Goal: Task Accomplishment & Management: Manage account settings

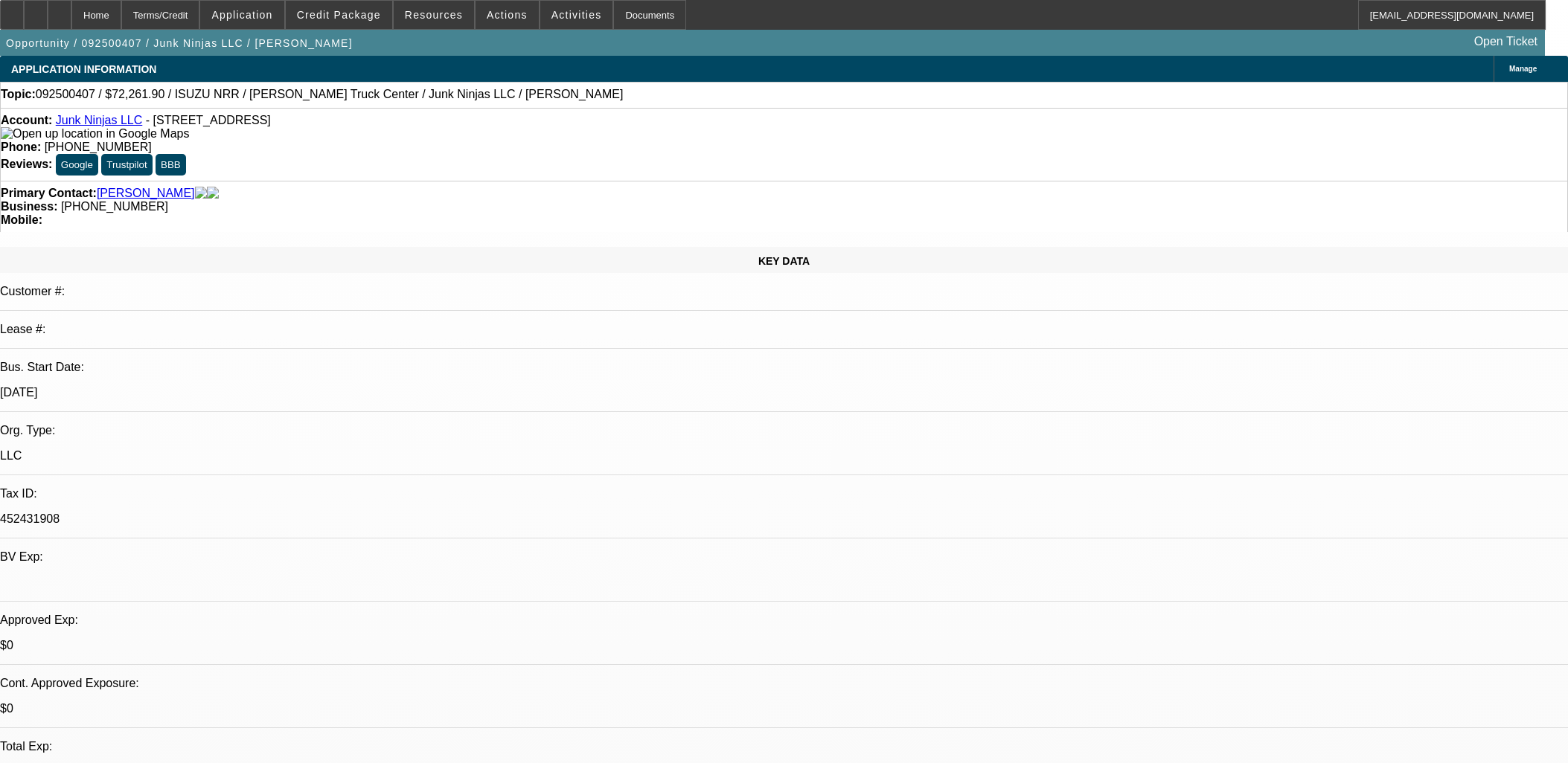
select select "0.15"
select select "0"
select select "6"
select select "0.15"
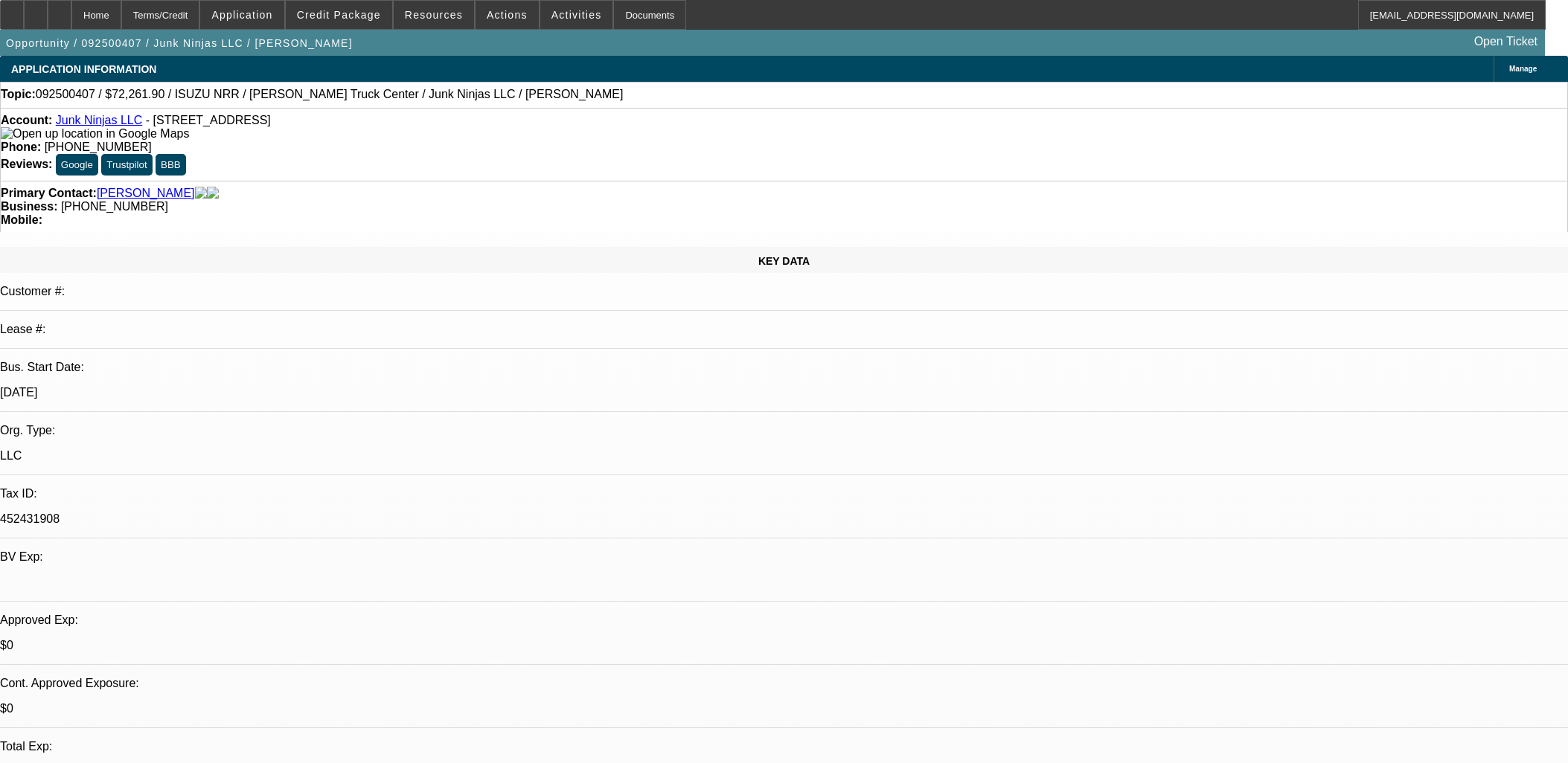
select select "0"
select select "0.1"
select select "4"
select select "0.15"
select select "0"
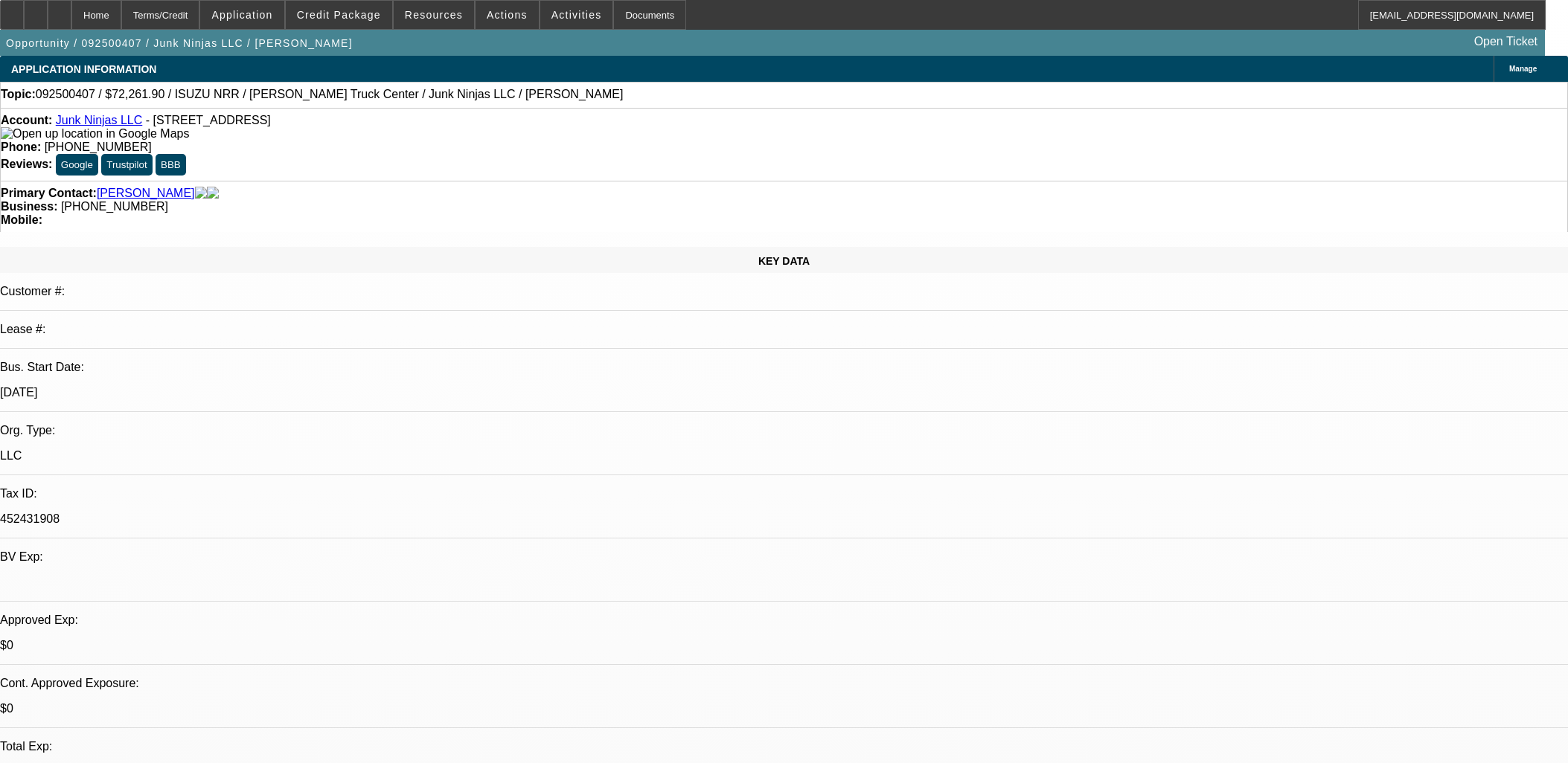
select select "0.1"
select select "4"
select select "0.15"
select select "0"
select select "0.1"
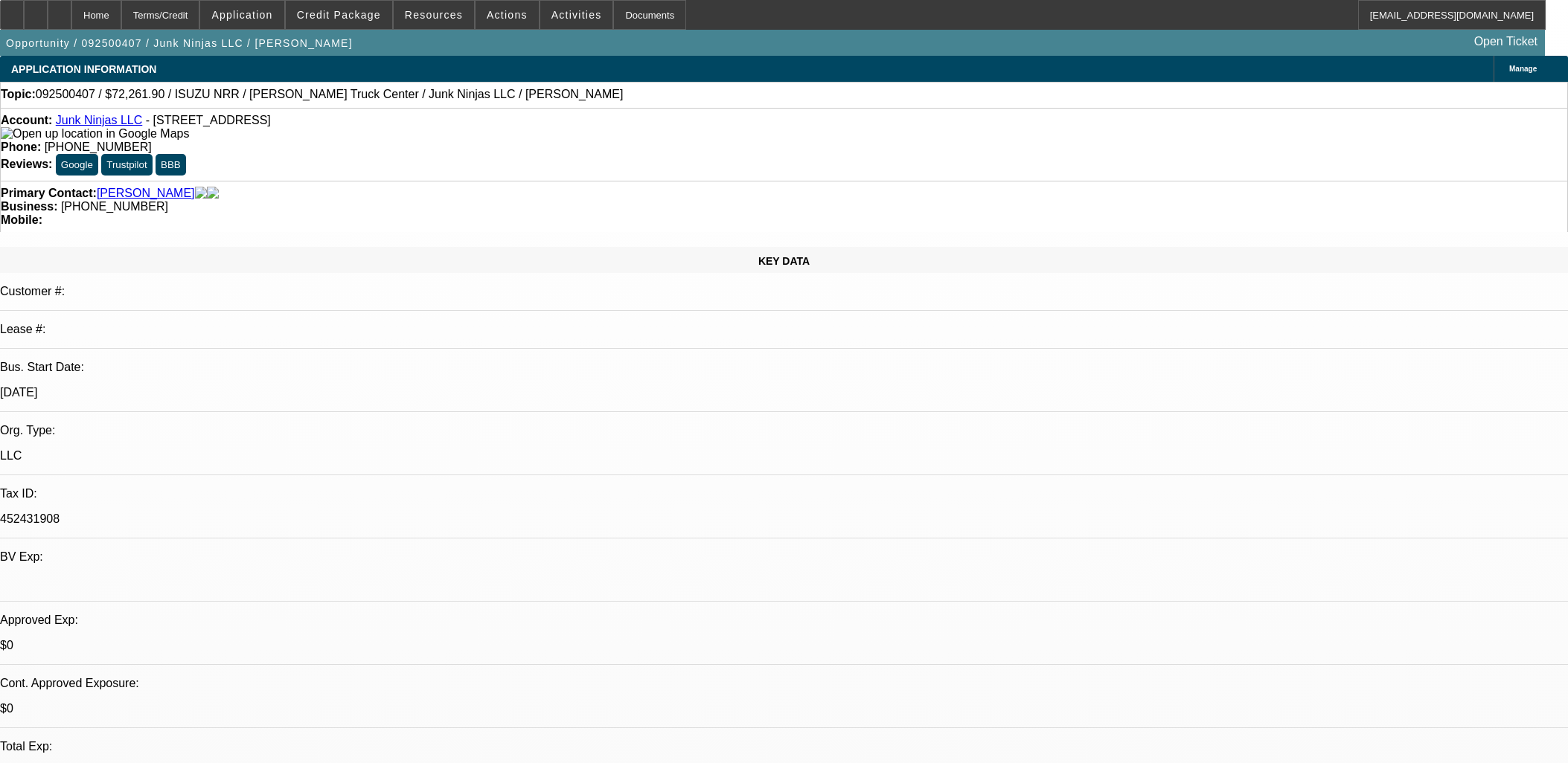
select select "4"
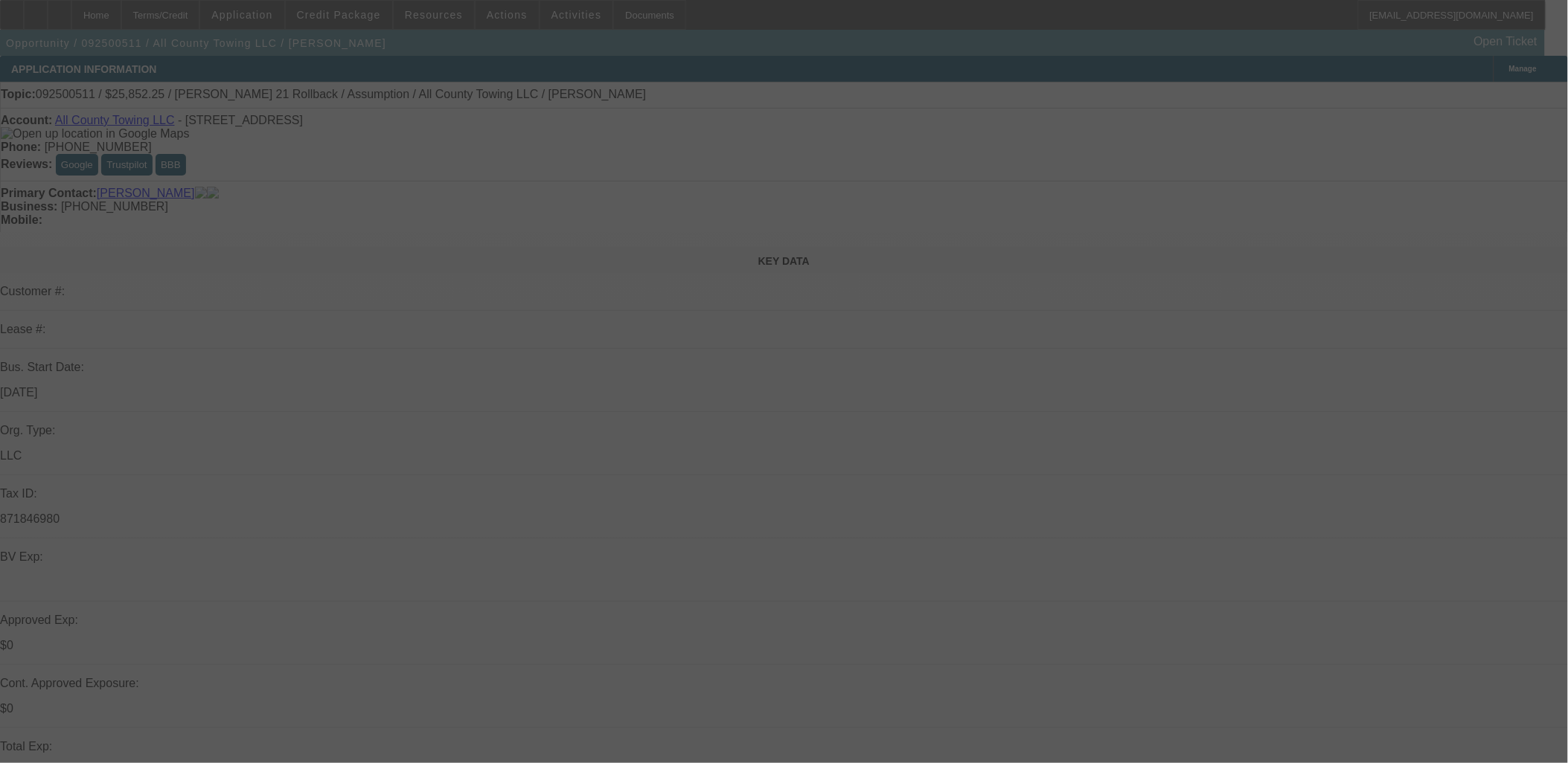
select select "0"
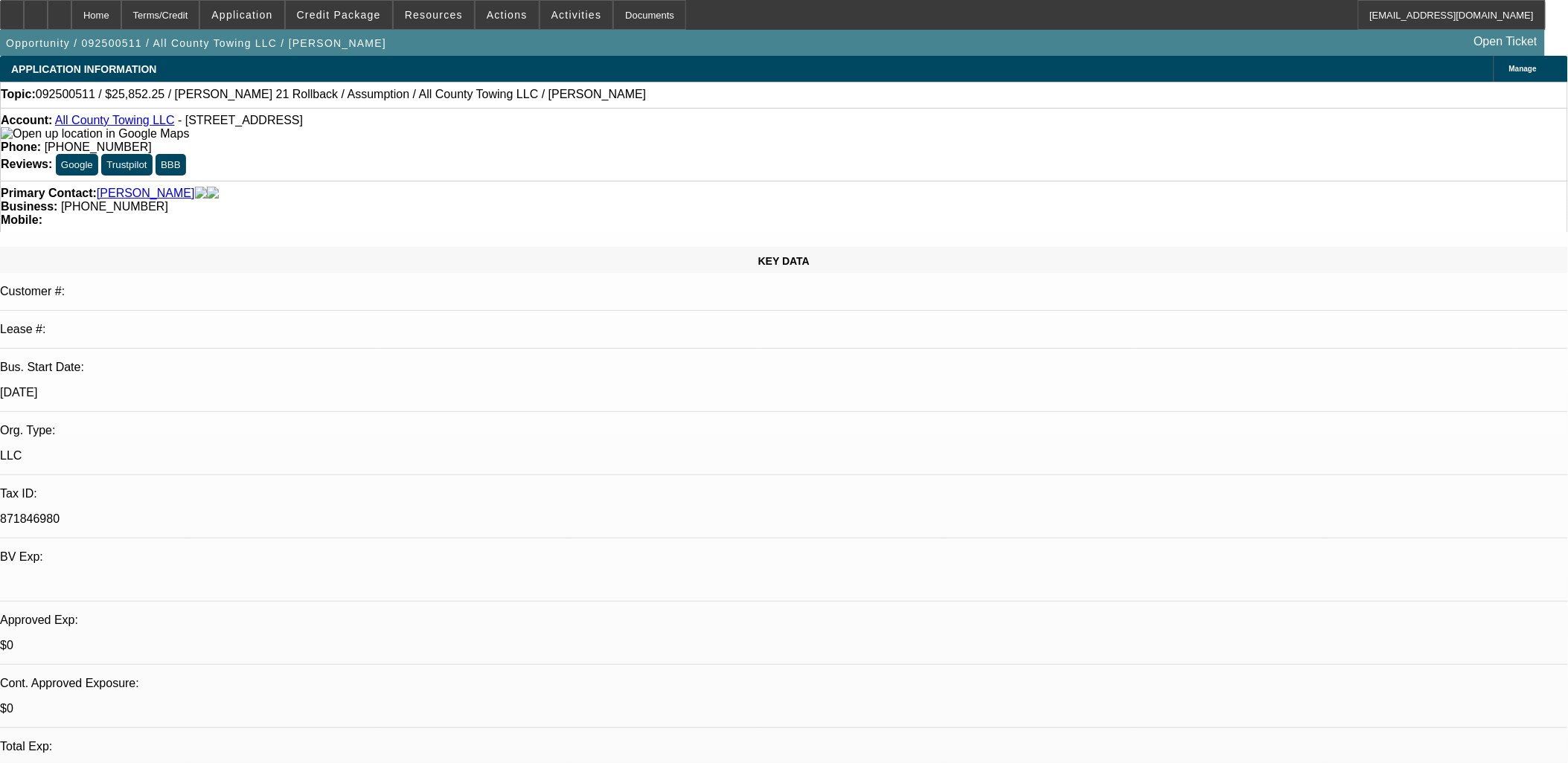
select select "1"
select select "2"
select select "5"
select select "1"
select select "2"
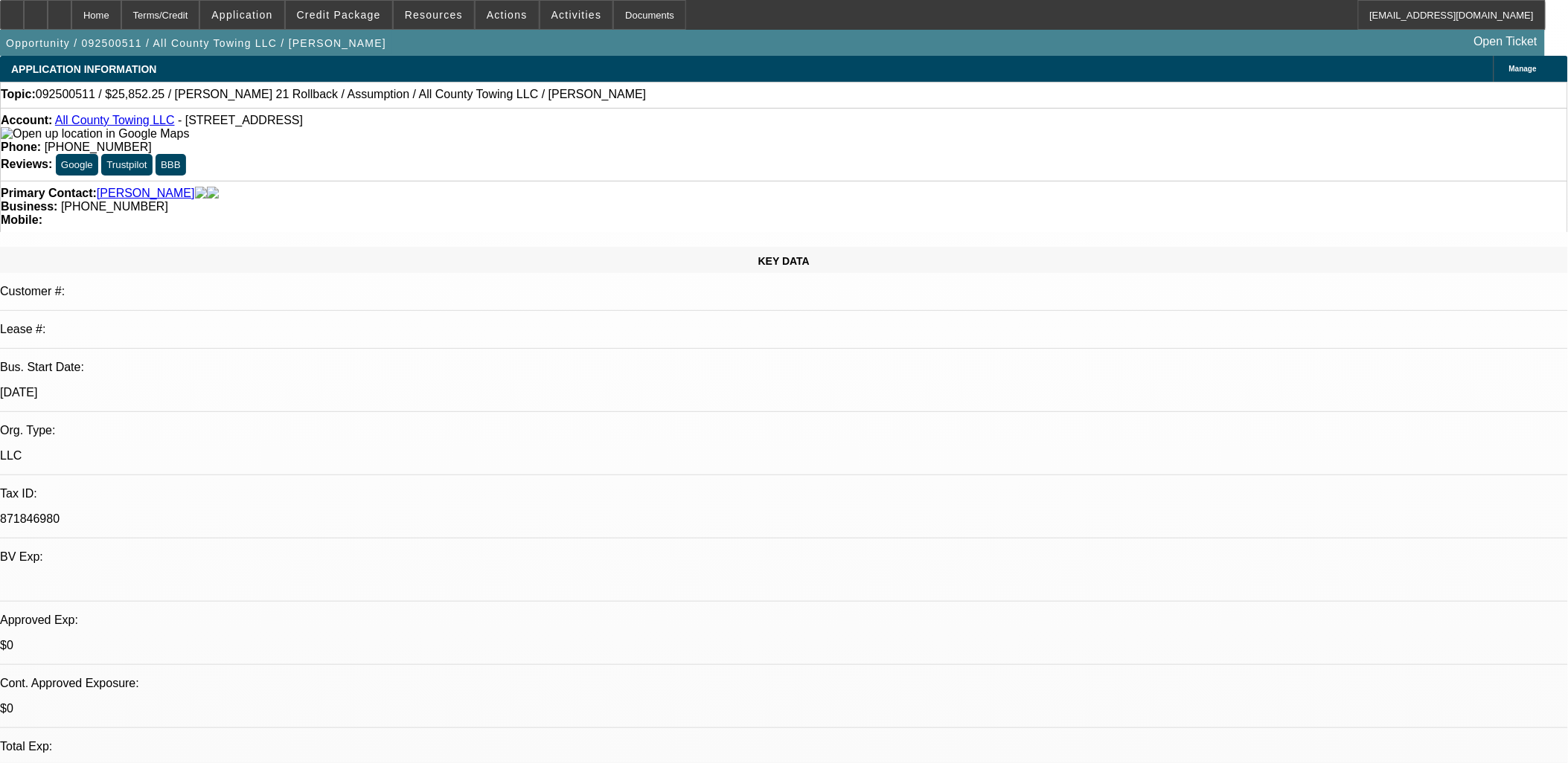
select select "5"
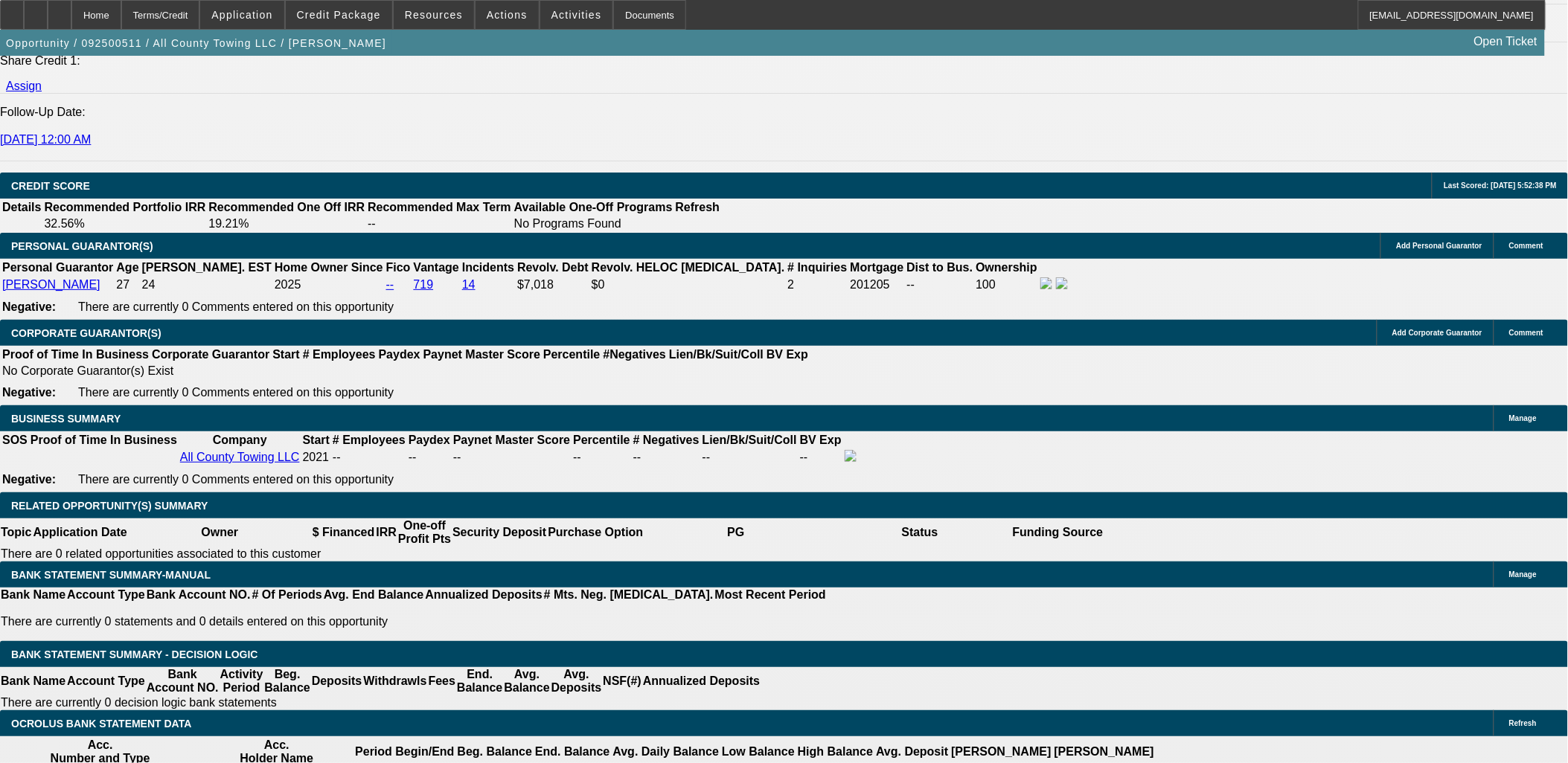
scroll to position [2066, 0]
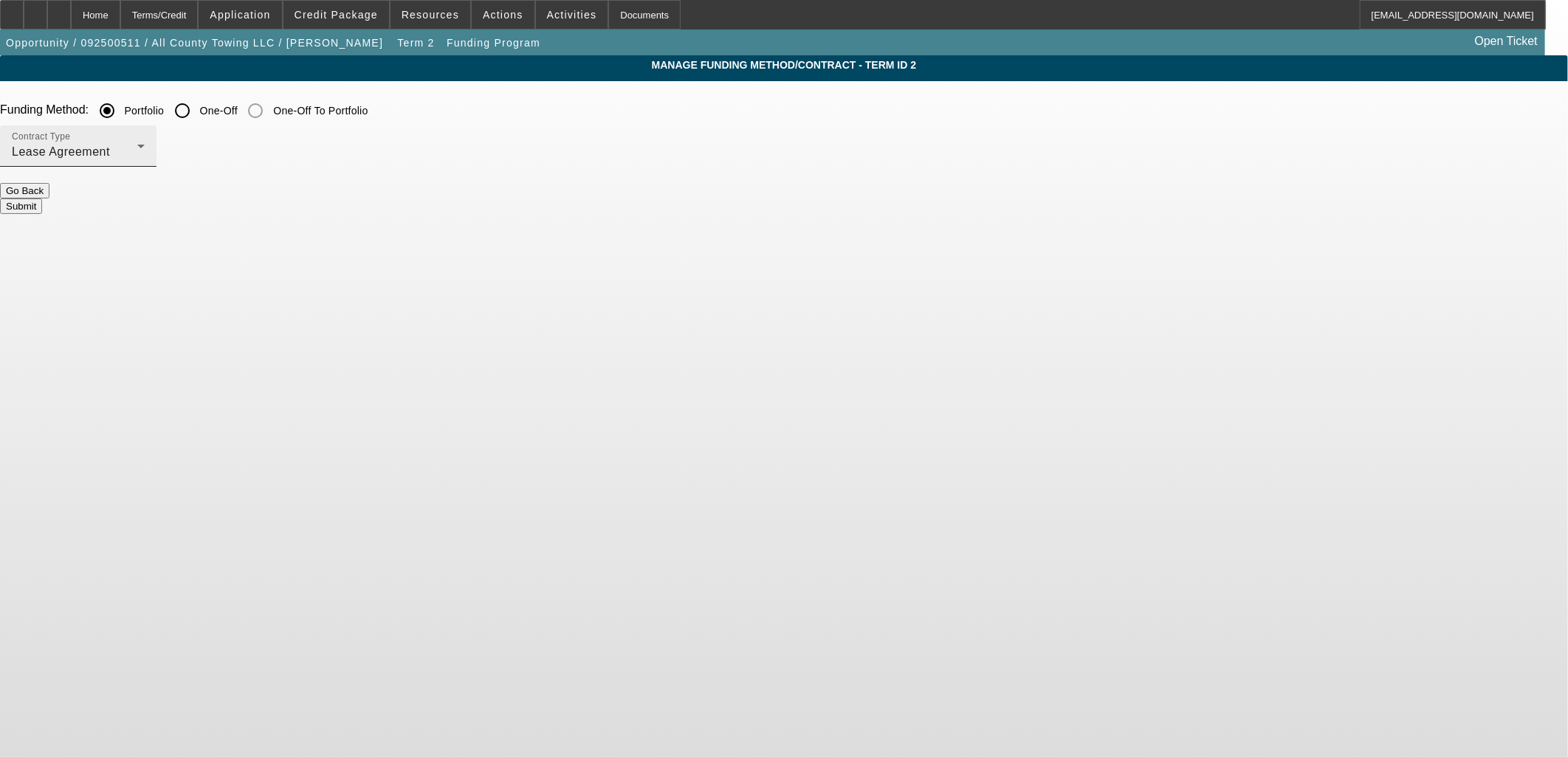
click at [137, 158] on div "Lease Agreement" at bounding box center [75, 152] width 125 height 18
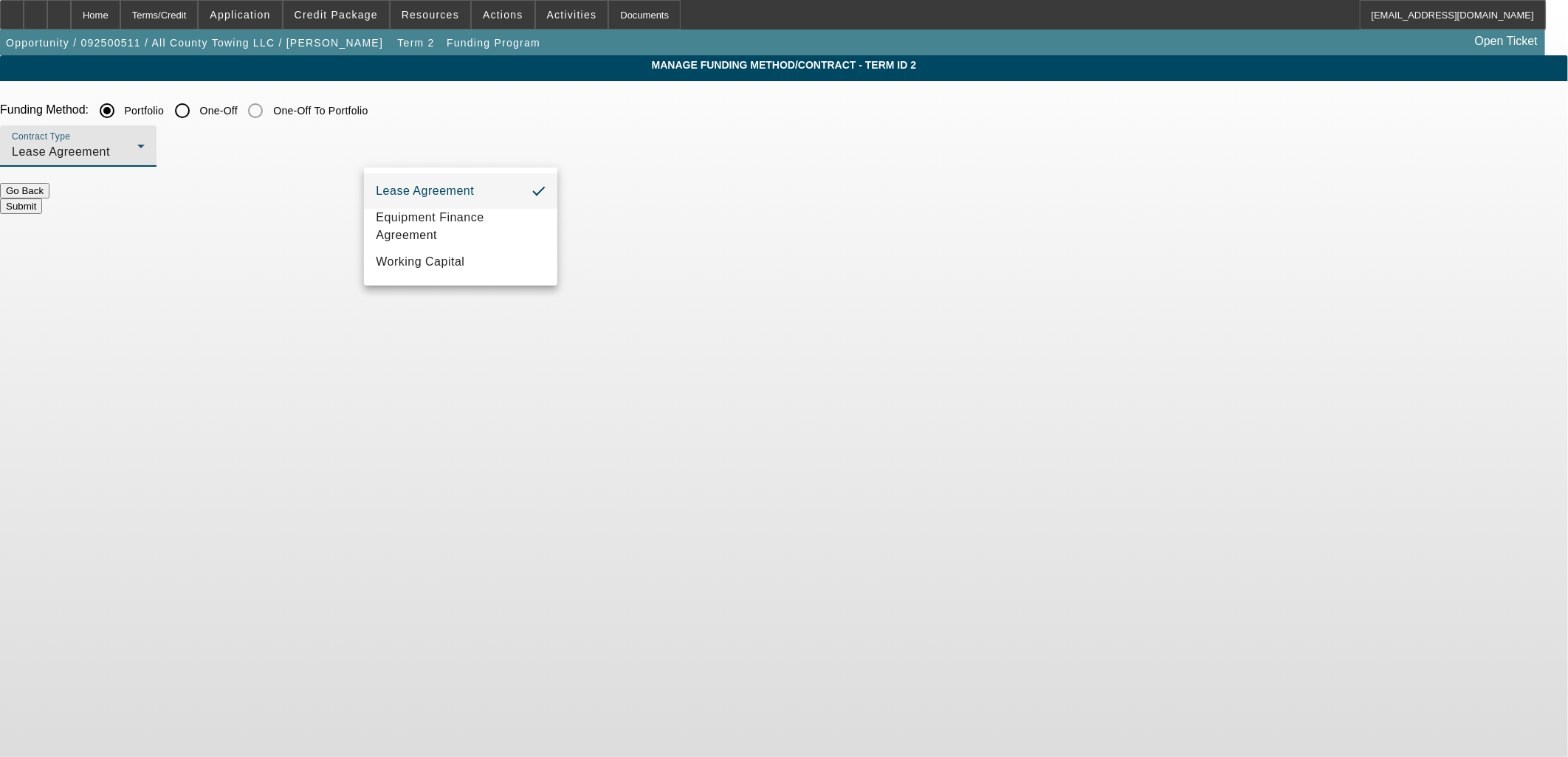
click at [565, 114] on div at bounding box center [784, 378] width 1568 height 757
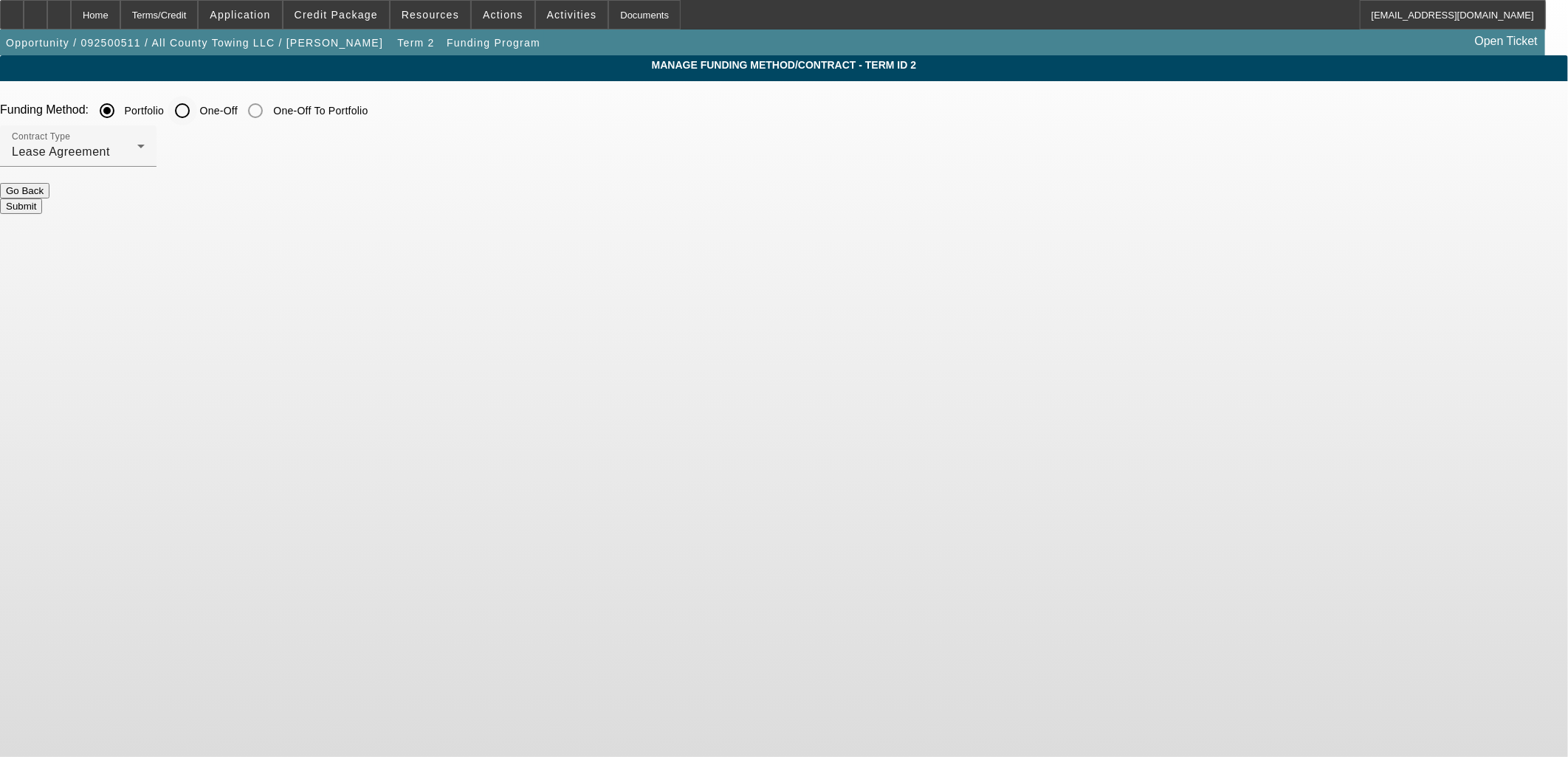
click at [197, 112] on input "One-Off" at bounding box center [183, 111] width 30 height 30
radio input "true"
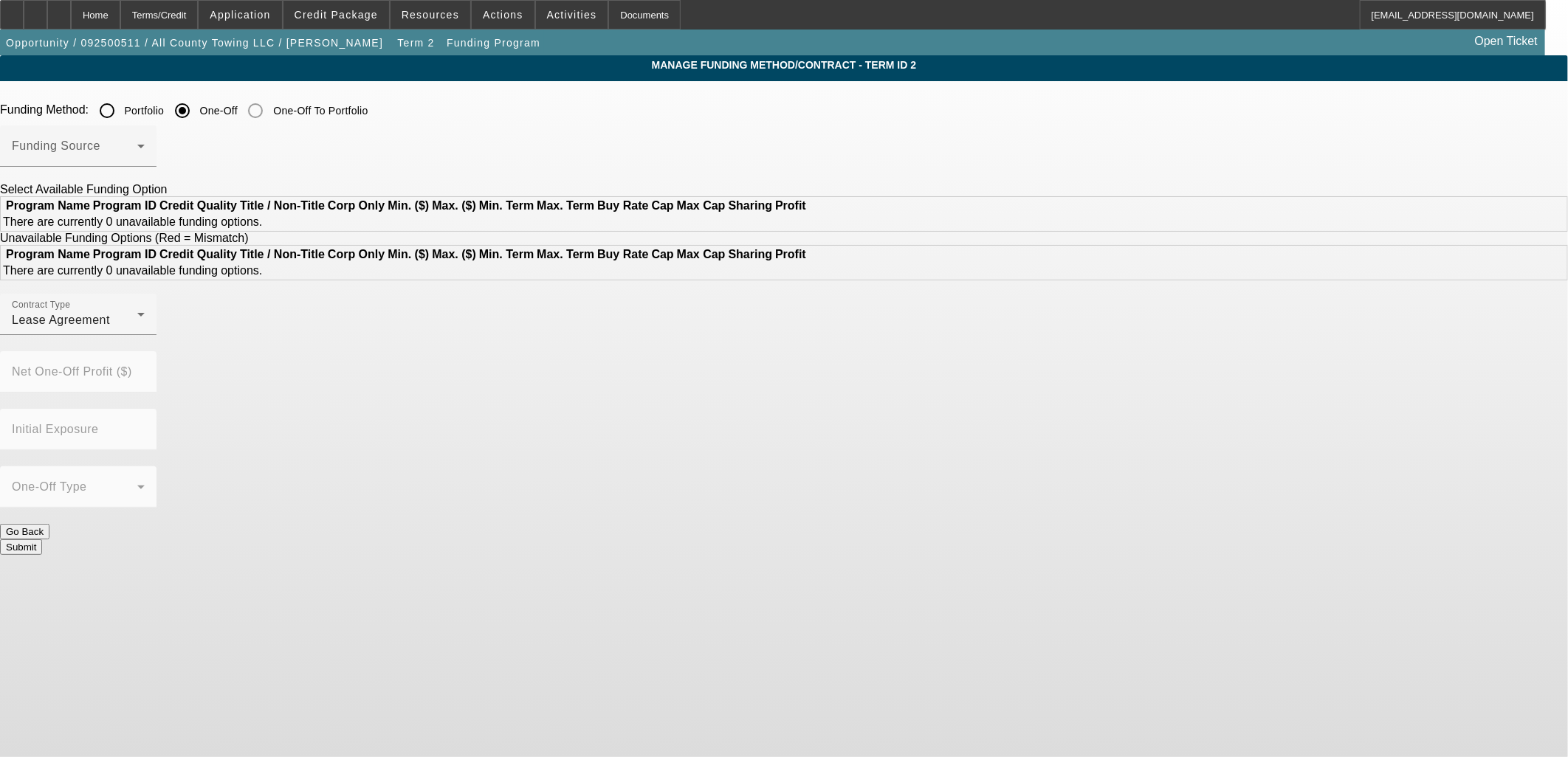
click at [157, 175] on div at bounding box center [78, 175] width 157 height 16
click at [137, 156] on span at bounding box center [75, 152] width 125 height 18
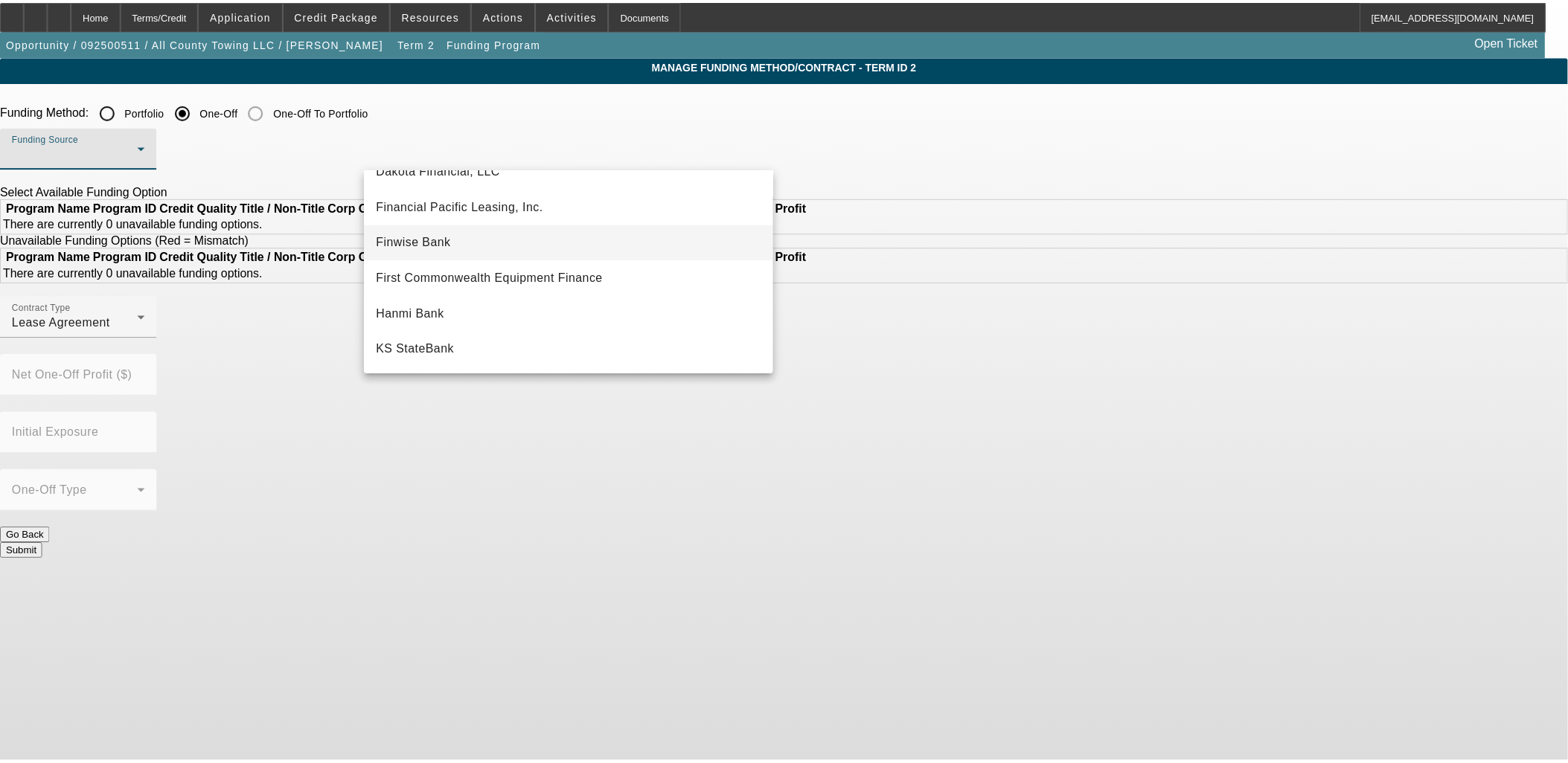
scroll to position [83, 0]
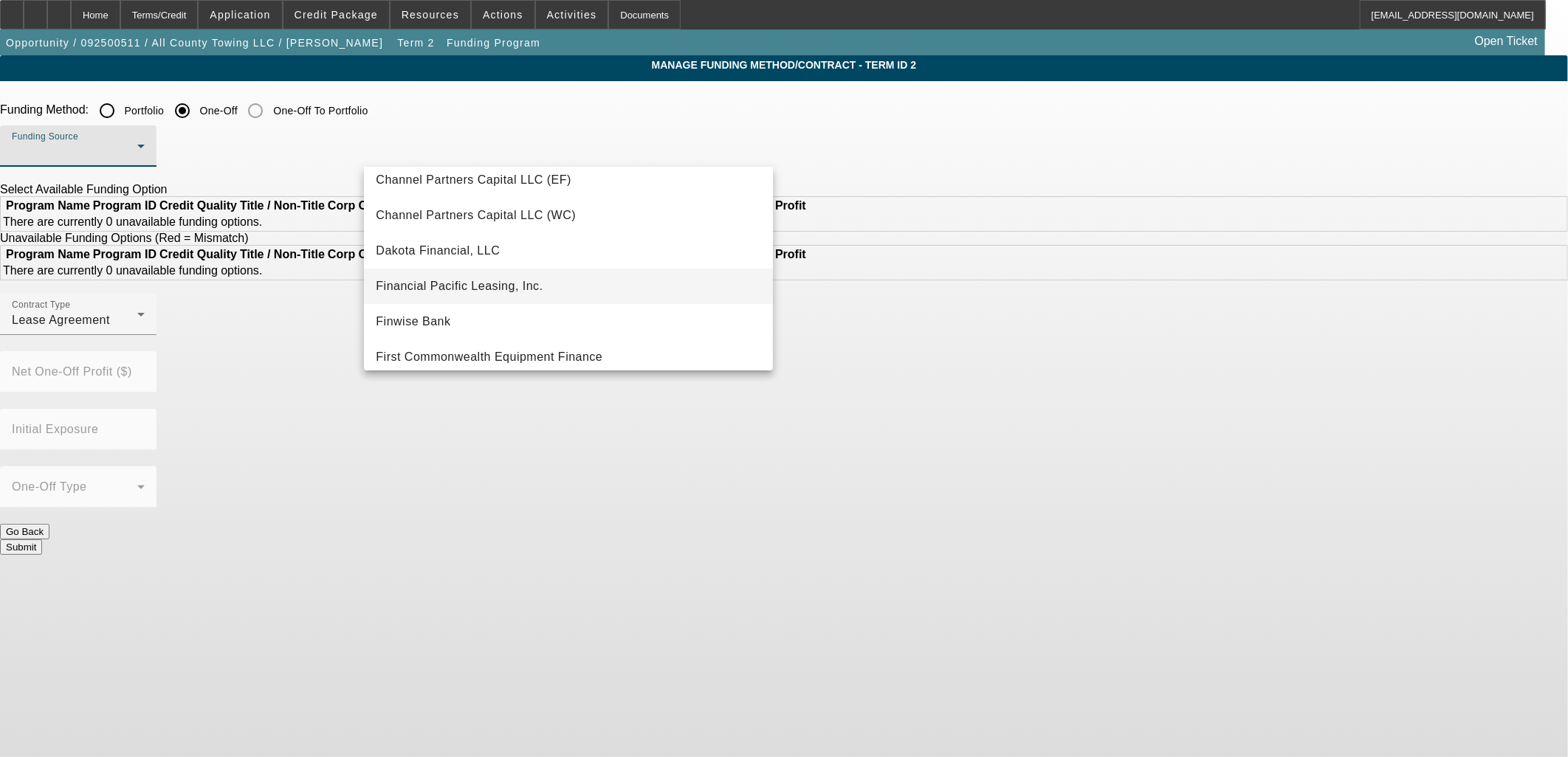
click at [473, 289] on span "Financial Pacific Leasing, Inc." at bounding box center [460, 286] width 167 height 18
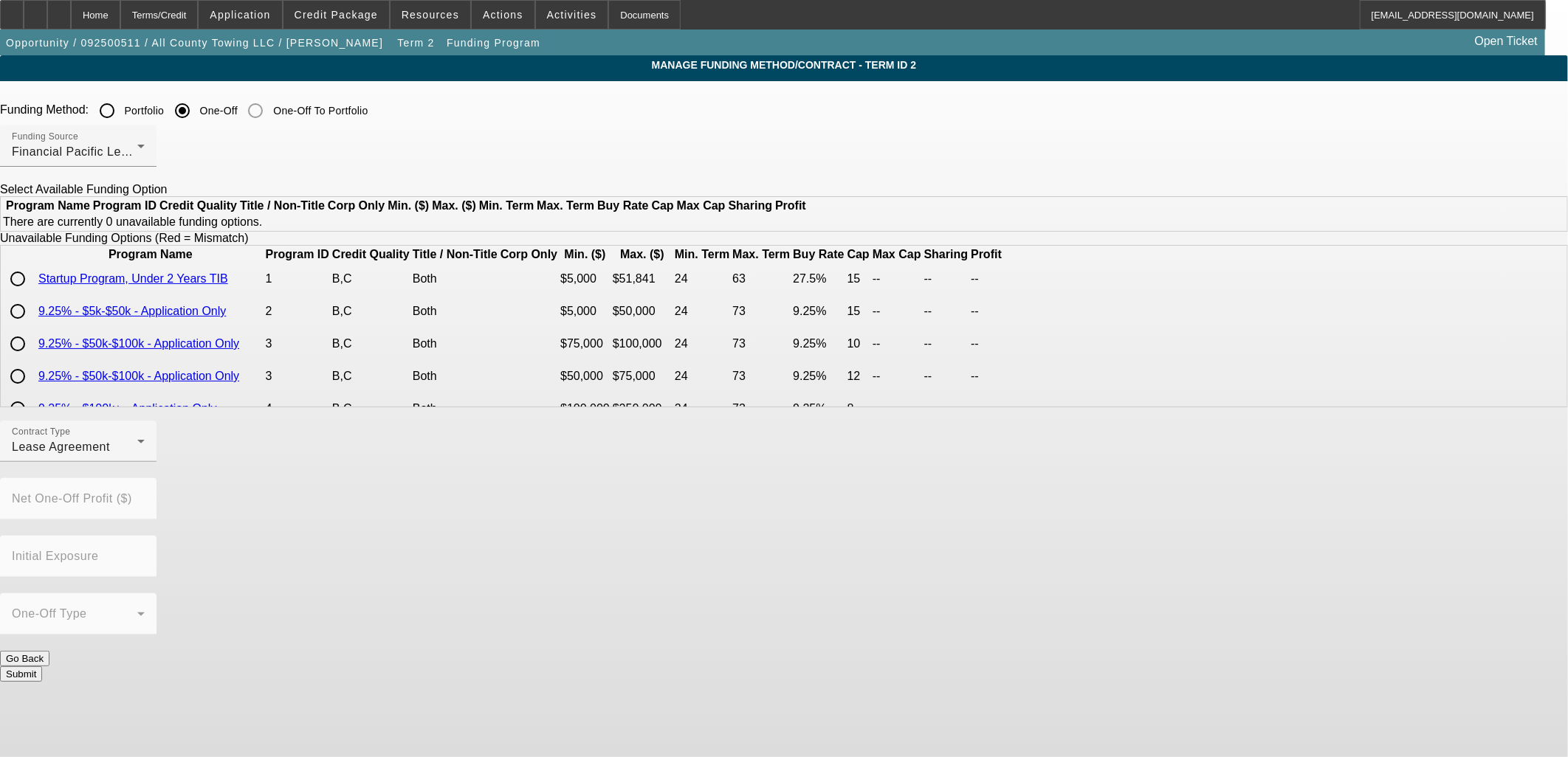
click at [42, 667] on button "Submit" at bounding box center [21, 674] width 42 height 16
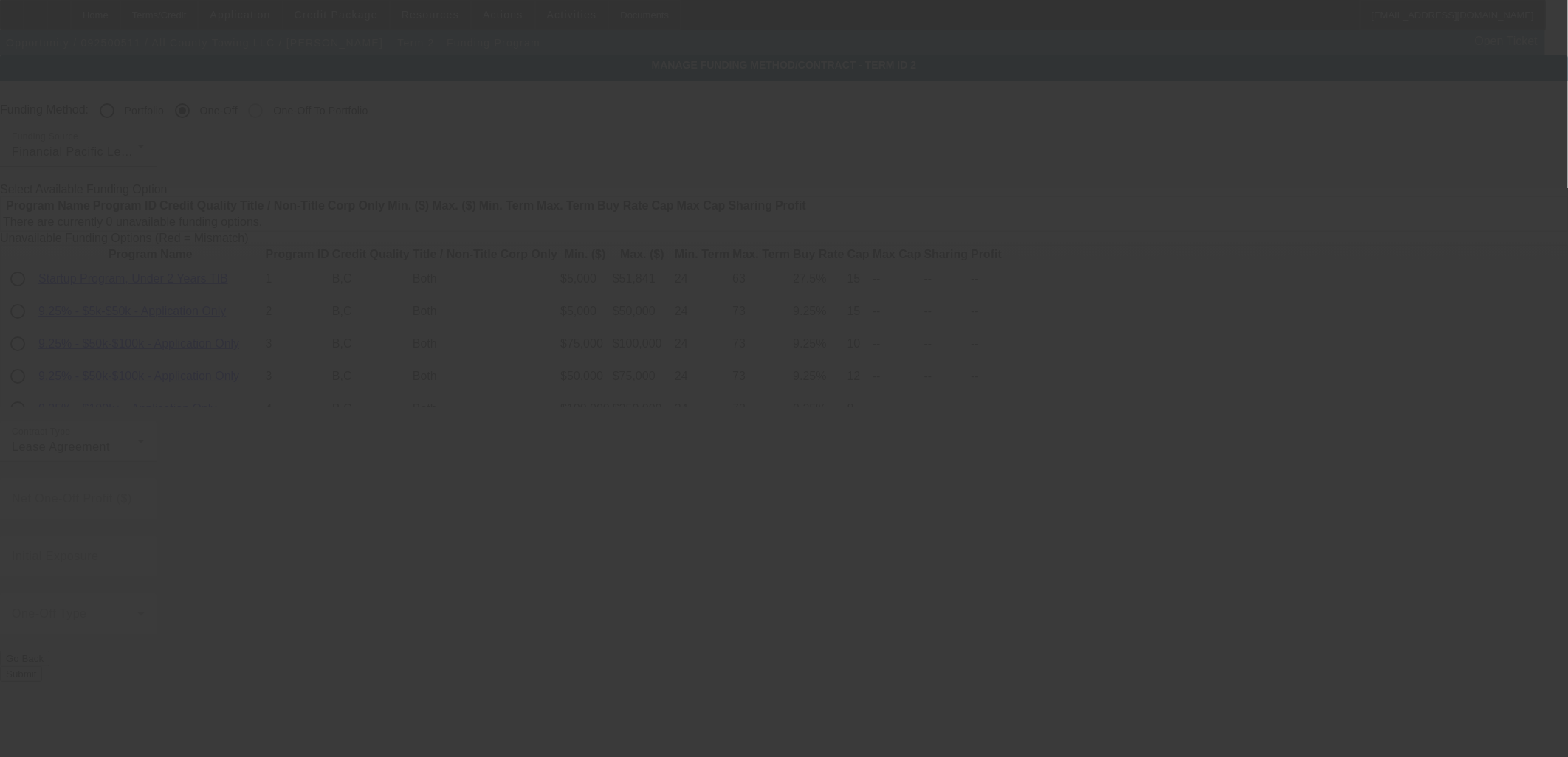
radio input "true"
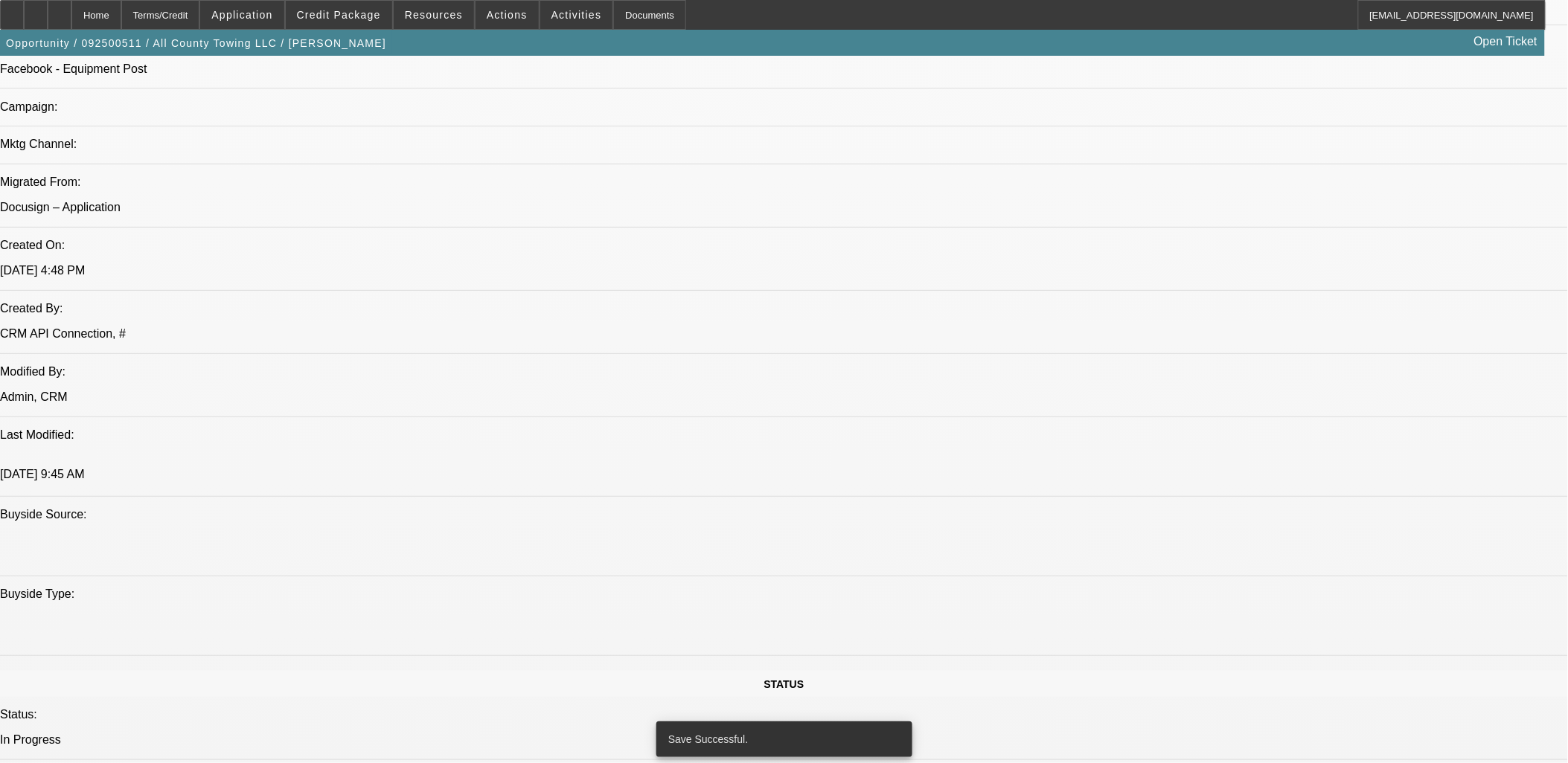
select select "0"
select select "2"
select select "0"
select select "5"
select select "0"
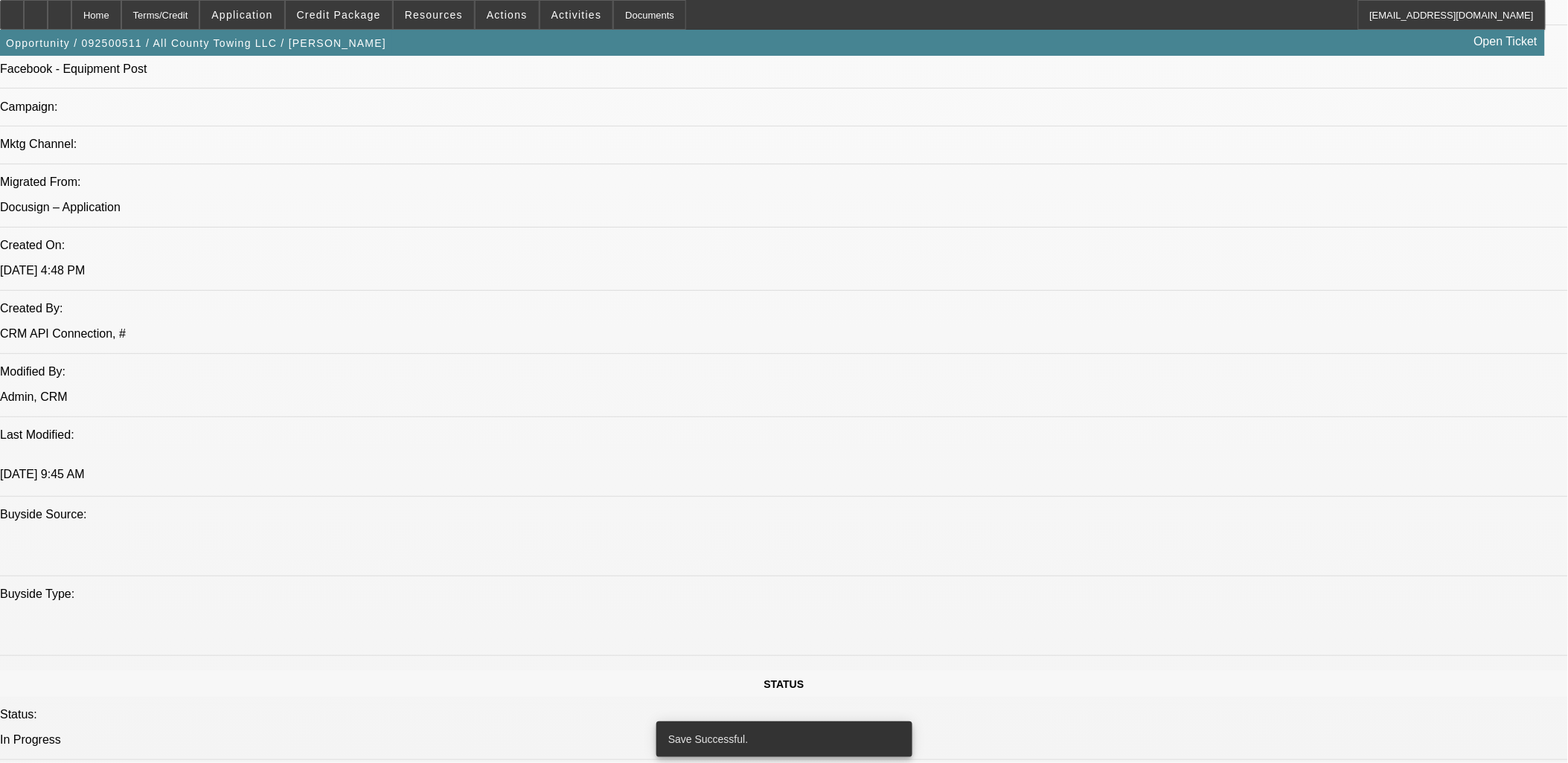
select select "2"
select select "0"
select select "5"
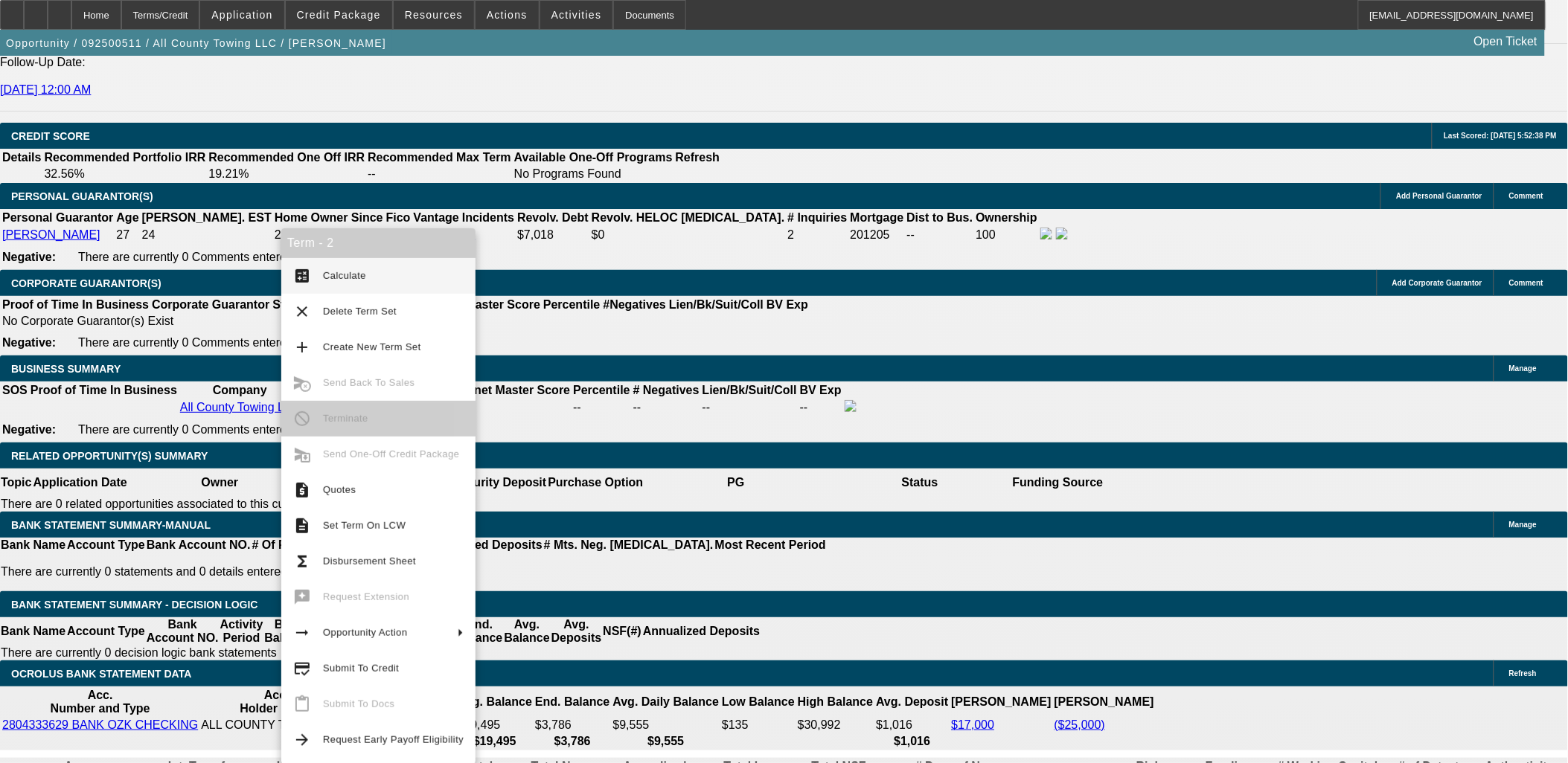
scroll to position [2059, 0]
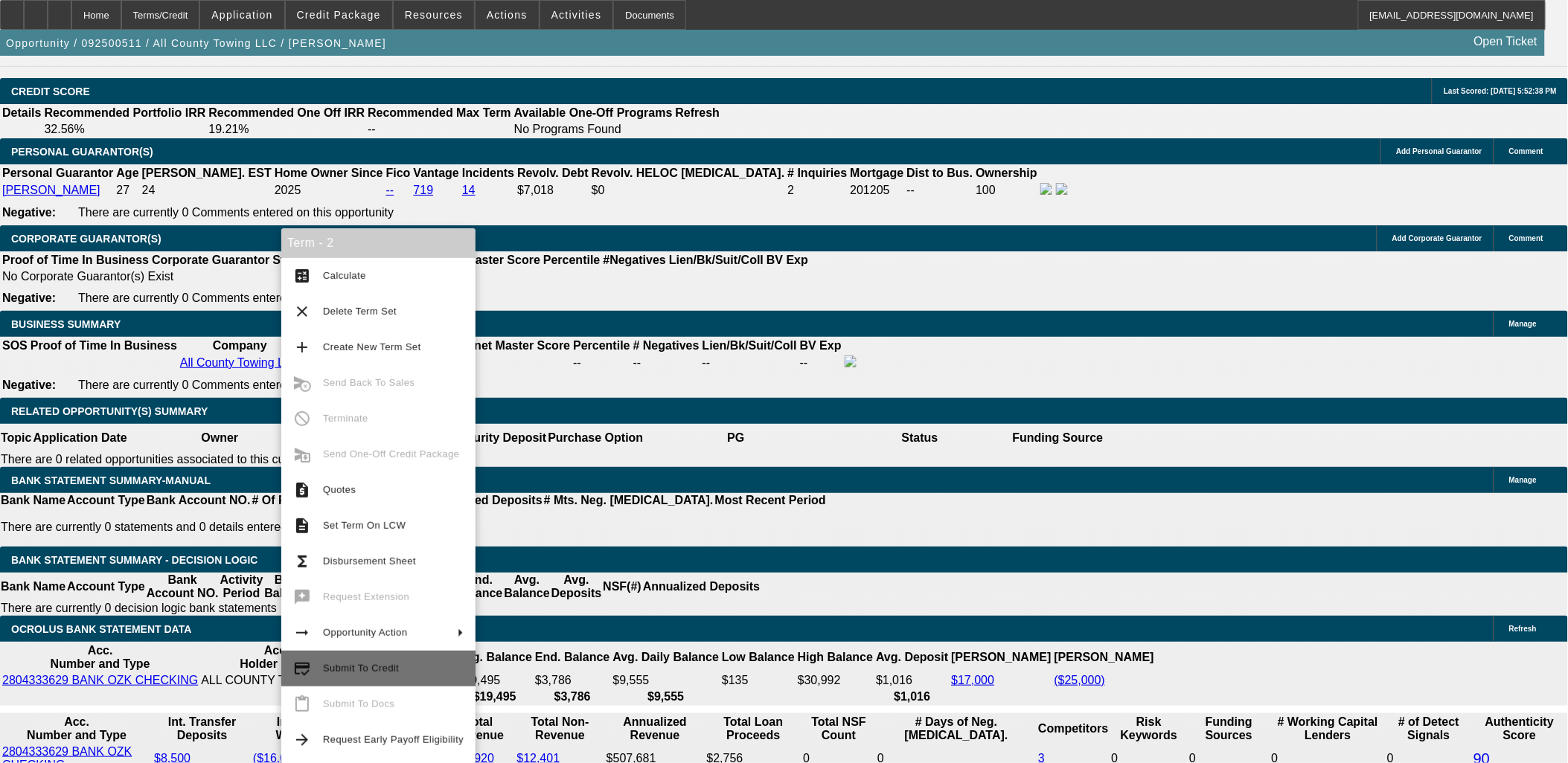
click at [397, 673] on span "Submit To Credit" at bounding box center [393, 669] width 141 height 18
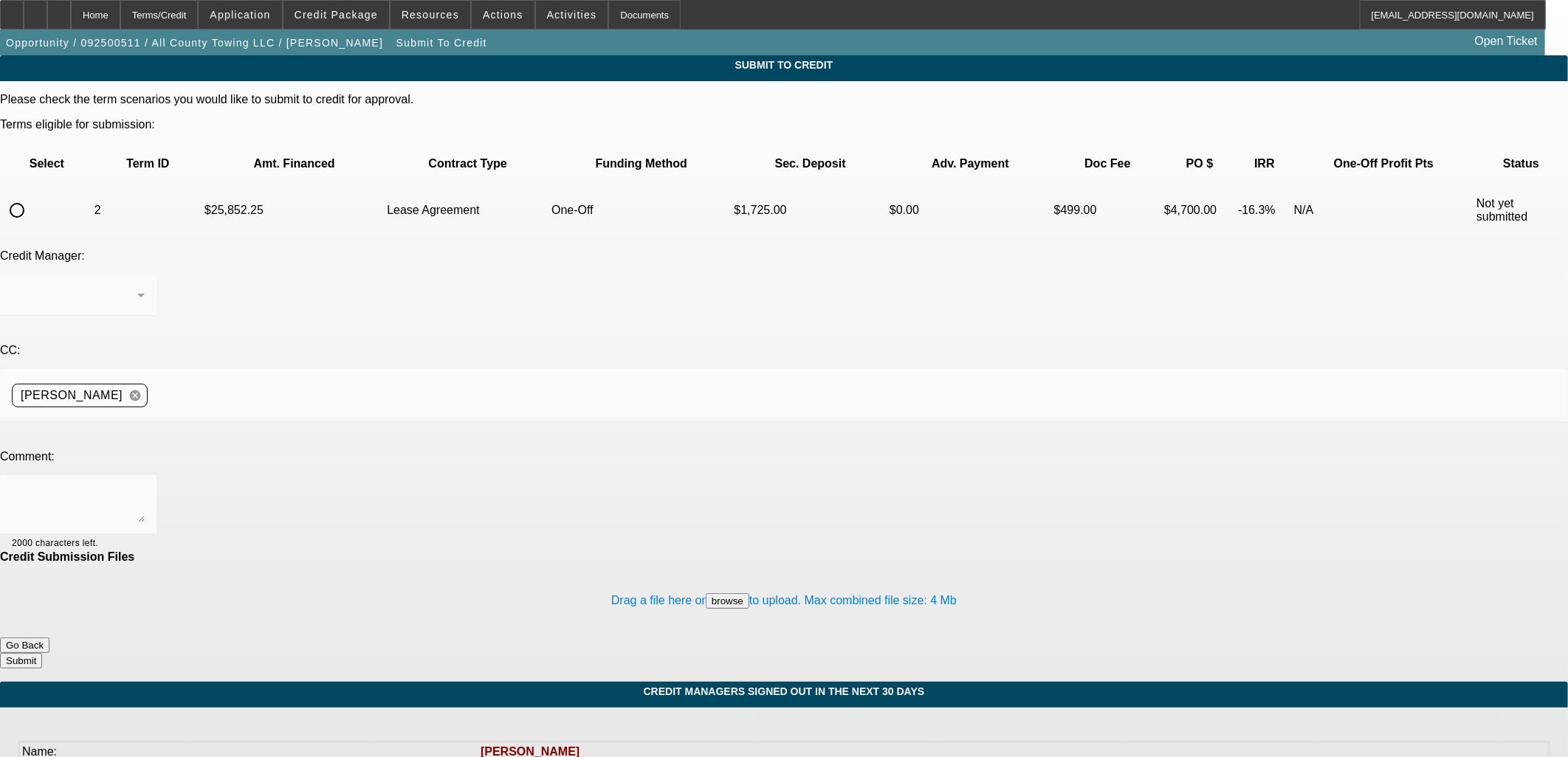
click at [32, 195] on input "radio" at bounding box center [17, 210] width 30 height 30
radio input "true"
click at [145, 487] on textarea at bounding box center [78, 505] width 133 height 36
drag, startPoint x: 380, startPoint y: 348, endPoint x: 76, endPoint y: 336, distance: 304.2
click at [76, 450] on div "Comment: Please send to Fin for assumption 1967 characters left." at bounding box center [784, 500] width 1568 height 101
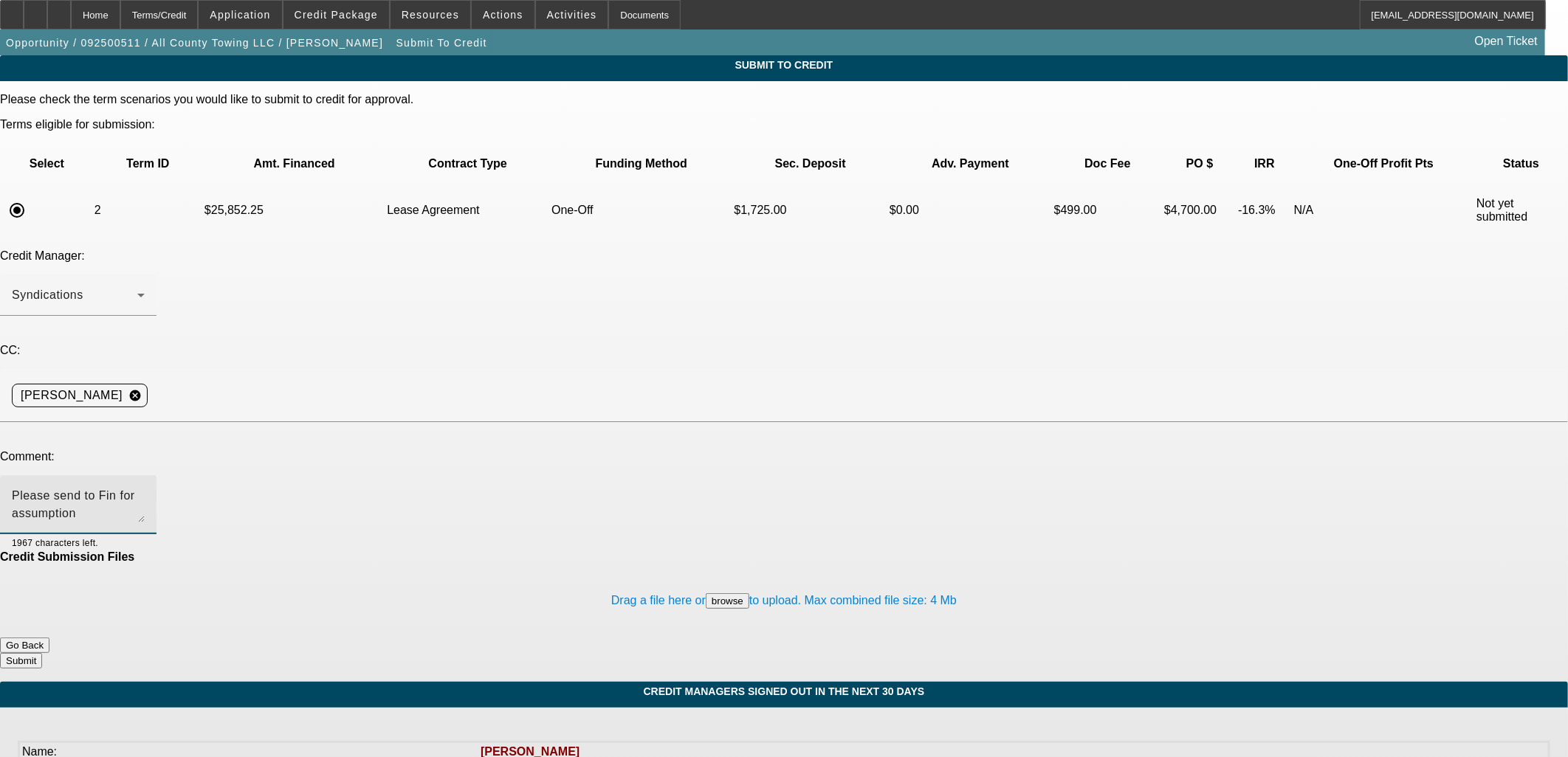
type textarea "Please send to Fin for assumption"
click at [42, 653] on button "Submit" at bounding box center [21, 661] width 42 height 16
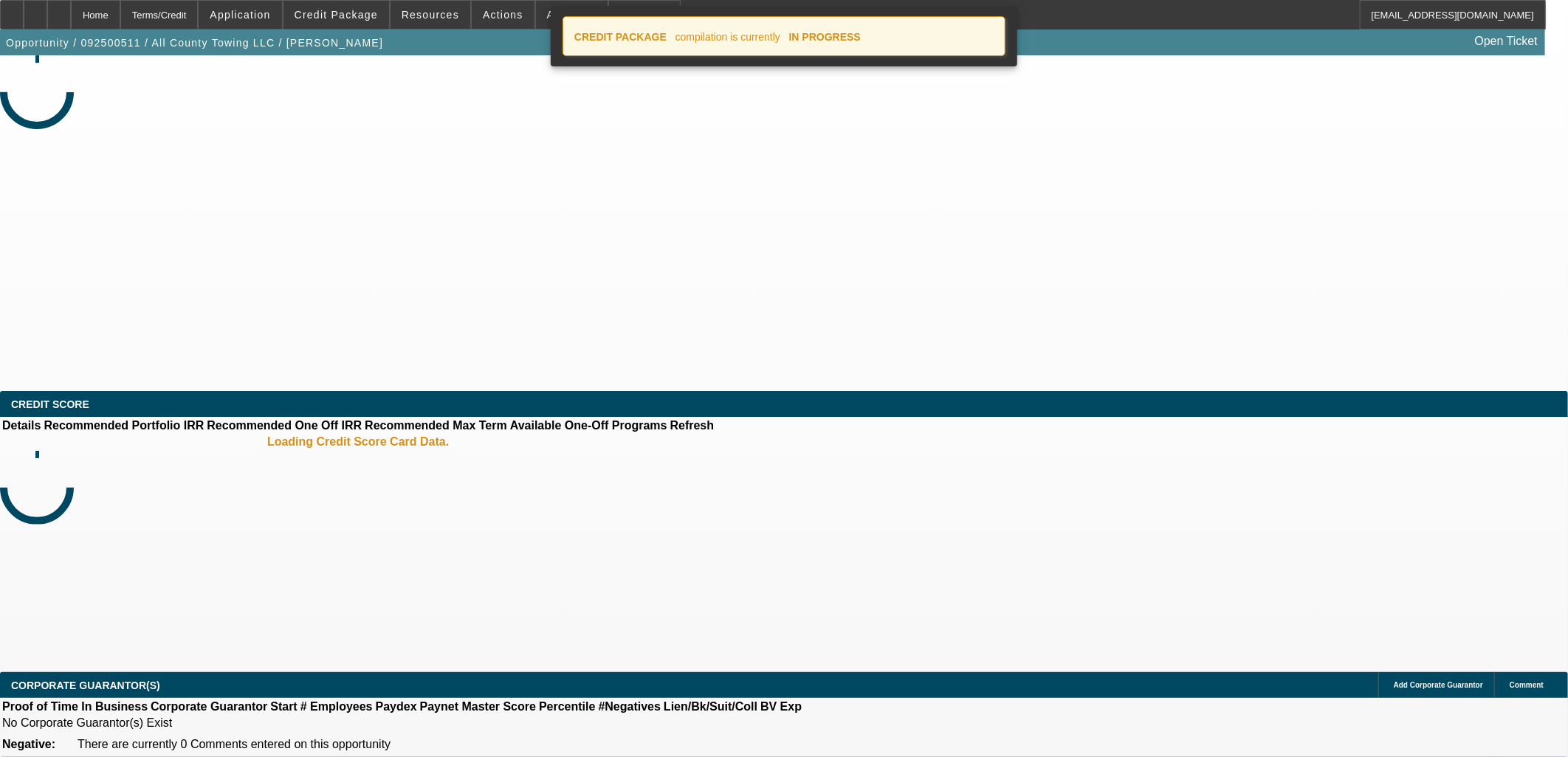
select select "0"
select select "2"
select select "0"
select select "5"
select select "0"
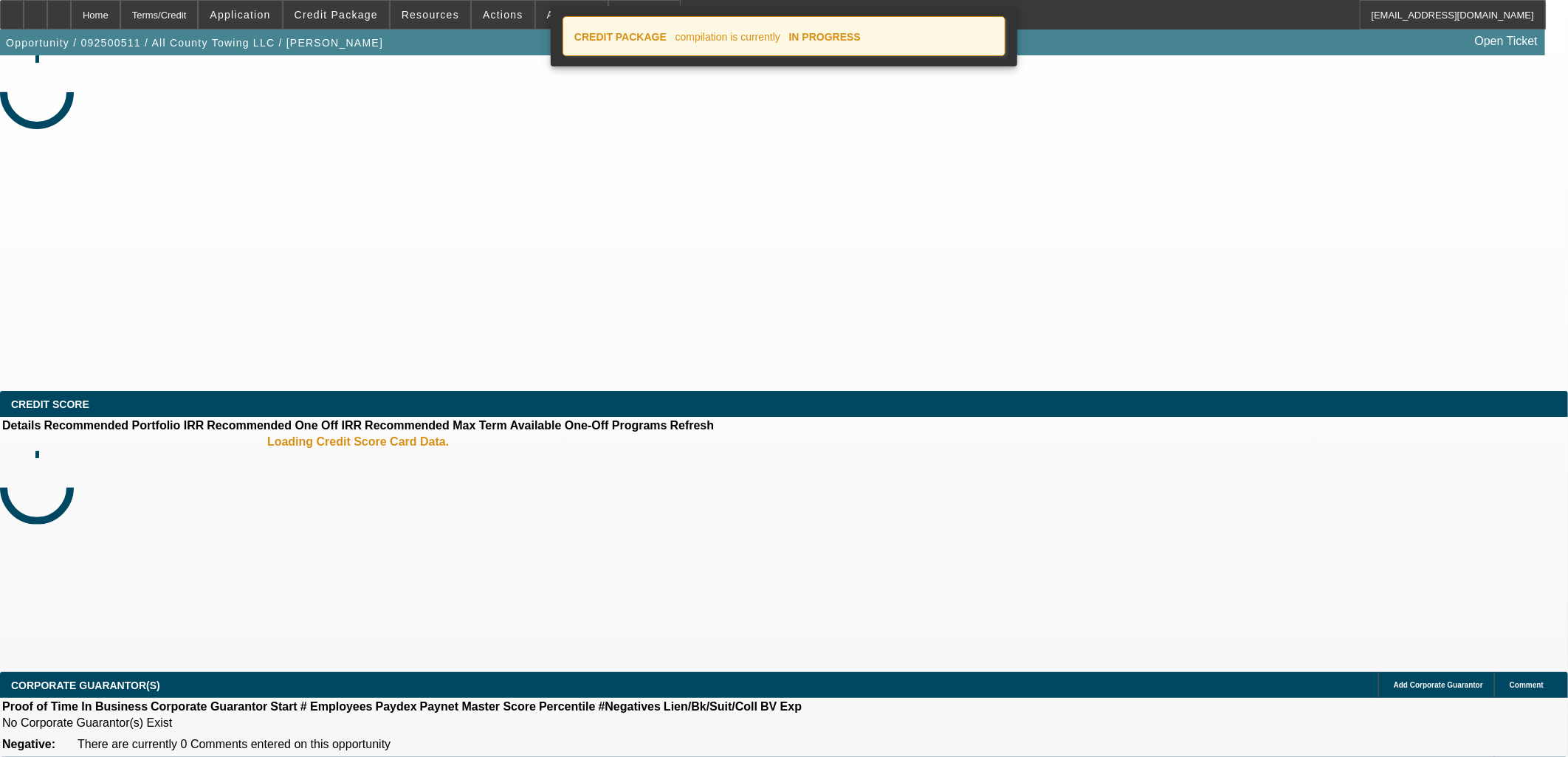
select select "2"
select select "0"
select select "5"
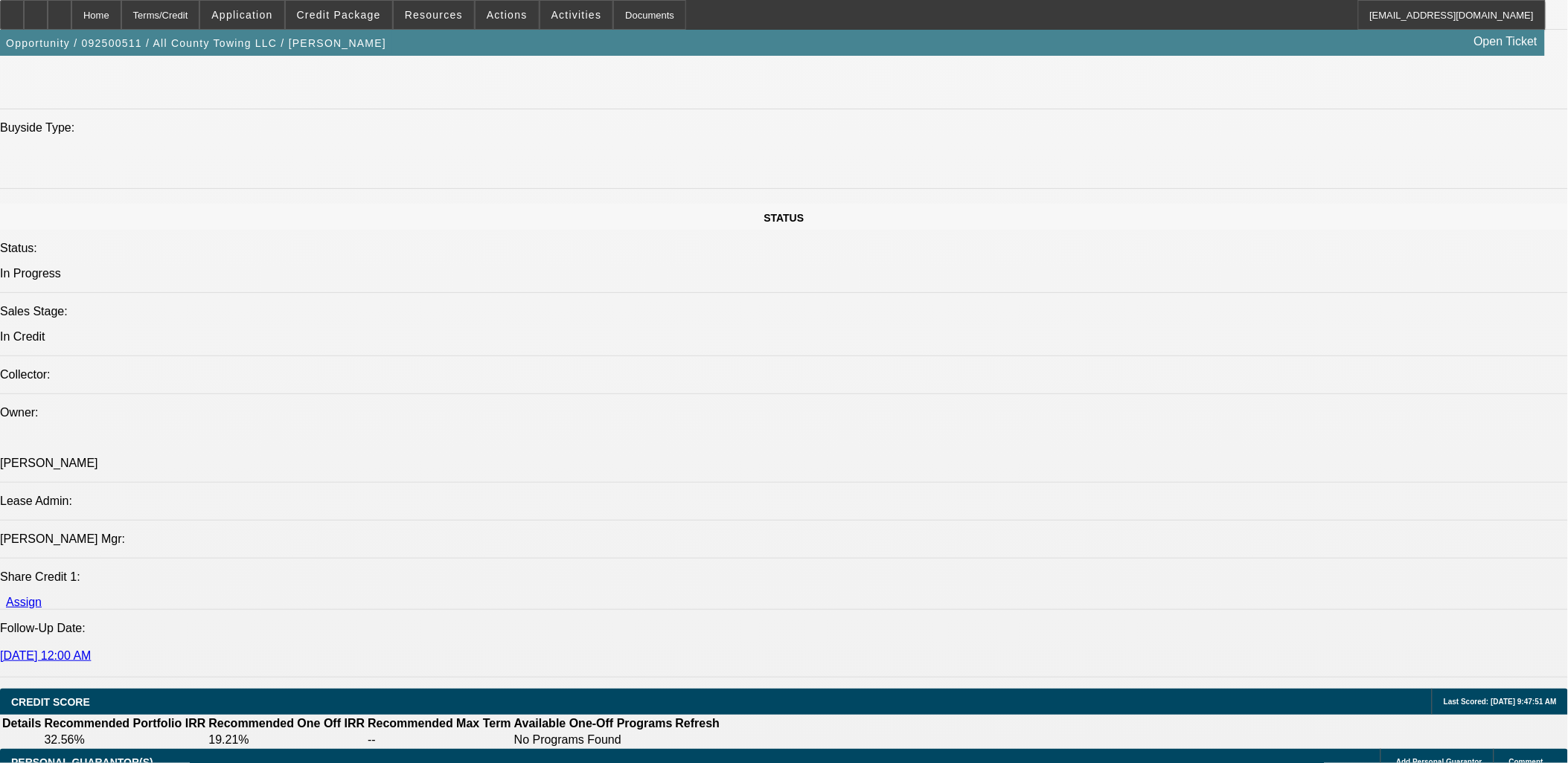
scroll to position [1570, 0]
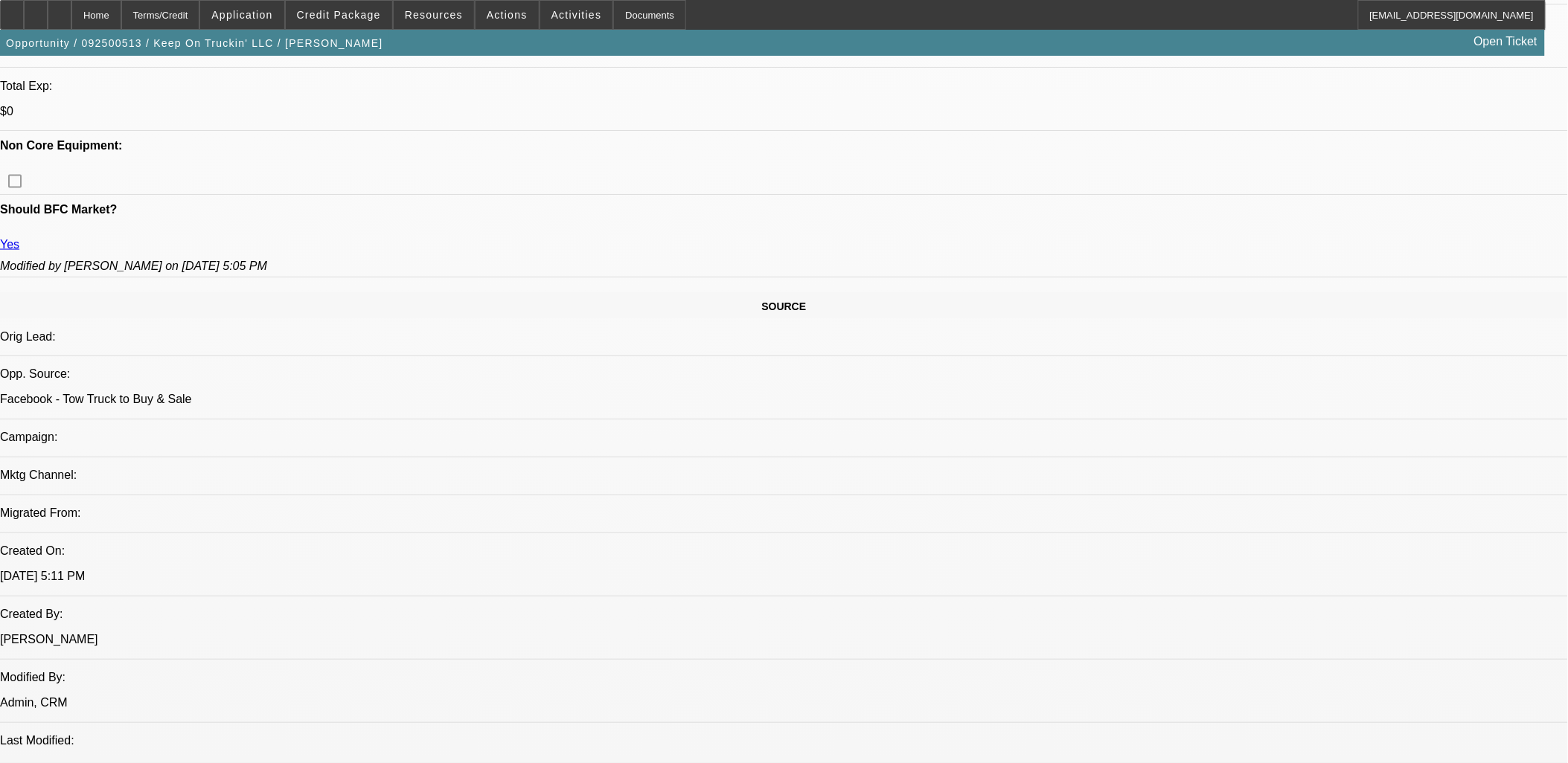
select select "0"
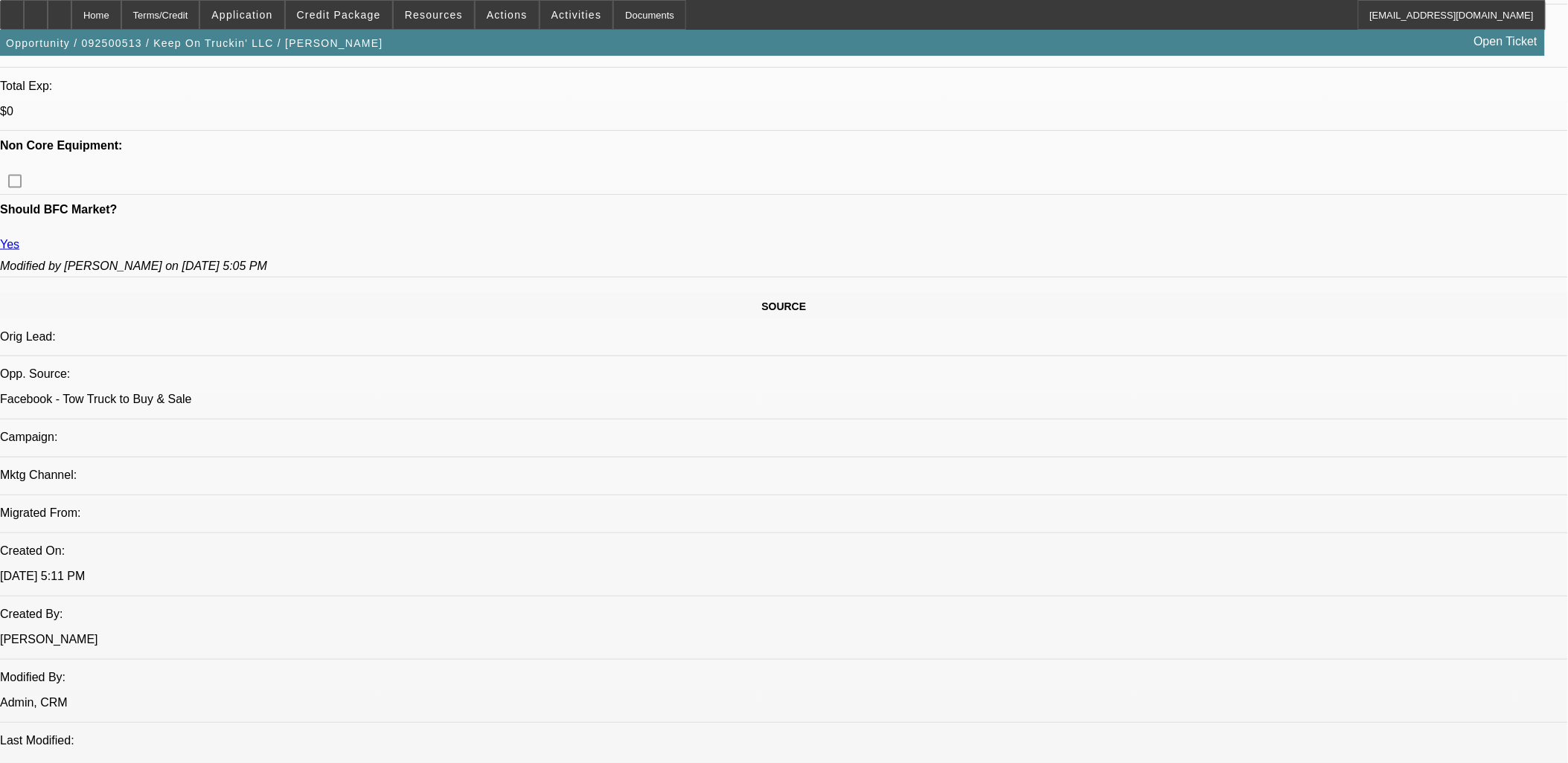
select select "0"
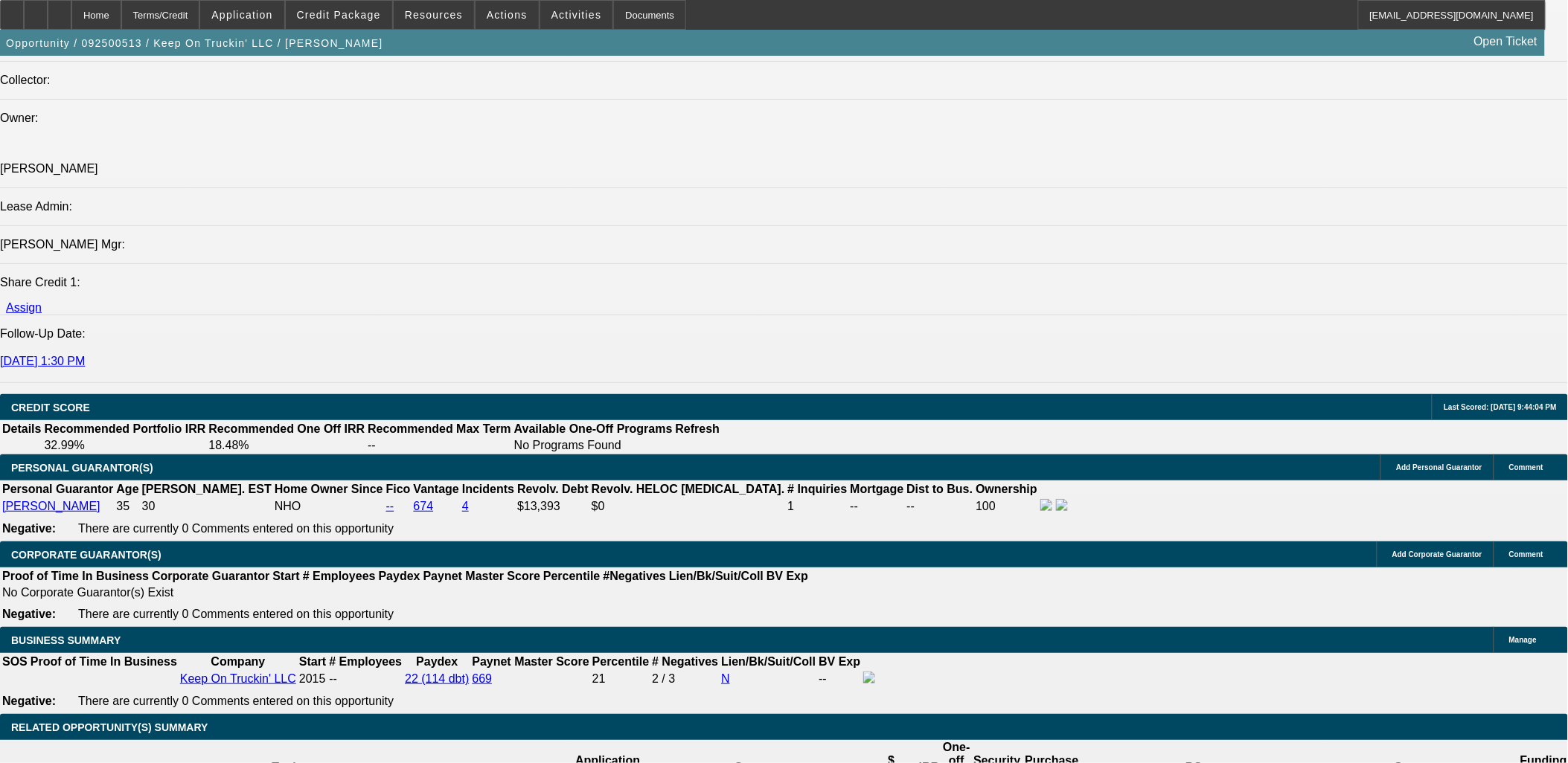
select select "1"
select select "2"
select select "5"
select select "1"
select select "2"
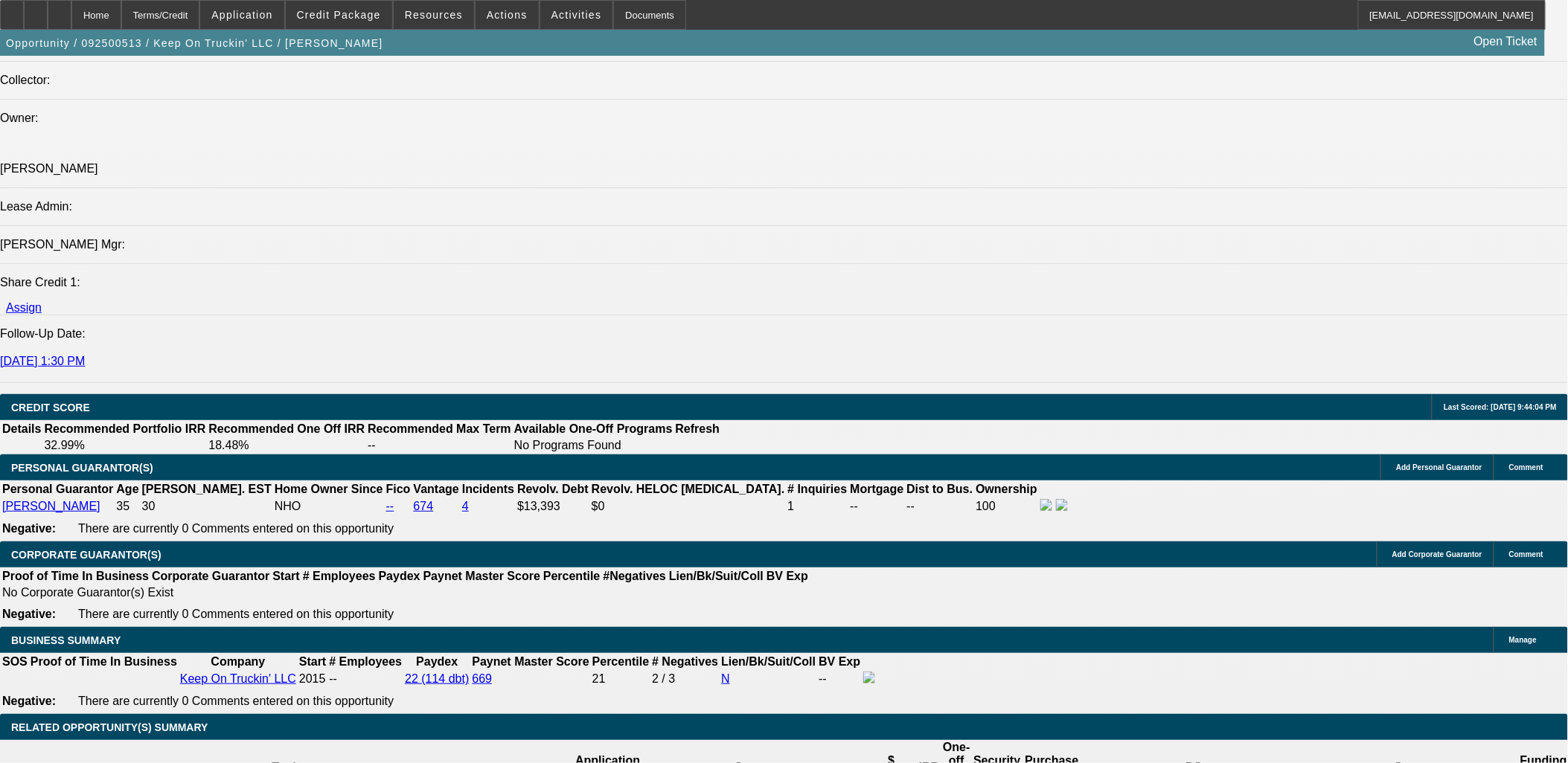
select select "5"
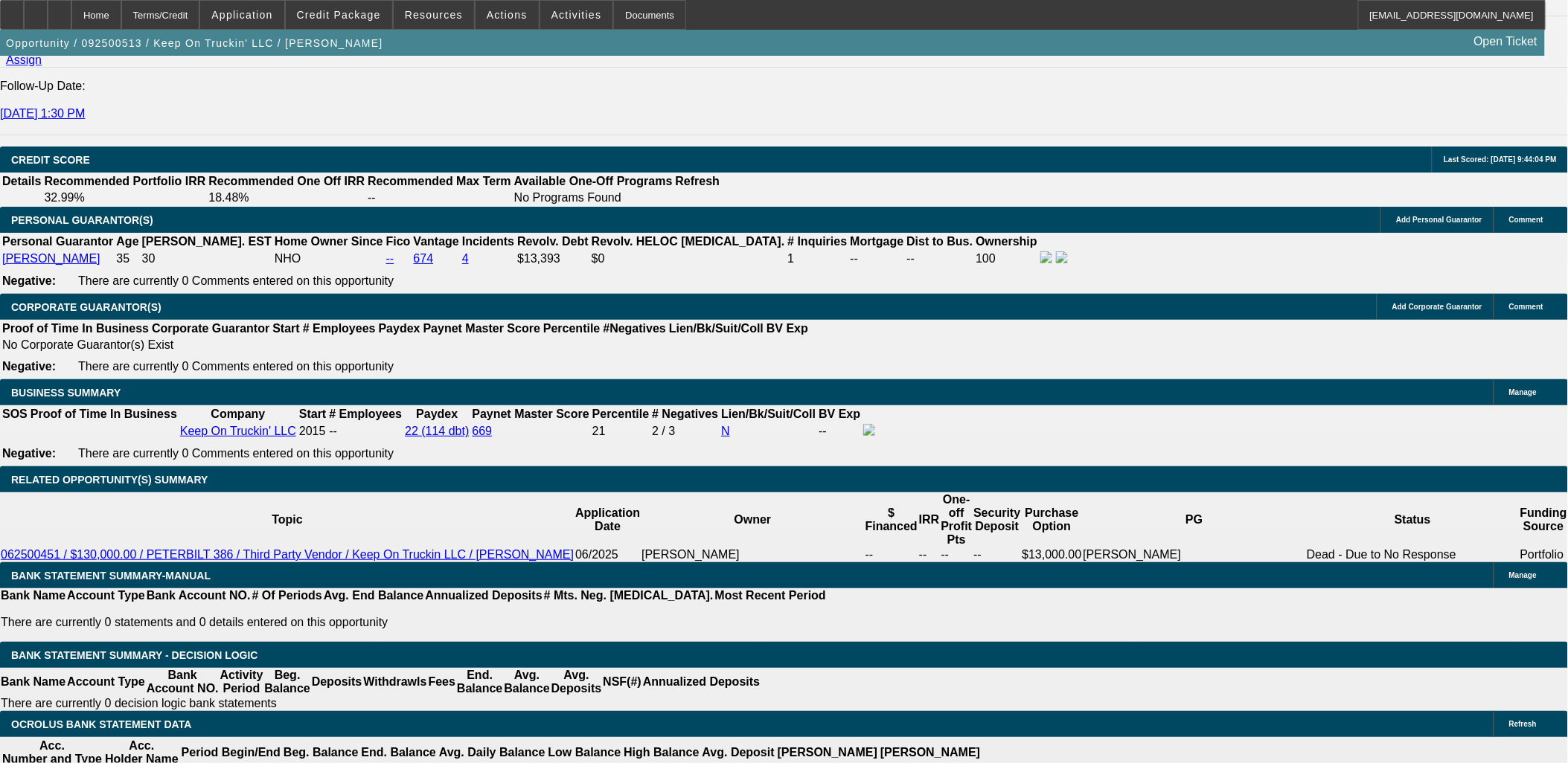
scroll to position [2021, 0]
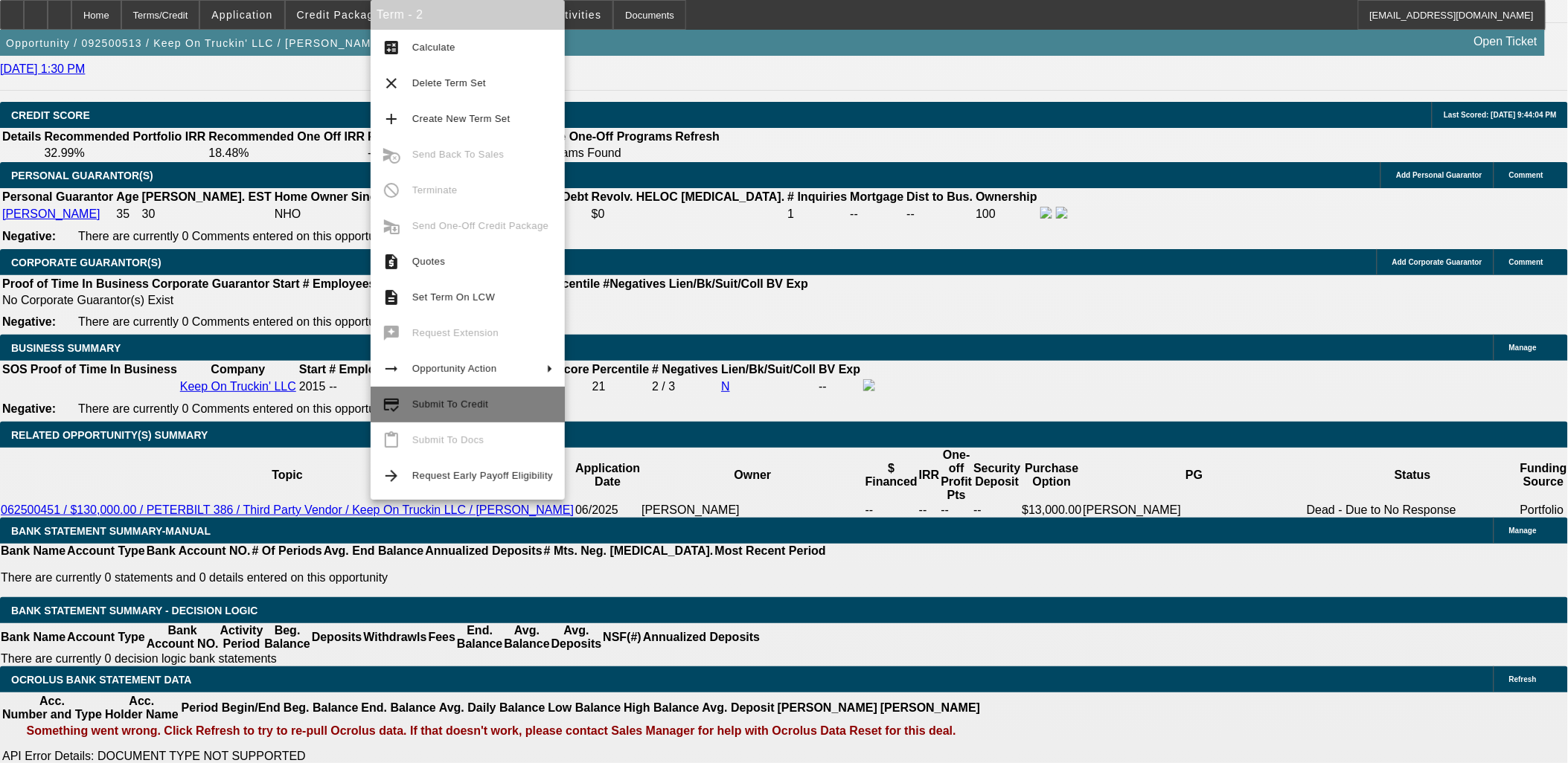
click at [466, 405] on span "Submit To Credit" at bounding box center [450, 404] width 76 height 11
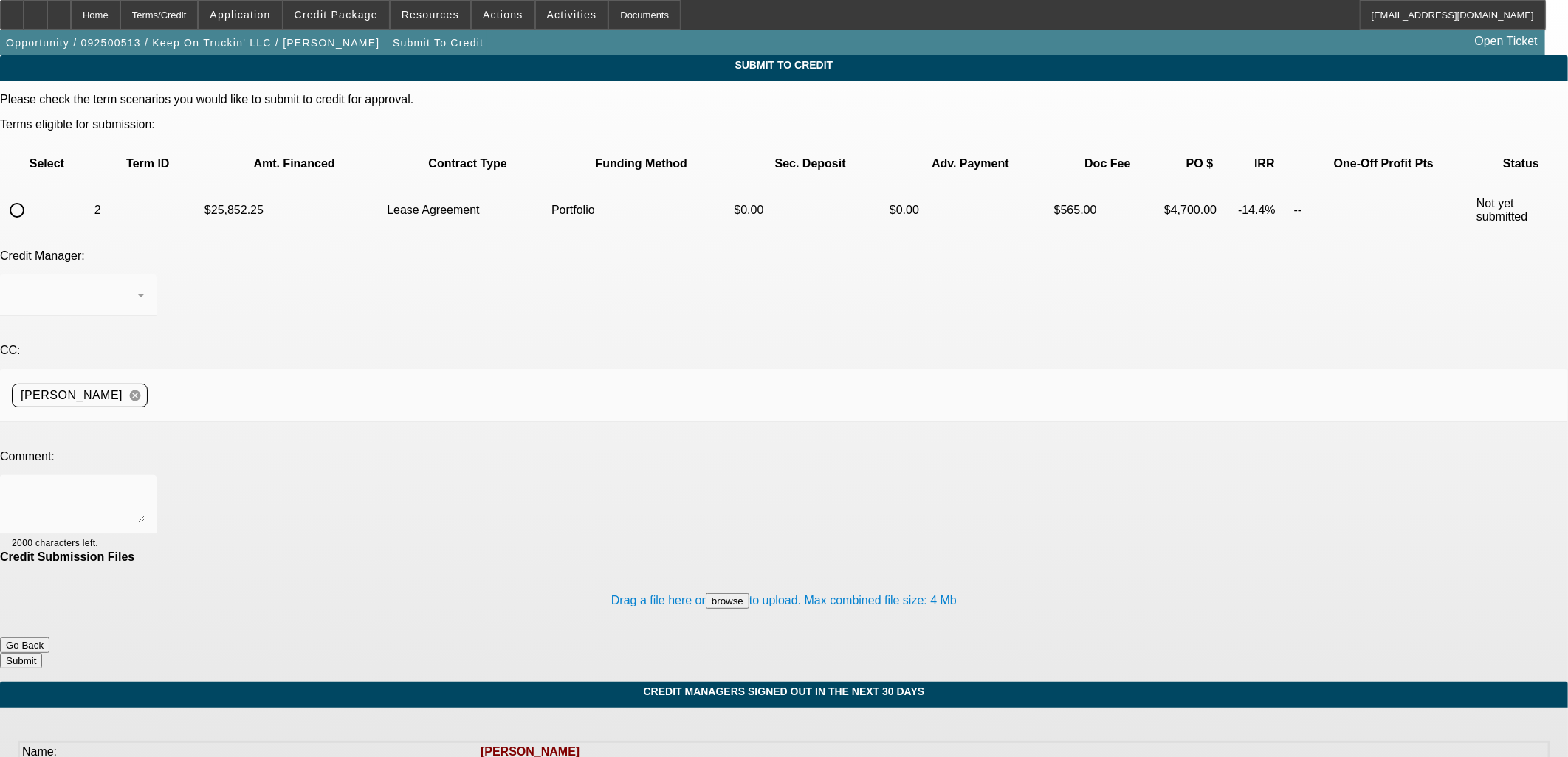
click at [32, 195] on input "radio" at bounding box center [17, 210] width 30 height 30
radio input "true"
click at [145, 487] on textarea at bounding box center [78, 505] width 133 height 36
click at [49, 638] on button "Go Back" at bounding box center [25, 645] width 49 height 16
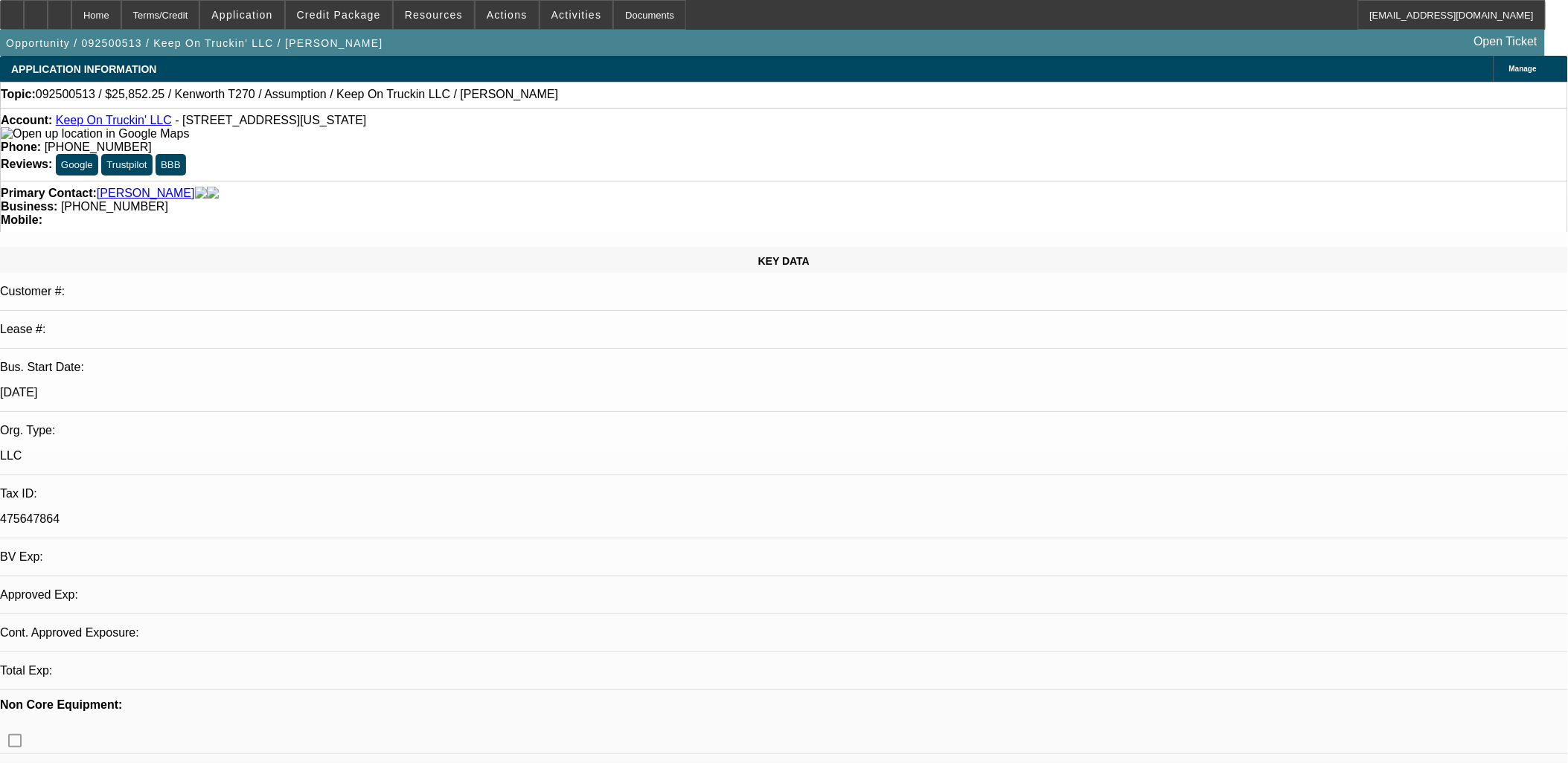
select select "0"
select select "2"
select select "0"
select select "5"
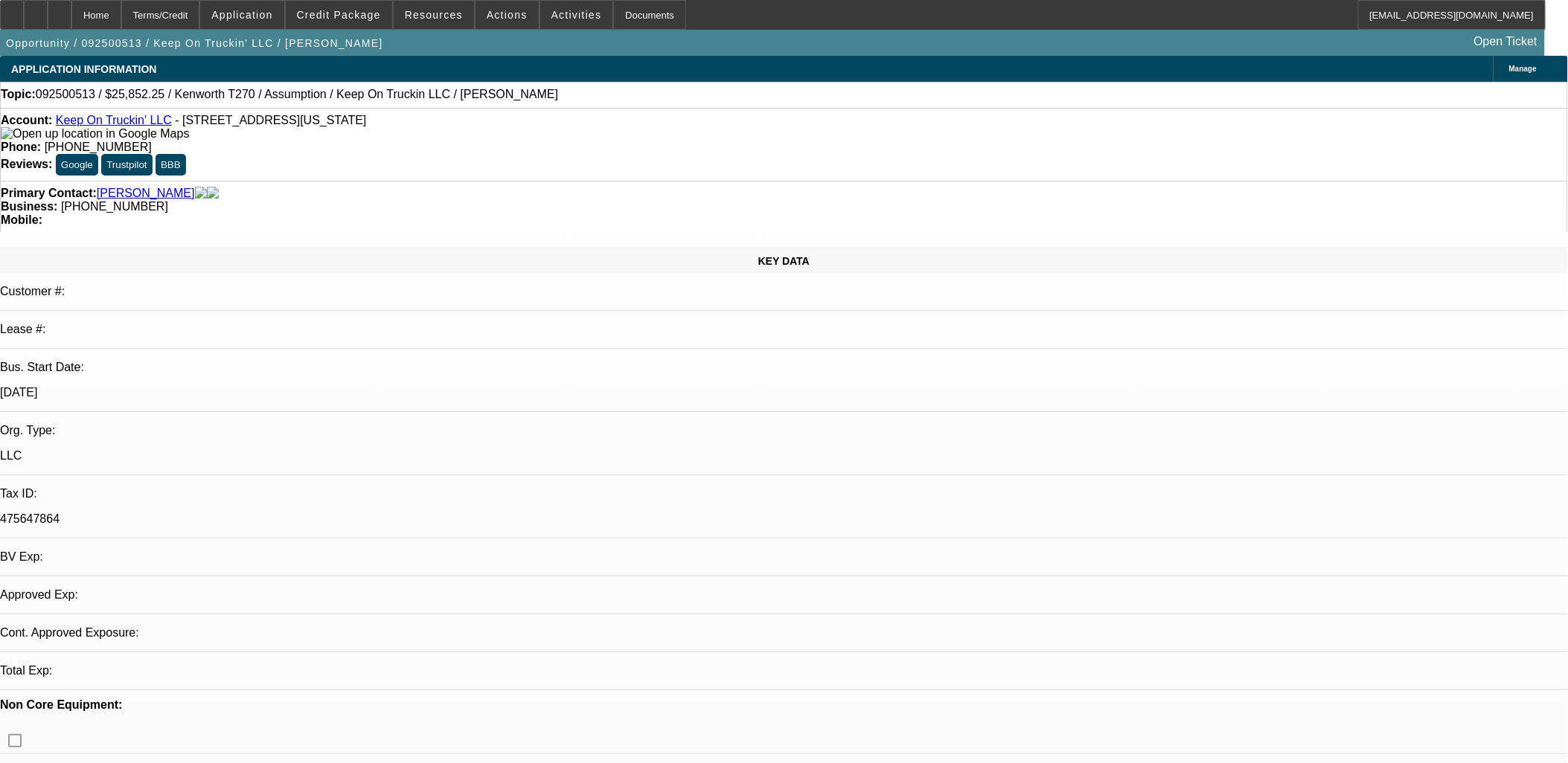
select select "0"
select select "2"
select select "0"
select select "5"
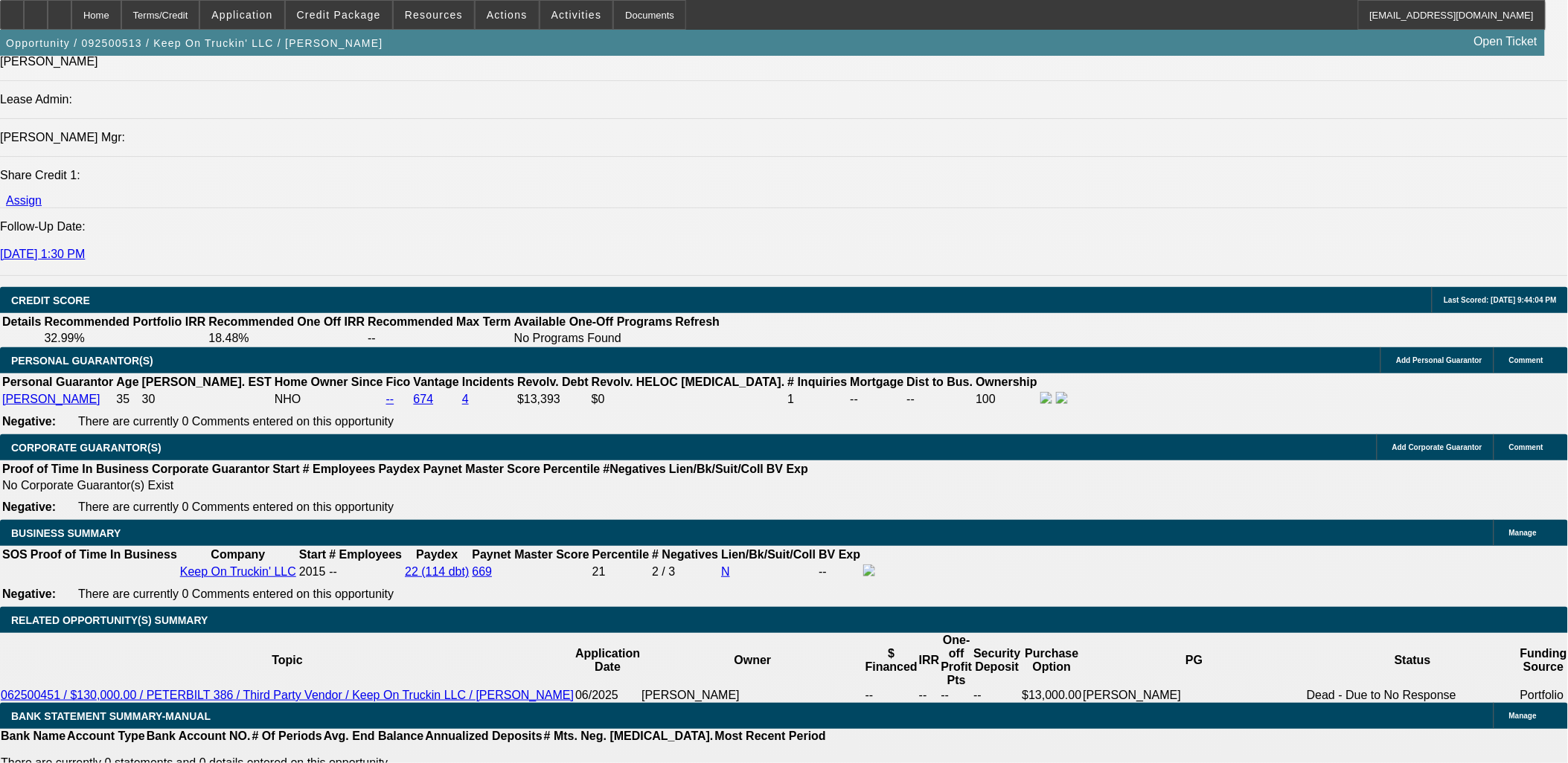
scroll to position [2148, 0]
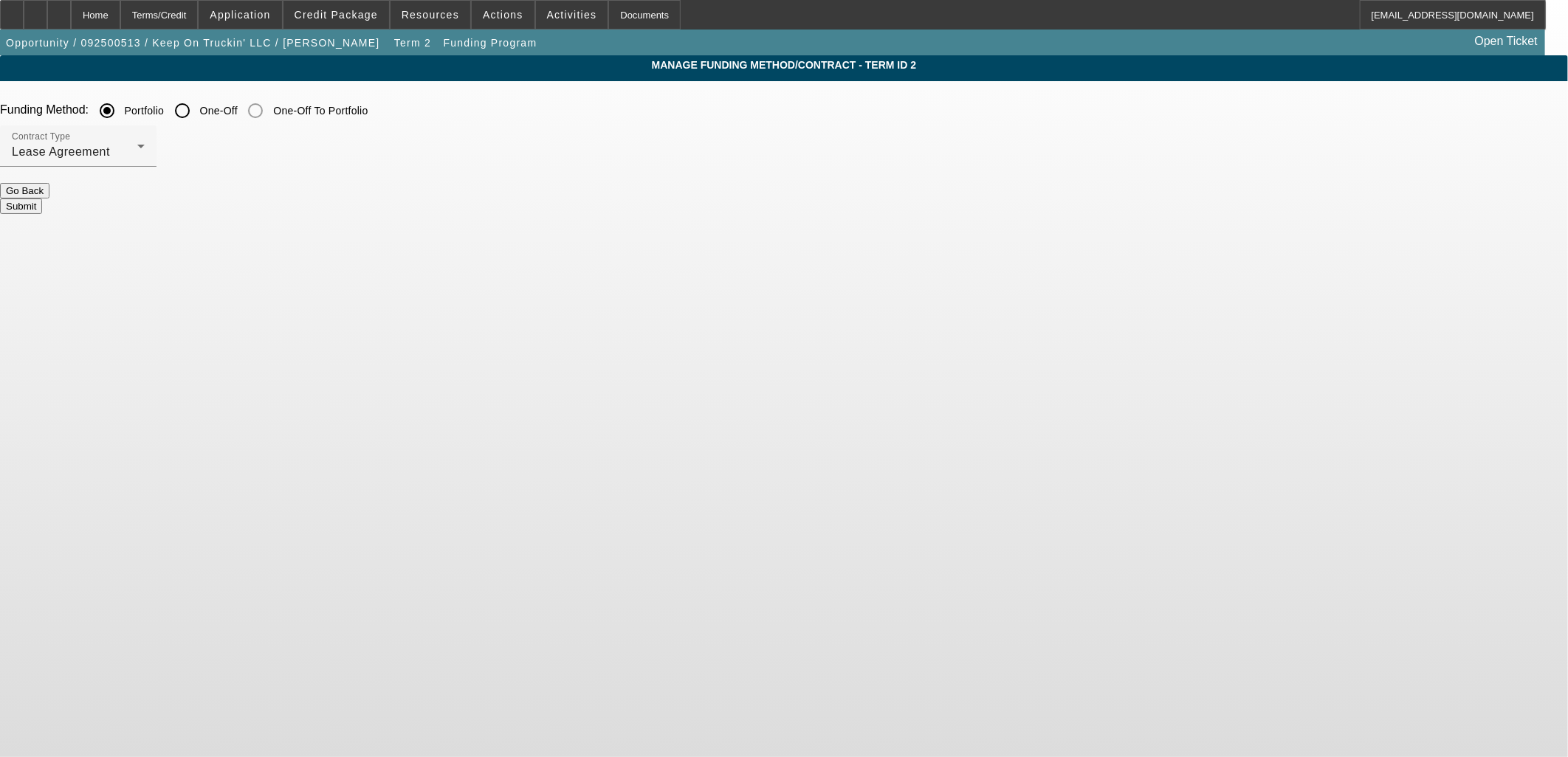
click at [197, 113] on input "One-Off" at bounding box center [183, 111] width 30 height 30
radio input "true"
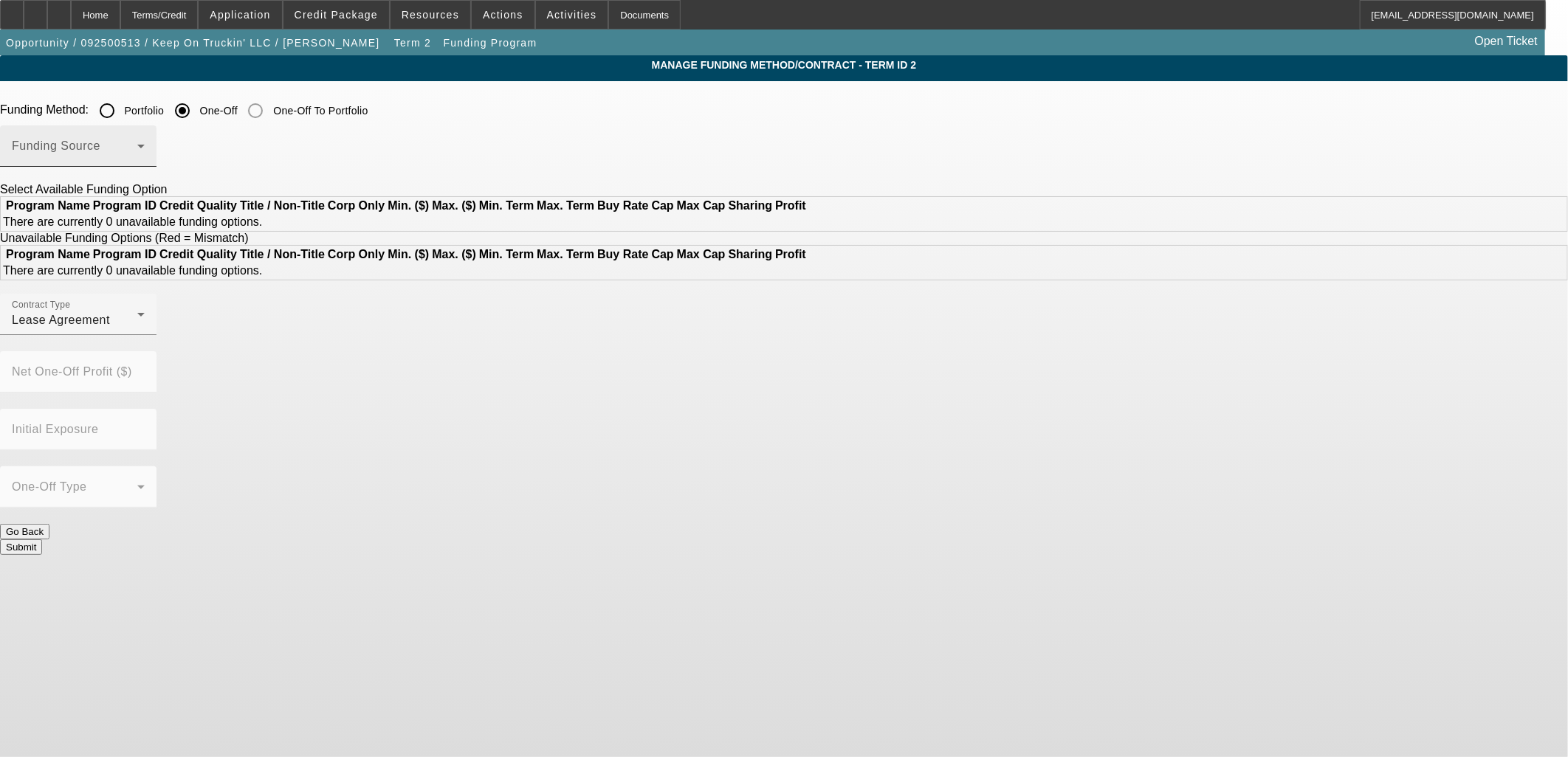
click at [145, 142] on div "Funding Source" at bounding box center [78, 145] width 133 height 41
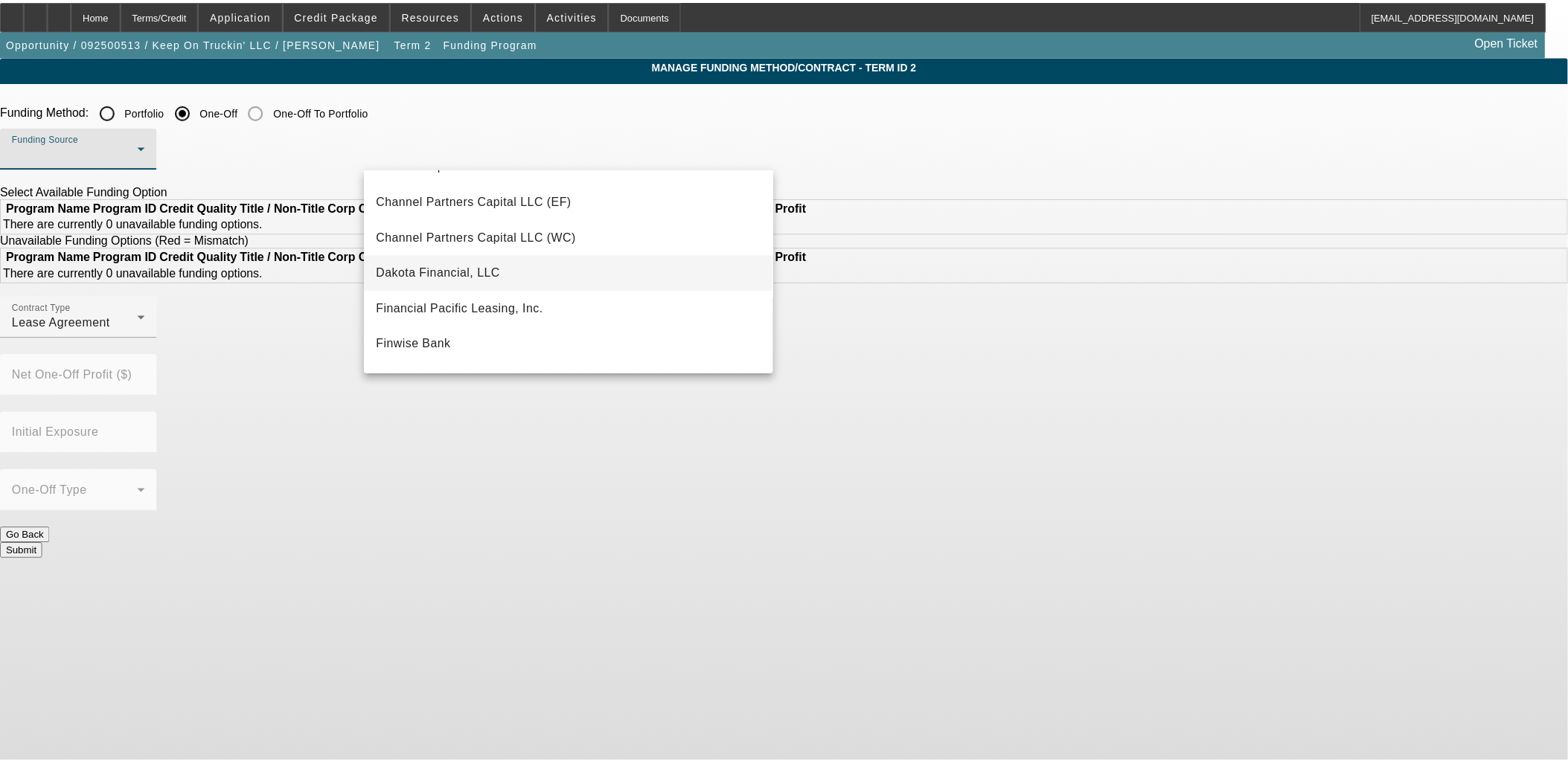
scroll to position [165, 0]
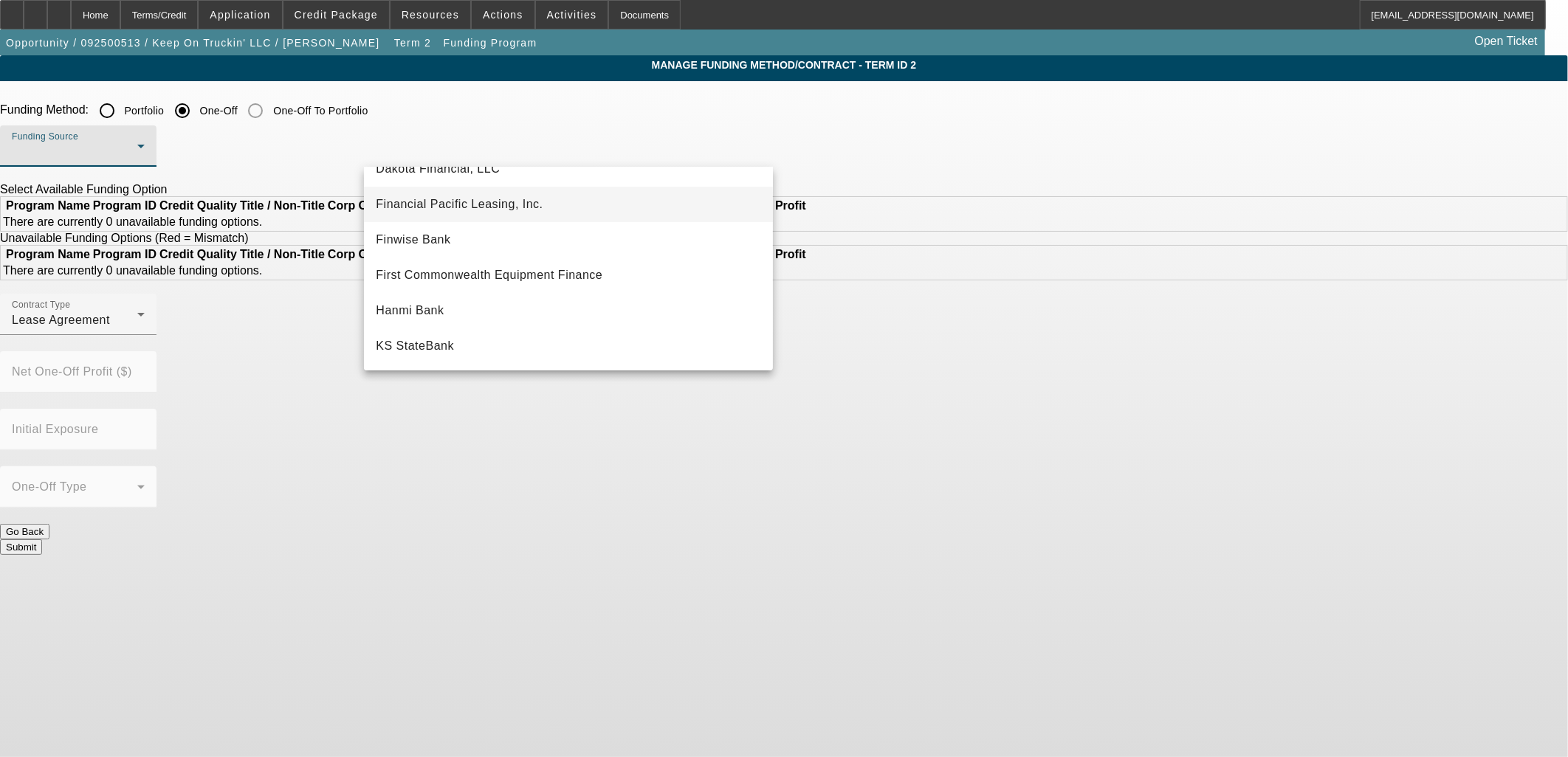
click at [467, 198] on span "Financial Pacific Leasing, Inc." at bounding box center [460, 204] width 167 height 18
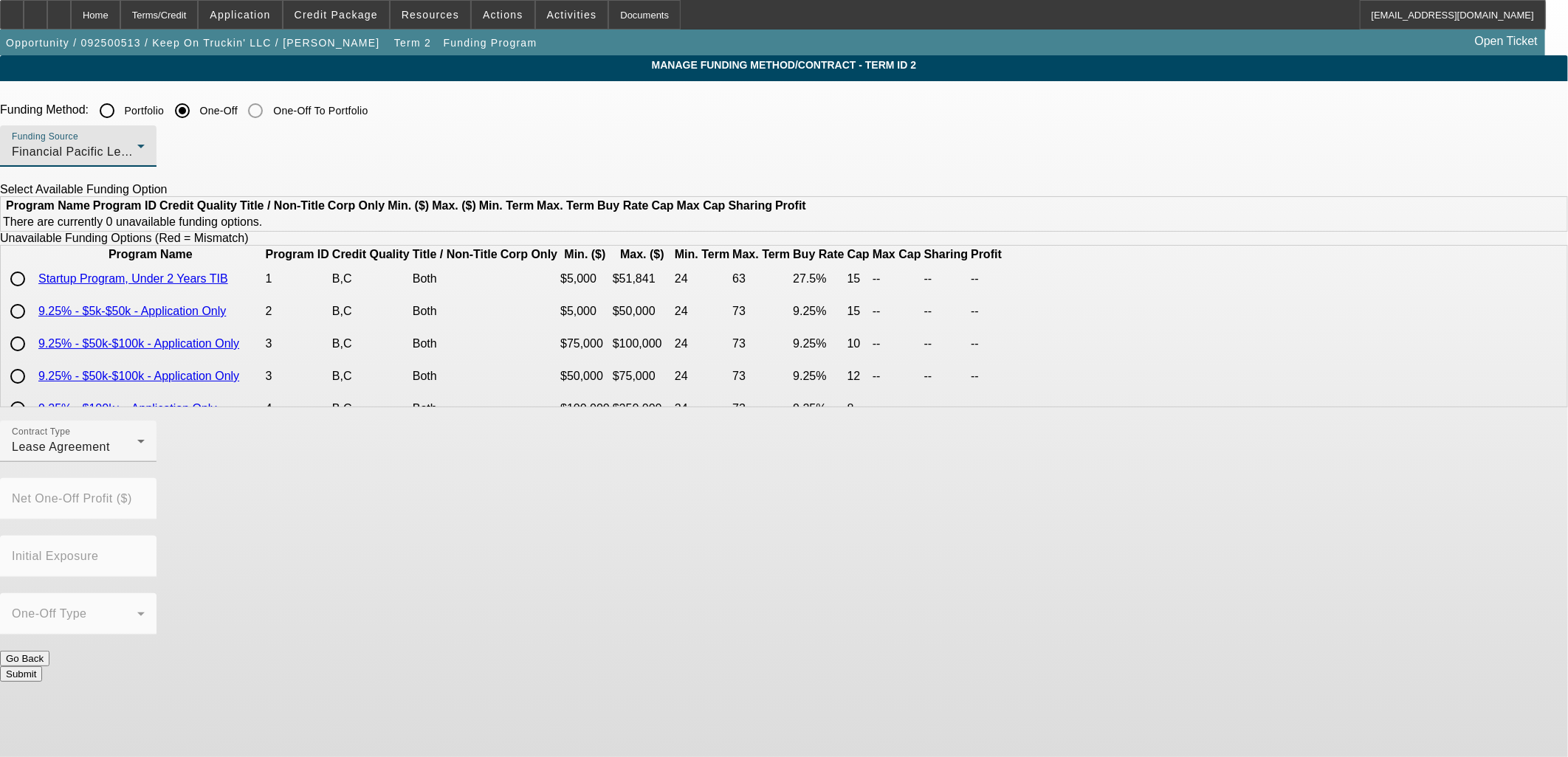
click at [42, 667] on button "Submit" at bounding box center [21, 674] width 42 height 16
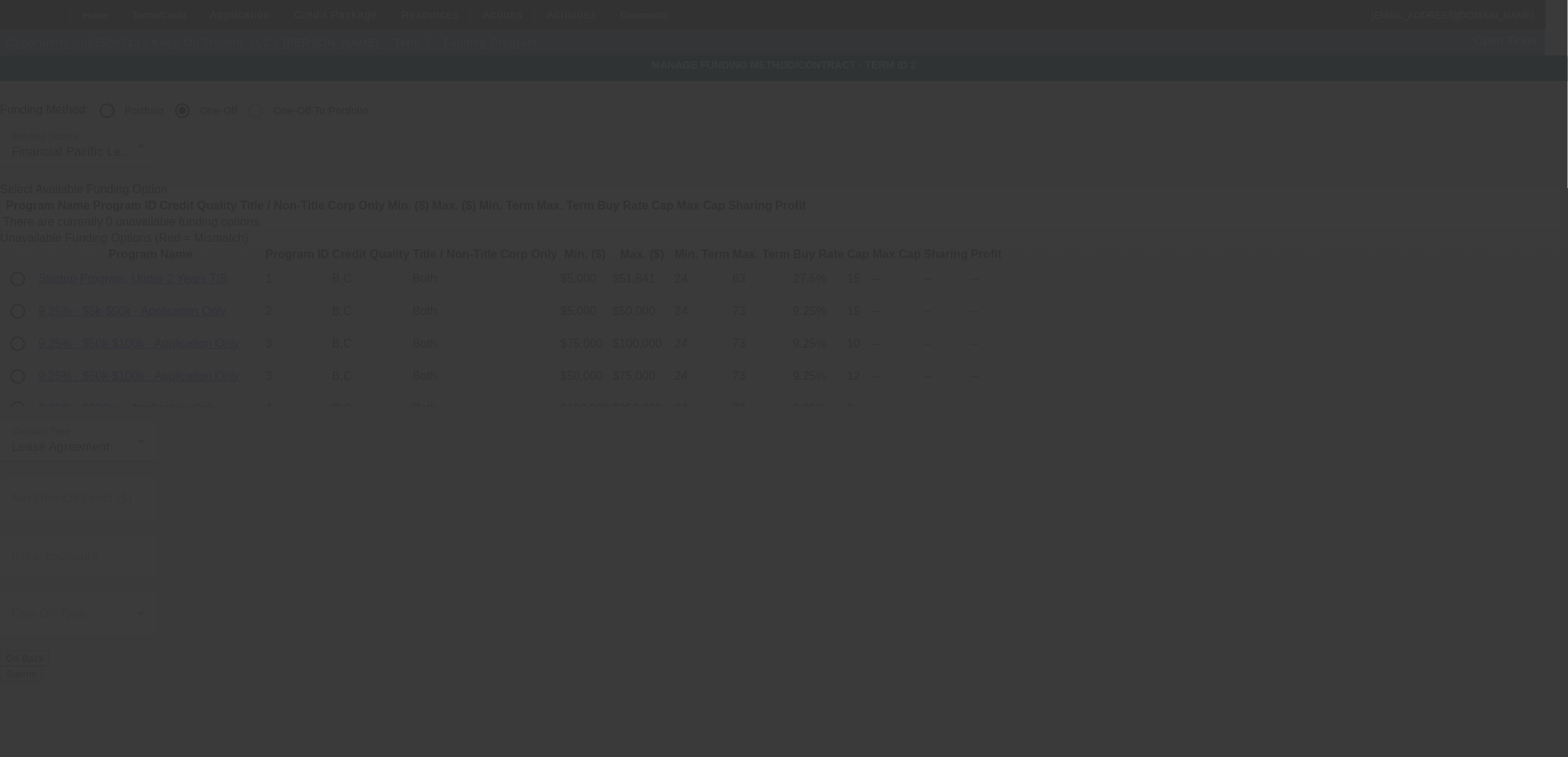
radio input "true"
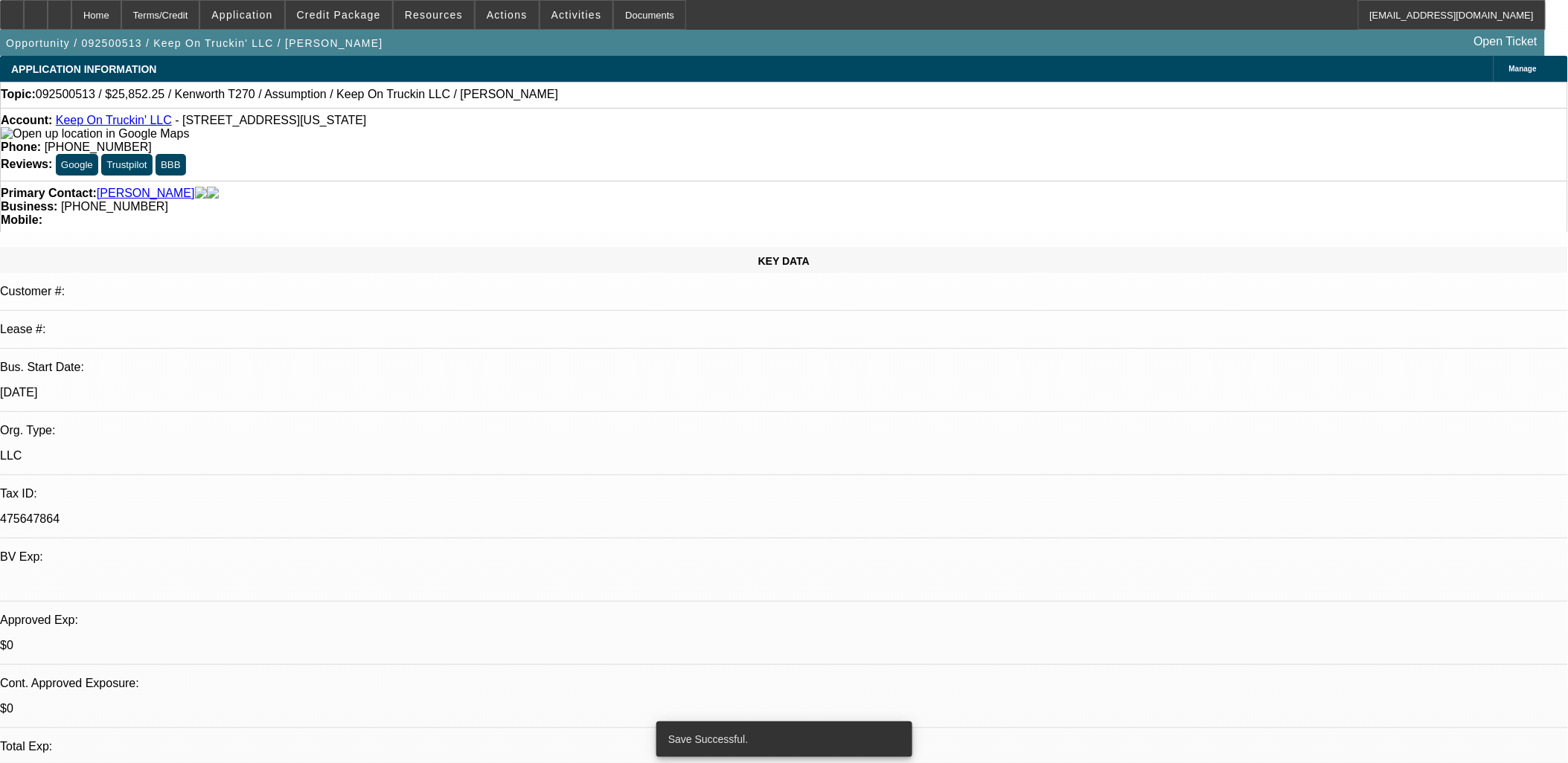
select select "0"
select select "2"
select select "0"
select select "5"
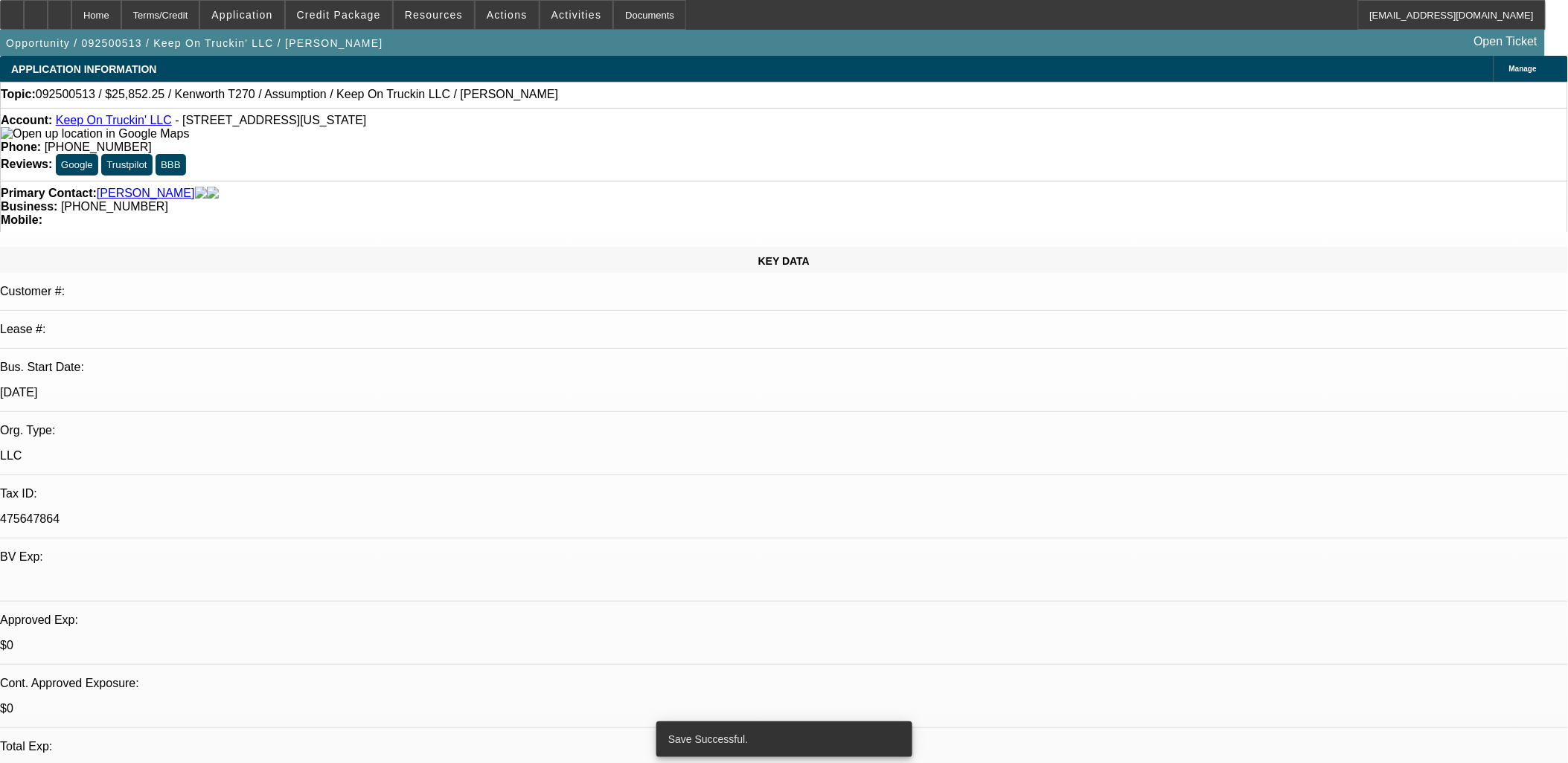
select select "0"
select select "2"
select select "0"
select select "5"
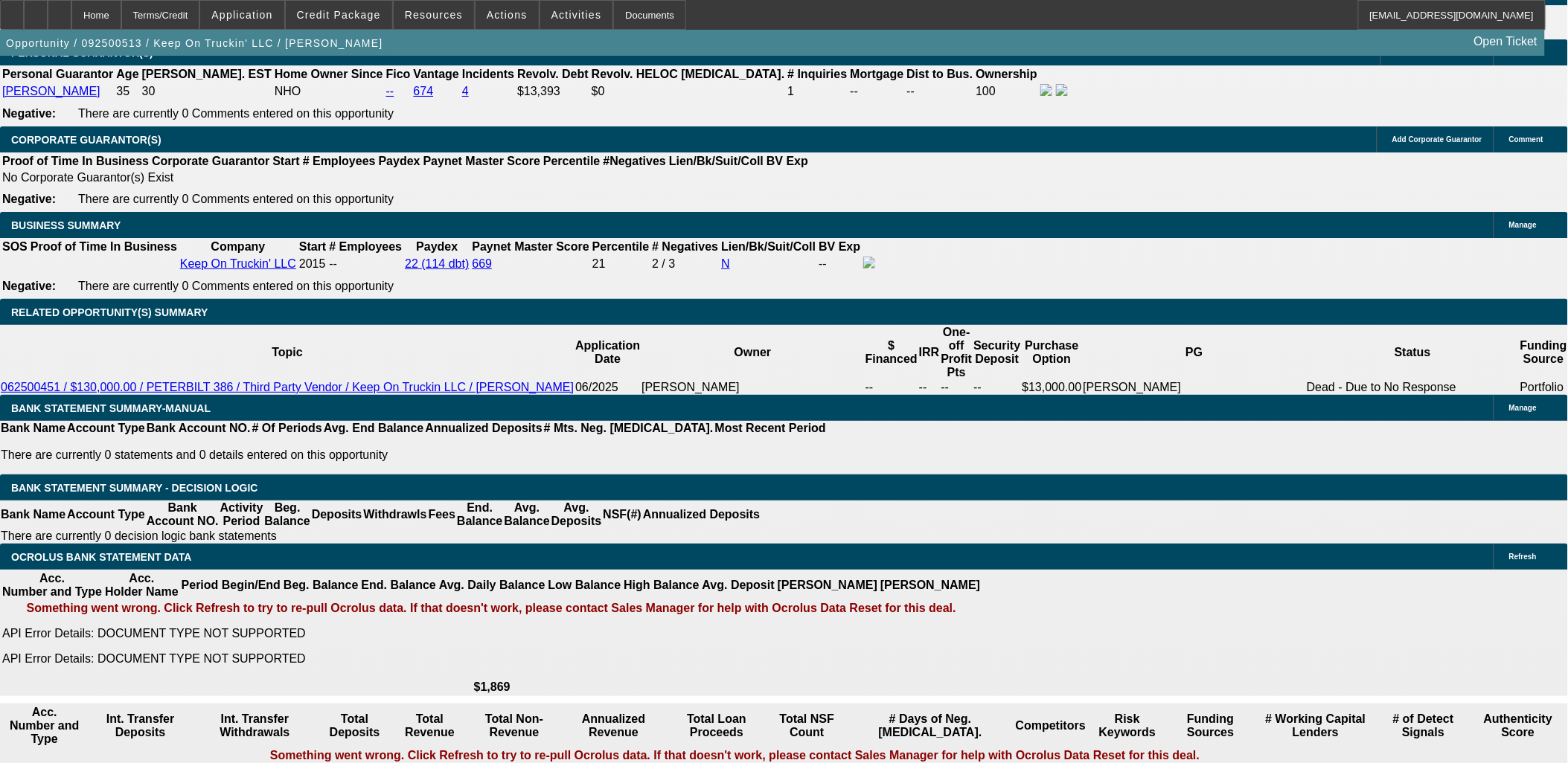
scroll to position [2232, 0]
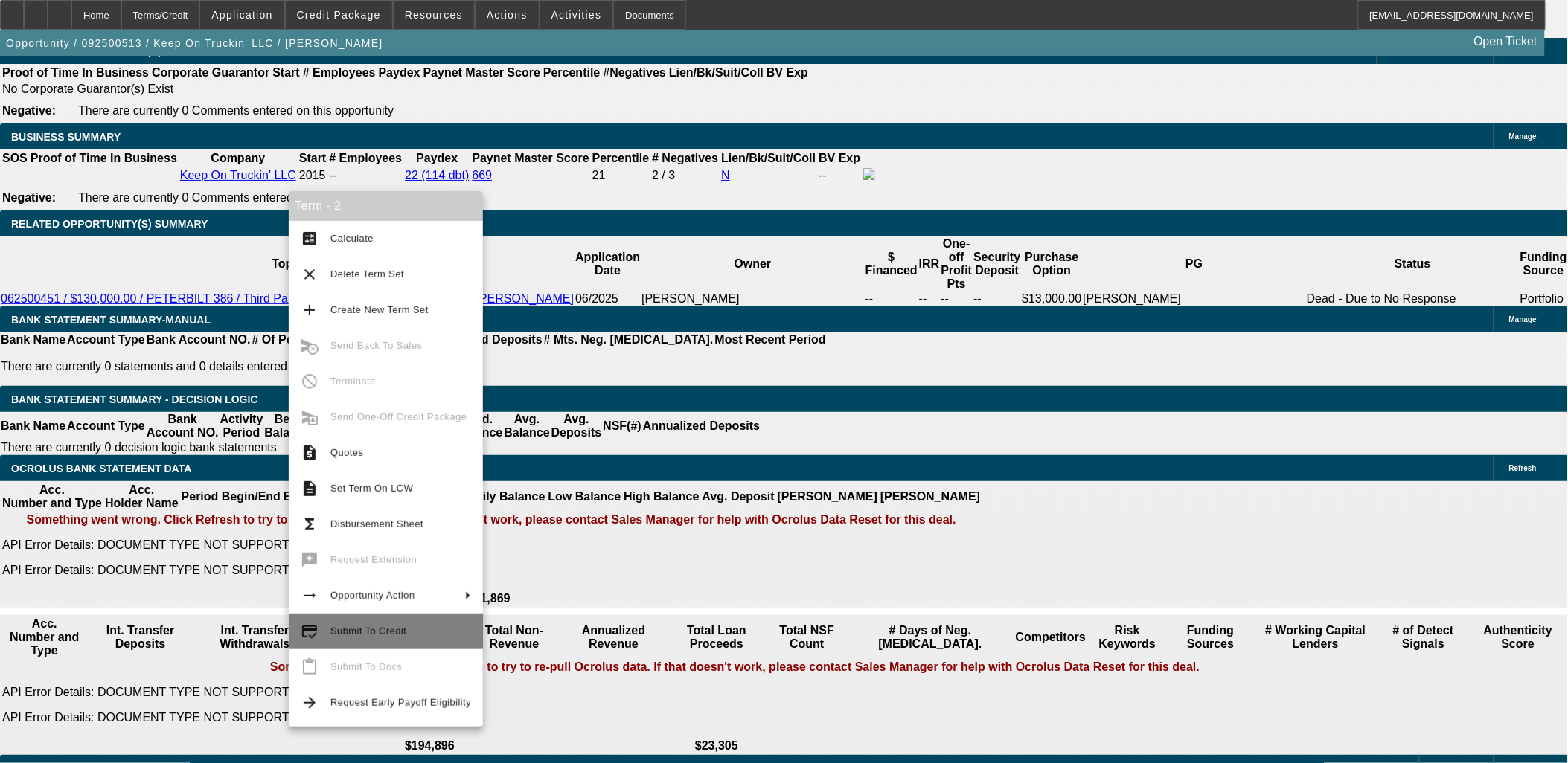
click at [376, 628] on span "Submit To Credit" at bounding box center [368, 631] width 76 height 11
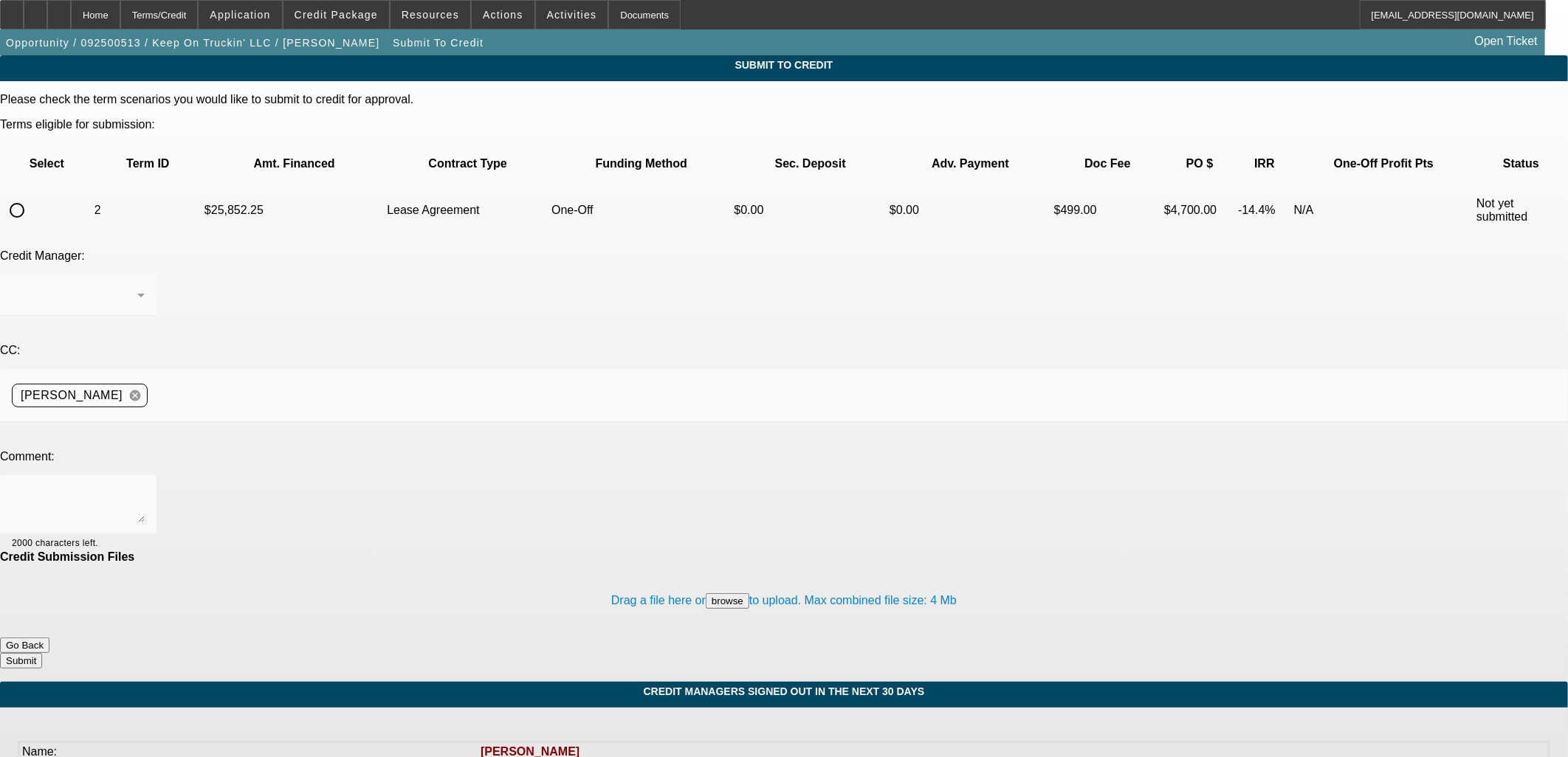
click at [32, 195] on input "radio" at bounding box center [17, 210] width 30 height 30
radio input "true"
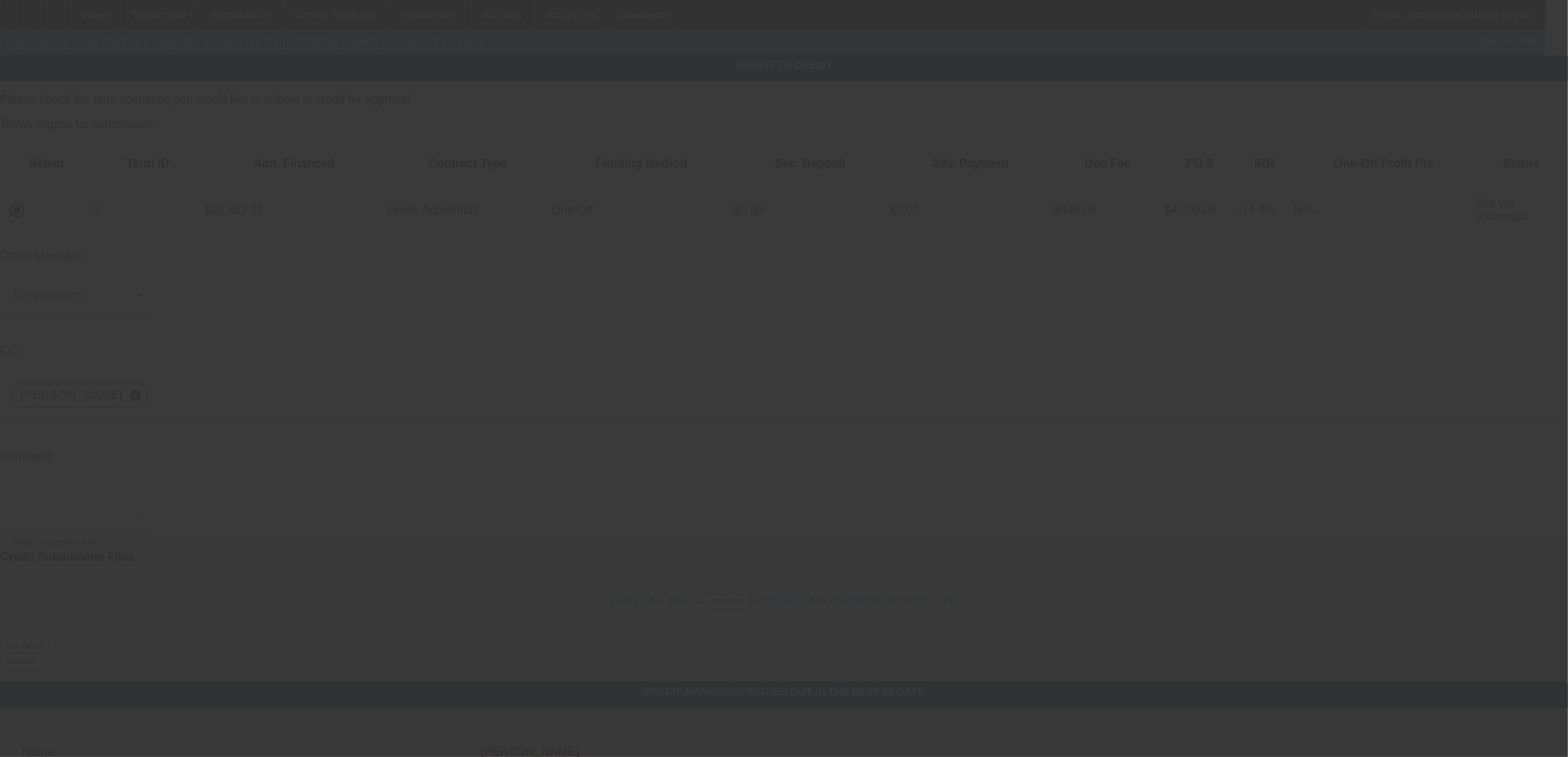
click at [145, 487] on textarea at bounding box center [78, 505] width 133 height 36
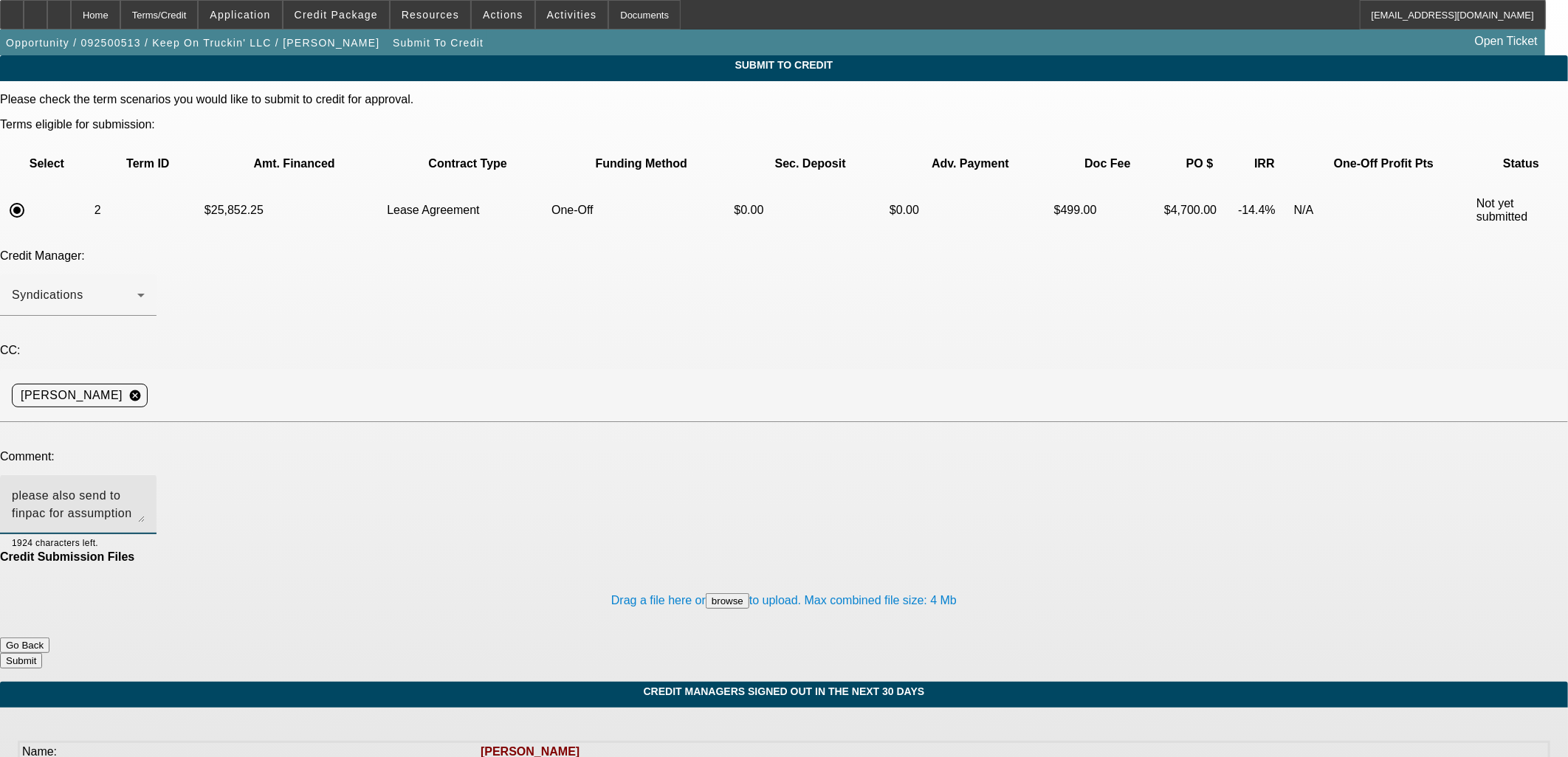
type textarea "please also send to finpac for assumption since both are eager to get truck"
click at [42, 653] on button "Submit" at bounding box center [21, 661] width 42 height 16
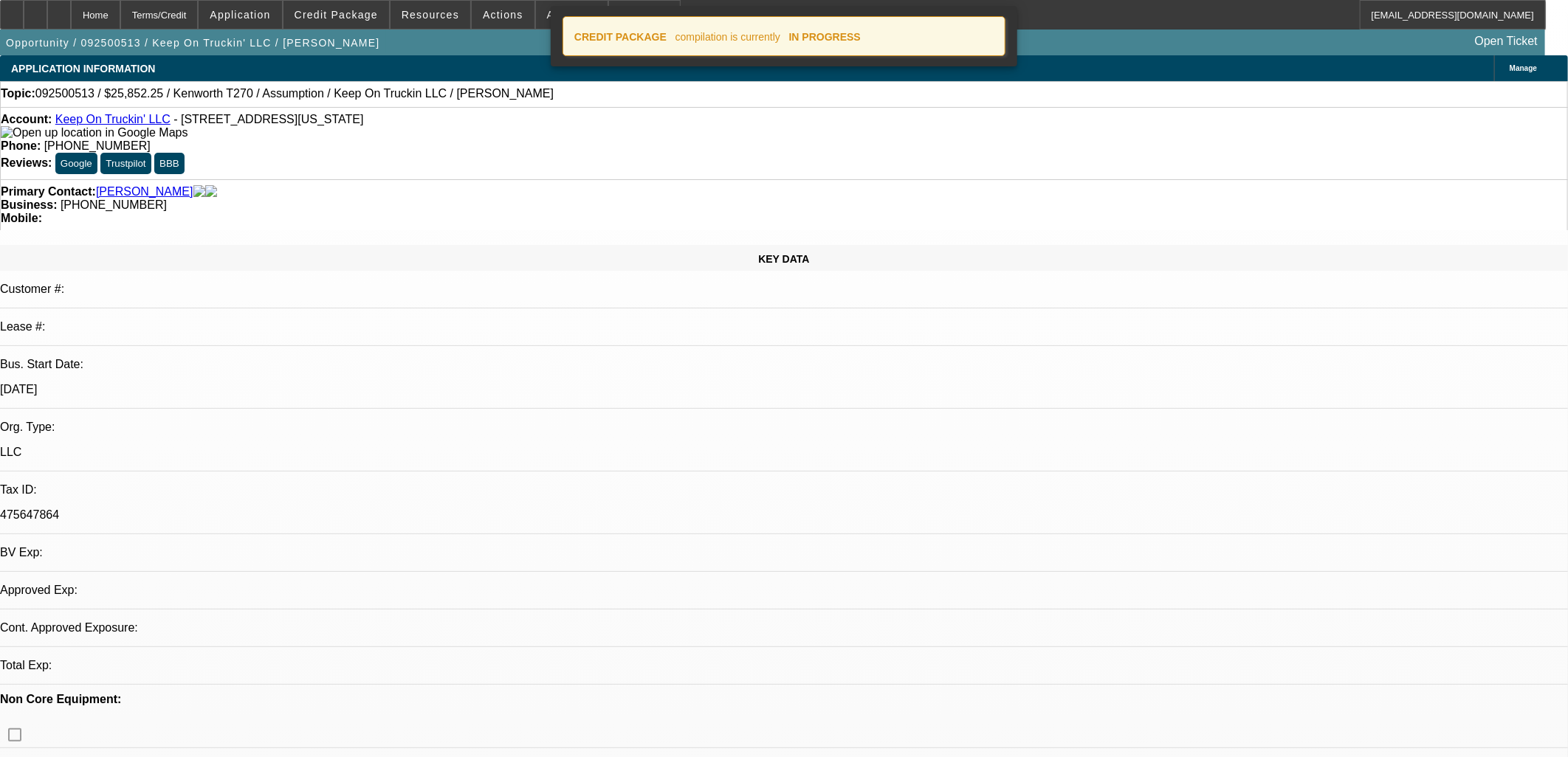
select select "0"
select select "2"
select select "0"
select select "5"
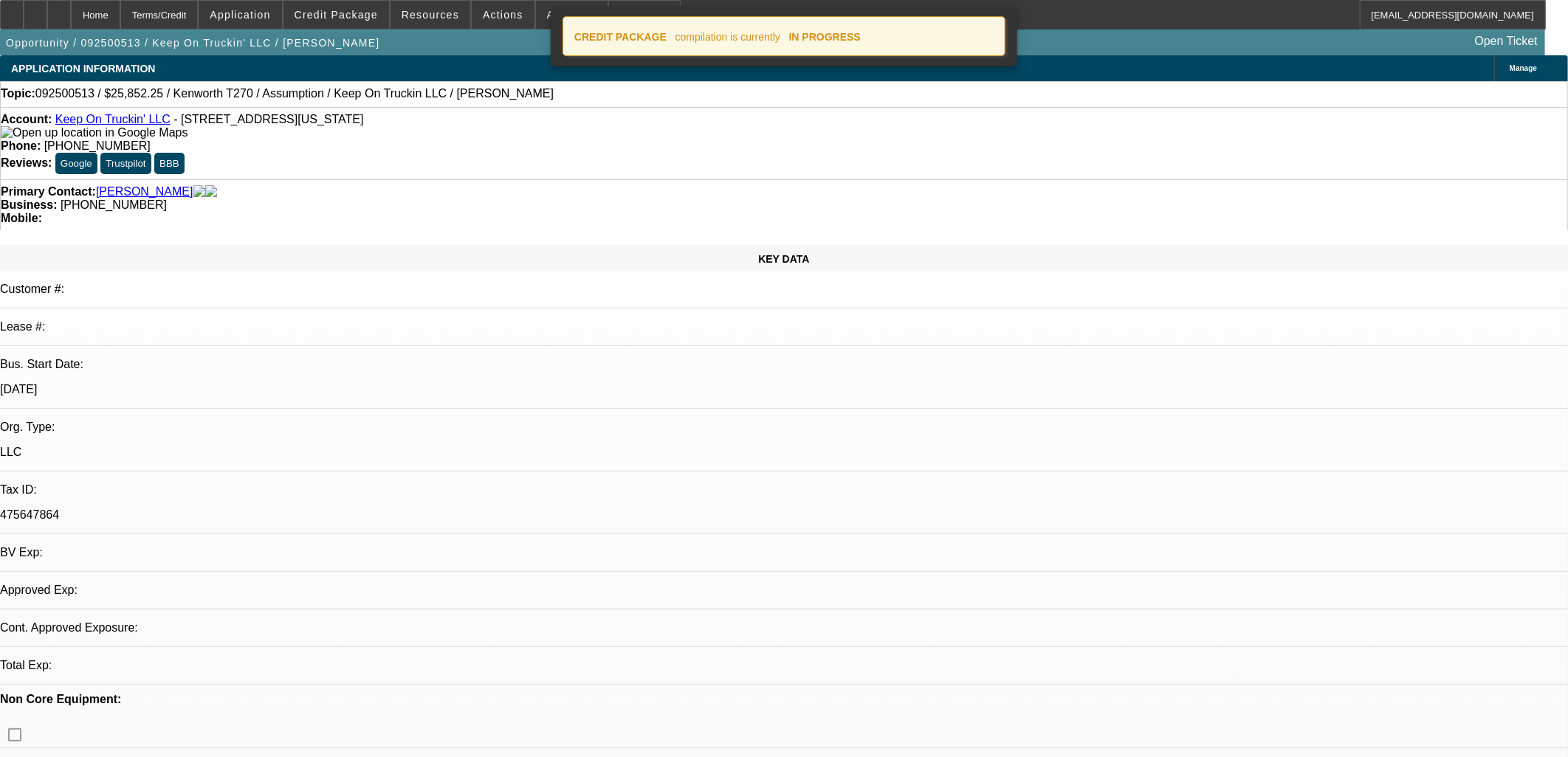
select select "0"
select select "2"
select select "0"
select select "5"
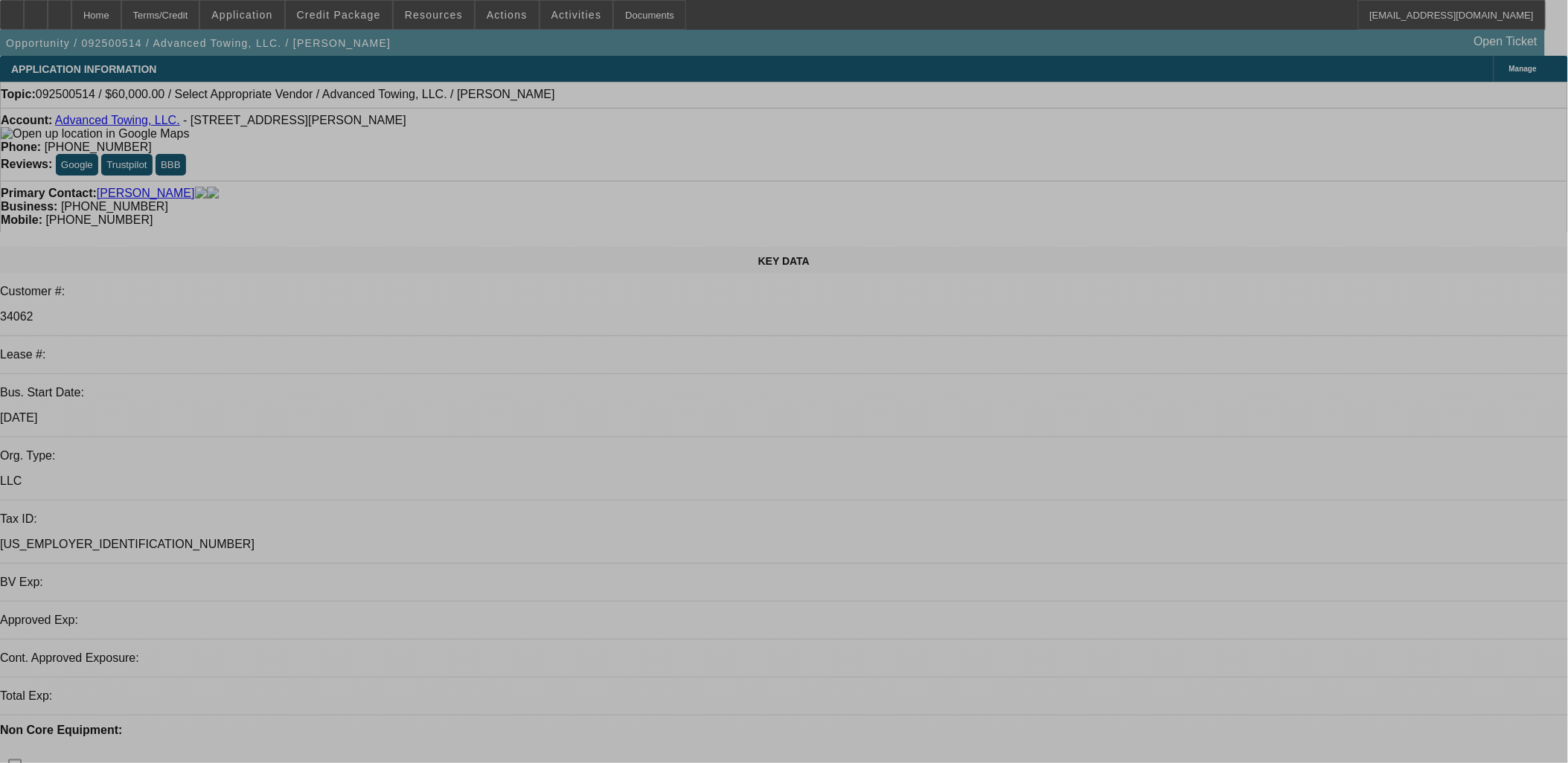
select select "0"
select select "2"
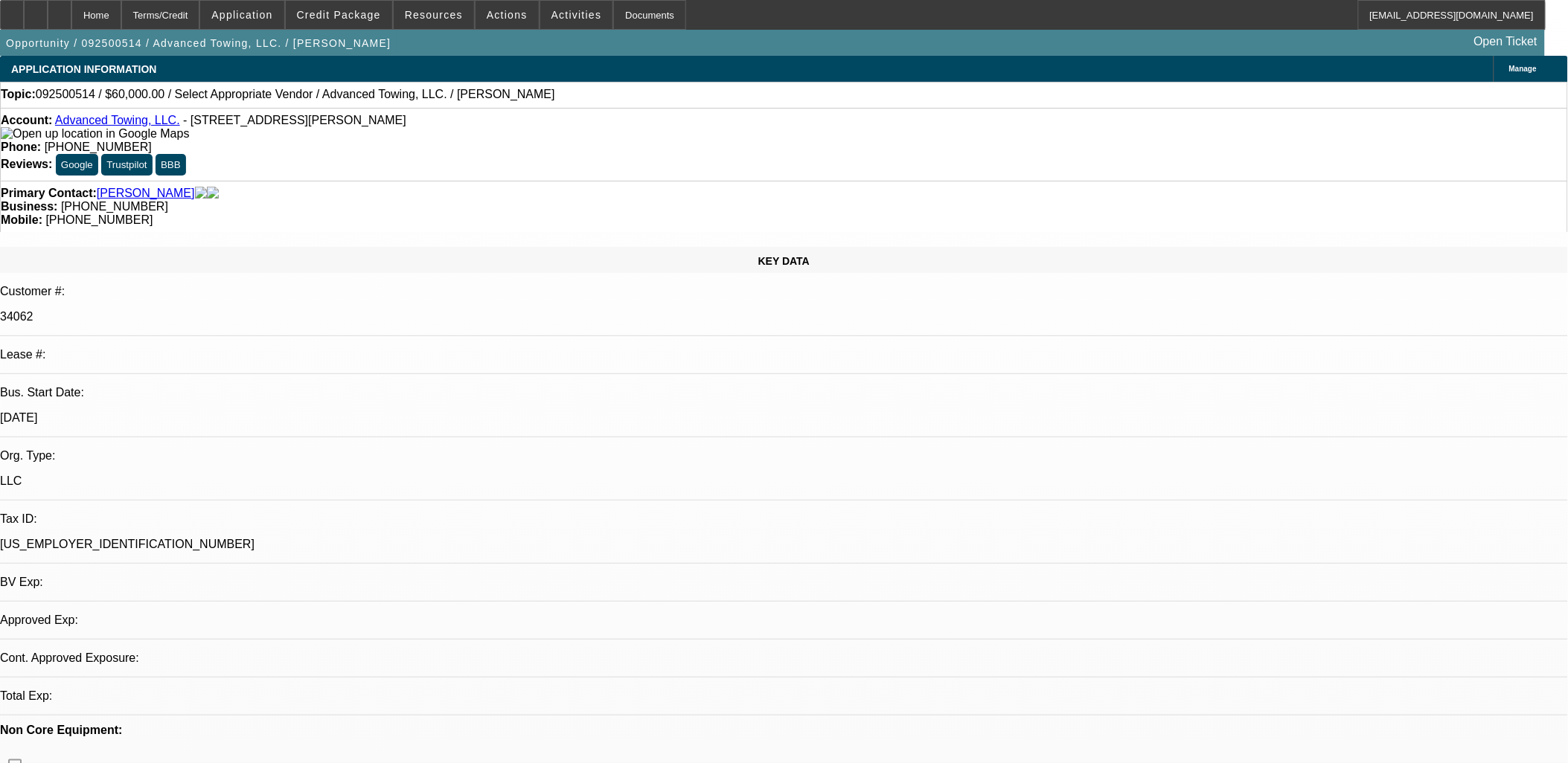
select select "0.1"
select select "1"
select select "2"
select select "4"
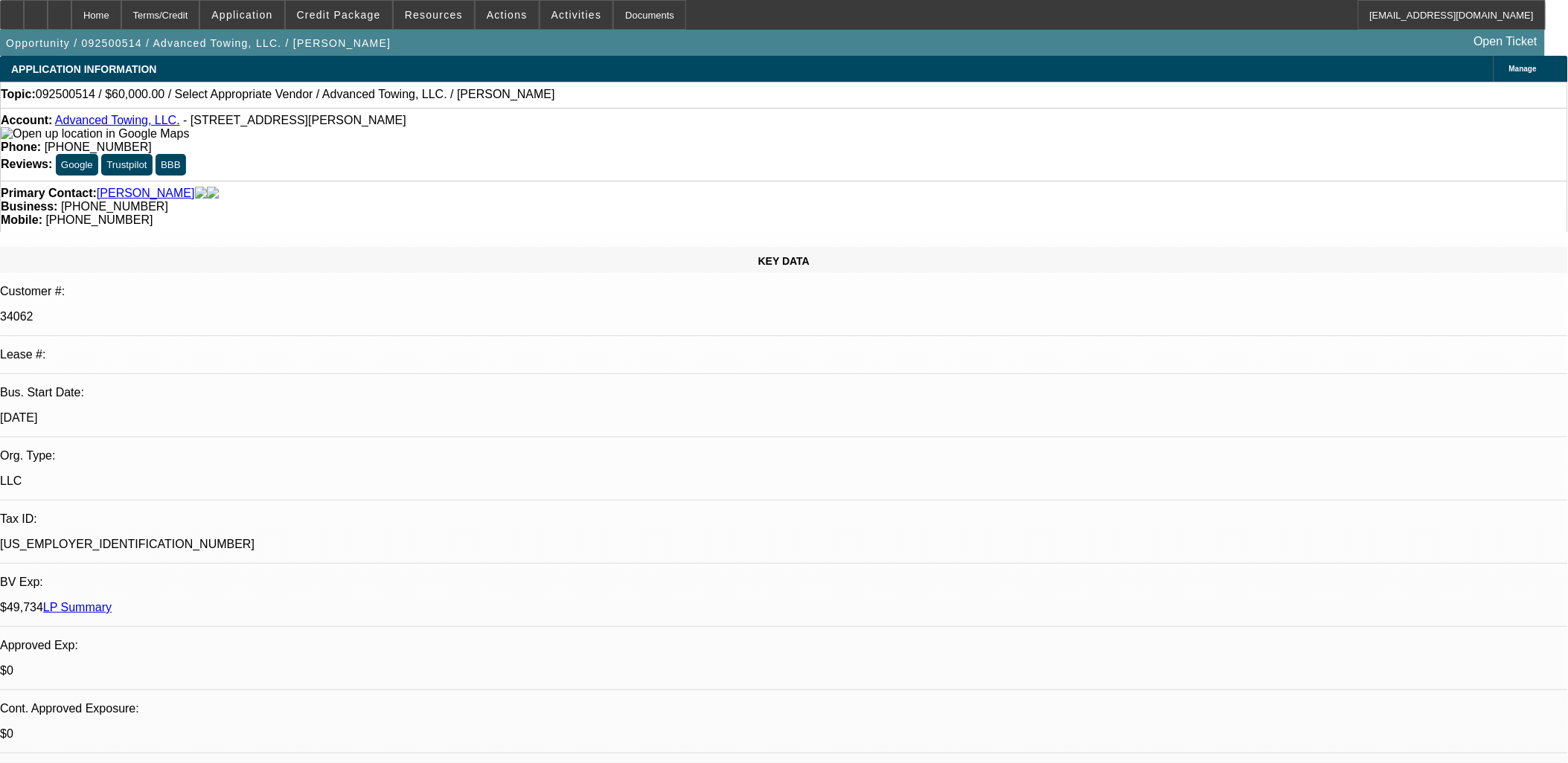
drag, startPoint x: 1245, startPoint y: 448, endPoint x: 1050, endPoint y: 415, distance: 197.8
copy div "9/23 - Need another truck. Going to trade in one of their wreckers for a rollba…"
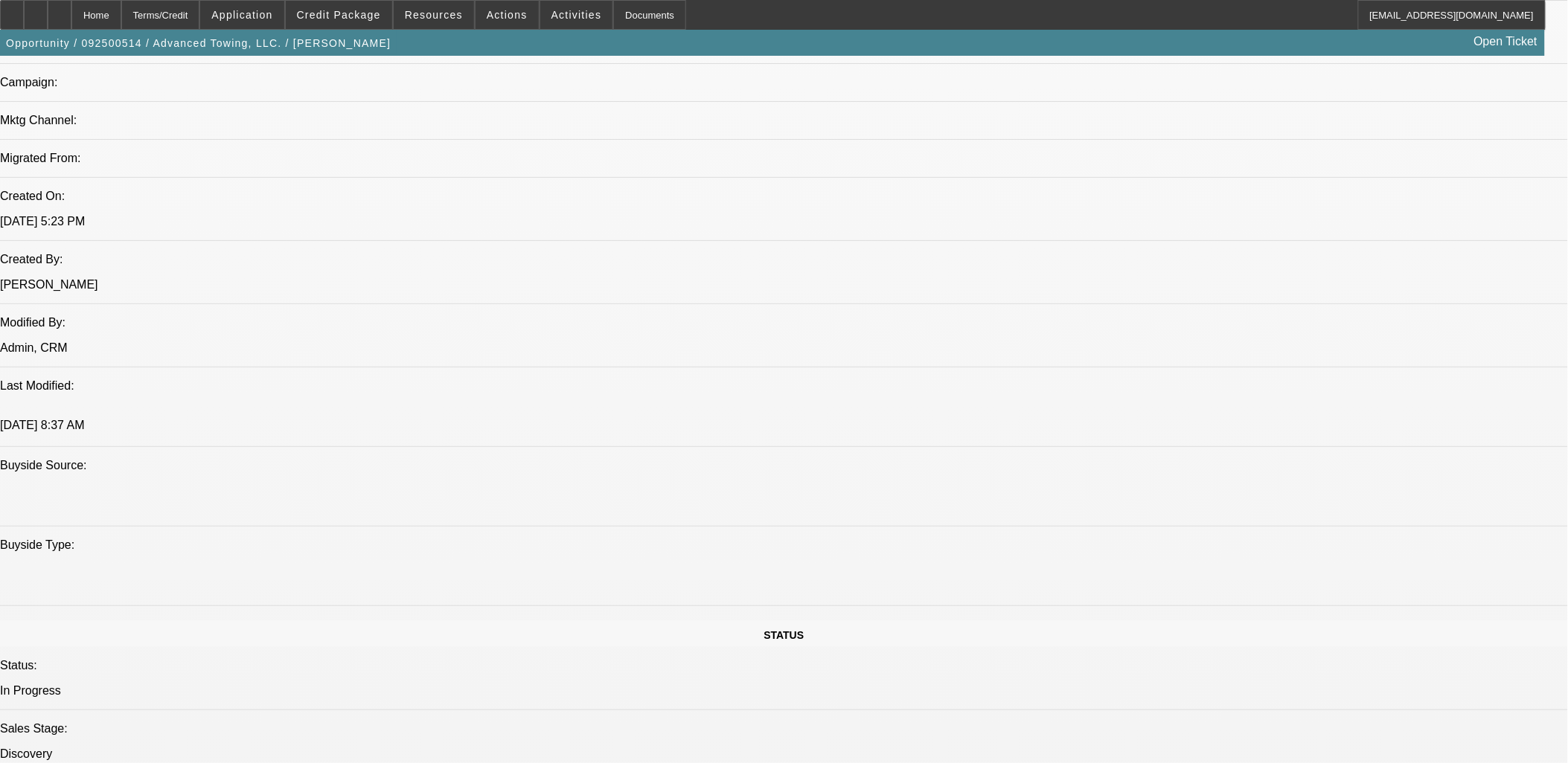
scroll to position [827, 0]
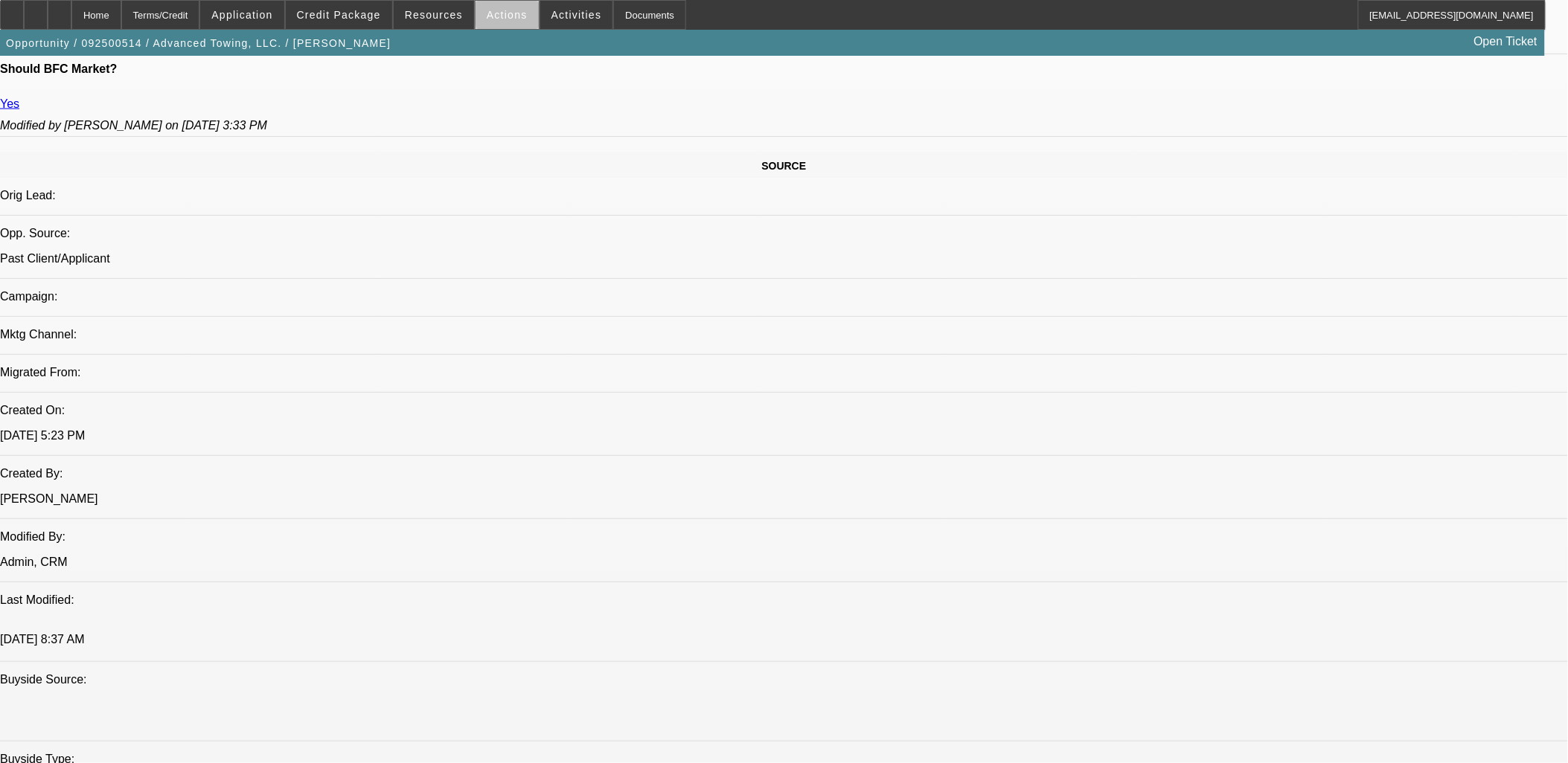
click at [517, 17] on span at bounding box center [507, 15] width 63 height 36
click at [566, 20] on div at bounding box center [784, 381] width 1568 height 763
click at [566, 28] on span at bounding box center [577, 15] width 73 height 36
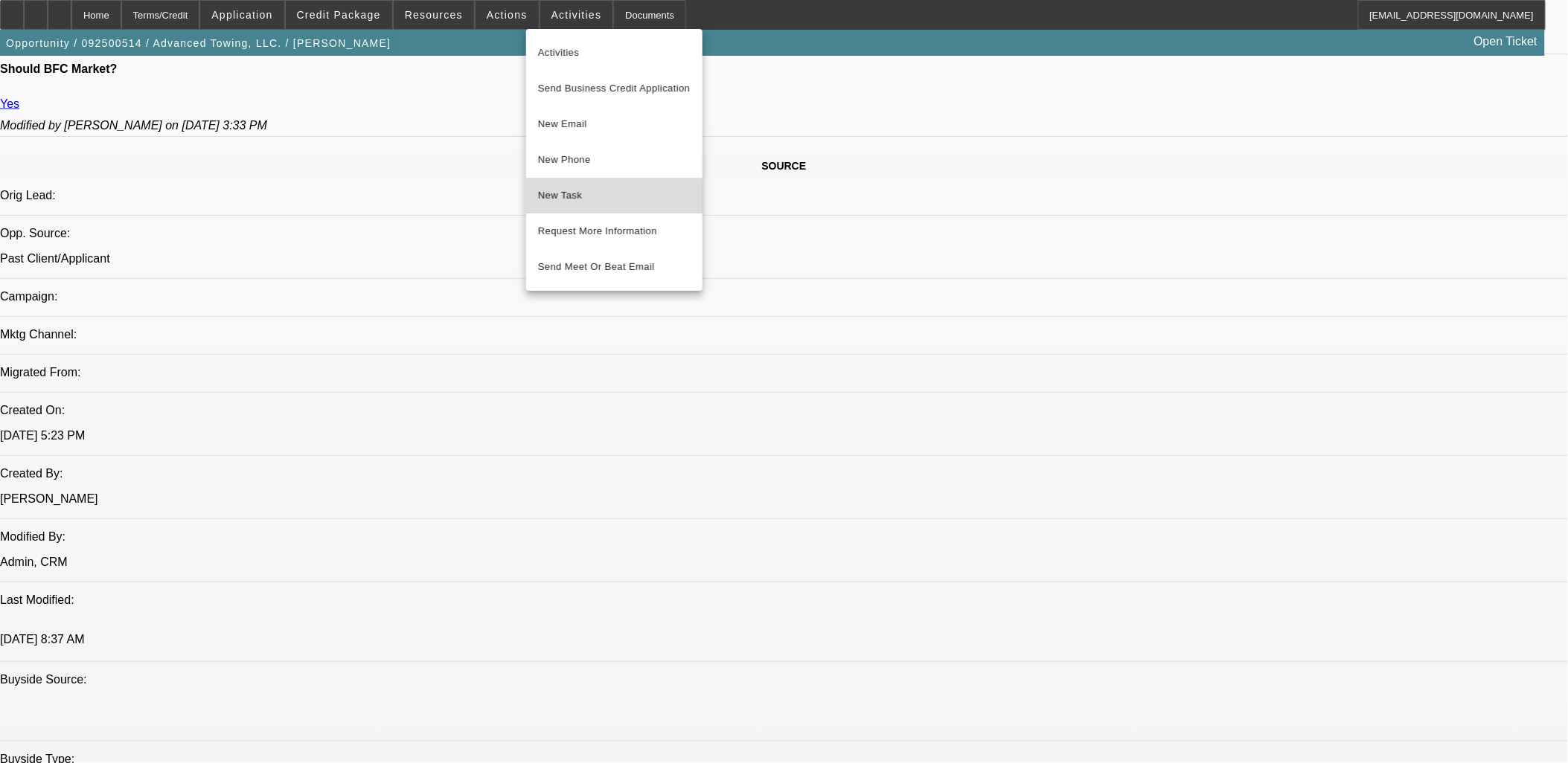
click at [563, 201] on span "New Task" at bounding box center [614, 195] width 153 height 18
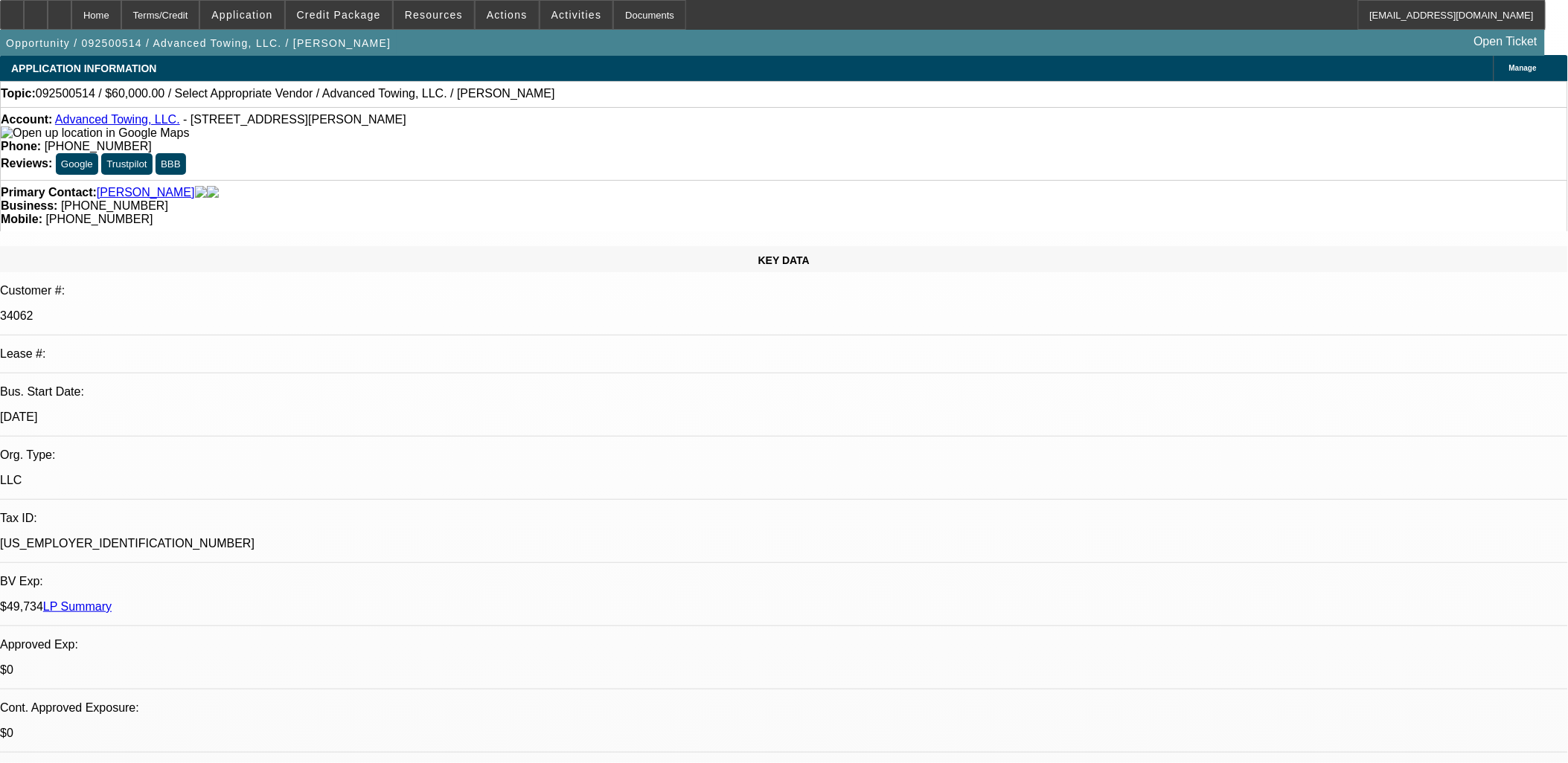
scroll to position [0, 0]
select select "0"
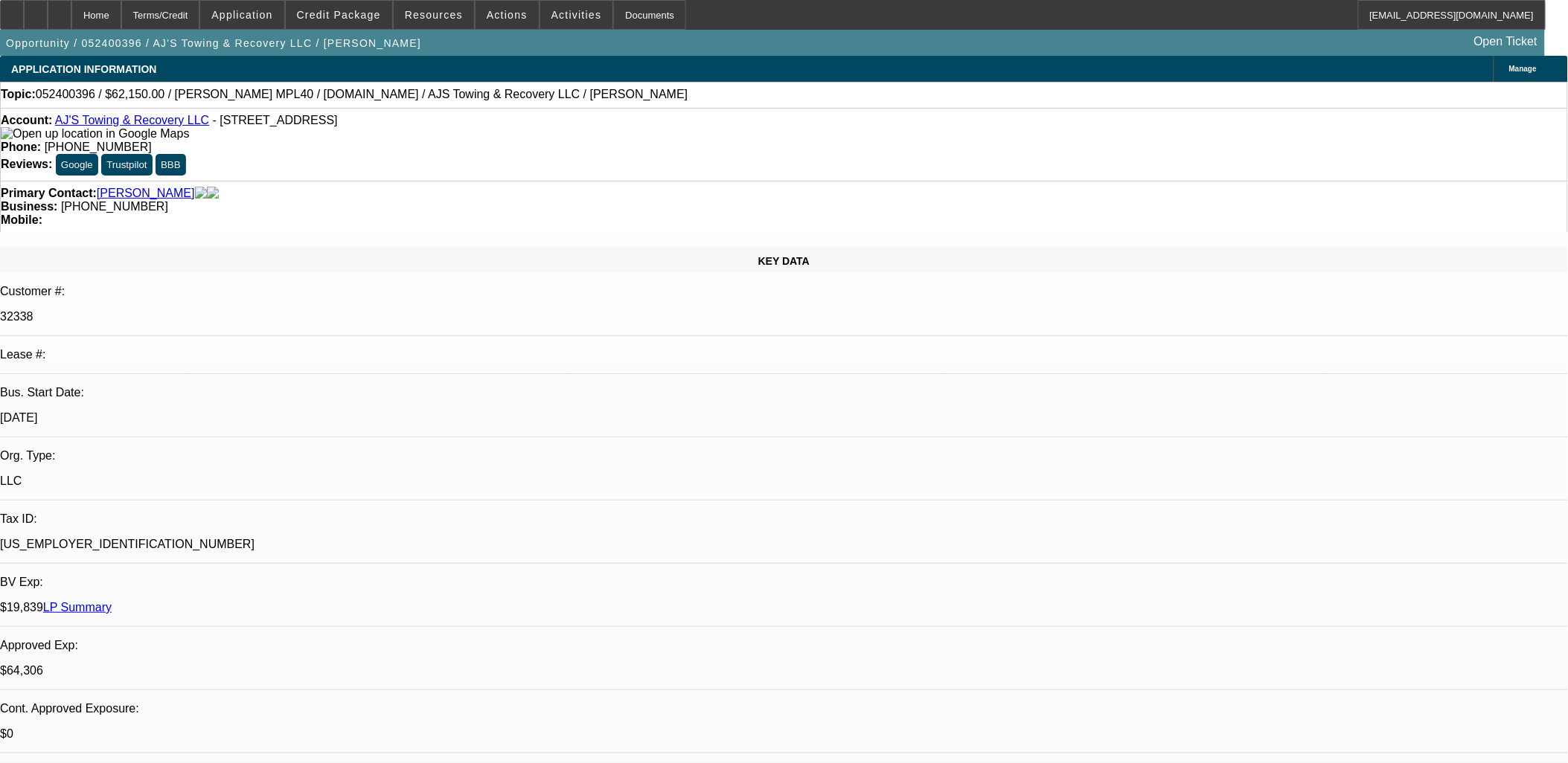
select select "2"
select select "0.1"
select select "0"
select select "2"
select select "0.1"
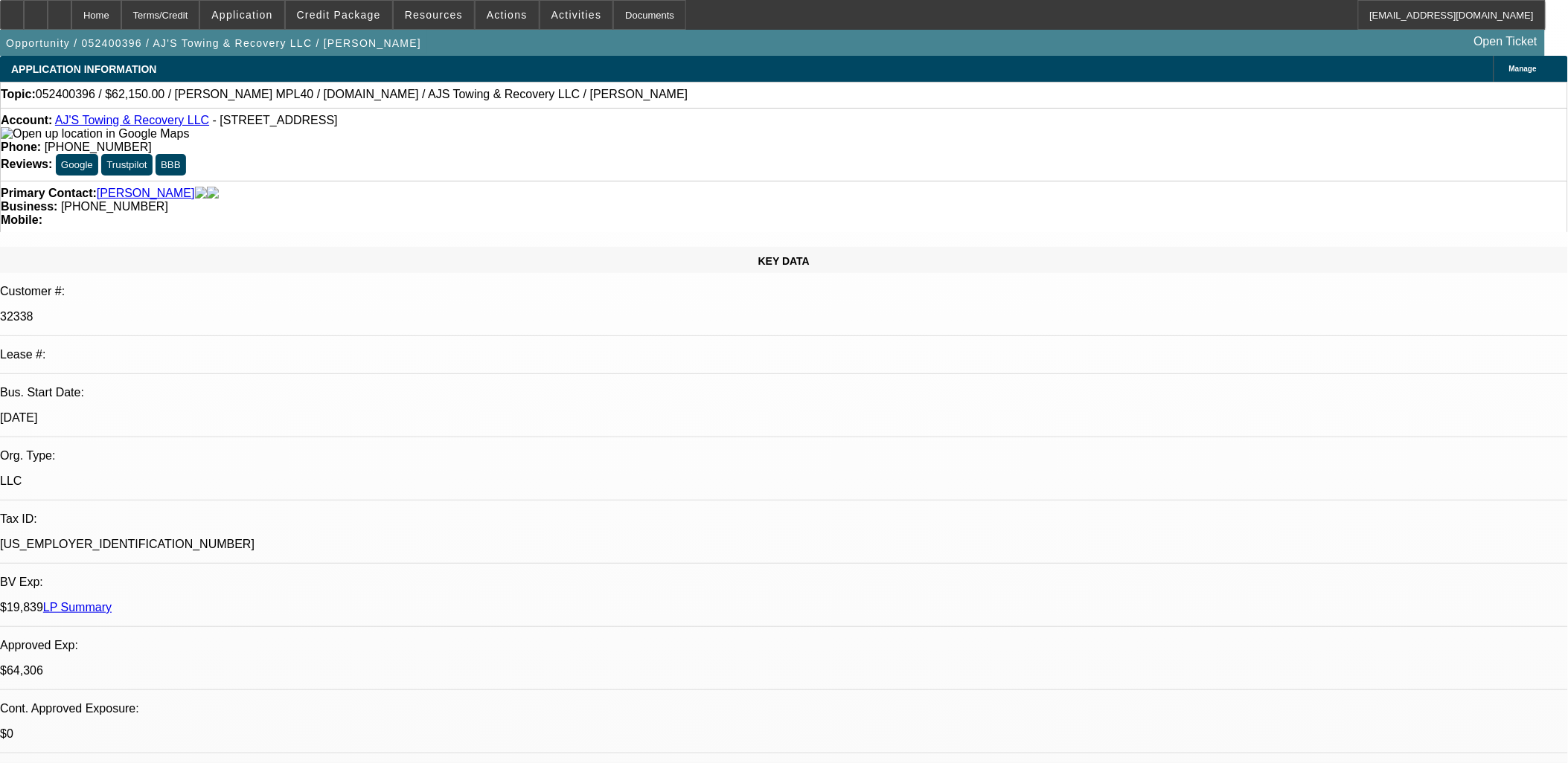
select select "0"
select select "2"
select select "0.1"
select select "0"
select select "2"
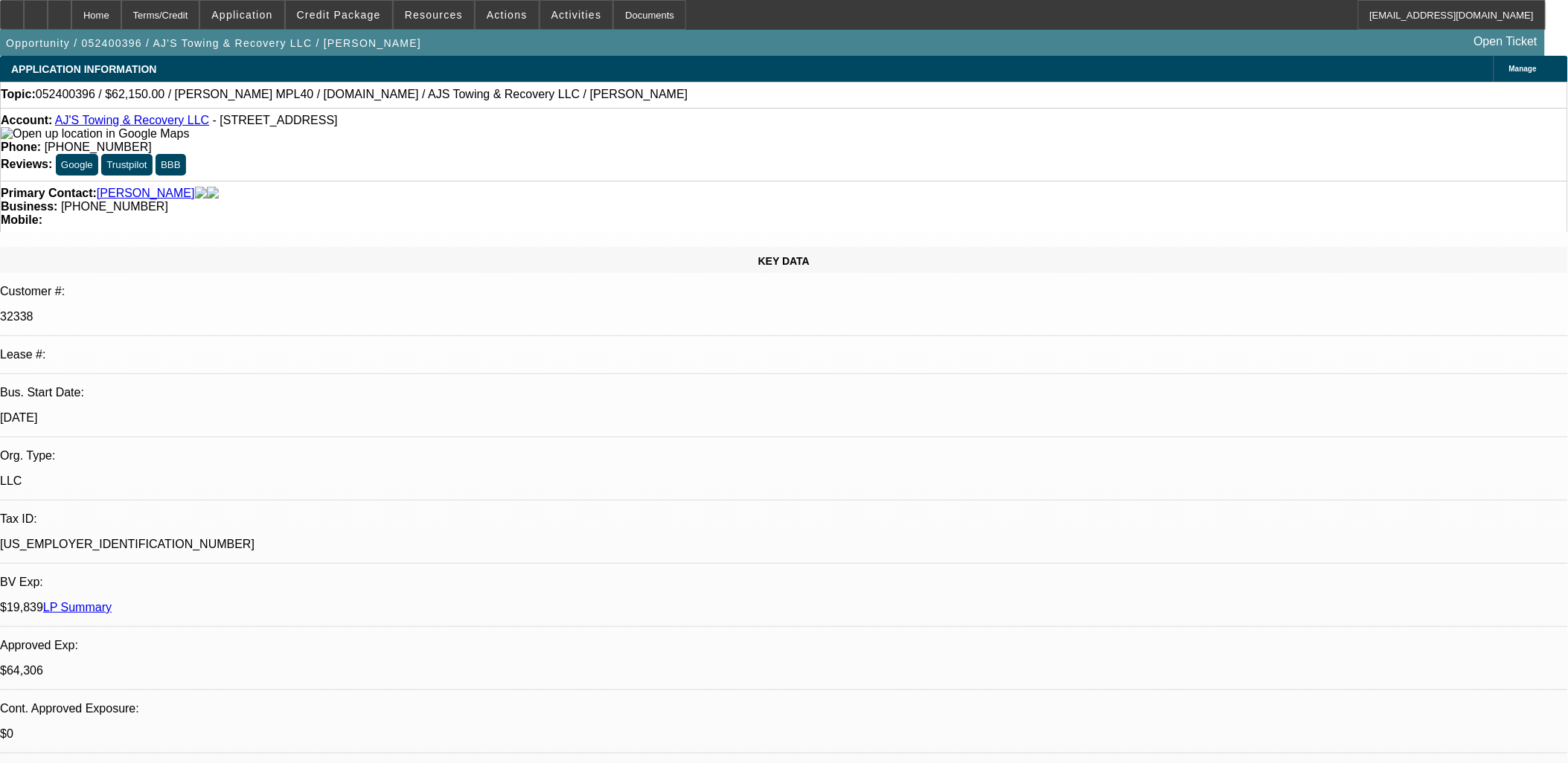
select select "0.1"
select select "1"
select select "2"
select select "4"
select select "1"
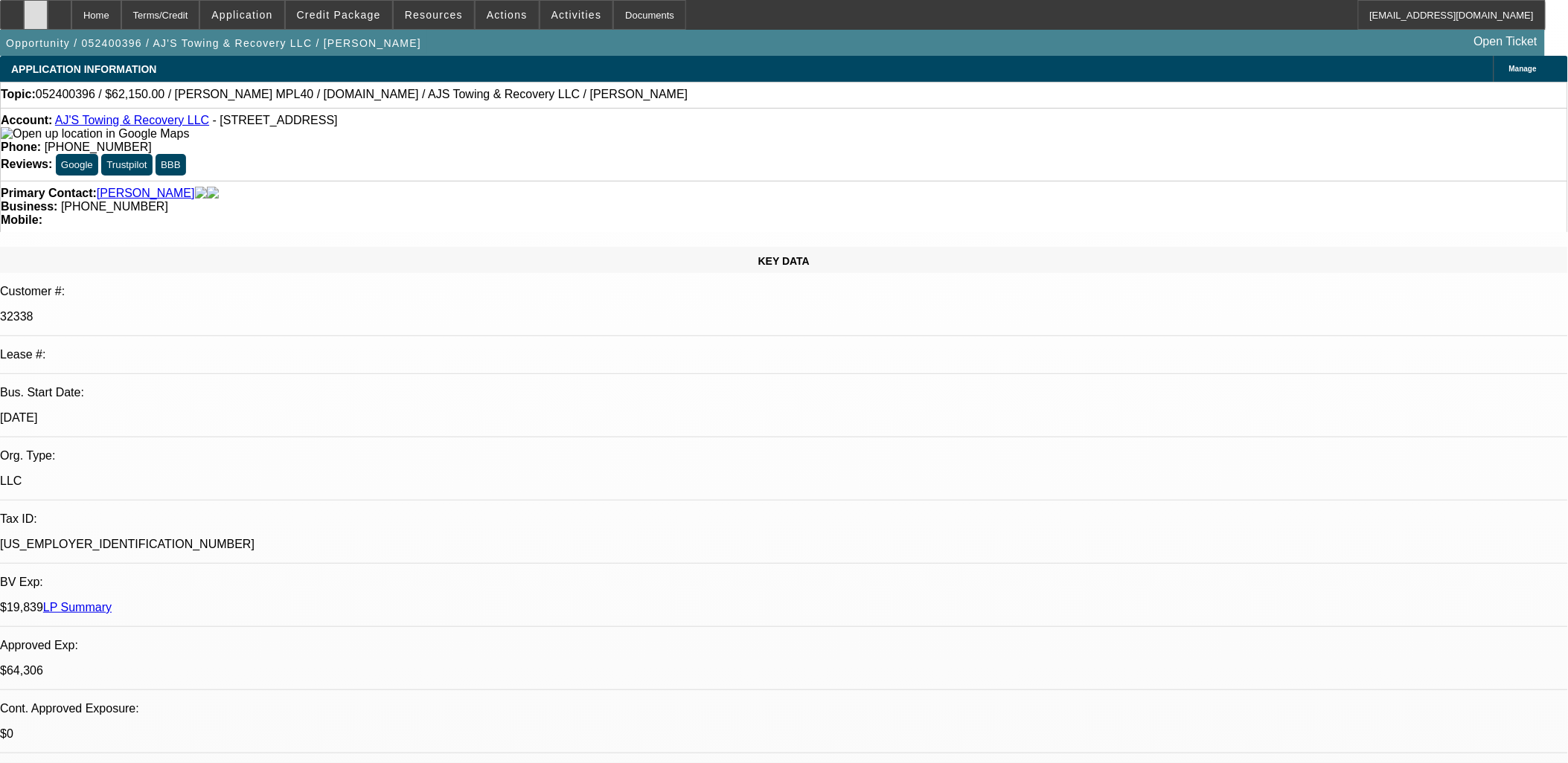
select select "2"
select select "4"
select select "1"
select select "2"
select select "4"
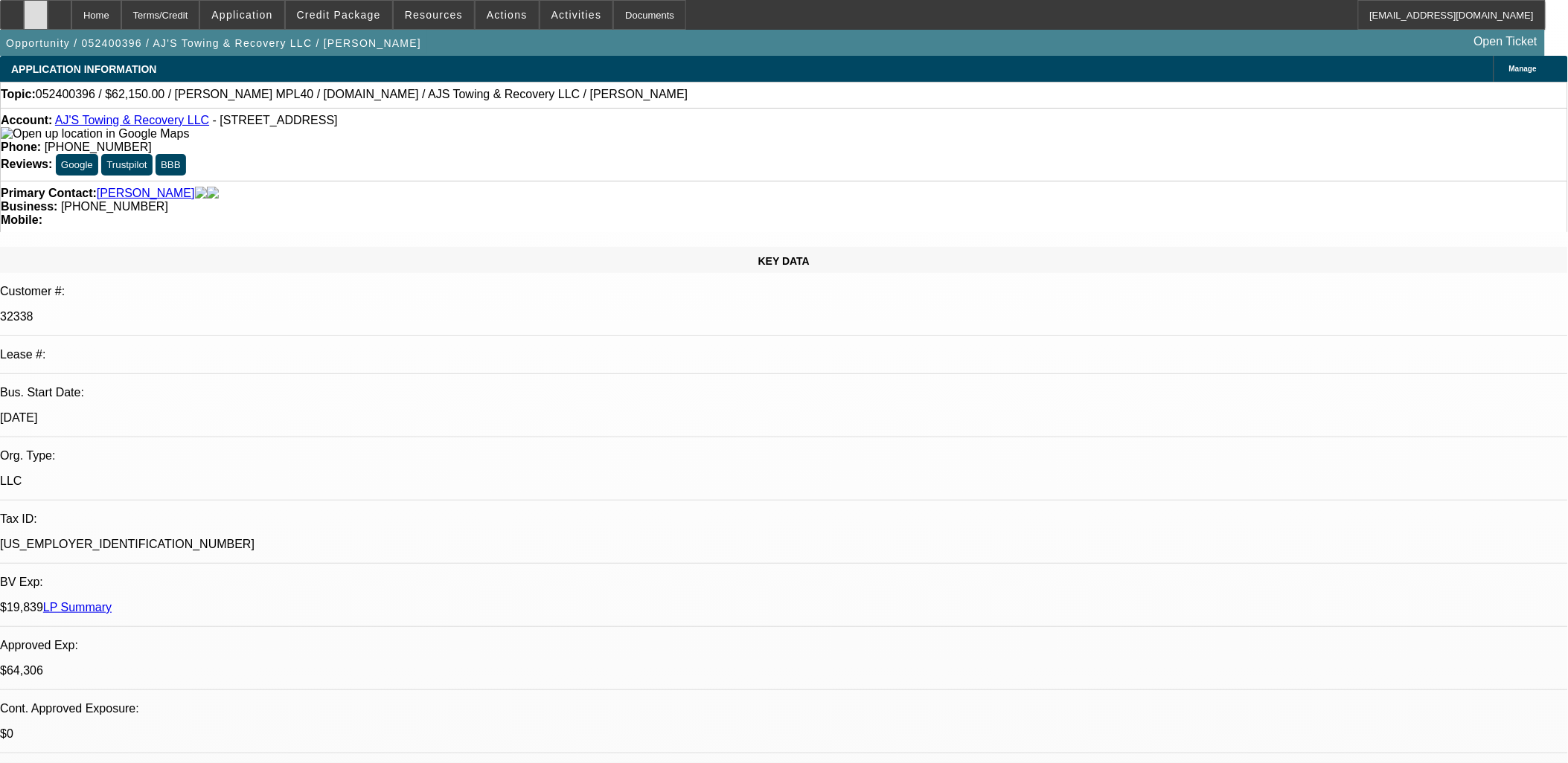
select select "1"
select select "2"
select select "4"
click at [47, 17] on div at bounding box center [36, 15] width 24 height 30
drag, startPoint x: 35, startPoint y: 17, endPoint x: 62, endPoint y: 36, distance: 33.0
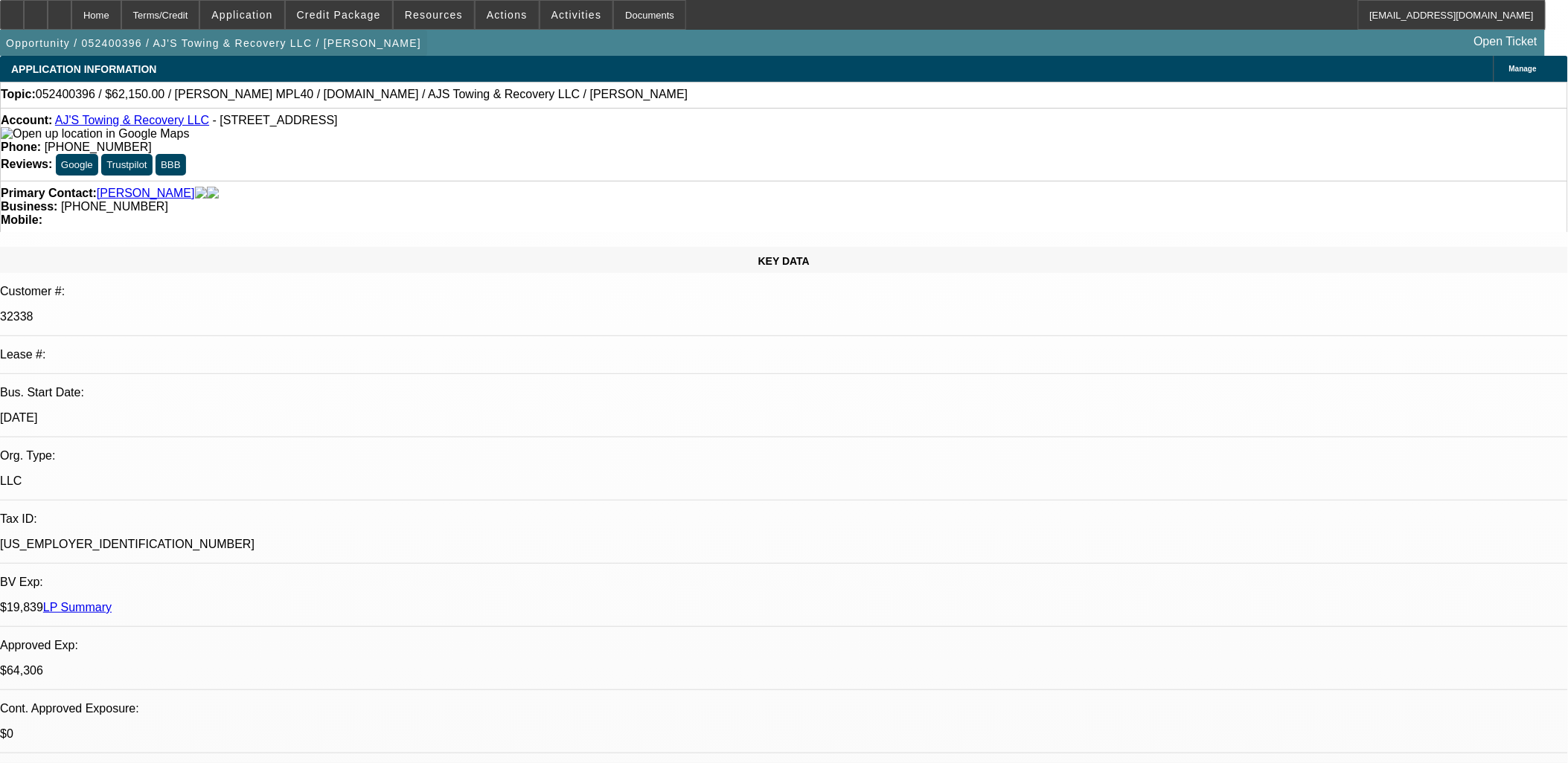
click at [24, 17] on div at bounding box center [12, 15] width 24 height 30
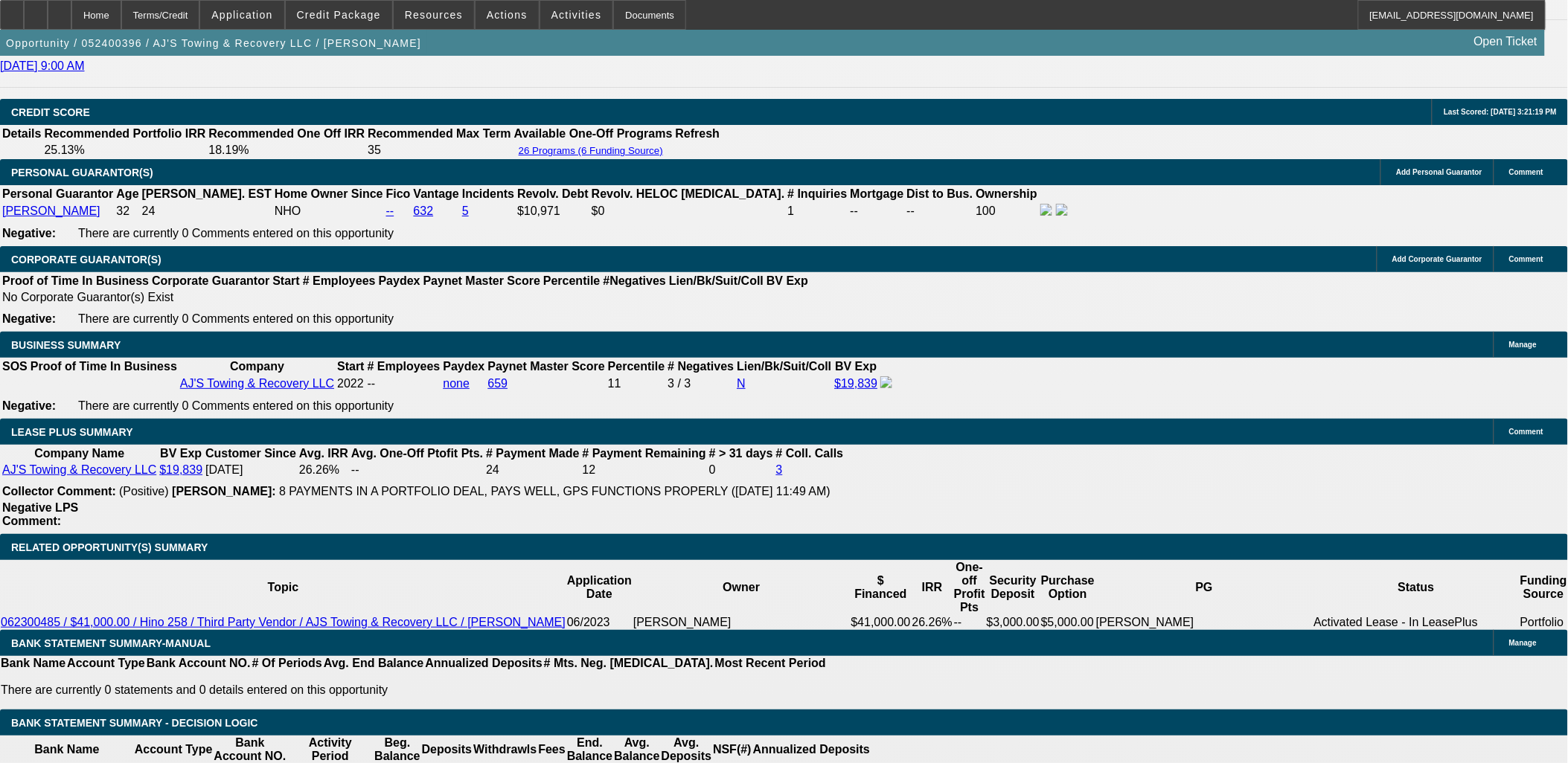
scroll to position [2066, 0]
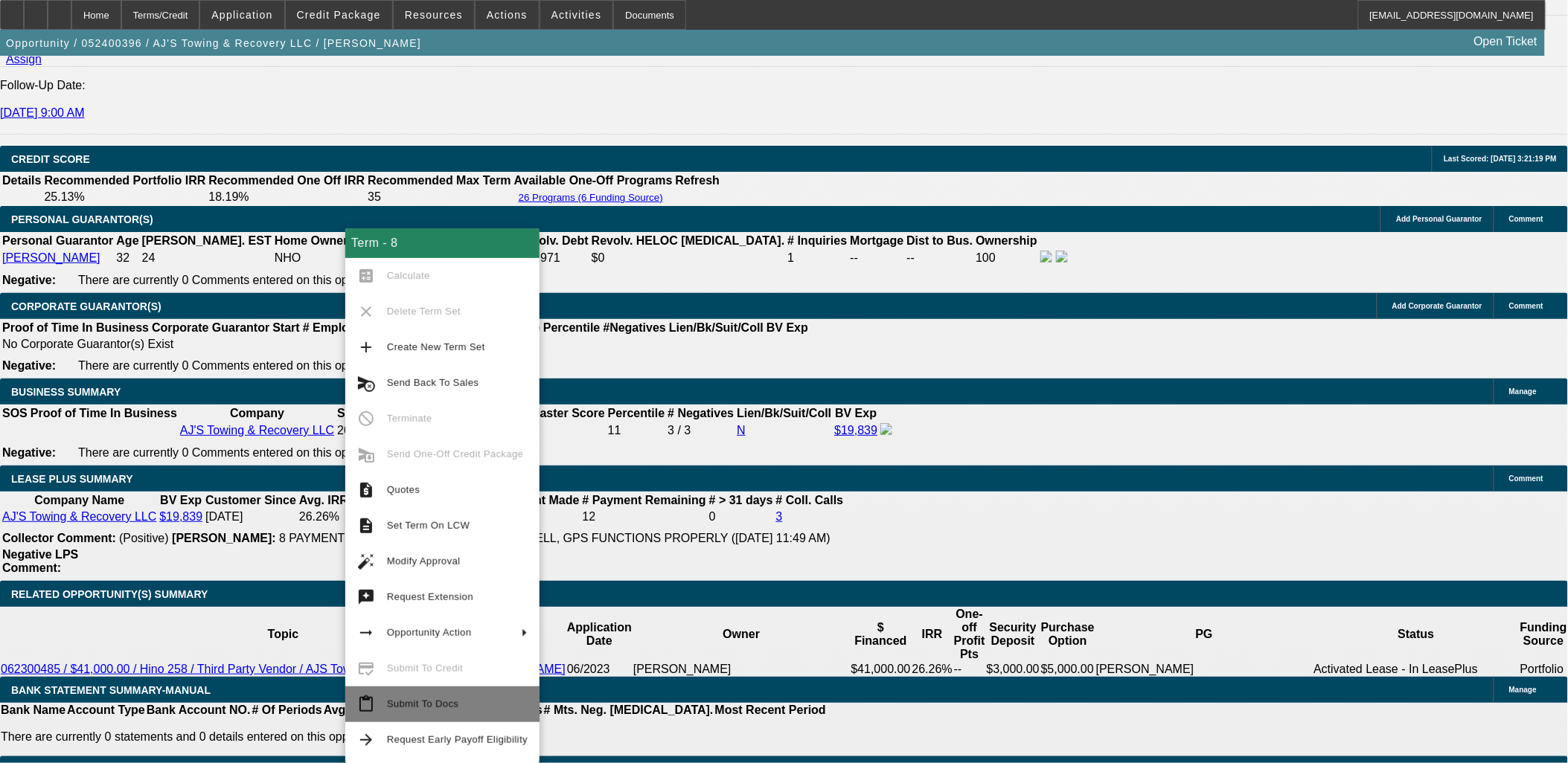
click at [443, 698] on span "Submit To Docs" at bounding box center [423, 704] width 71 height 11
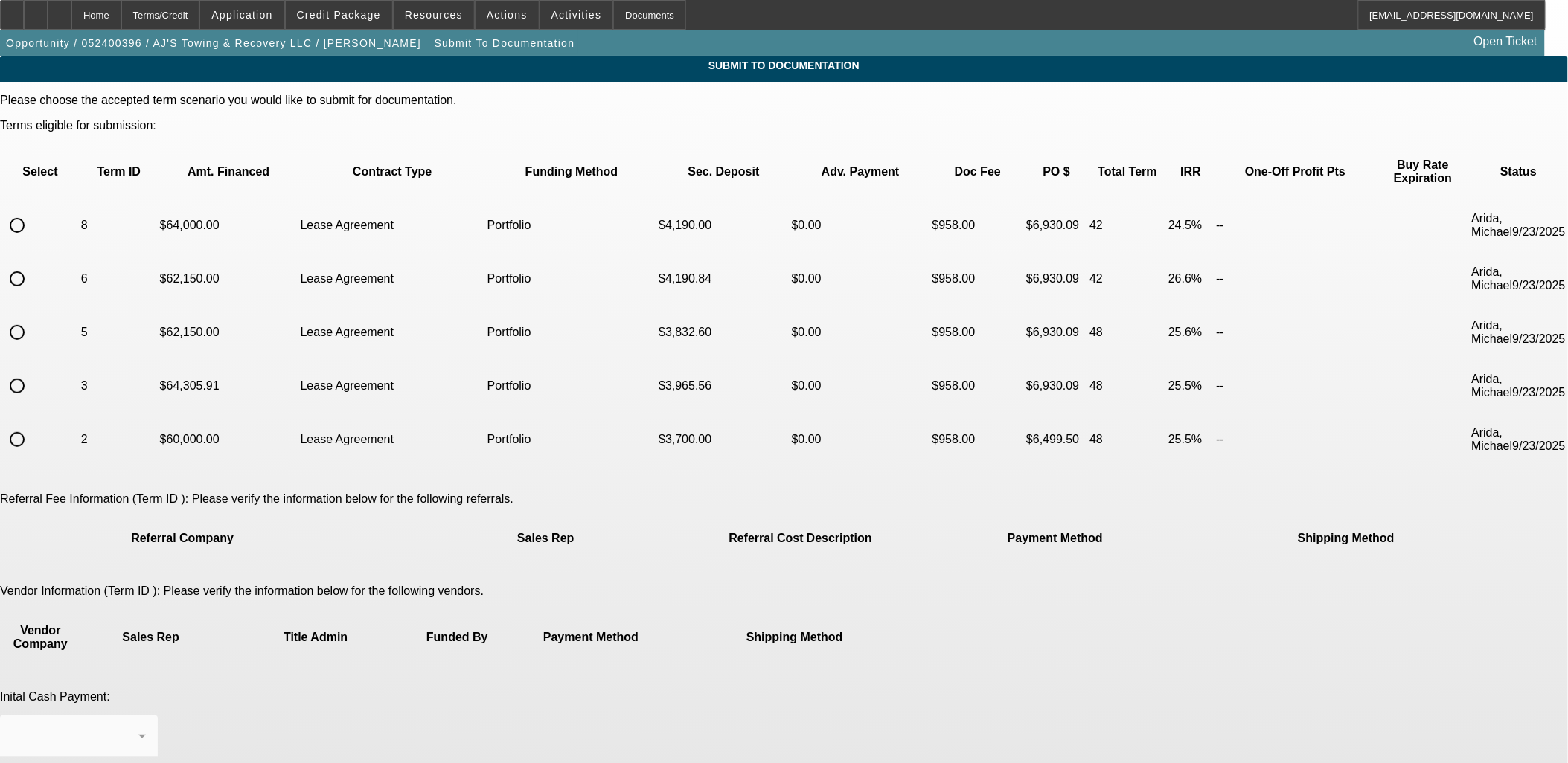
click at [32, 210] on input "radio" at bounding box center [17, 226] width 30 height 30
radio input "true"
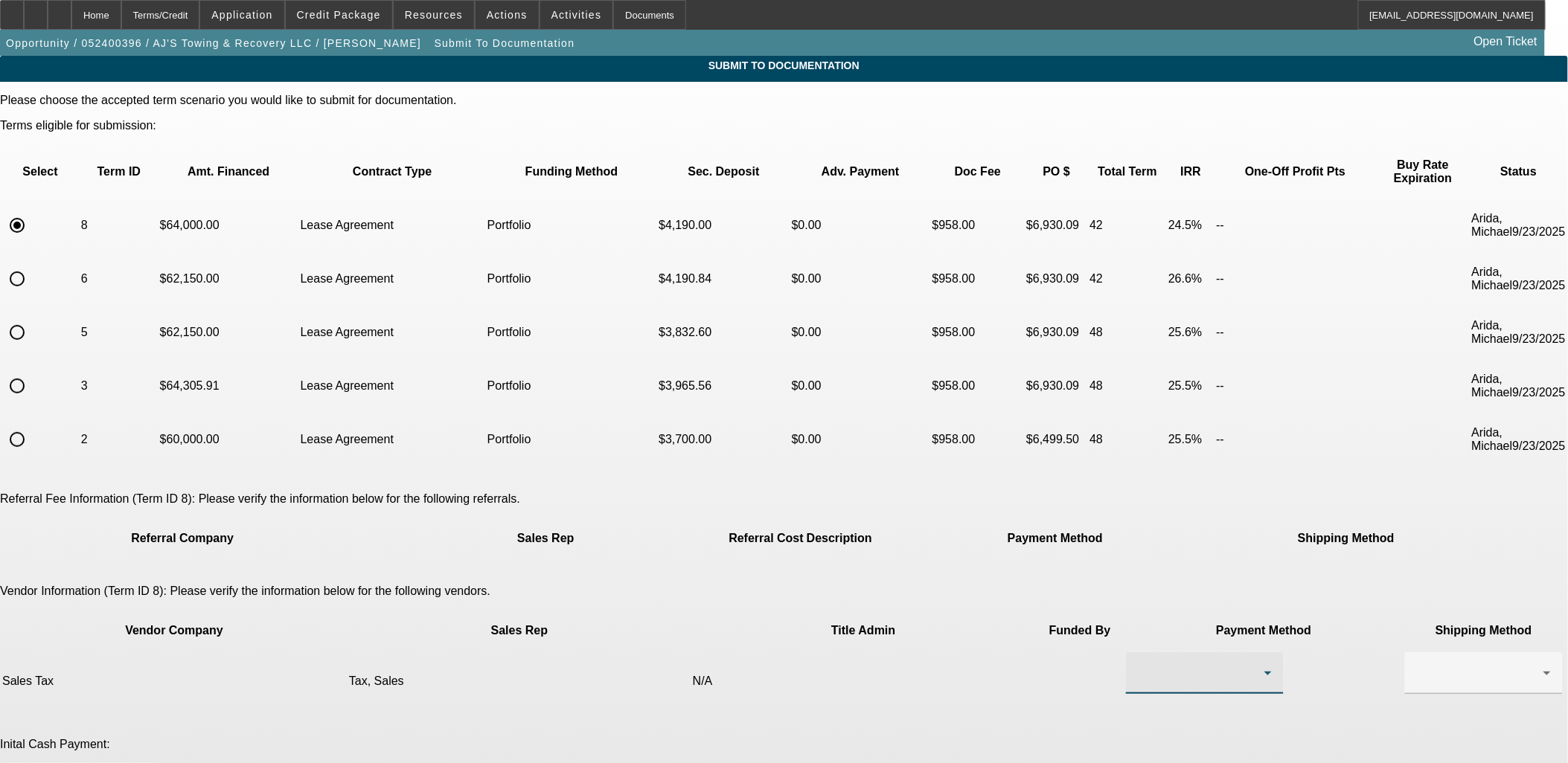
click at [1138, 665] on div at bounding box center [1201, 674] width 126 height 18
click at [926, 633] on mat-option "Check" at bounding box center [939, 625] width 158 height 36
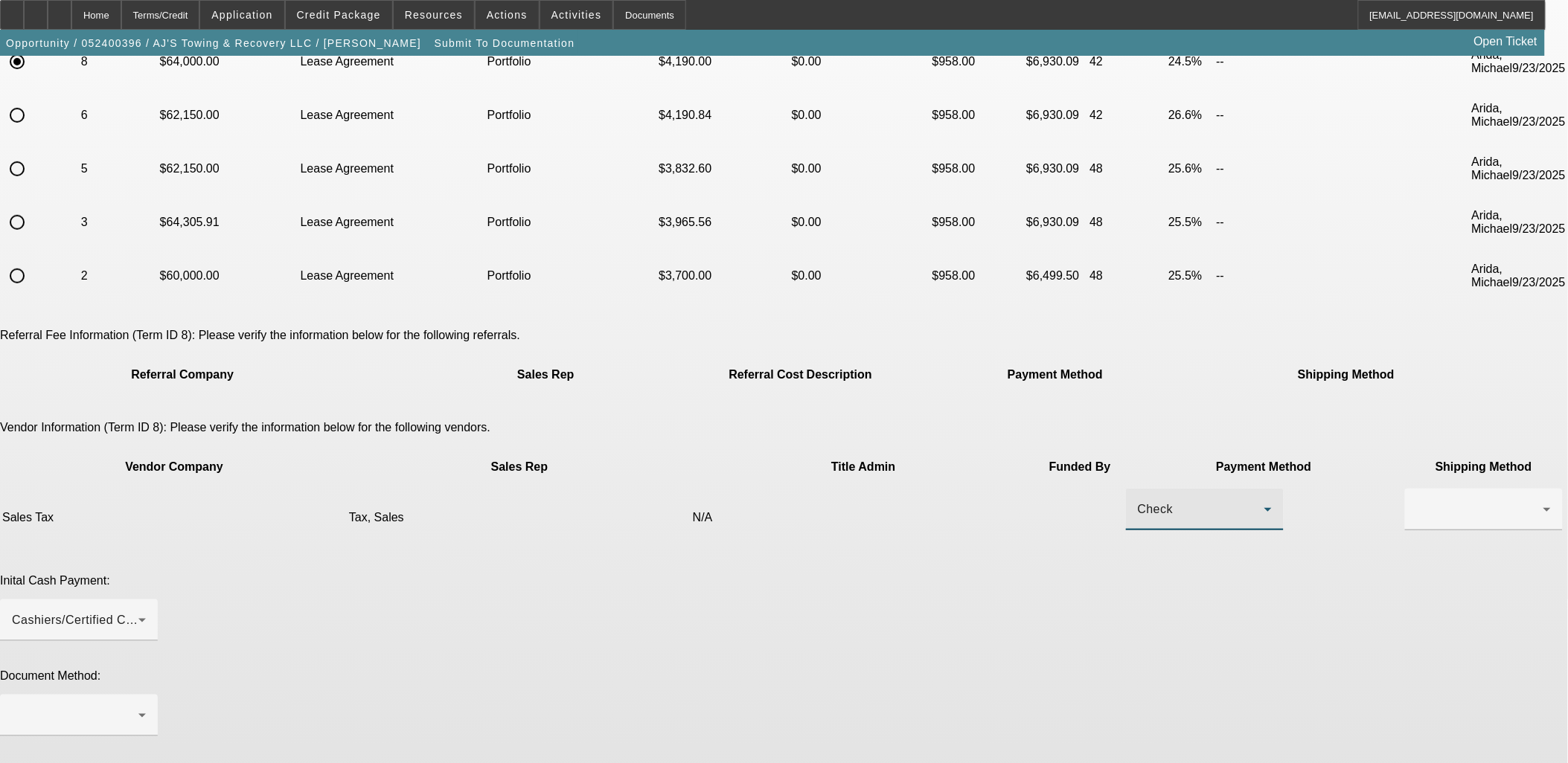
scroll to position [165, 0]
click at [1138, 499] on div "Check" at bounding box center [1201, 508] width 126 height 18
click at [1091, 489] on div at bounding box center [784, 381] width 1568 height 763
click at [1417, 487] on div at bounding box center [1484, 507] width 134 height 41
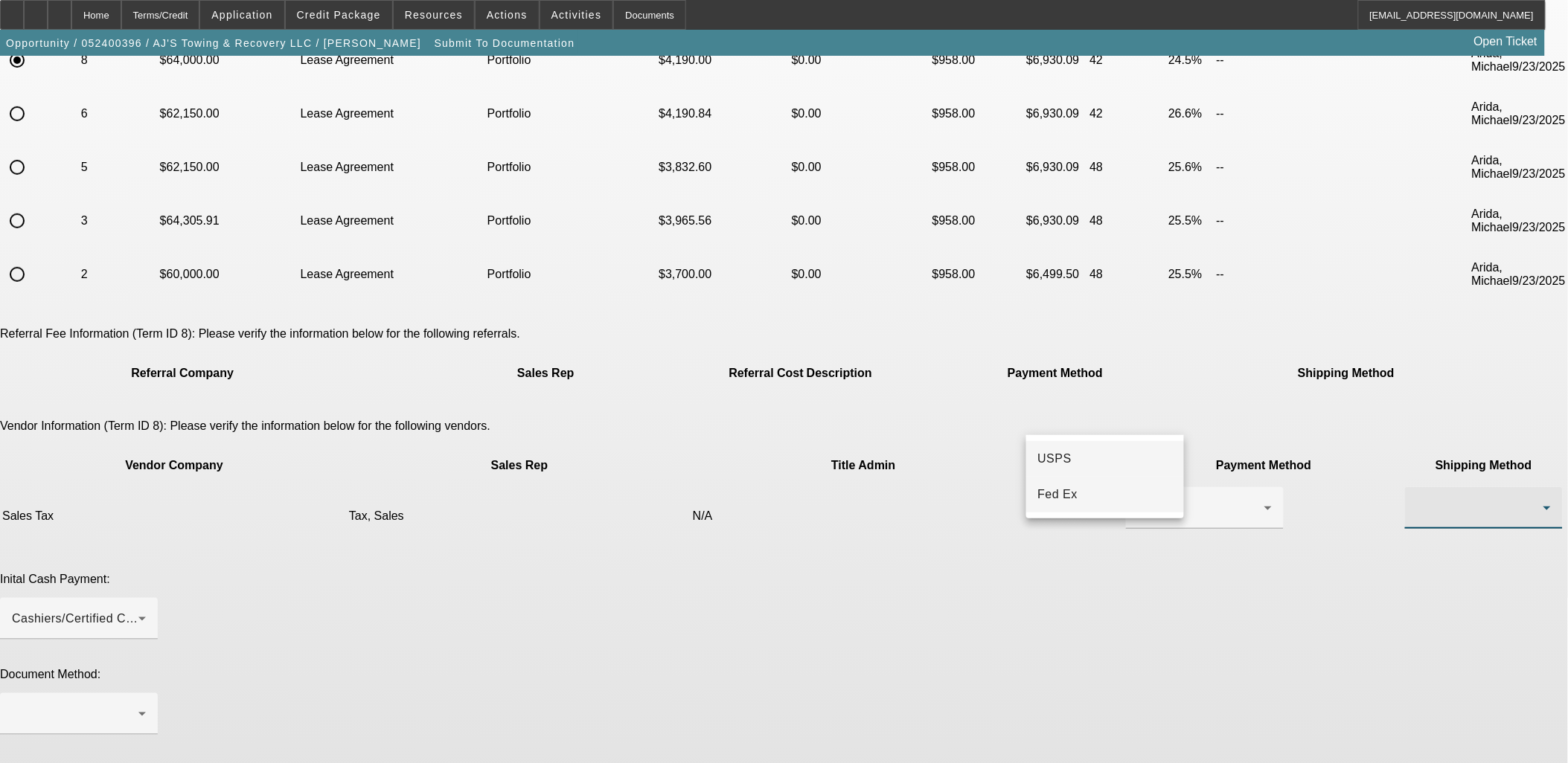
click at [1087, 495] on mat-option "Fed Ex" at bounding box center [1105, 495] width 158 height 36
click at [138, 610] on div "Cashiers/Certified Check" at bounding box center [75, 619] width 126 height 18
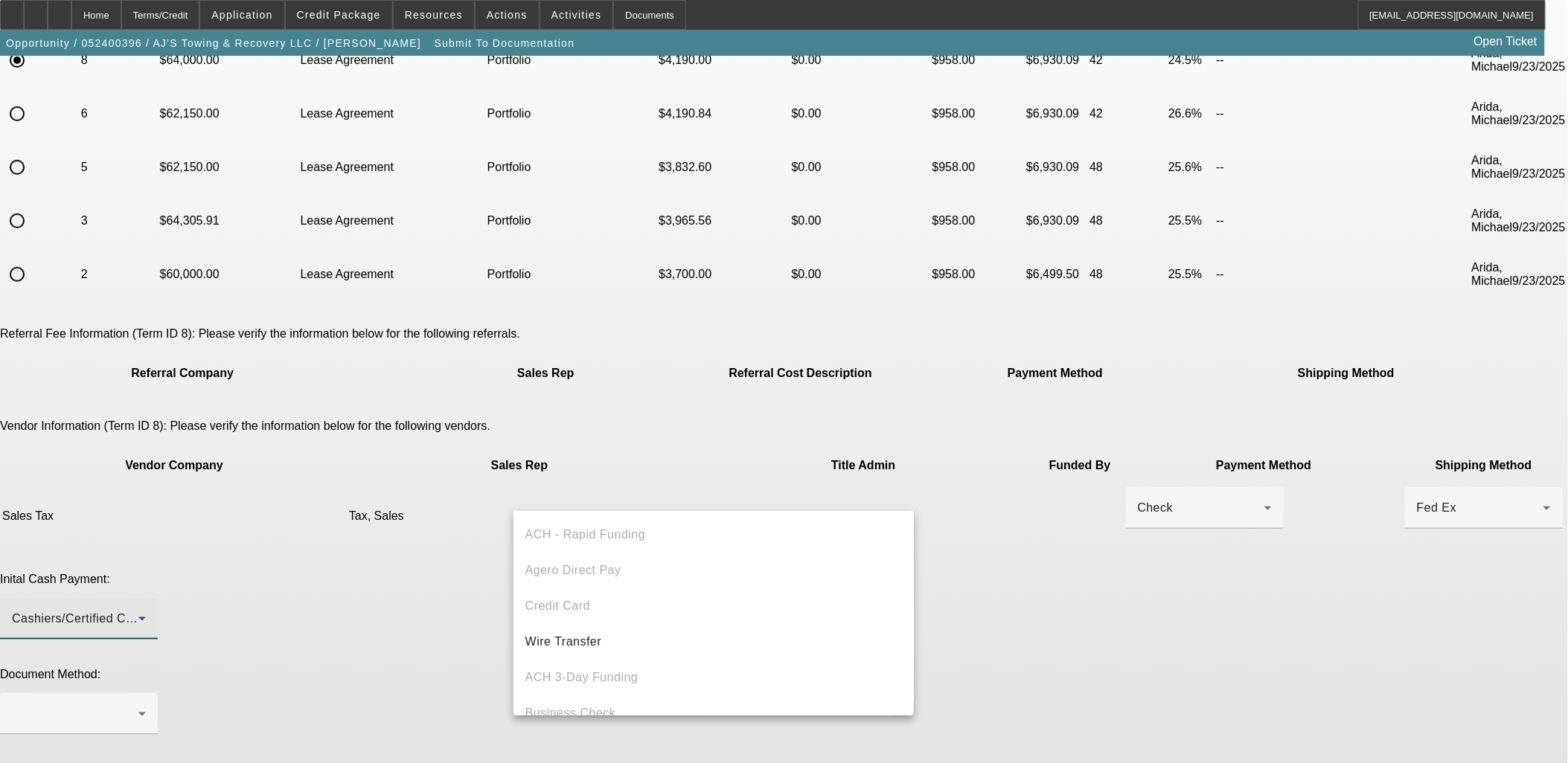
scroll to position [50, 0]
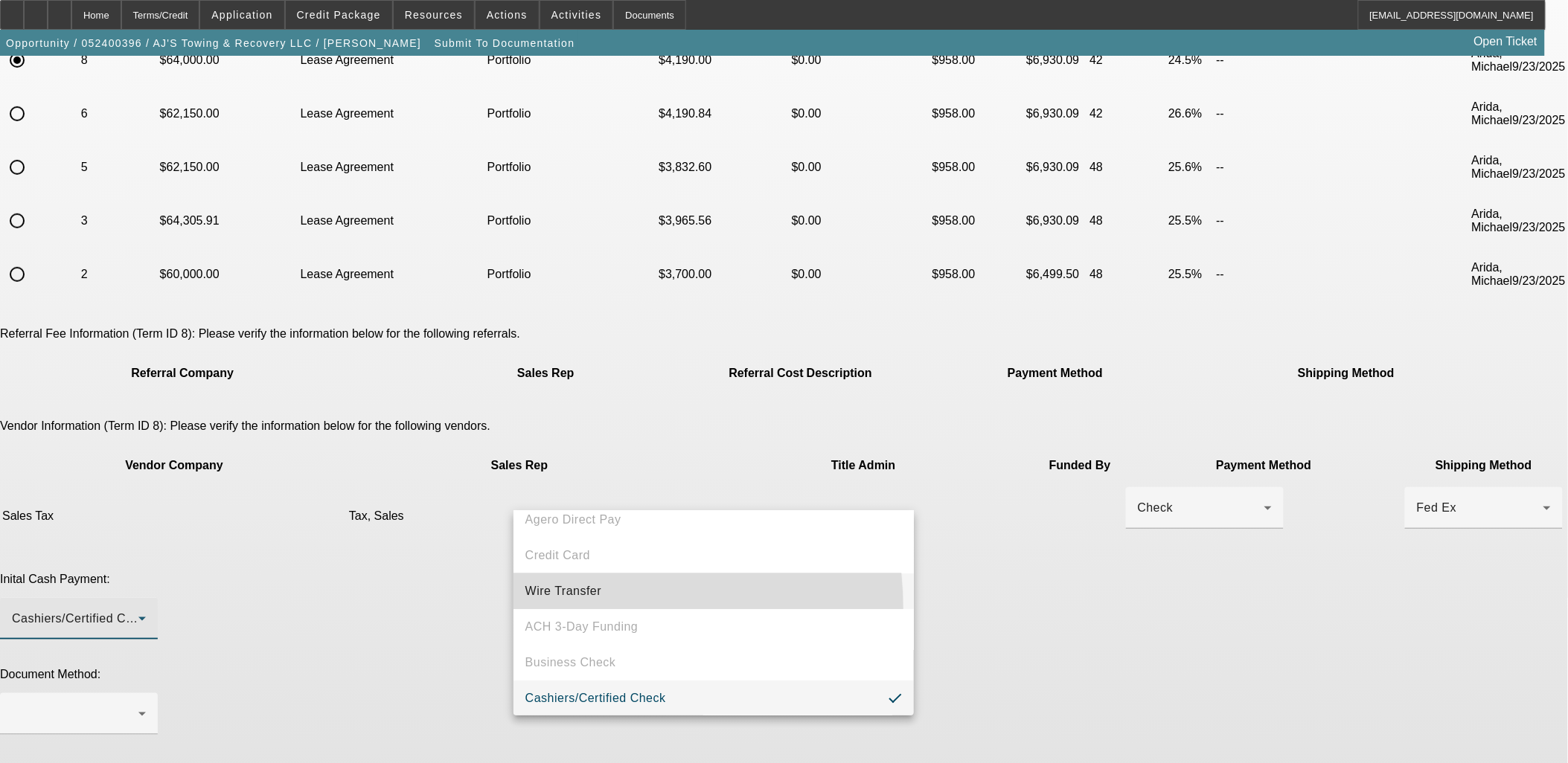
click at [569, 608] on mat-option "Wire Transfer" at bounding box center [714, 592] width 401 height 36
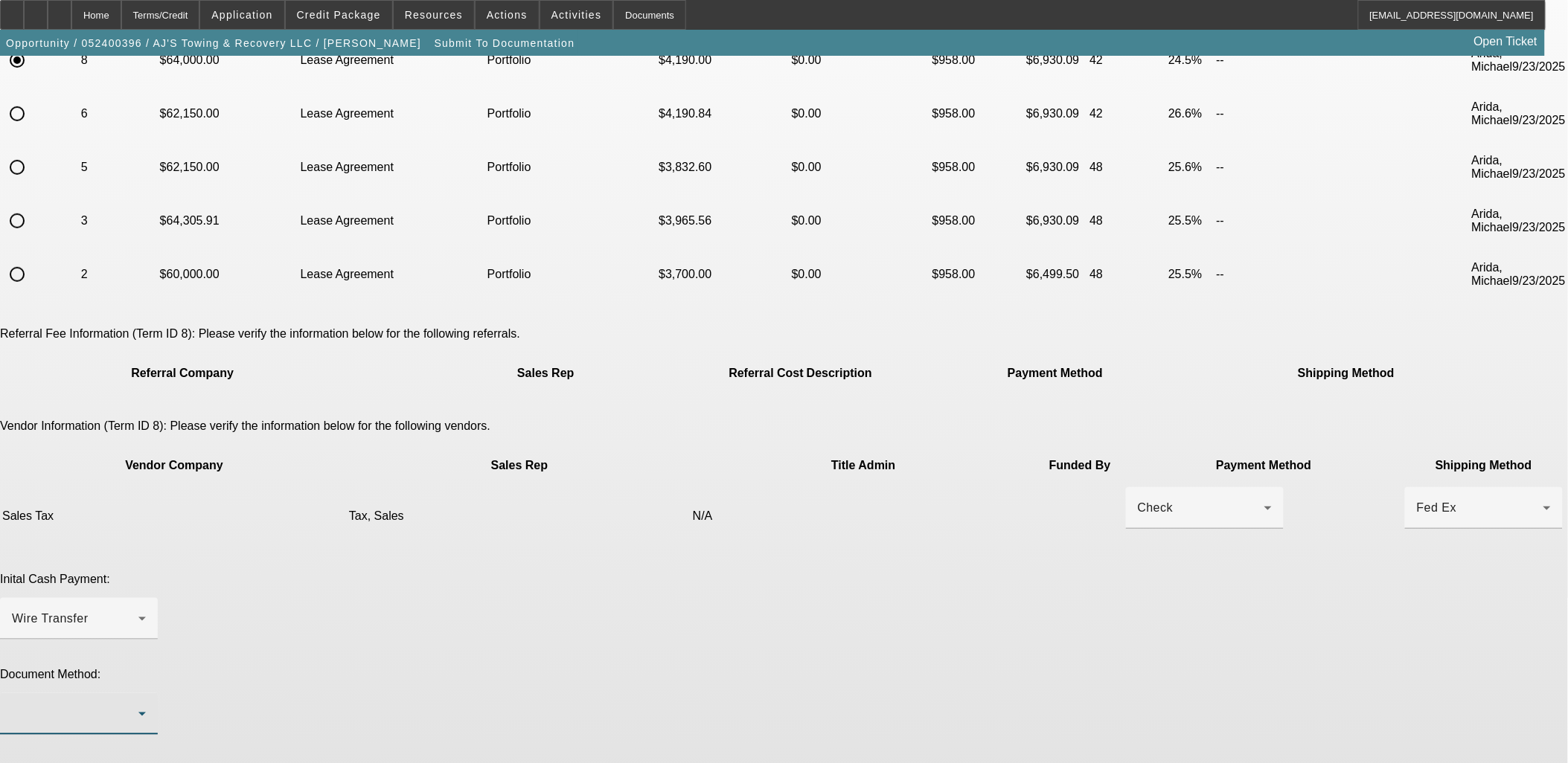
click at [138, 705] on div at bounding box center [75, 714] width 126 height 18
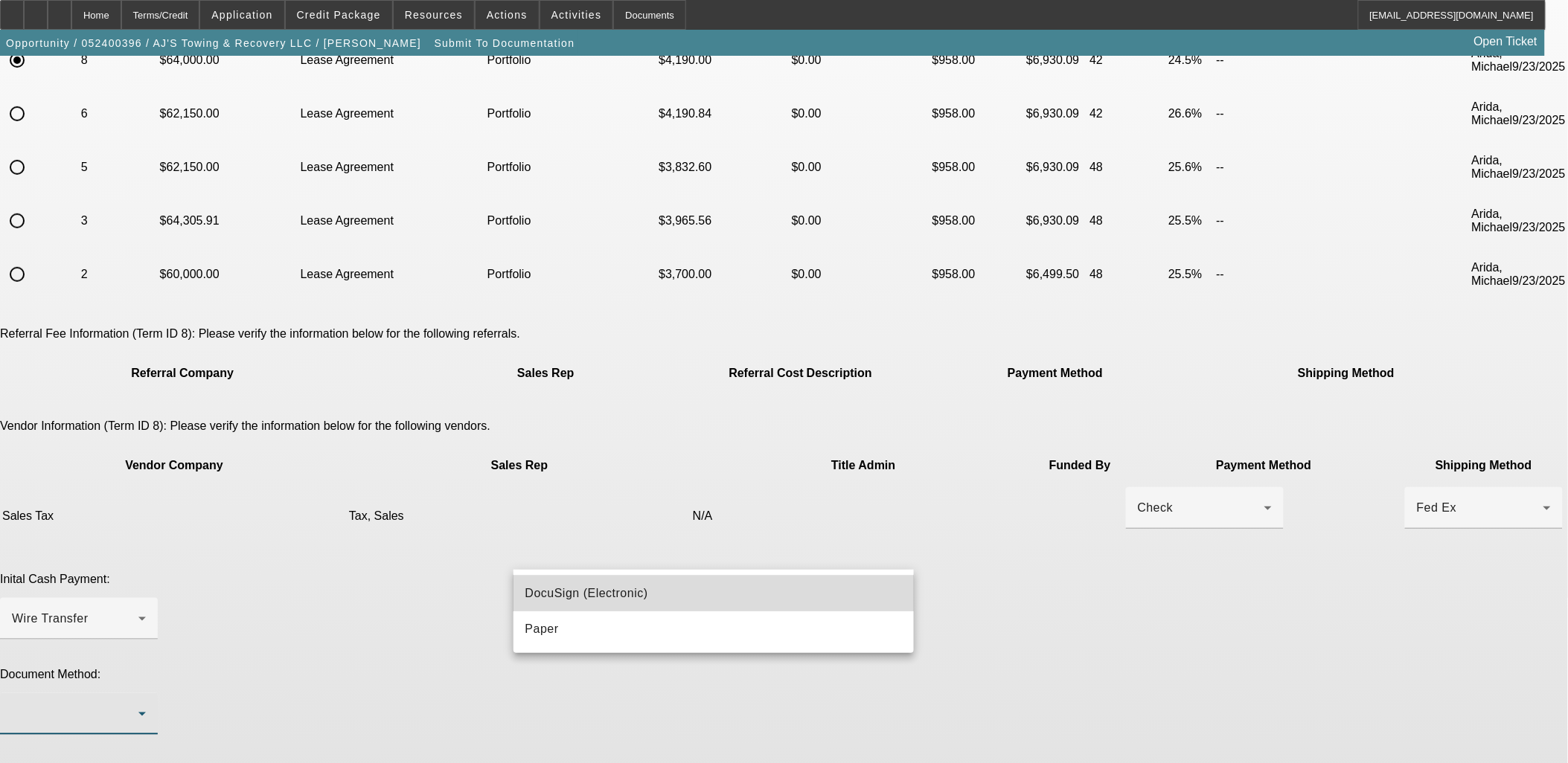
click at [611, 585] on span "DocuSign (Electronic)" at bounding box center [587, 594] width 123 height 18
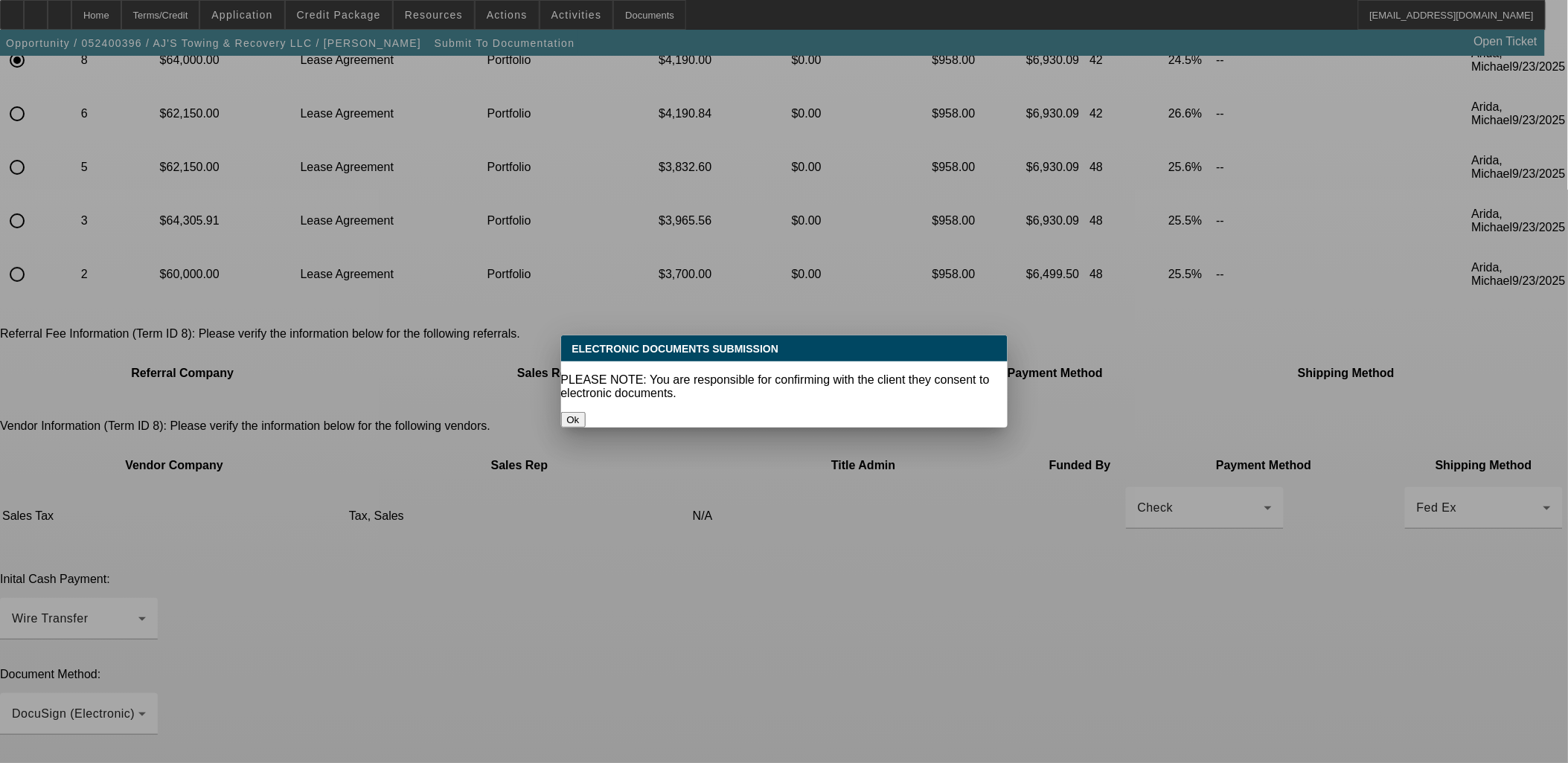
click at [761, 380] on div "PLEASE NOTE: You are responsible for confirming with the client they consent to…" at bounding box center [784, 387] width 447 height 27
click at [586, 412] on button "Ok" at bounding box center [573, 419] width 25 height 16
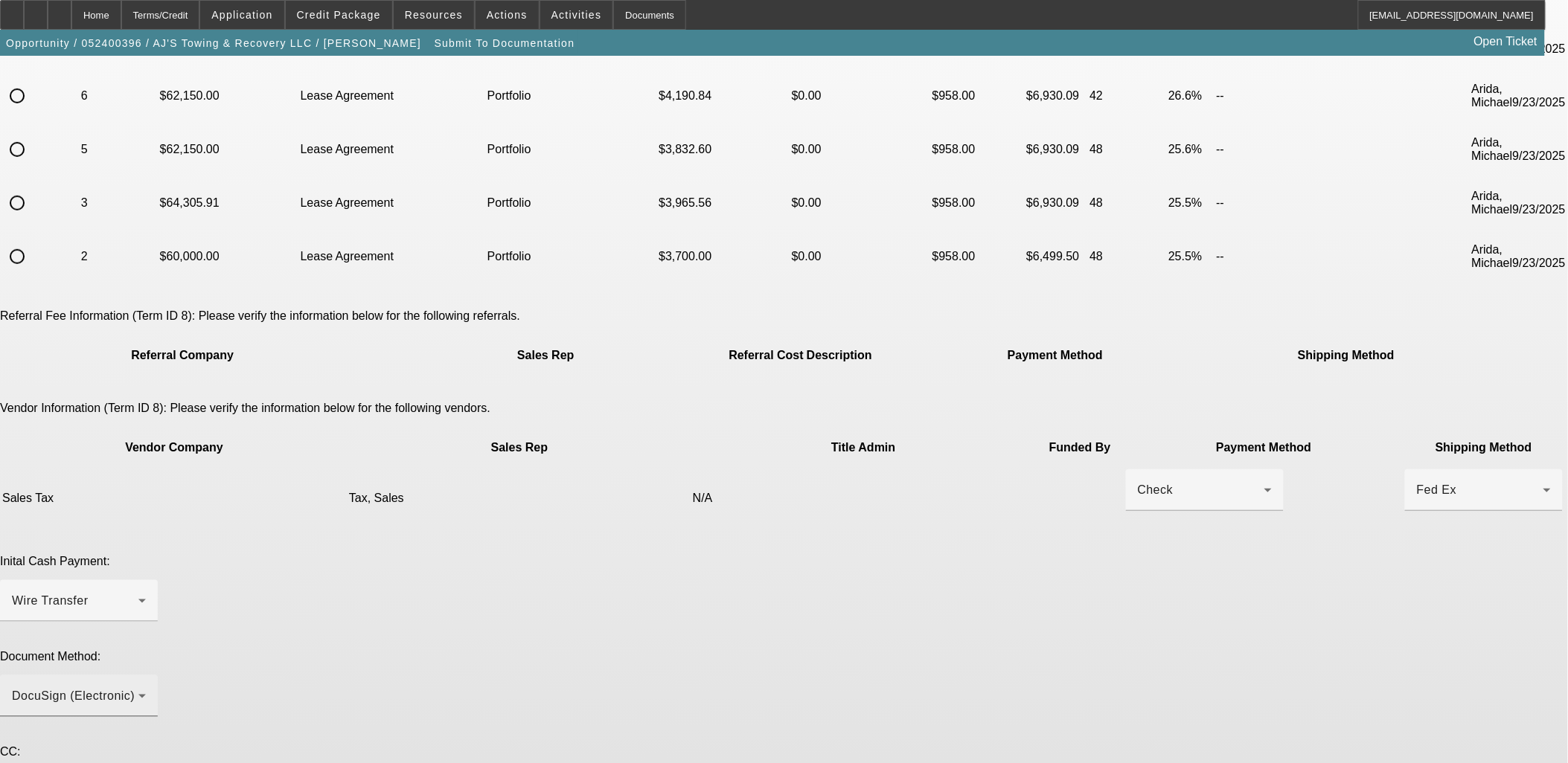
scroll to position [193, 0]
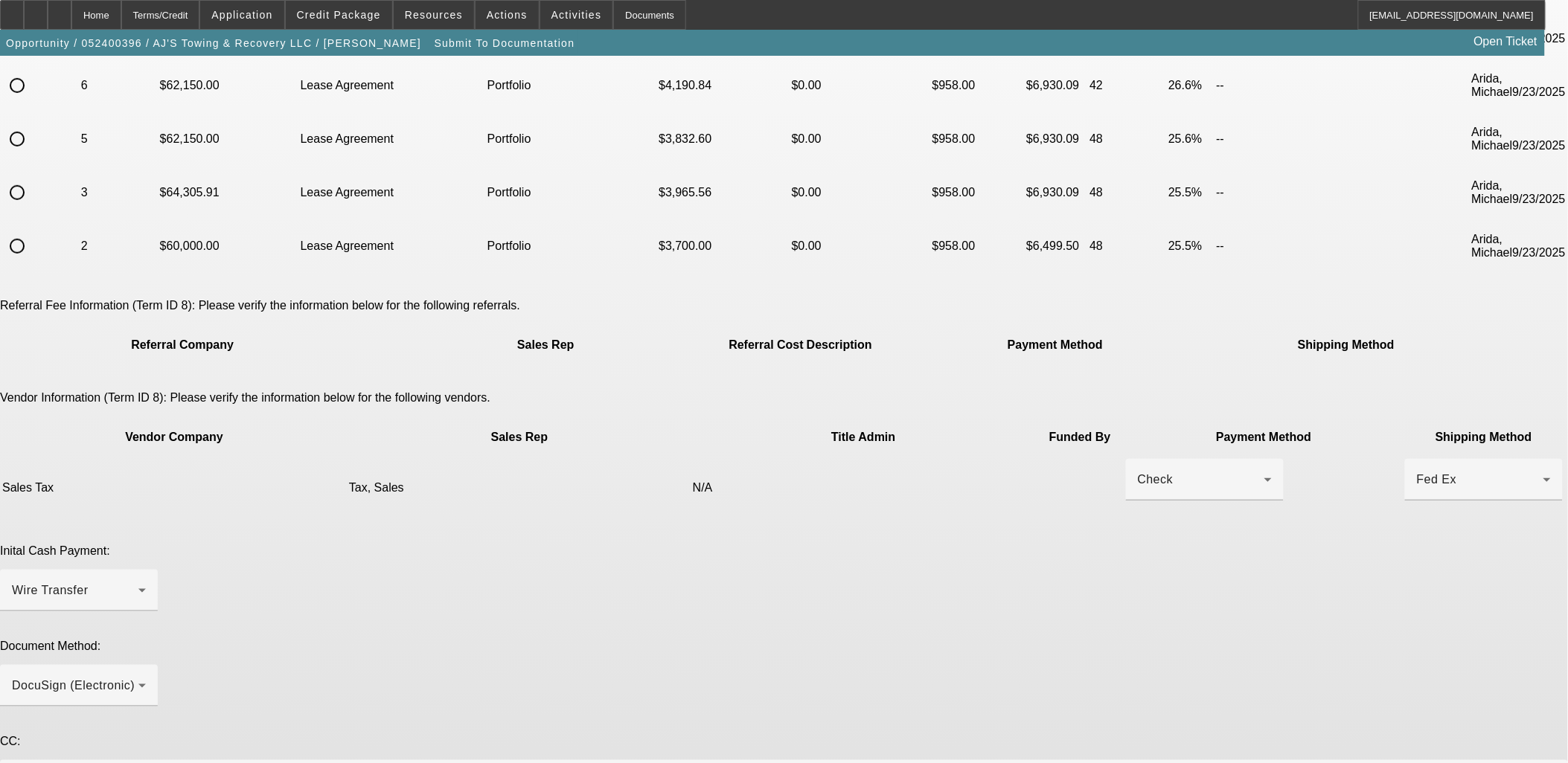
type textarea "Past Customer, Lease To own, EU Truck, Tax in Finance, (Asking for GPS at Custo…"
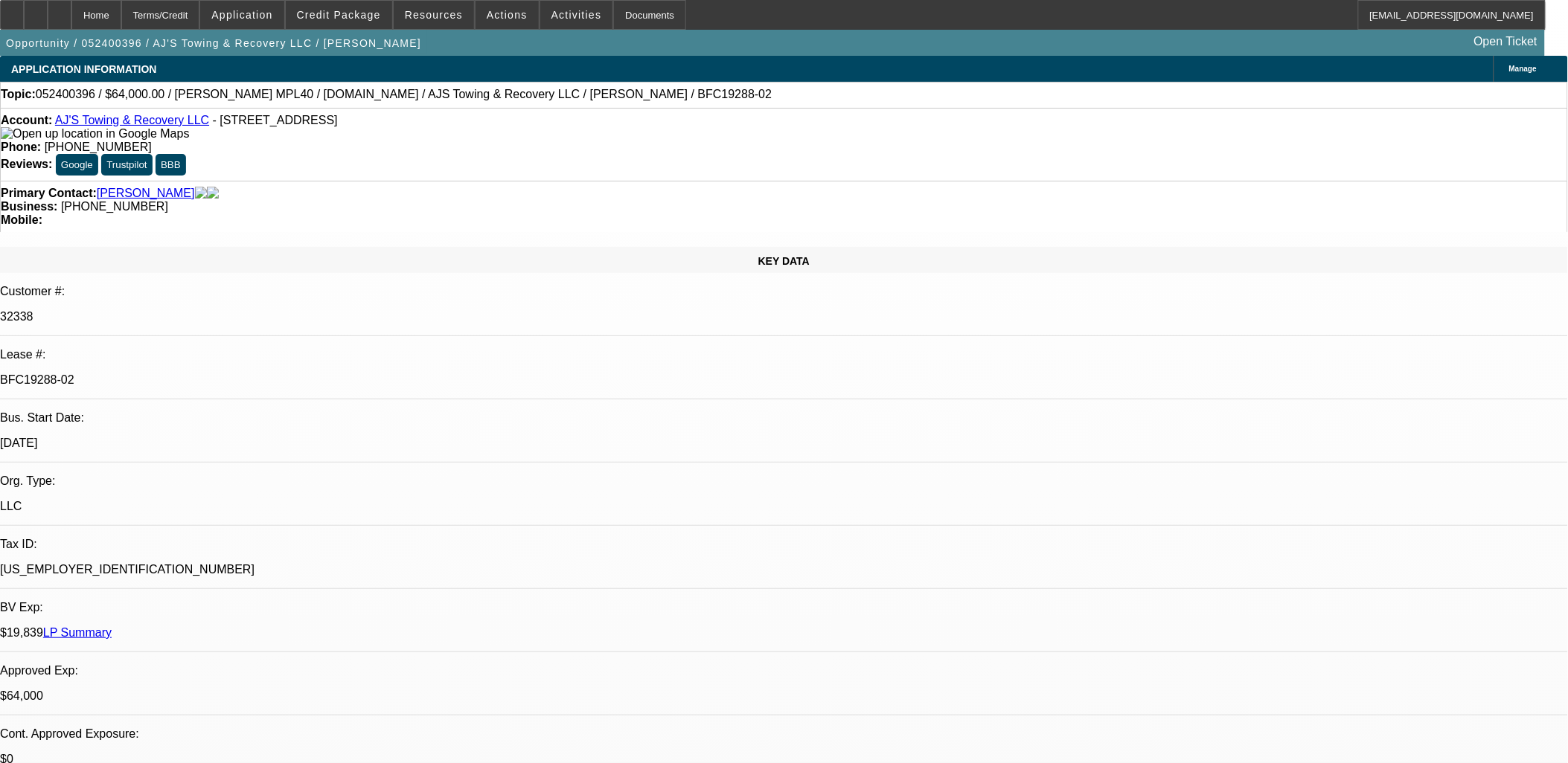
select select "0"
select select "2"
select select "0.1"
select select "4"
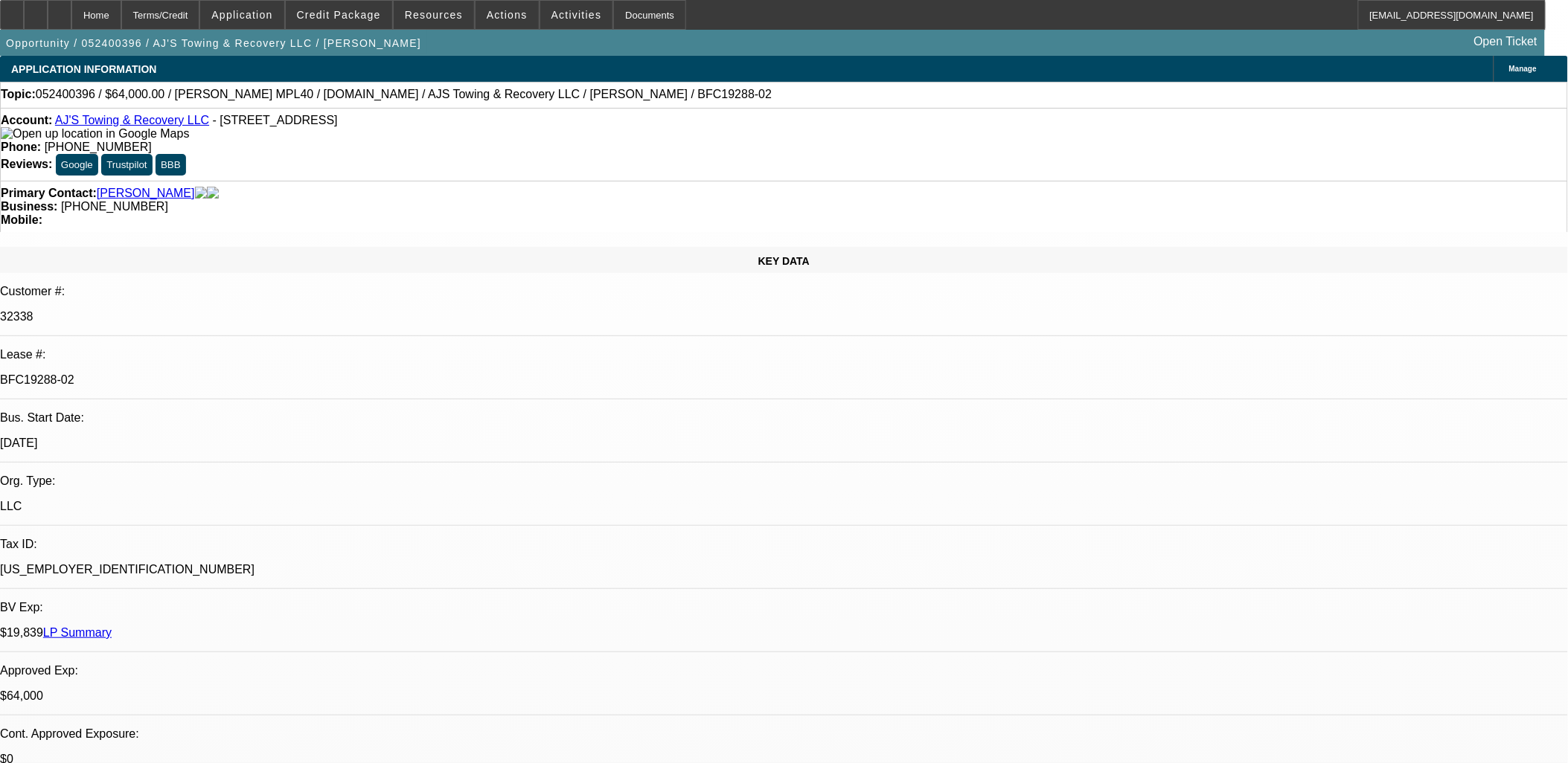
select select "0"
select select "2"
select select "0.1"
select select "4"
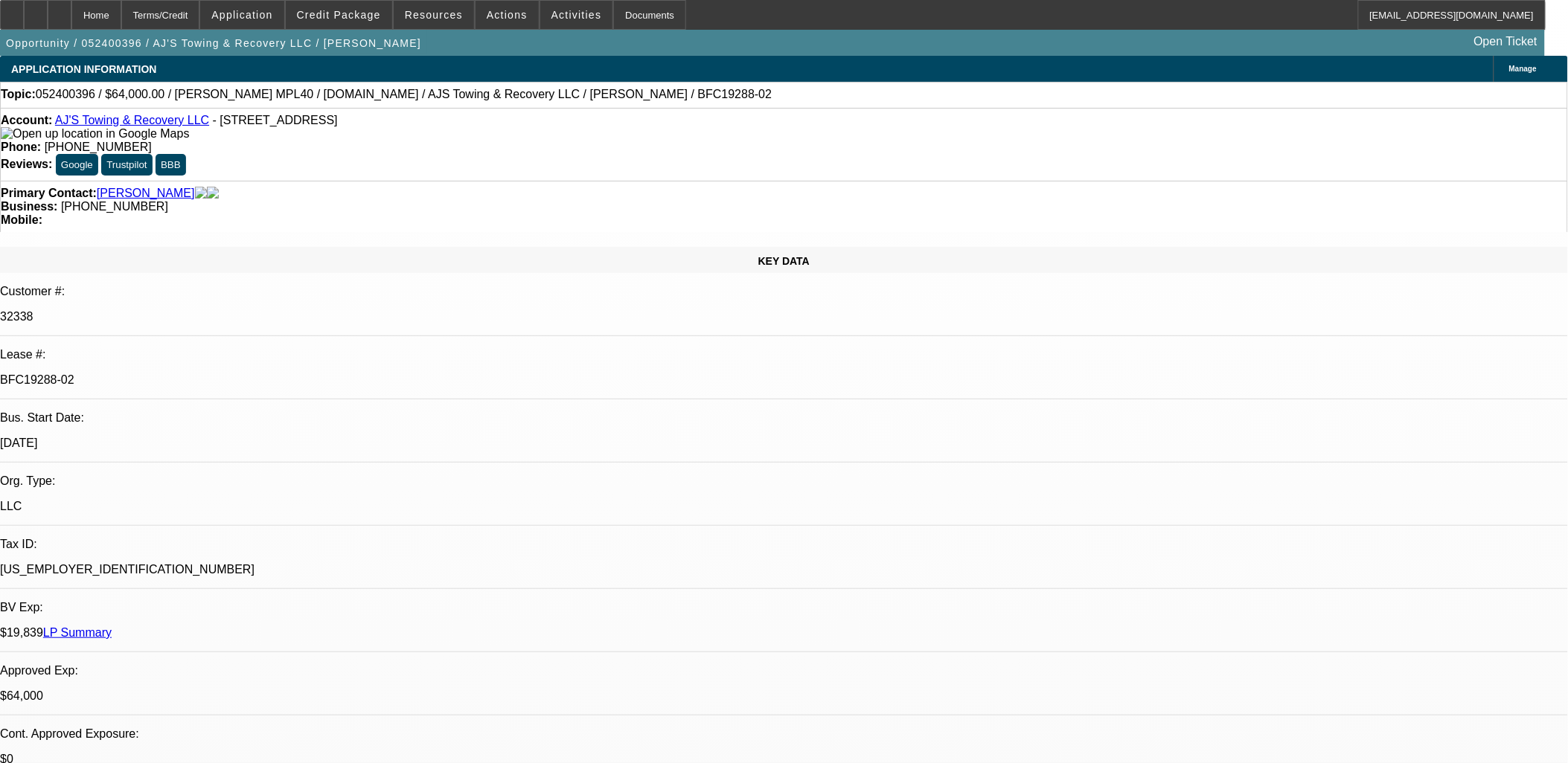
select select "0"
select select "2"
select select "0.1"
select select "4"
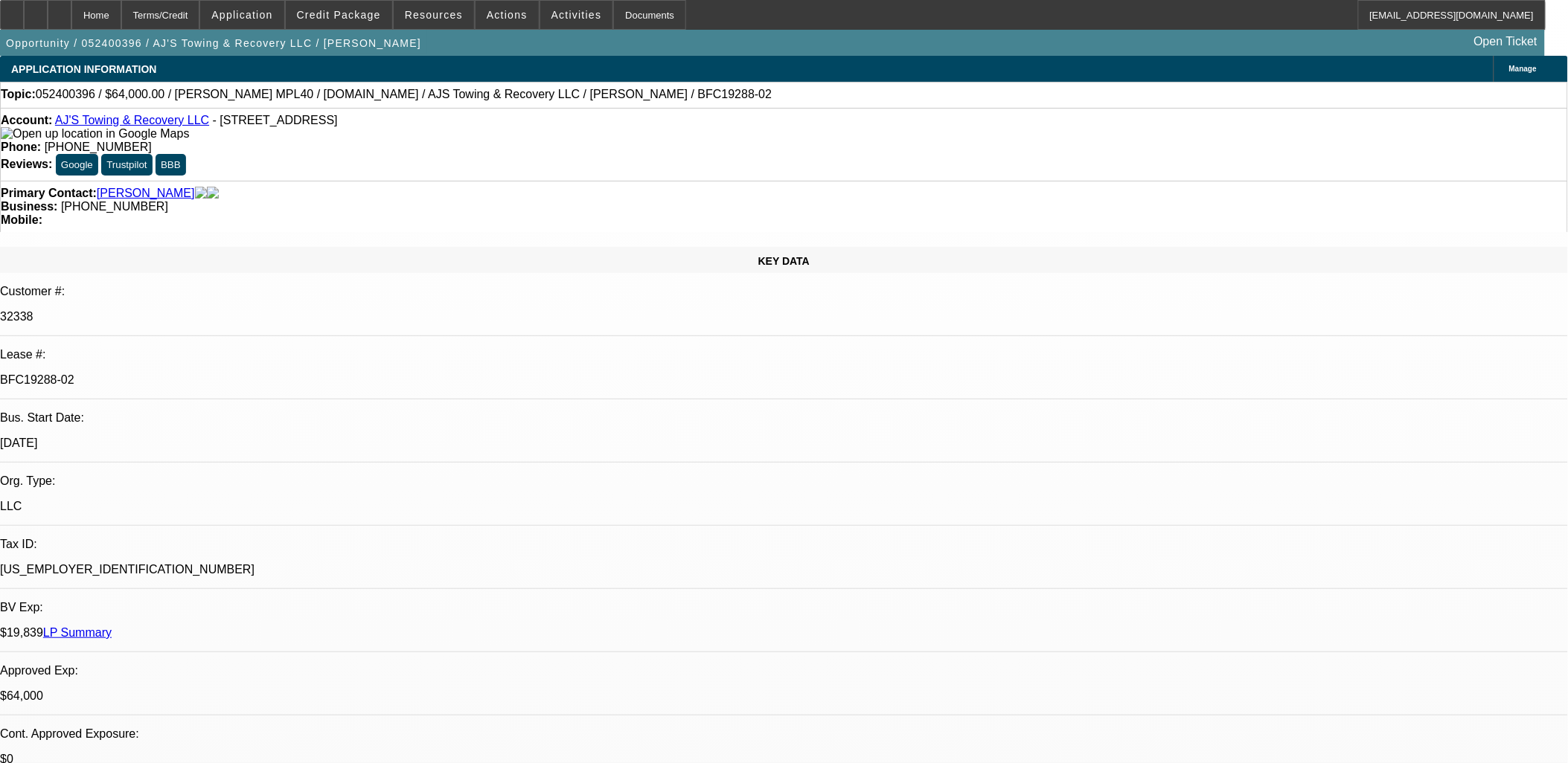
select select "0"
select select "2"
select select "0.1"
select select "4"
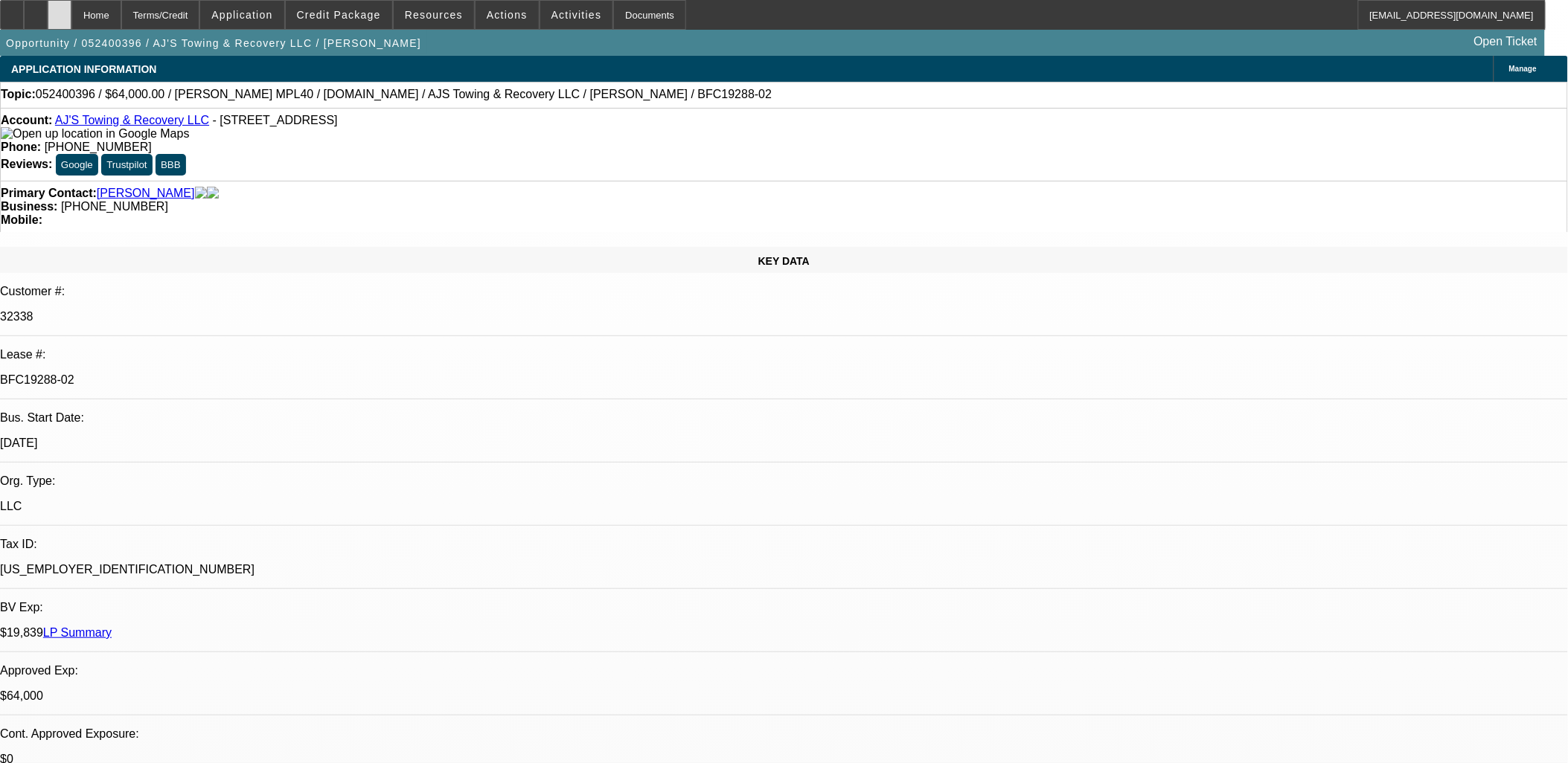
click at [71, 20] on div at bounding box center [59, 15] width 24 height 30
select select "0"
select select "2"
select select "0.1"
select select "0"
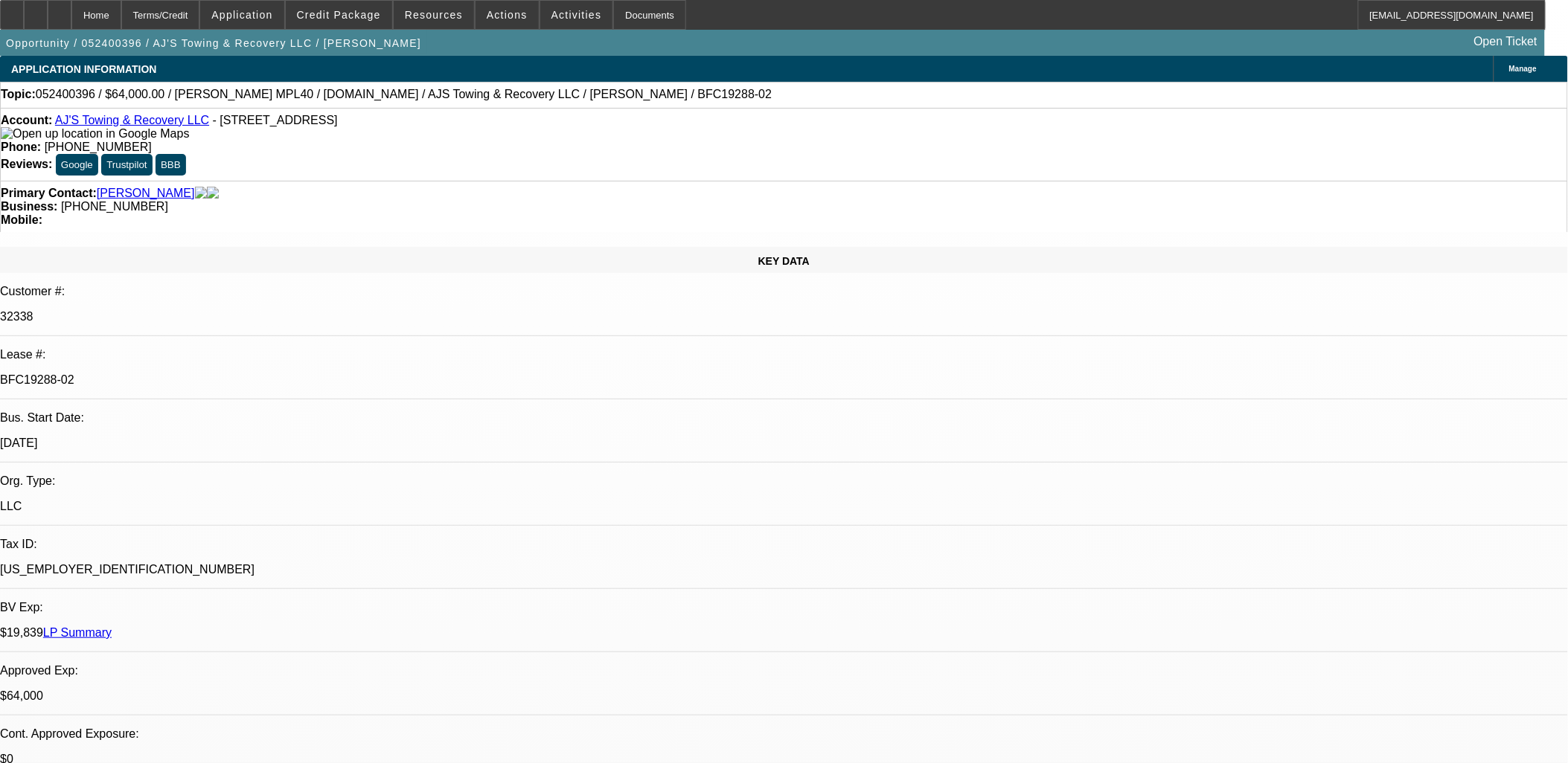
select select "2"
select select "0.1"
select select "0"
select select "2"
select select "0.1"
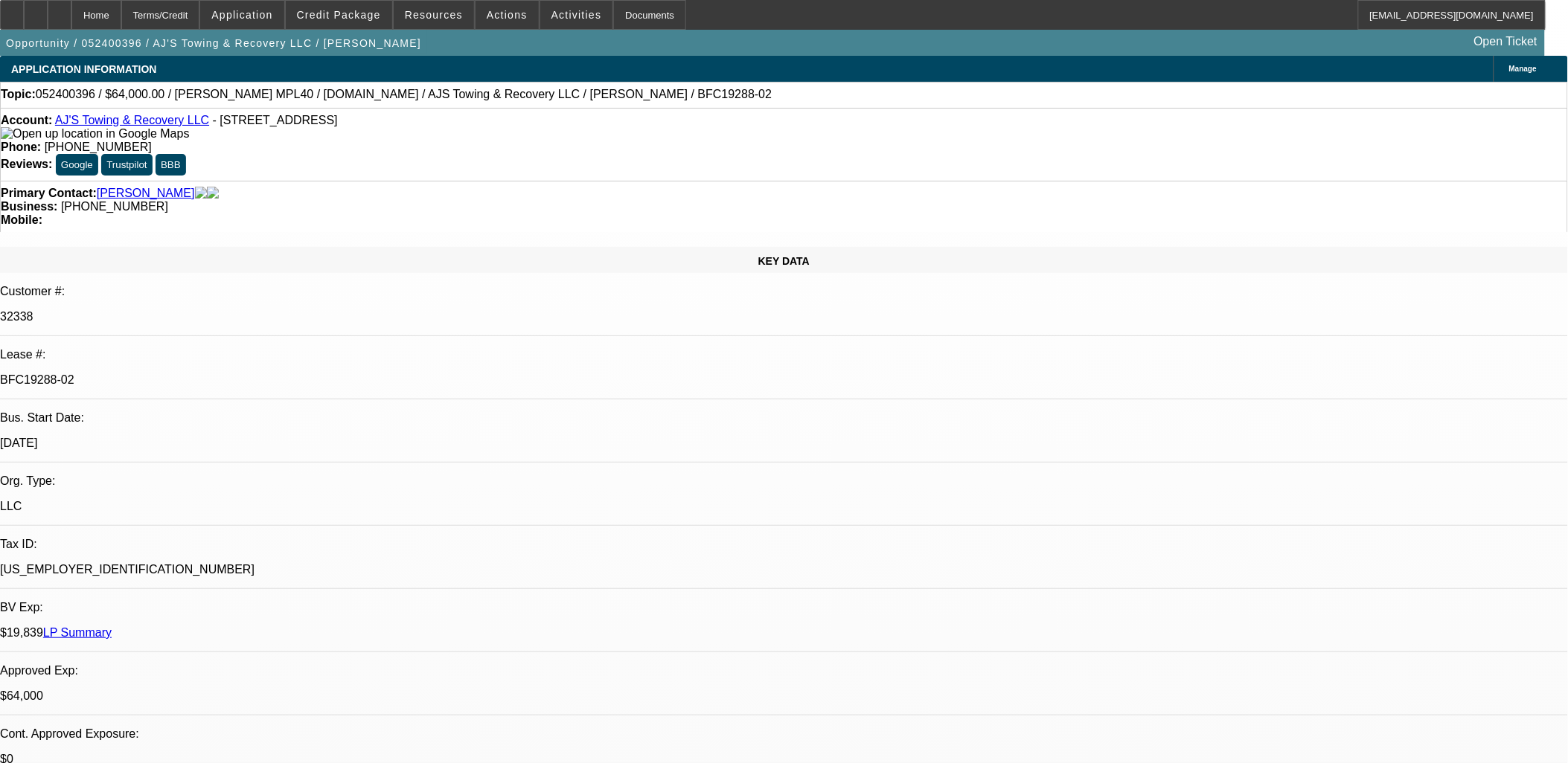
select select "0"
select select "2"
select select "0.1"
select select "1"
select select "2"
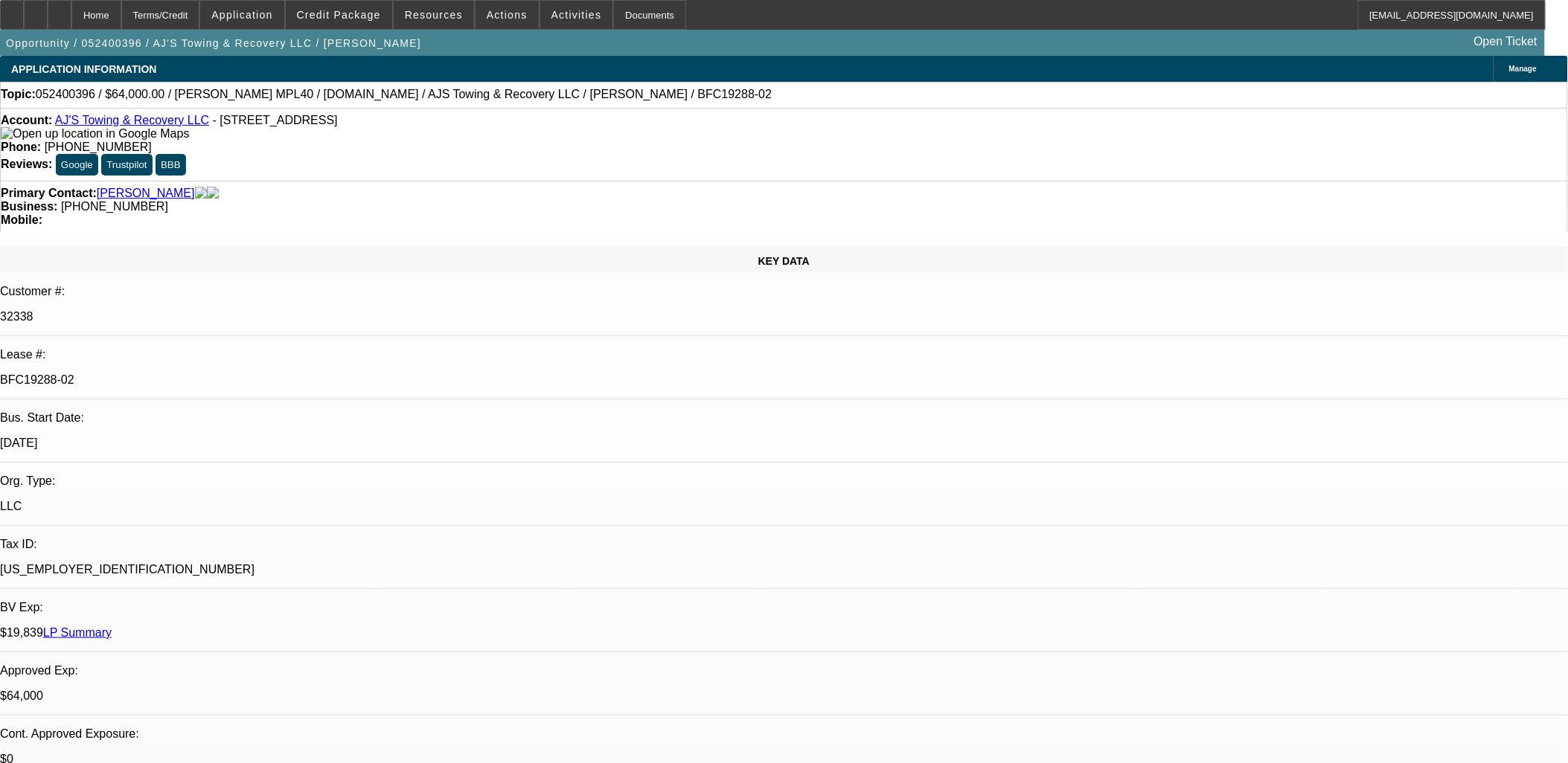
select select "4"
select select "1"
select select "2"
select select "4"
select select "1"
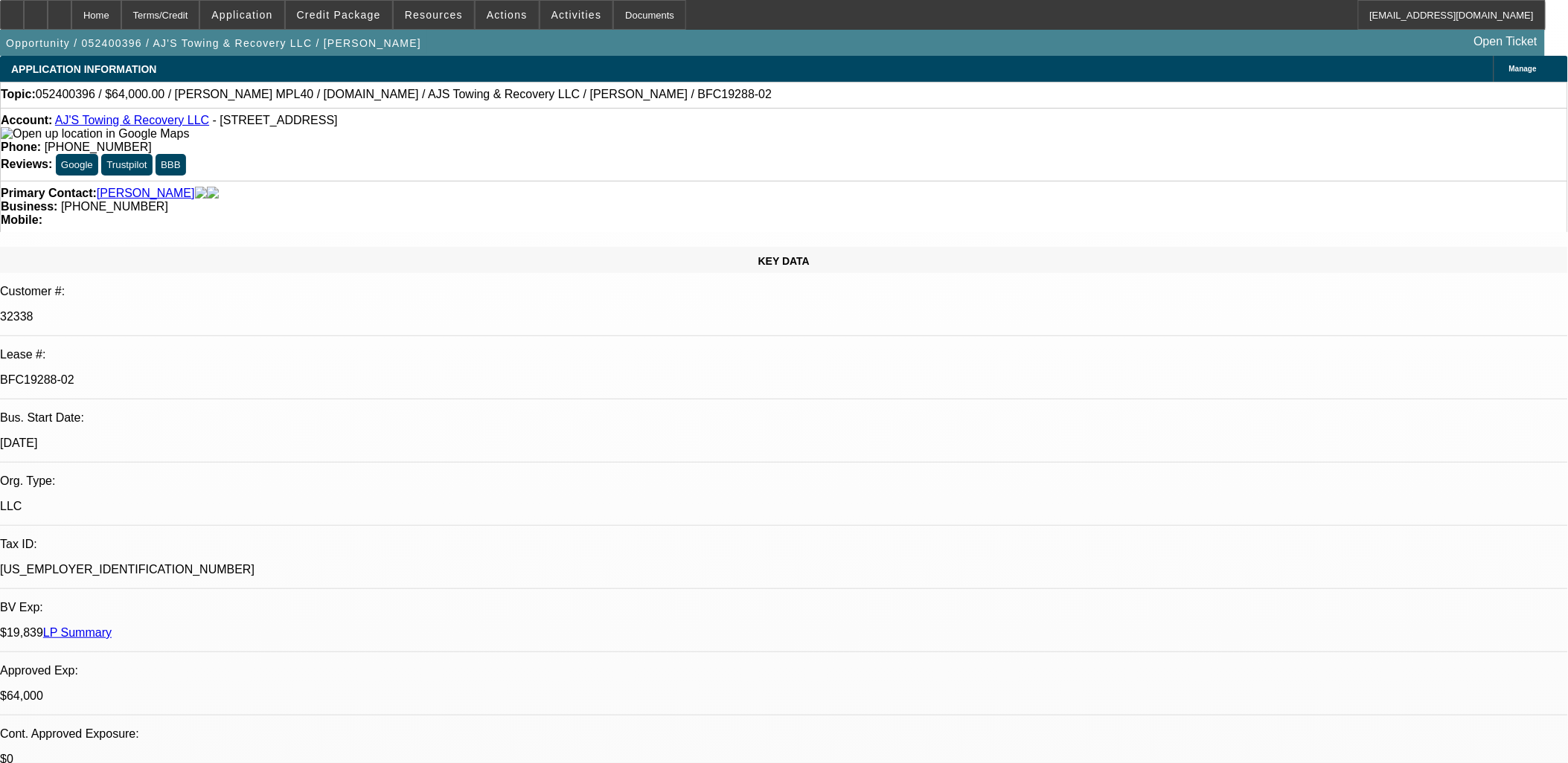
select select "2"
select select "4"
select select "1"
select select "2"
select select "4"
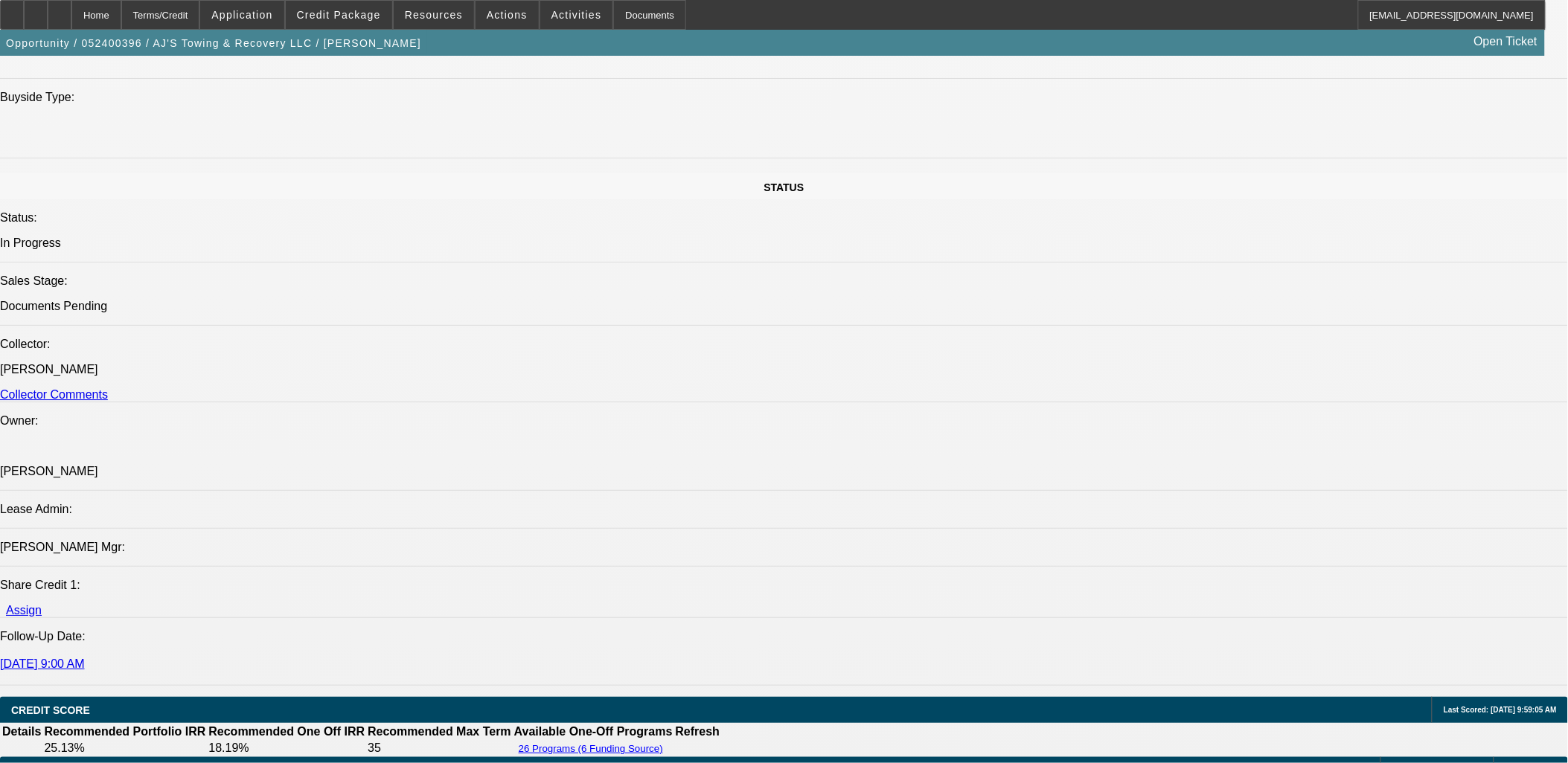
scroll to position [1901, 0]
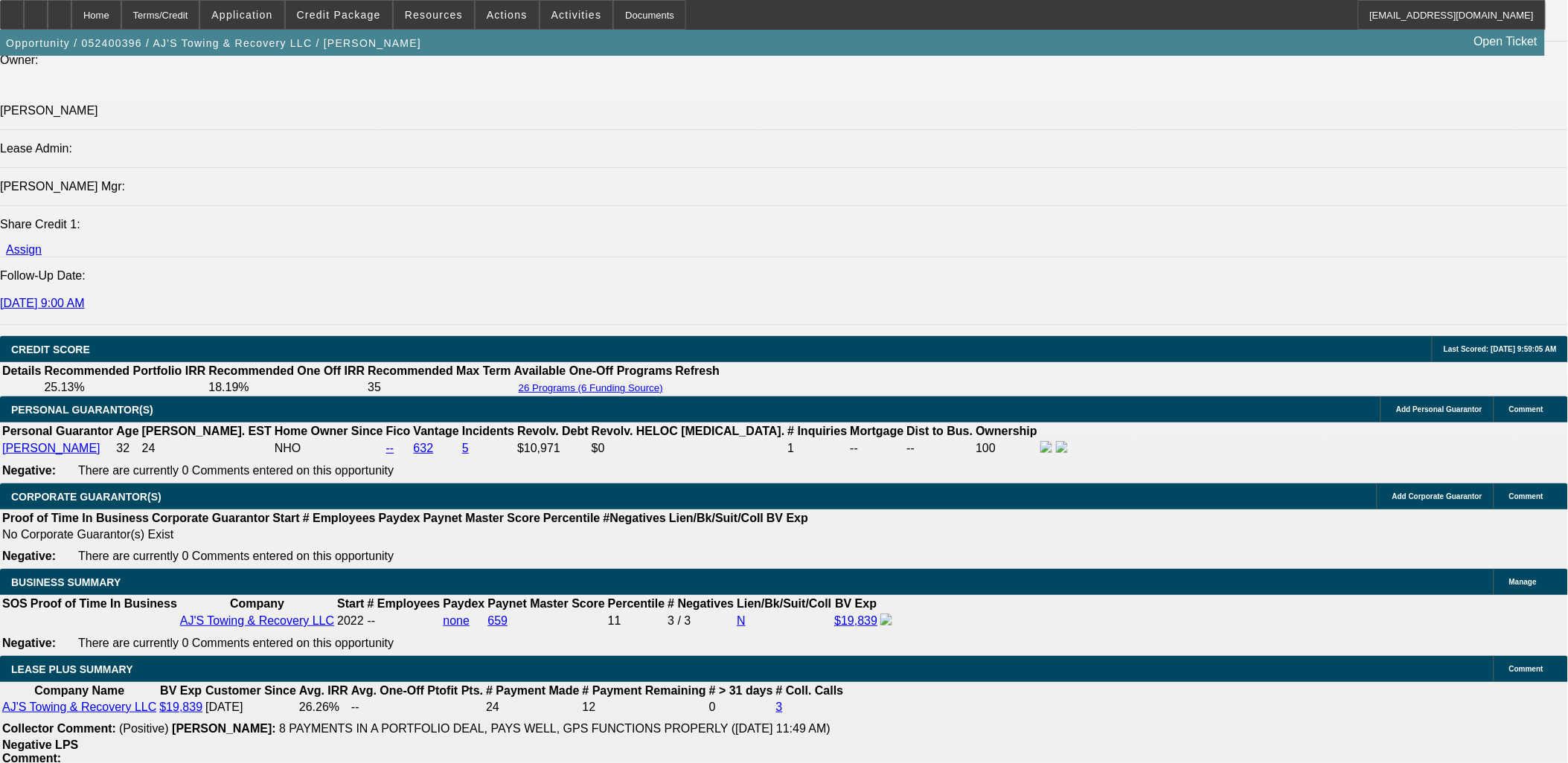
drag, startPoint x: 892, startPoint y: 421, endPoint x: 958, endPoint y: 418, distance: 66.1
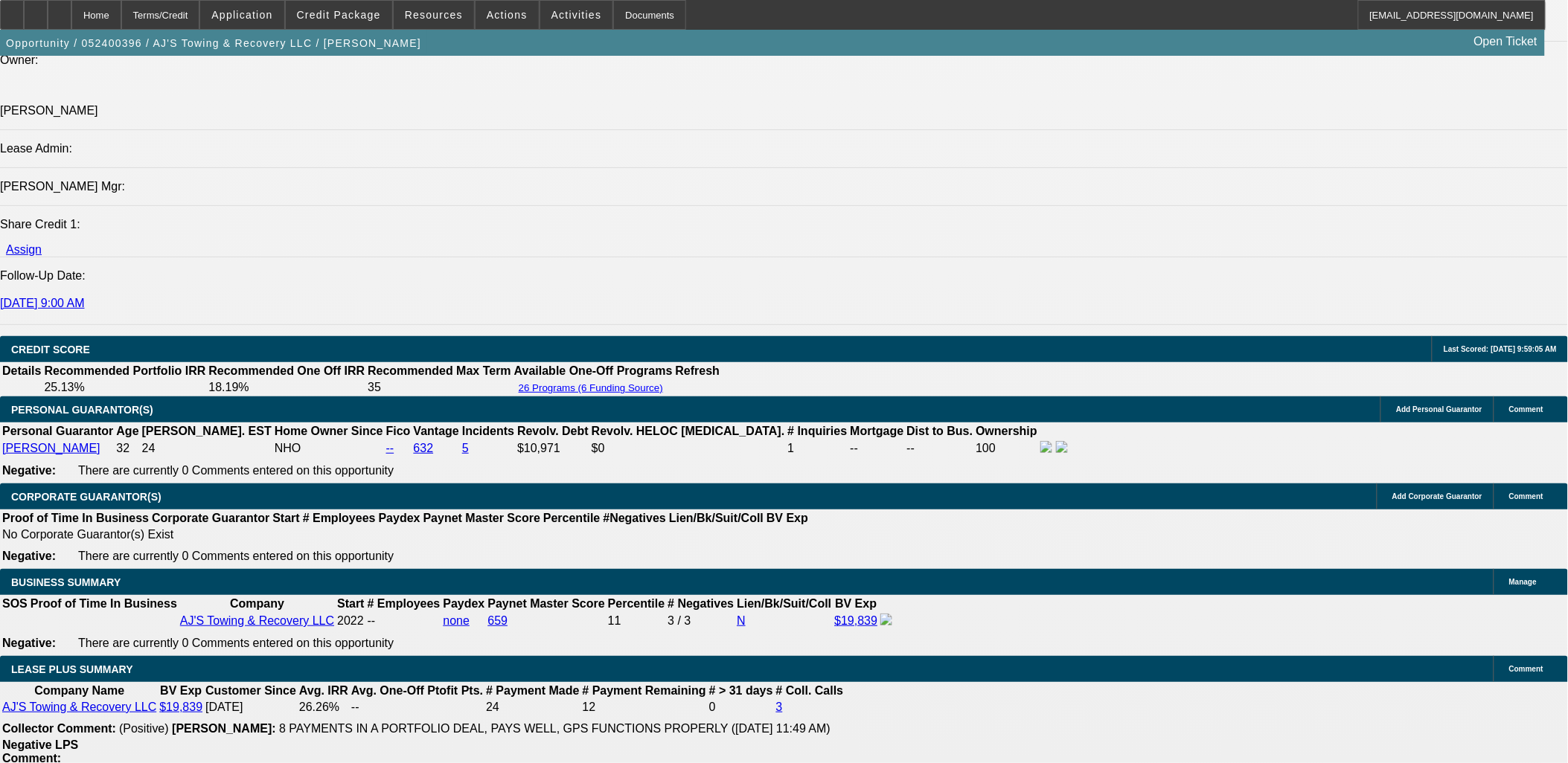
drag, startPoint x: 879, startPoint y: 630, endPoint x: 593, endPoint y: 631, distance: 286.0
drag, startPoint x: 672, startPoint y: 474, endPoint x: 689, endPoint y: 474, distance: 17.0
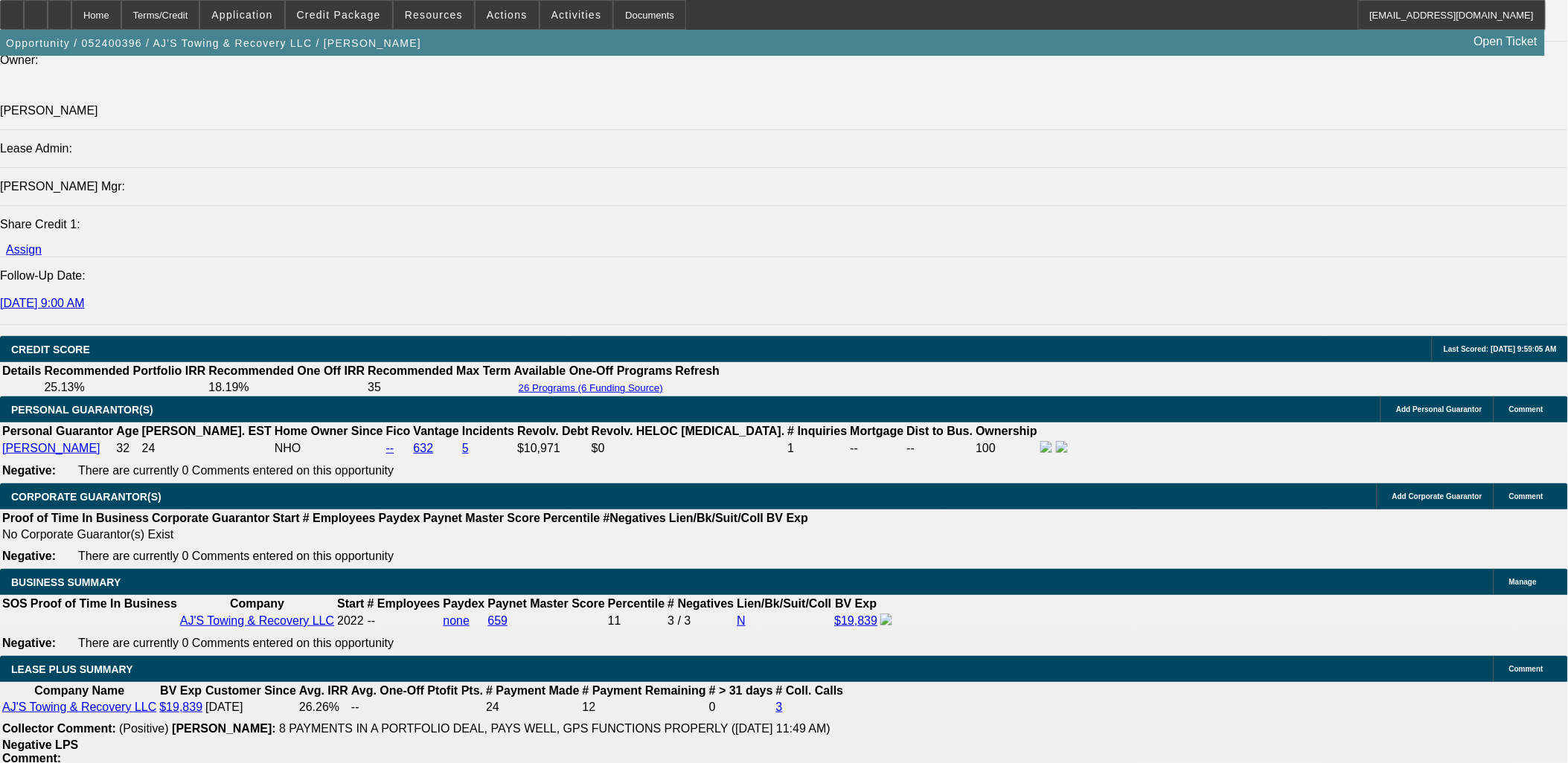
drag, startPoint x: 699, startPoint y: 480, endPoint x: 584, endPoint y: 484, distance: 115.1
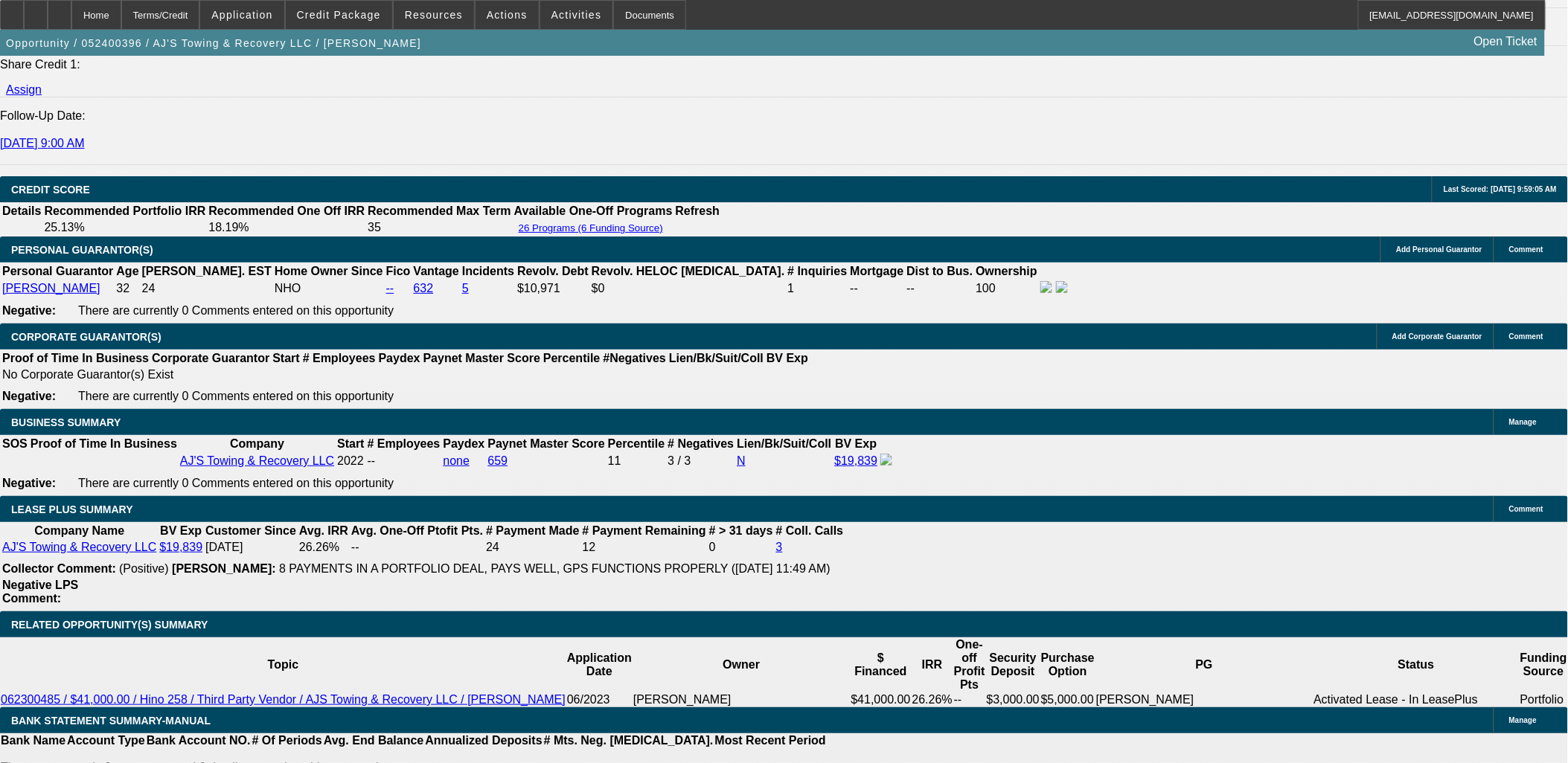
scroll to position [2066, 0]
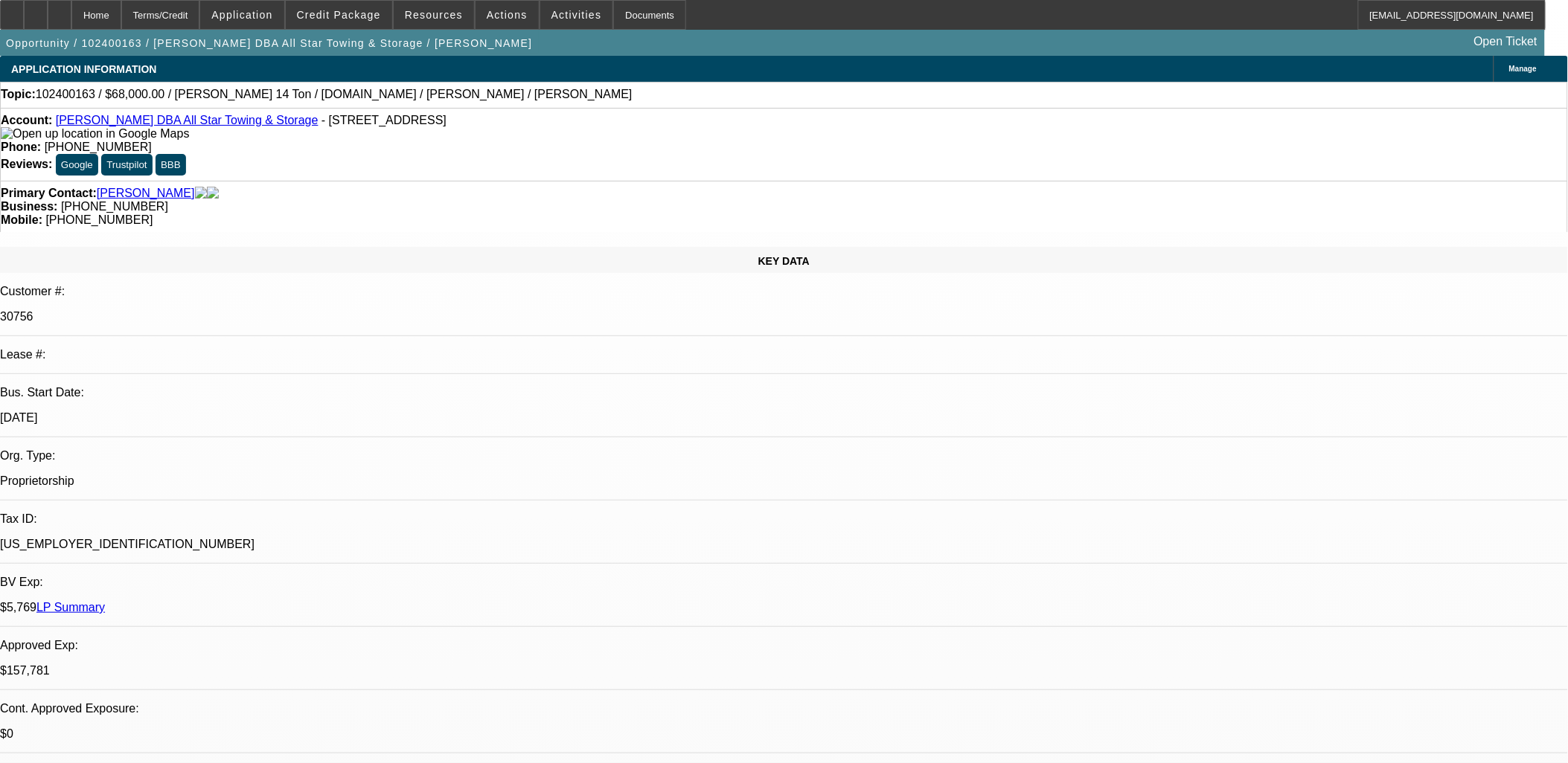
select select "0"
select select "2"
select select "0.1"
select select "0"
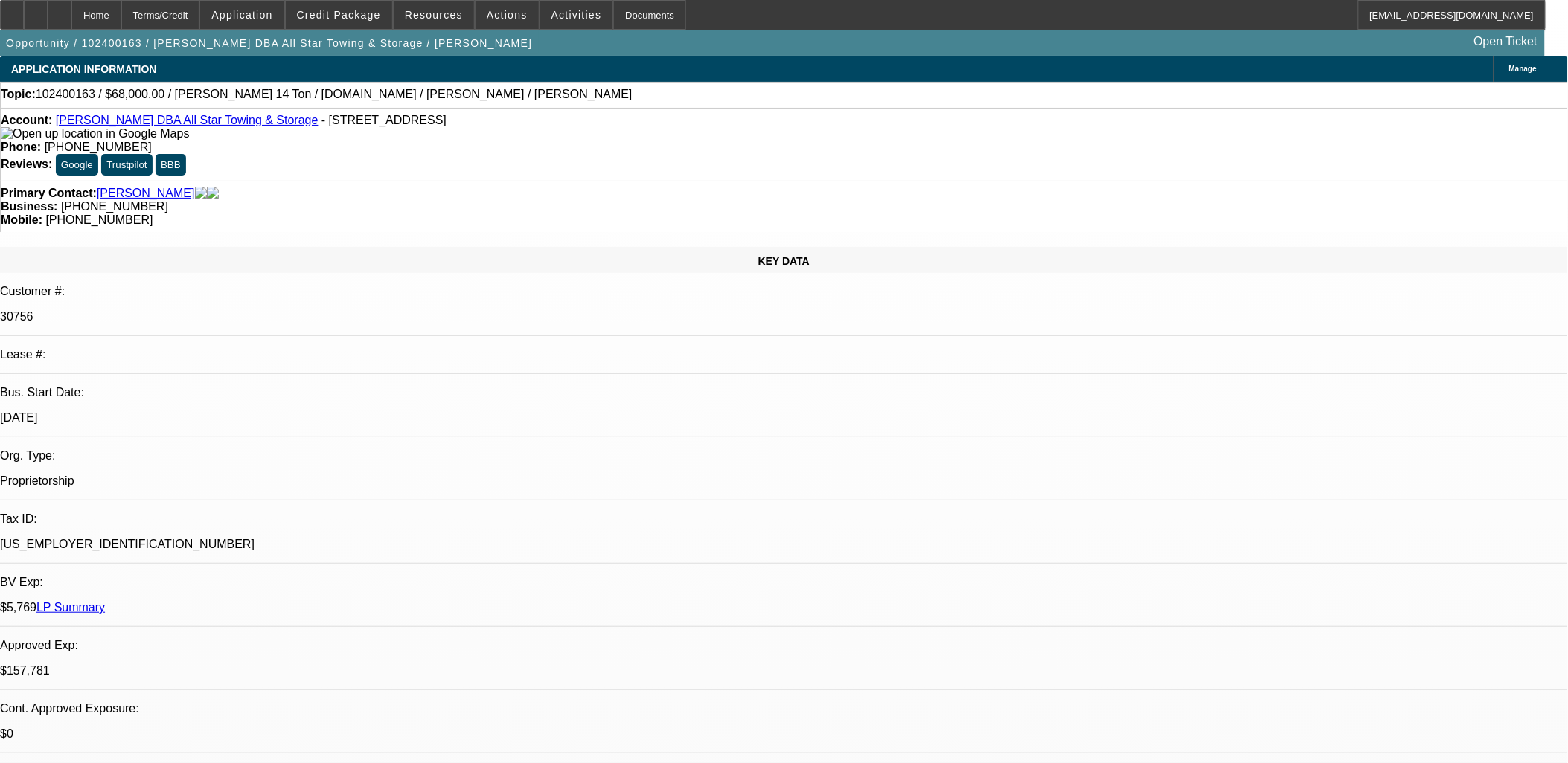
select select "0.1"
select select "0"
select select "0.1"
select select "0"
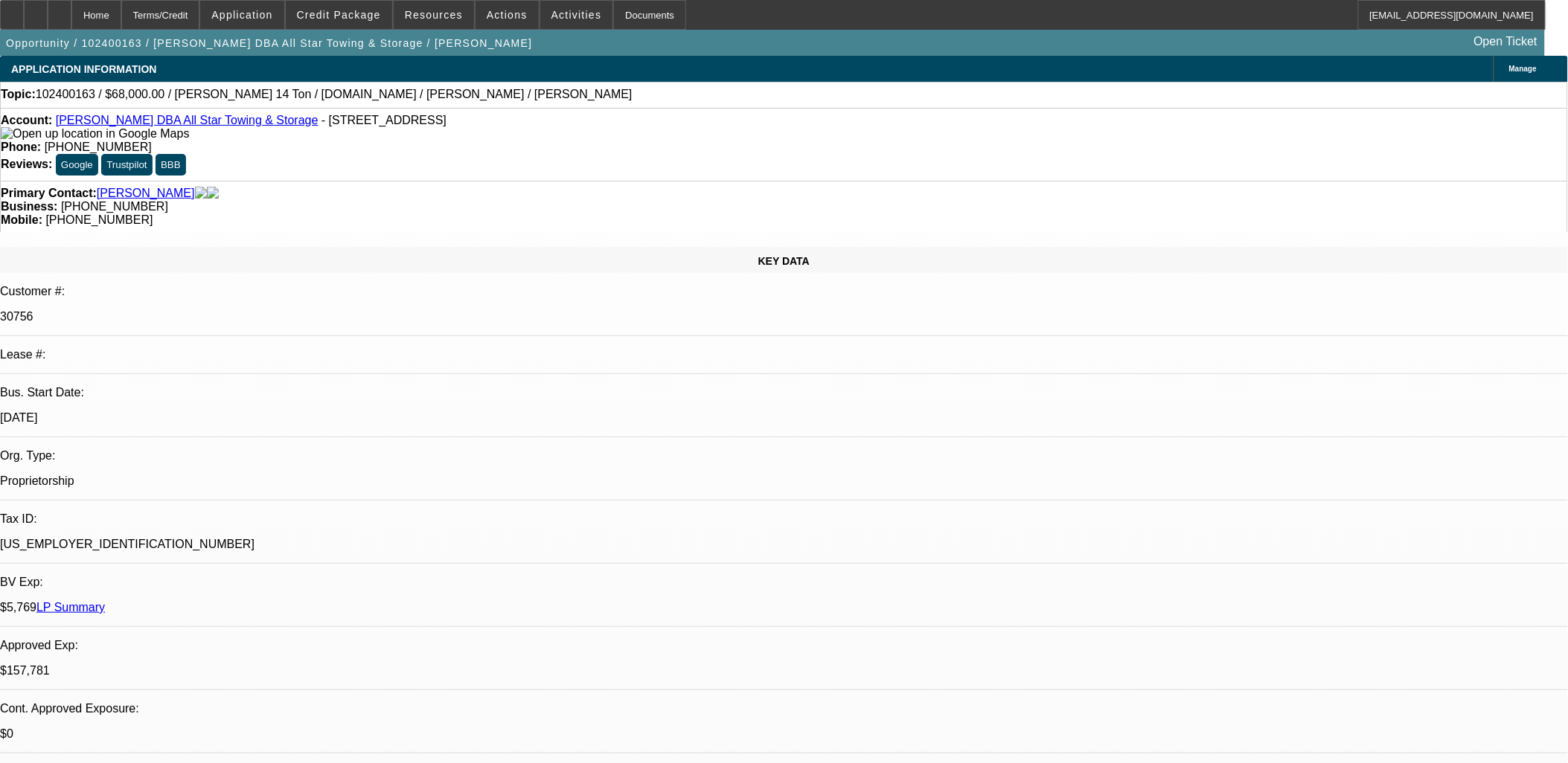
select select "2"
select select "0.1"
select select "1"
select select "2"
select select "4"
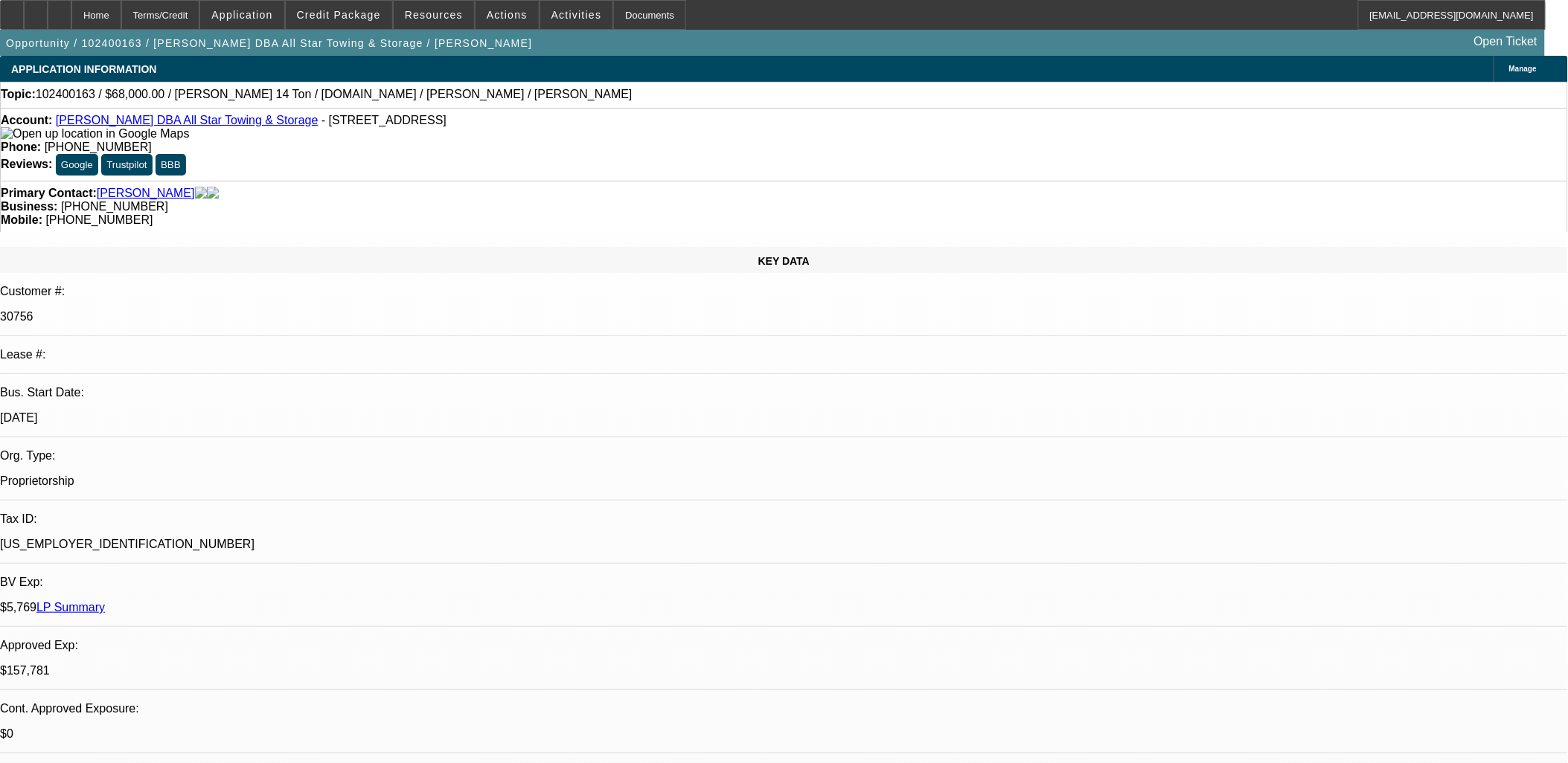
select select "1"
select select "4"
select select "1"
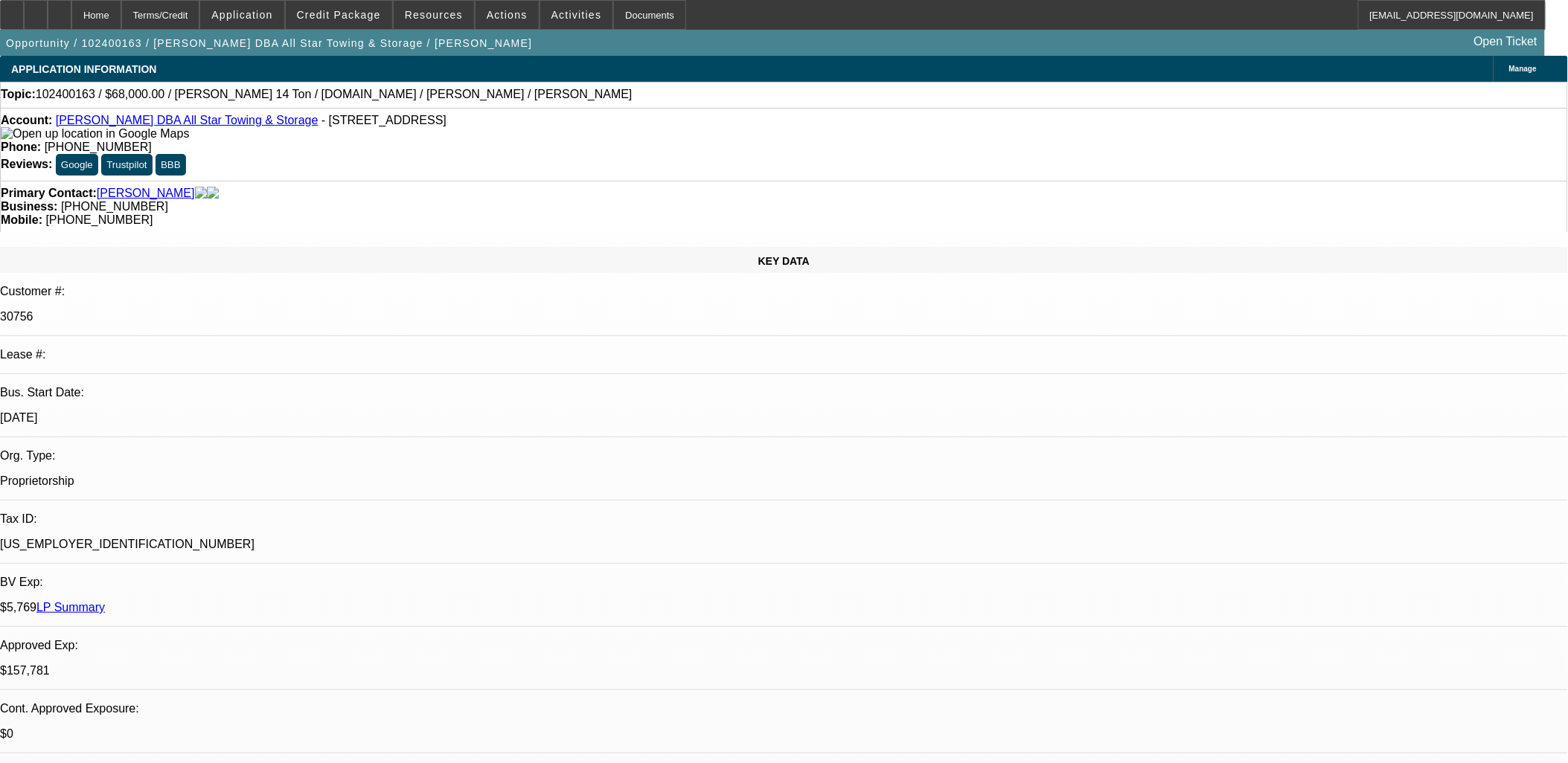
select select "4"
select select "1"
select select "2"
select select "4"
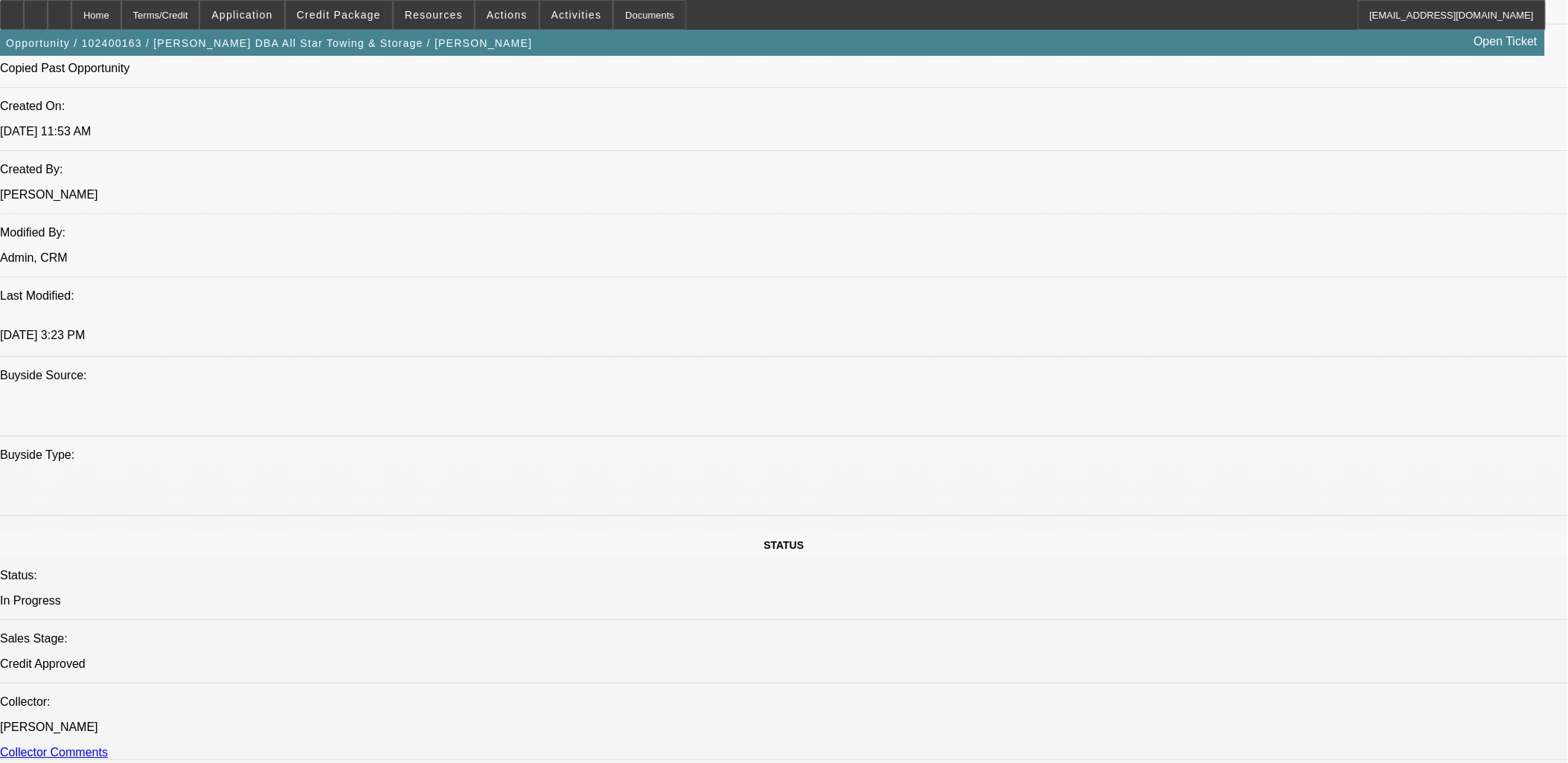
scroll to position [992, 0]
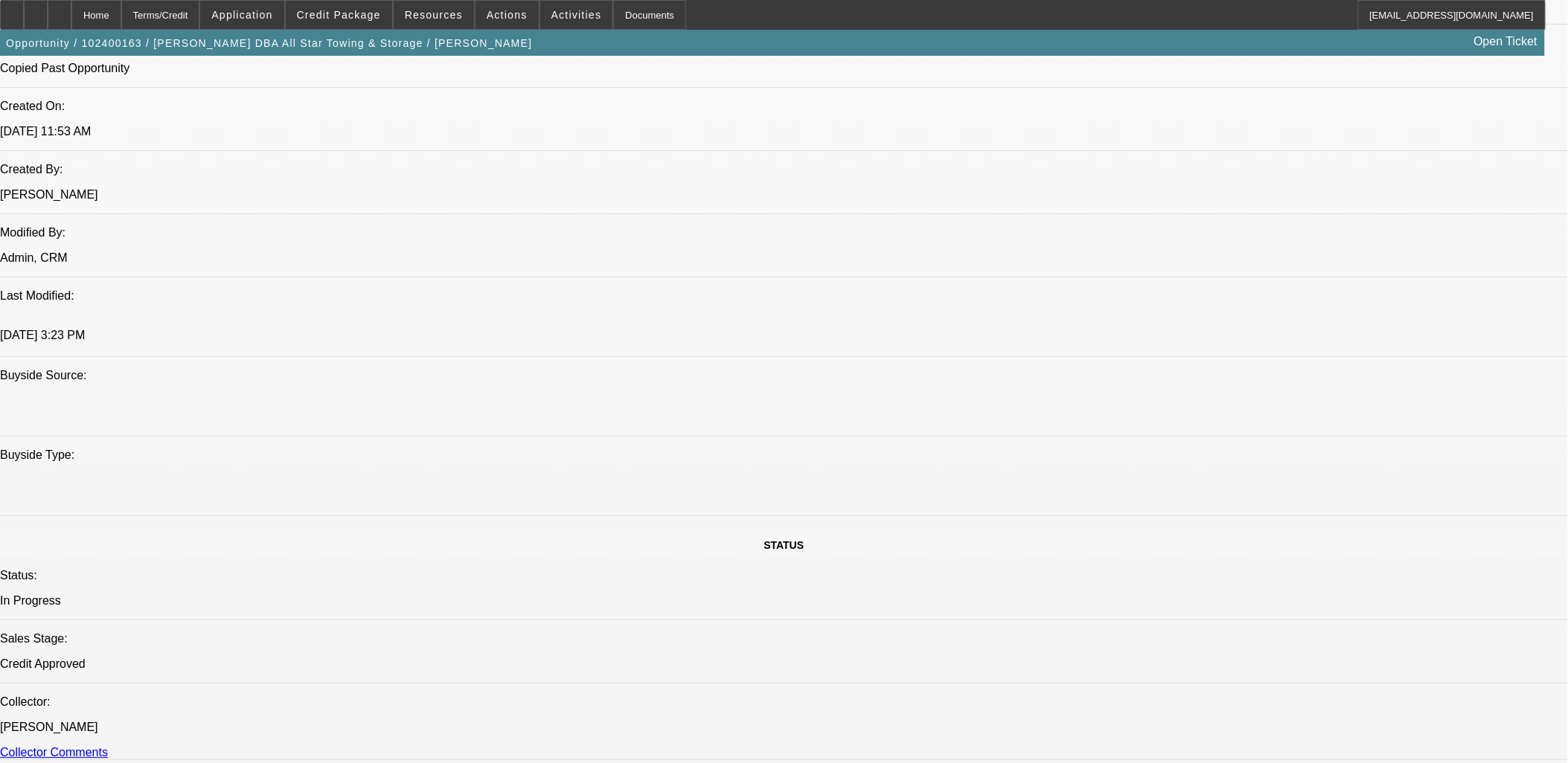
scroll to position [495, 0]
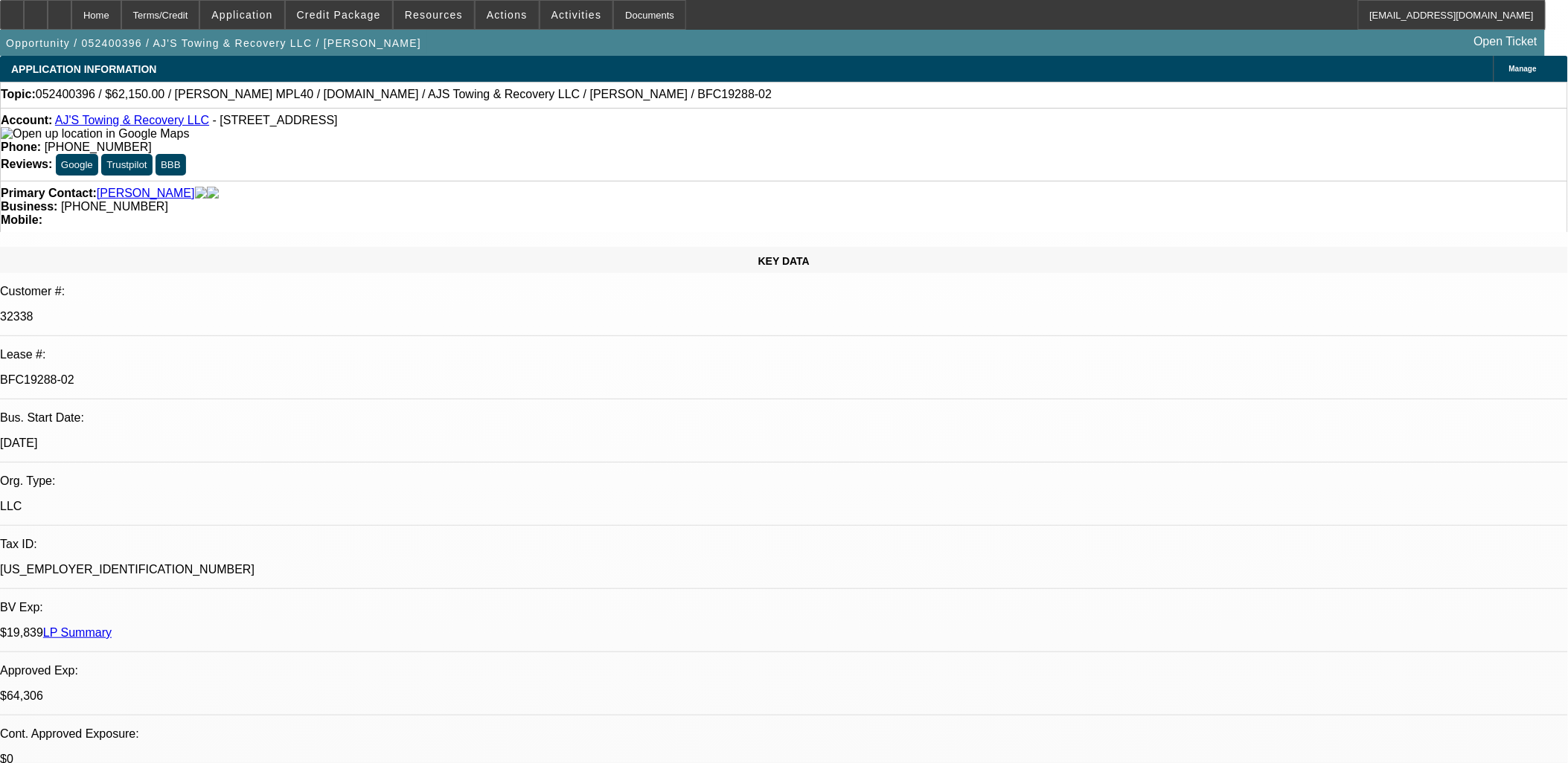
select select "0"
select select "2"
select select "0.1"
select select "0"
select select "2"
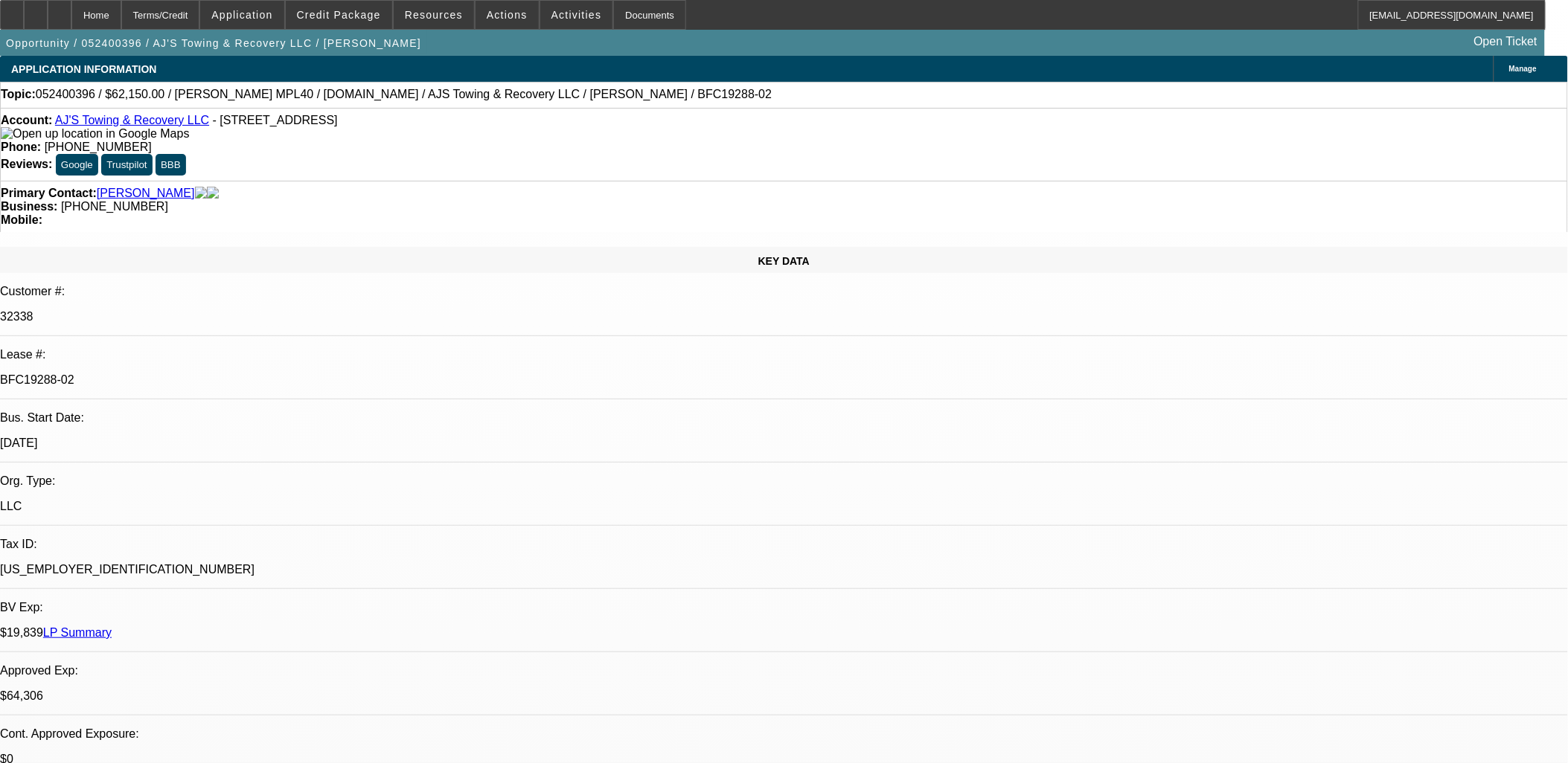
select select "0.1"
select select "0"
select select "2"
select select "0.1"
select select "0"
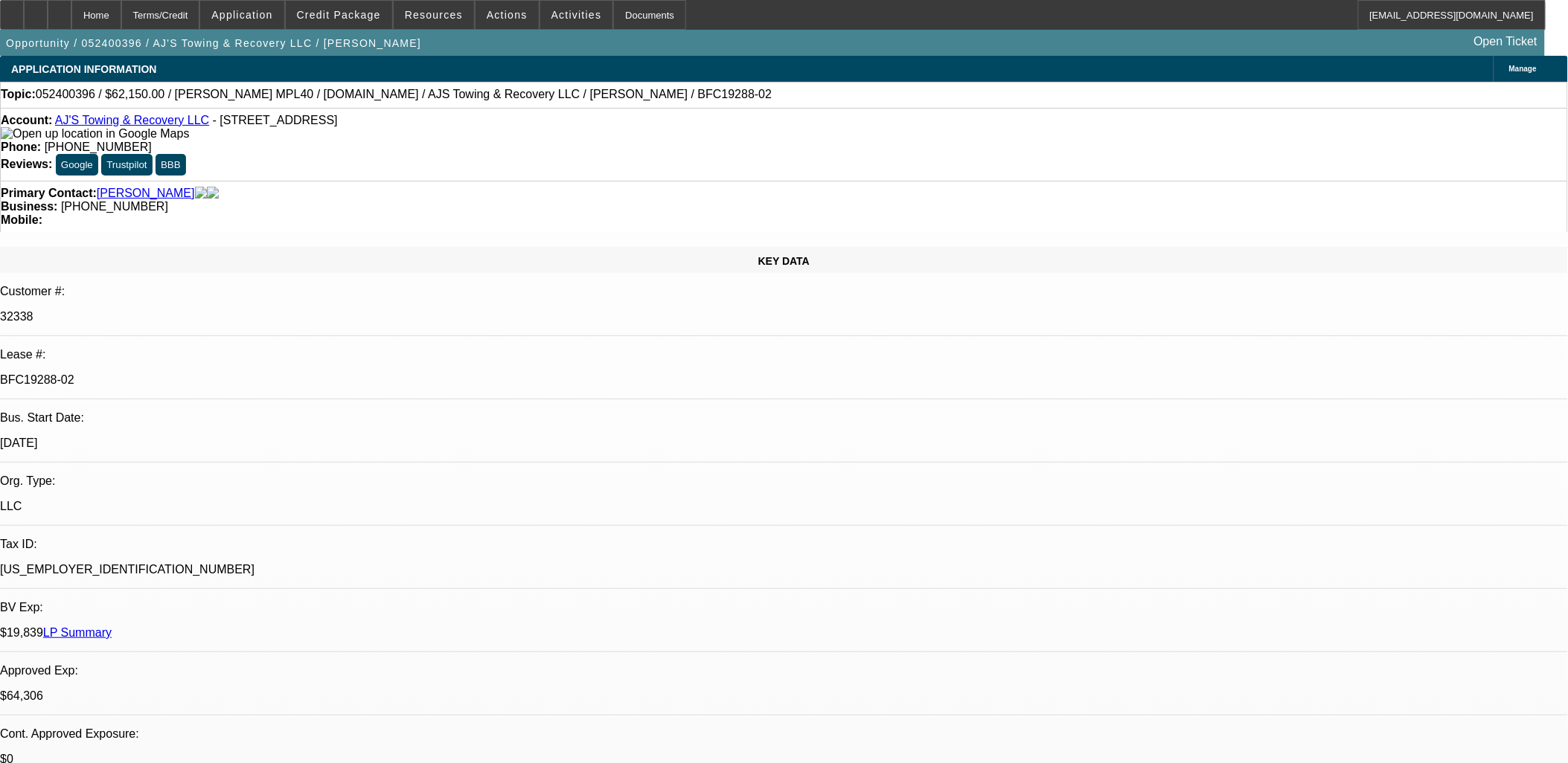
select select "2"
select select "0.1"
select select "1"
select select "2"
select select "4"
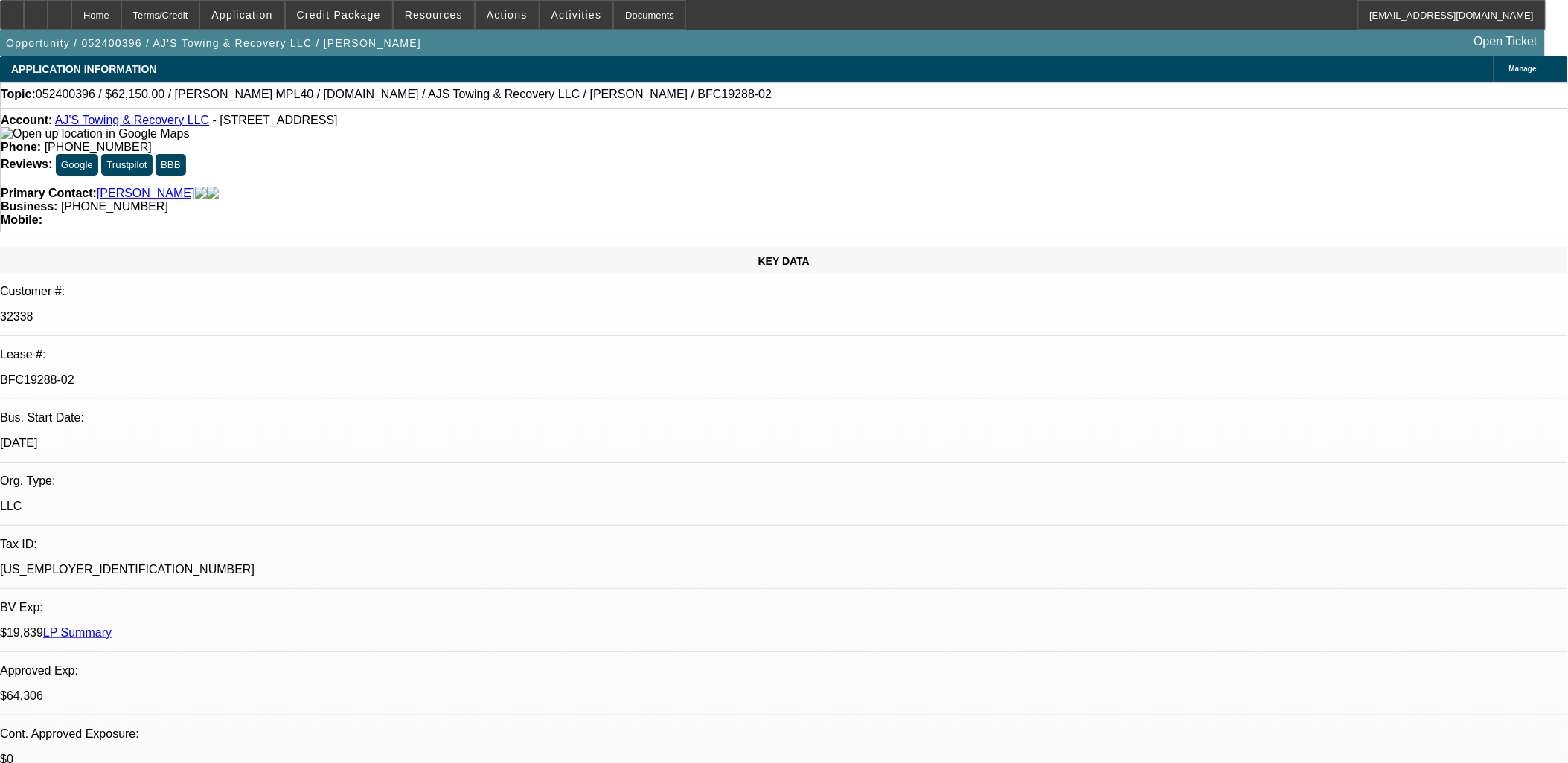
select select "1"
select select "2"
select select "4"
select select "1"
select select "2"
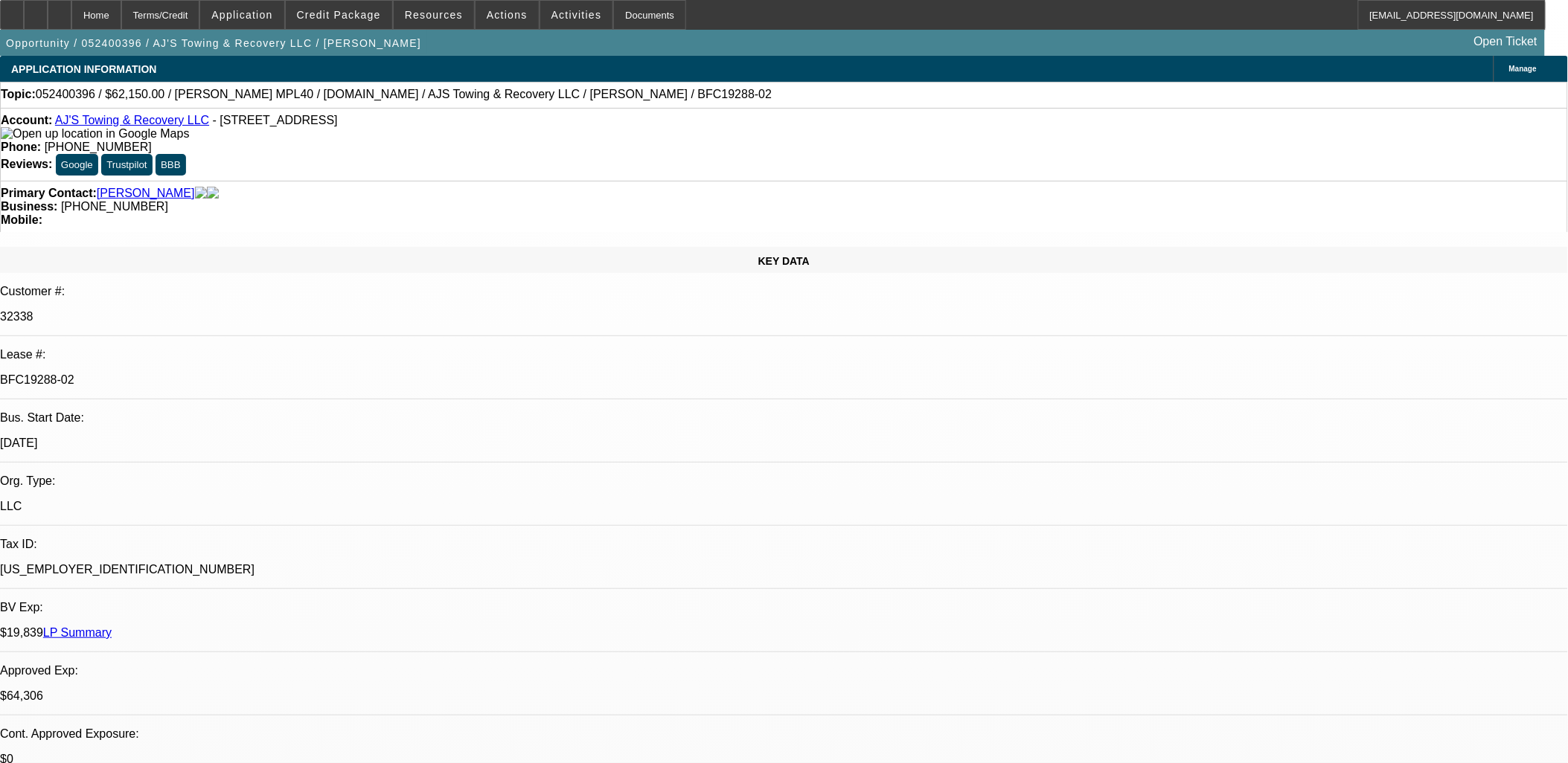
select select "4"
select select "1"
select select "2"
select select "4"
click at [47, 17] on div at bounding box center [36, 15] width 24 height 30
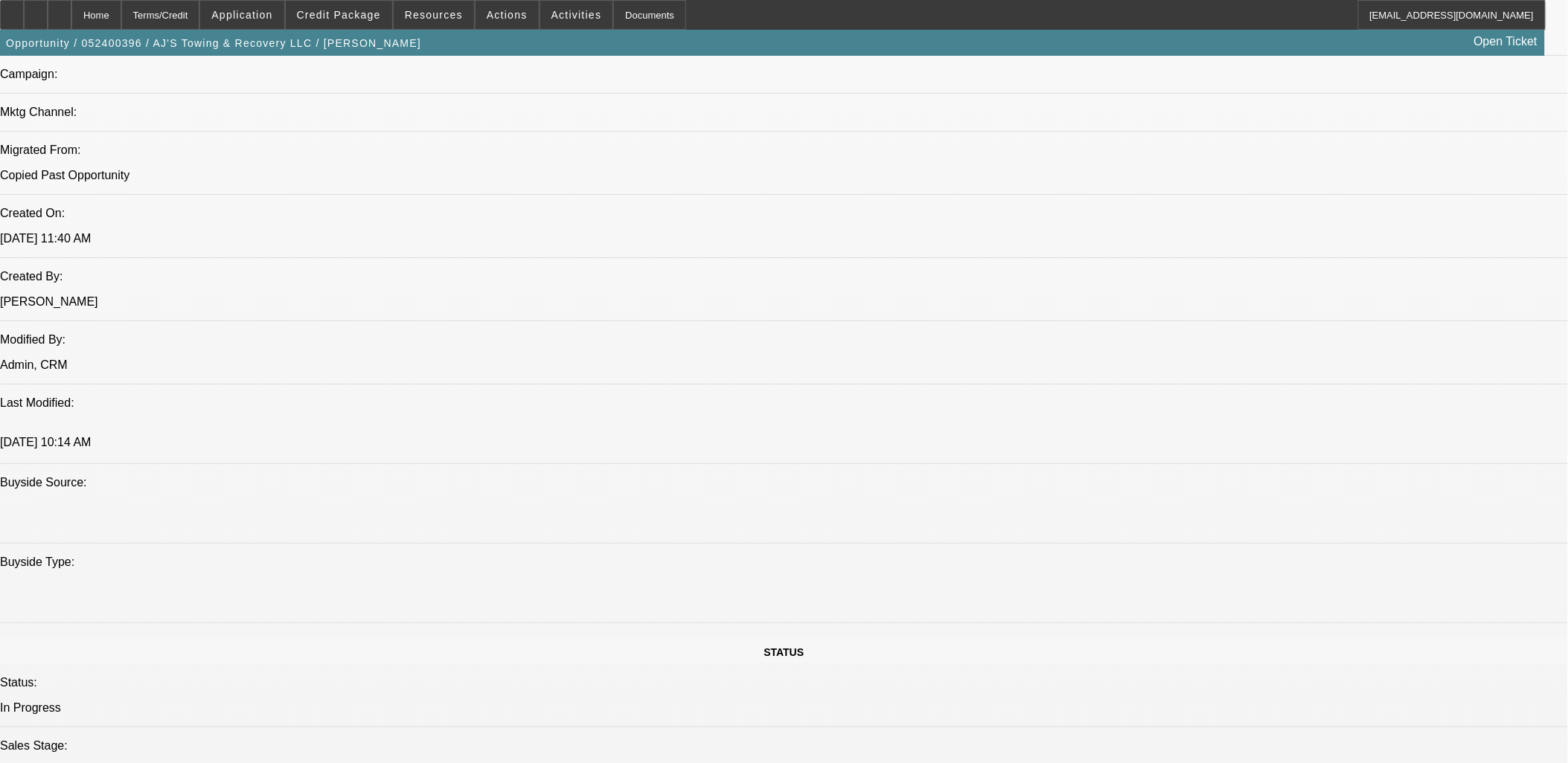
scroll to position [1157, 0]
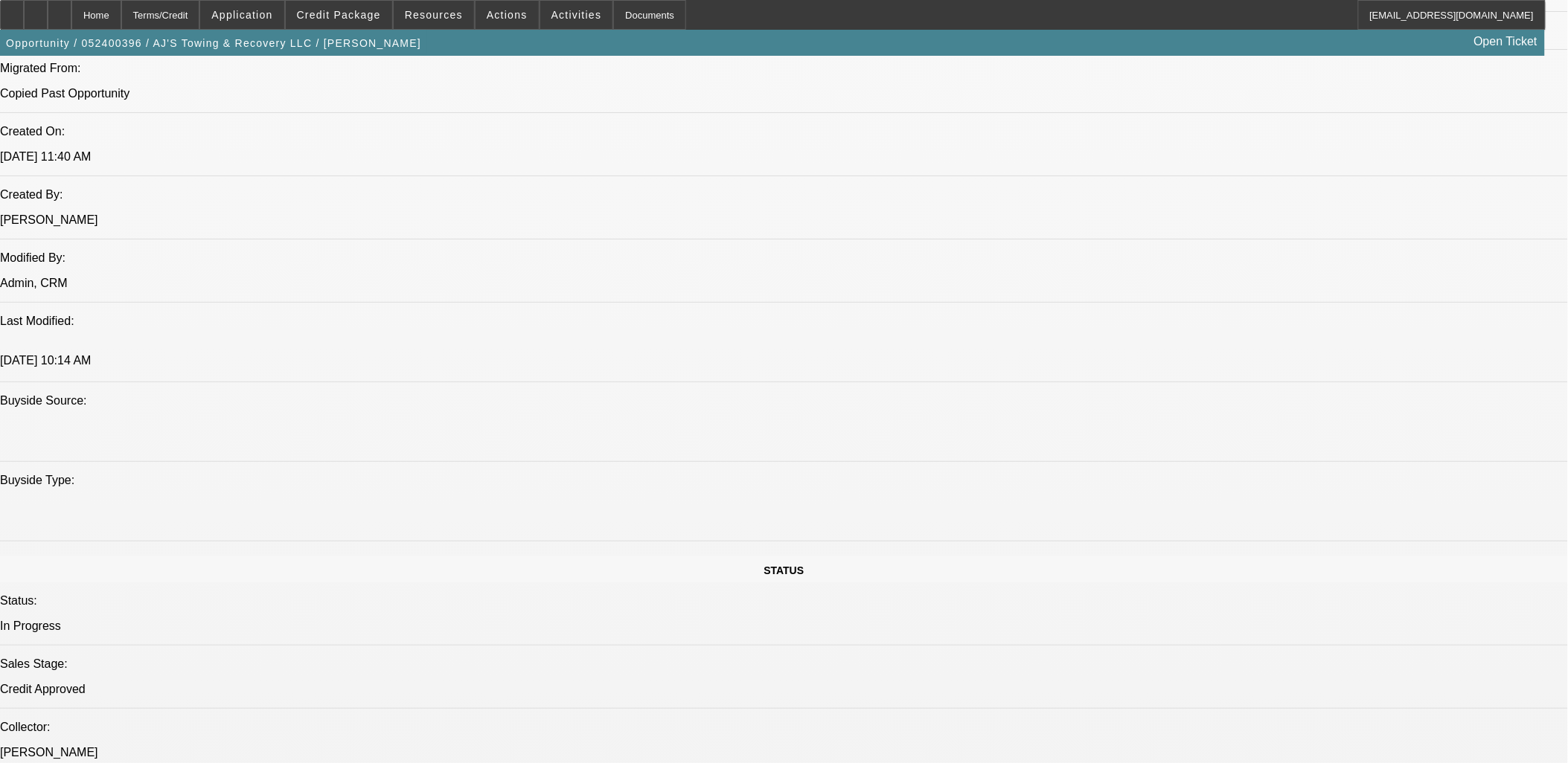
drag, startPoint x: 1351, startPoint y: 492, endPoint x: 1271, endPoint y: 492, distance: 80.0
copy td "Past Customer, Lease To own, EU Truck, Tax in Finance, (Asking for GPS at Custo…"
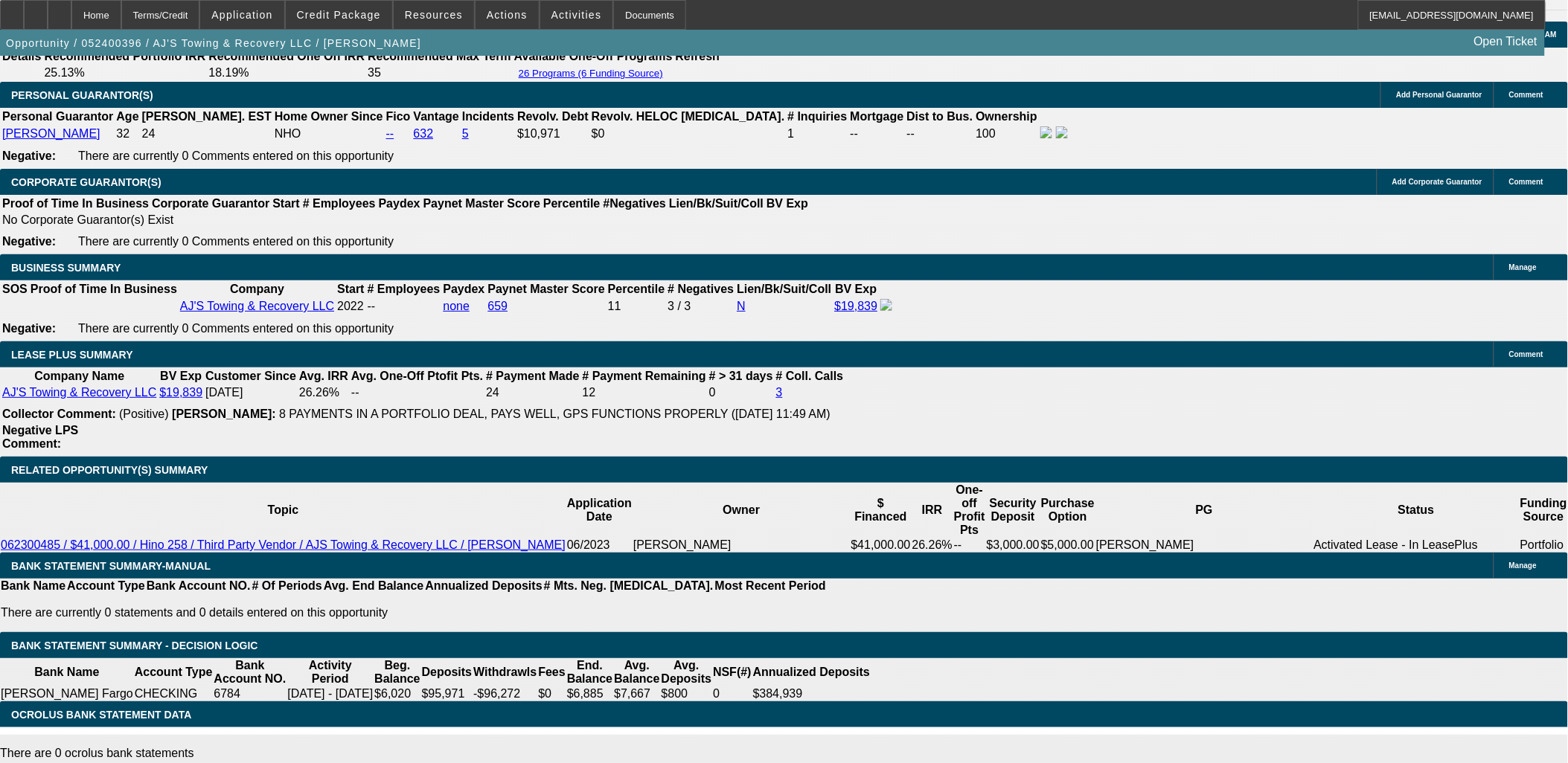
scroll to position [2066, 0]
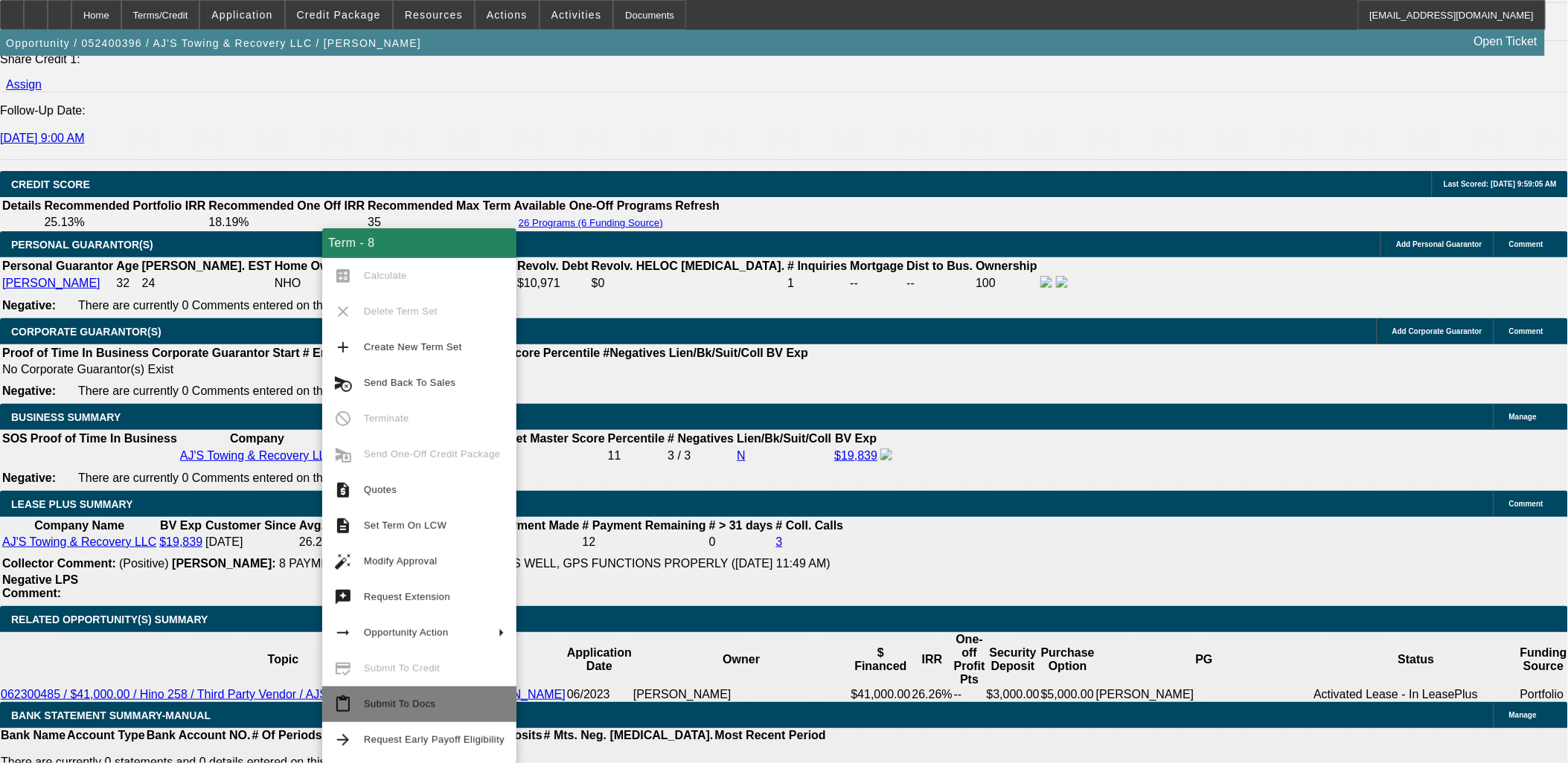
click at [420, 709] on span "Submit To Docs" at bounding box center [434, 704] width 141 height 18
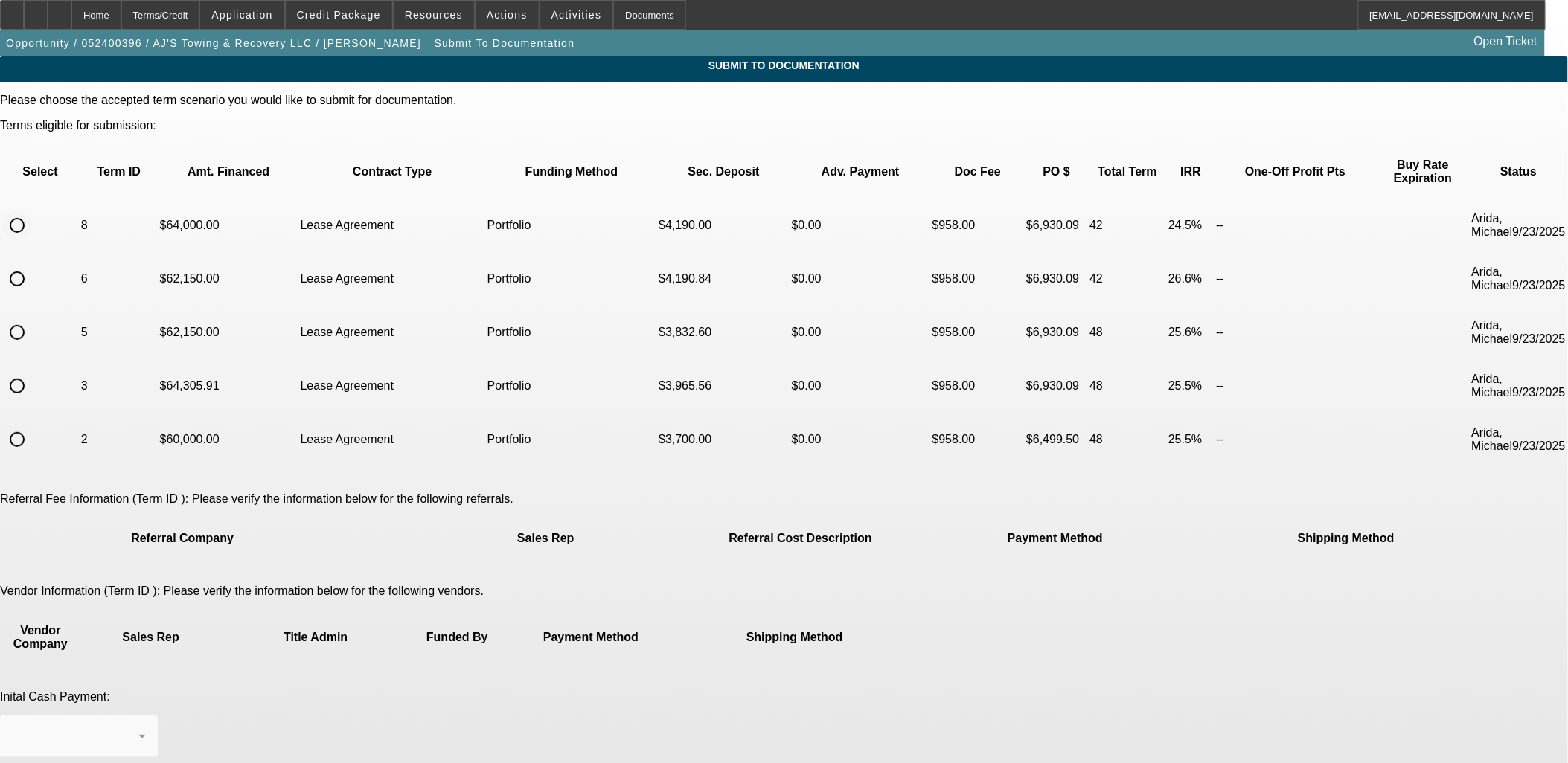
click at [32, 210] on input "radio" at bounding box center [17, 226] width 30 height 30
radio input "true"
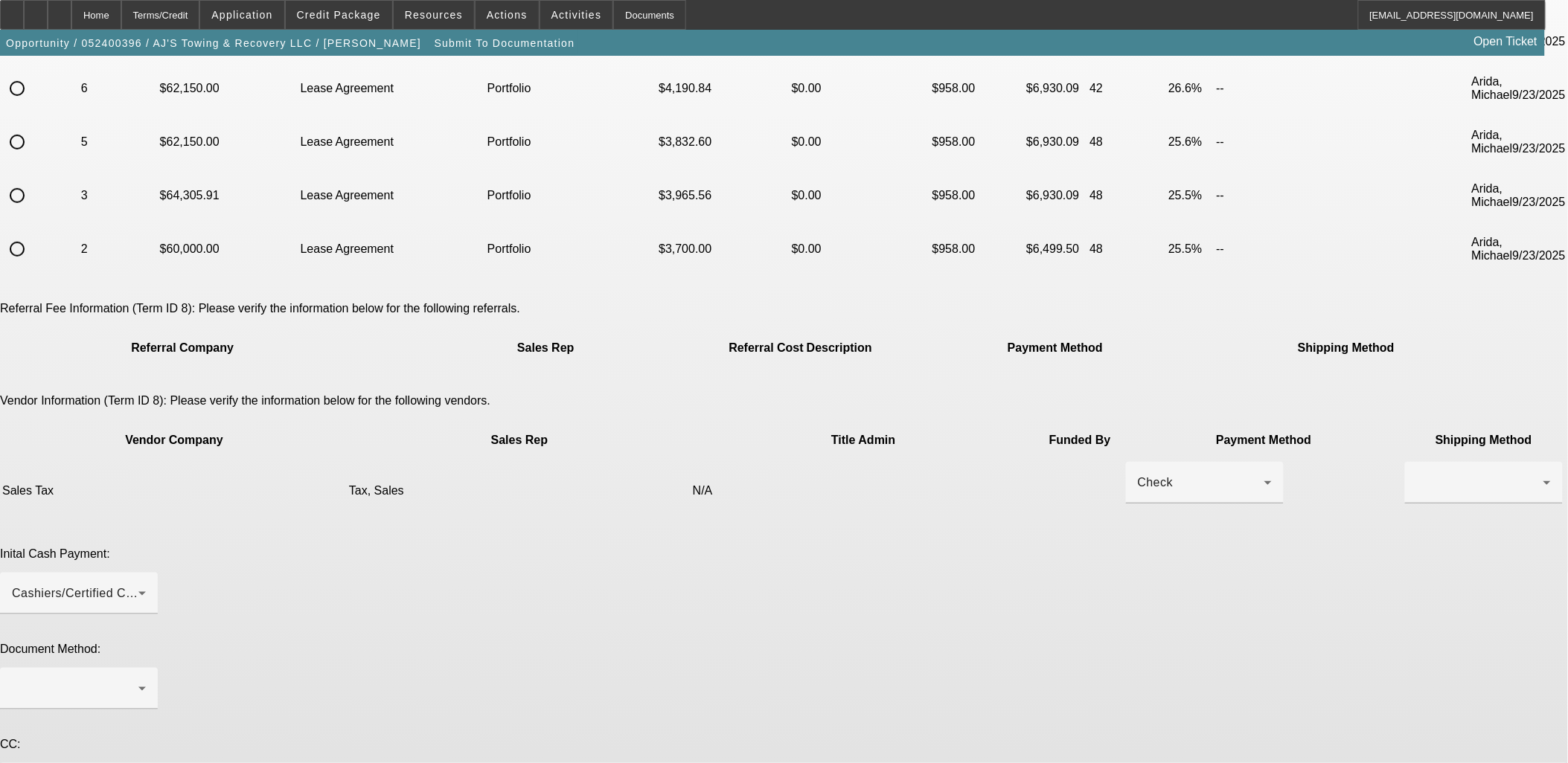
scroll to position [193, 0]
click at [1138, 471] on div "Check" at bounding box center [1201, 480] width 126 height 18
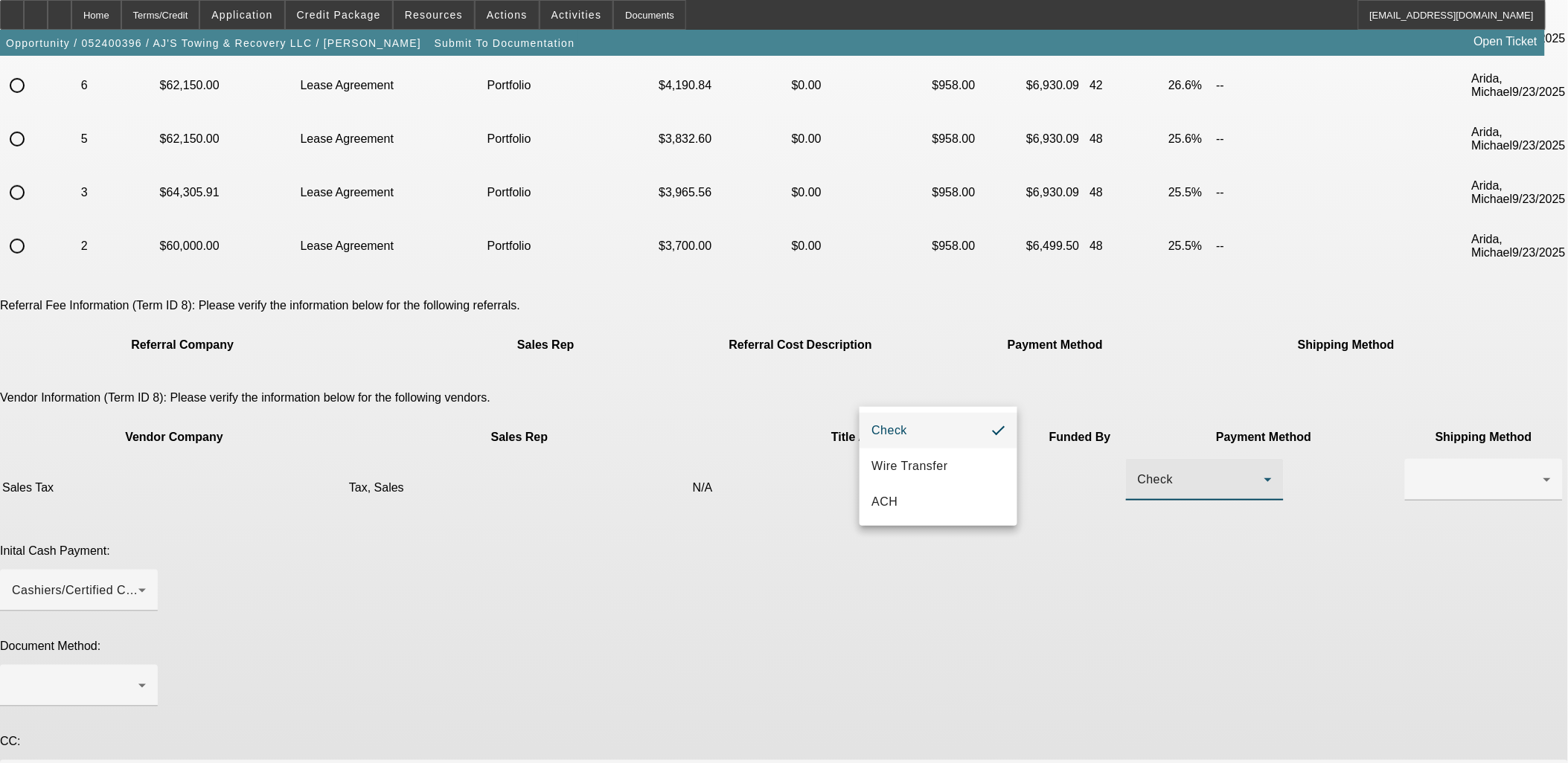
click at [1102, 469] on div at bounding box center [784, 381] width 1568 height 763
click at [1417, 471] on div at bounding box center [1480, 480] width 126 height 18
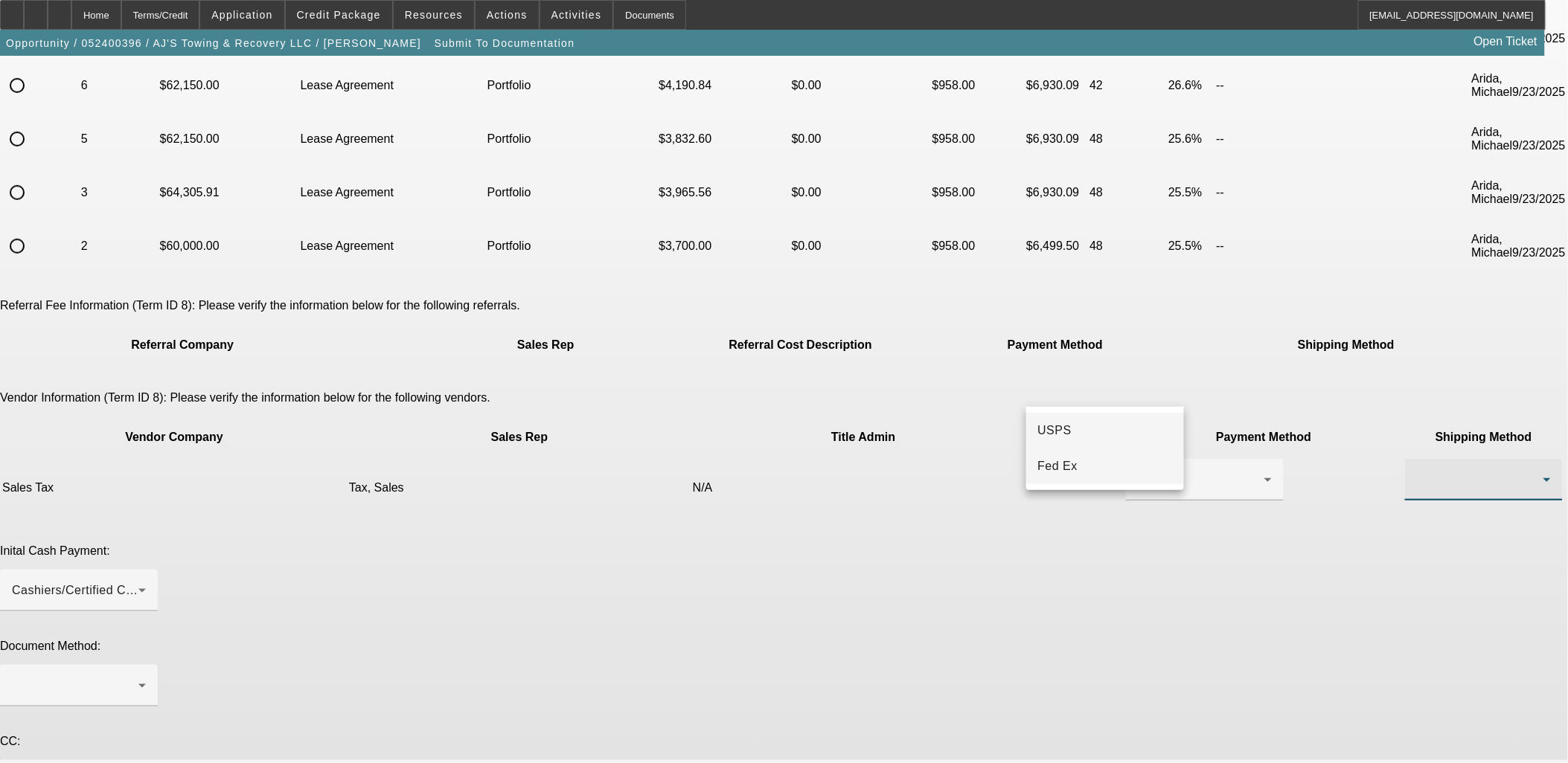
click at [1066, 456] on mat-option "Fed Ex" at bounding box center [1105, 467] width 158 height 36
click at [138, 582] on div "Cashiers/Certified Check" at bounding box center [75, 591] width 126 height 18
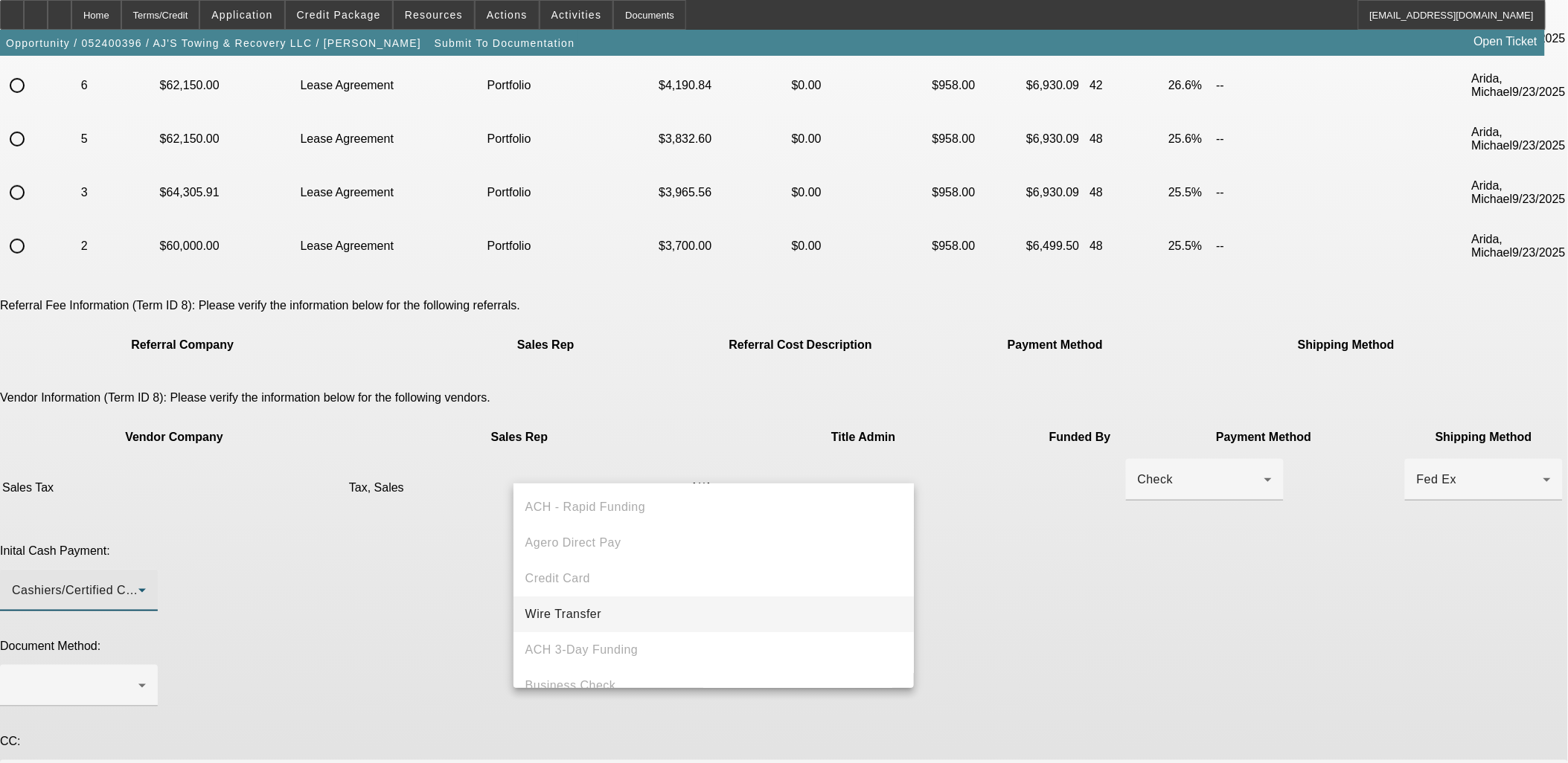
scroll to position [50, 0]
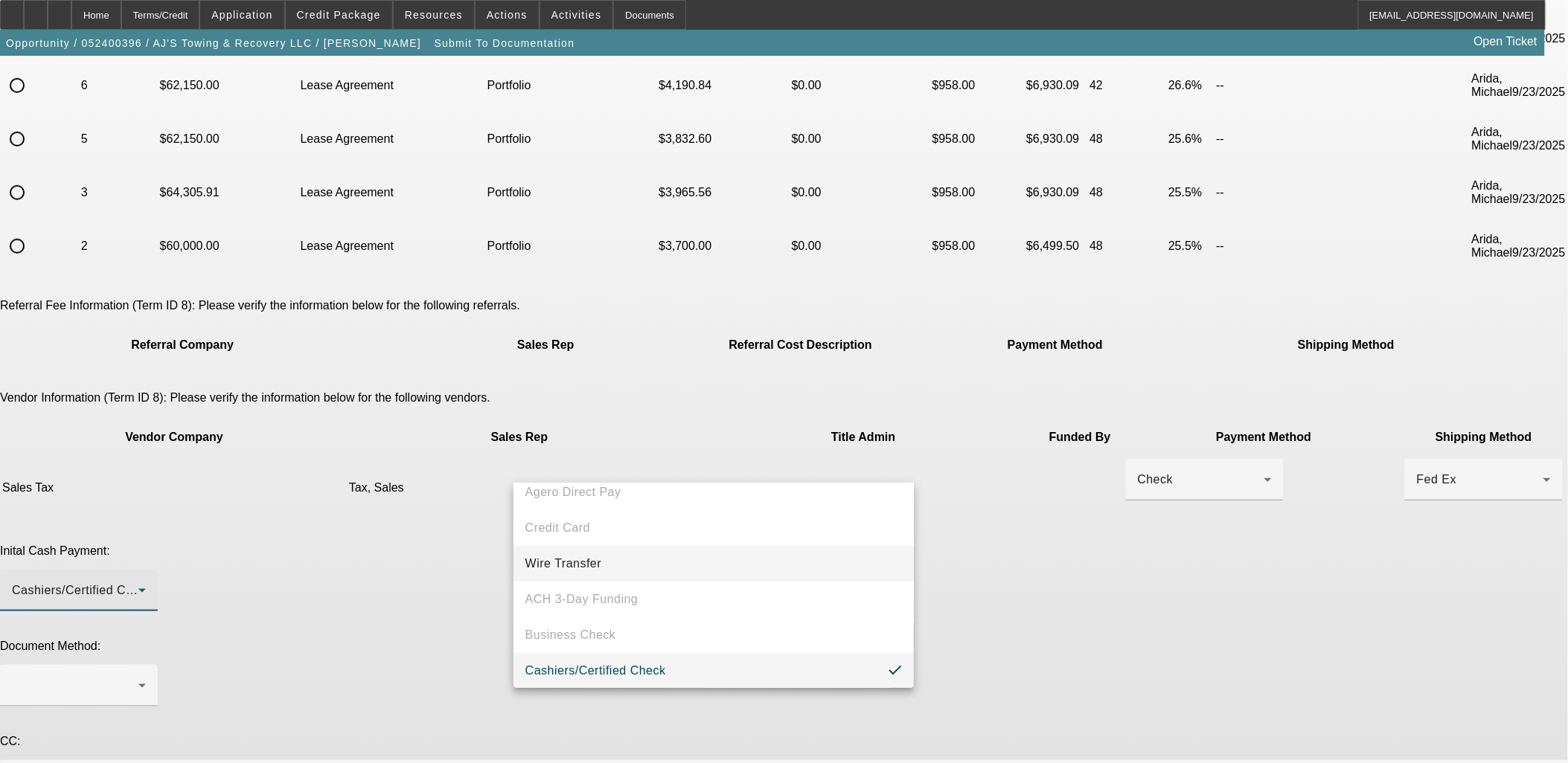
click at [603, 571] on mat-option "Wire Transfer" at bounding box center [714, 564] width 401 height 36
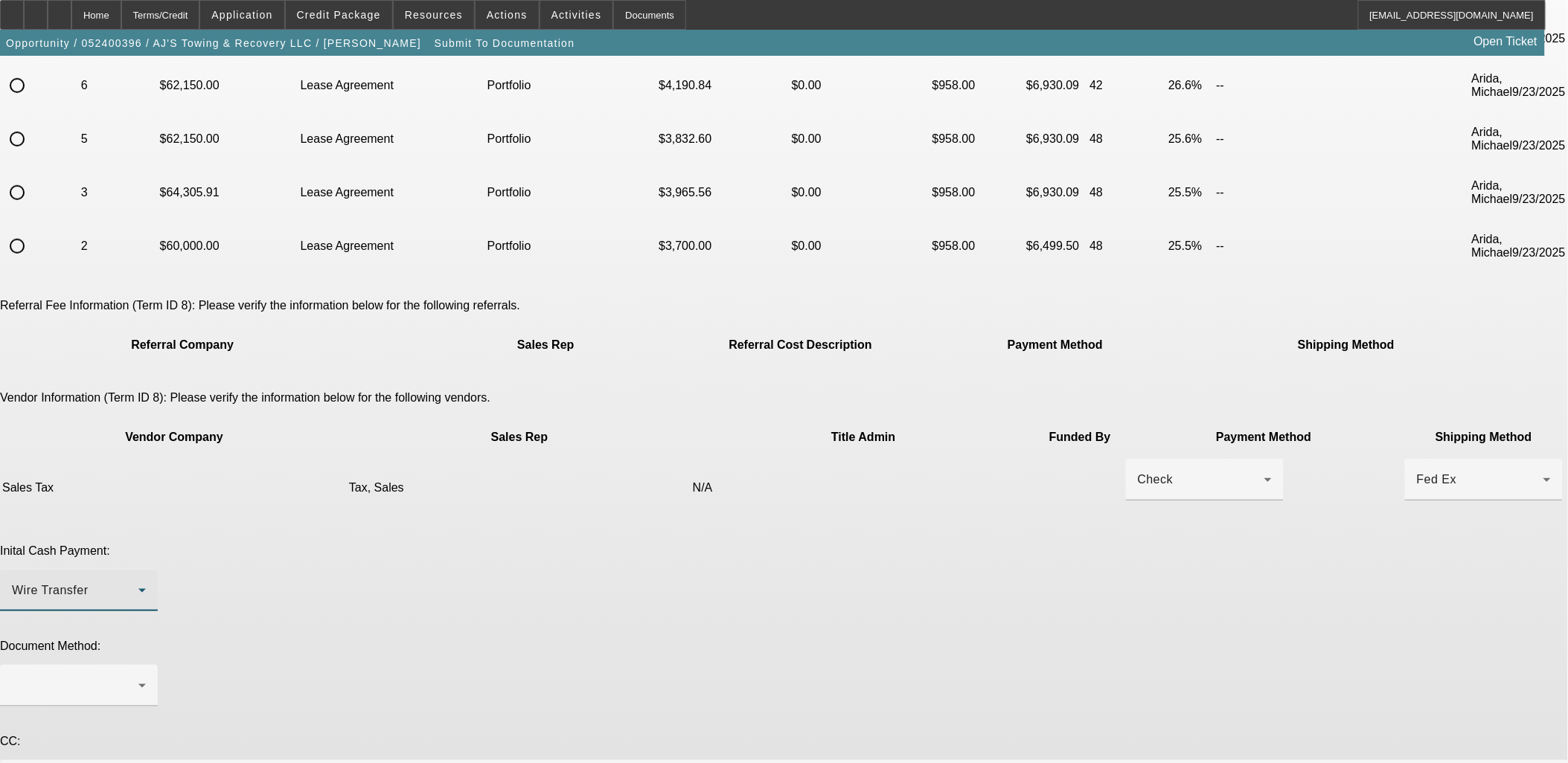
click at [158, 707] on div at bounding box center [79, 715] width 158 height 17
click at [146, 665] on div at bounding box center [79, 686] width 134 height 41
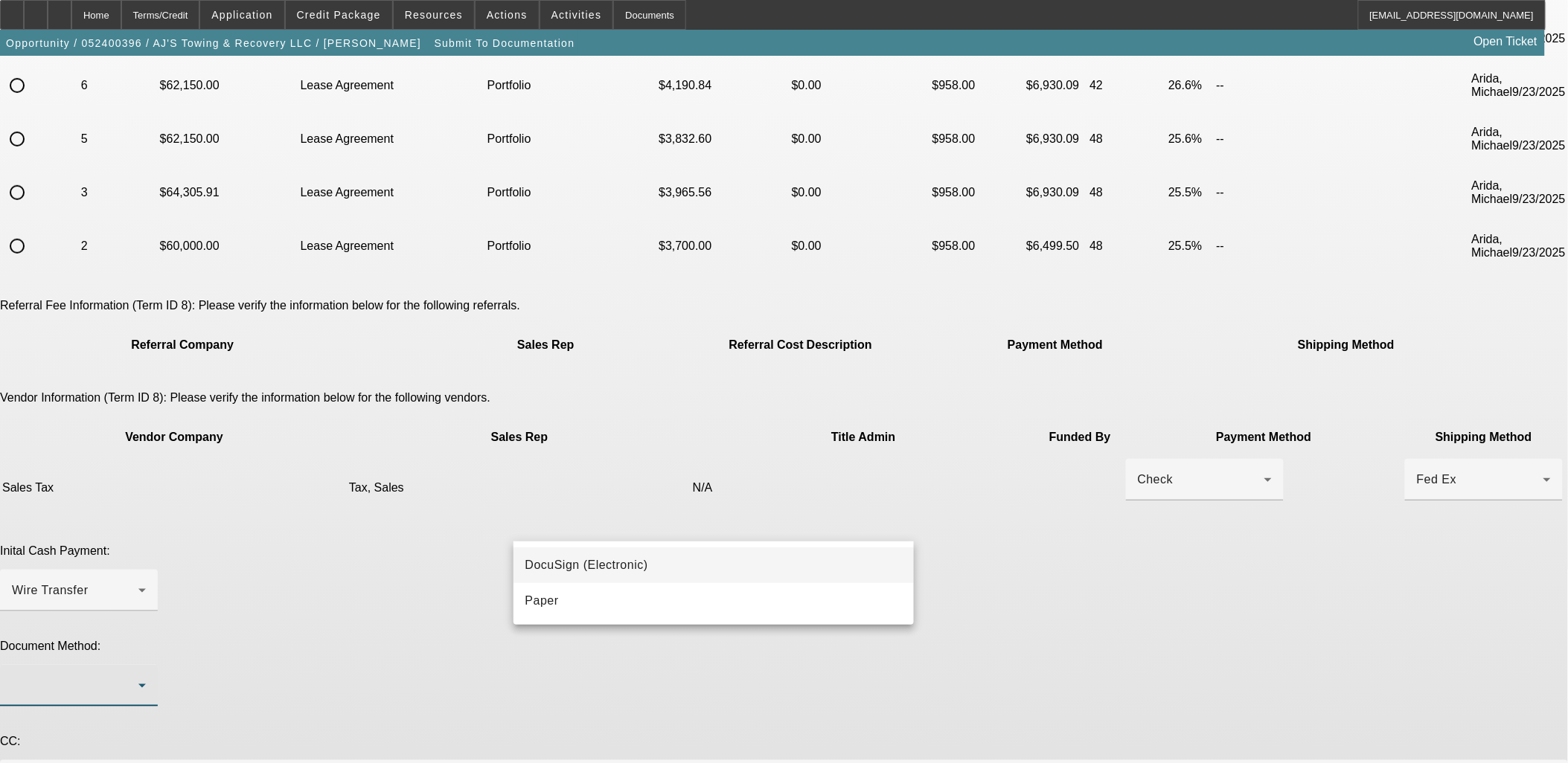
click at [594, 577] on mat-option "DocuSign (Electronic)" at bounding box center [714, 565] width 401 height 36
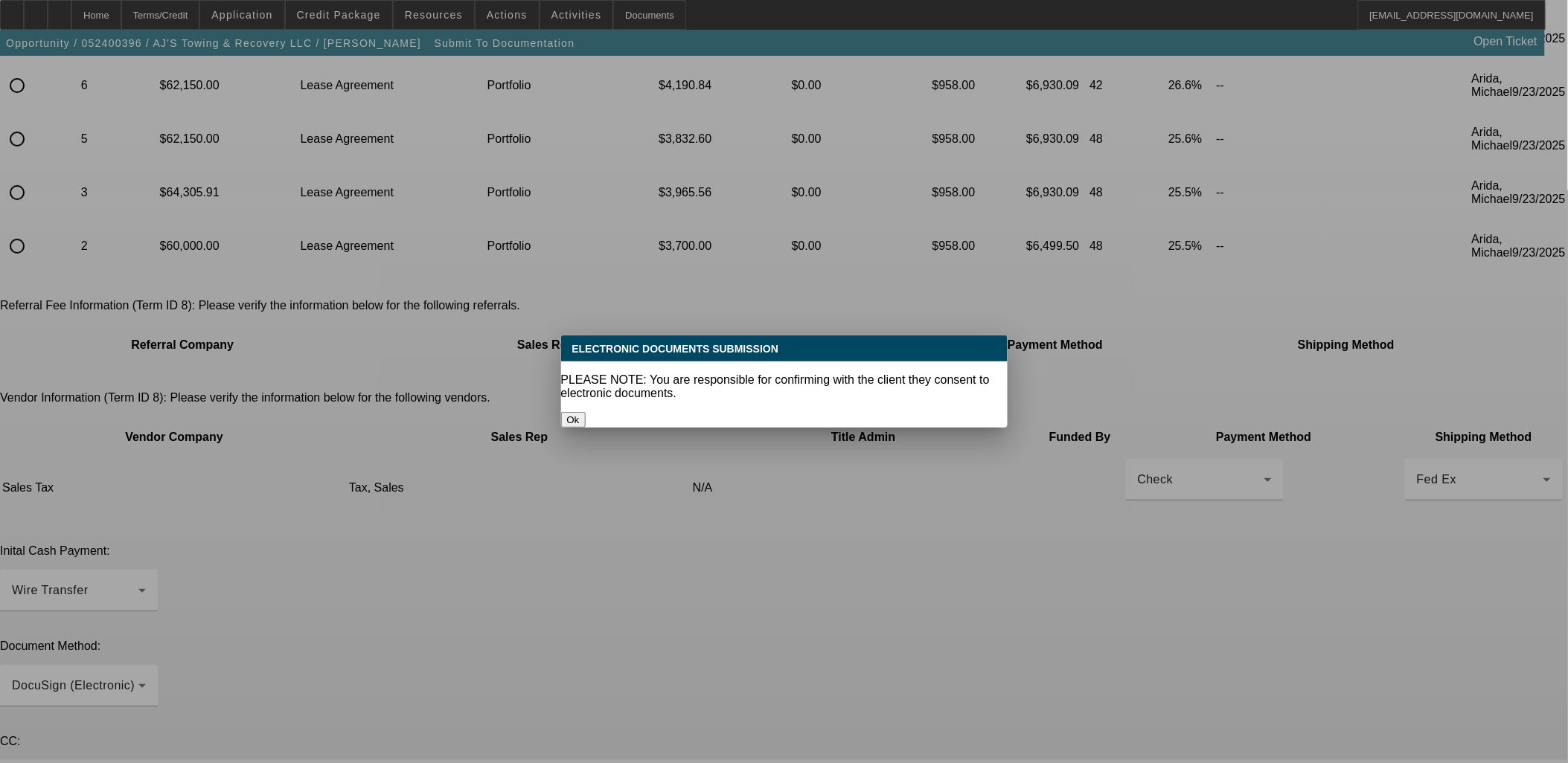
drag, startPoint x: 355, startPoint y: 555, endPoint x: 631, endPoint y: 671, distance: 299.4
click at [358, 559] on div at bounding box center [784, 381] width 1568 height 763
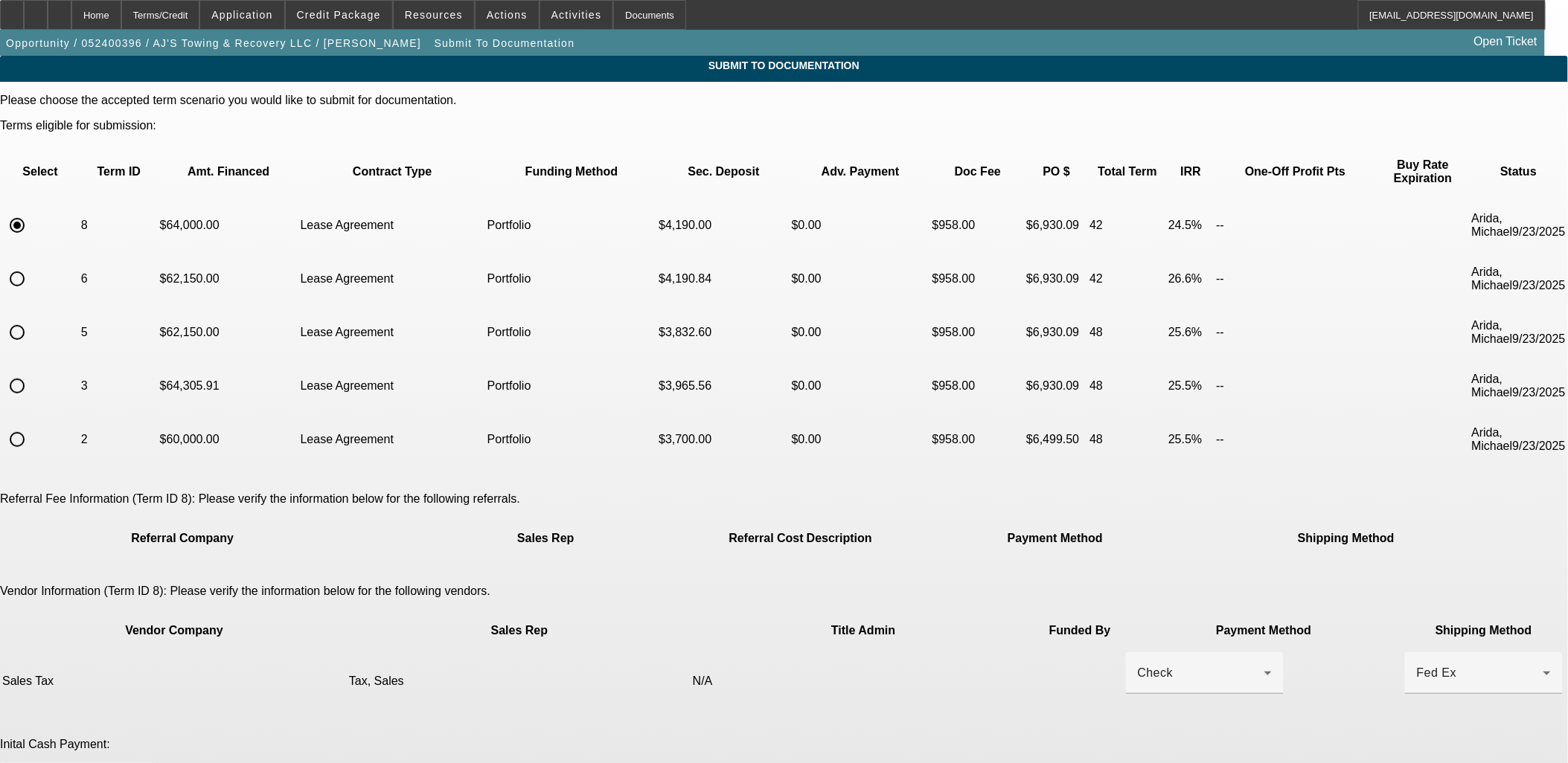
scroll to position [193, 0]
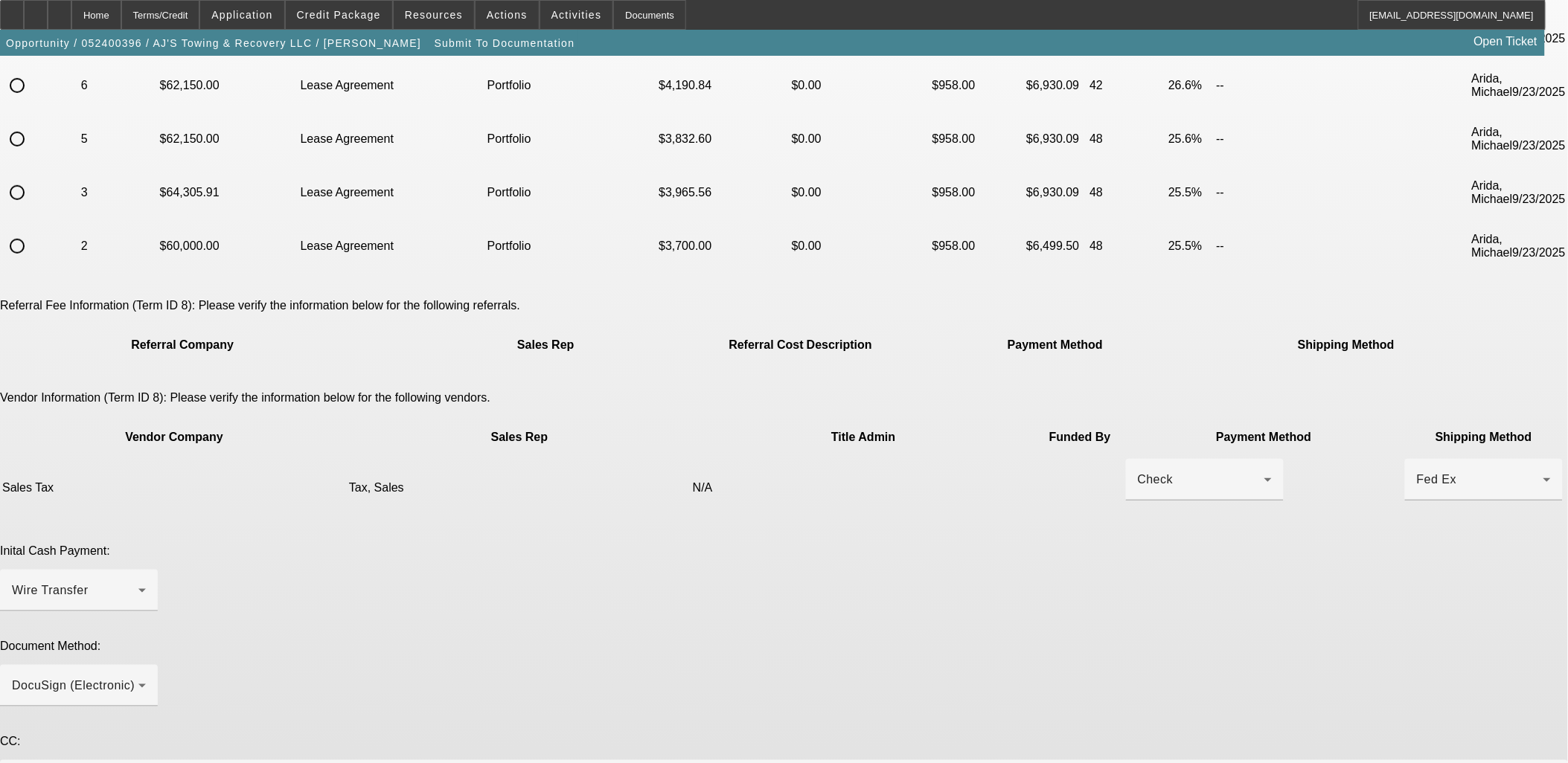
paste textarea "Past Customer, Lease To own, EU Truck, Tax in Finance, (Asking for GPS at Custo…"
drag, startPoint x: 812, startPoint y: 649, endPoint x: 768, endPoint y: 649, distance: 44.0
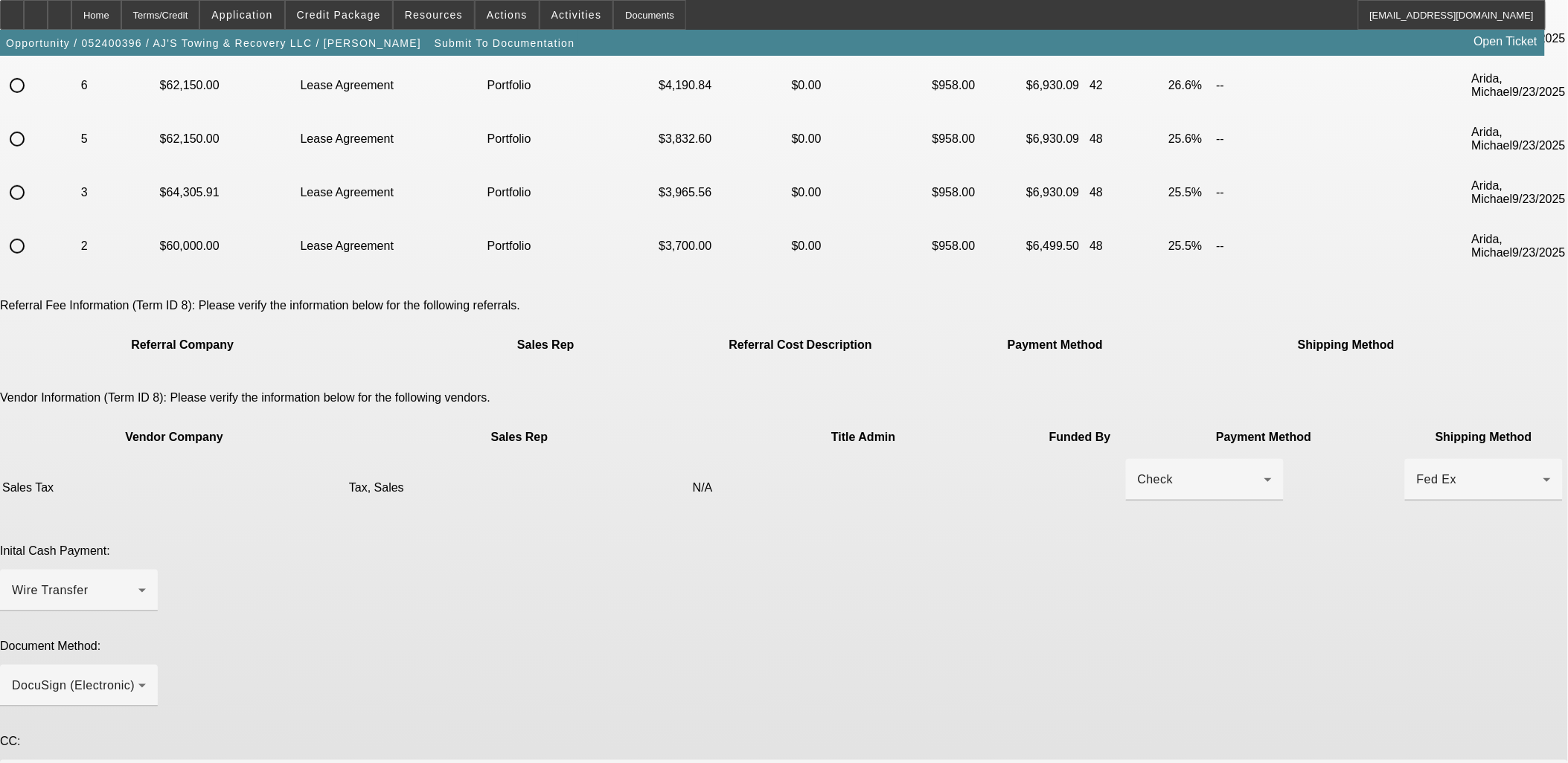
type textarea "Past Customer, Lease To own, EU Truck, Tax in Finance, GPS at Customer Location"
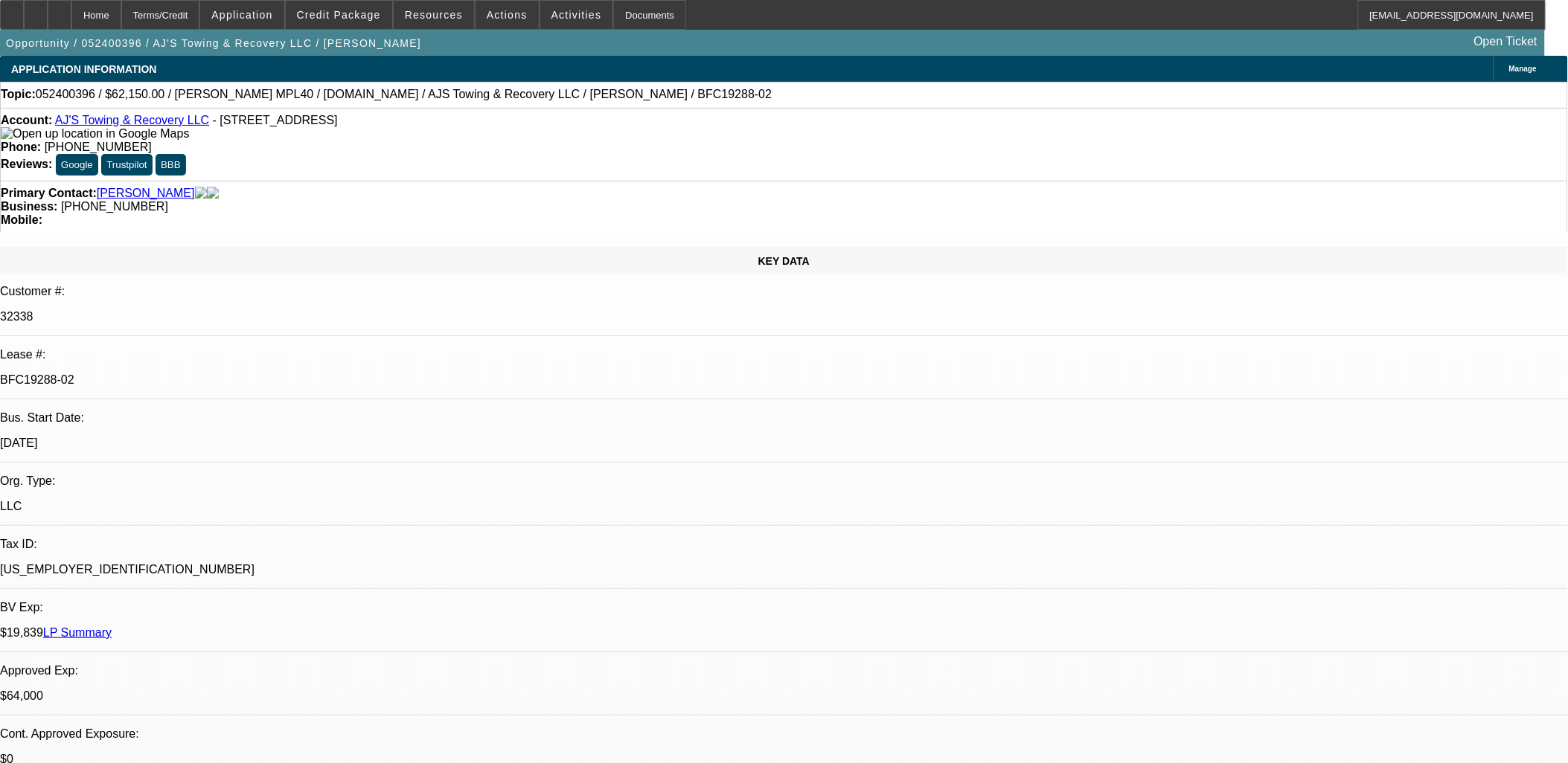
select select "0"
select select "2"
select select "0.1"
select select "4"
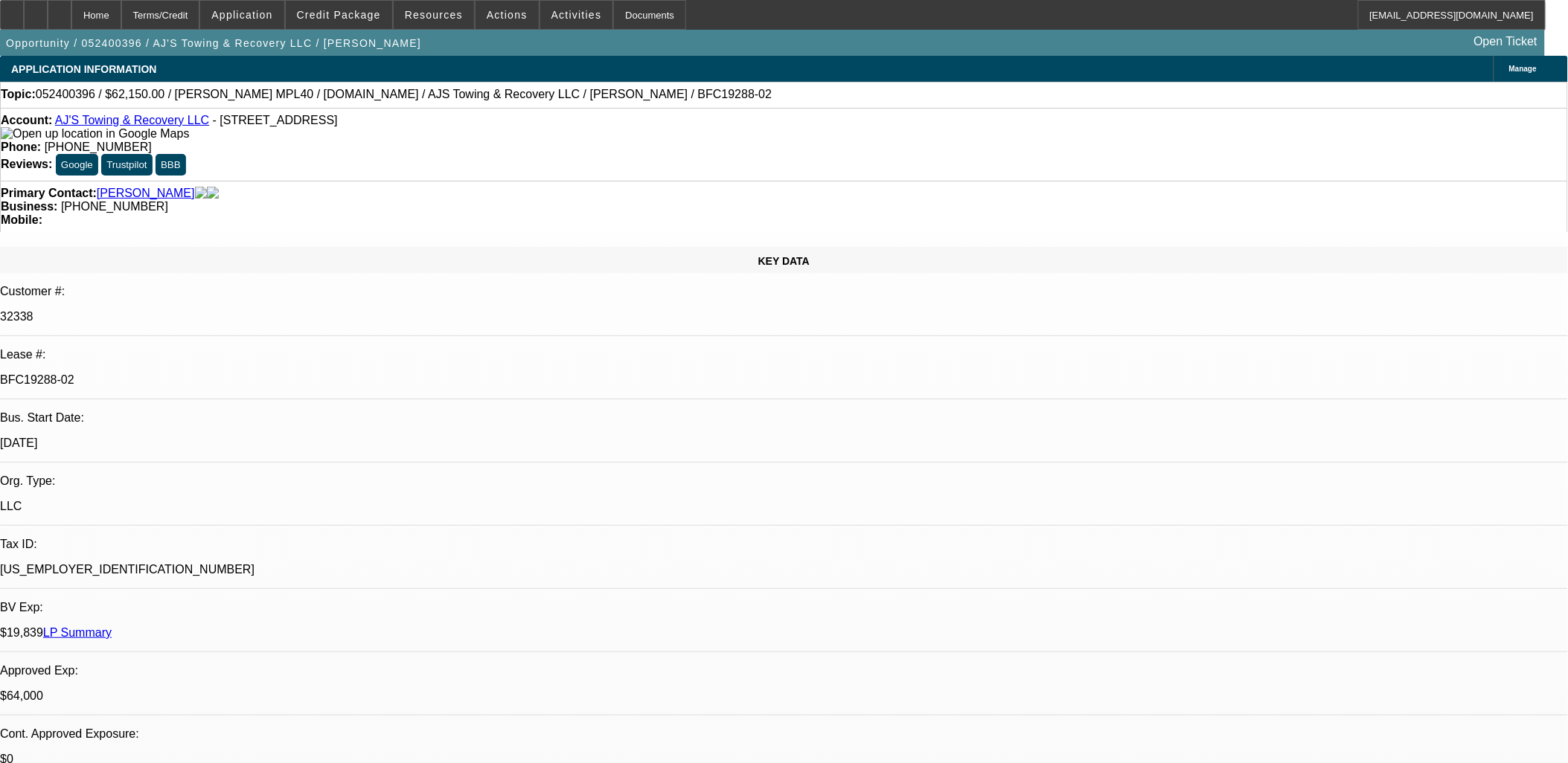
select select "0"
select select "2"
select select "0.1"
select select "4"
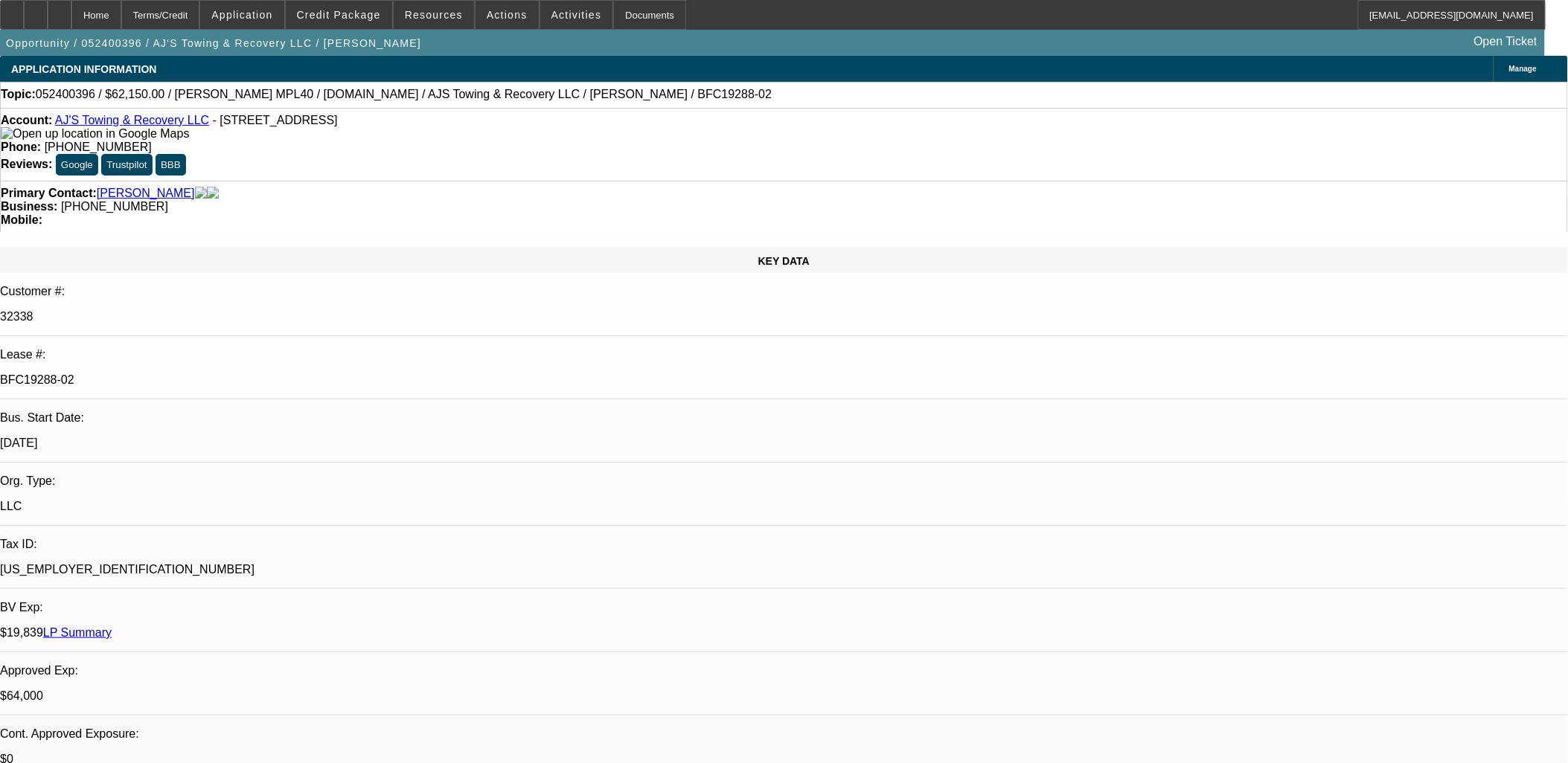
select select "0"
select select "2"
select select "0.1"
select select "4"
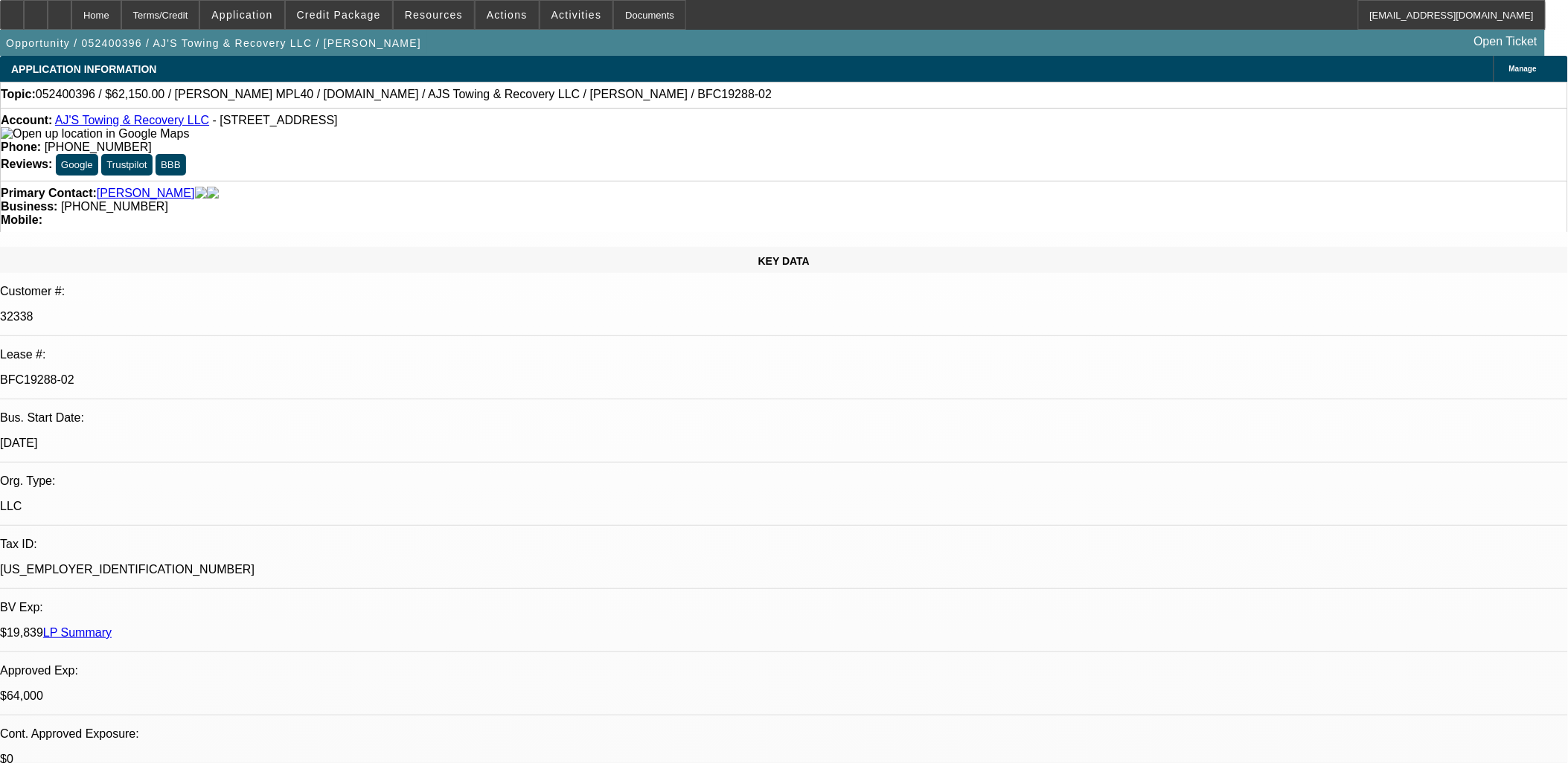
select select "0"
select select "2"
select select "0.1"
select select "4"
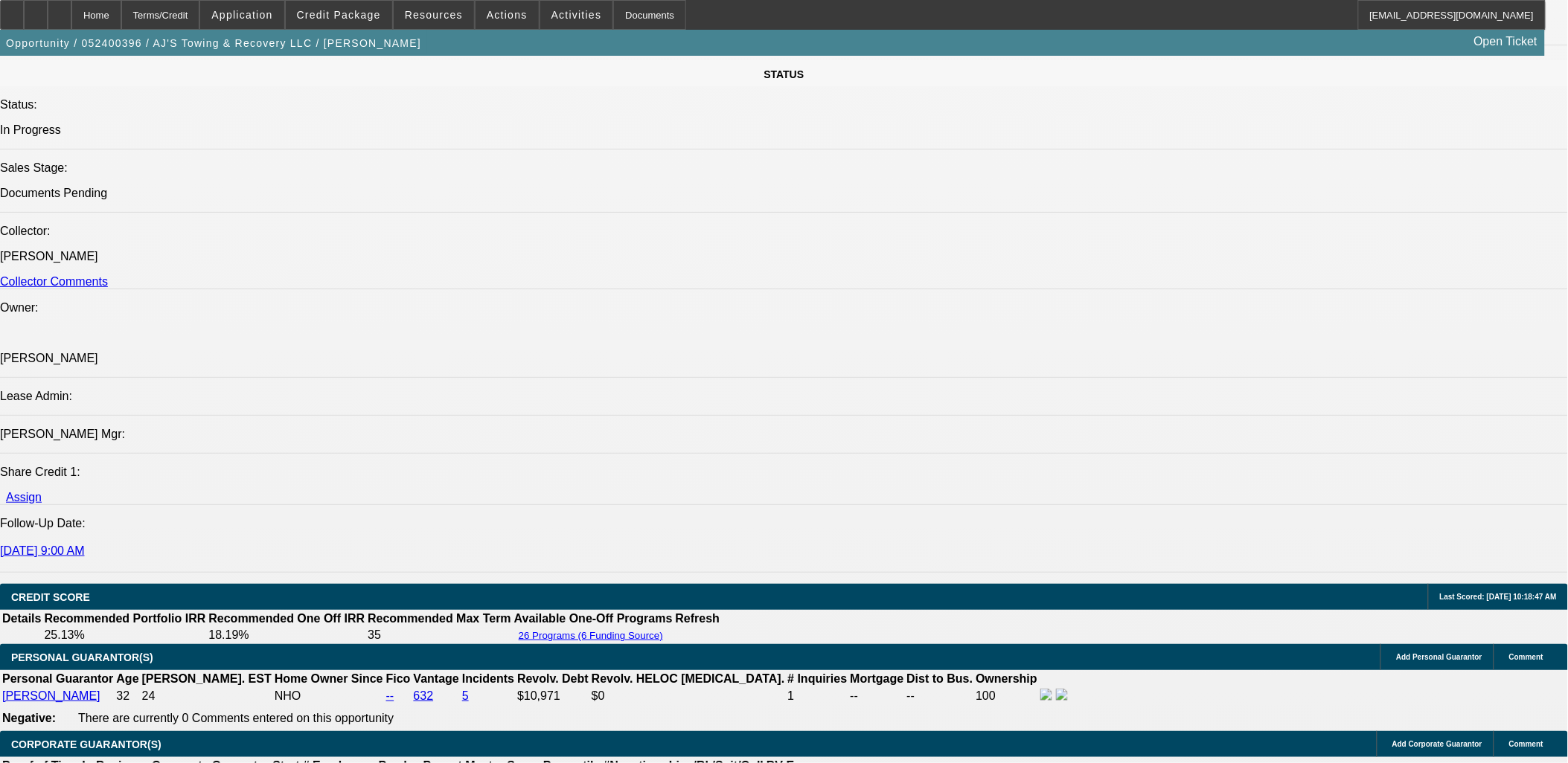
scroll to position [1984, 0]
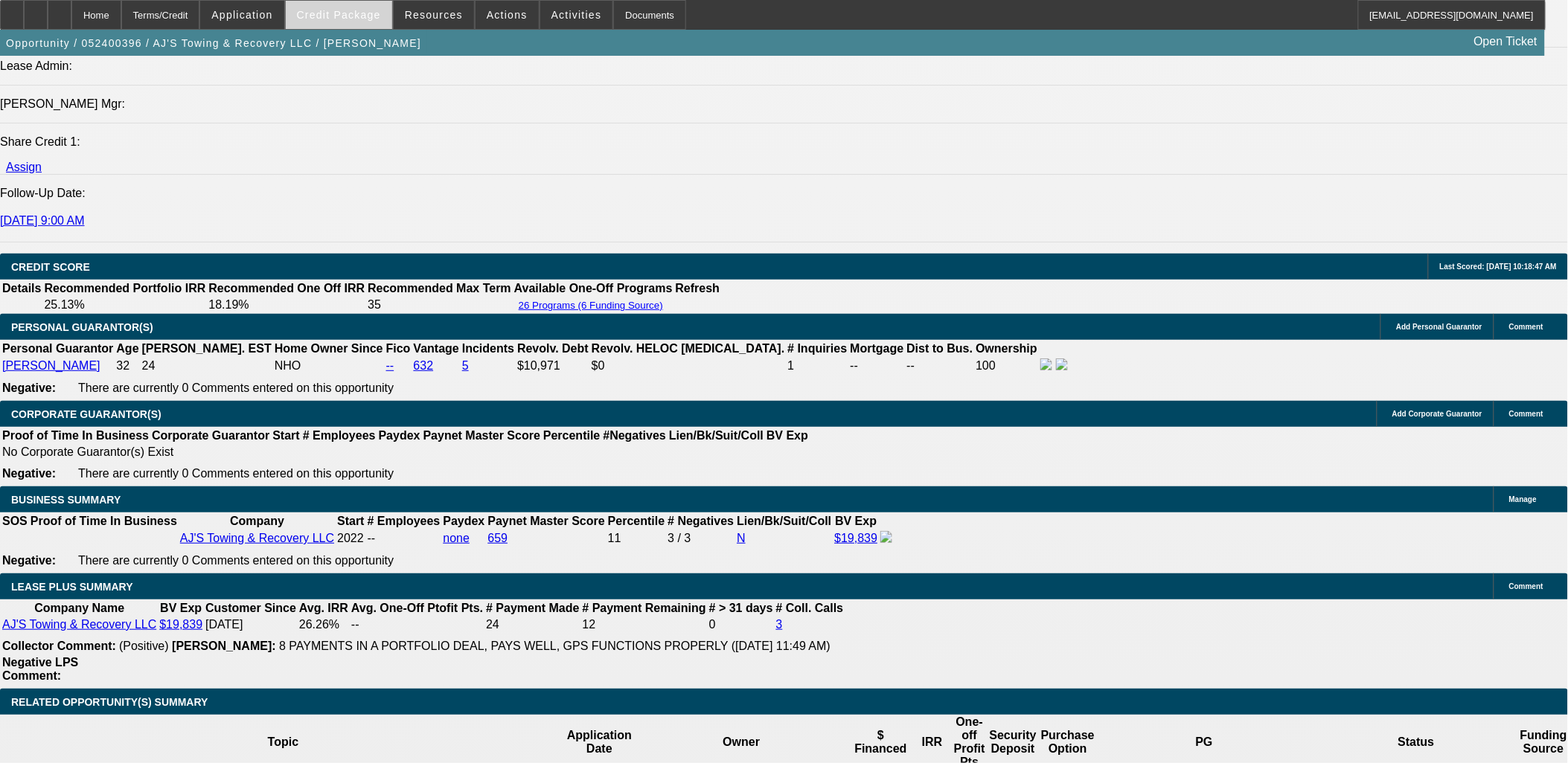
click at [380, 17] on span "Credit Package" at bounding box center [339, 15] width 84 height 12
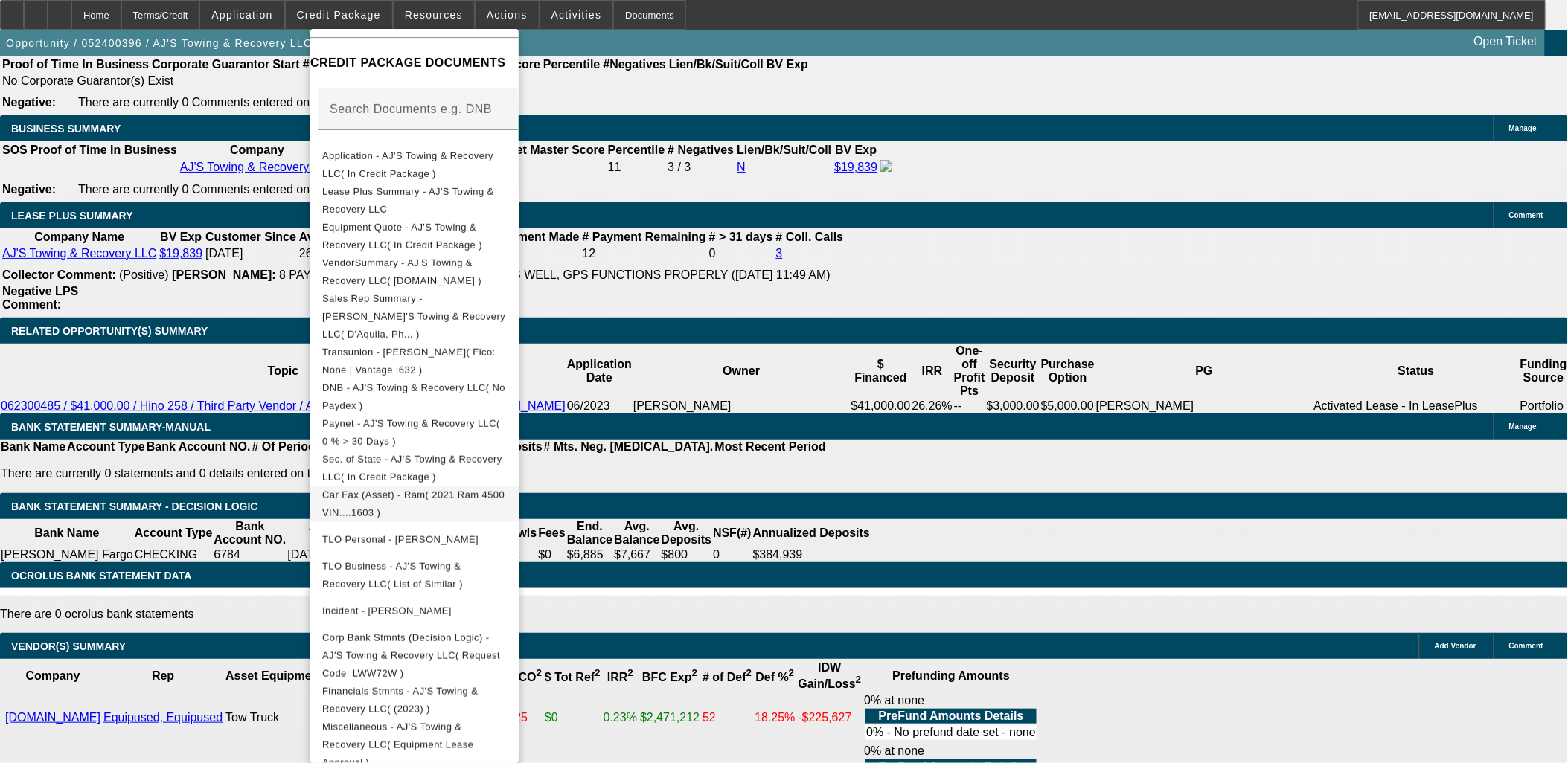
scroll to position [2480, 0]
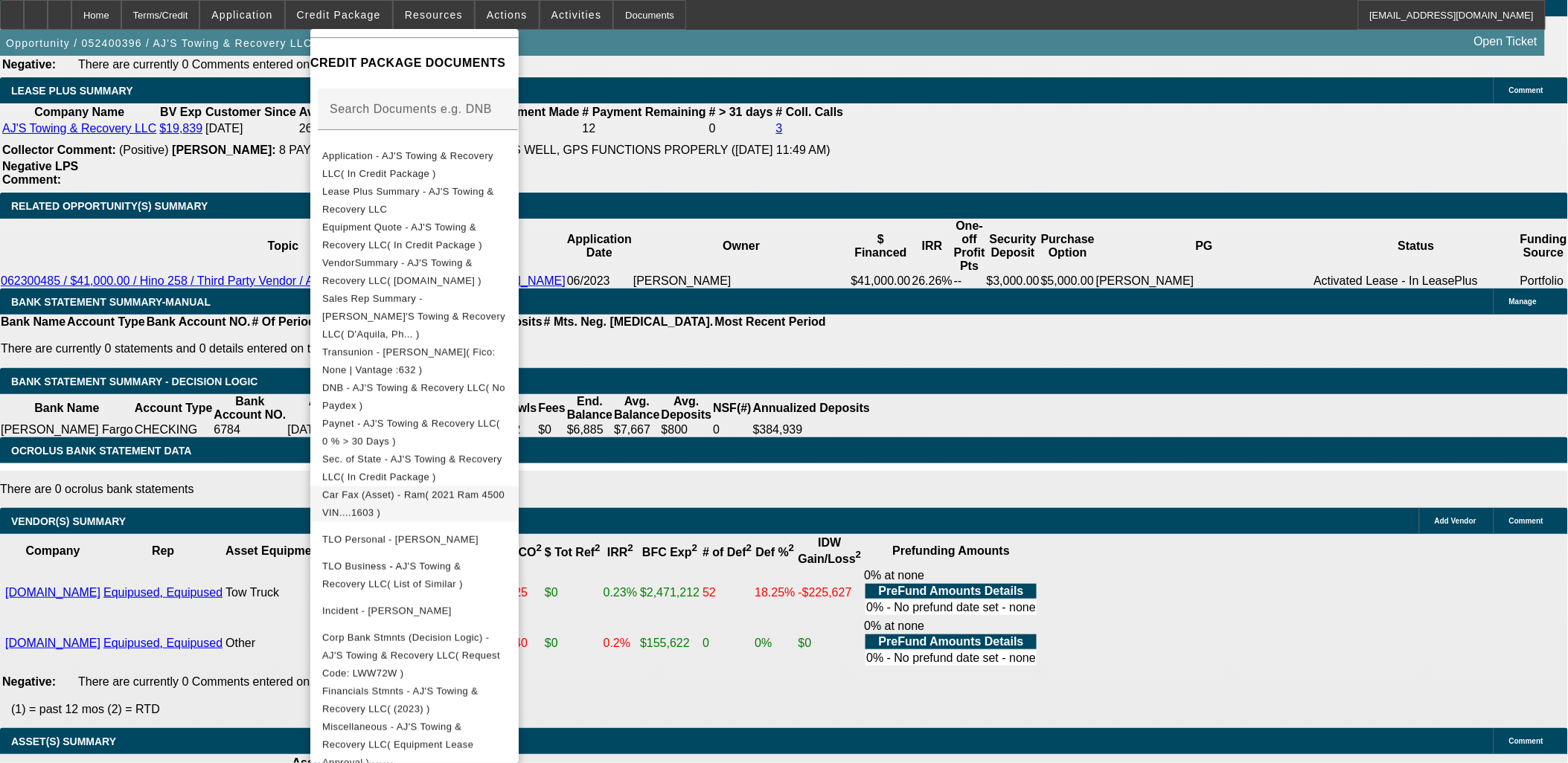
click at [464, 489] on span "Car Fax (Asset) - Ram( 2021 Ram 4500 VIN....1603 )" at bounding box center [414, 503] width 182 height 29
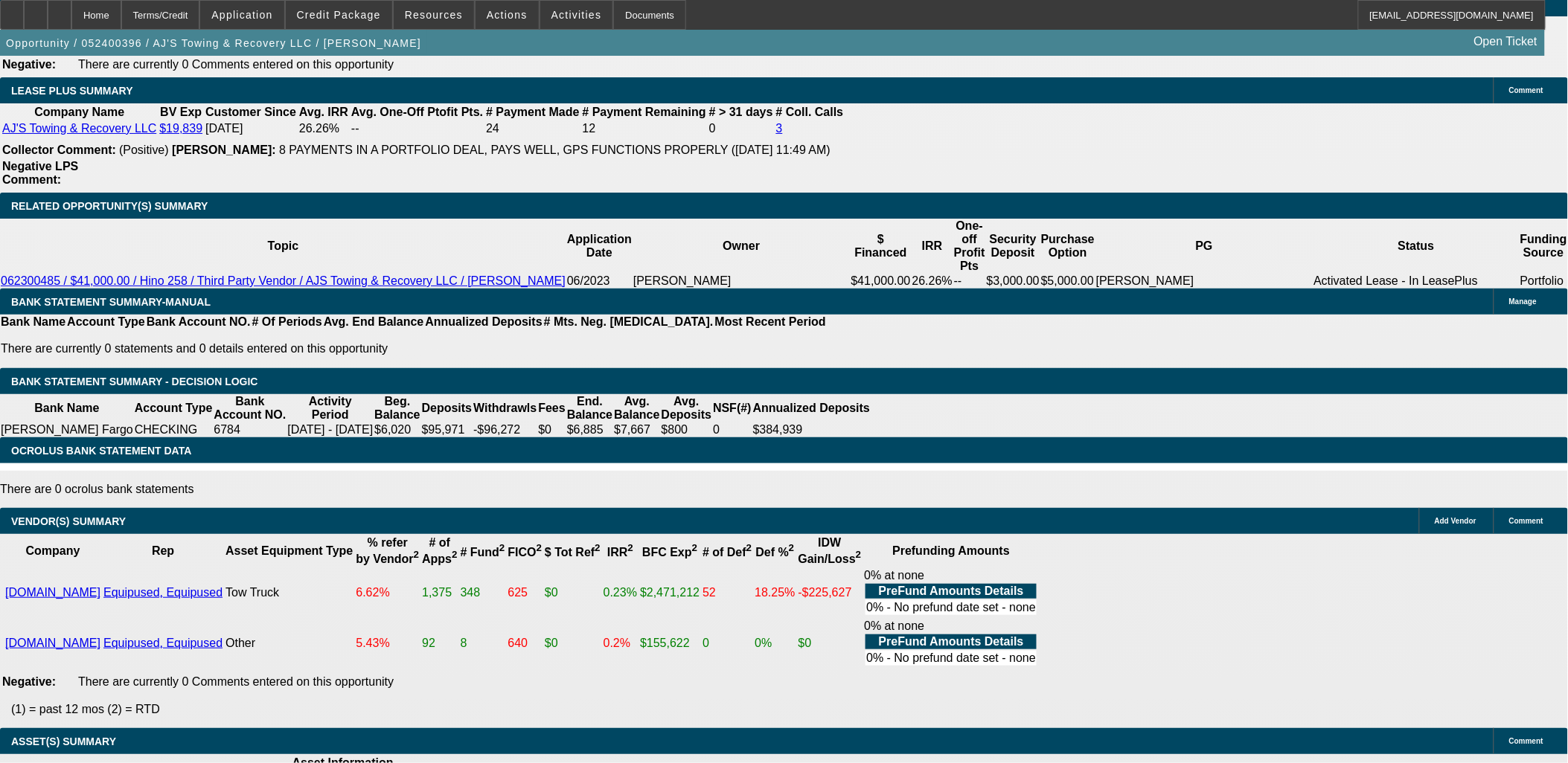
click at [464, 489] on span "Car Fax (Asset) - Ram( 2021 Ram 4500 VIN....1603 )" at bounding box center [414, 503] width 182 height 29
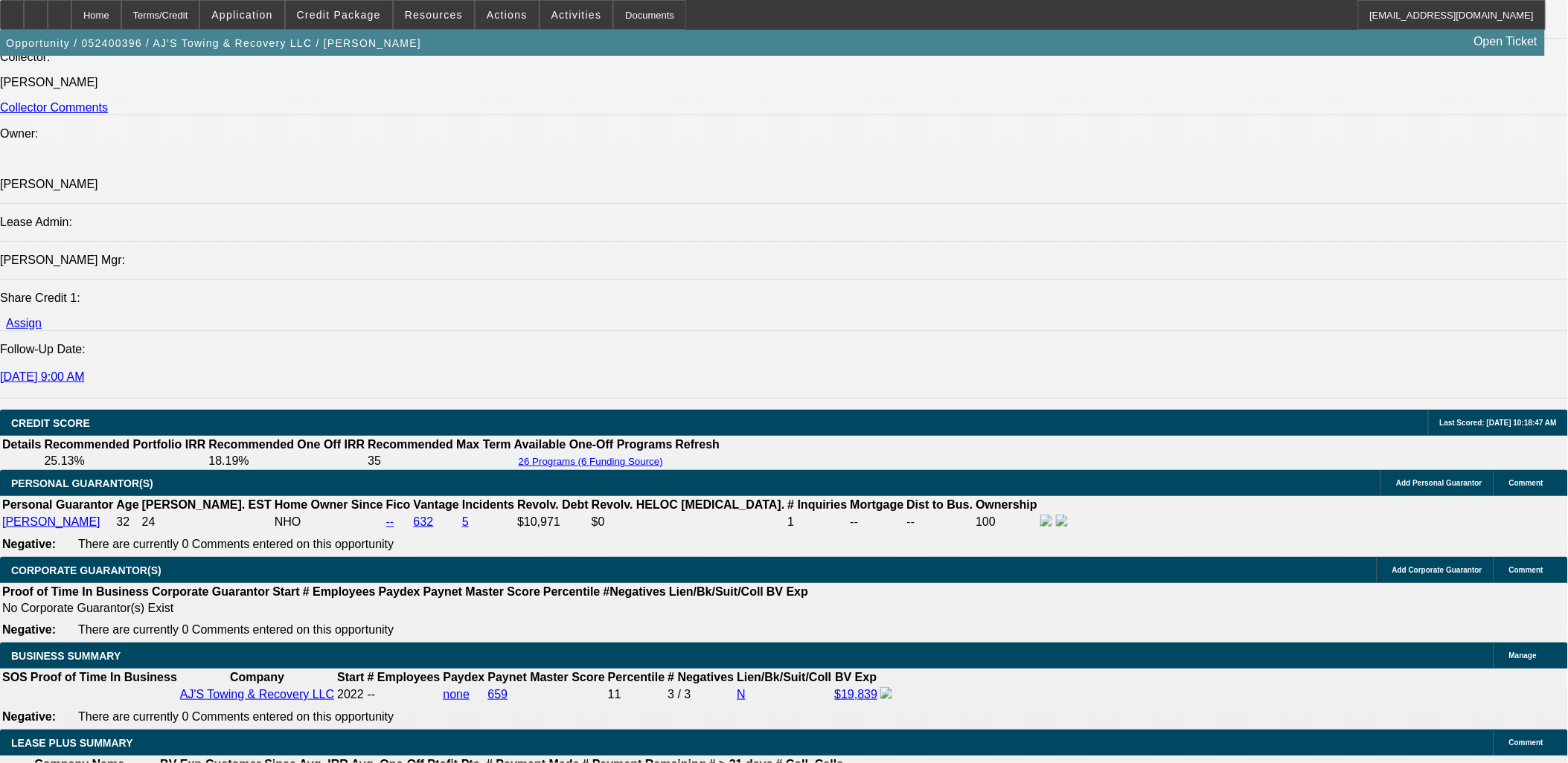
scroll to position [1736, 0]
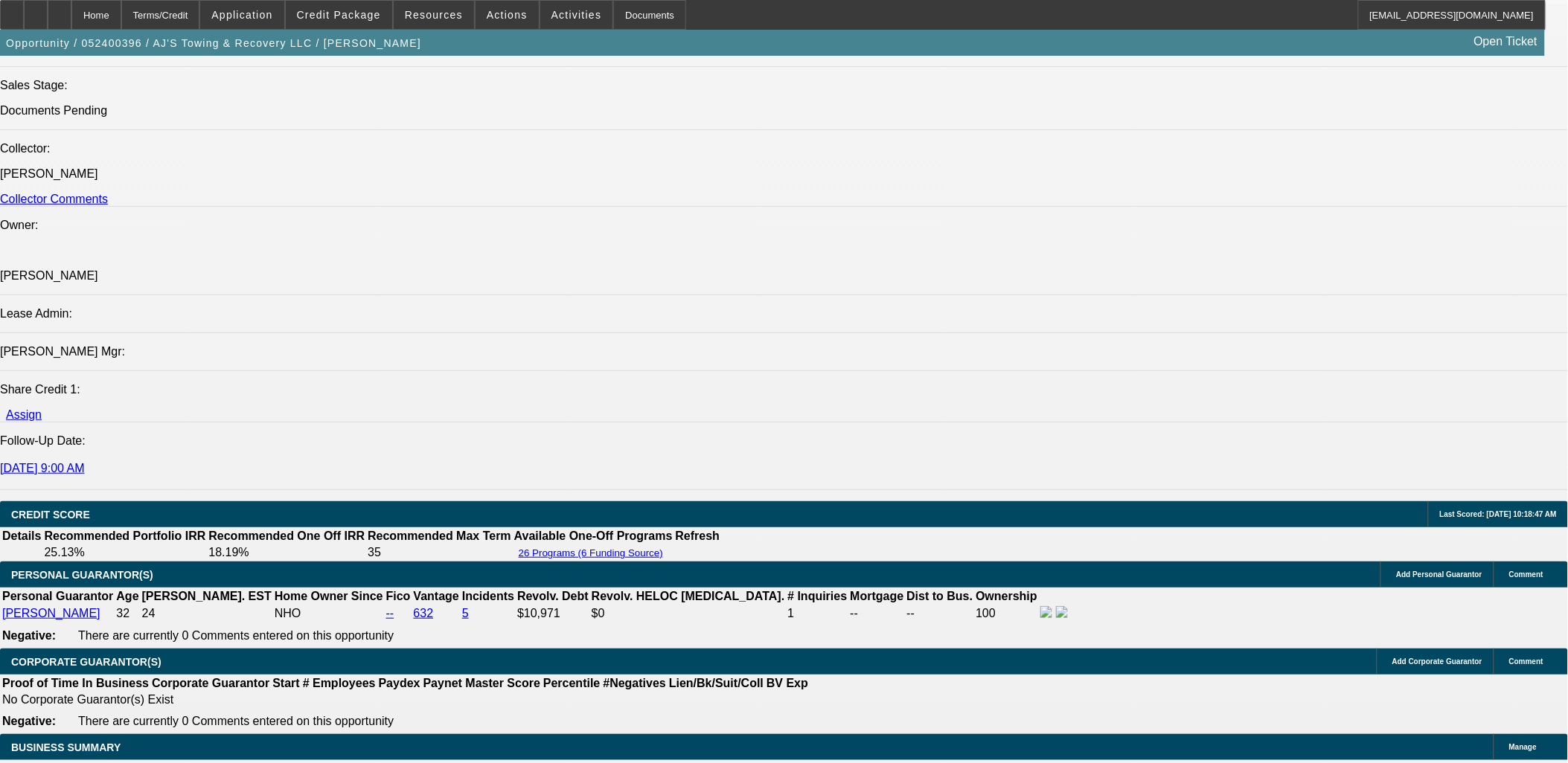
radio input "true"
paste textarea "Philip, I just tried calling you… call me back. Not trying to slow walk this, b…"
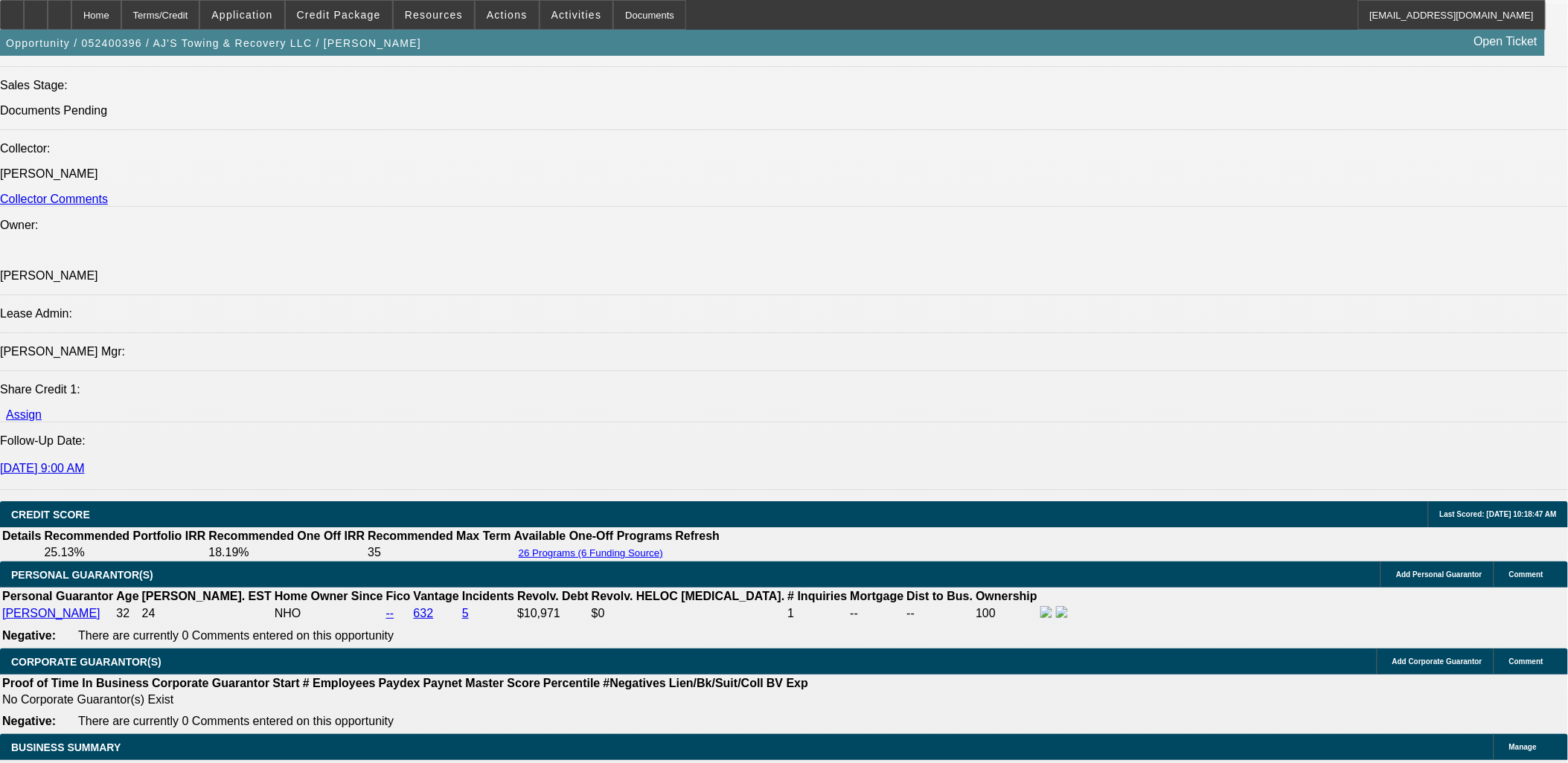
type textarea "Philip, I just tried calling you… call me back. Not trying to slow walk this, b…"
paste textarea "Truck is Located in Port Richey, FL, North of Tampa… if he is flying down from …"
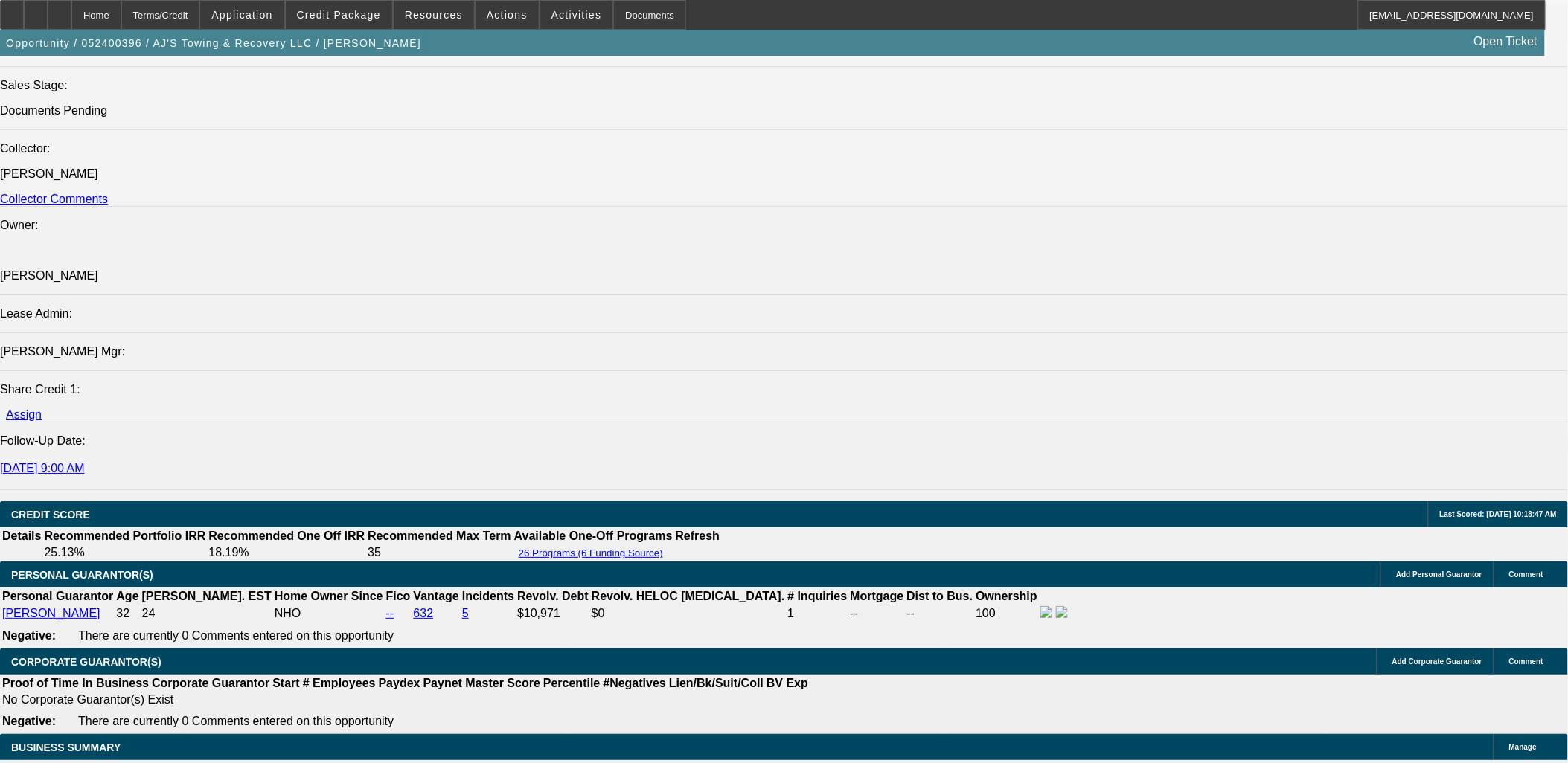
paste textarea "Al who owns that shop, is out of town through the end of the week, but his mana…"
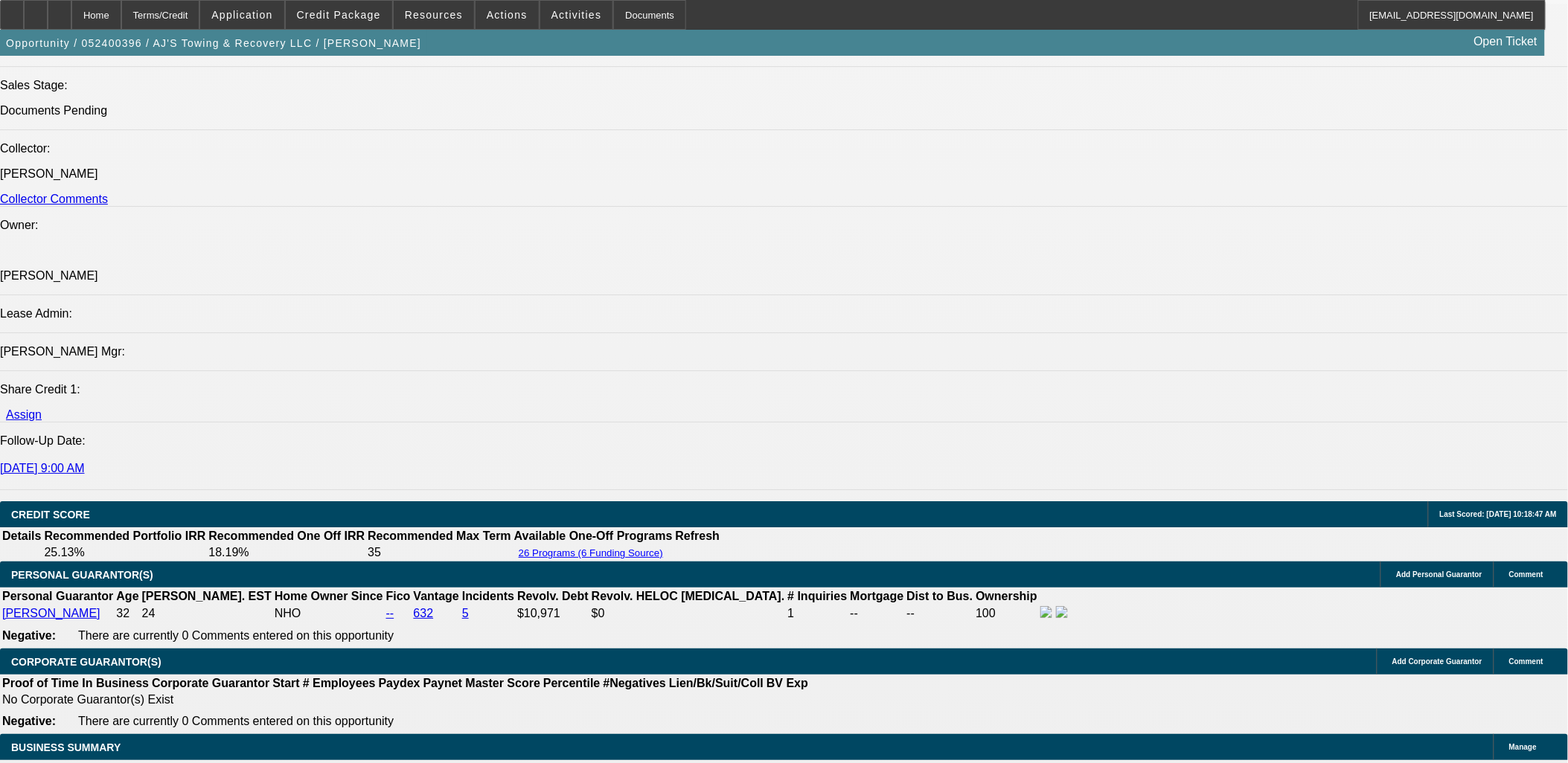
type textarea "Truck is Located in Port Richey, FL, North of Tampa… if he is flying down from …"
radio input "true"
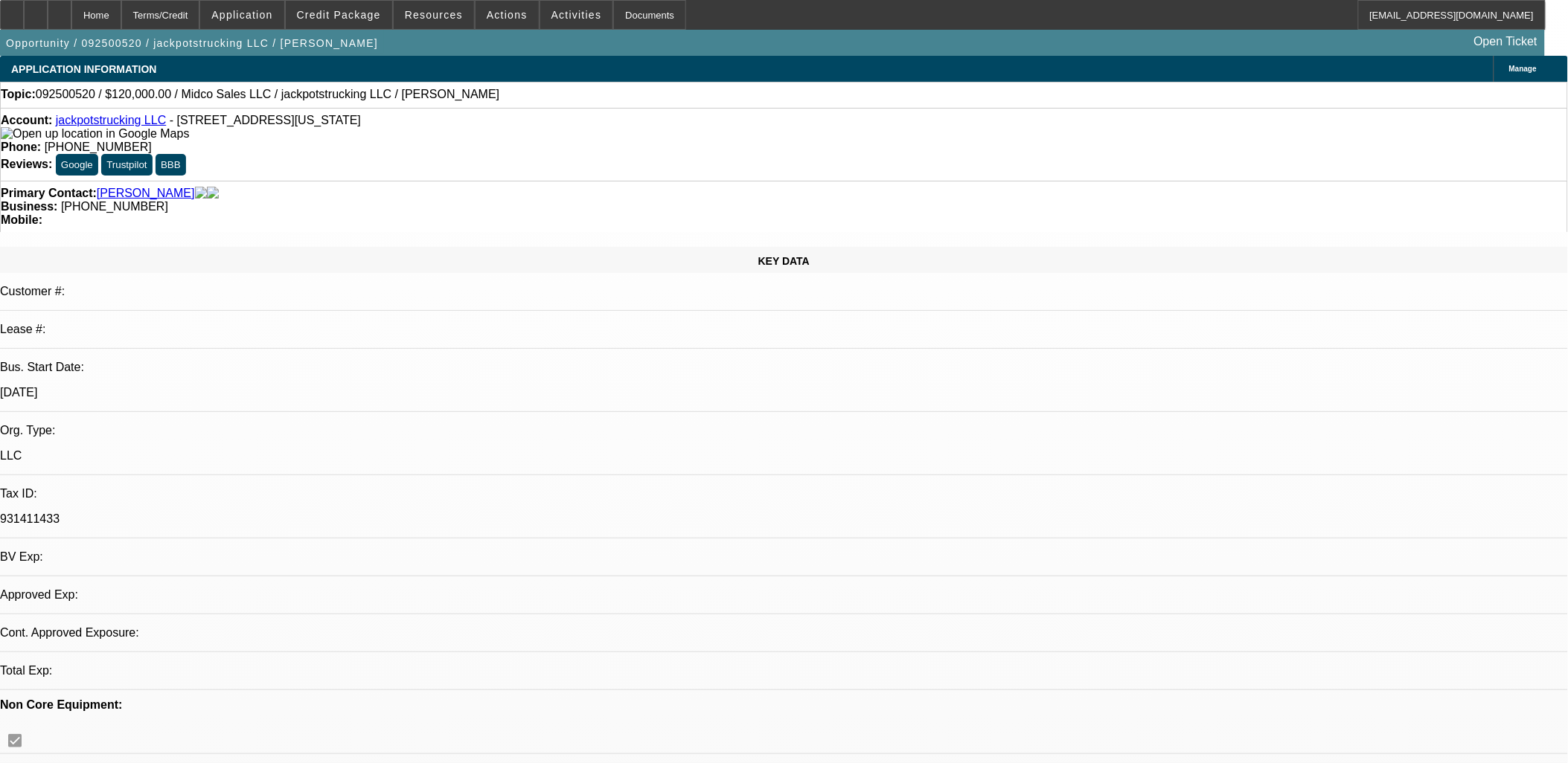
select select "0"
select select "2"
select select "0.1"
select select "1"
select select "2"
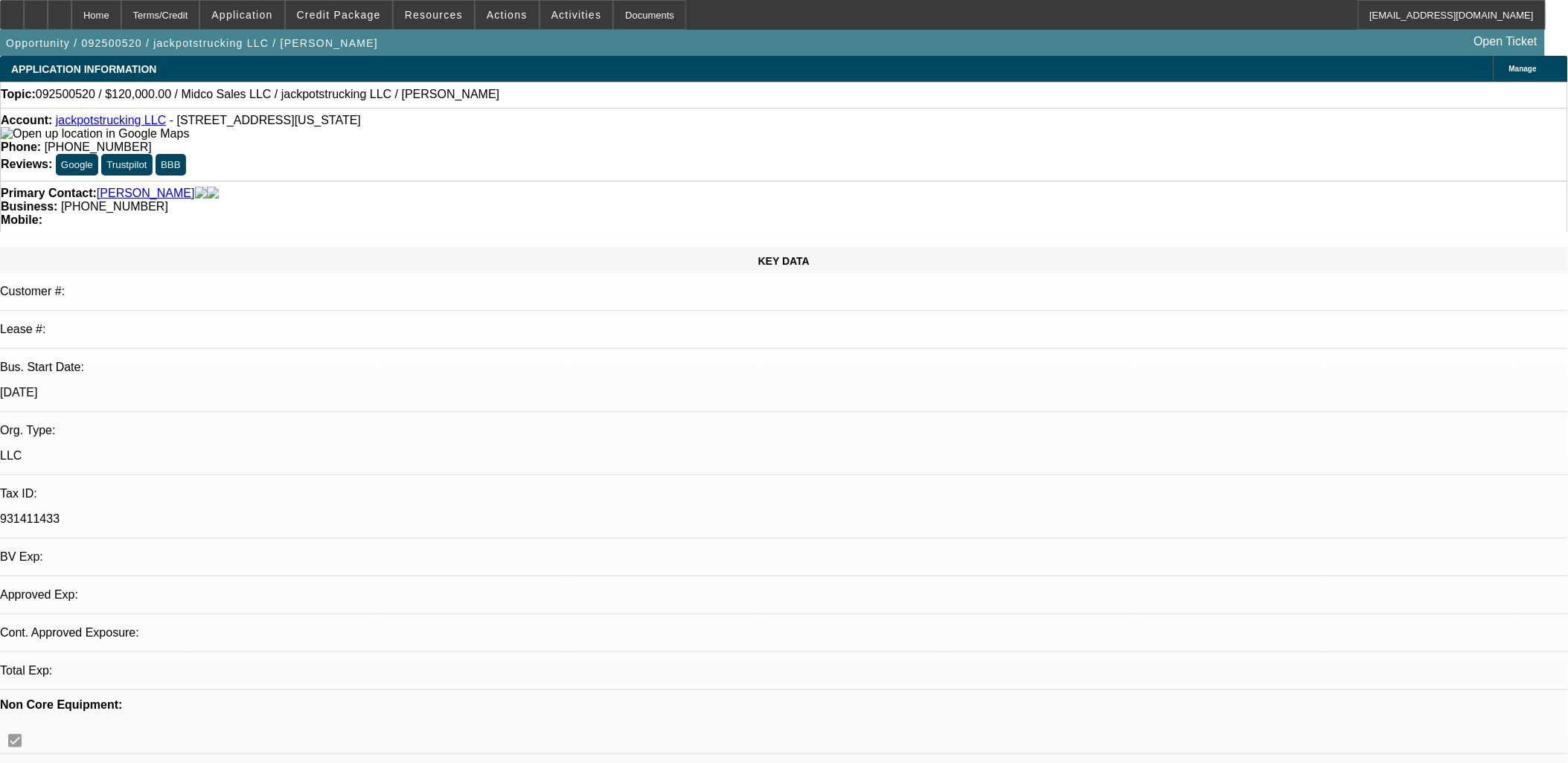
select select "4"
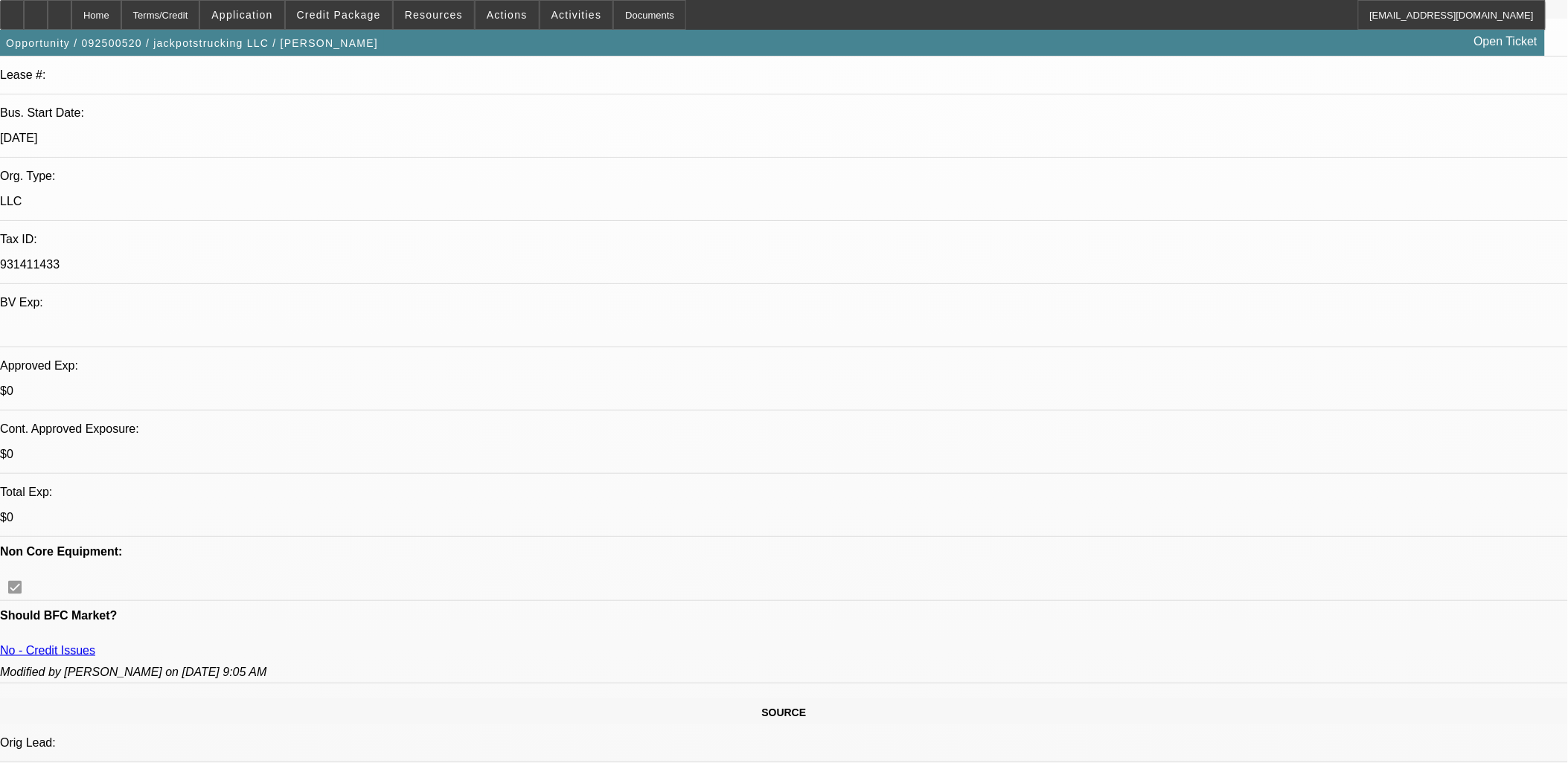
scroll to position [248, 0]
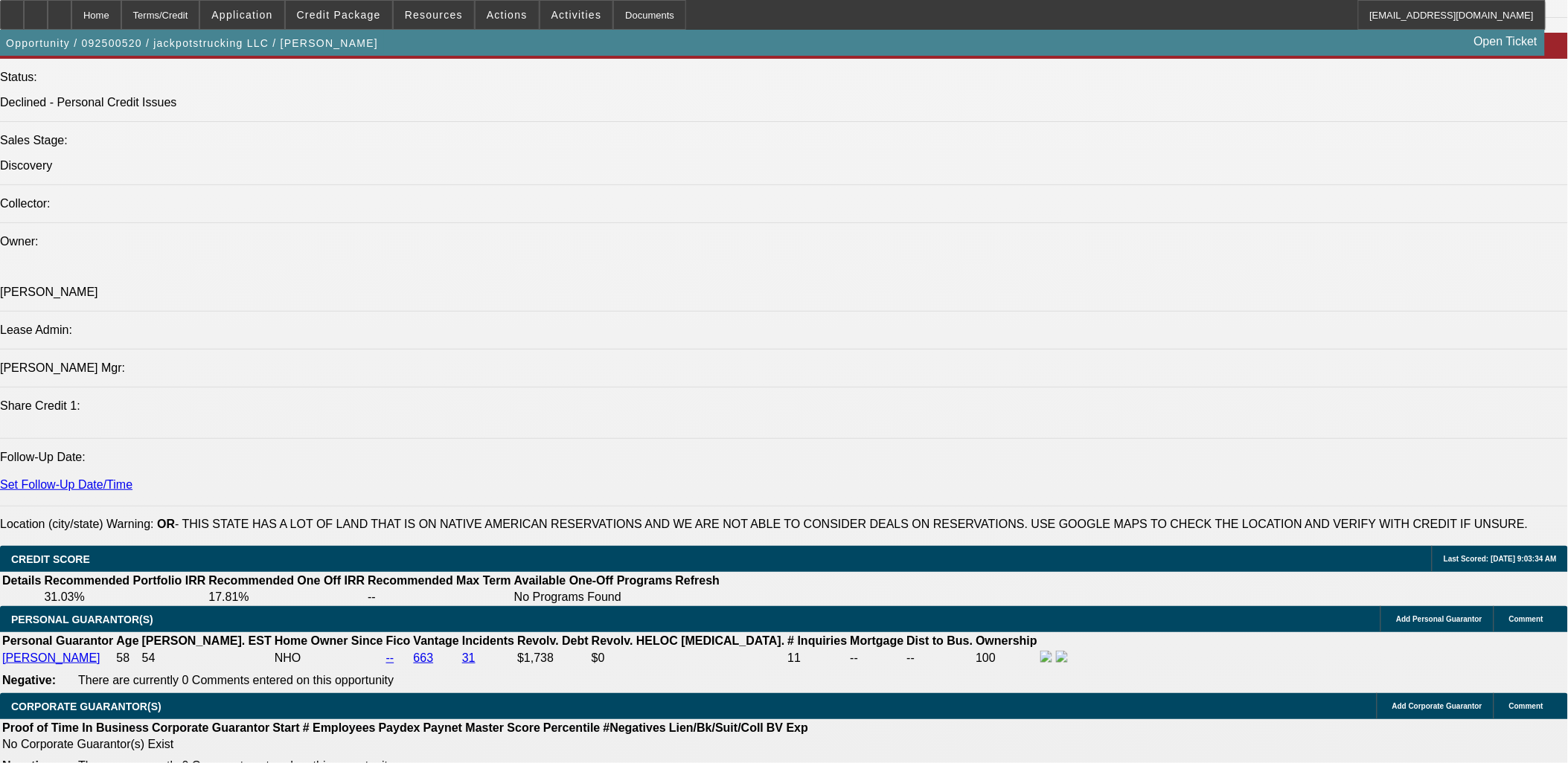
scroll to position [1736, 0]
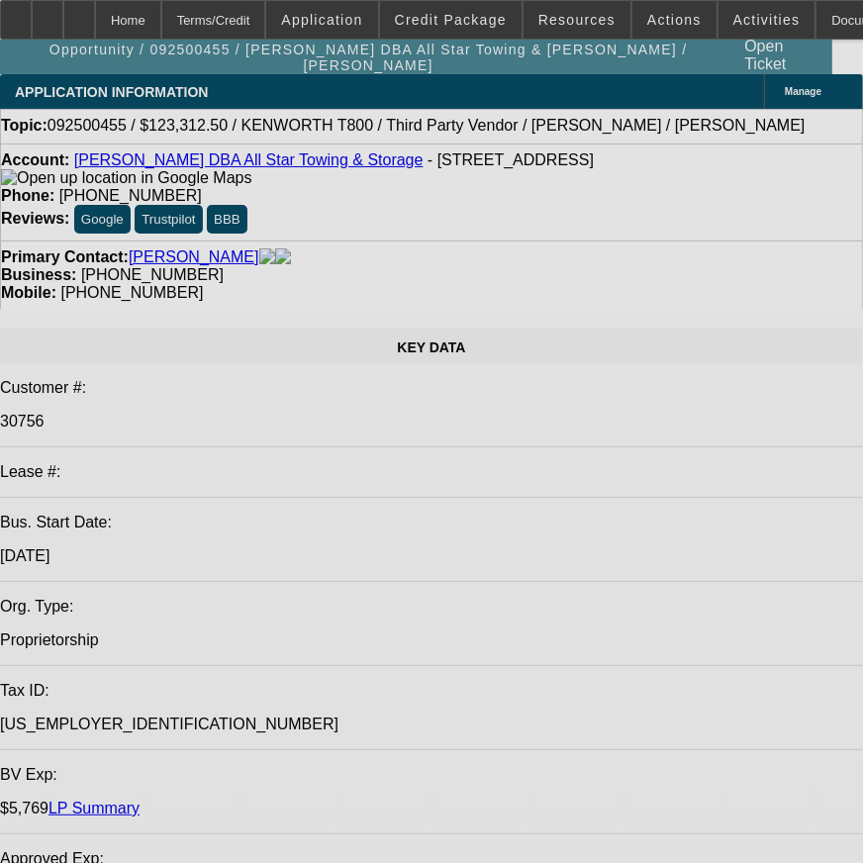
select select "0"
select select "2"
select select "0.1"
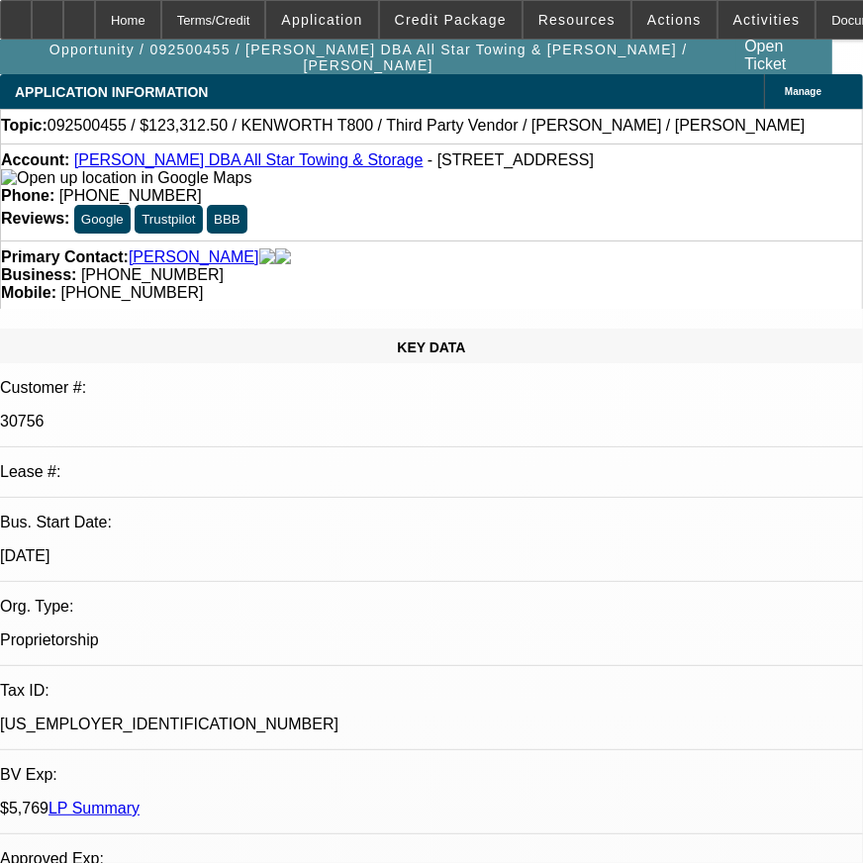
select select "0"
select select "2"
select select "0.1"
select select "1"
select select "2"
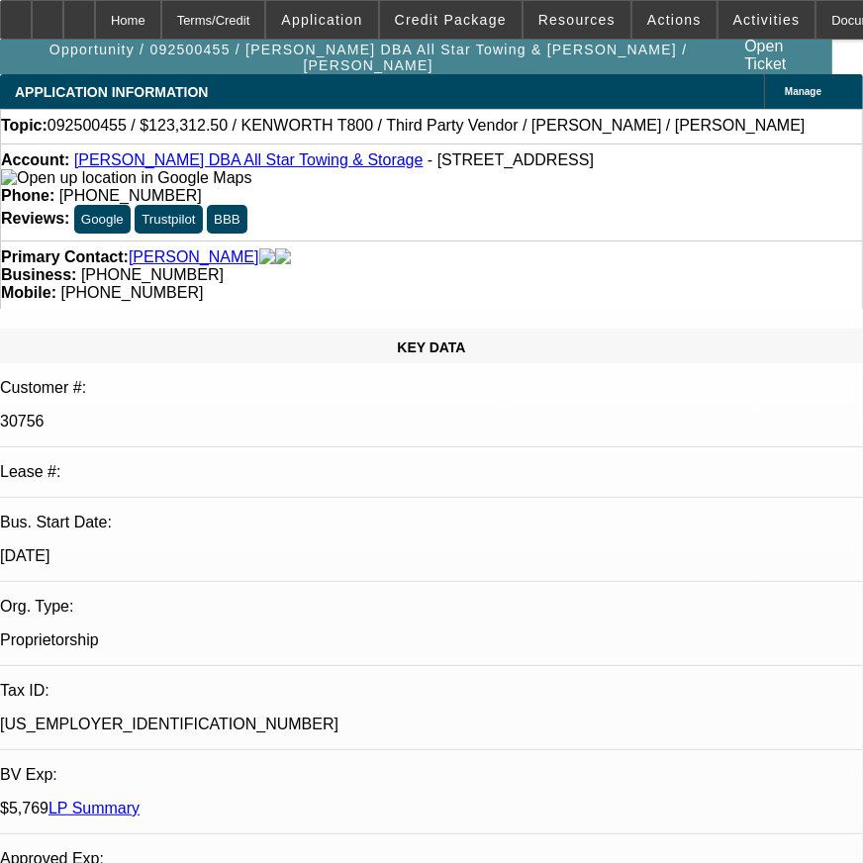
select select "4"
select select "1"
select select "2"
select select "4"
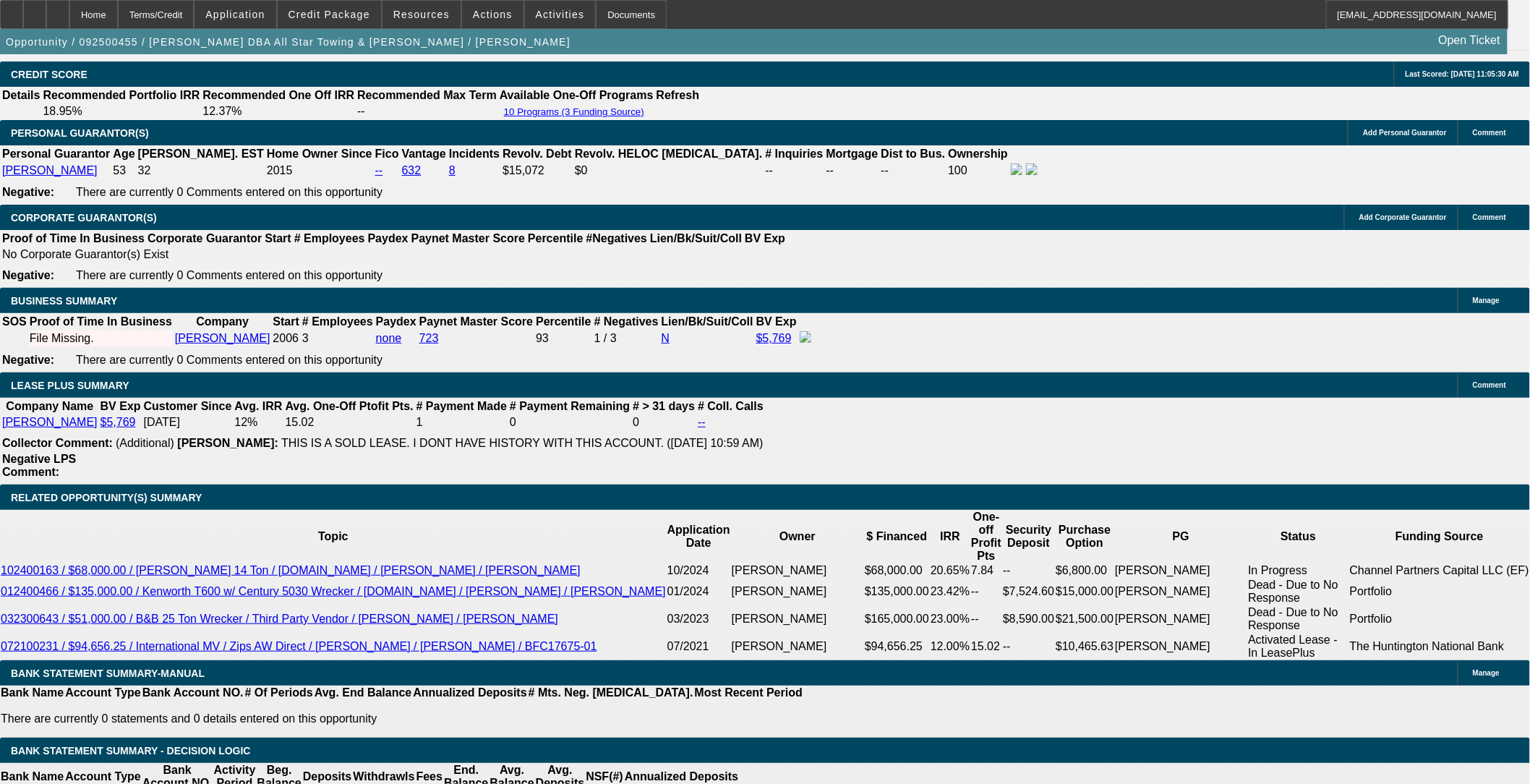
scroll to position [2193, 0]
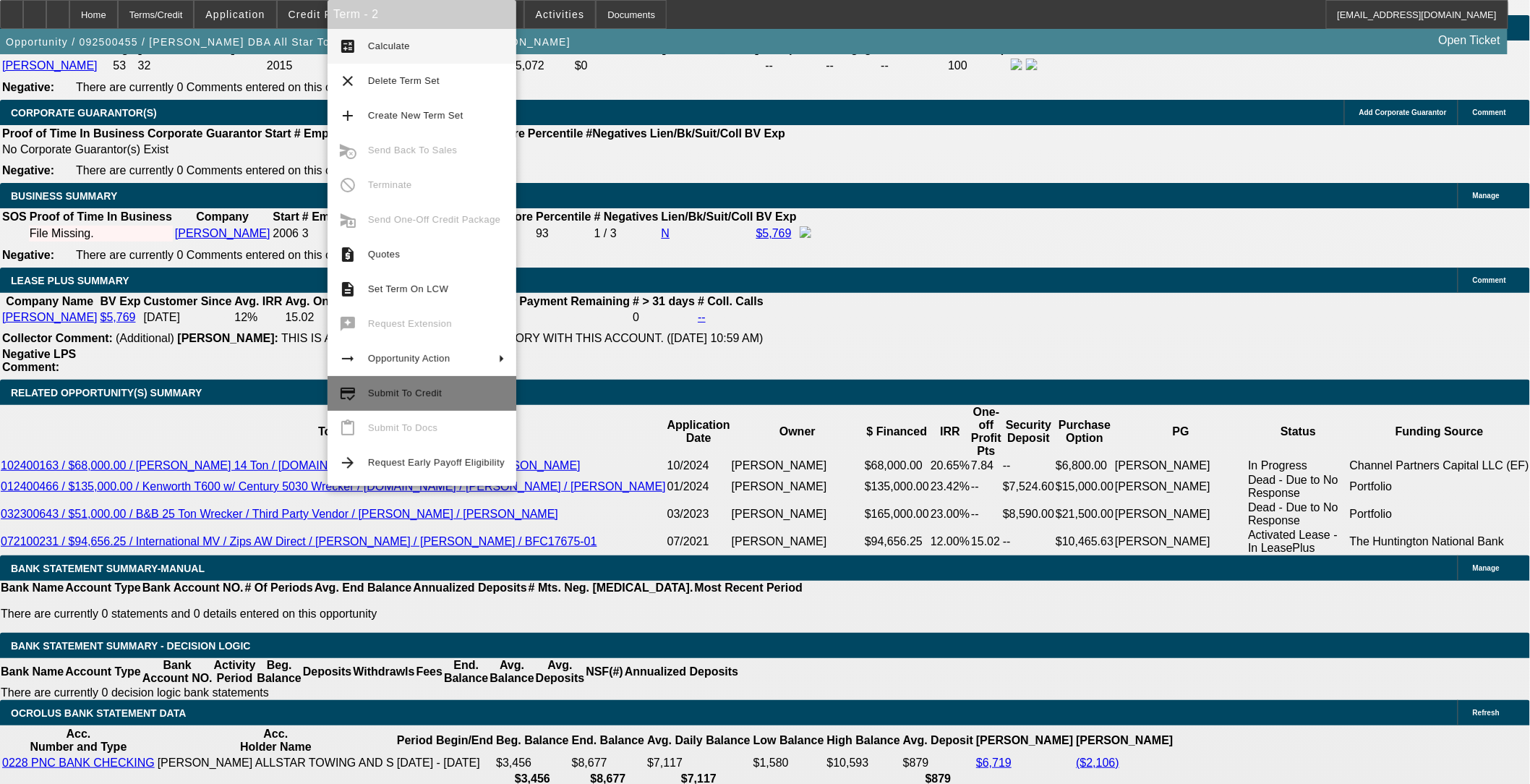
click at [395, 396] on span "Submit To Credit" at bounding box center [405, 392] width 74 height 11
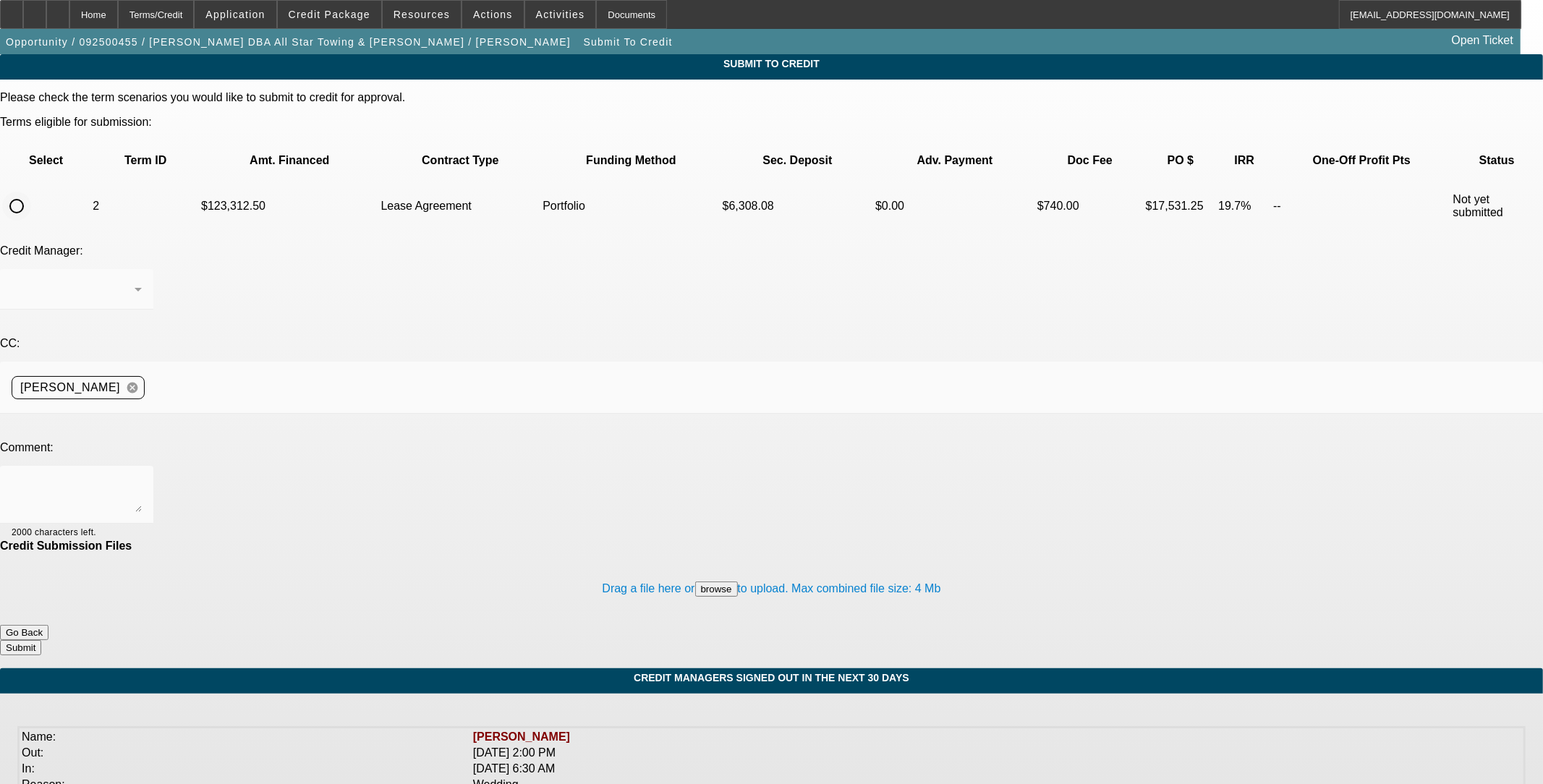
click at [31, 191] on input "radio" at bounding box center [17, 206] width 29 height 29
radio input "true"
click at [134, 281] on div at bounding box center [73, 289] width 123 height 18
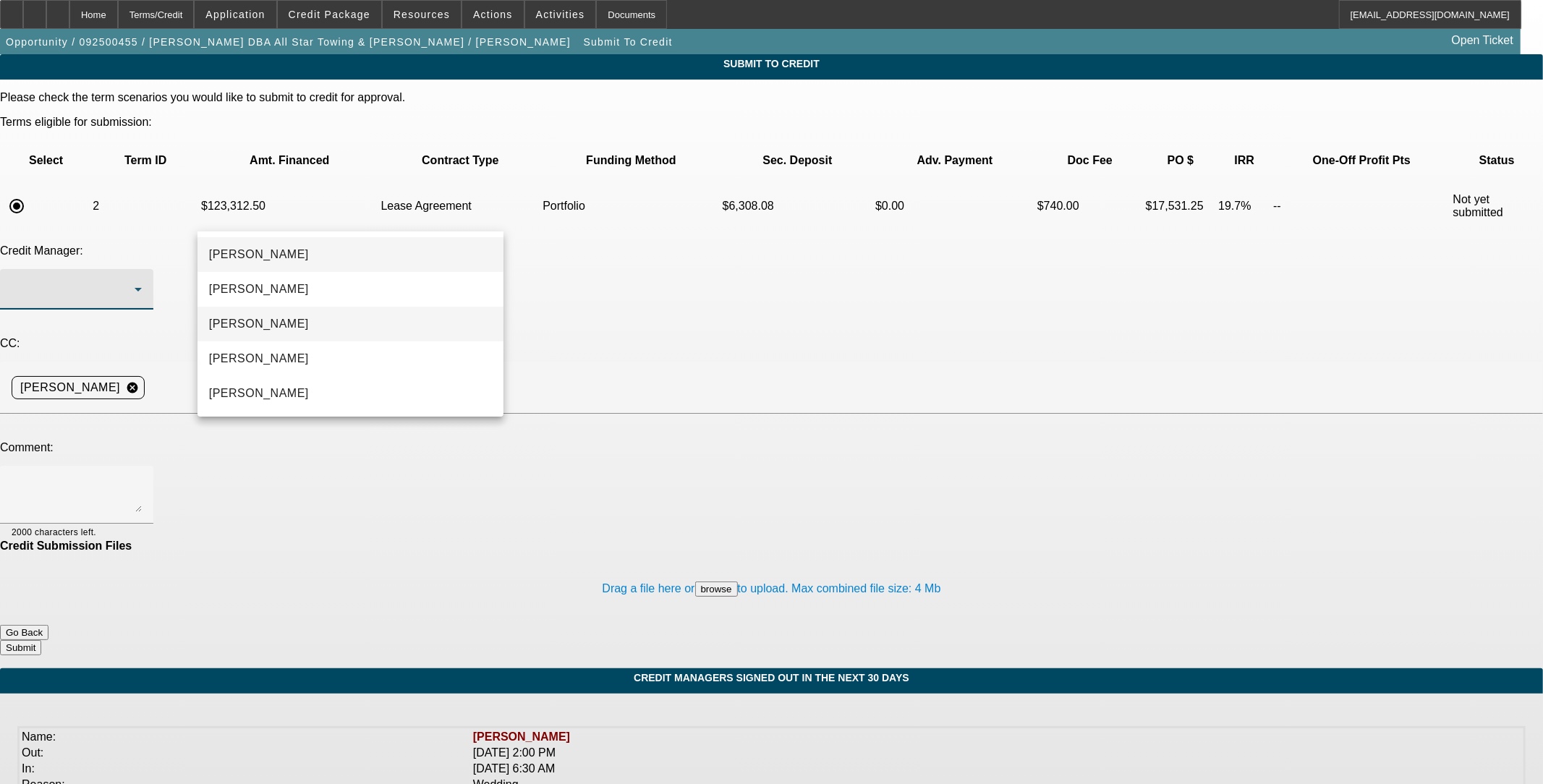
click at [283, 319] on span "[PERSON_NAME]" at bounding box center [259, 324] width 100 height 18
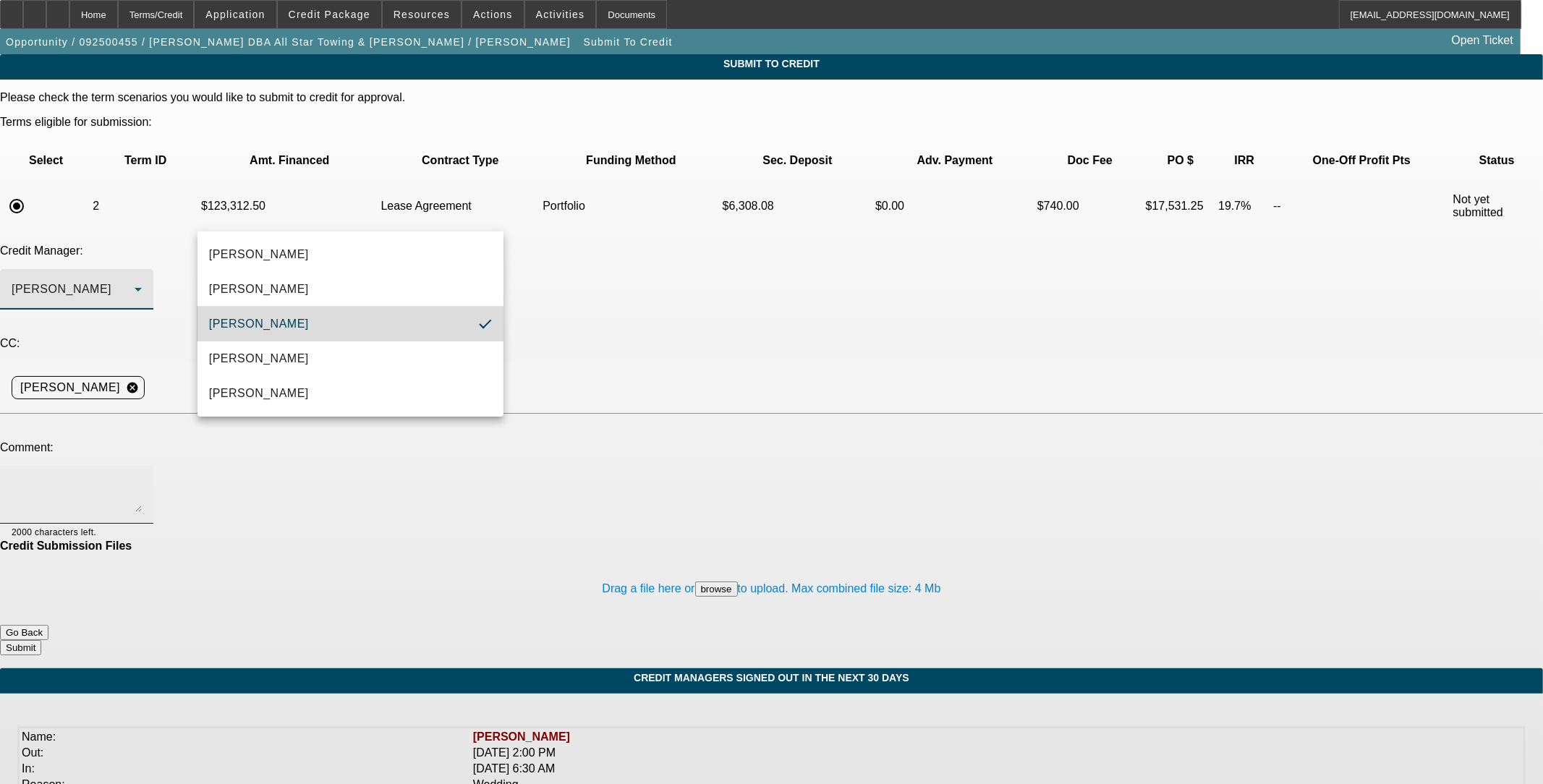
click at [142, 477] on textarea at bounding box center [77, 495] width 130 height 35
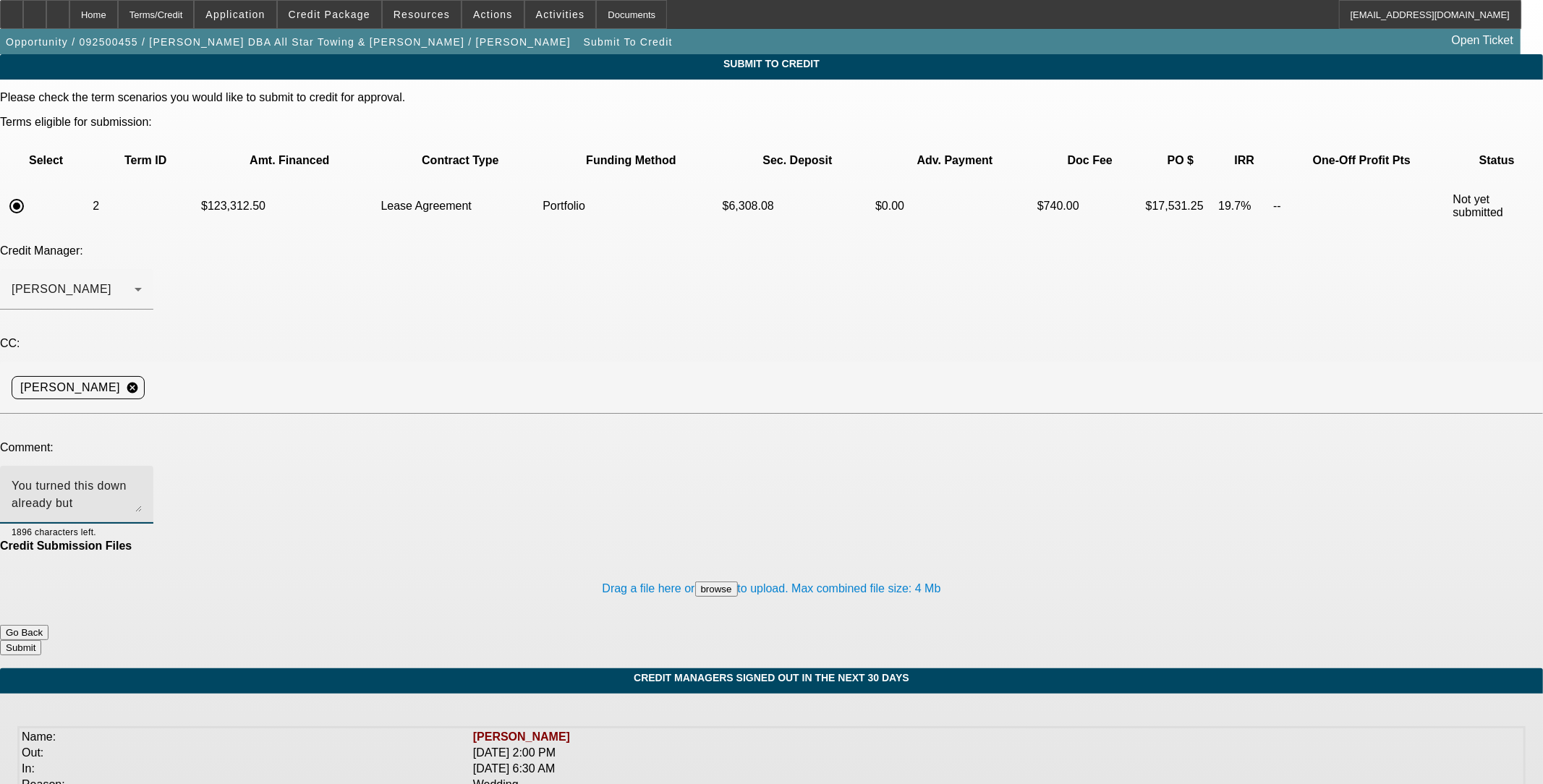
type textarea "You turned this down already but [PERSON_NAME] wanted it to run through you bef…"
click at [41, 640] on button "Submit" at bounding box center [20, 647] width 41 height 15
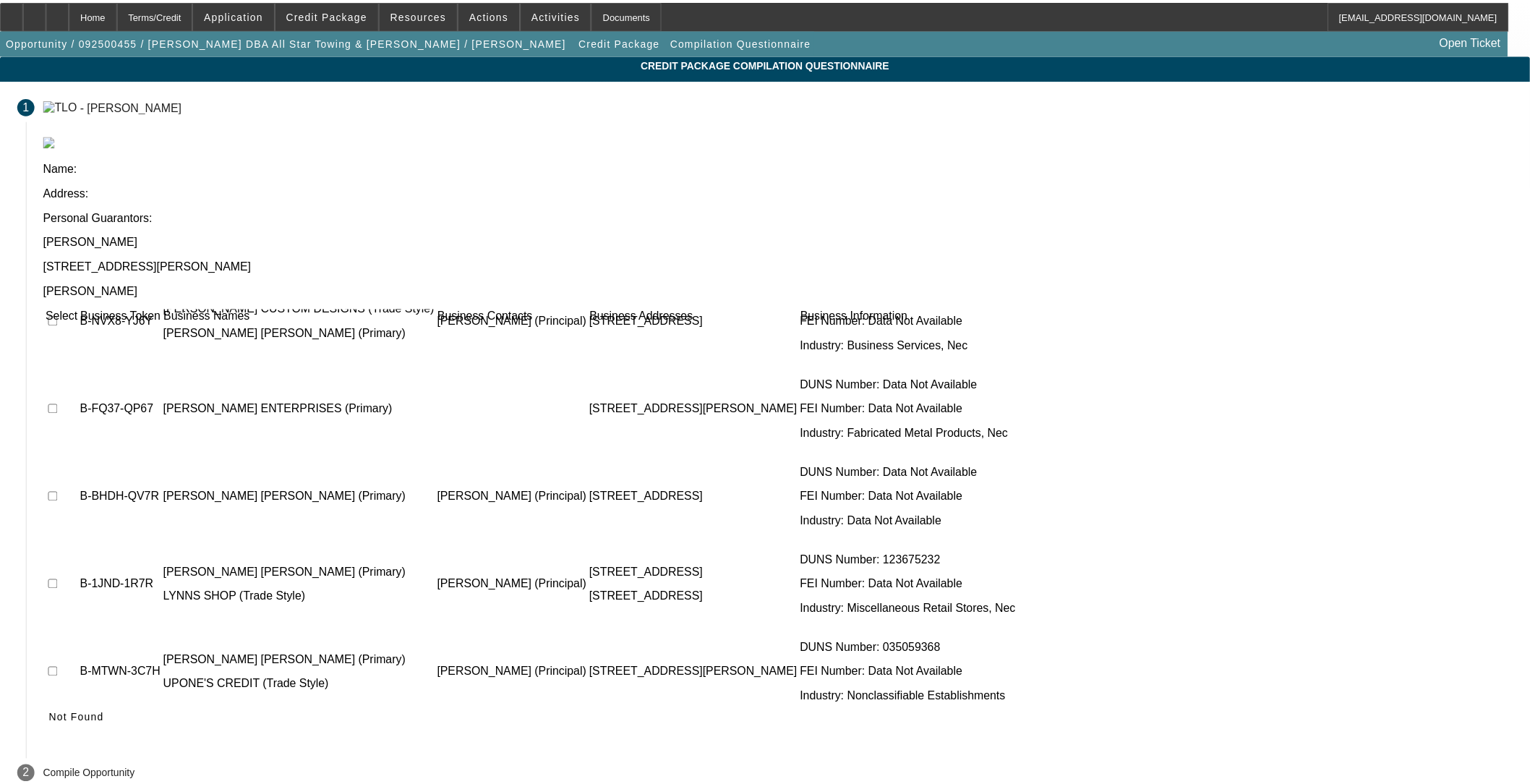
scroll to position [319, 0]
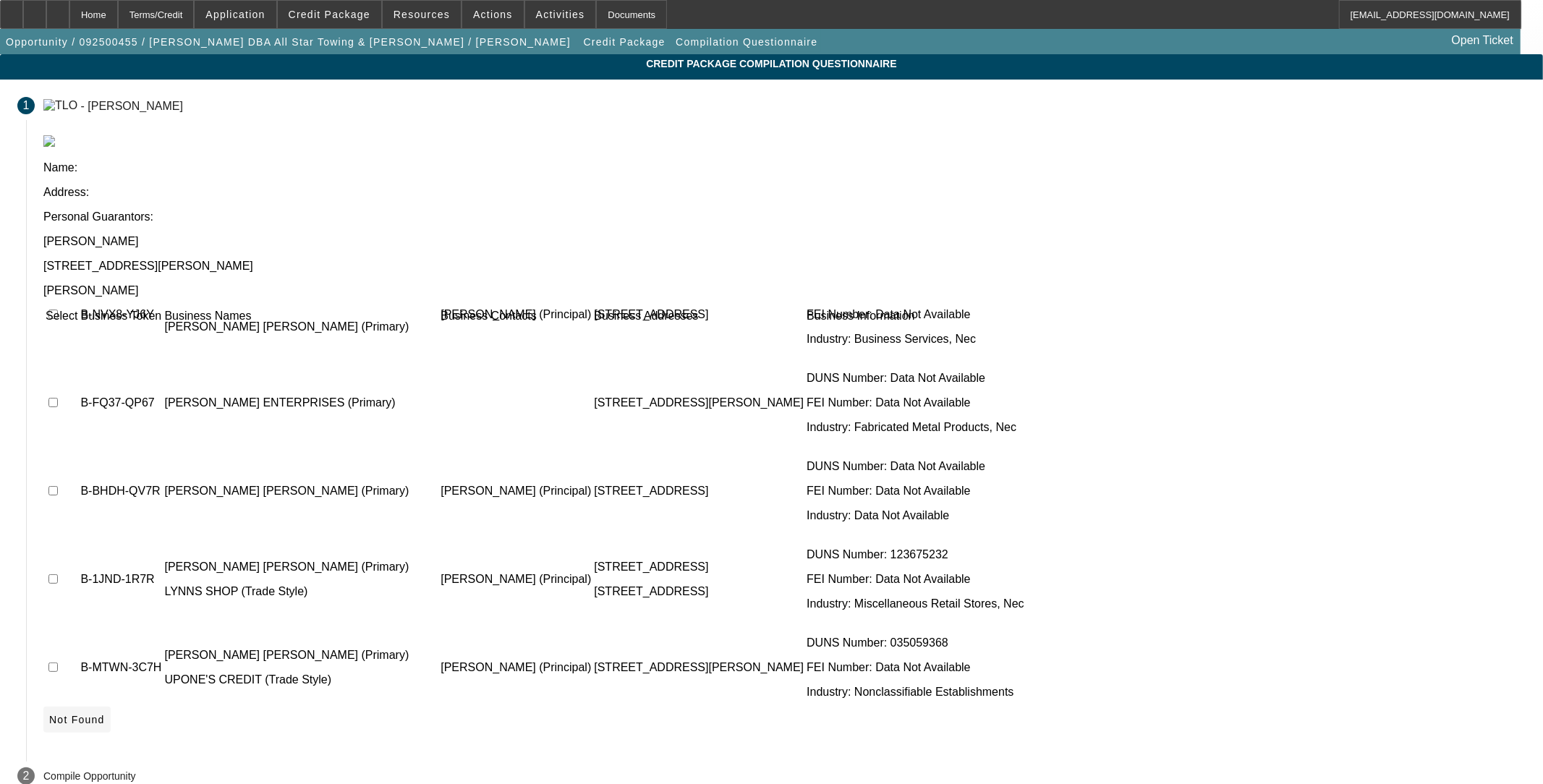
click at [105, 642] on span "Not Found" at bounding box center [77, 720] width 56 height 12
click at [642, 607] on div "1 - [PERSON_NAME] Name: Address: Personal Guarantors: [PERSON_NAME] [STREET_ADD…" at bounding box center [771, 414] width 1543 height 670
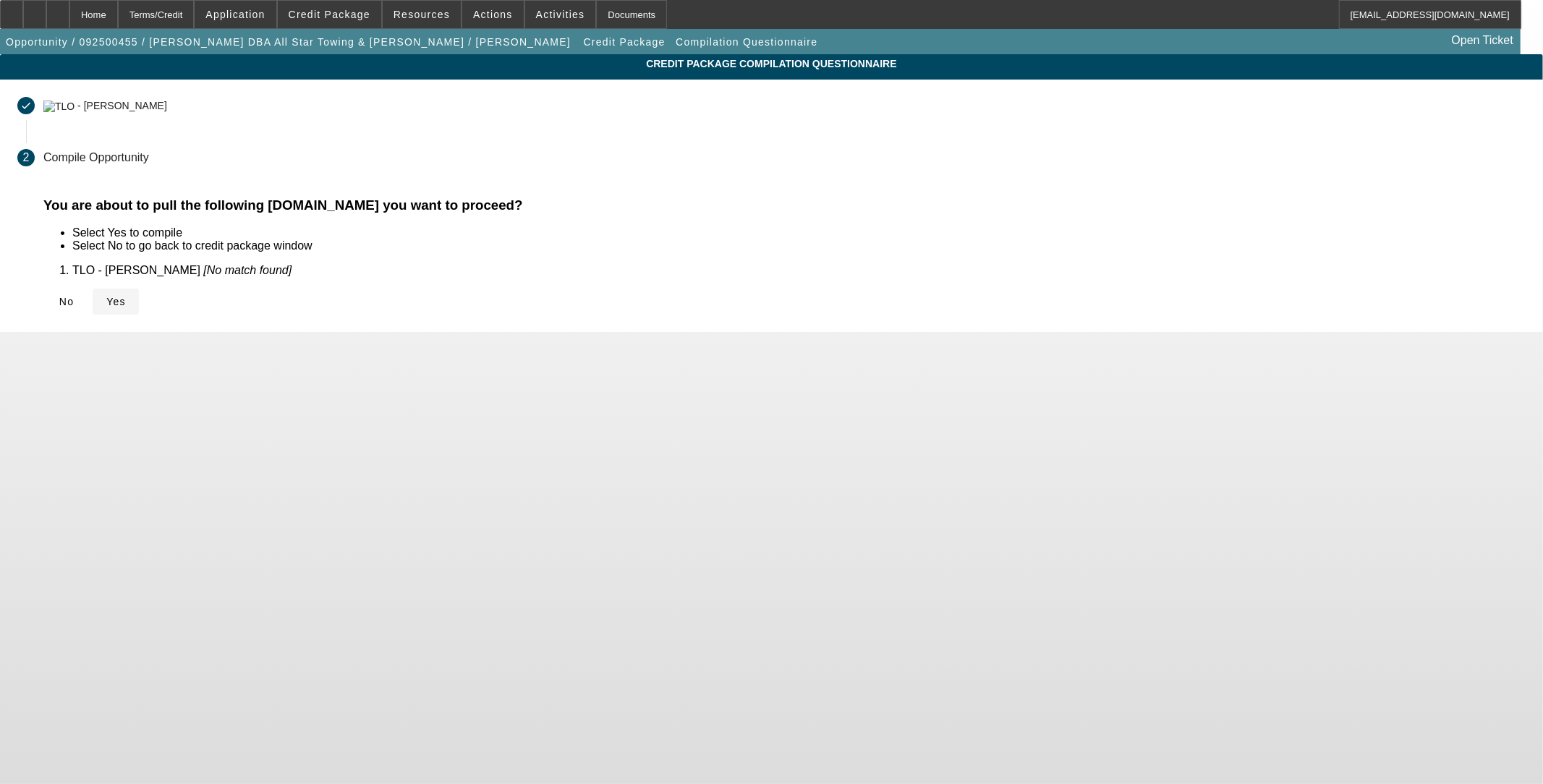
click at [126, 298] on span "Yes" at bounding box center [115, 302] width 20 height 12
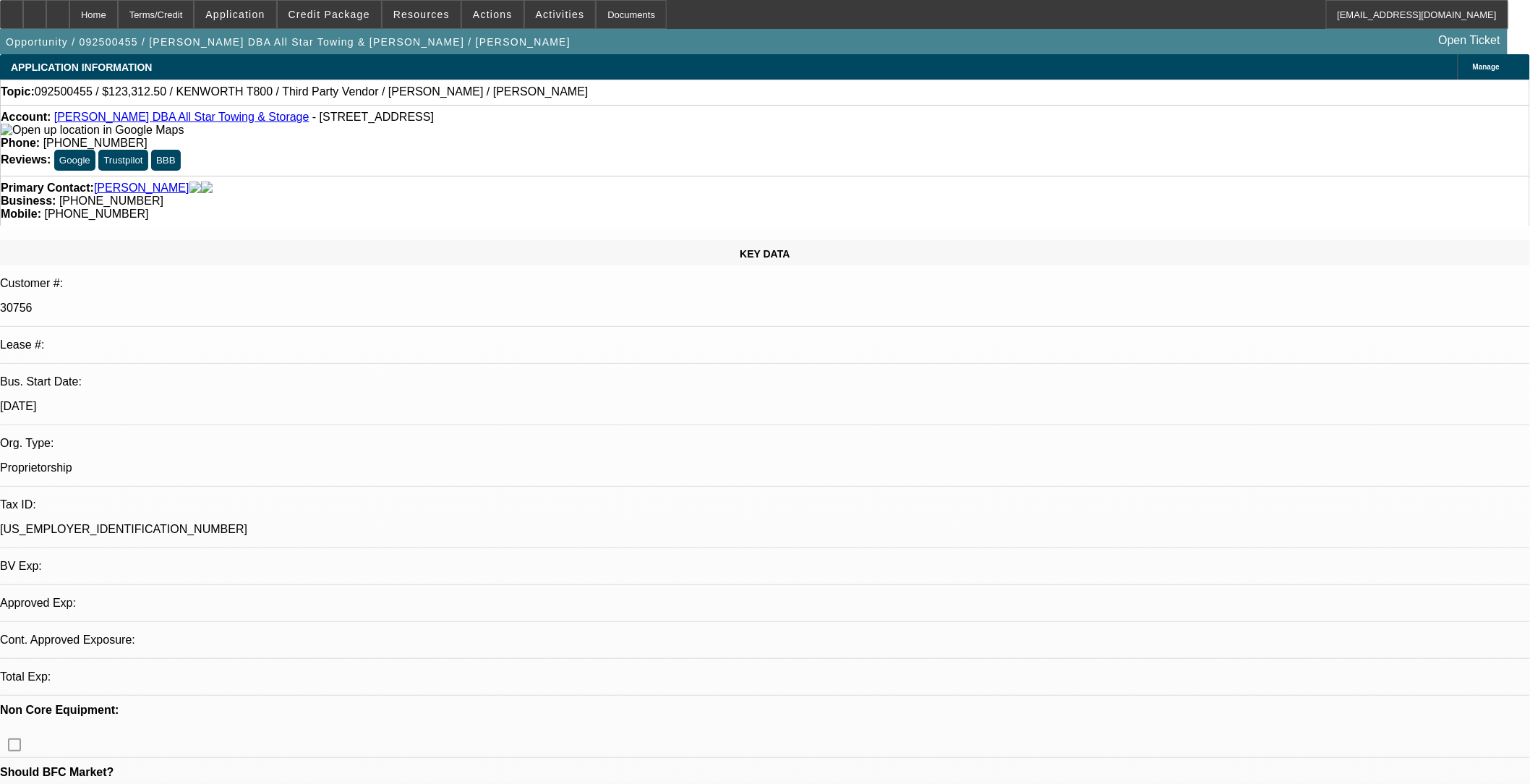
select select "0"
select select "2"
select select "0.1"
select select "4"
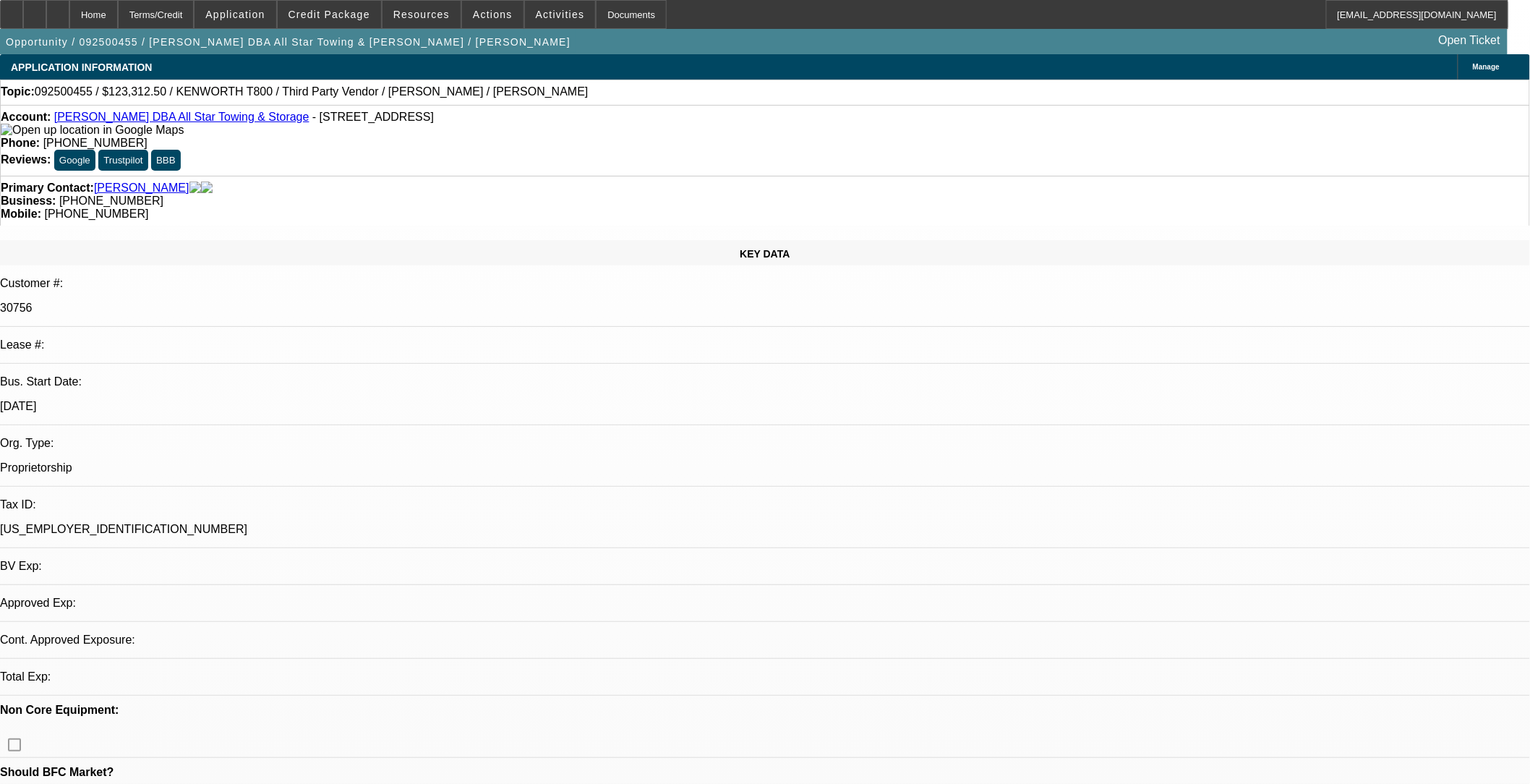
select select "0"
select select "2"
select select "0.1"
select select "4"
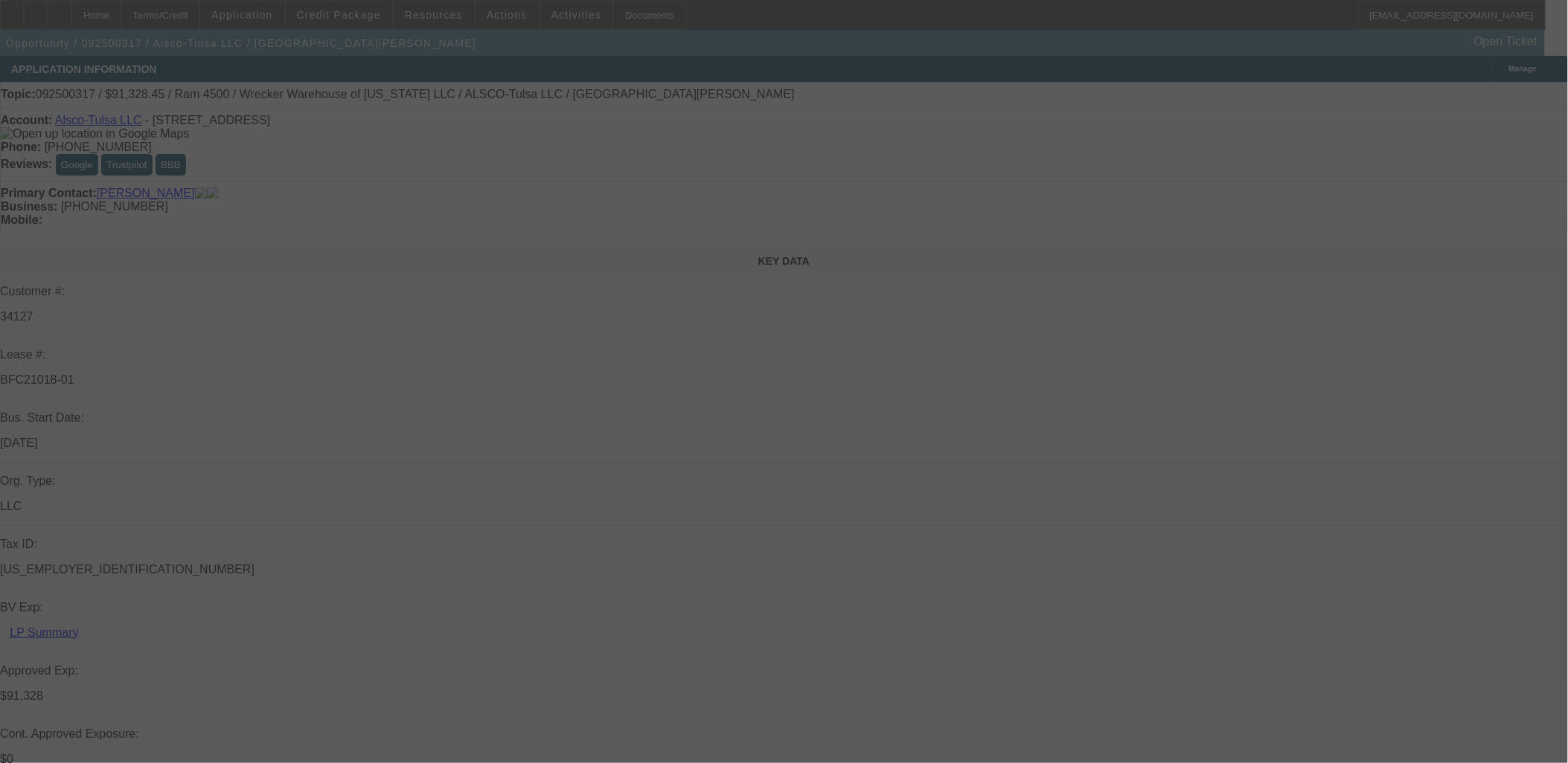
click at [725, 428] on div at bounding box center [784, 381] width 1568 height 763
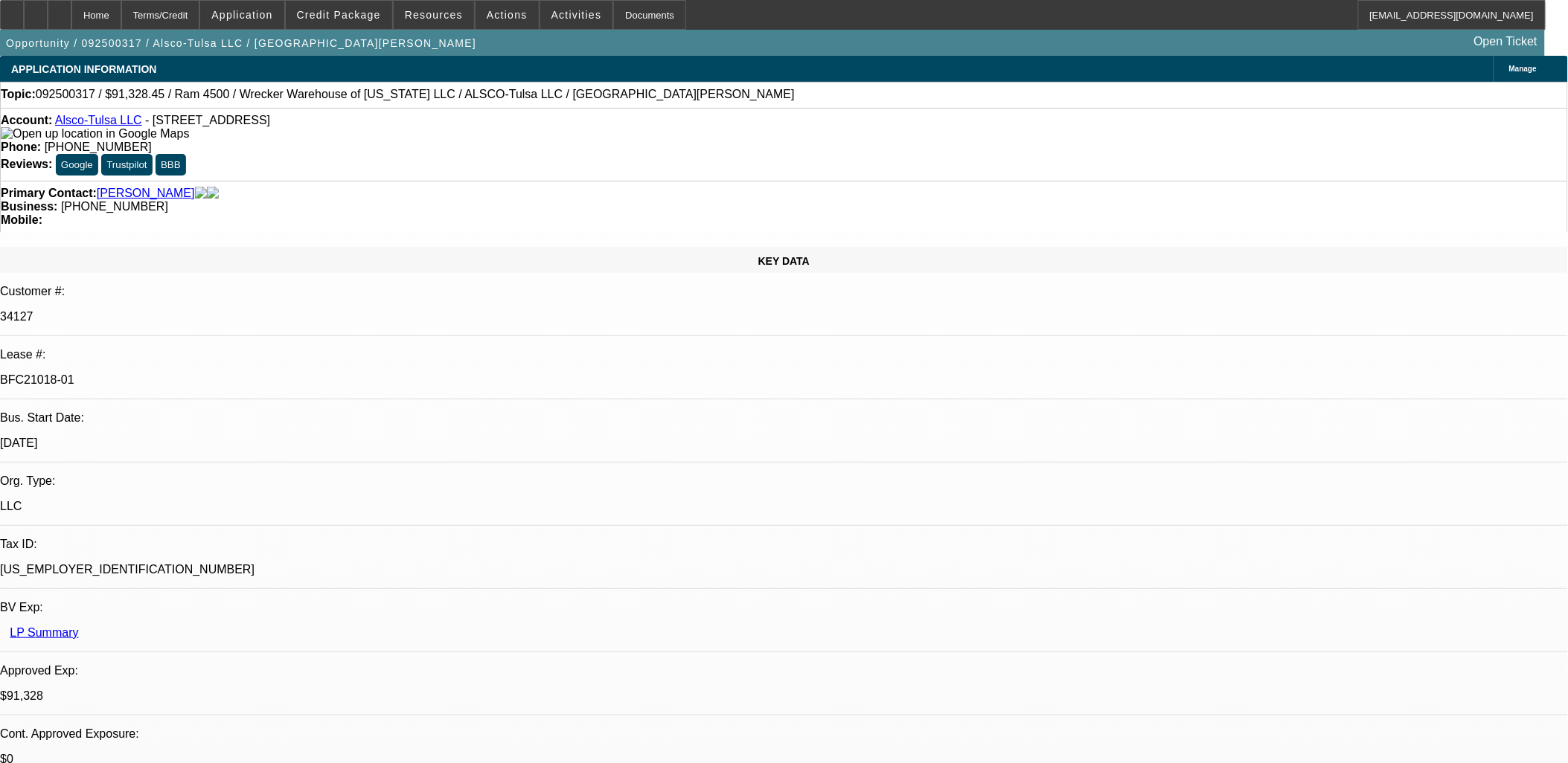
select select "0"
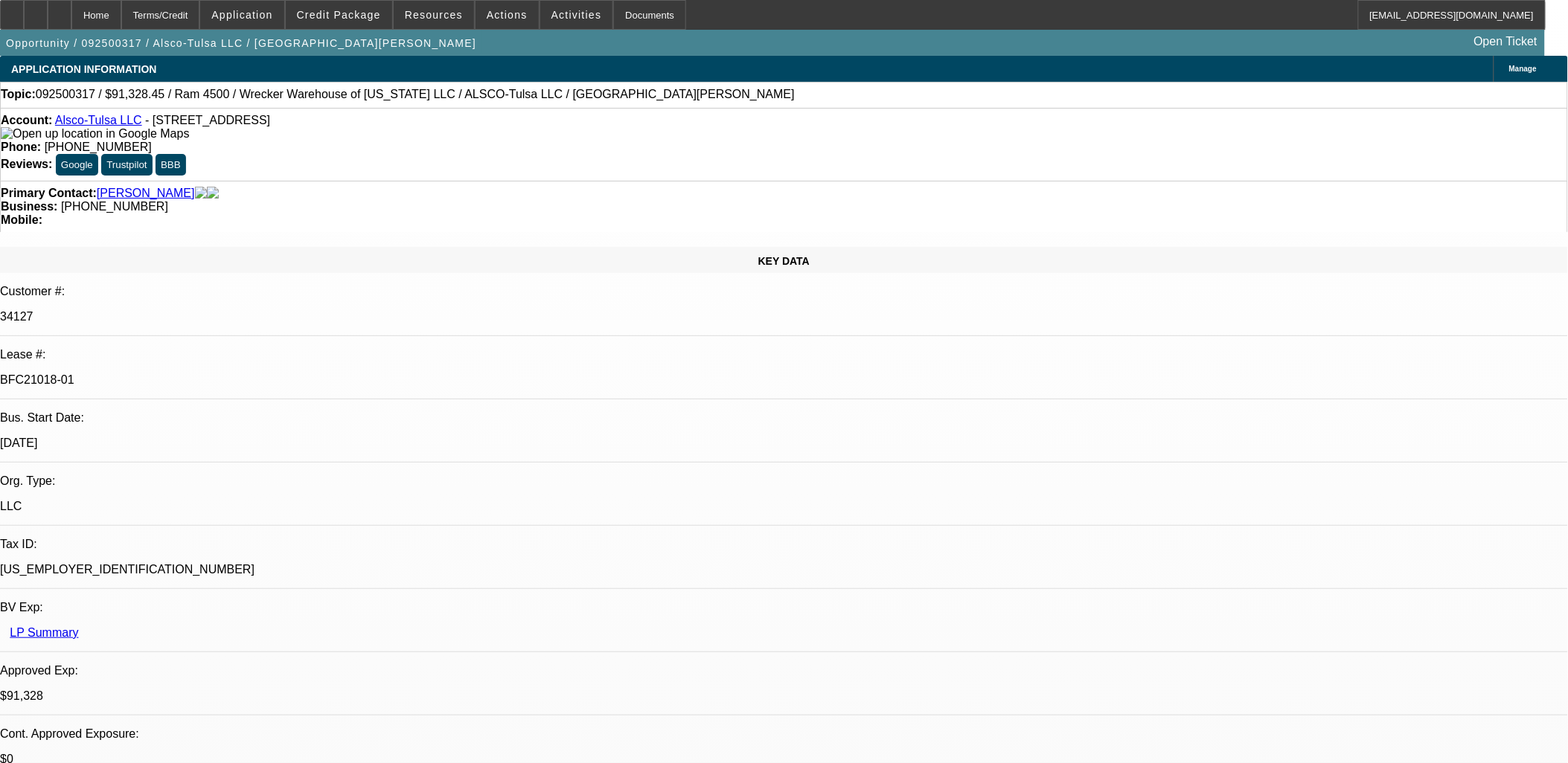
select select "0"
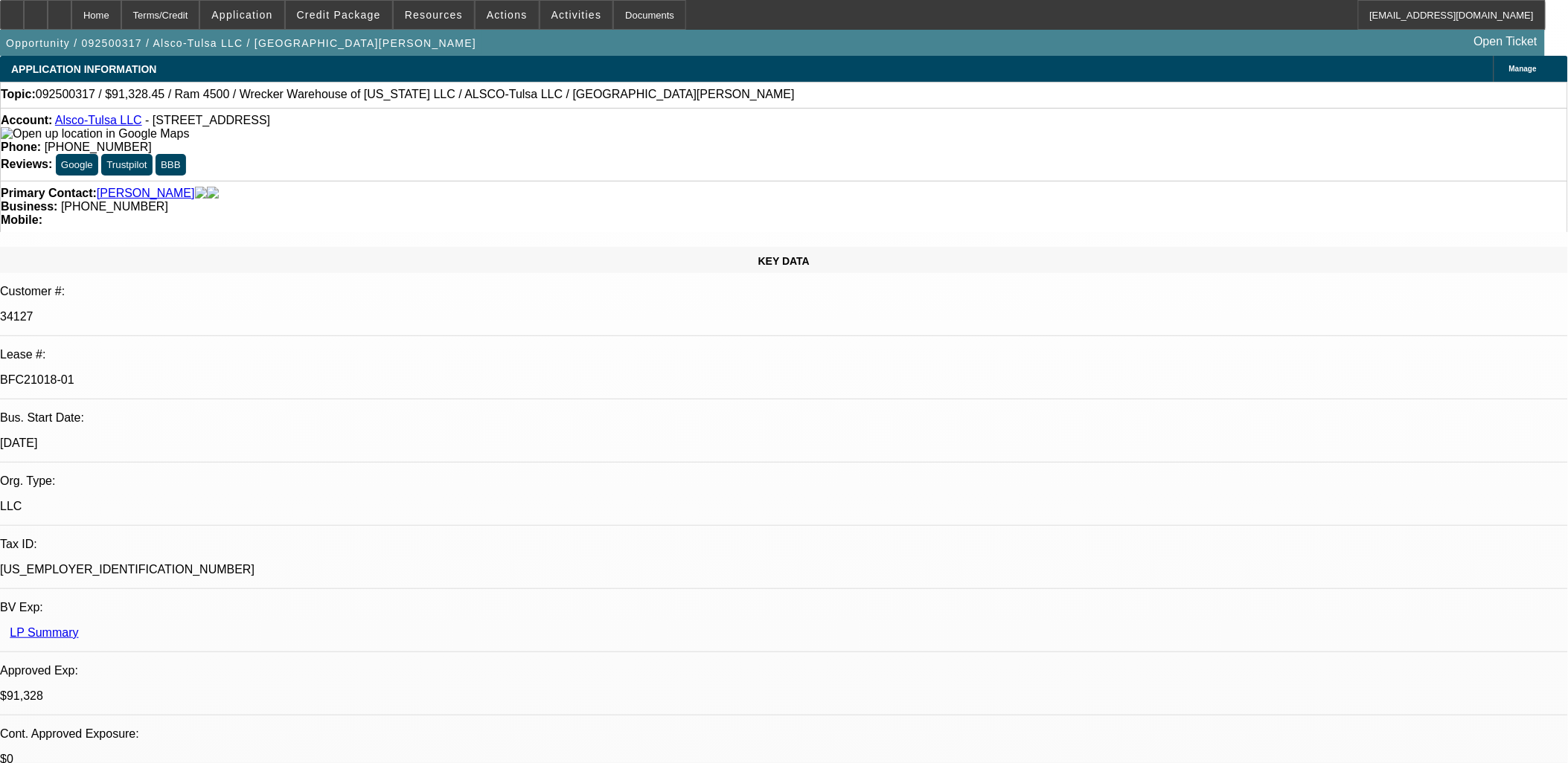
select select "0"
select select "1"
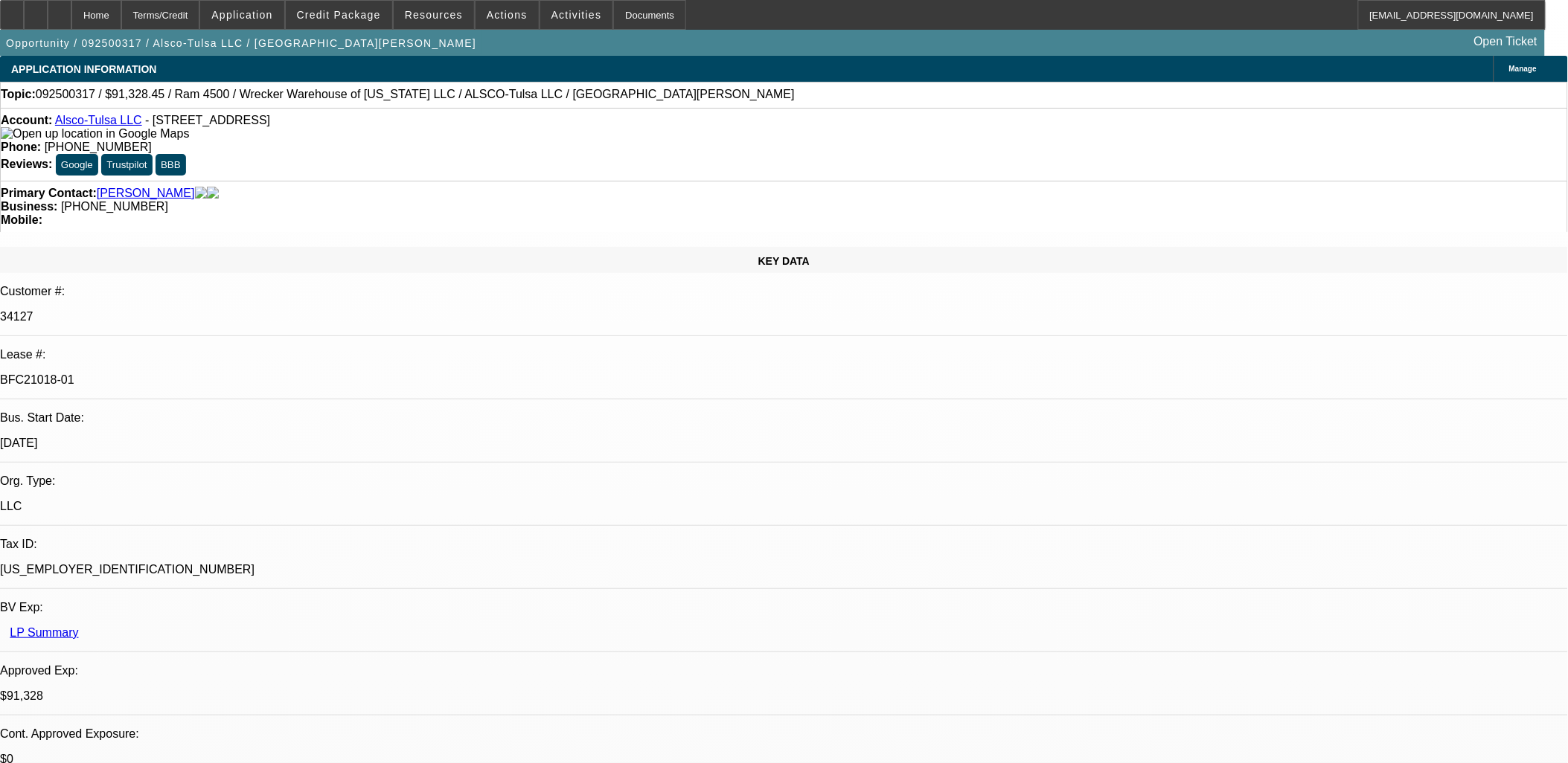
select select "6"
select select "1"
select select "6"
select select "1"
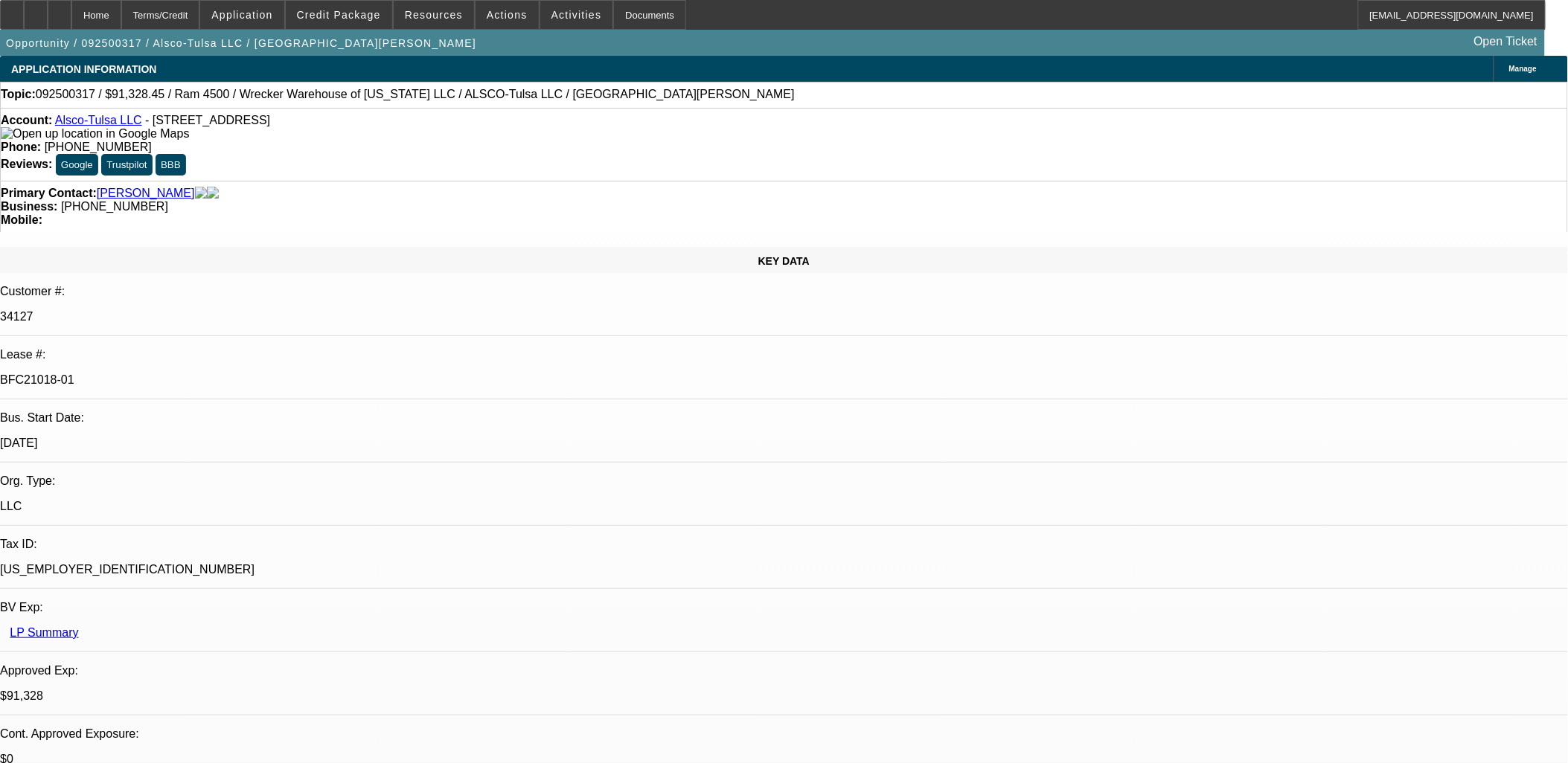
select select "1"
select select "6"
select select "1"
select select "6"
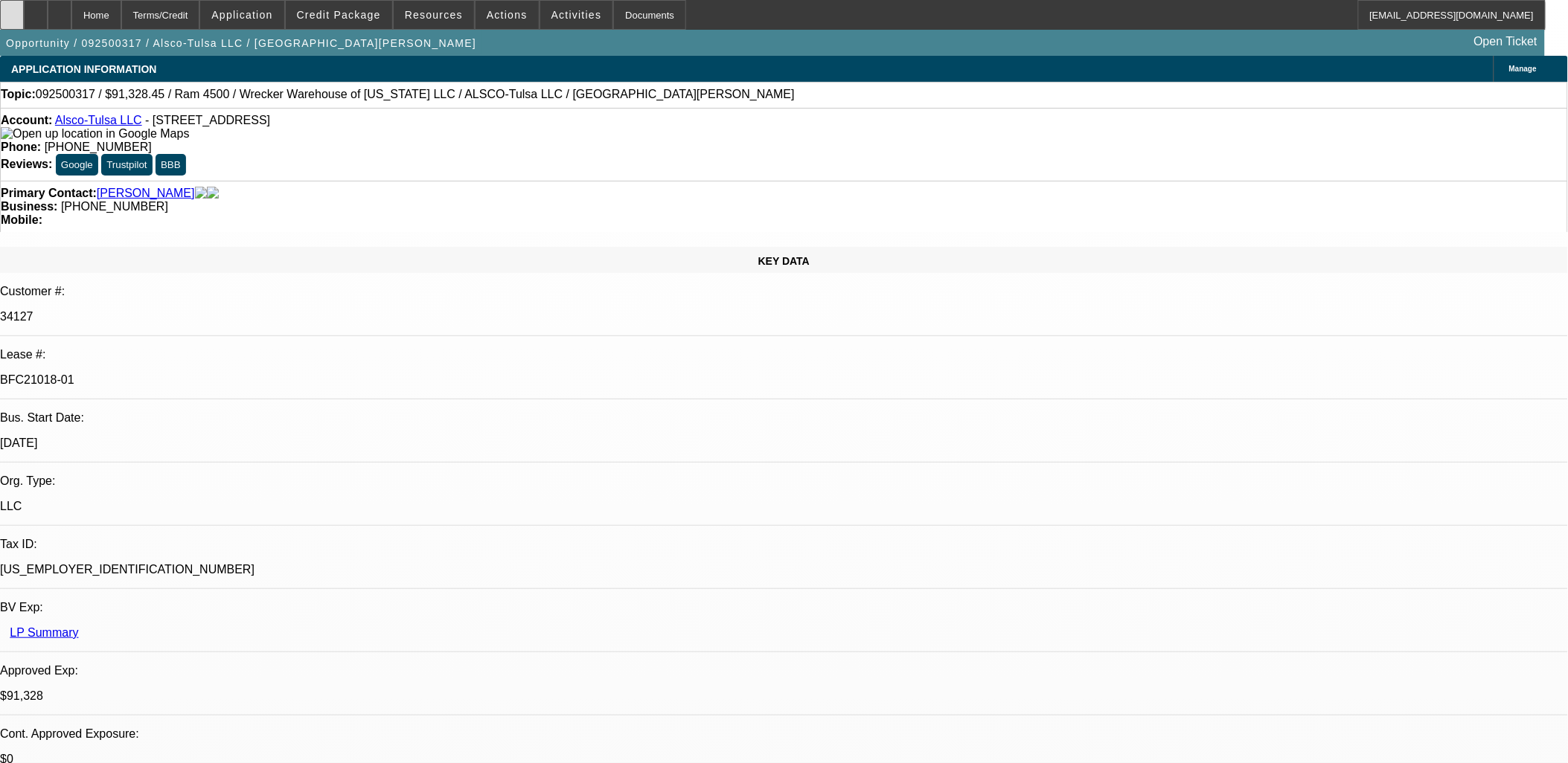
click at [24, 21] on div at bounding box center [12, 15] width 24 height 30
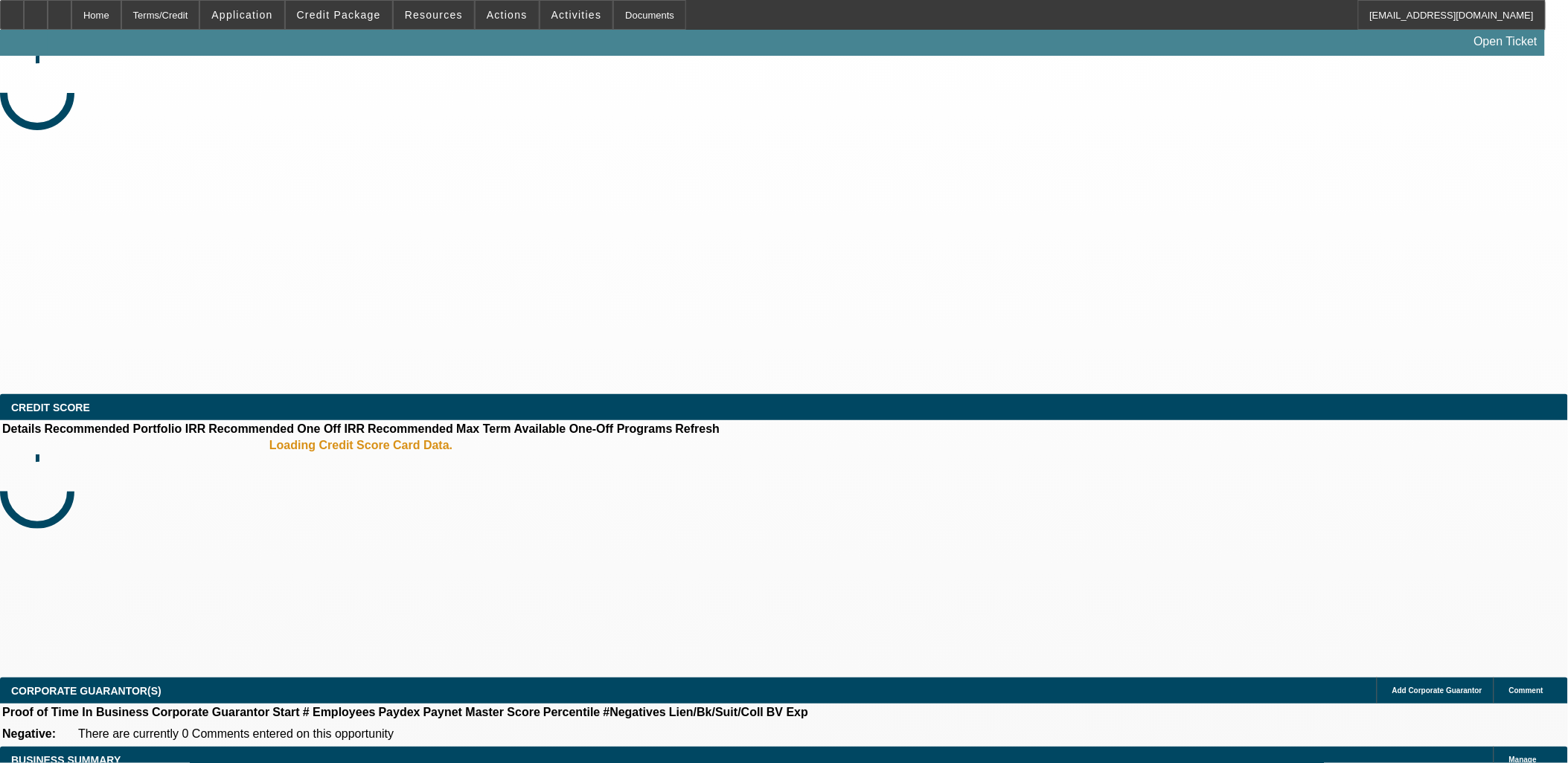
select select "0"
select select "2"
select select "0"
select select "6"
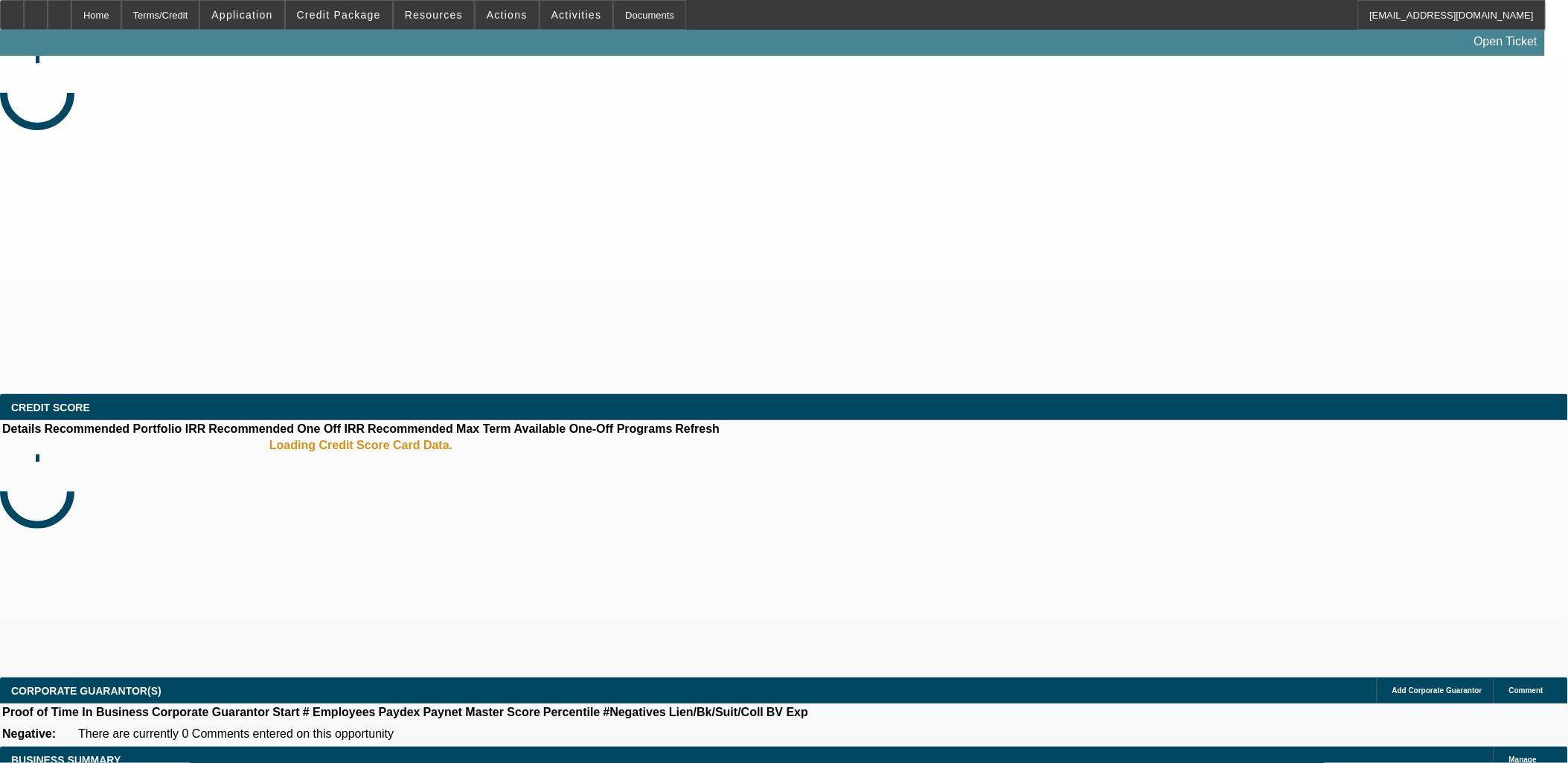
select select "0"
select select "6"
select select "0"
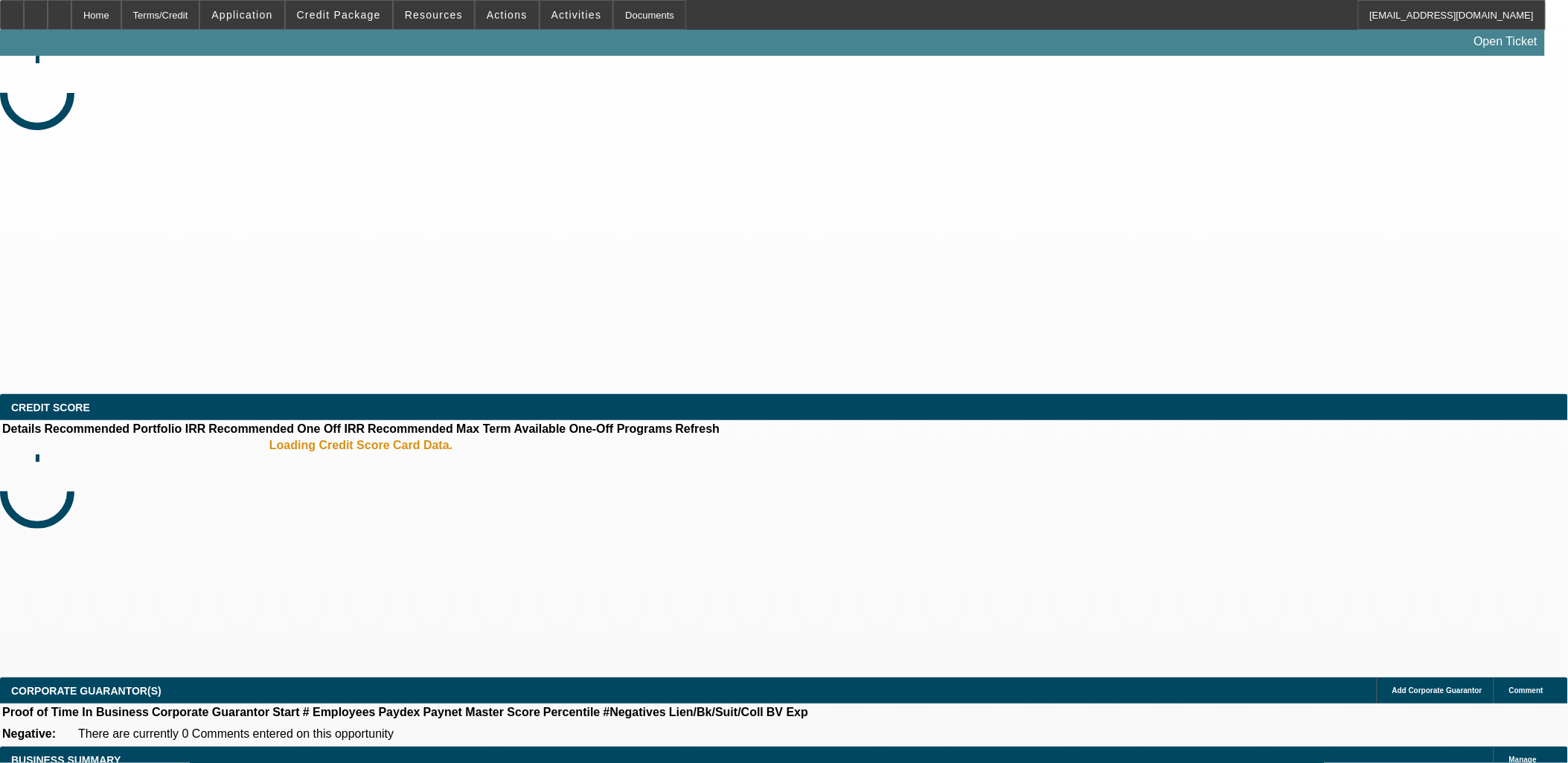
select select "0"
select select "0.1"
select select "4"
select select "0"
select select "2"
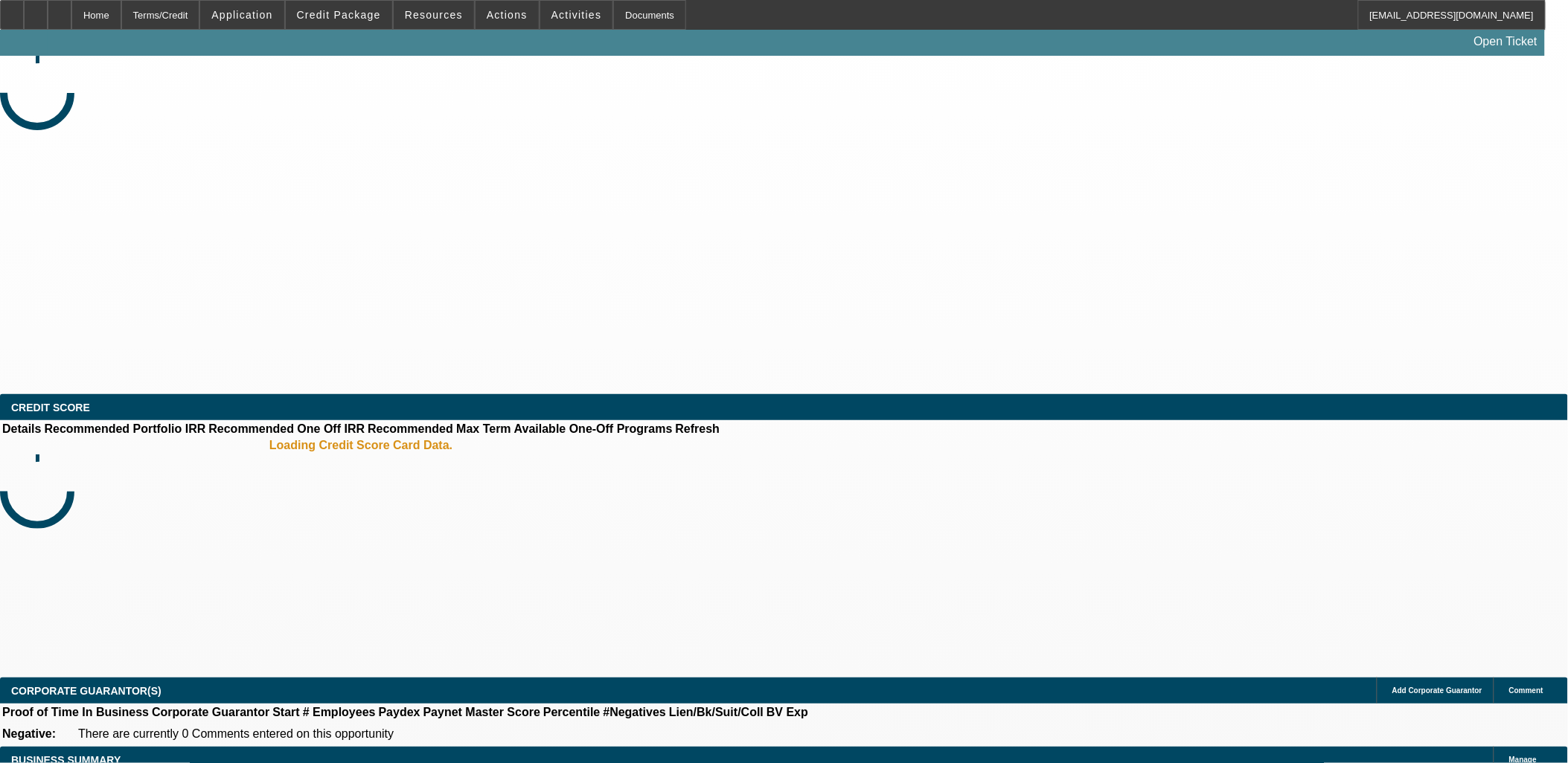
select select "2"
select select "0.1"
select select "4"
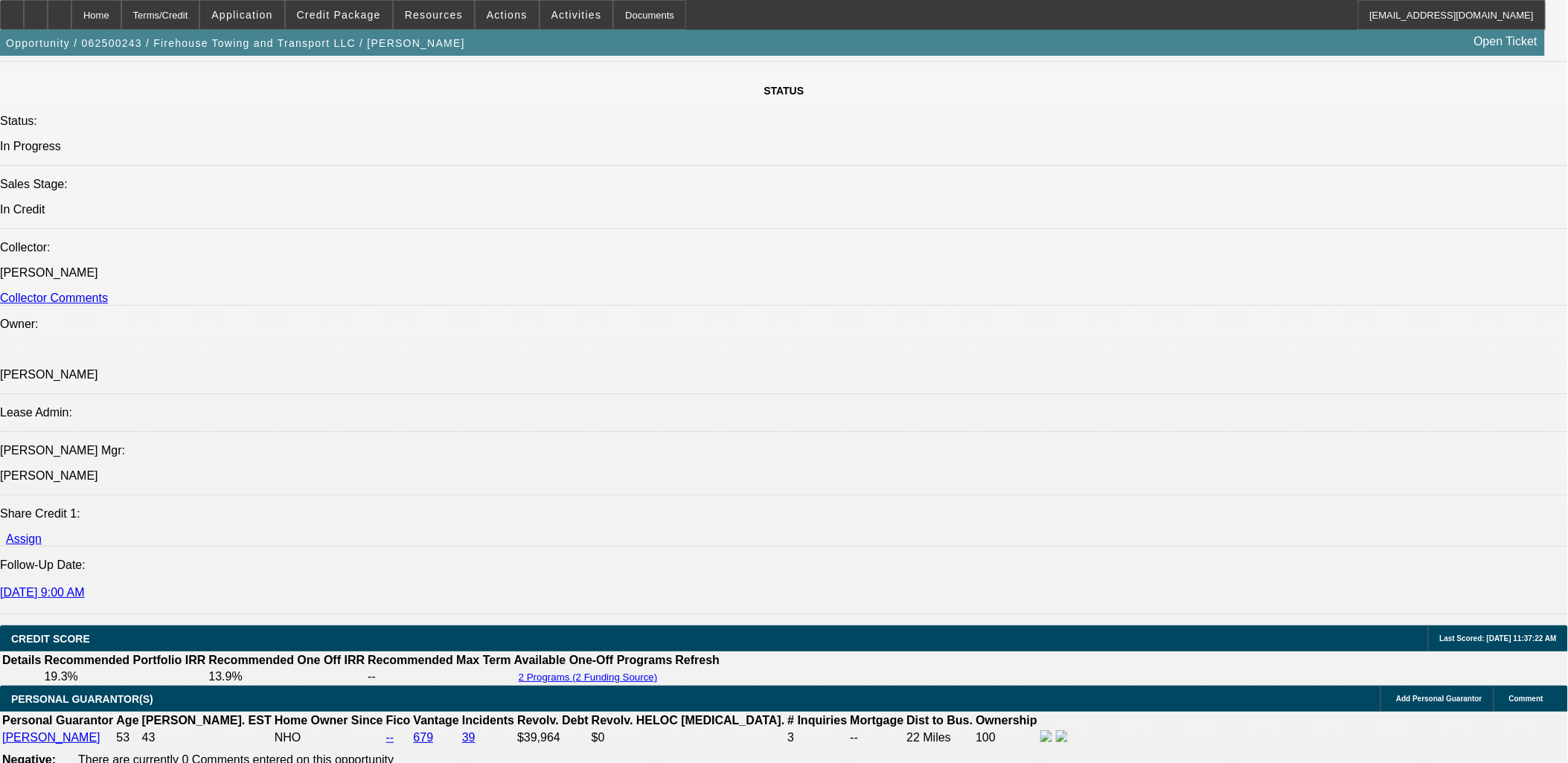
scroll to position [1736, 0]
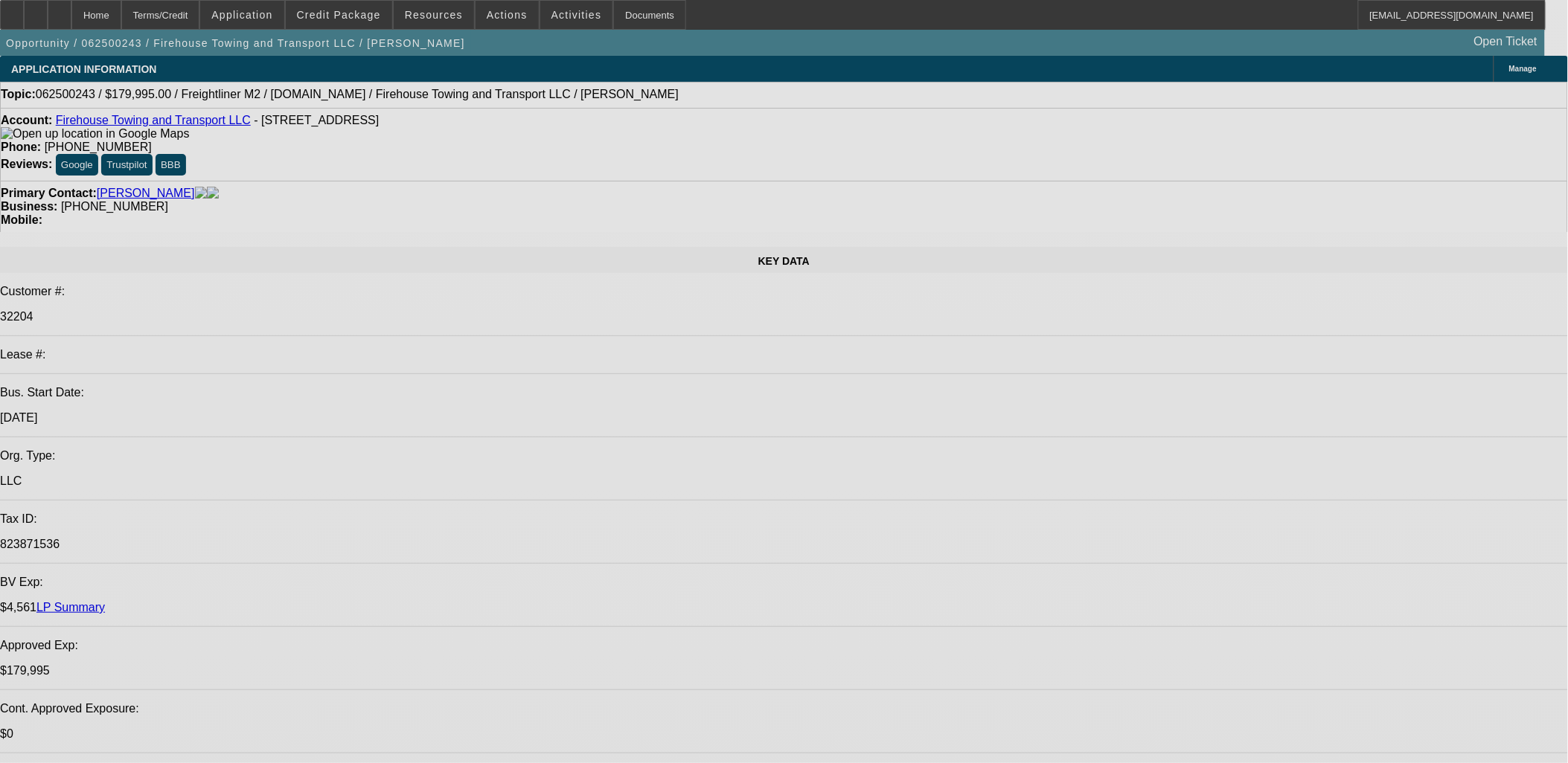
select select "0"
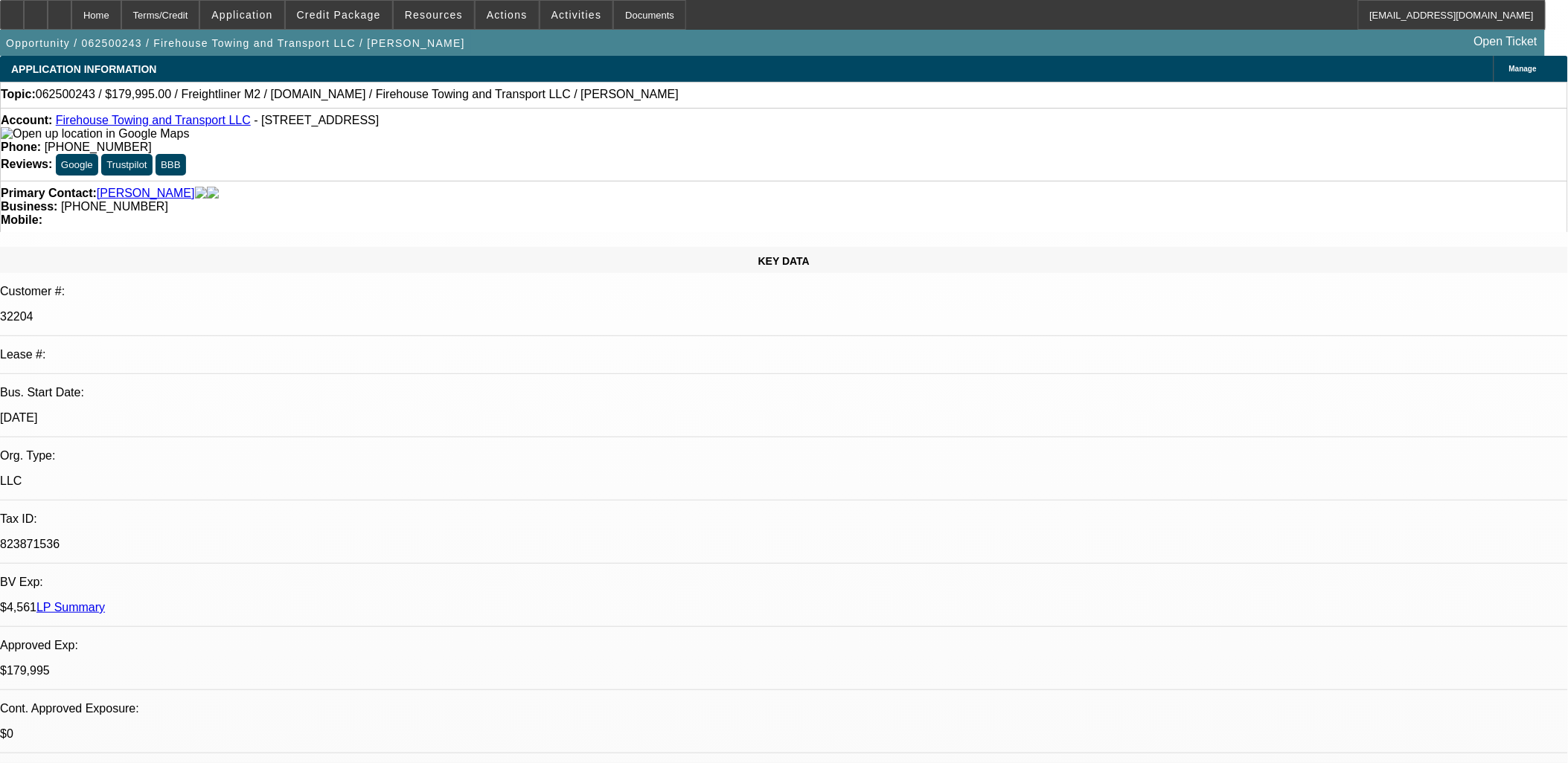
select select "2"
select select "0"
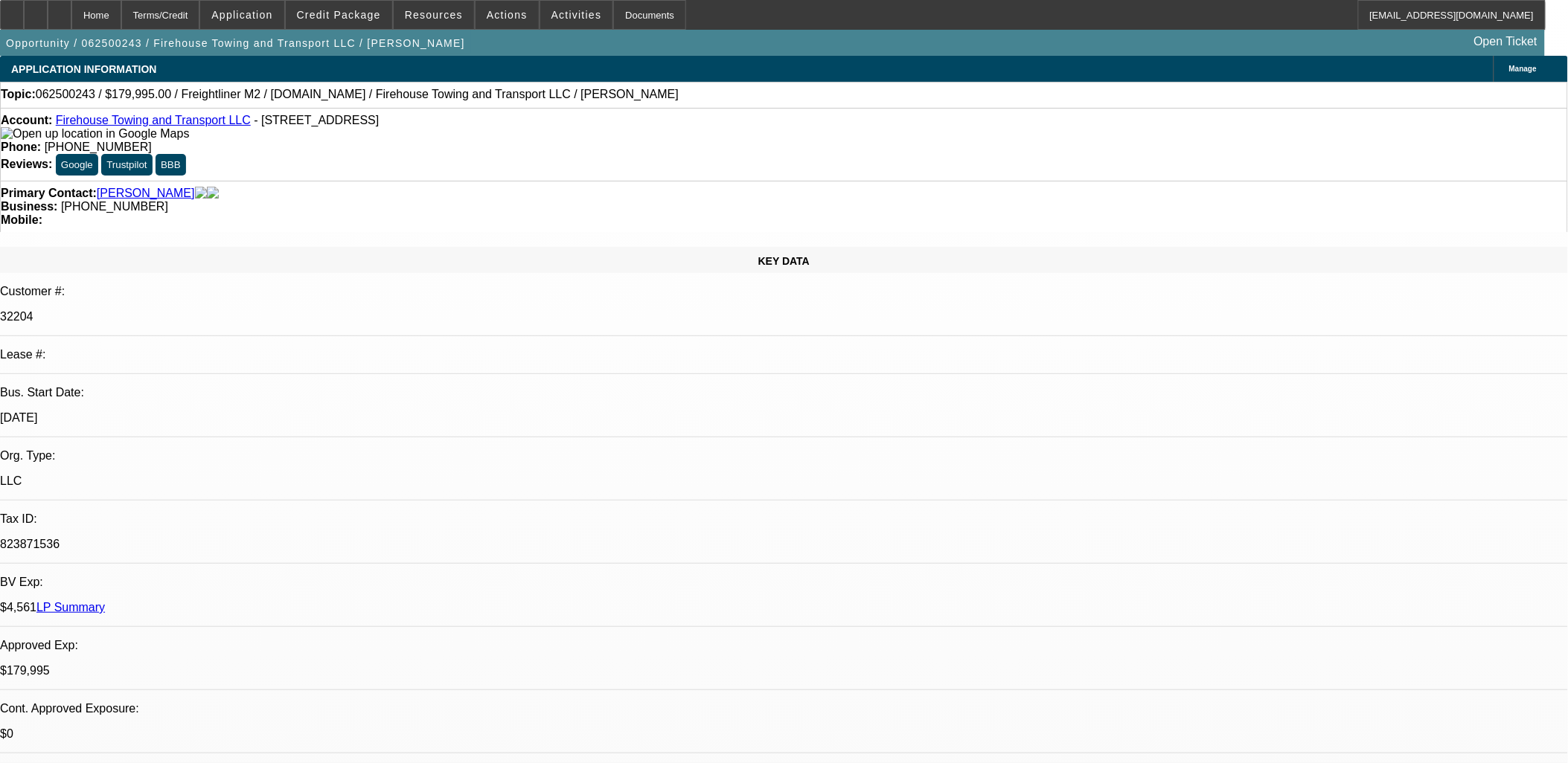
select select "0"
select select "0.1"
select select "0"
select select "2"
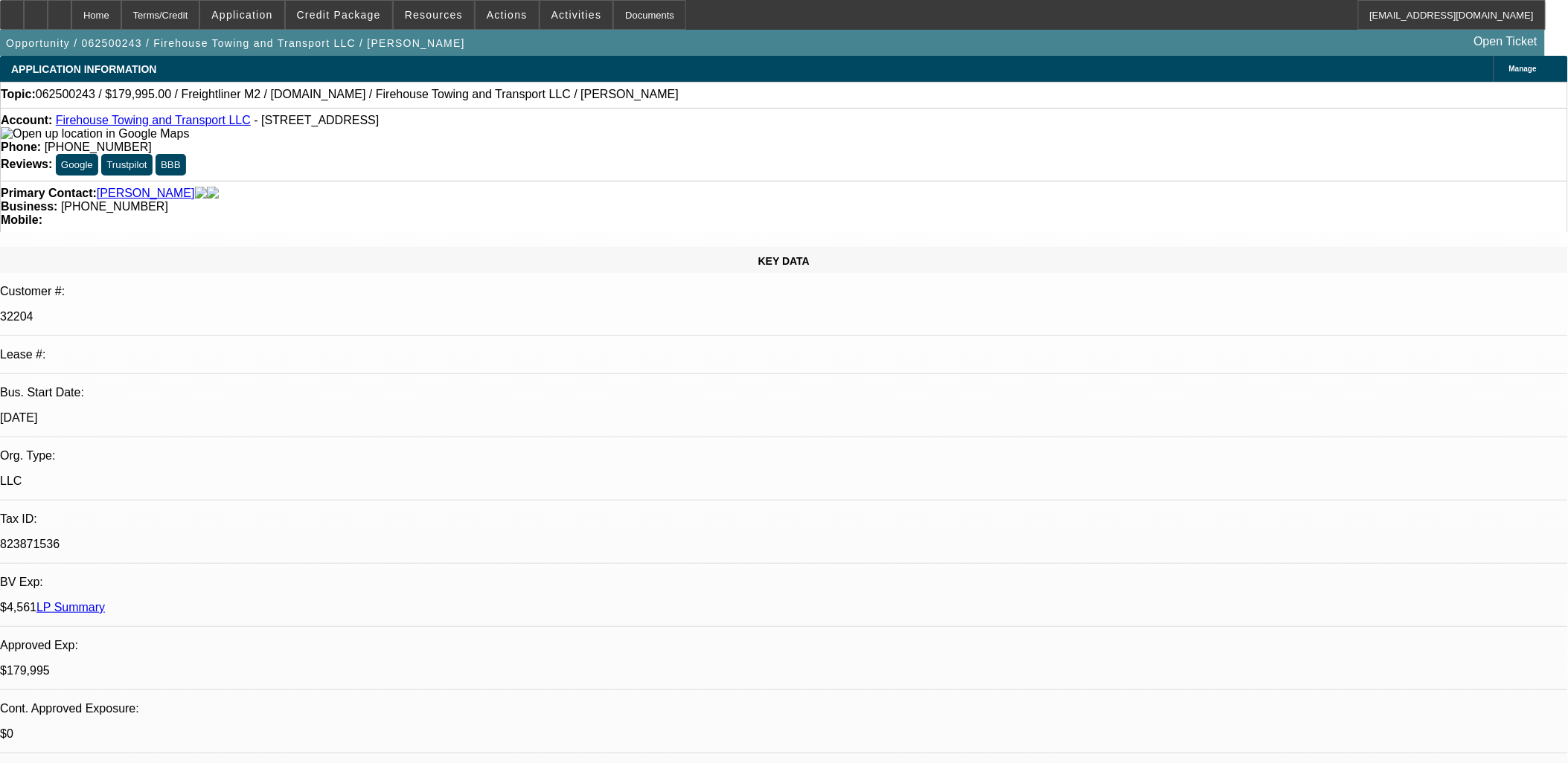
select select "0.1"
select select "1"
select select "2"
select select "6"
select select "1"
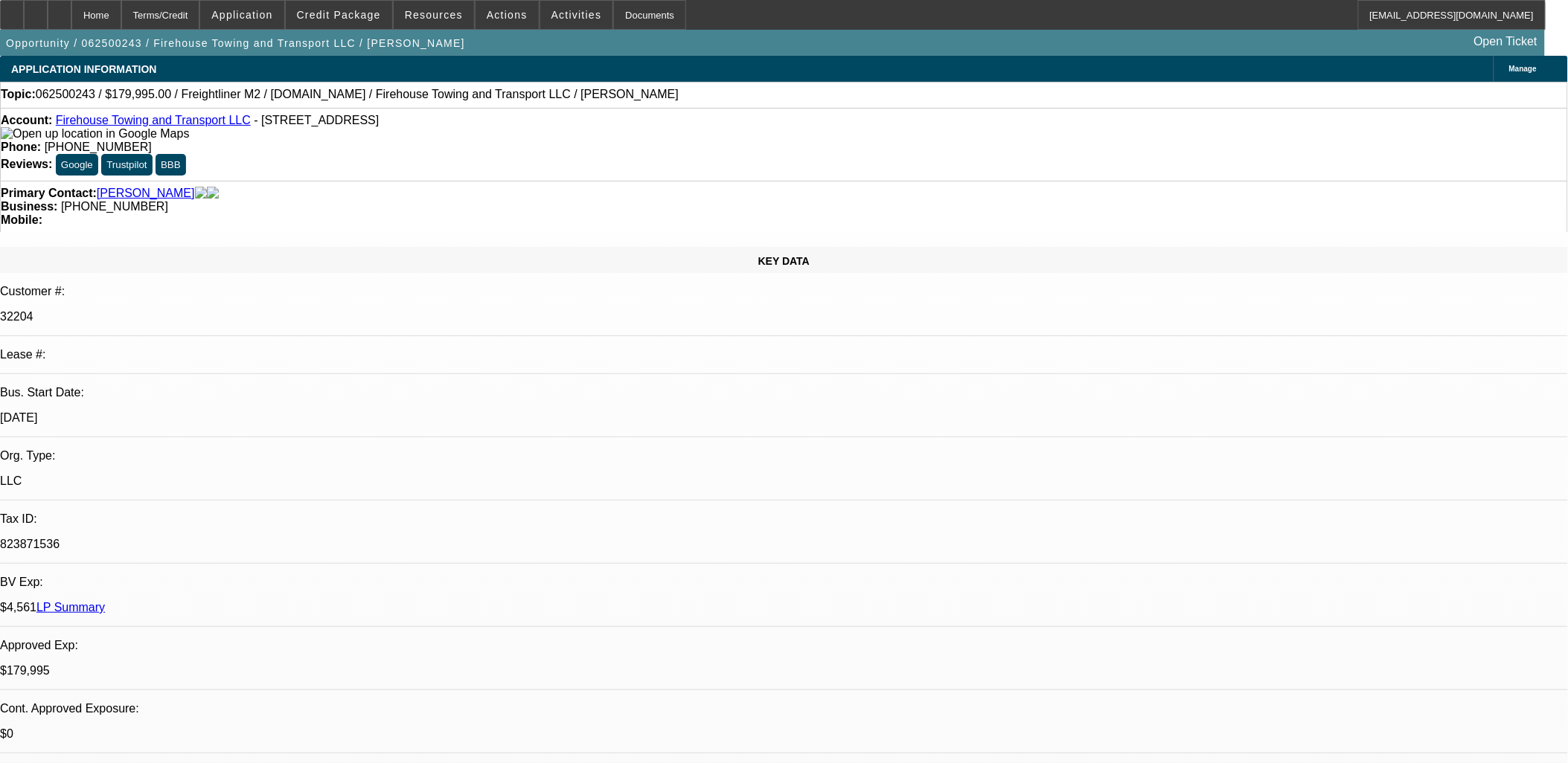
select select "1"
select select "6"
select select "1"
select select "4"
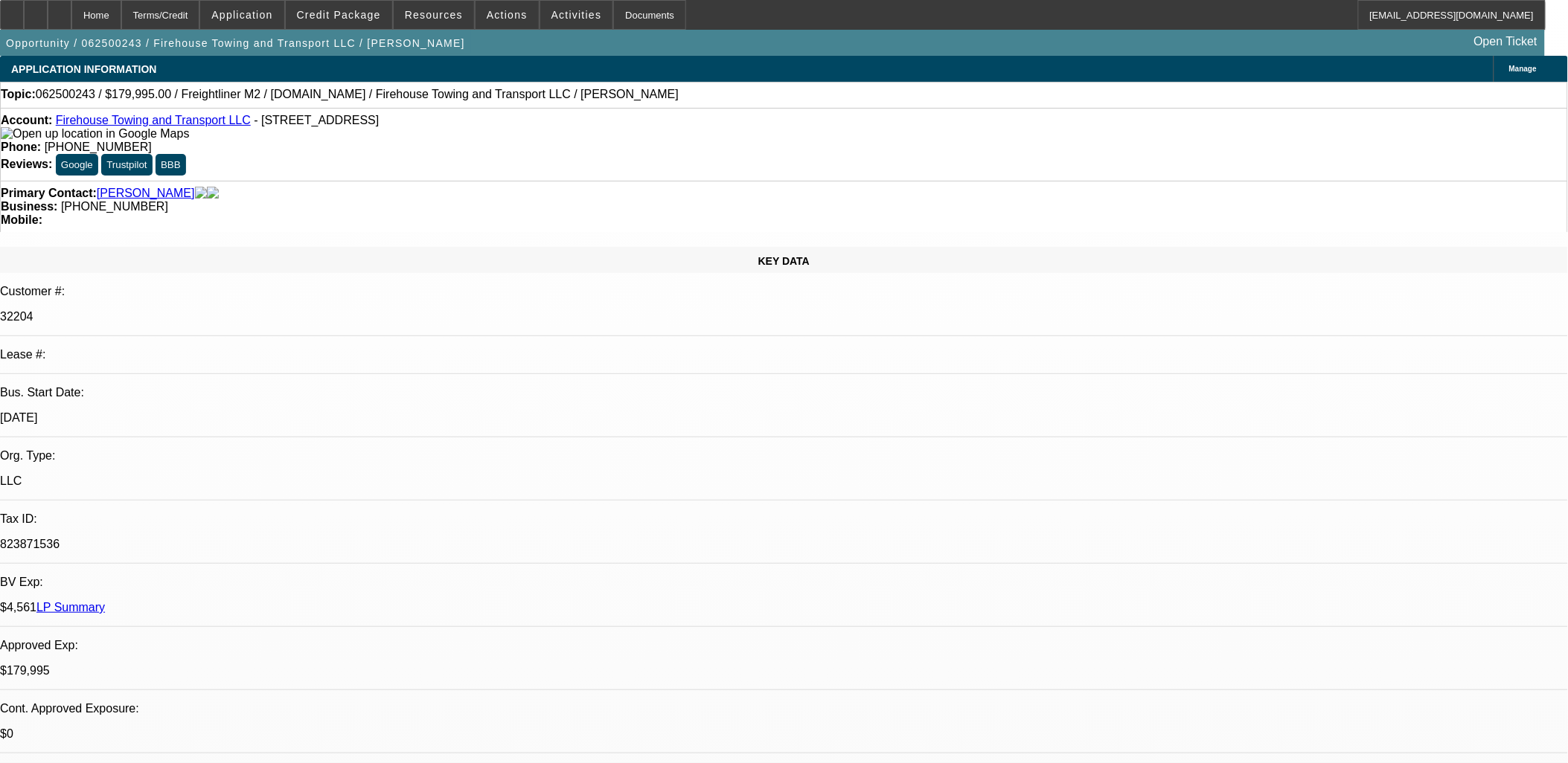
select select "1"
select select "2"
select select "4"
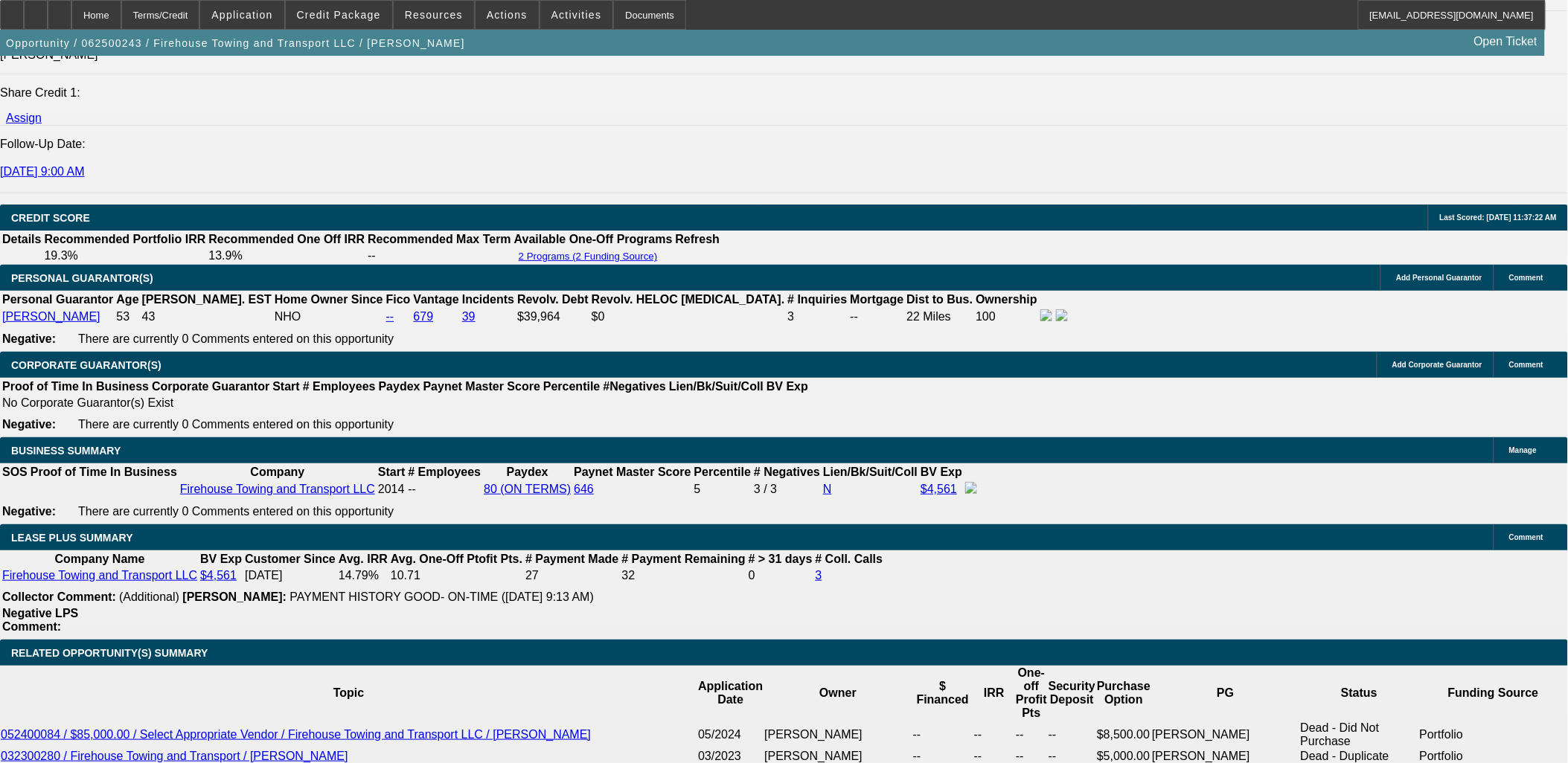
scroll to position [2315, 0]
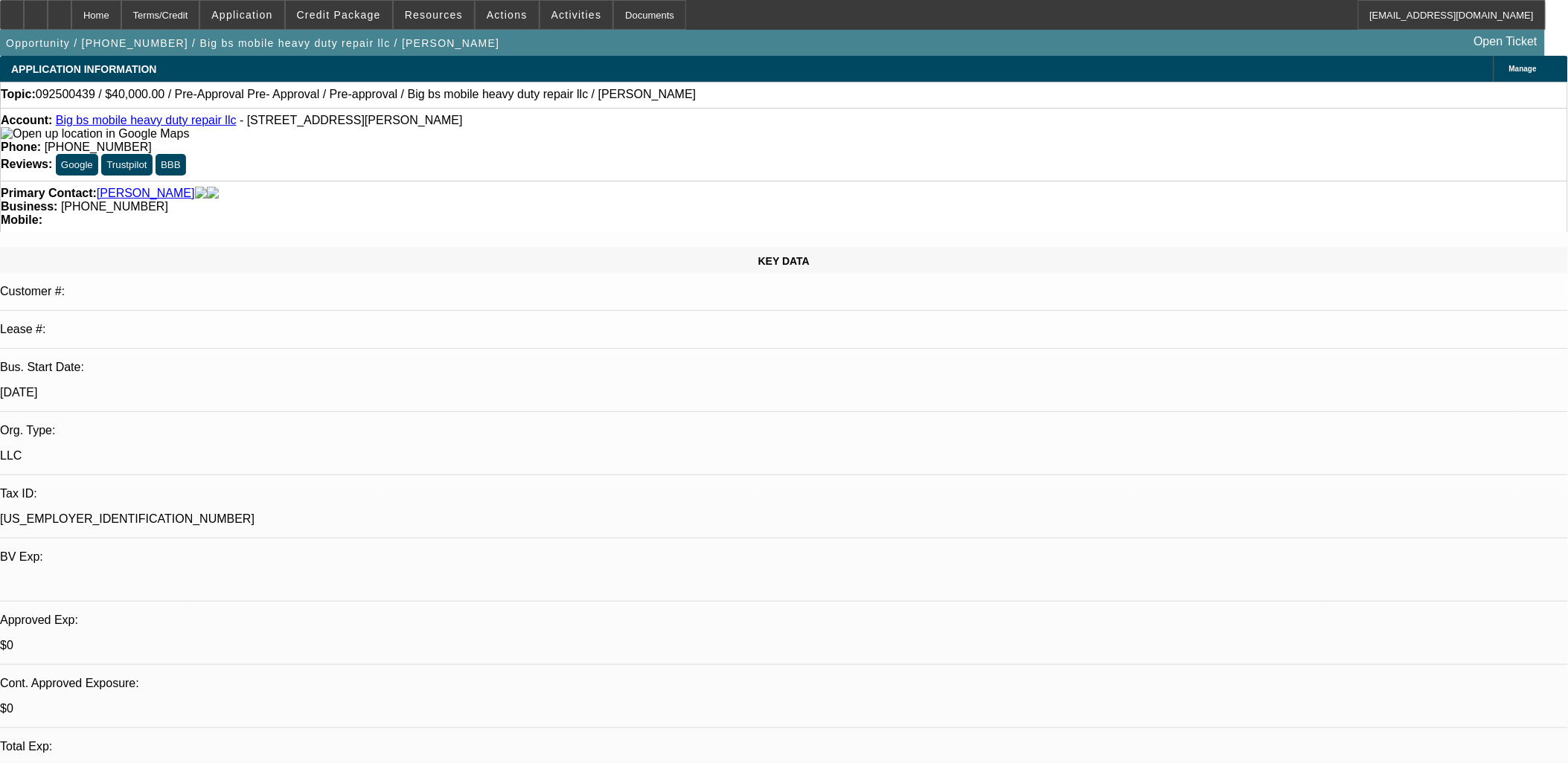
select select "0.2"
select select "0"
select select "0.1"
select select "0.2"
select select "2"
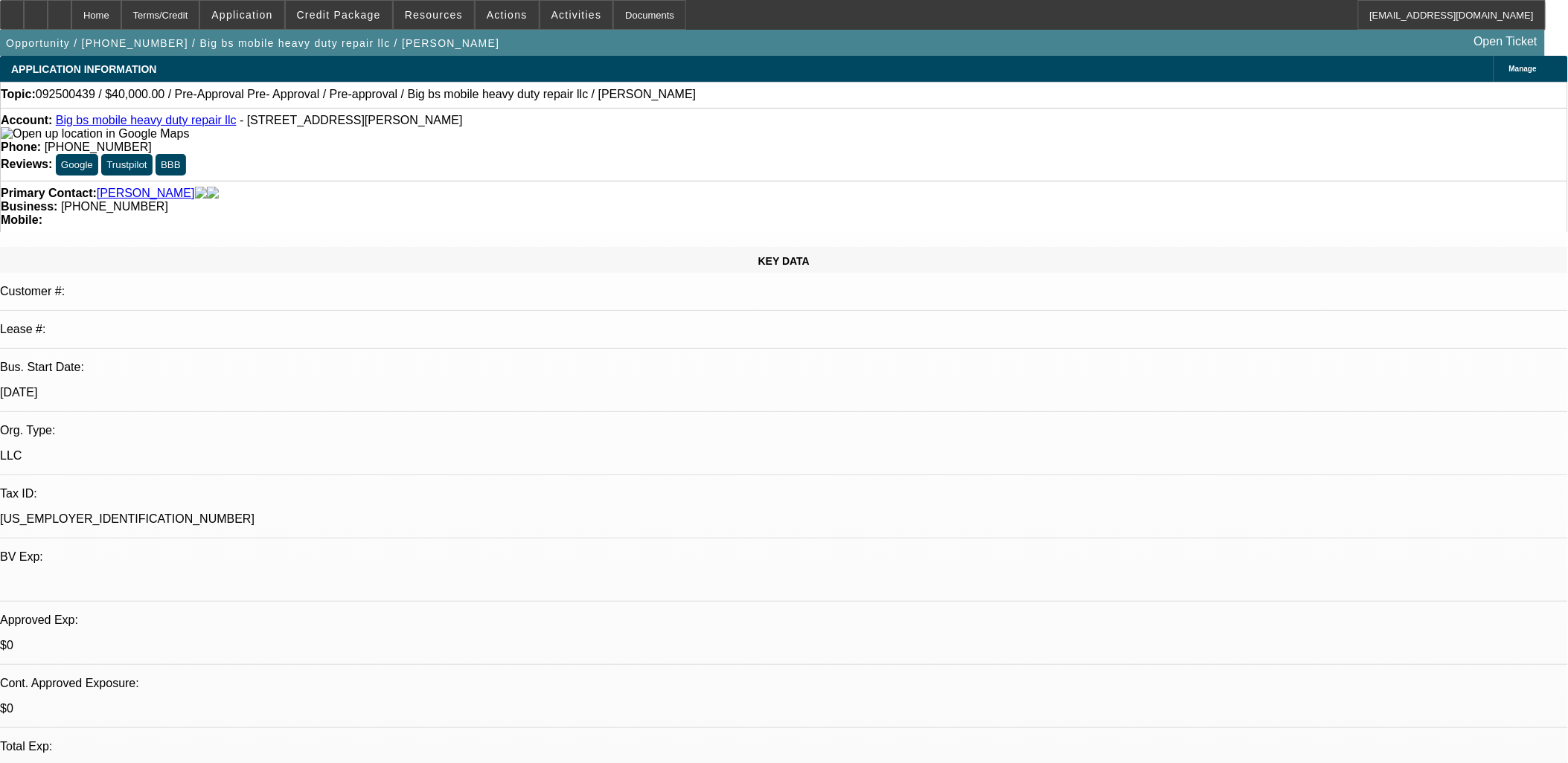
select select "0.1"
select select "0.2"
select select "2"
select select "0.1"
select select "2"
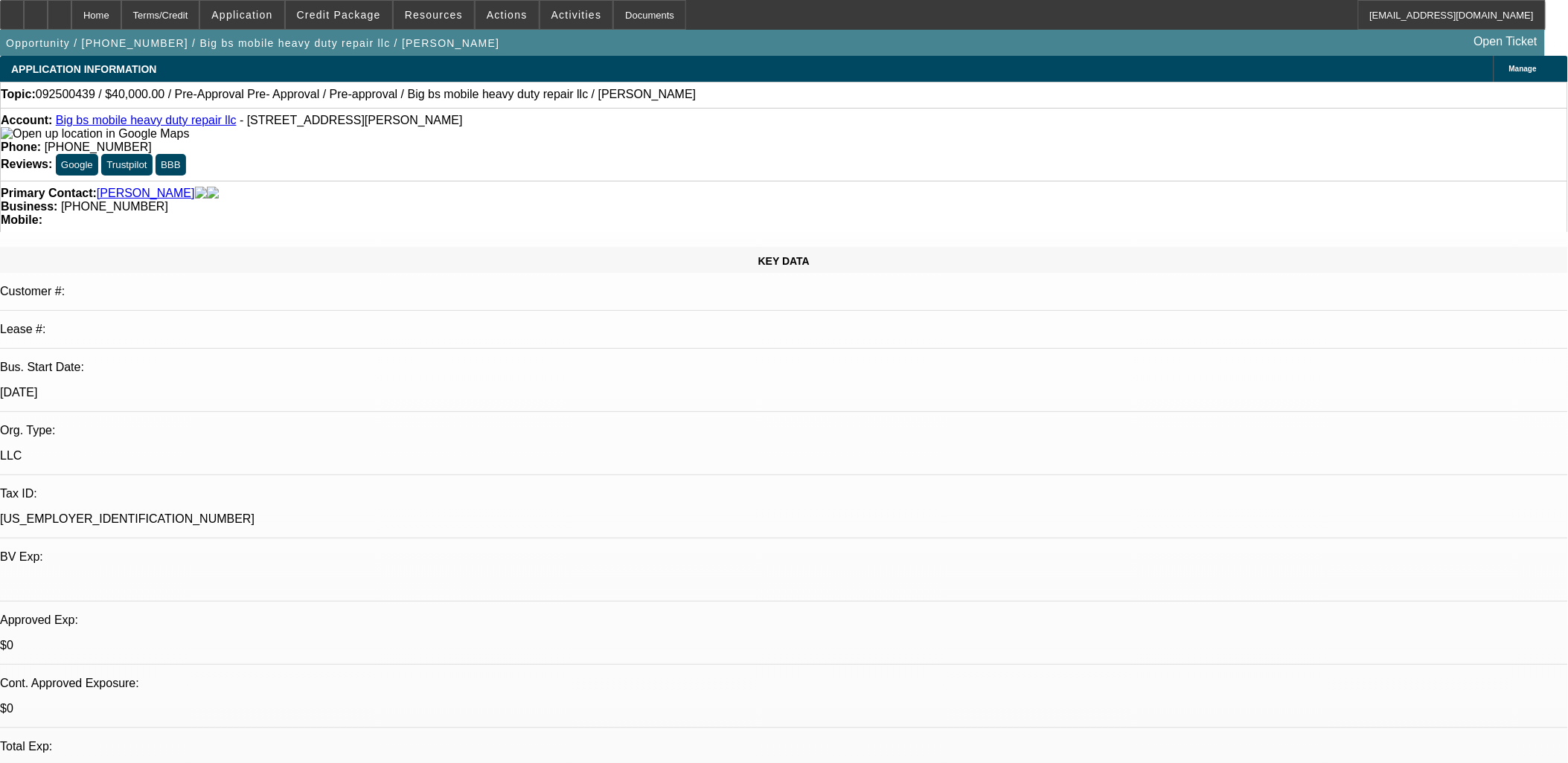
select select "0.1"
select select "1"
select select "4"
select select "1"
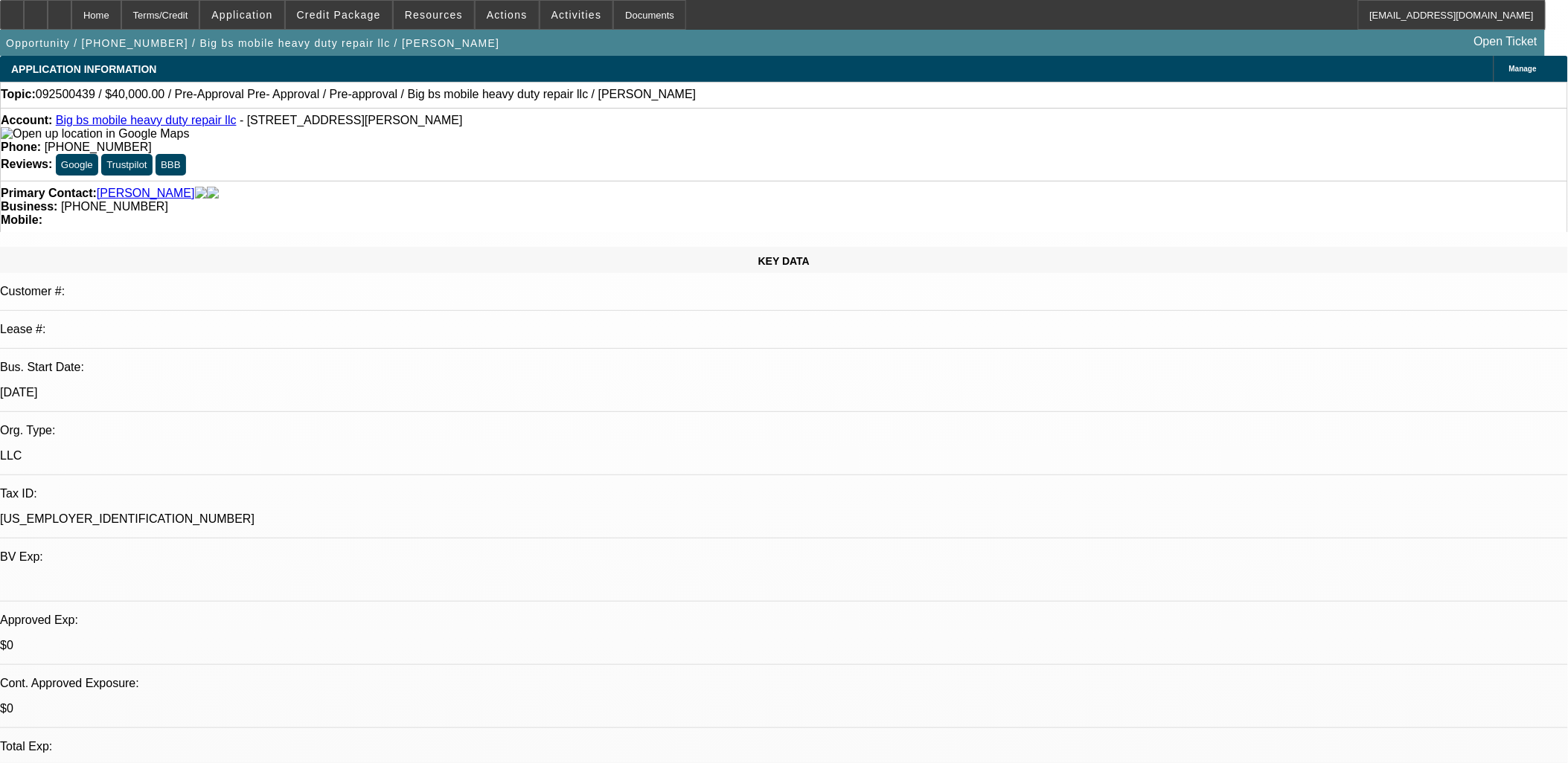
select select "2"
select select "4"
select select "1"
select select "2"
select select "4"
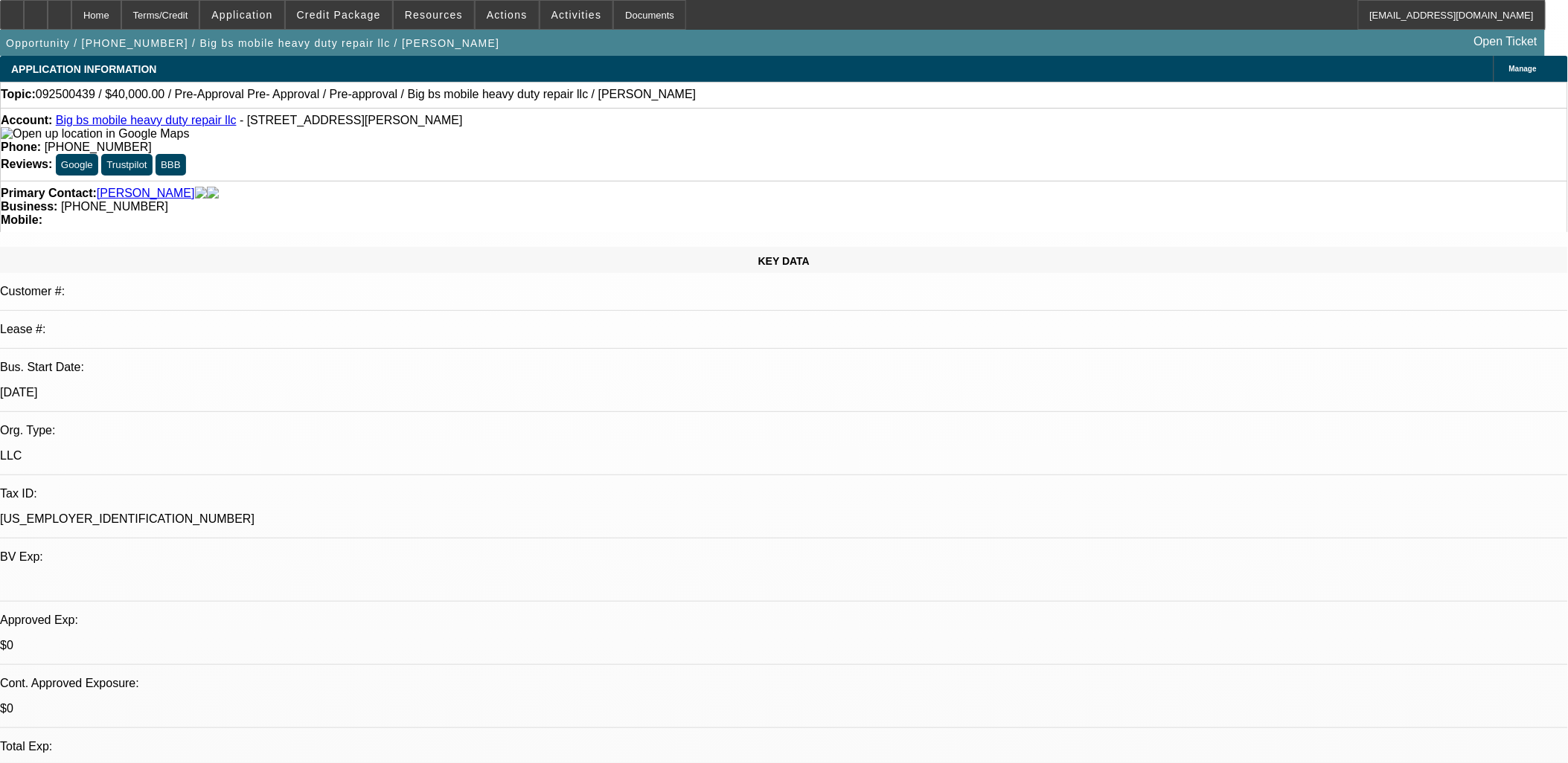
select select "1"
select select "2"
select select "4"
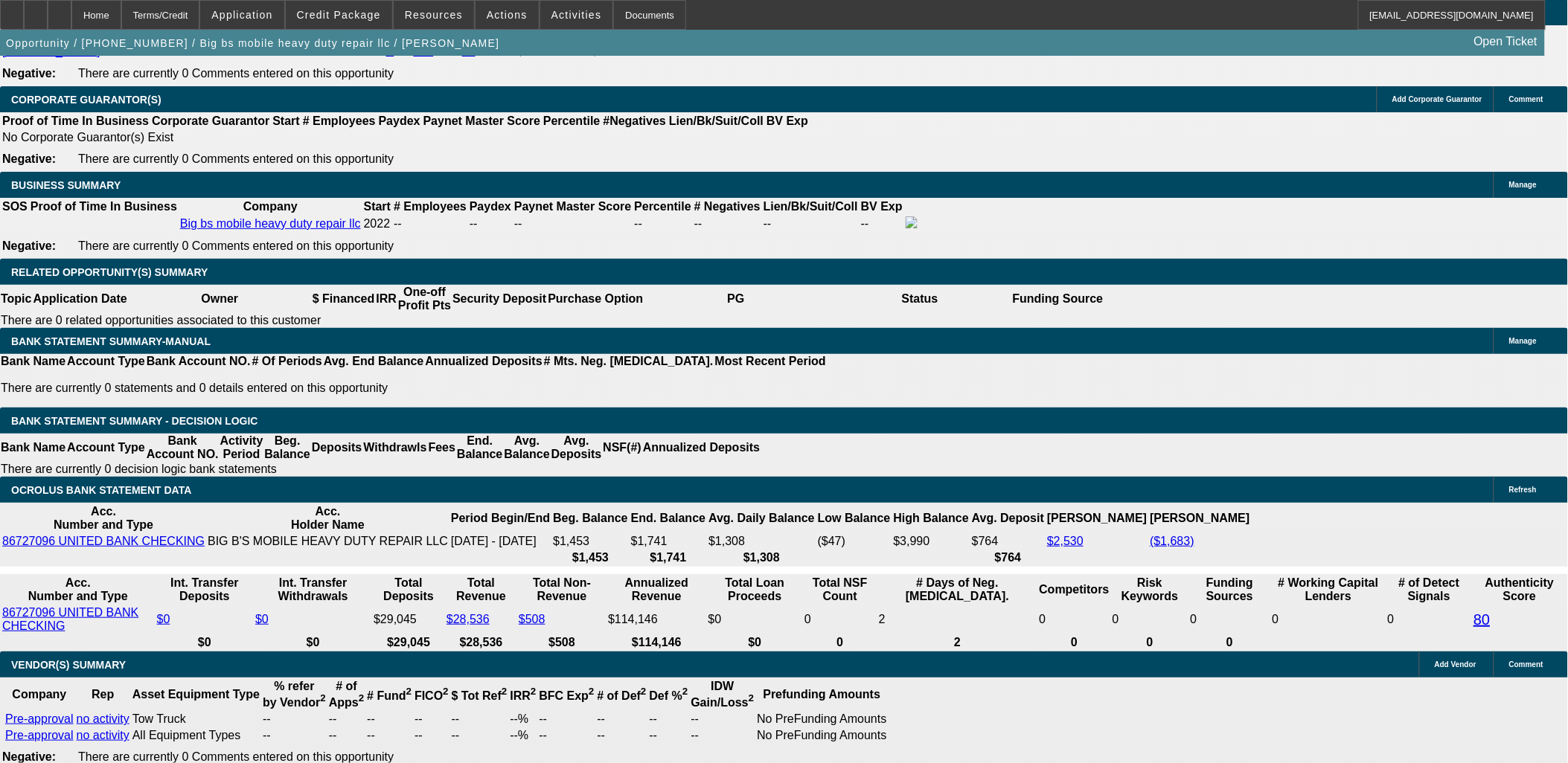
scroll to position [2315, 0]
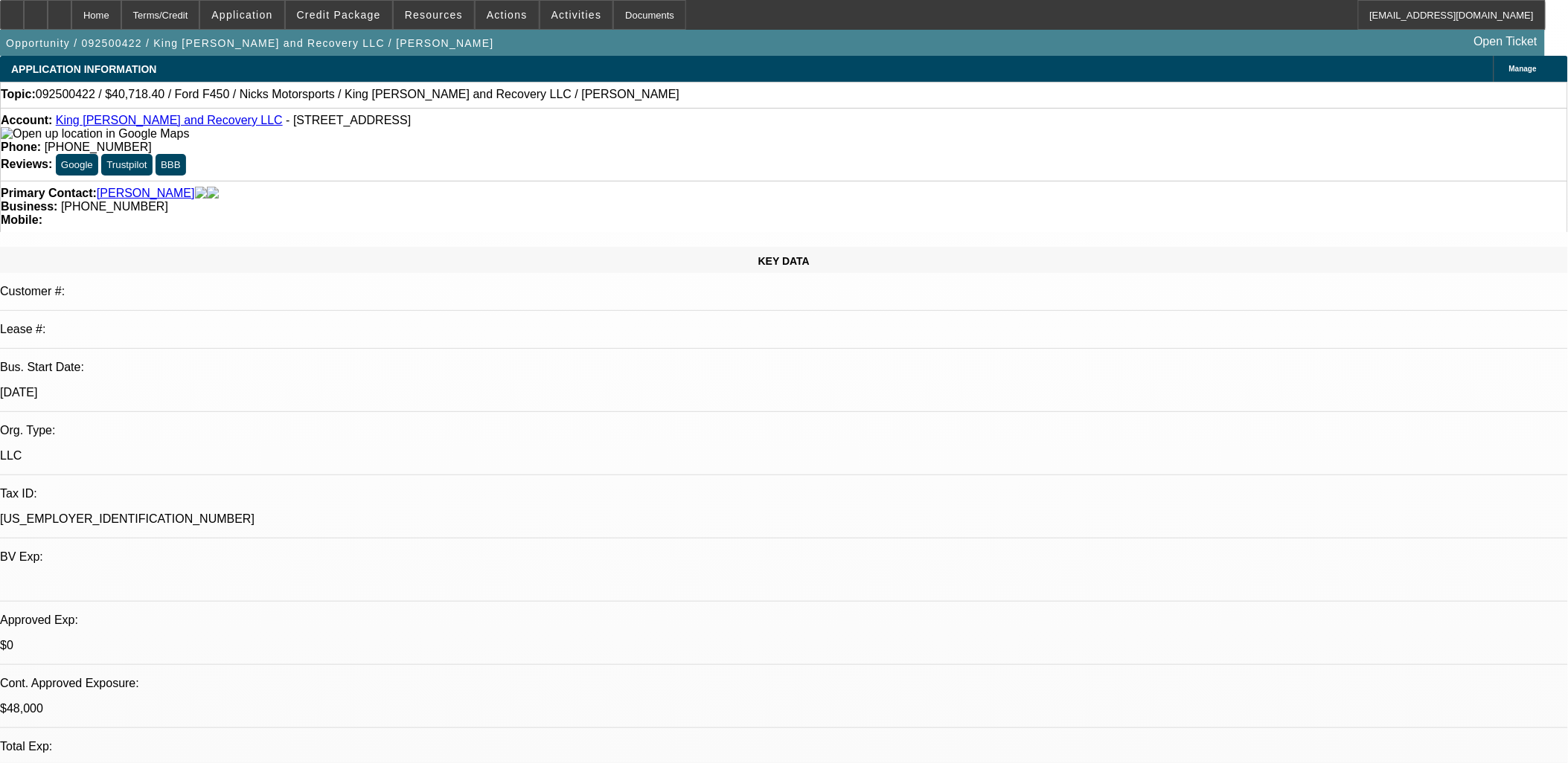
select select "0.2"
select select "2"
select select "0.1"
select select "0.2"
select select "2"
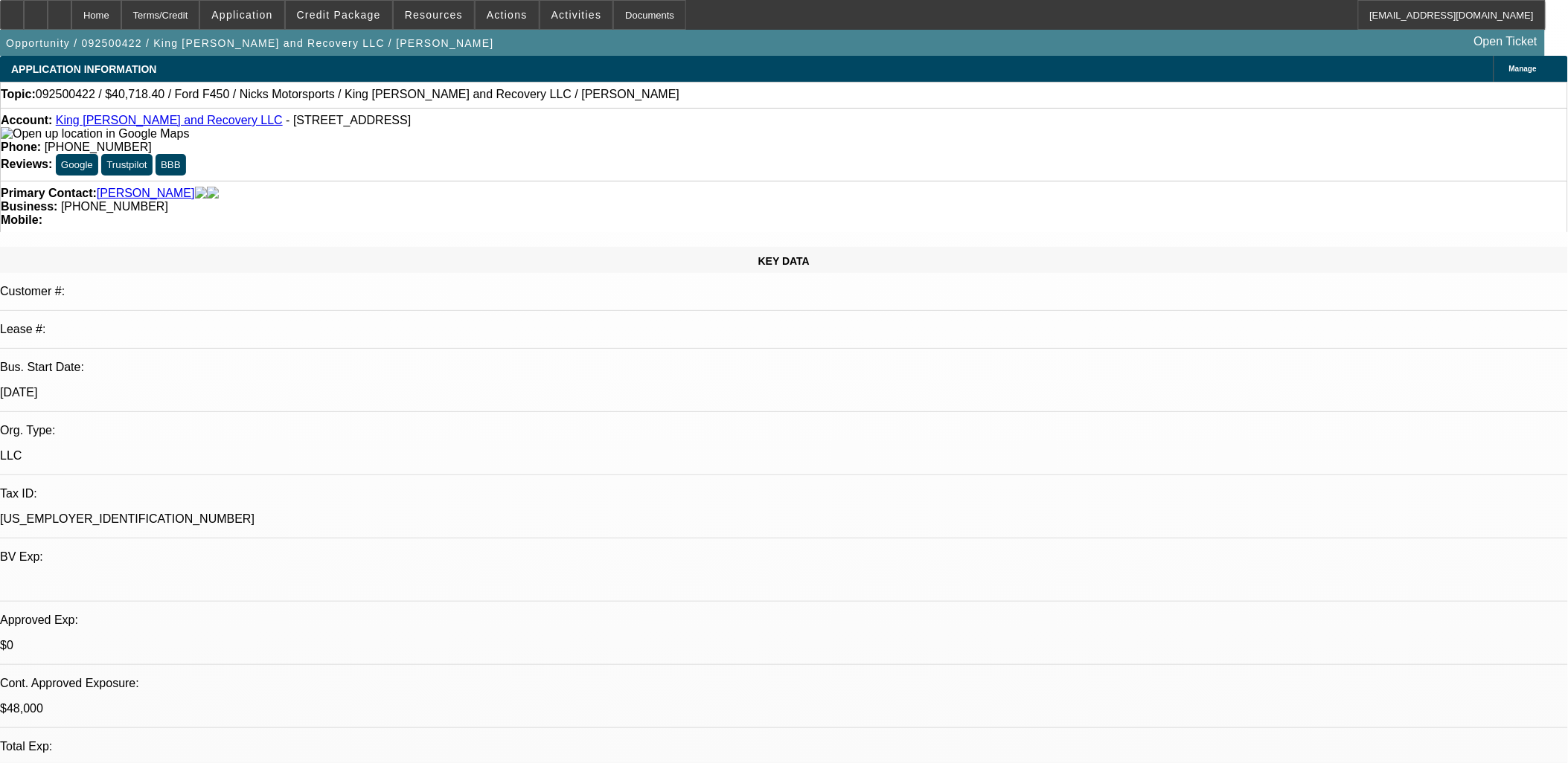
select select "0.1"
select select "0.2"
select select "2"
select select "0.1"
select select "0.15"
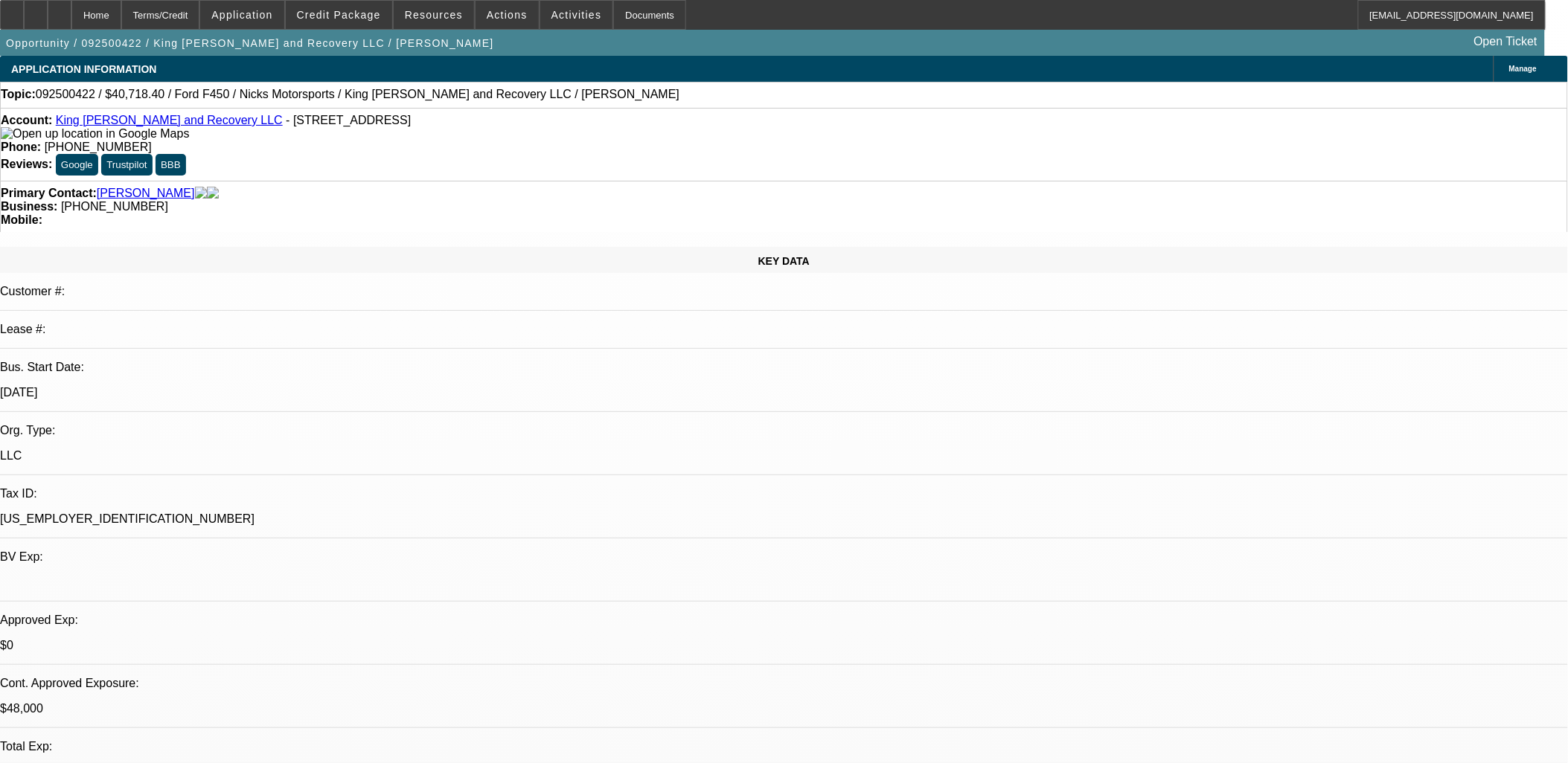
select select "2"
select select "0.1"
select select "1"
select select "2"
select select "4"
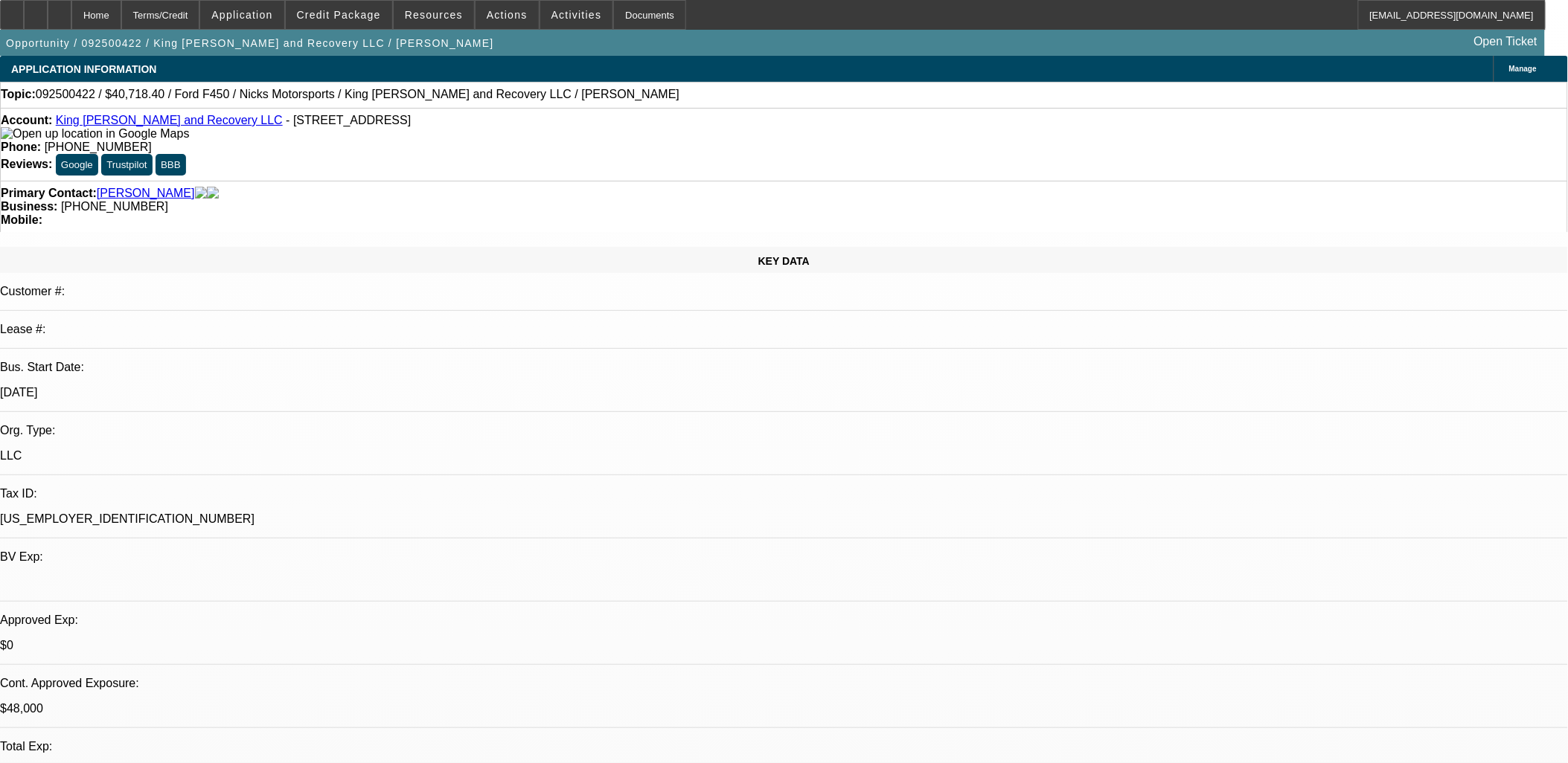
select select "1"
select select "2"
select select "4"
select select "1"
select select "2"
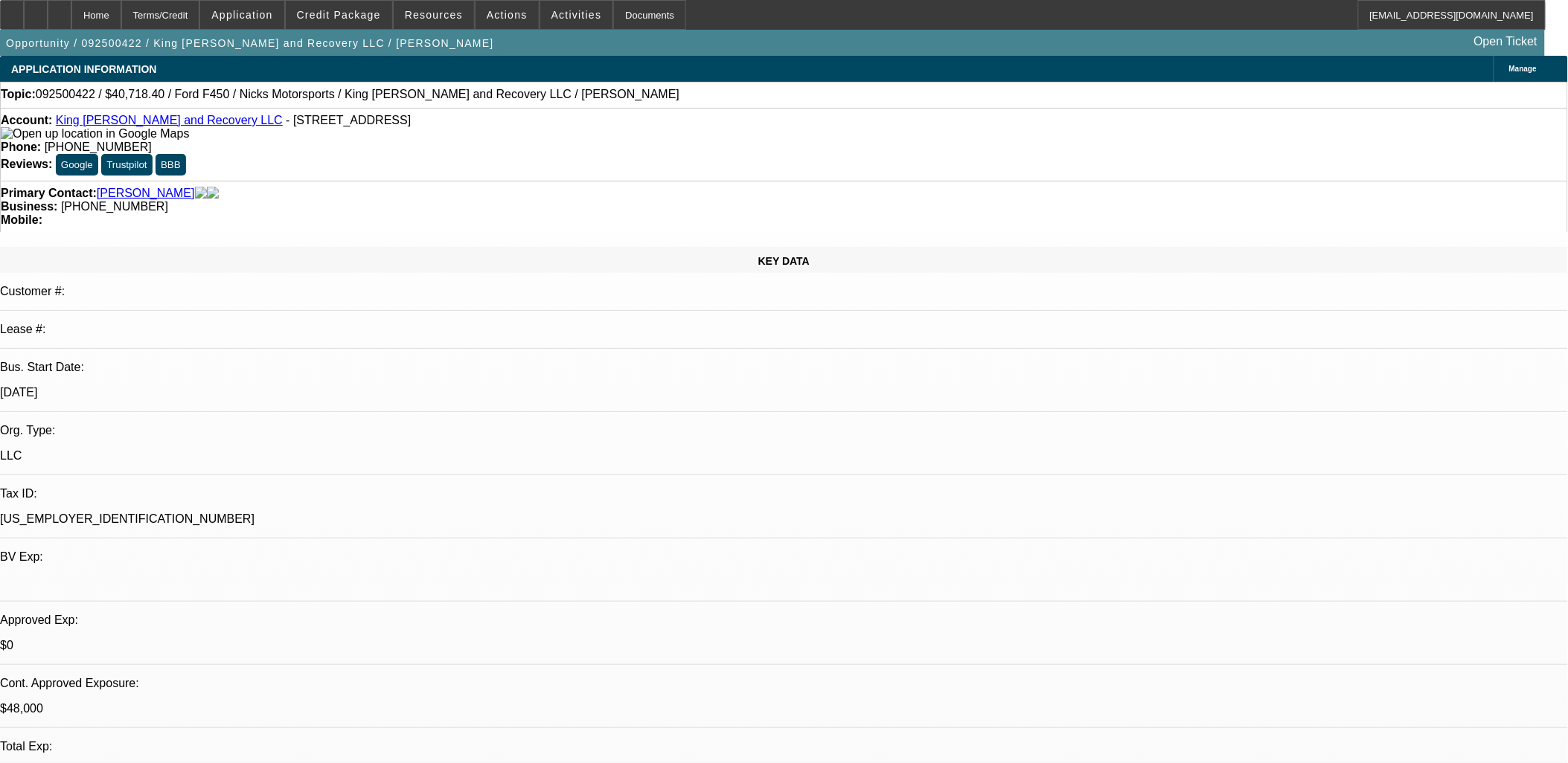
select select "4"
select select "1"
select select "2"
select select "4"
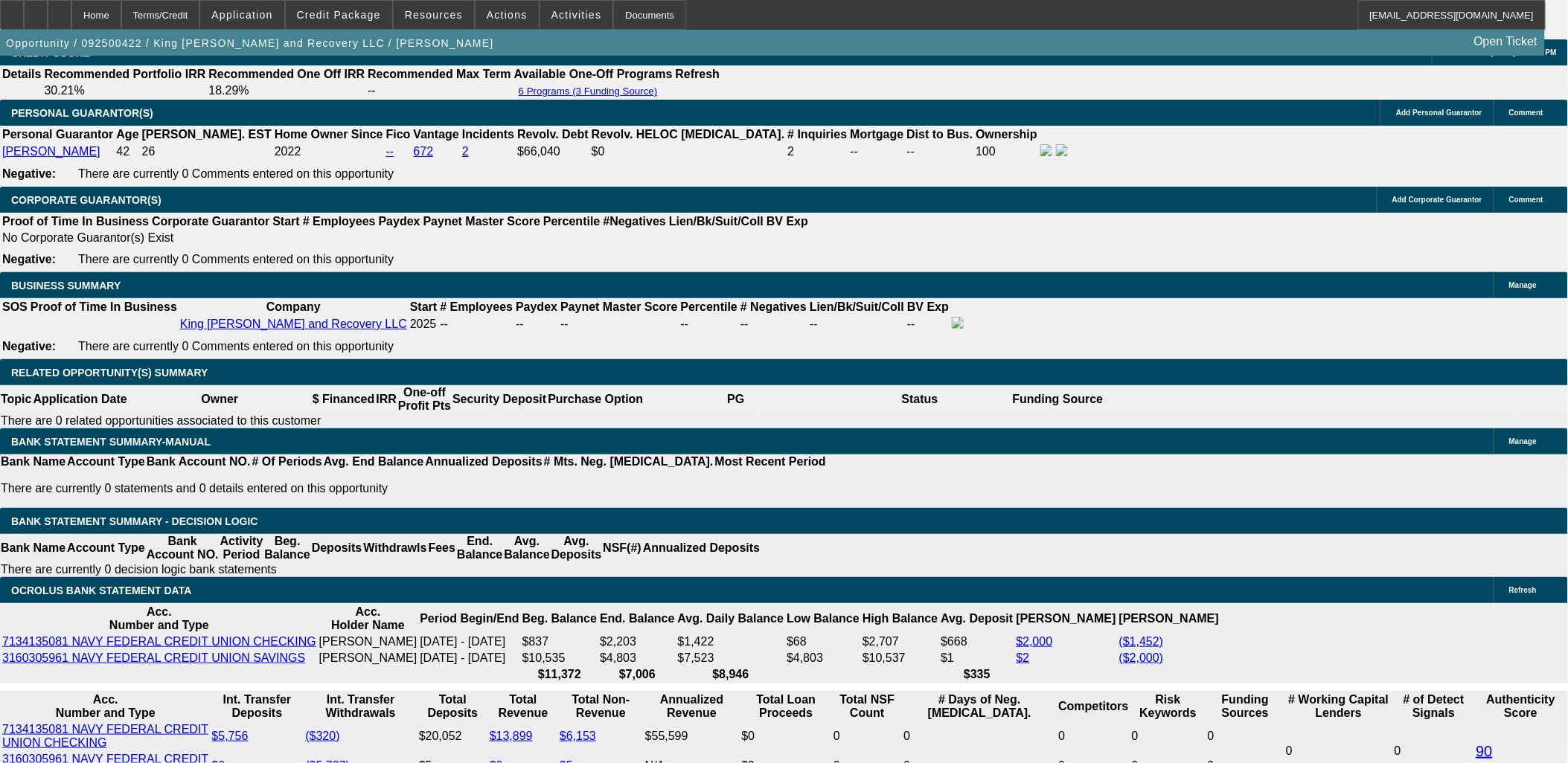
scroll to position [2315, 0]
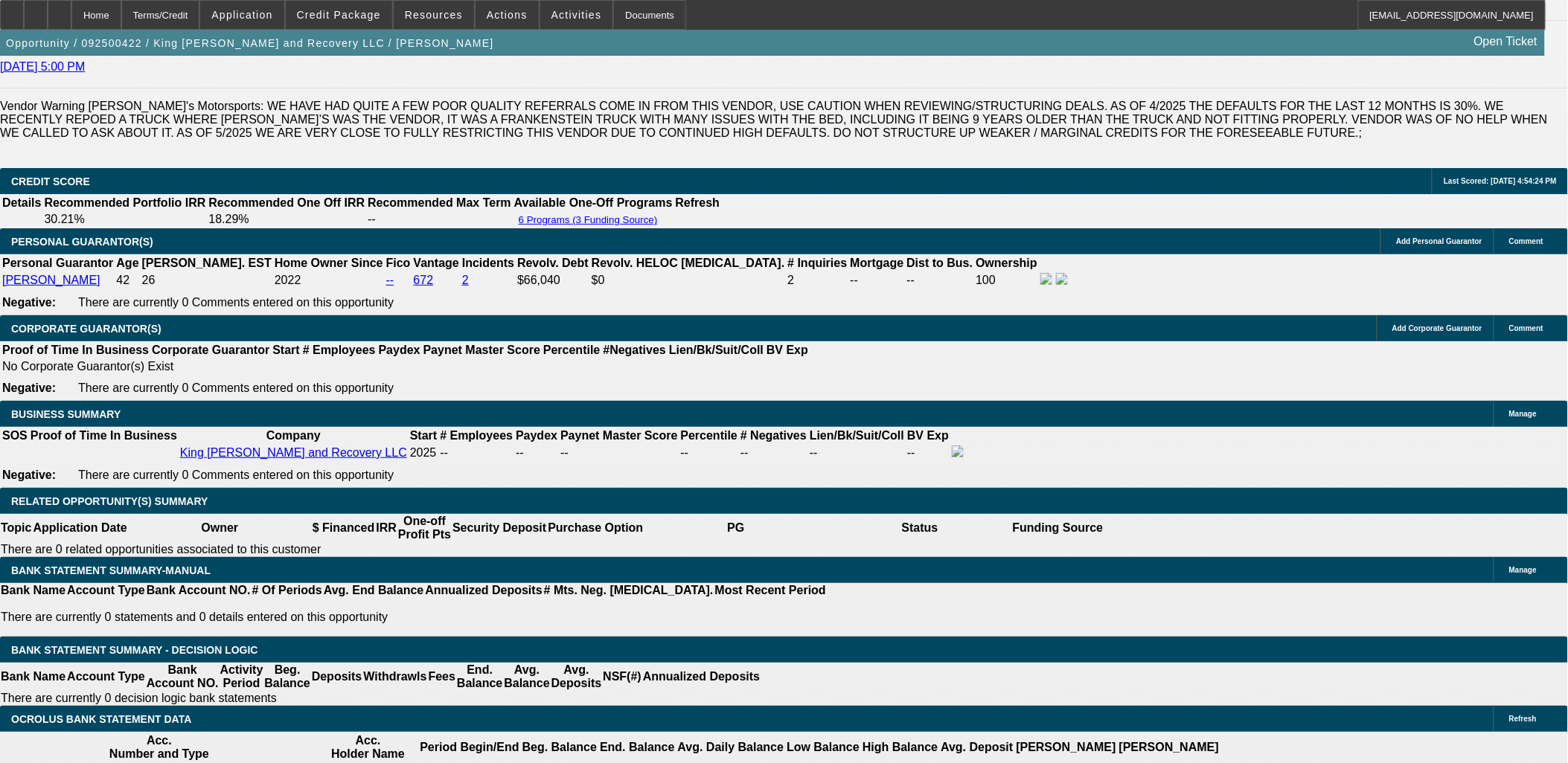
scroll to position [2066, 0]
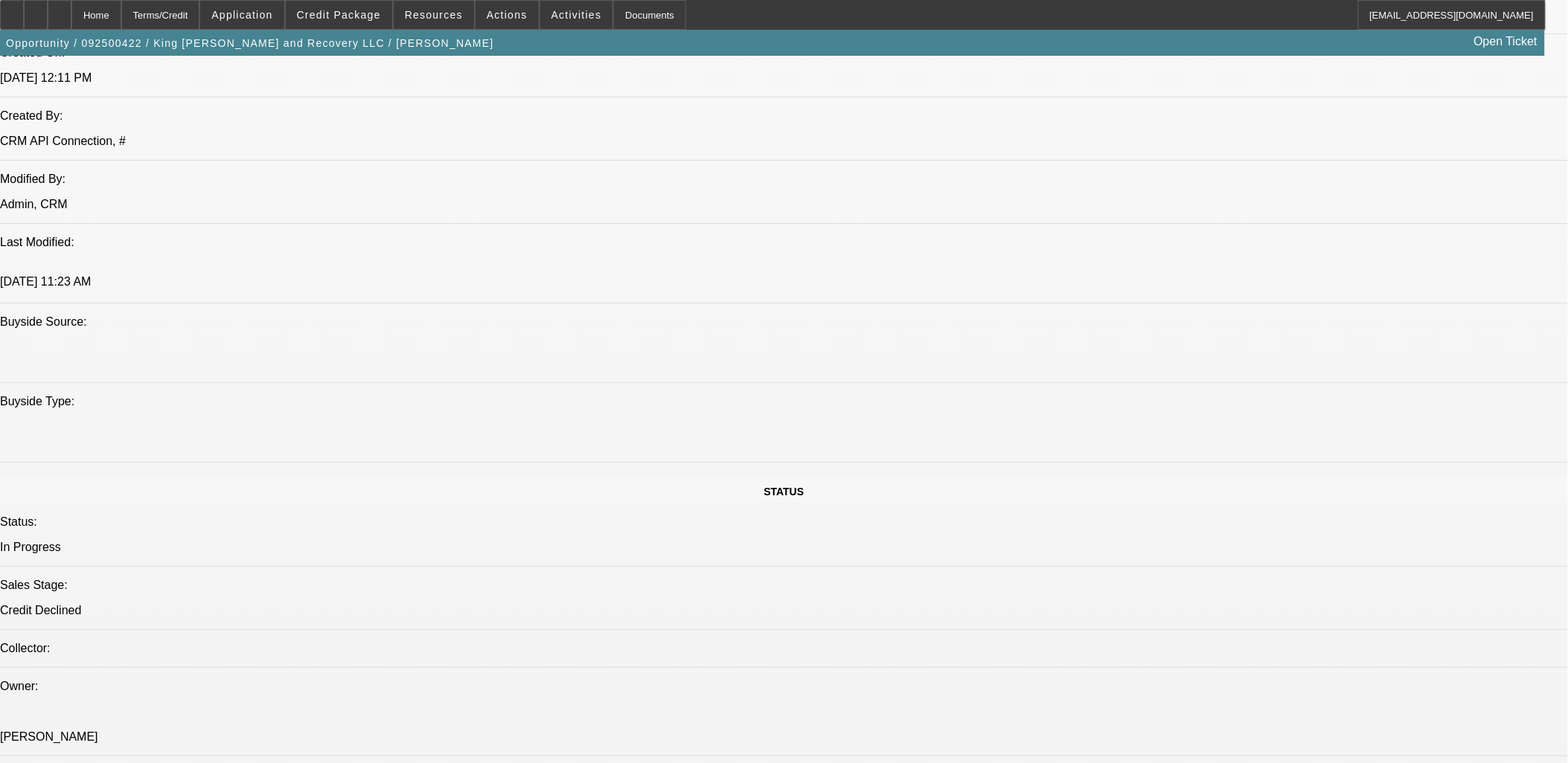
scroll to position [992, 0]
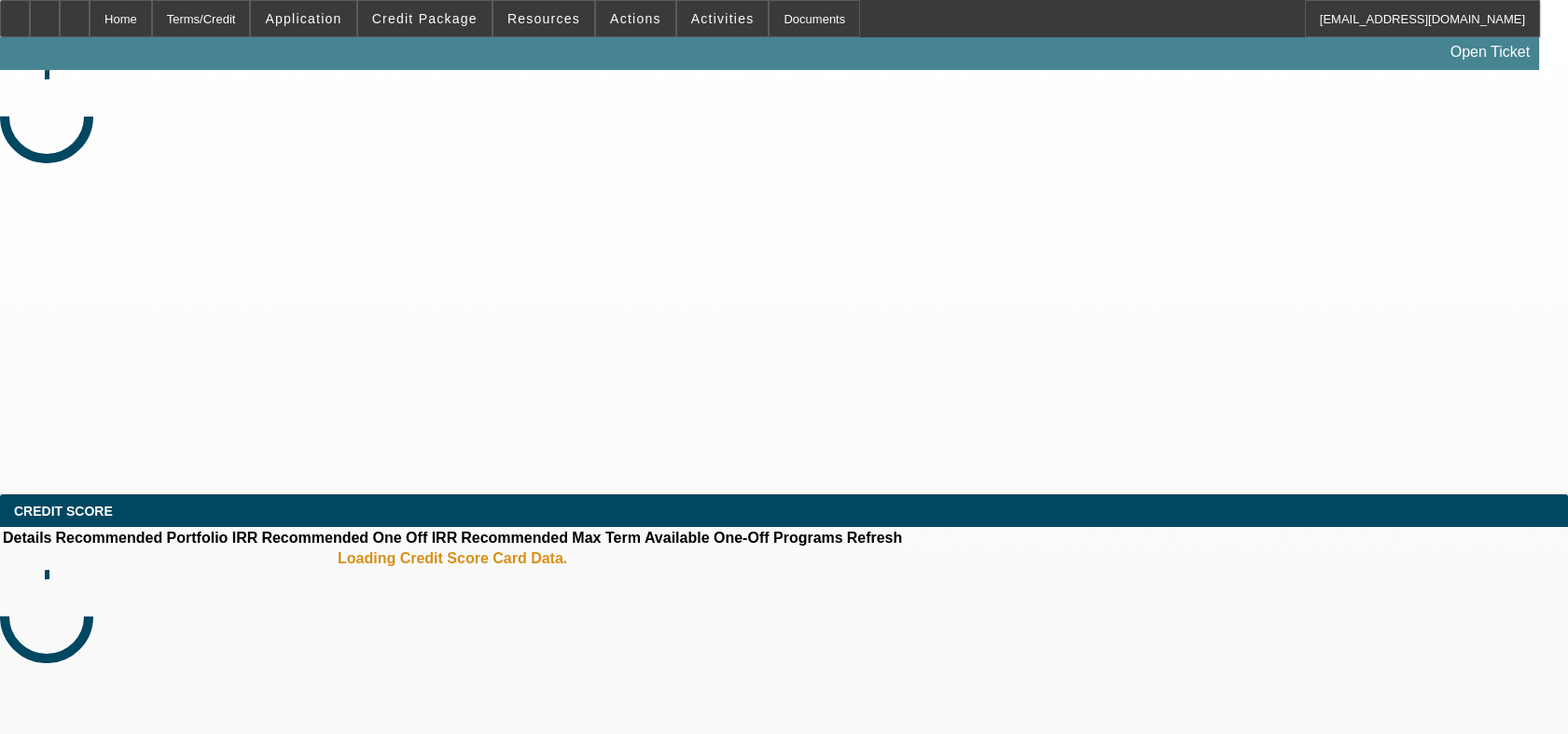
select select "0"
select select "2"
select select "0.1"
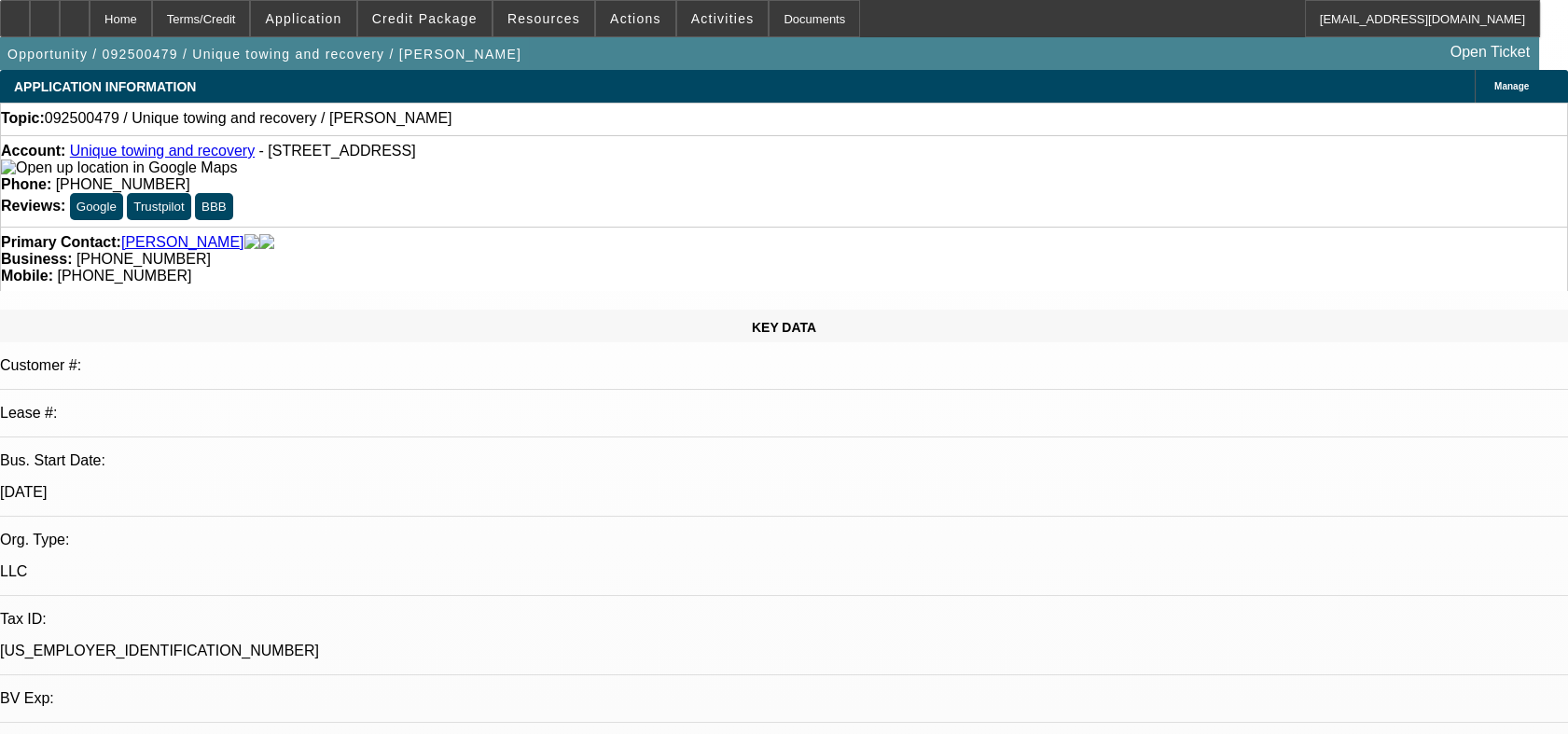
select select "1"
select select "2"
select select "4"
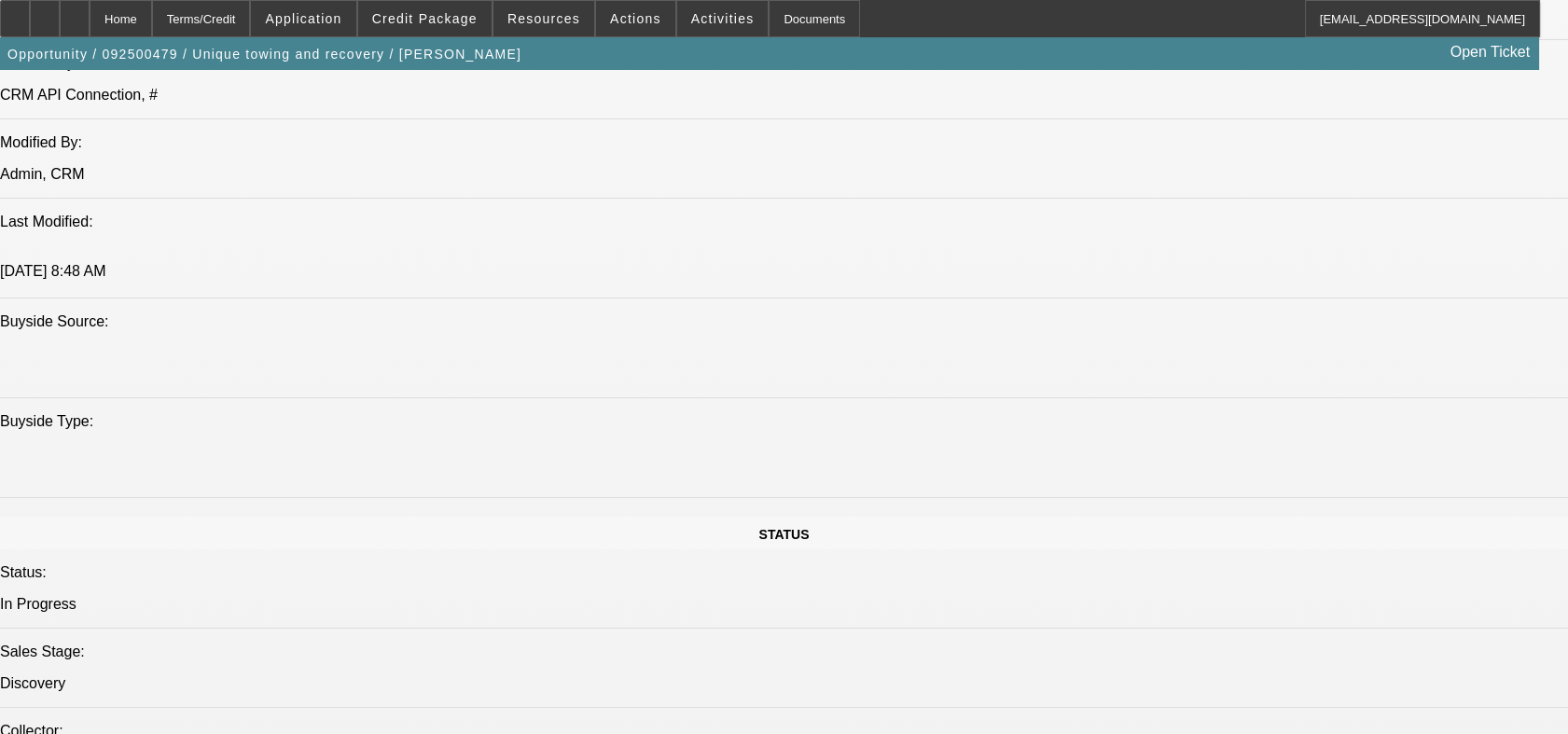
scroll to position [1139, 0]
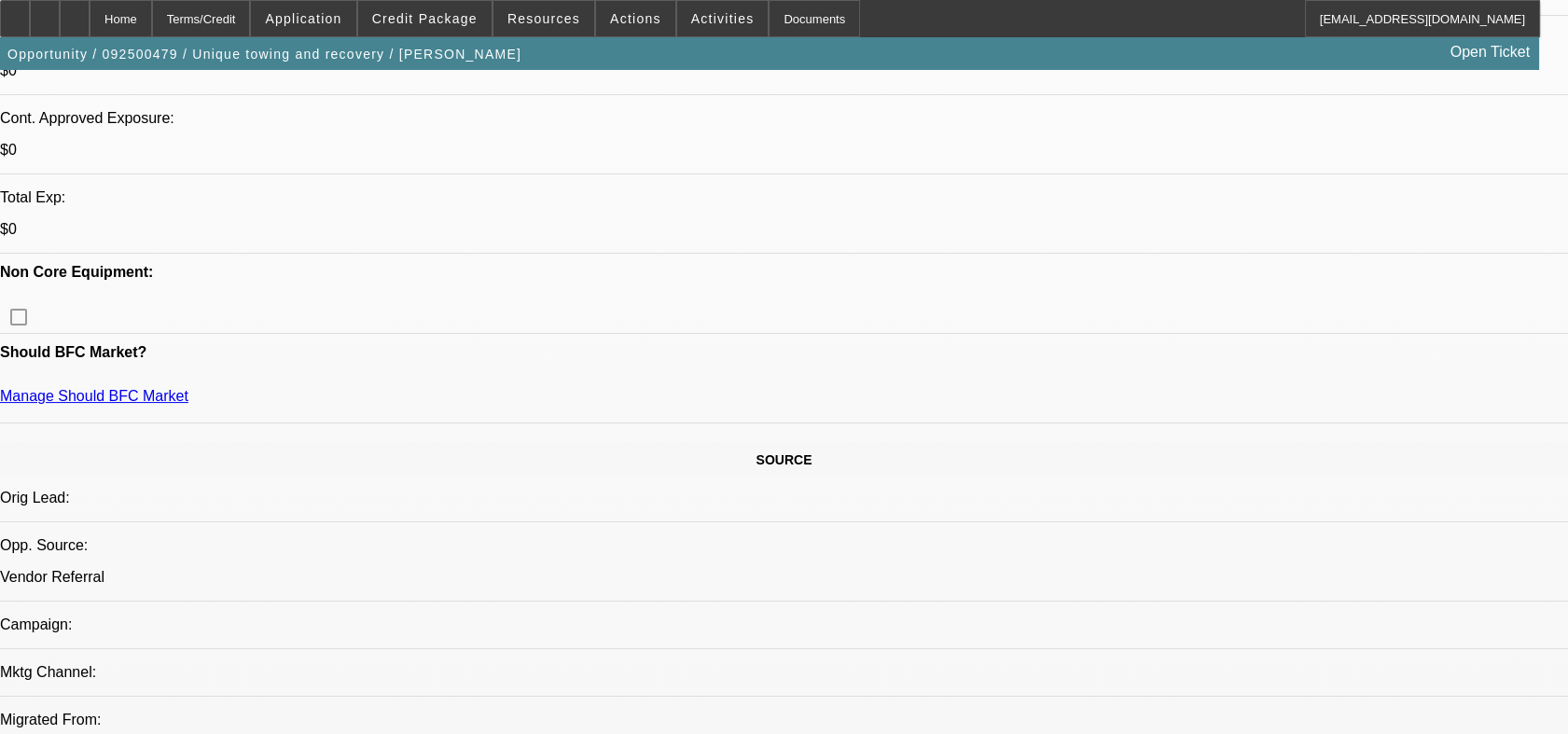
scroll to position [517, 0]
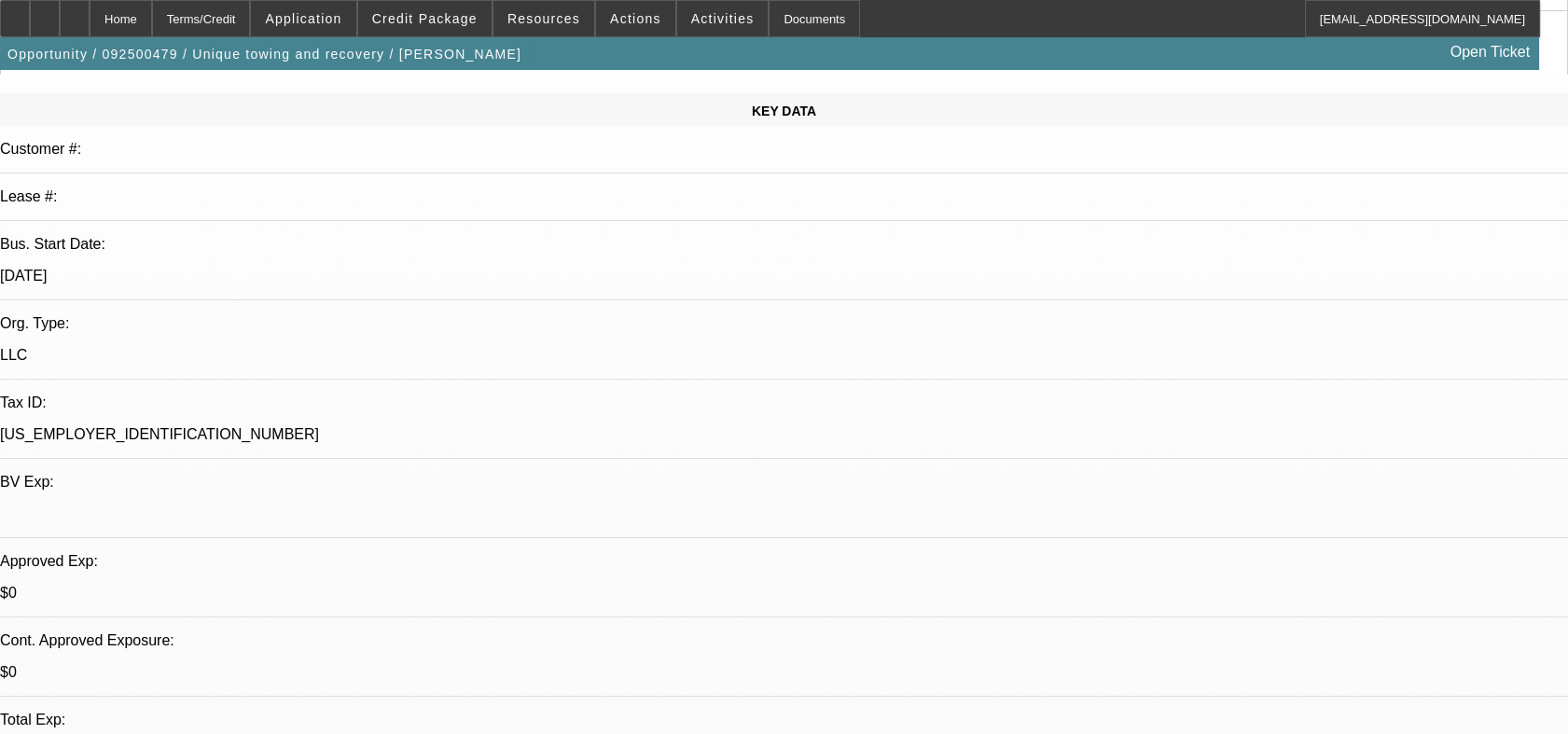
scroll to position [0, 0]
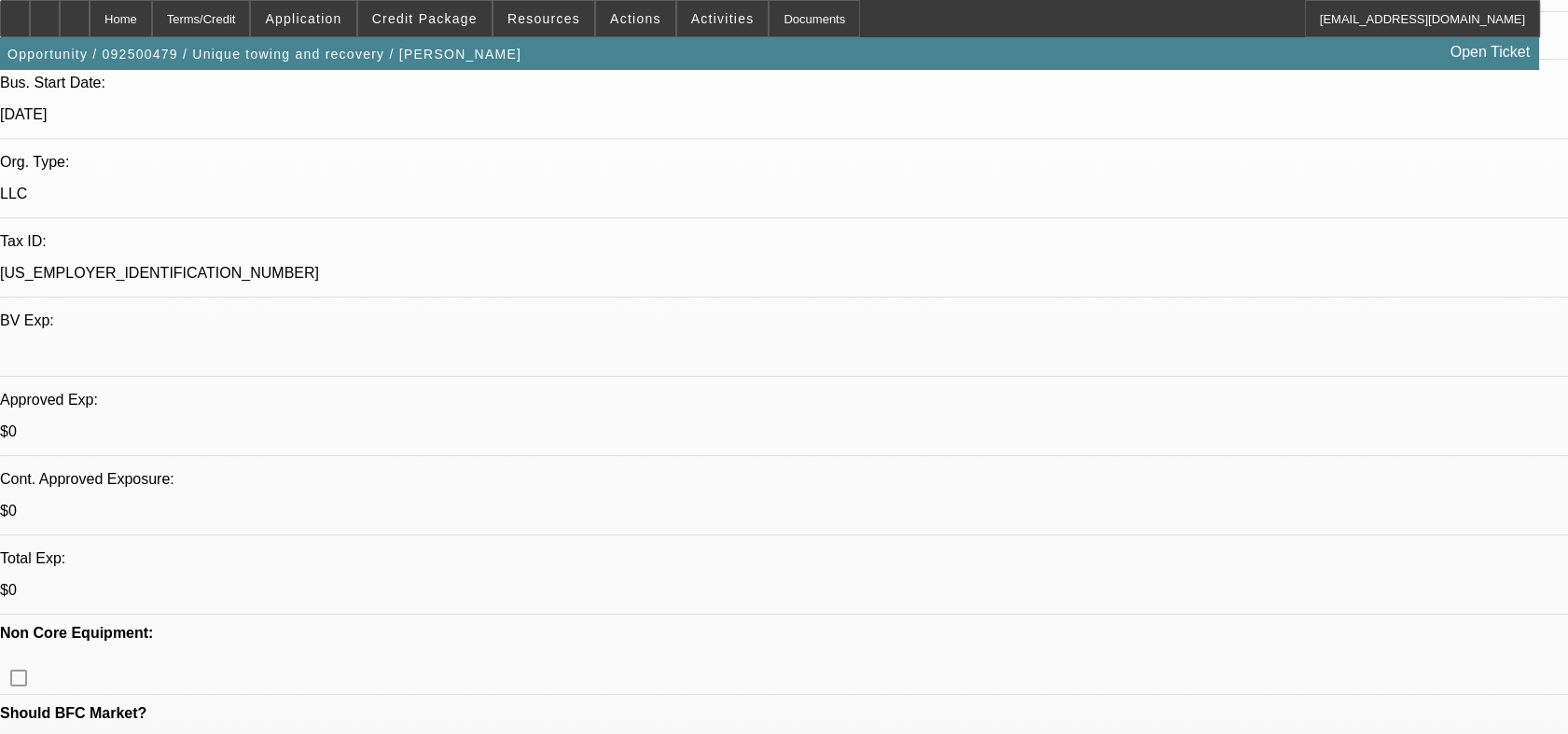
scroll to position [517, 0]
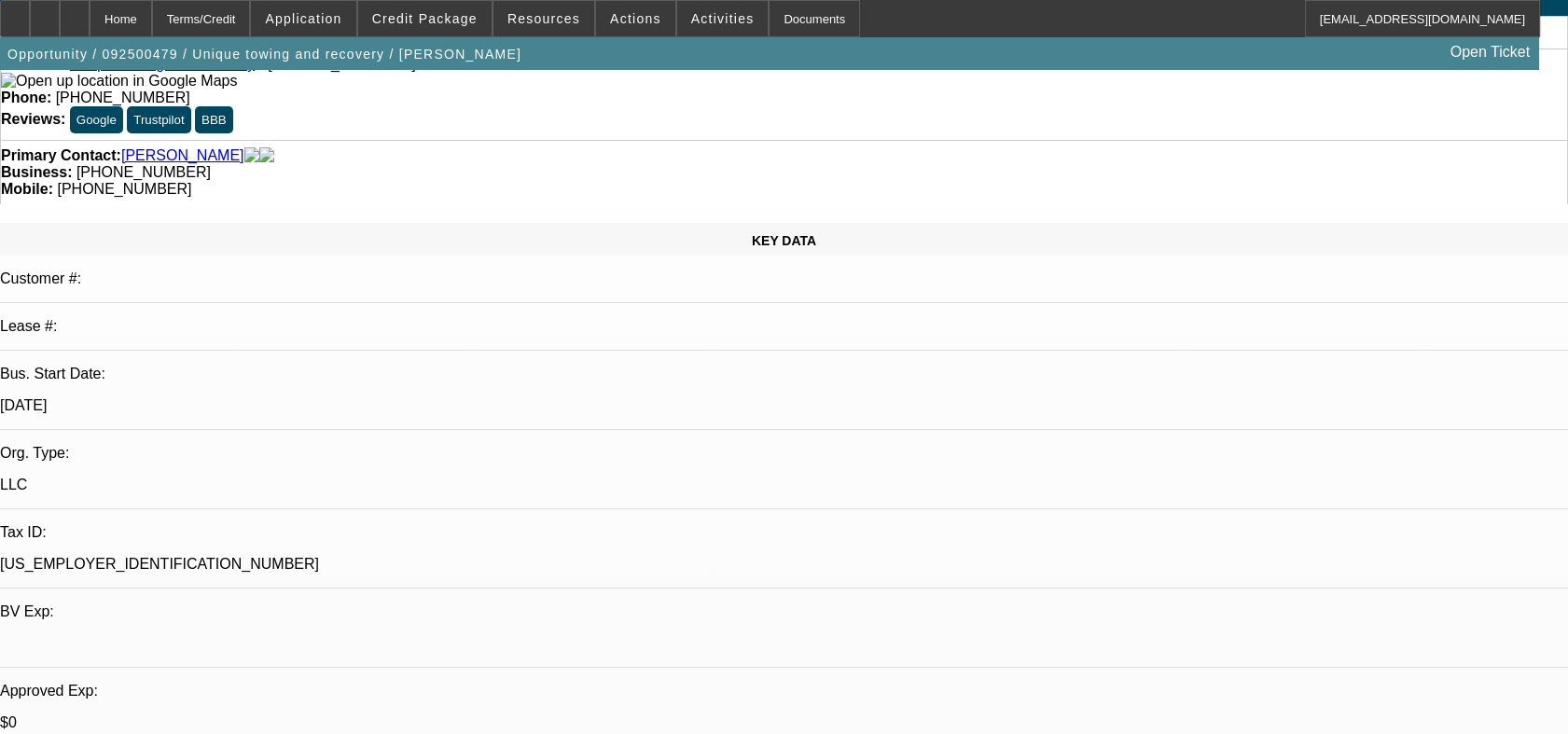
scroll to position [0, 0]
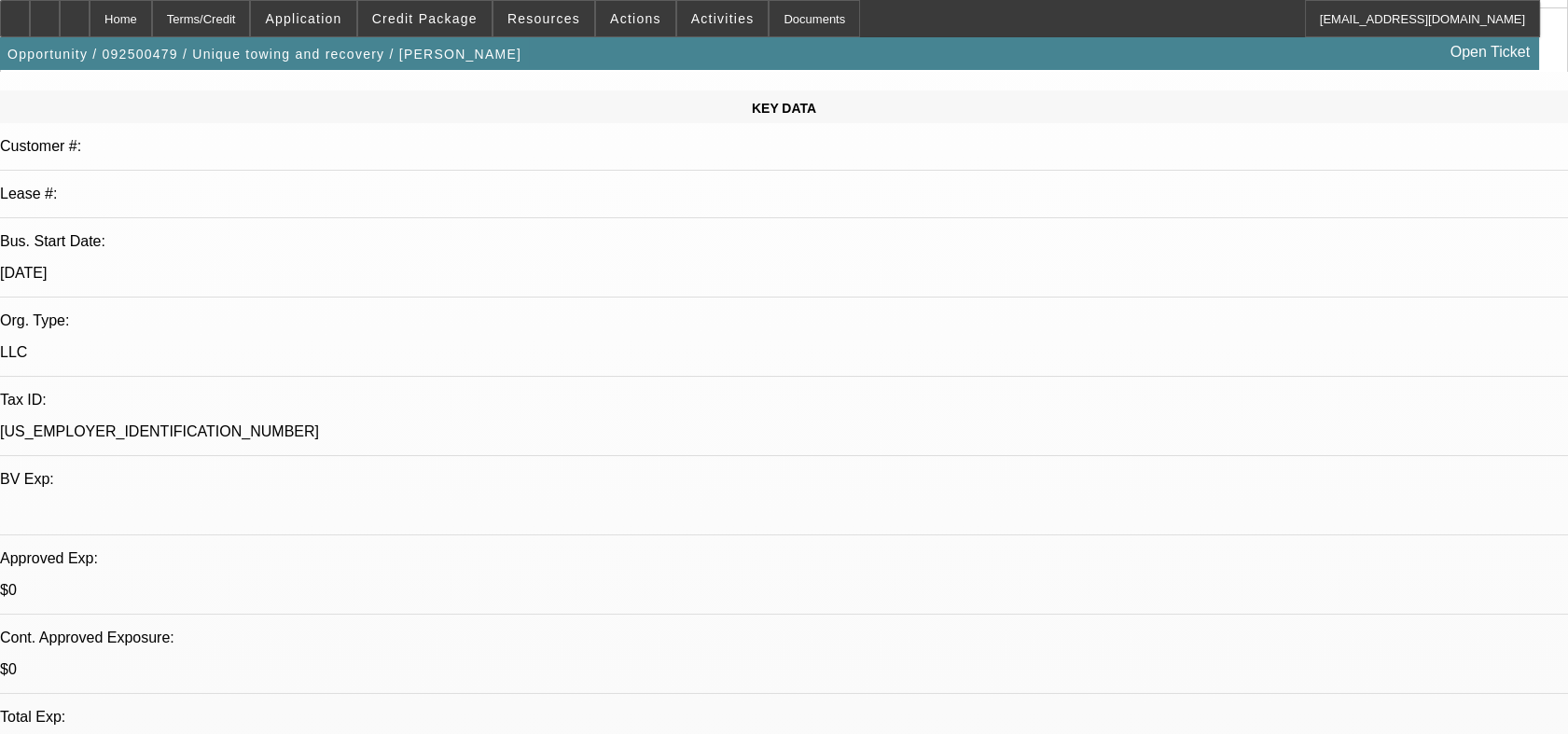
scroll to position [104, 0]
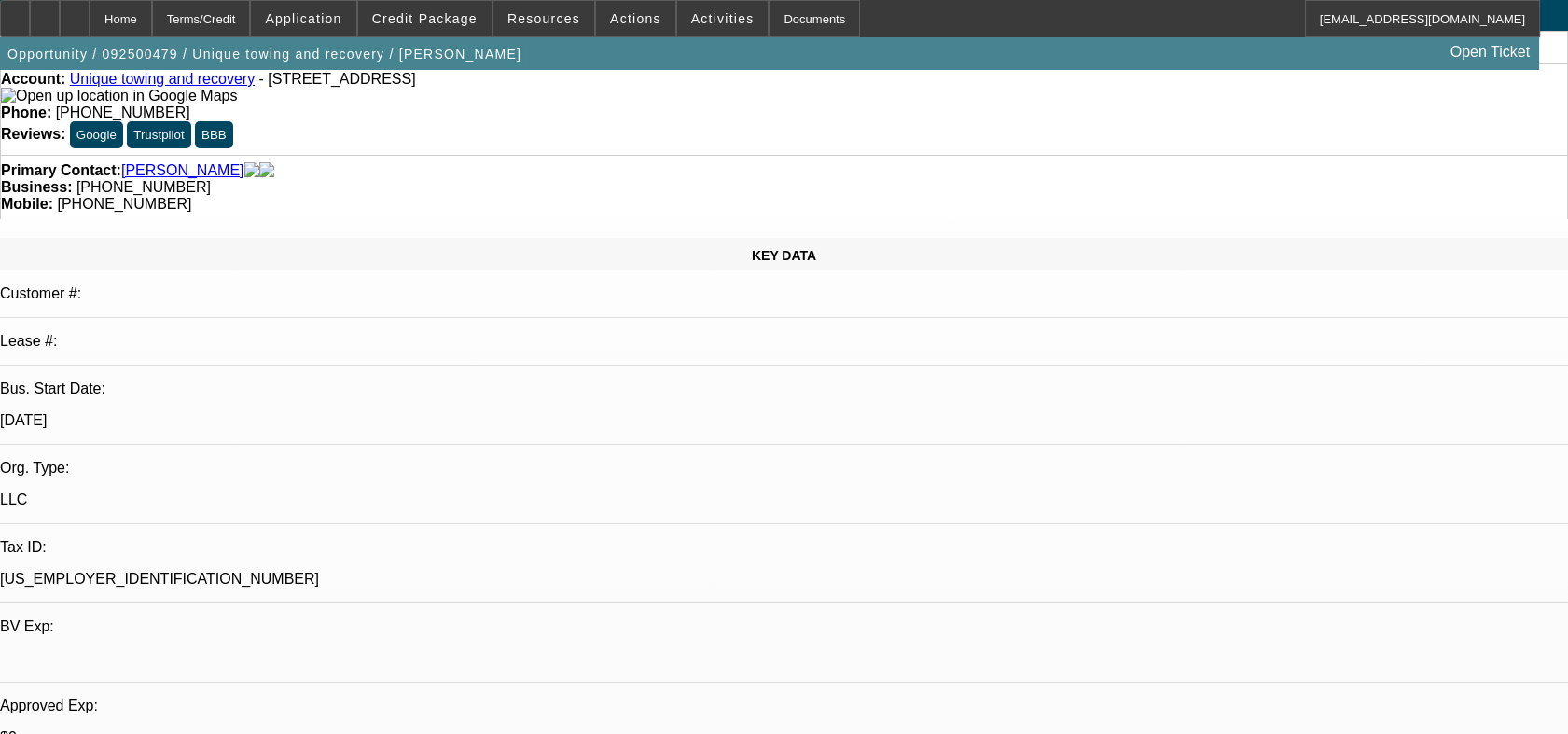
scroll to position [0, 0]
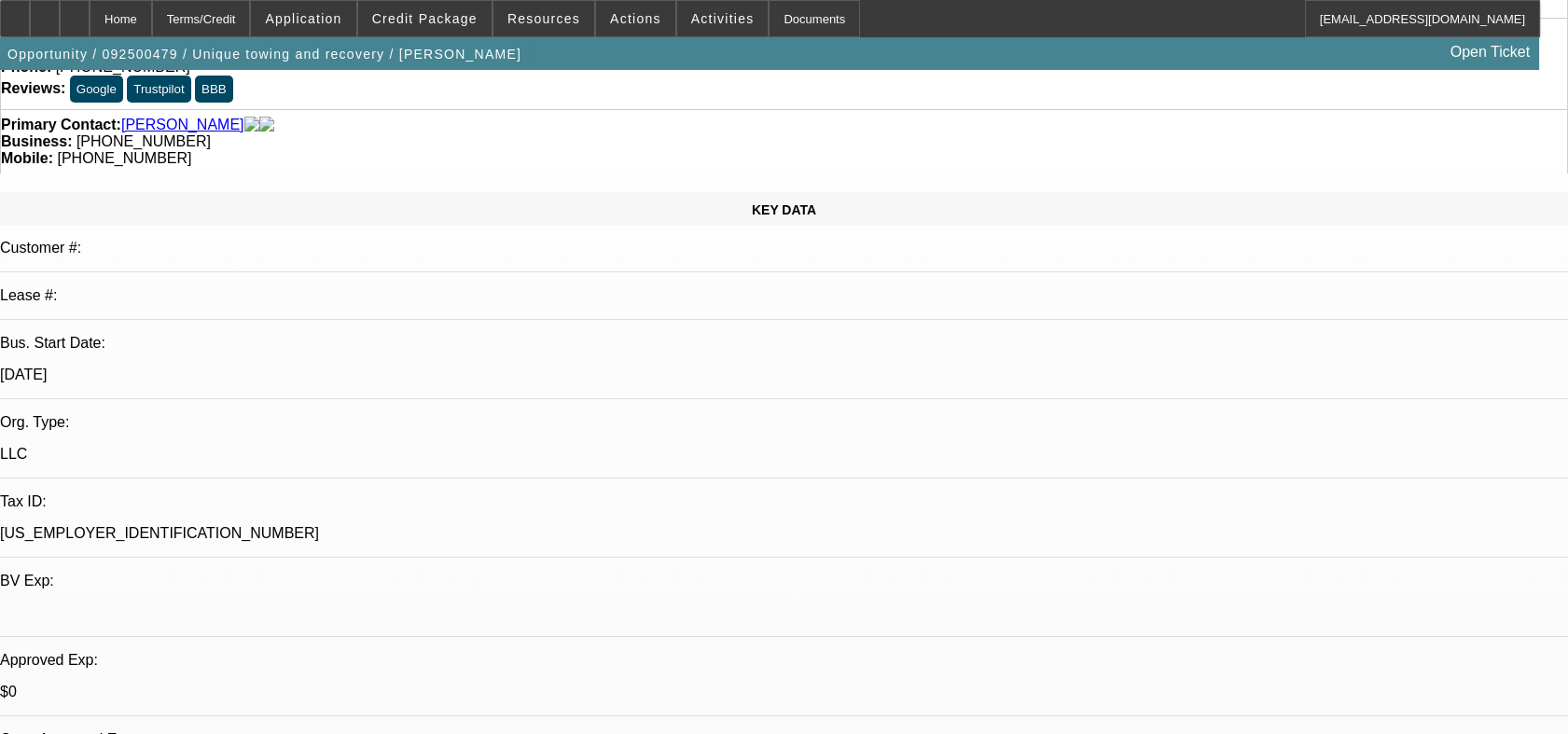
scroll to position [104, 0]
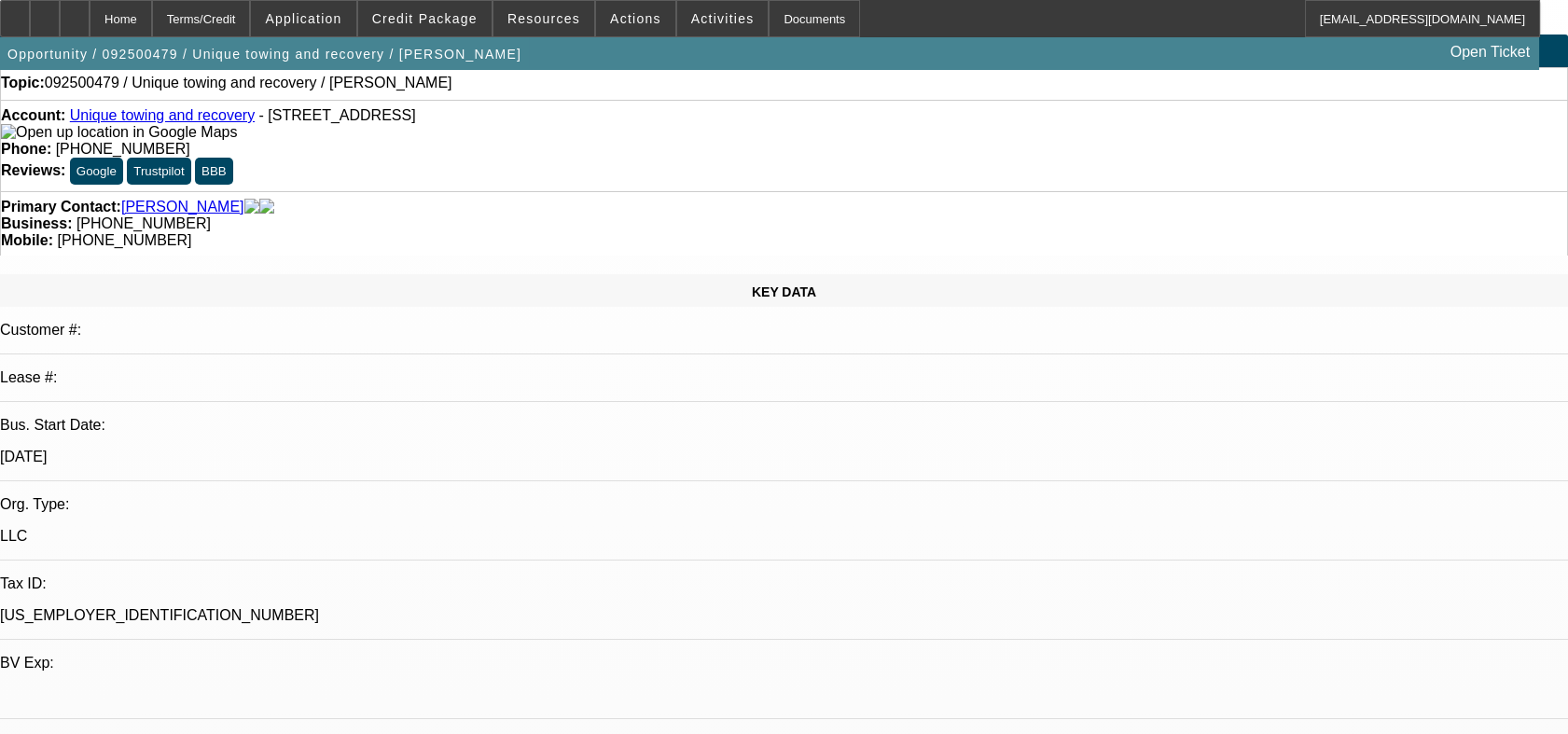
scroll to position [0, 0]
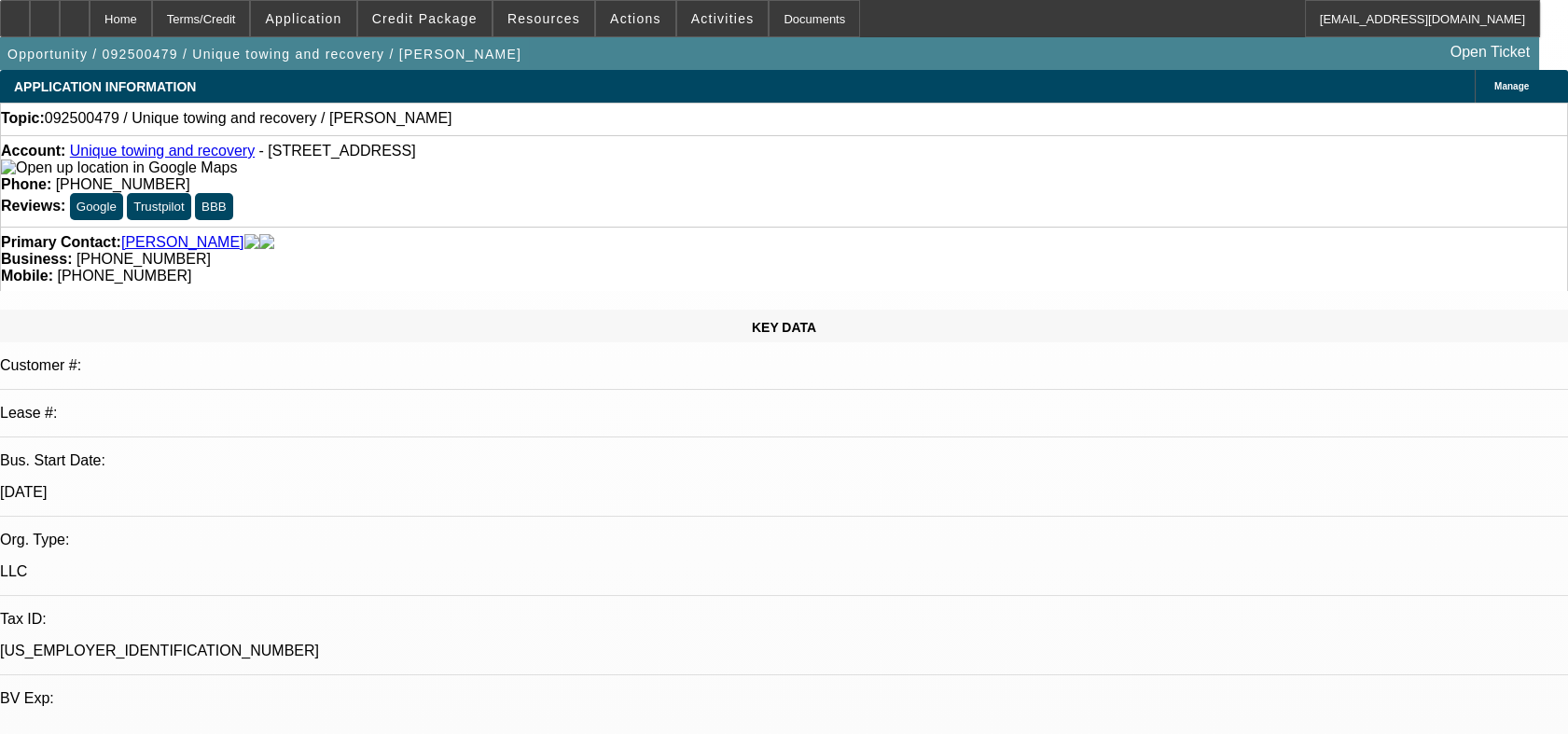
drag, startPoint x: 497, startPoint y: 260, endPoint x: 557, endPoint y: 275, distance: 61.8
drag, startPoint x: 539, startPoint y: 315, endPoint x: 639, endPoint y: 396, distance: 128.7
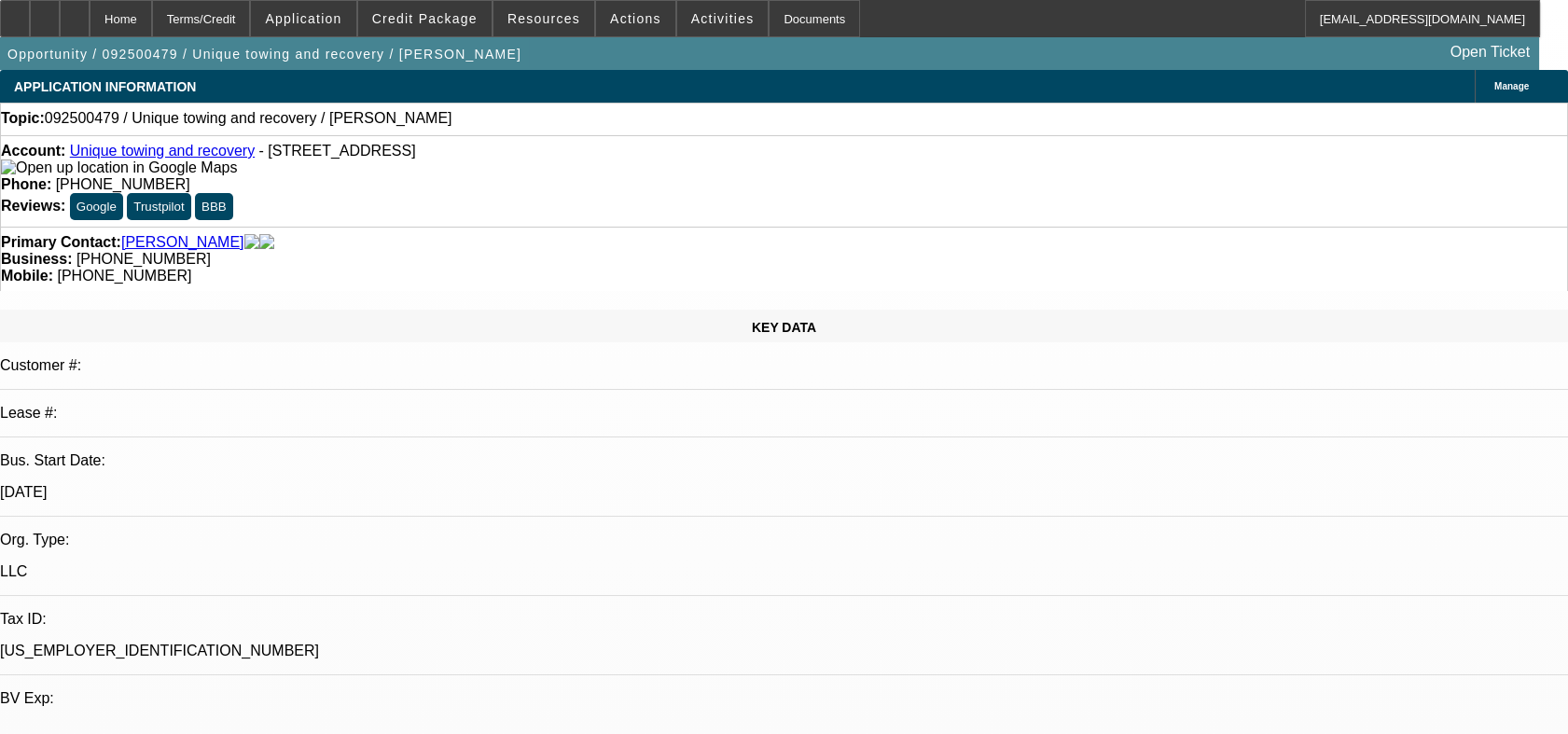
drag, startPoint x: 634, startPoint y: 405, endPoint x: 631, endPoint y: 416, distance: 11.4
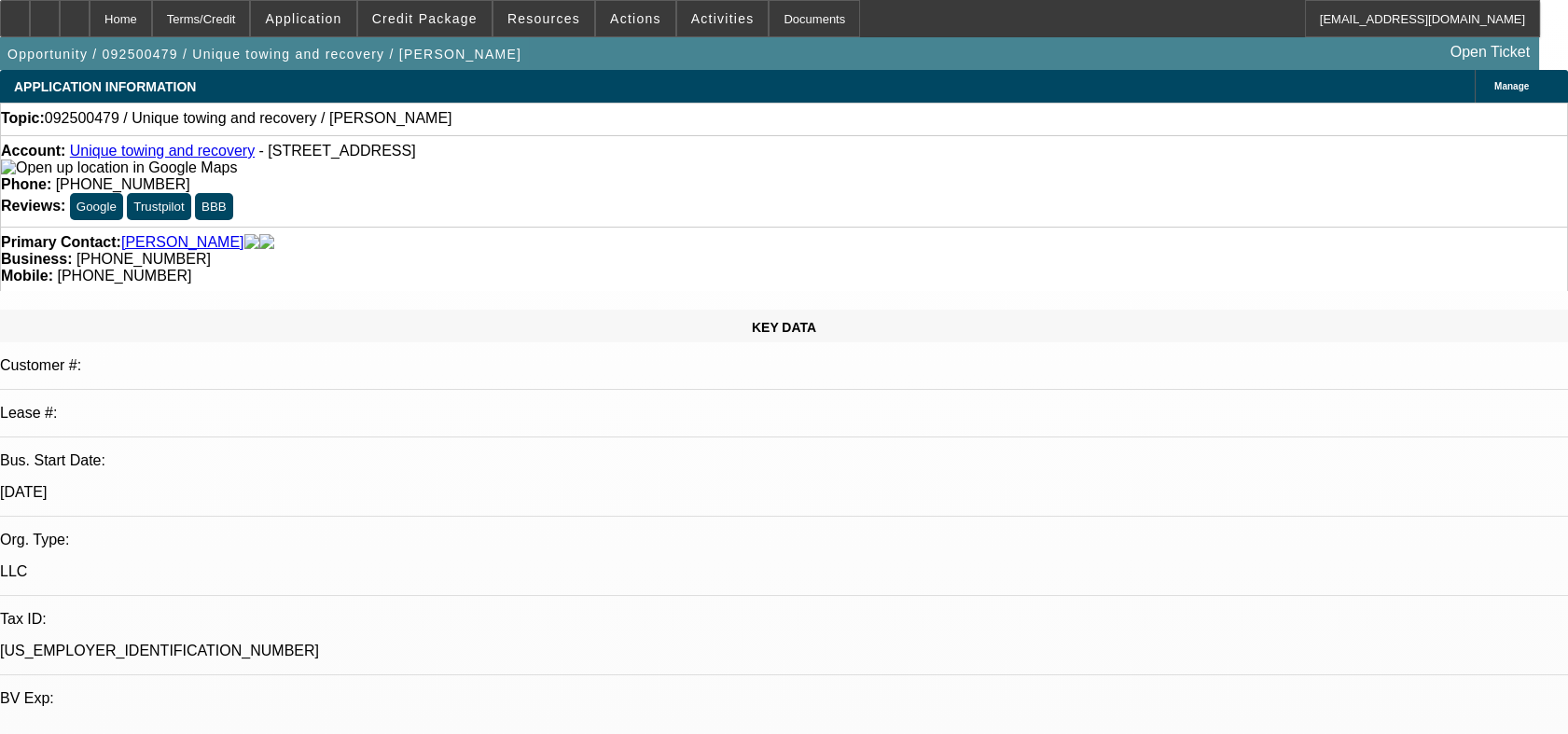
drag, startPoint x: 630, startPoint y: 480, endPoint x: 523, endPoint y: 311, distance: 200.0
drag, startPoint x: 522, startPoint y: 316, endPoint x: 621, endPoint y: 448, distance: 165.0
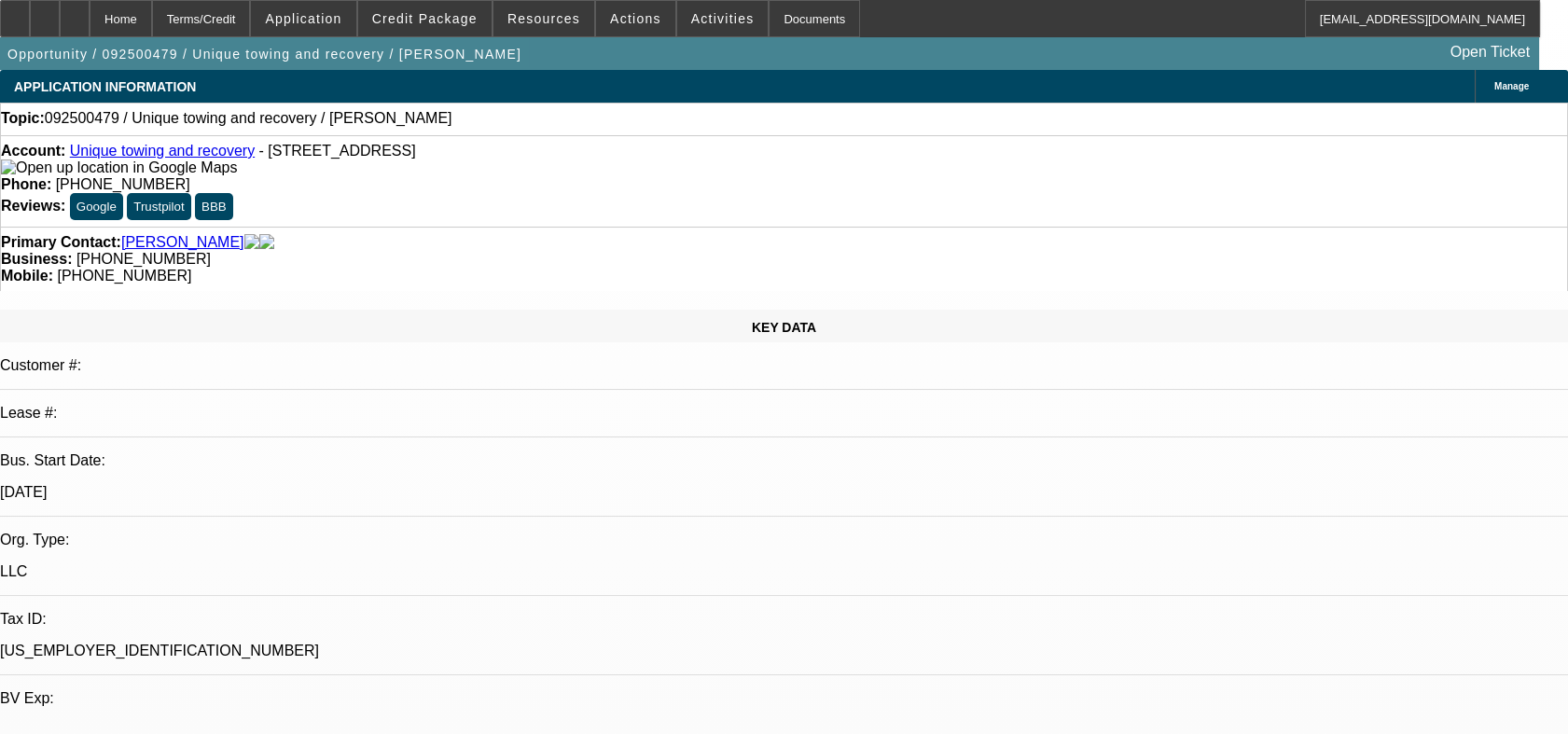
drag, startPoint x: 293, startPoint y: 389, endPoint x: 138, endPoint y: 318, distance: 170.5
click at [138, 318] on div "KEY DATA Customer #: Lease #: Bus. Start Date: 7/1/24 Org. Type: LLC Tax ID: 99…" at bounding box center [784, 736] width 1568 height 853
click at [220, 563] on div "LLC" at bounding box center [784, 572] width 1568 height 17
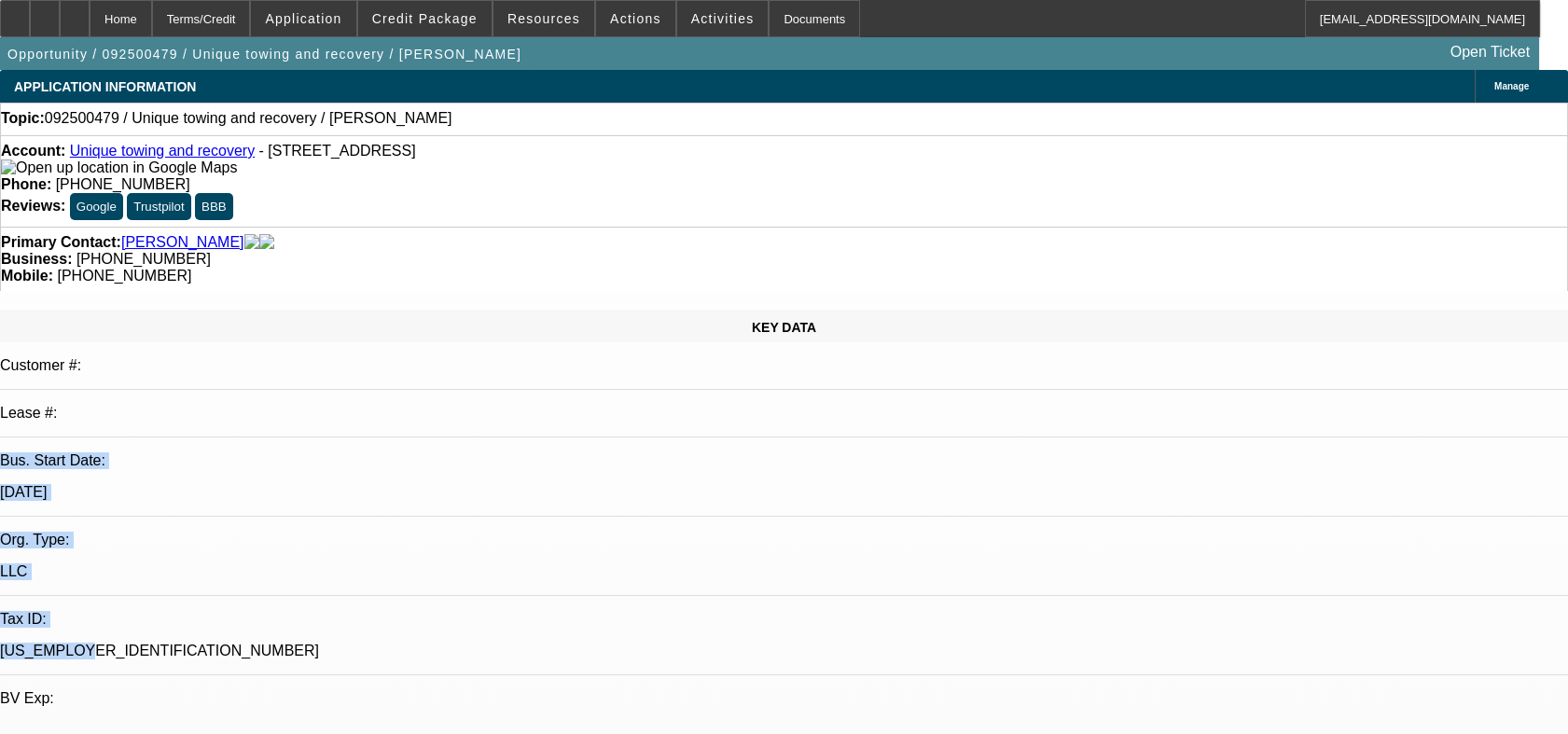
drag, startPoint x: 199, startPoint y: 334, endPoint x: 269, endPoint y: 388, distance: 88.4
click at [269, 388] on div "KEY DATA Customer #: Lease #: Bus. Start Date: 7/1/24 Org. Type: LLC Tax ID: 99…" at bounding box center [784, 736] width 1568 height 853
click at [269, 643] on p "99-4066760" at bounding box center [784, 651] width 1568 height 17
drag, startPoint x: 26, startPoint y: 334, endPoint x: 275, endPoint y: 392, distance: 255.7
click at [275, 392] on div "KEY DATA Customer #: Lease #: Bus. Start Date: 7/1/24 Org. Type: LLC Tax ID: 99…" at bounding box center [784, 736] width 1568 height 853
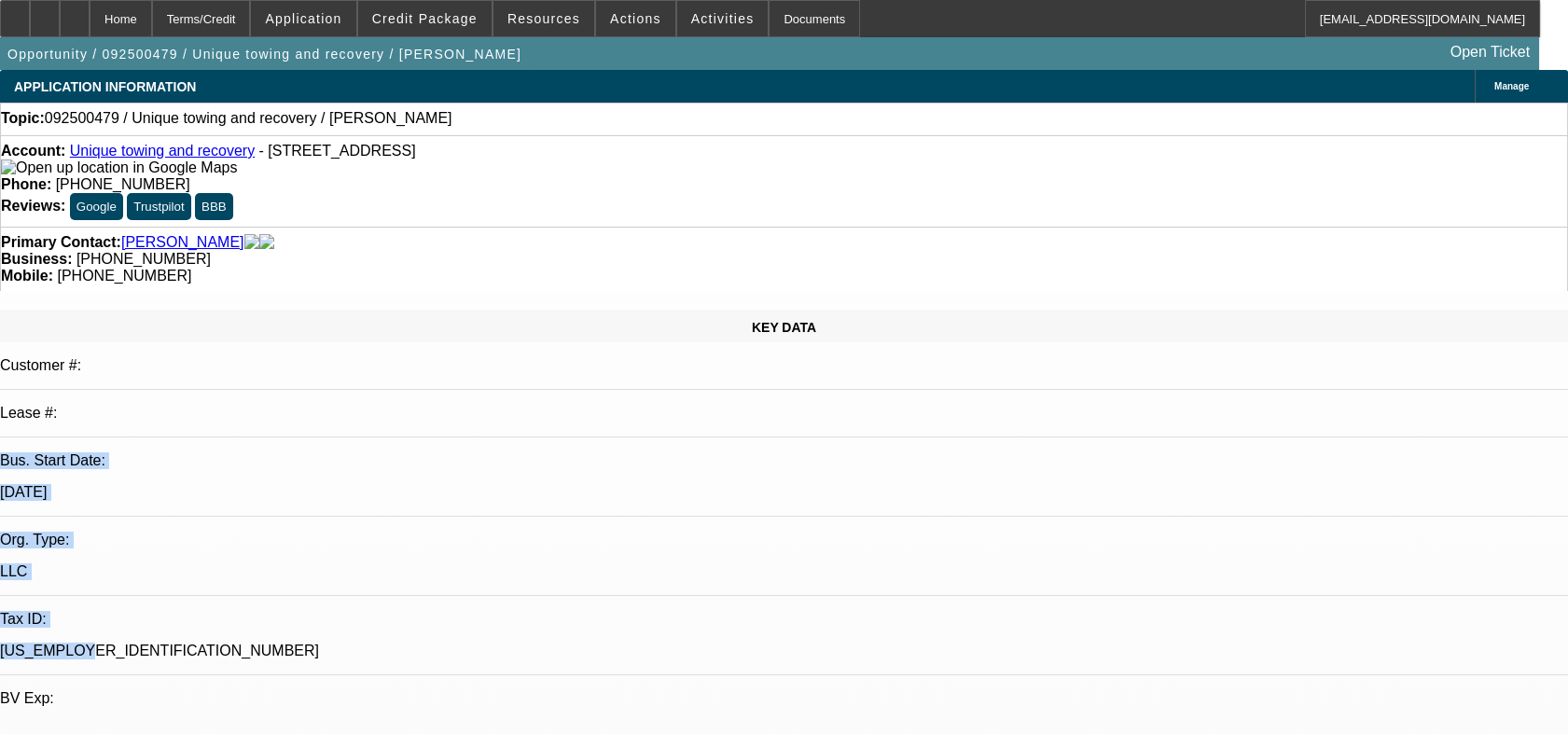
click at [275, 643] on div "99-4066760" at bounding box center [784, 651] width 1568 height 17
drag, startPoint x: 275, startPoint y: 388, endPoint x: 26, endPoint y: 341, distance: 253.4
click at [26, 341] on div "KEY DATA Customer #: Lease #: Bus. Start Date: 7/1/24 Org. Type: LLC Tax ID: 99…" at bounding box center [784, 736] width 1568 height 853
click at [192, 563] on div "LLC" at bounding box center [784, 572] width 1568 height 17
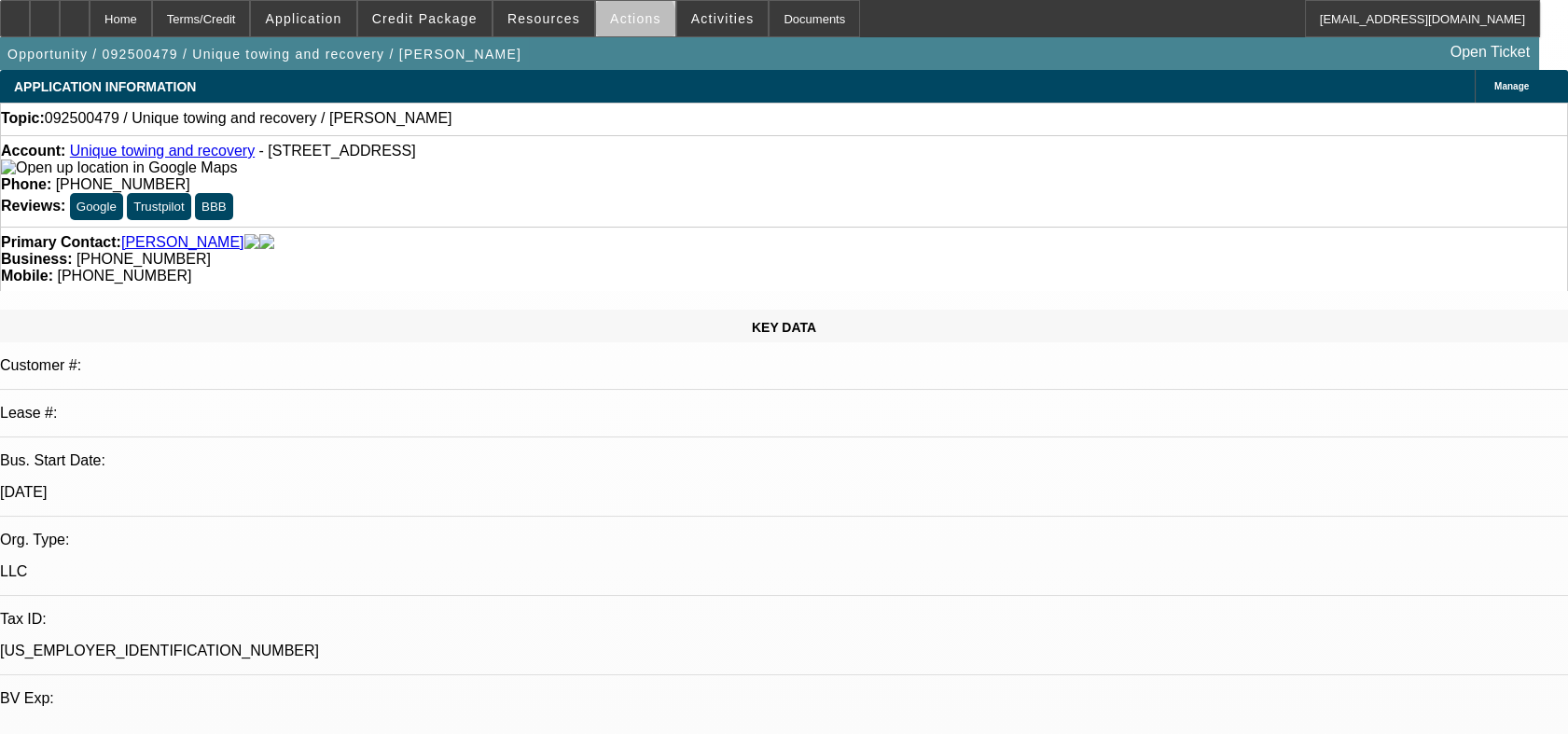
click at [623, 25] on span at bounding box center [635, 19] width 79 height 45
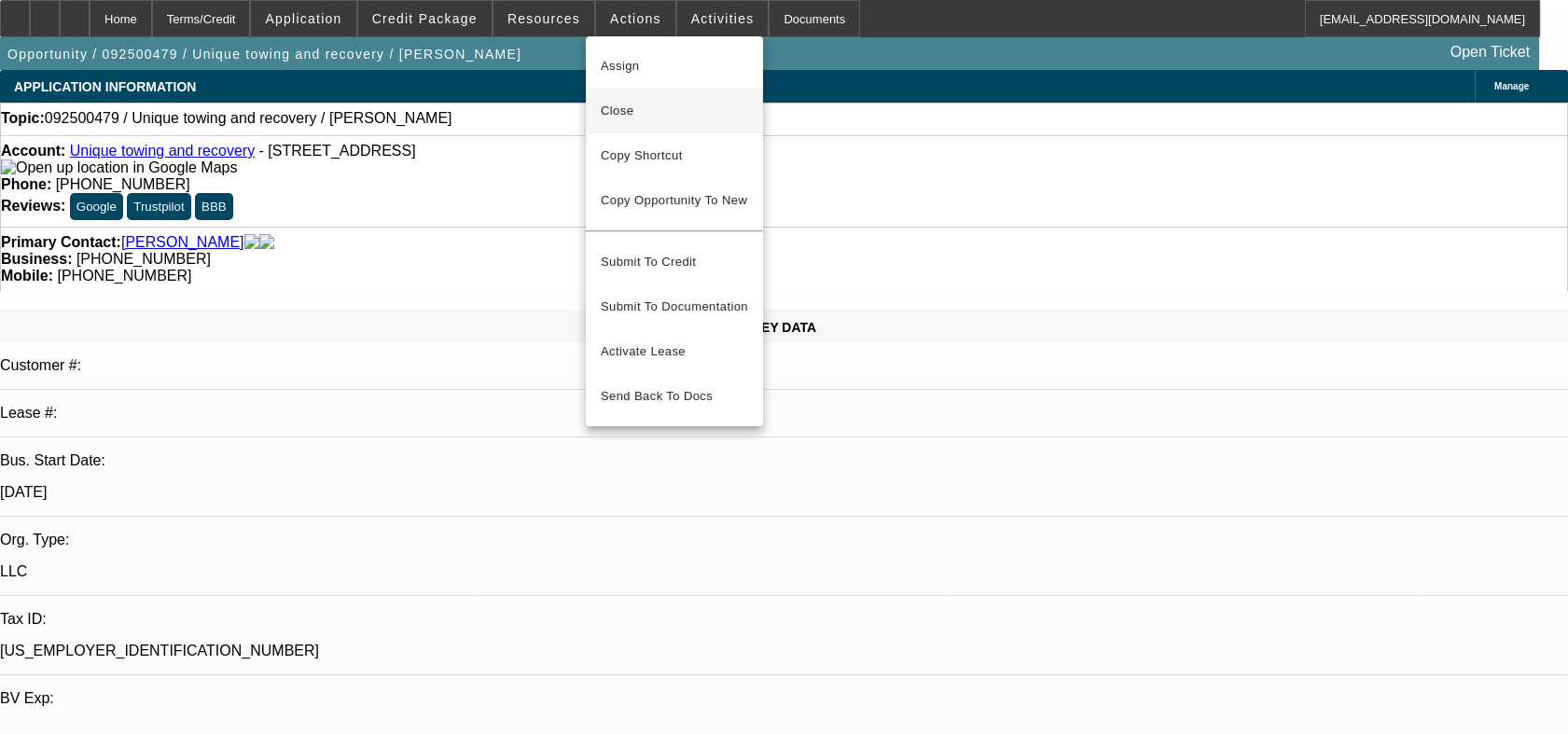
click at [638, 105] on span "Close" at bounding box center [674, 111] width 147 height 23
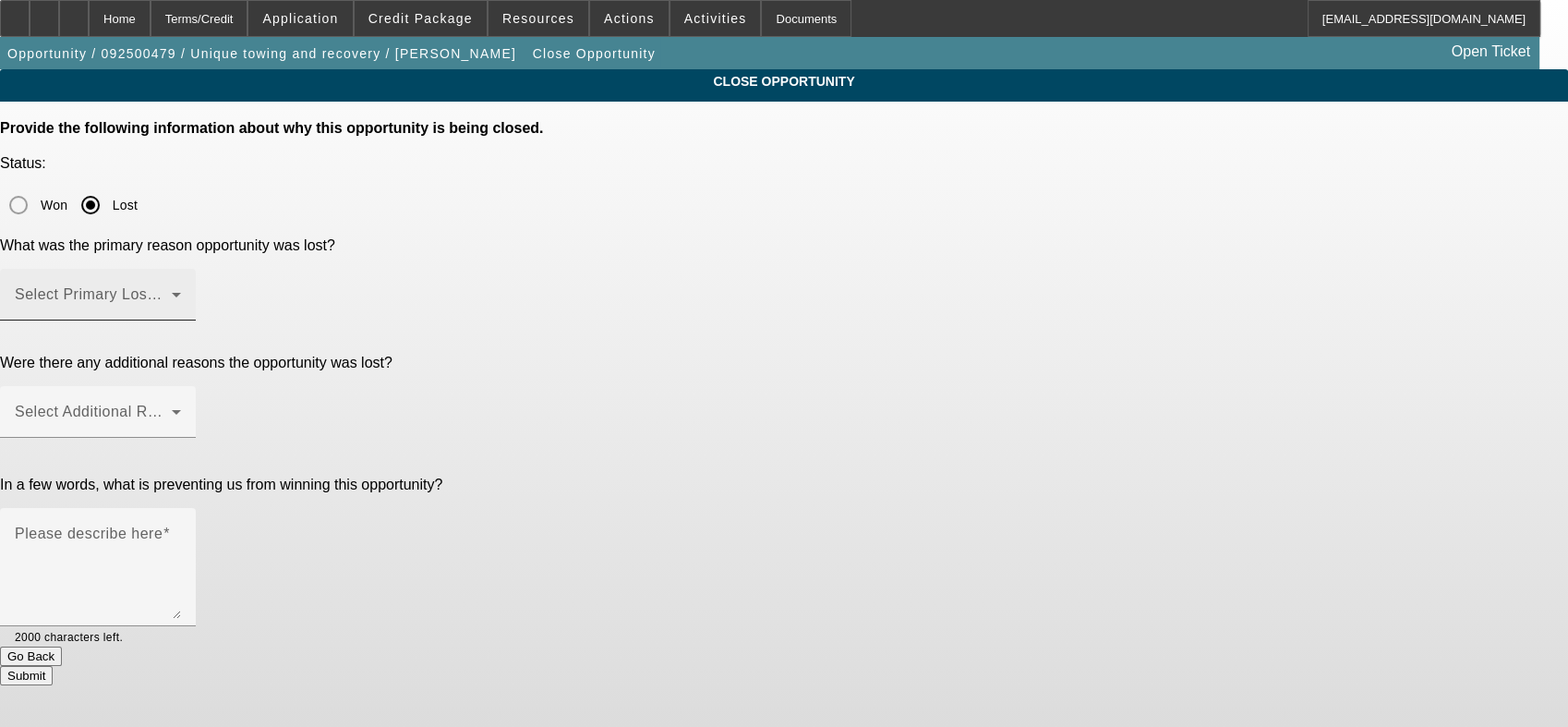
click at [172, 291] on span at bounding box center [93, 302] width 157 height 22
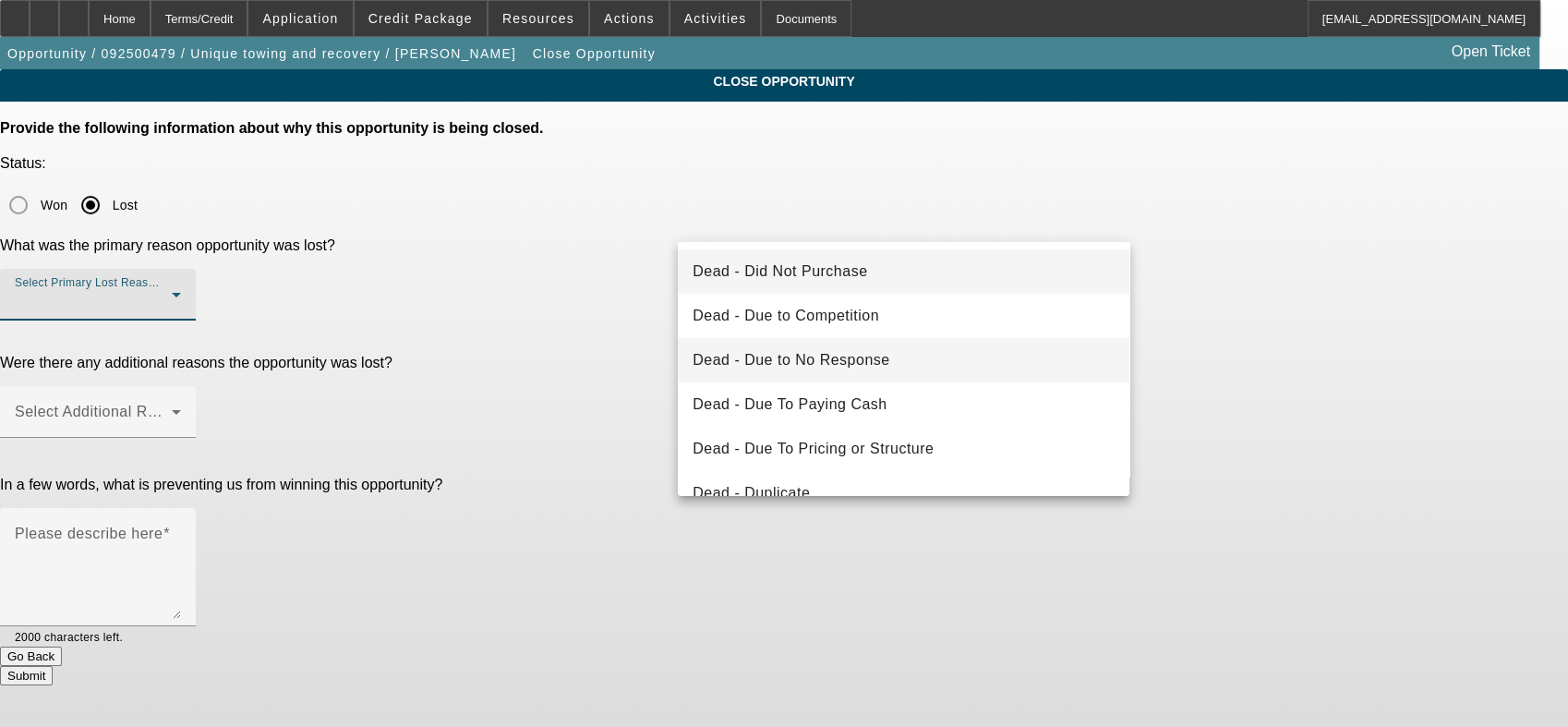
scroll to position [248, 0]
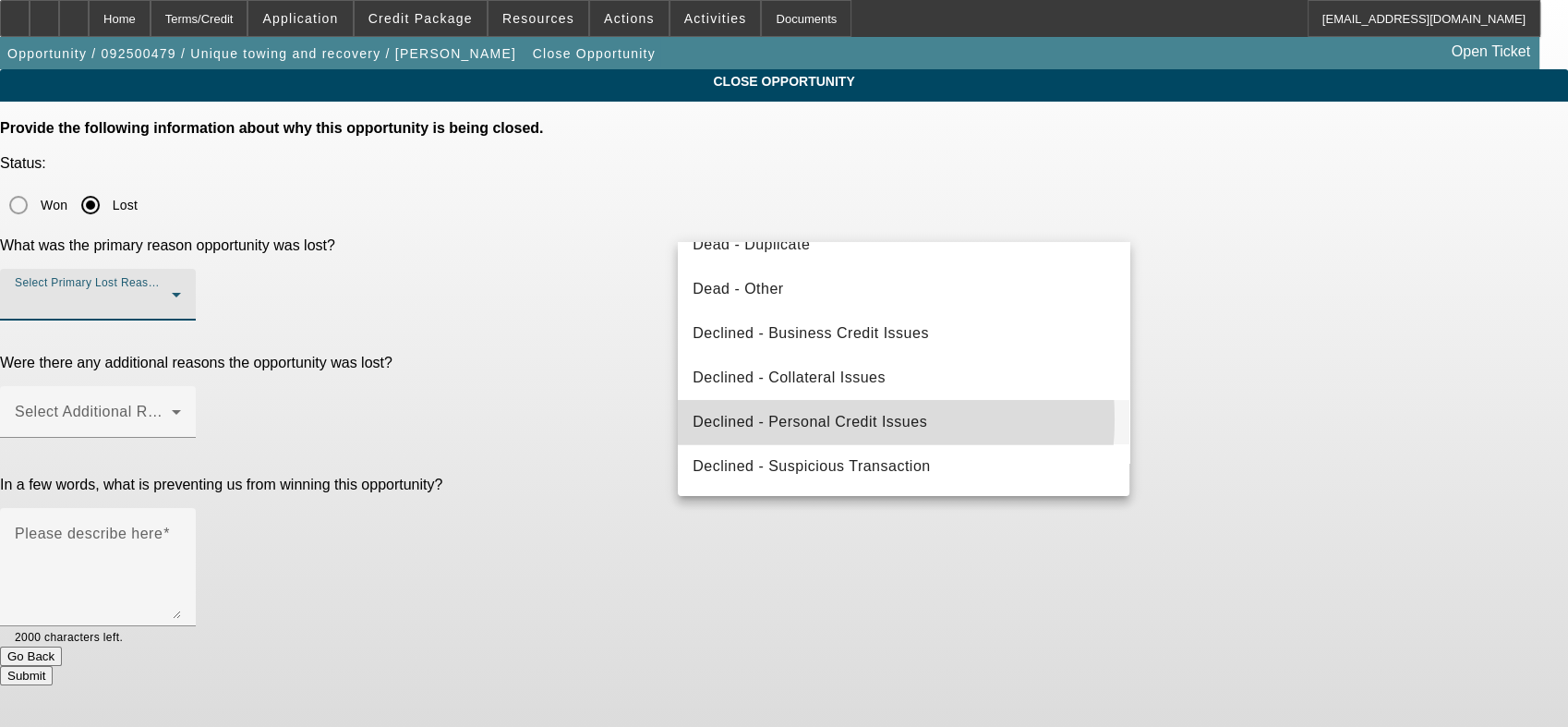
click at [811, 418] on span "Declined - Personal Credit Issues" at bounding box center [809, 422] width 234 height 22
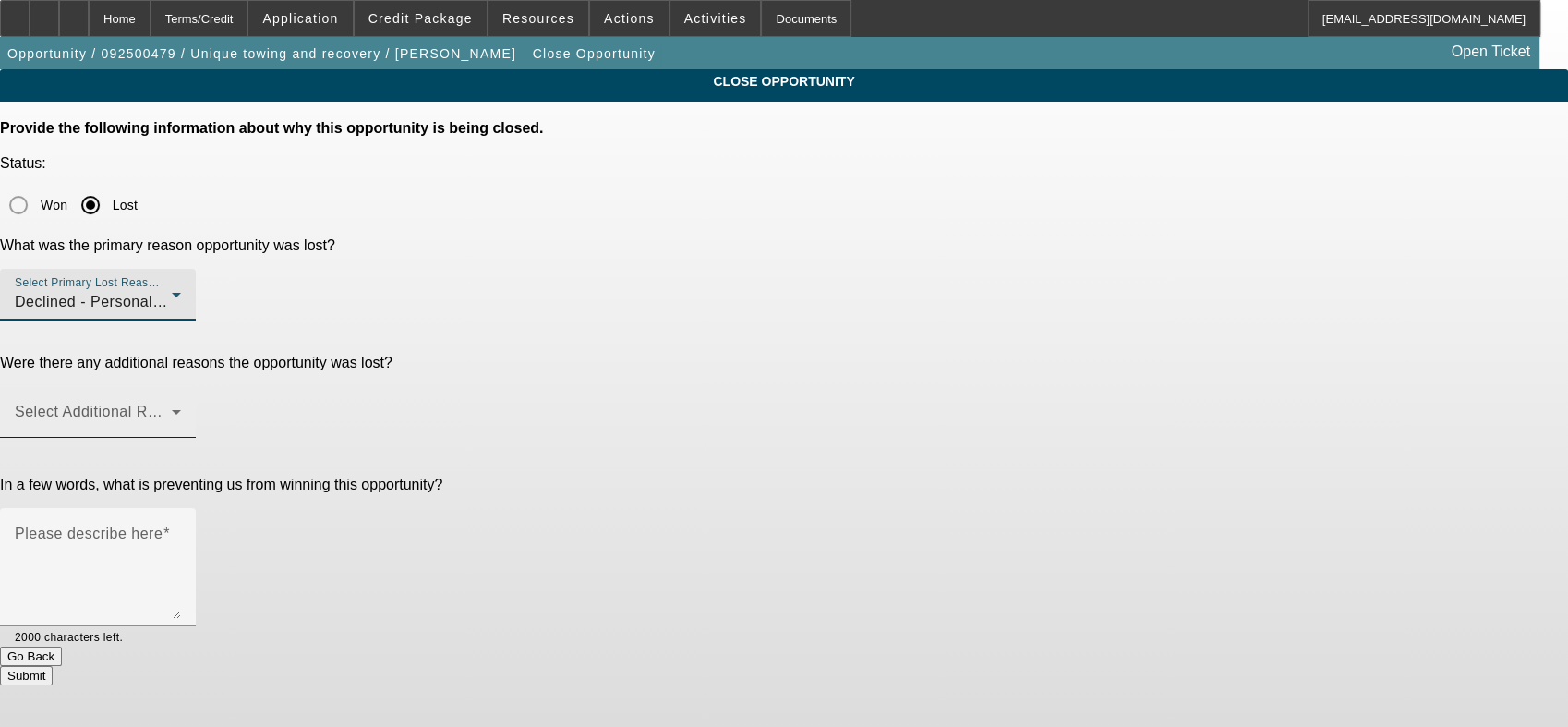
click at [172, 408] on span at bounding box center [93, 419] width 157 height 22
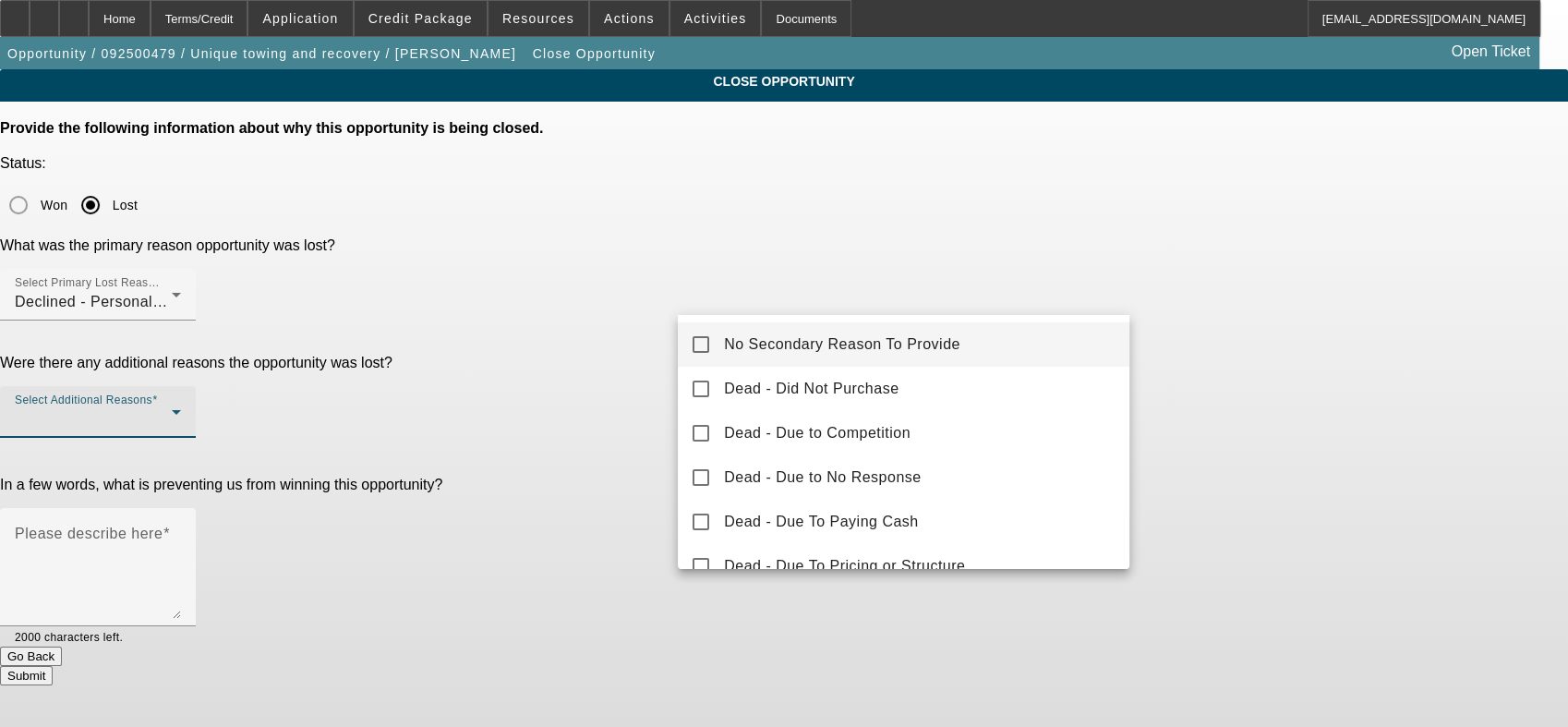
click at [784, 340] on span "No Secondary Reason To Provide" at bounding box center [841, 344] width 236 height 22
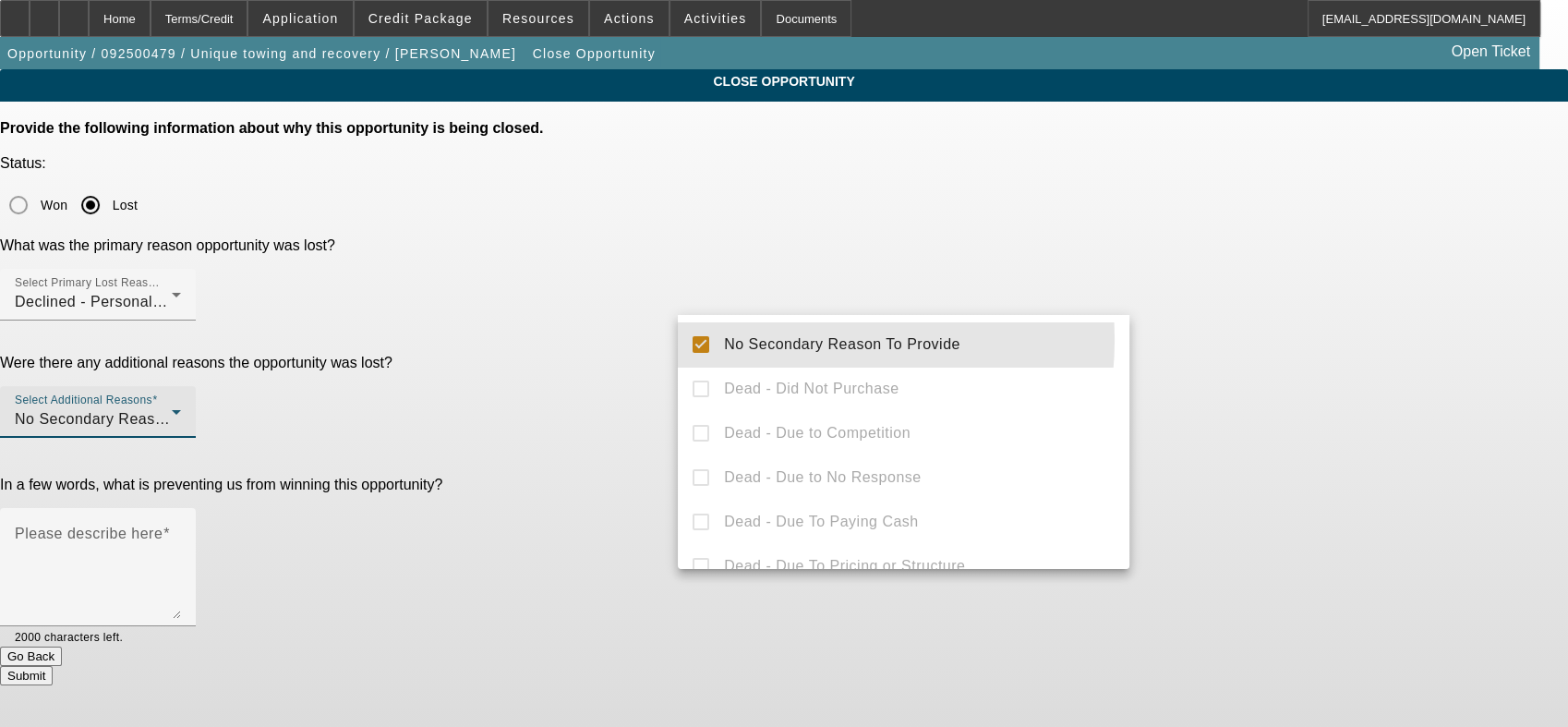
click at [605, 329] on div at bounding box center [784, 363] width 1568 height 727
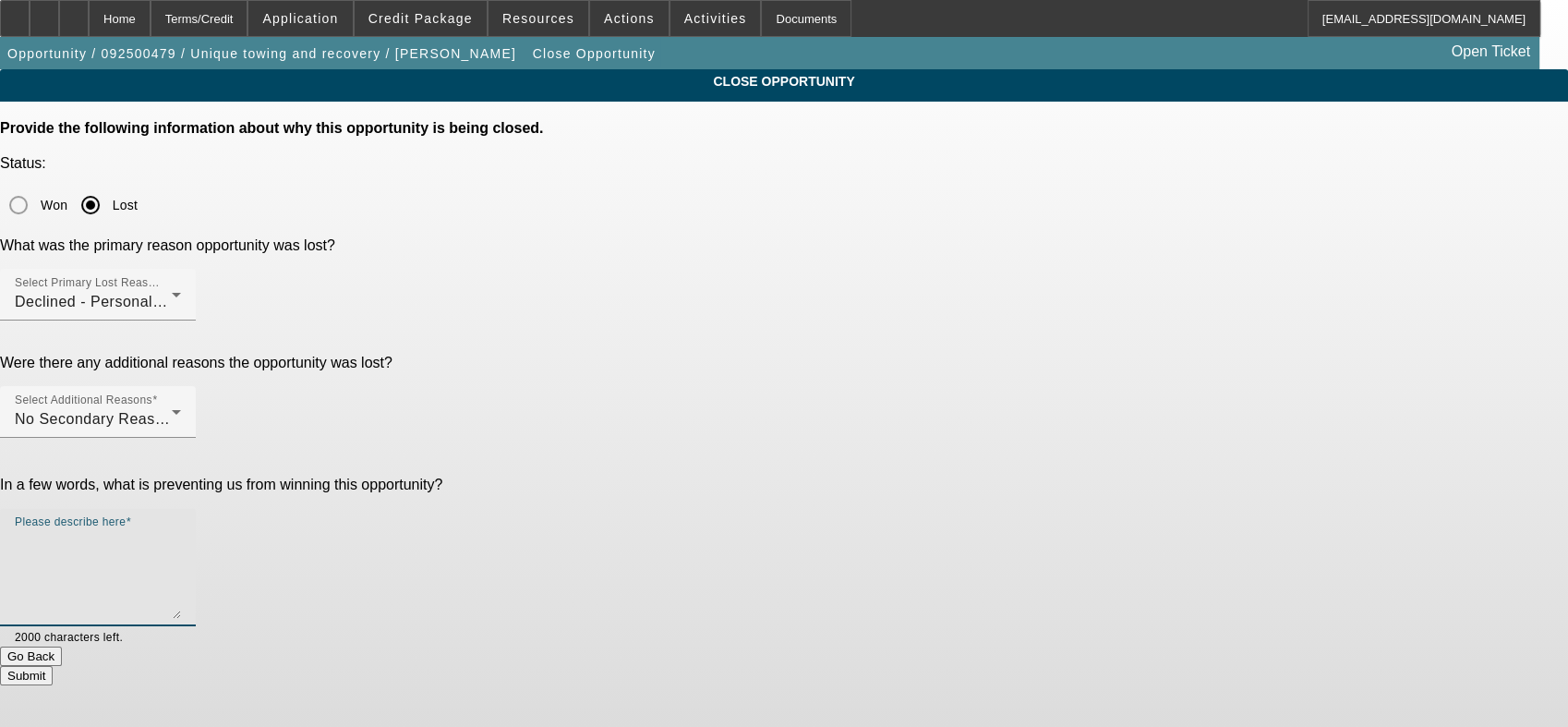
click at [181, 530] on textarea "Please describe here" at bounding box center [98, 574] width 166 height 89
type textarea "dead"
click at [52, 666] on button "Submit" at bounding box center [26, 676] width 52 height 20
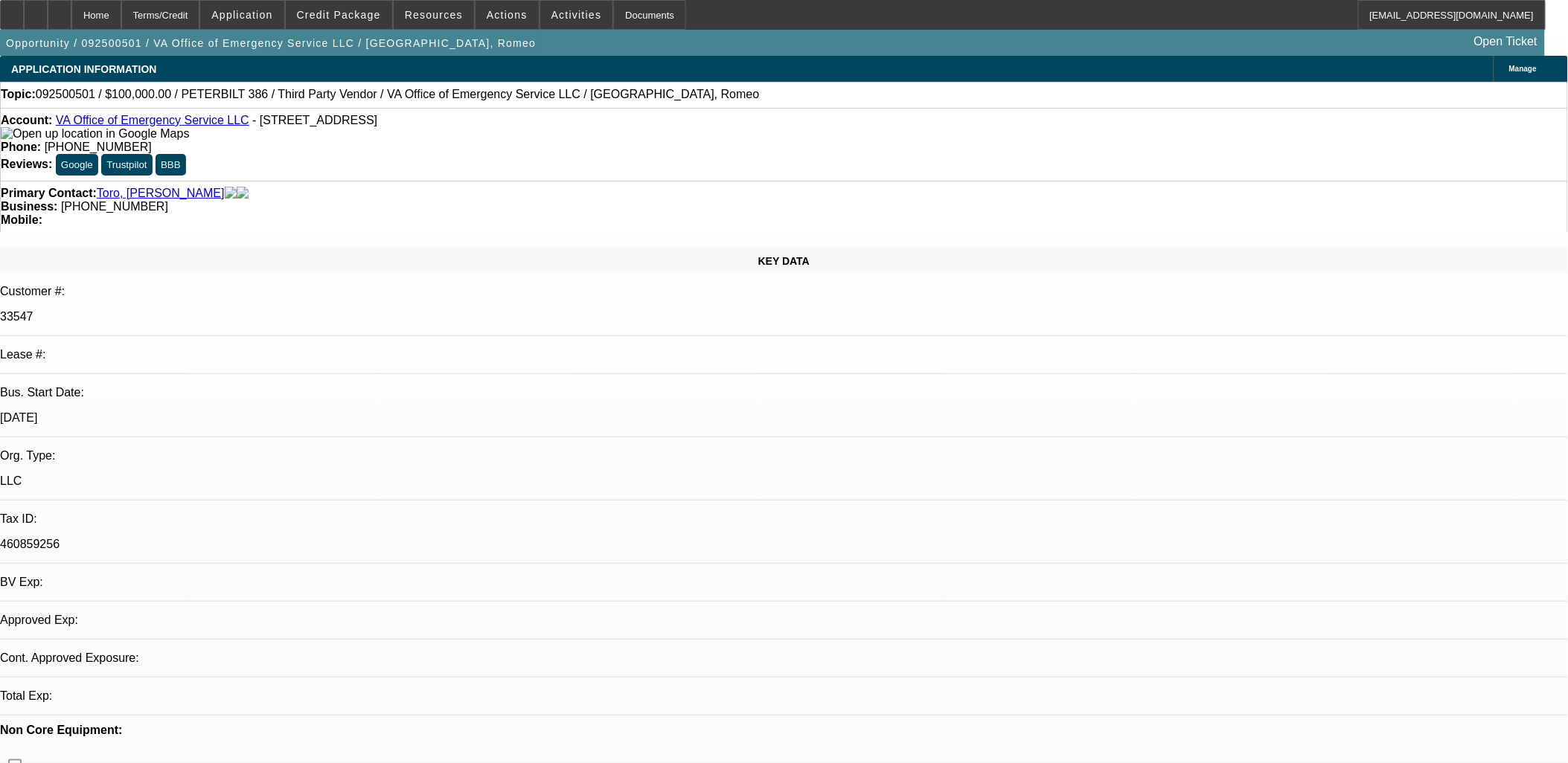
select select "0"
select select "2"
select select "0.1"
select select "1"
select select "2"
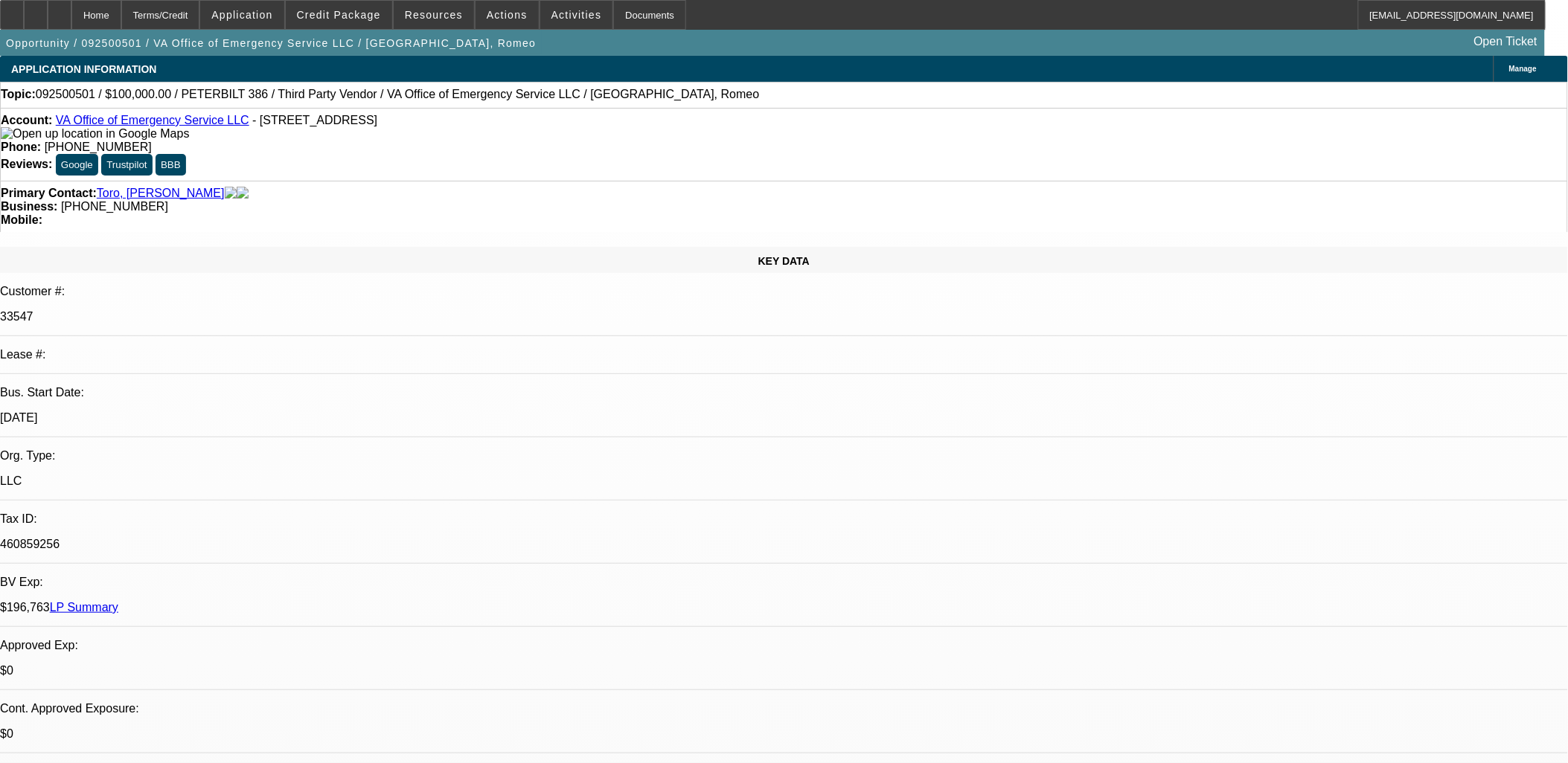
select select "4"
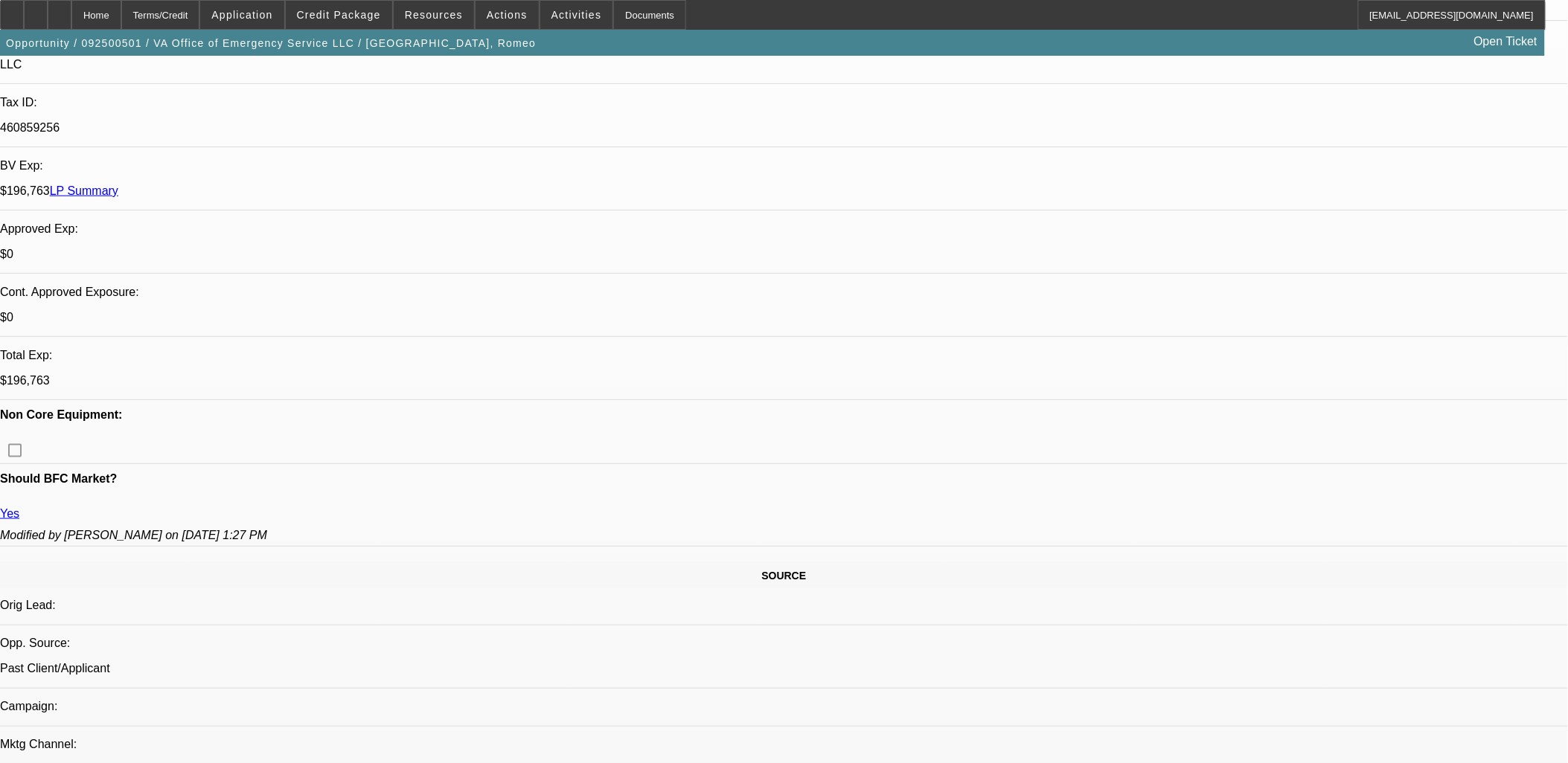
scroll to position [248, 0]
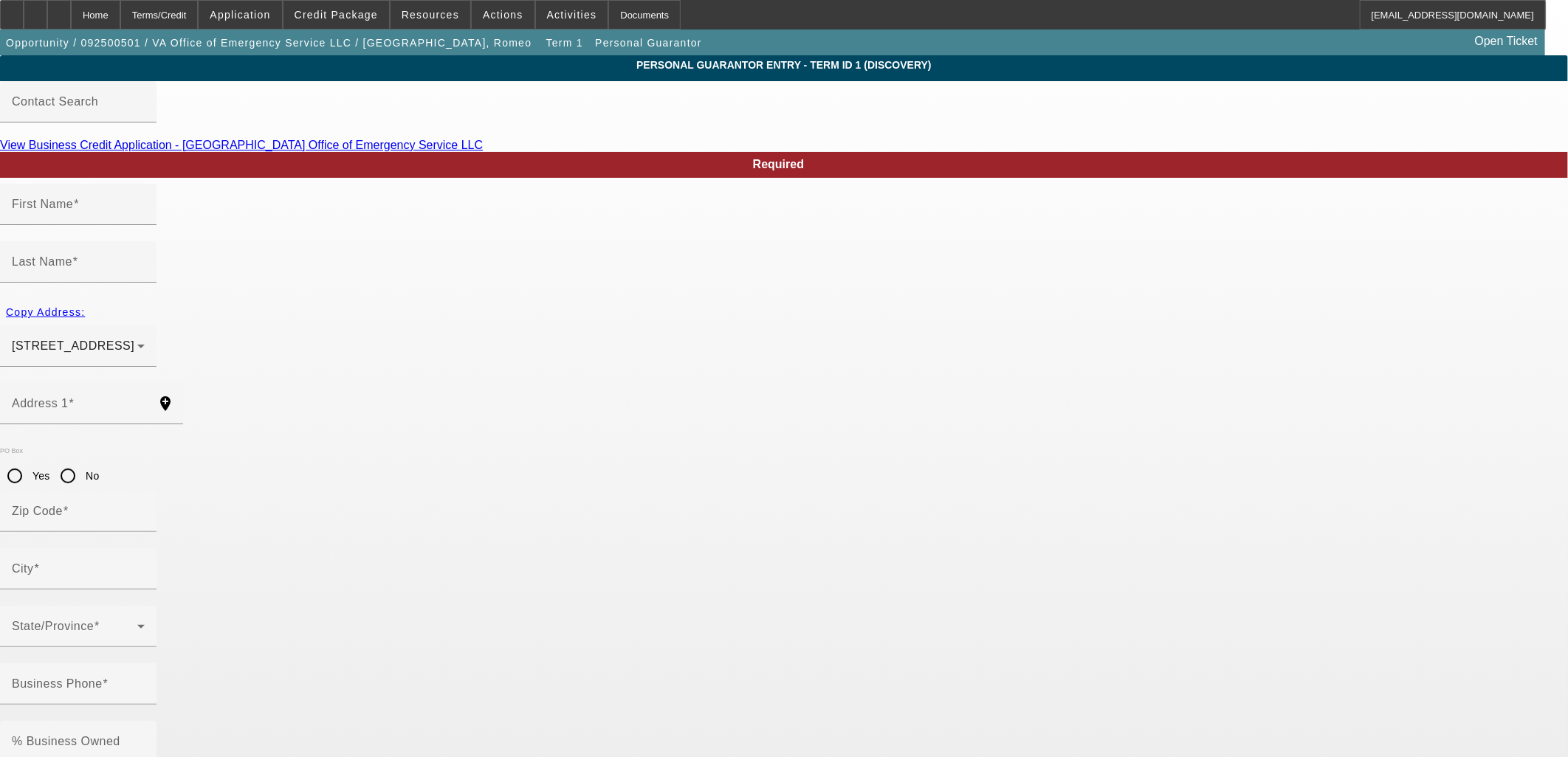
type input "[PERSON_NAME]"
type input "Toro"
type input "[STREET_ADDRESS]"
radio input "true"
type input "23669"
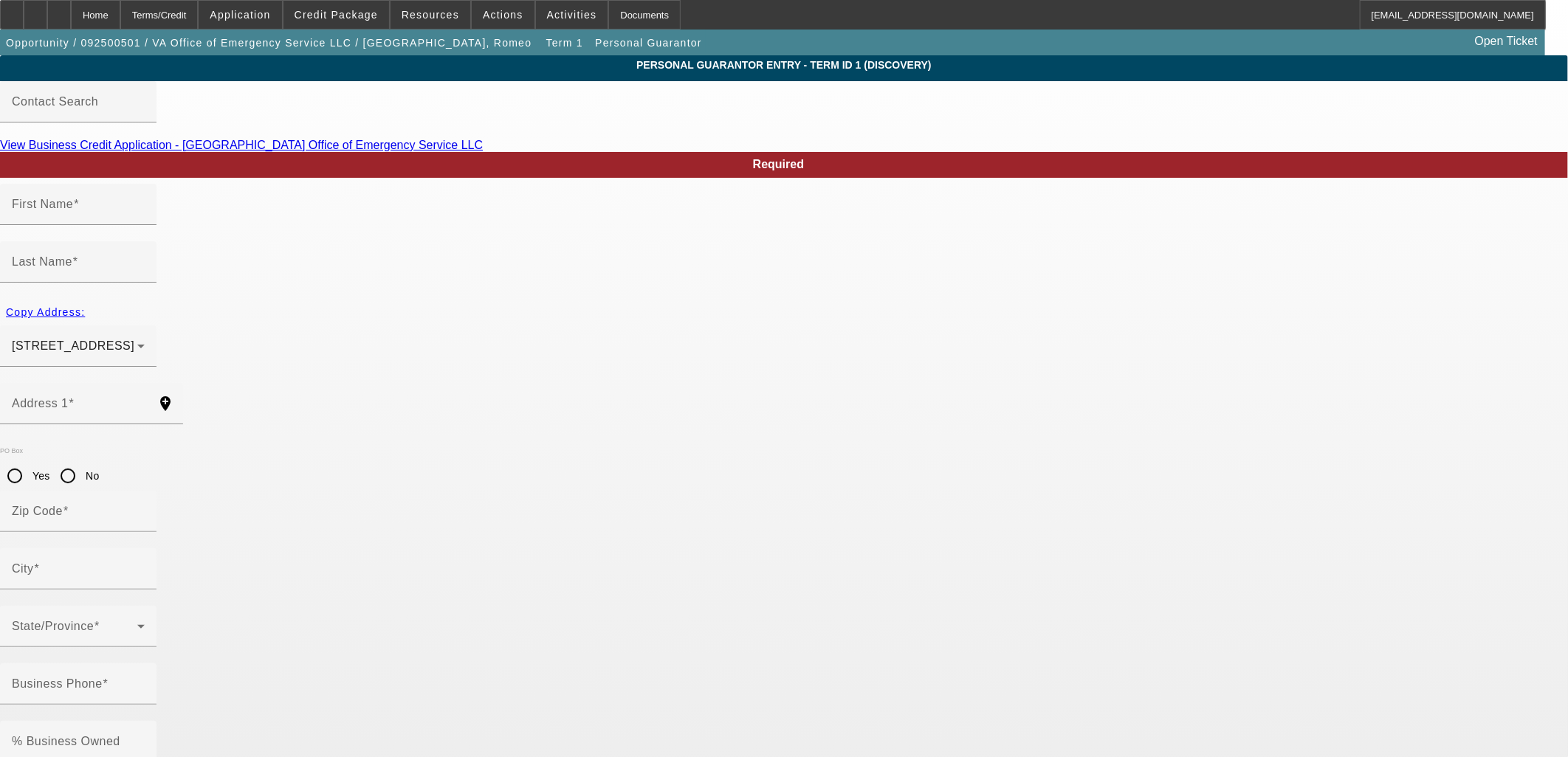
type input "Hampton"
type input "[PHONE_NUMBER]"
type input "100"
type input "070-76-7419"
type input "[EMAIL_ADDRESS][DOMAIN_NAME]"
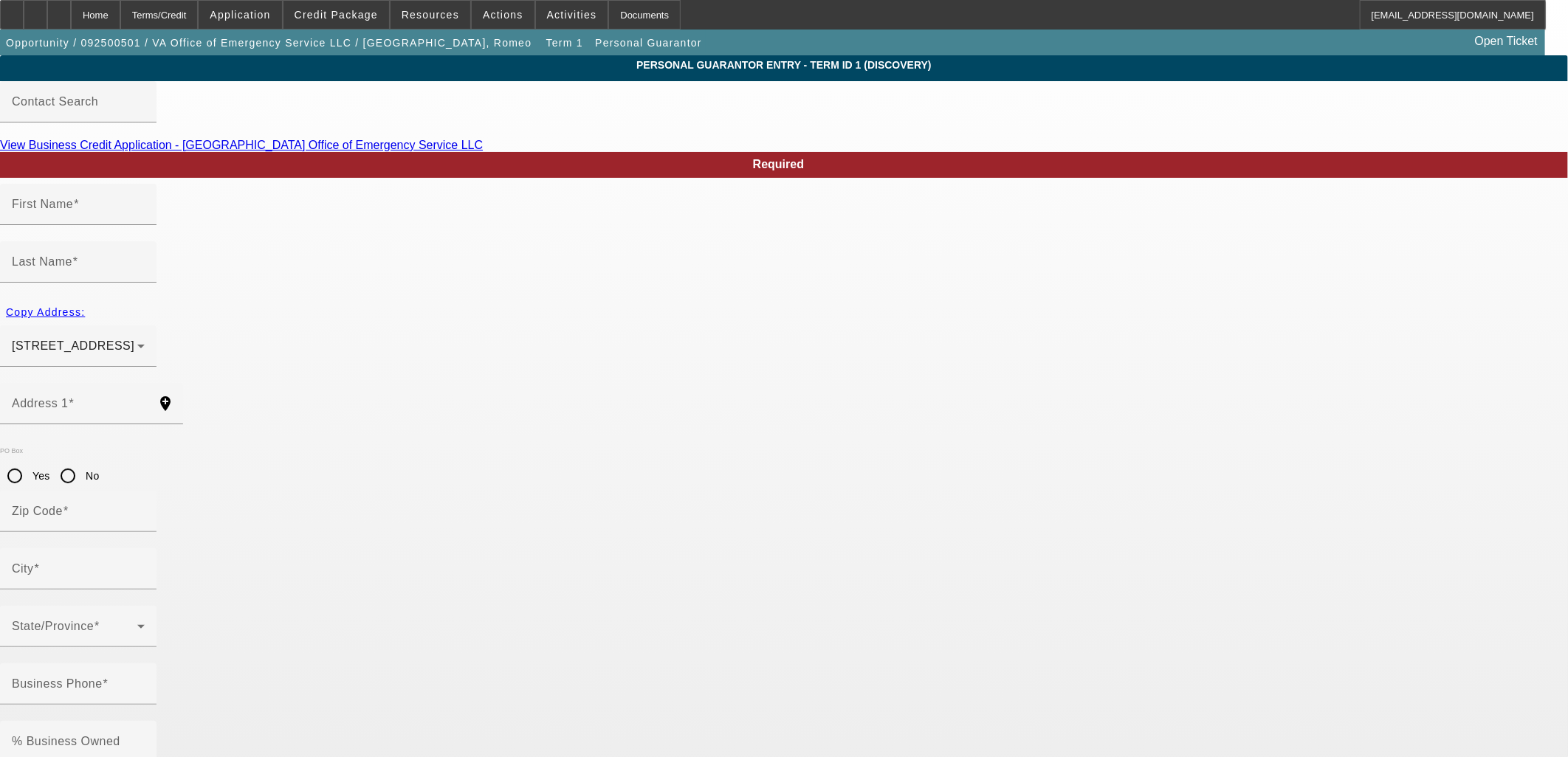
type input "[PHONE_NUMBER]"
drag, startPoint x: 740, startPoint y: 585, endPoint x: 564, endPoint y: 582, distance: 176.0
click at [120, 10] on div "Home" at bounding box center [95, 15] width 49 height 30
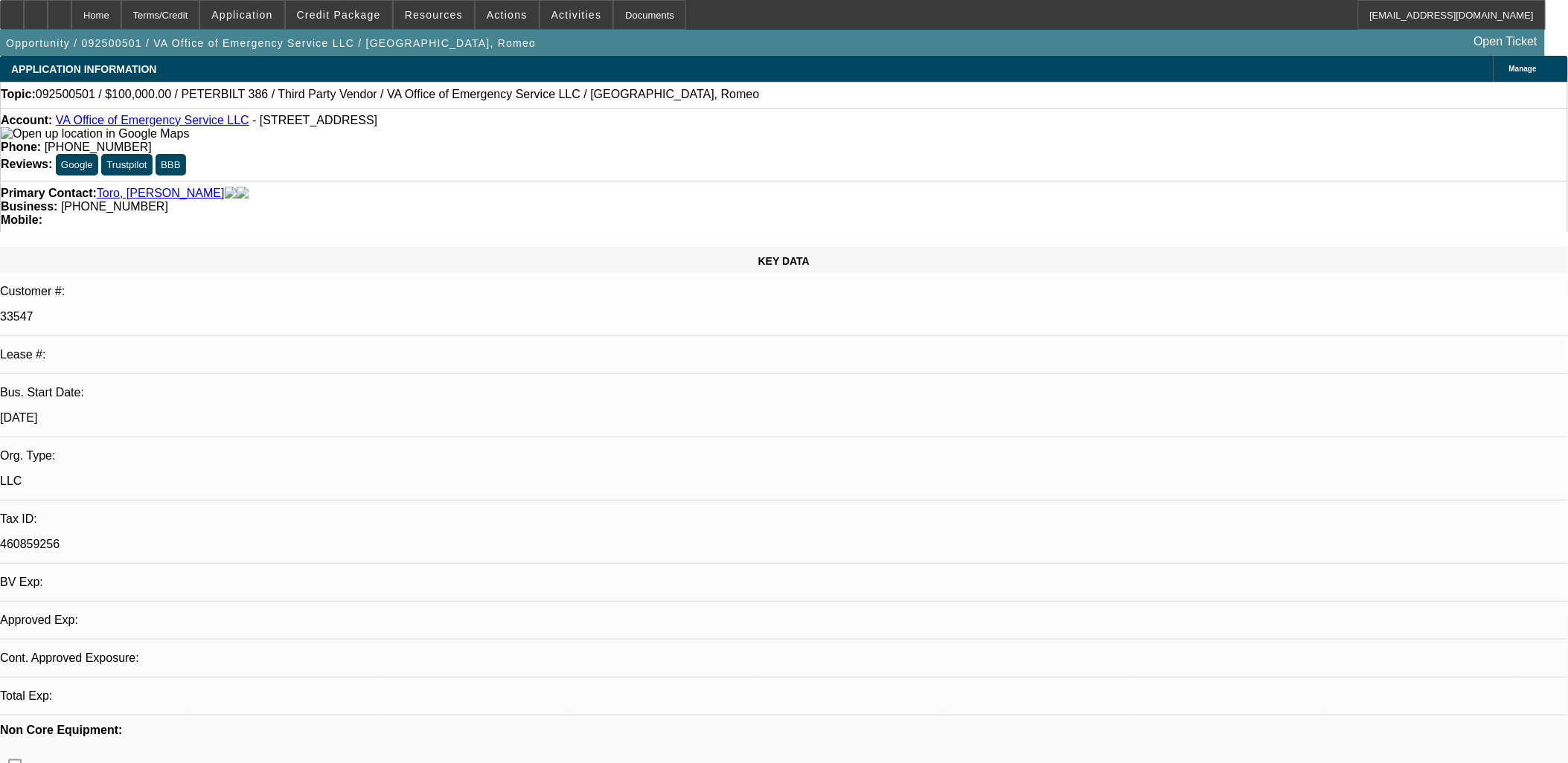
select select "0"
select select "2"
select select "0.1"
select select "4"
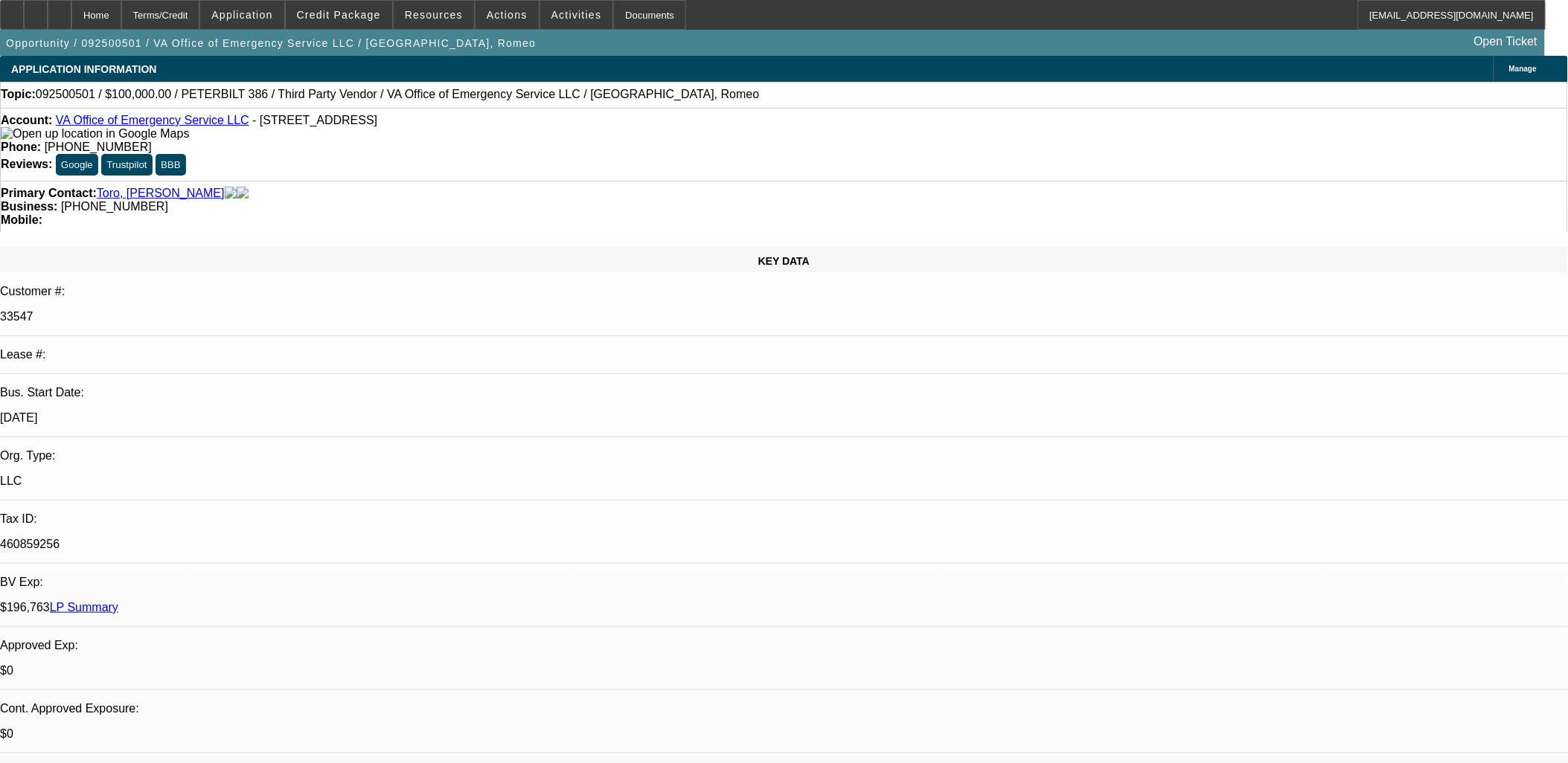
click at [541, 19] on span at bounding box center [577, 15] width 73 height 36
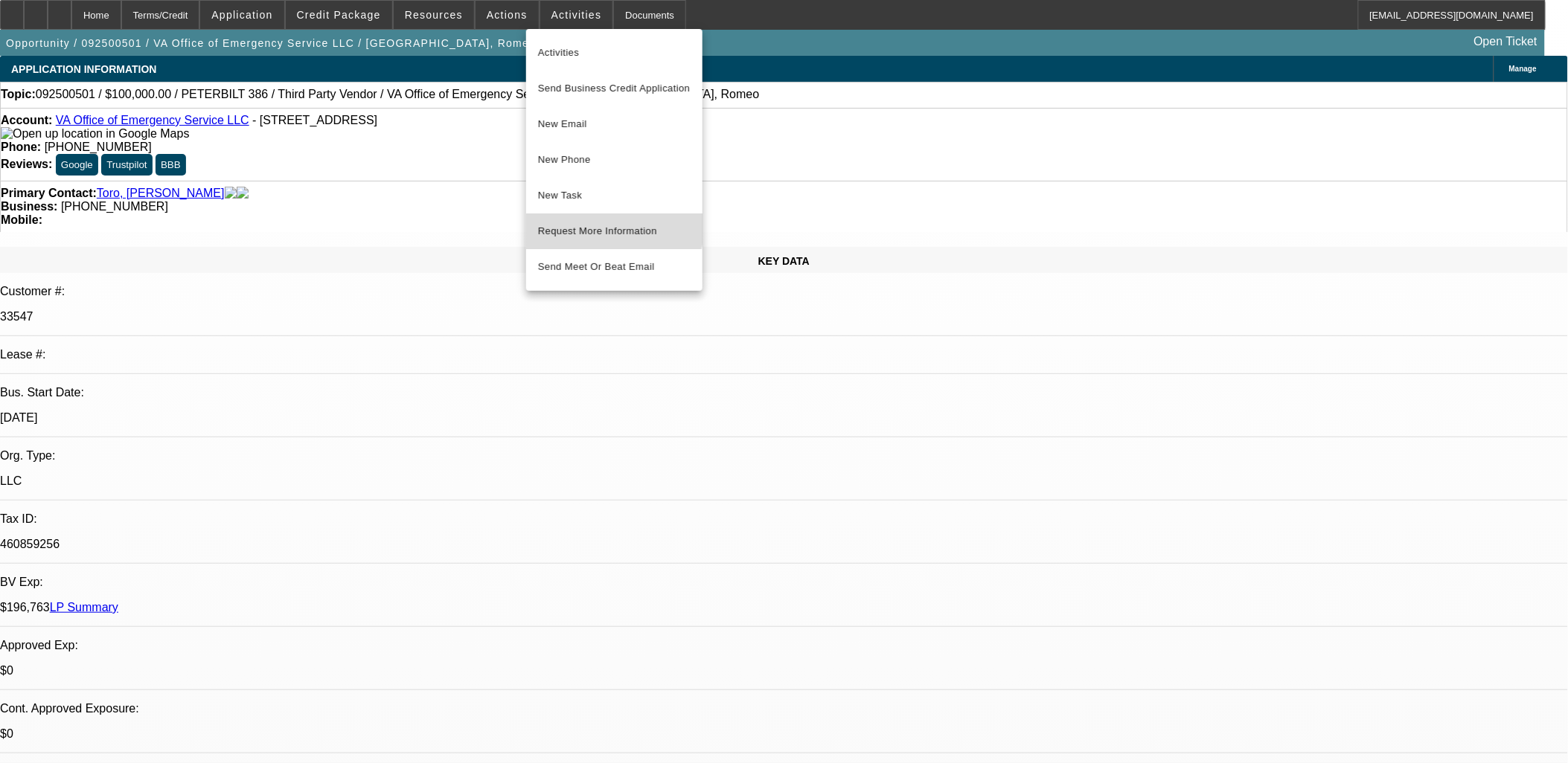
click at [606, 228] on span "Request More Information" at bounding box center [614, 232] width 153 height 18
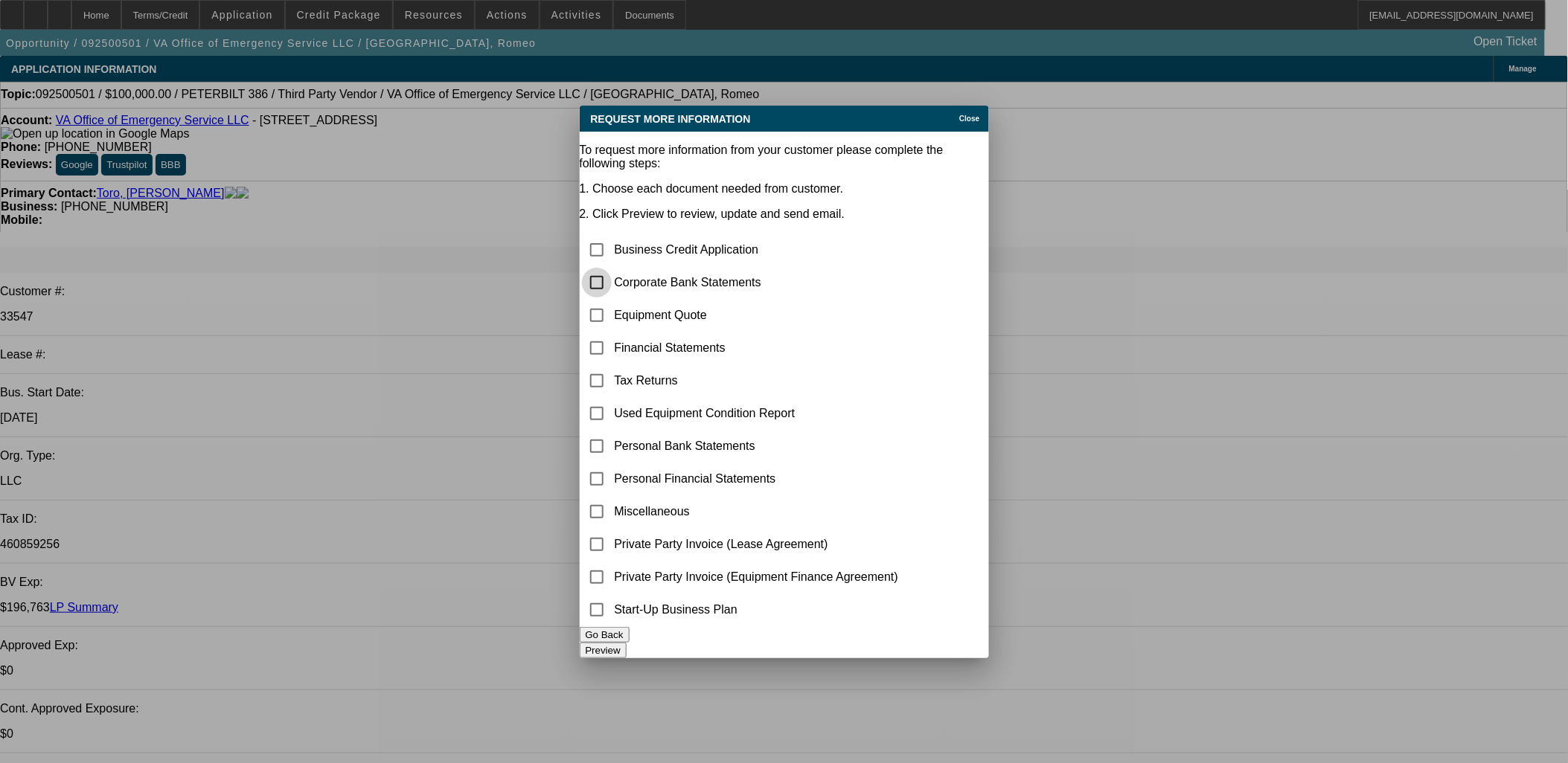
click at [612, 268] on input "checkbox" at bounding box center [597, 283] width 30 height 30
checkbox input "false"
click at [612, 301] on input "checkbox" at bounding box center [597, 316] width 30 height 30
checkbox input "true"
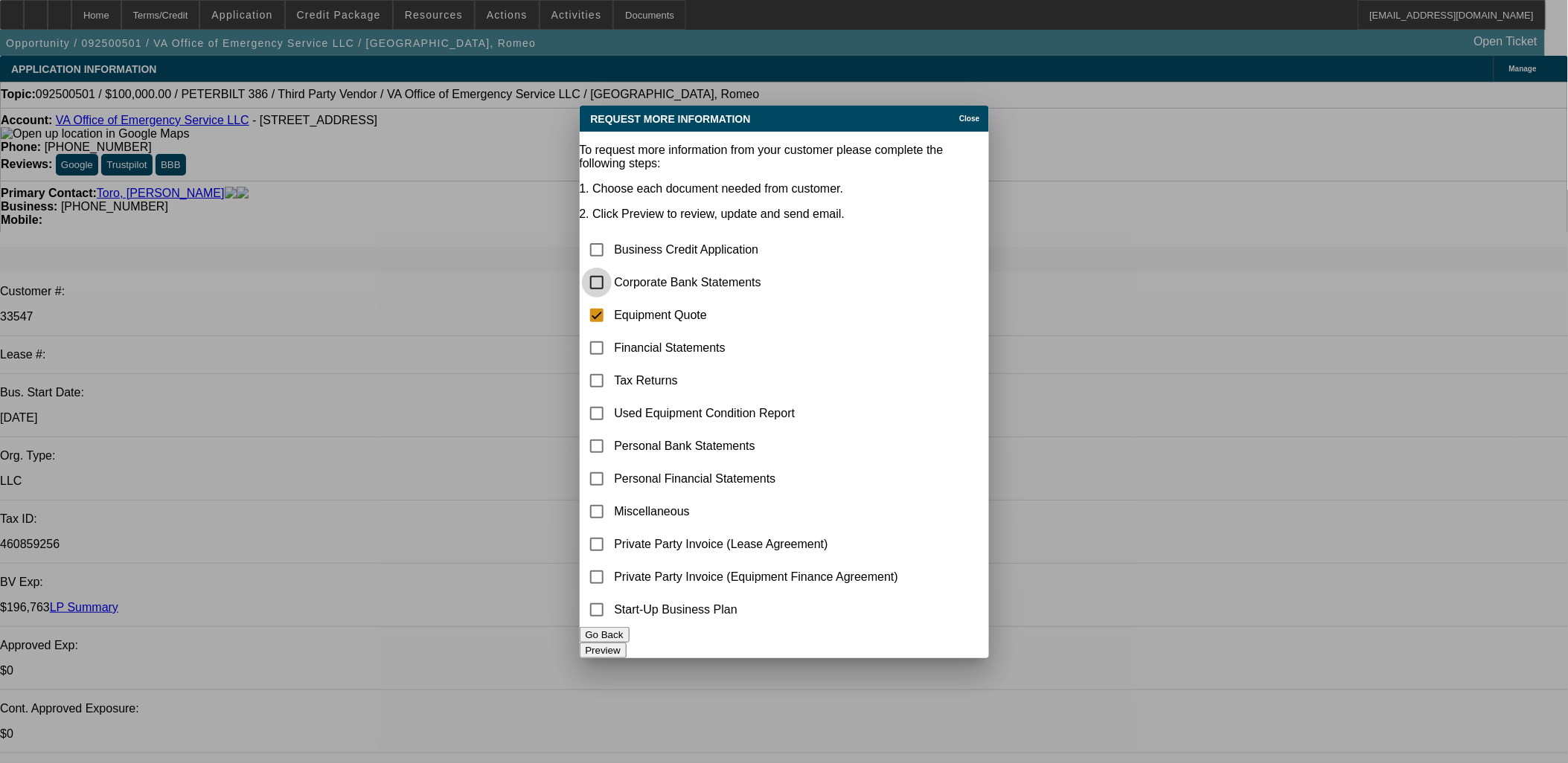
click at [612, 268] on input "checkbox" at bounding box center [597, 283] width 30 height 30
checkbox input "true"
click at [612, 301] on input "checkbox" at bounding box center [597, 316] width 30 height 30
checkbox input "false"
click at [612, 268] on input "checkbox" at bounding box center [597, 283] width 30 height 30
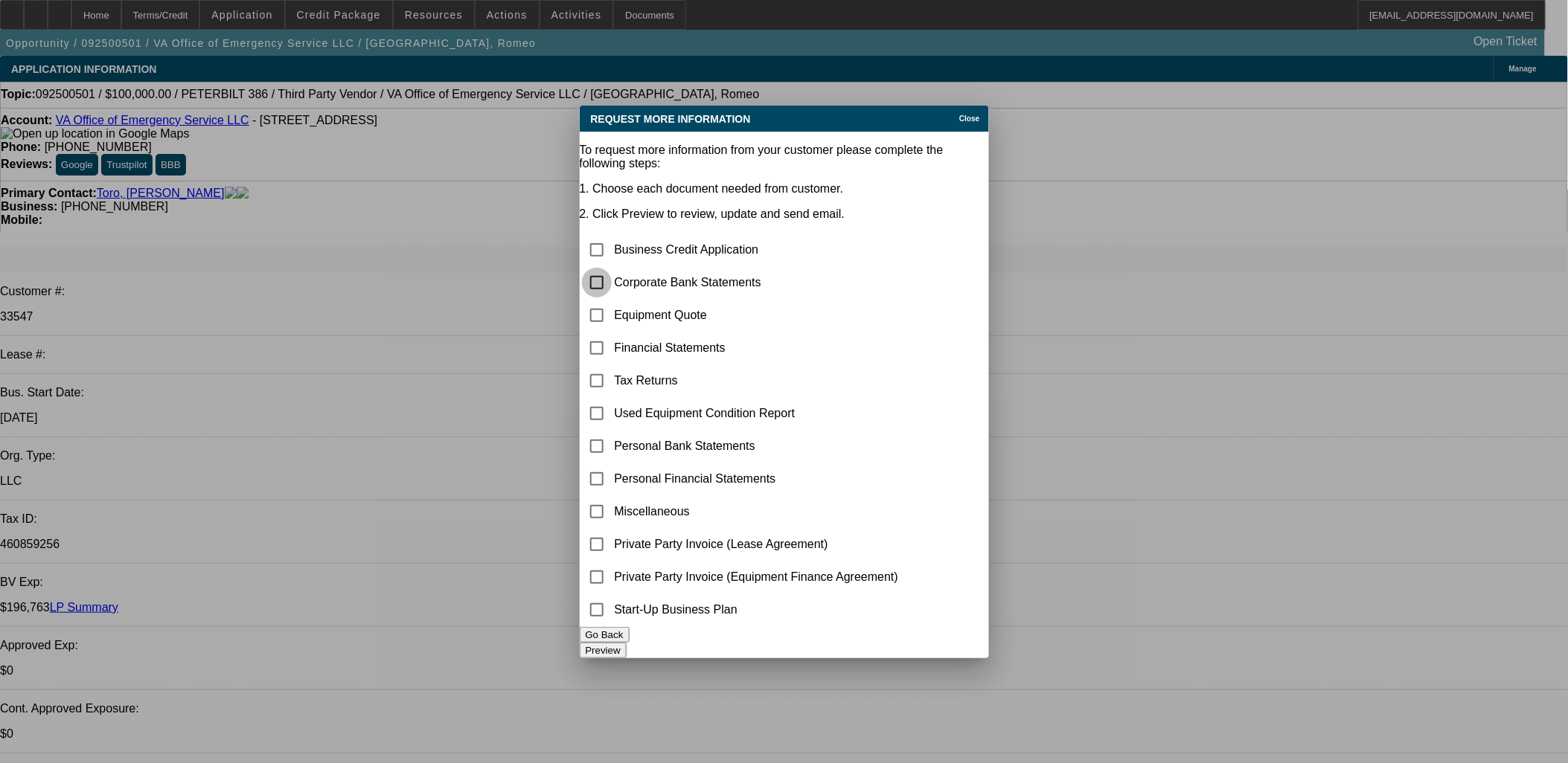
click at [612, 268] on input "checkbox" at bounding box center [597, 283] width 30 height 30
checkbox input "true"
click at [612, 301] on input "checkbox" at bounding box center [597, 316] width 30 height 30
checkbox input "true"
click at [626, 644] on button "Preview" at bounding box center [603, 650] width 47 height 16
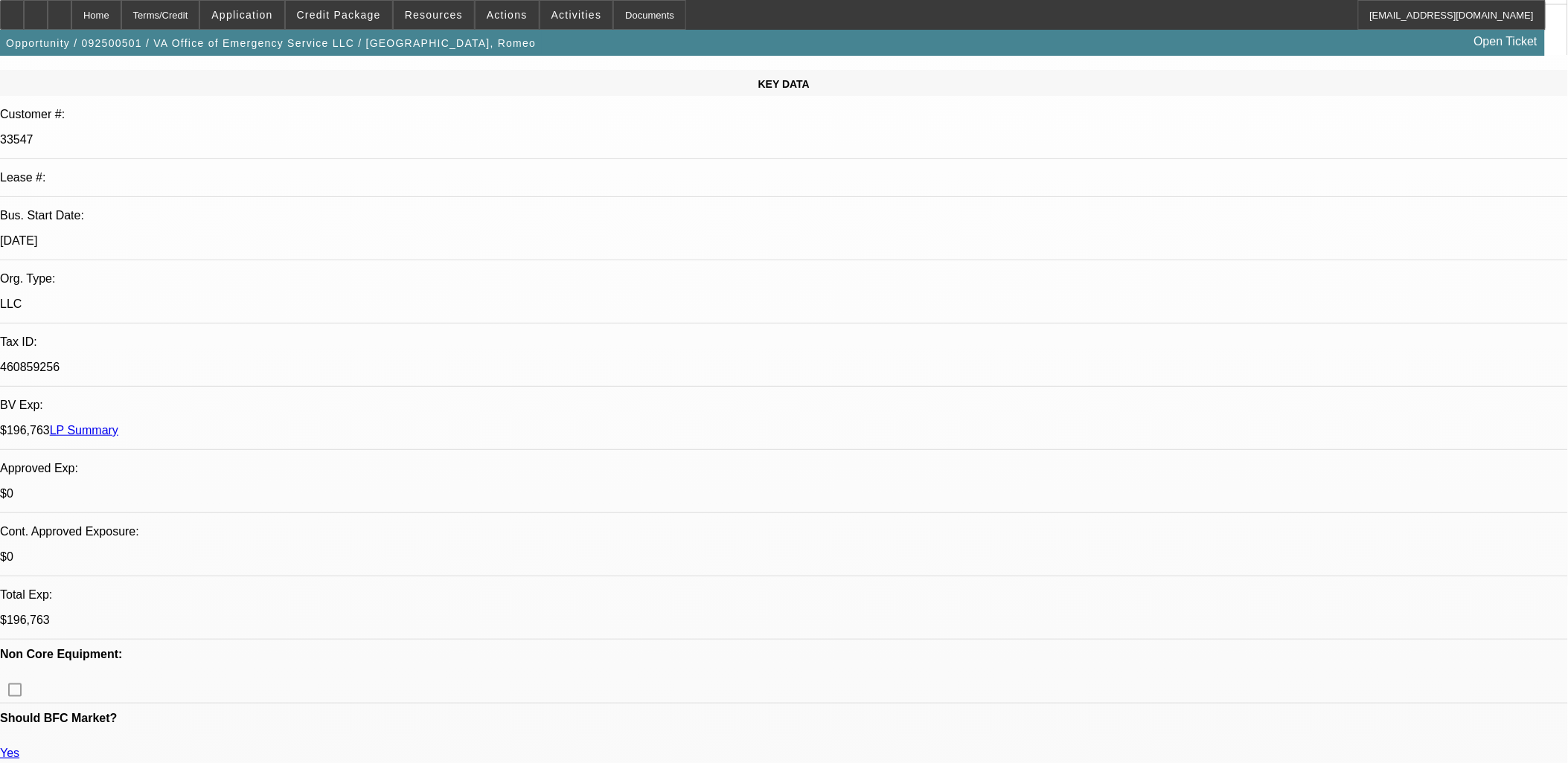
scroll to position [165, 0]
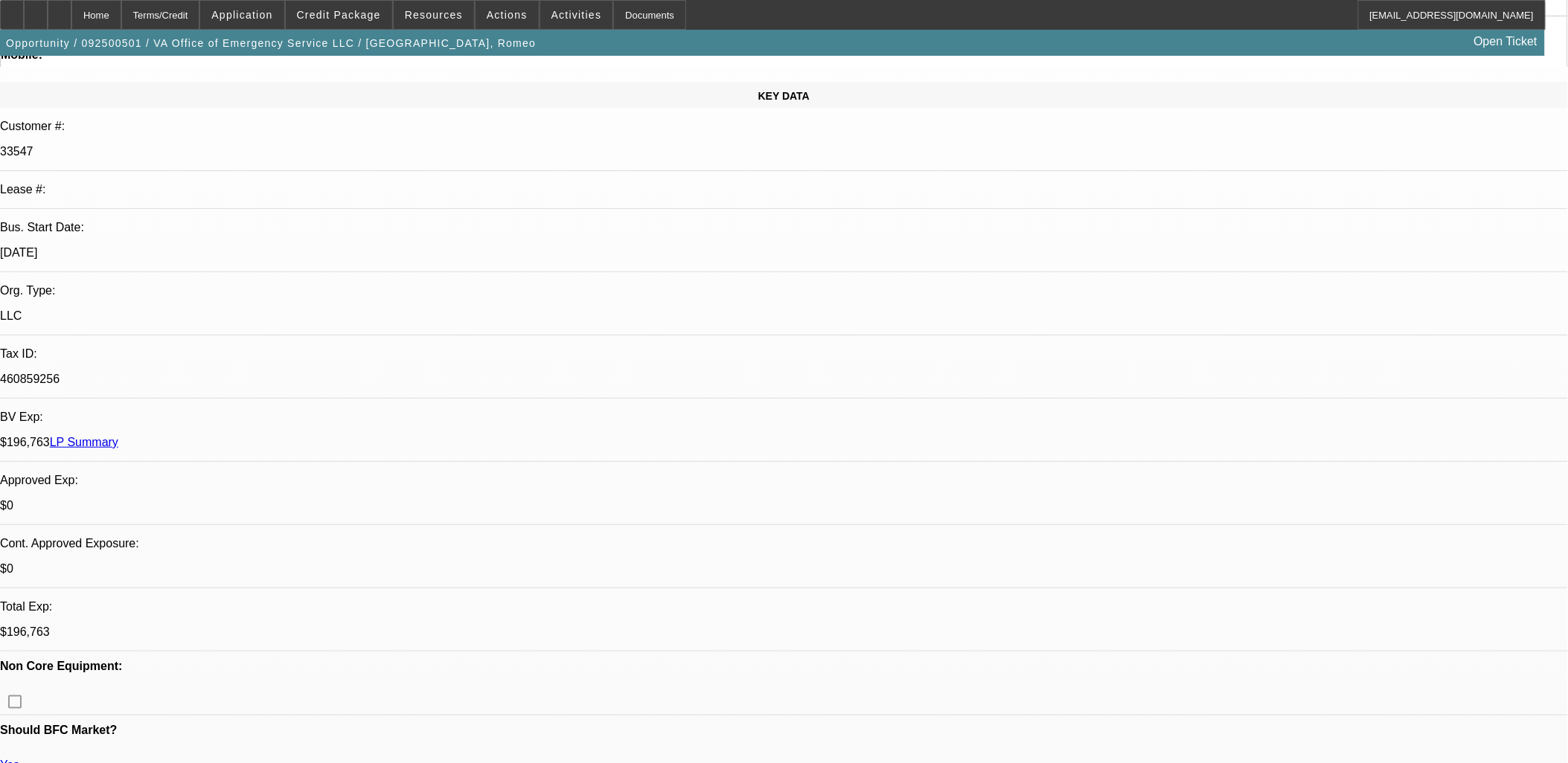
click at [367, 8] on span at bounding box center [339, 15] width 107 height 36
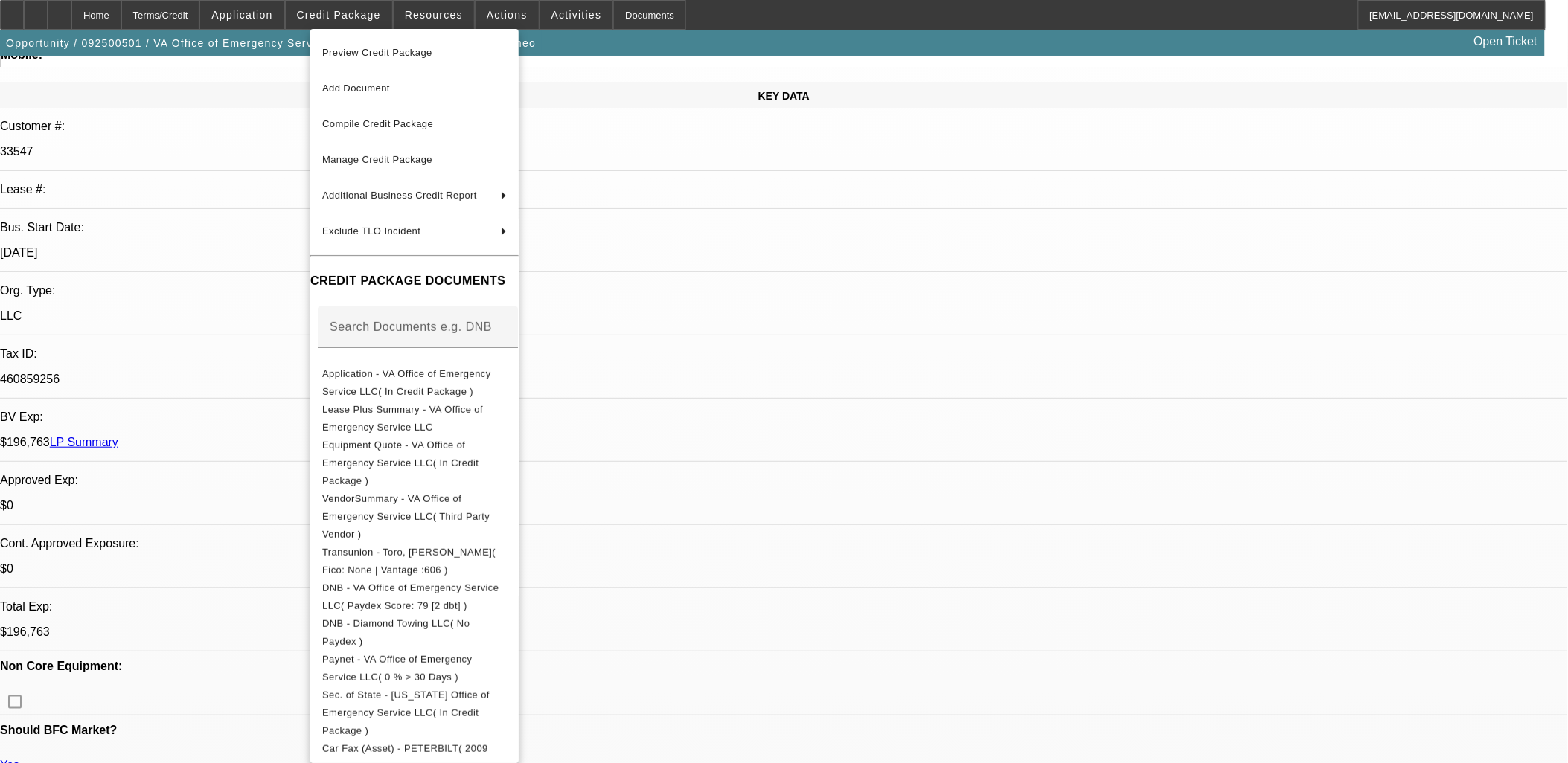
click at [263, 14] on div at bounding box center [784, 381] width 1568 height 763
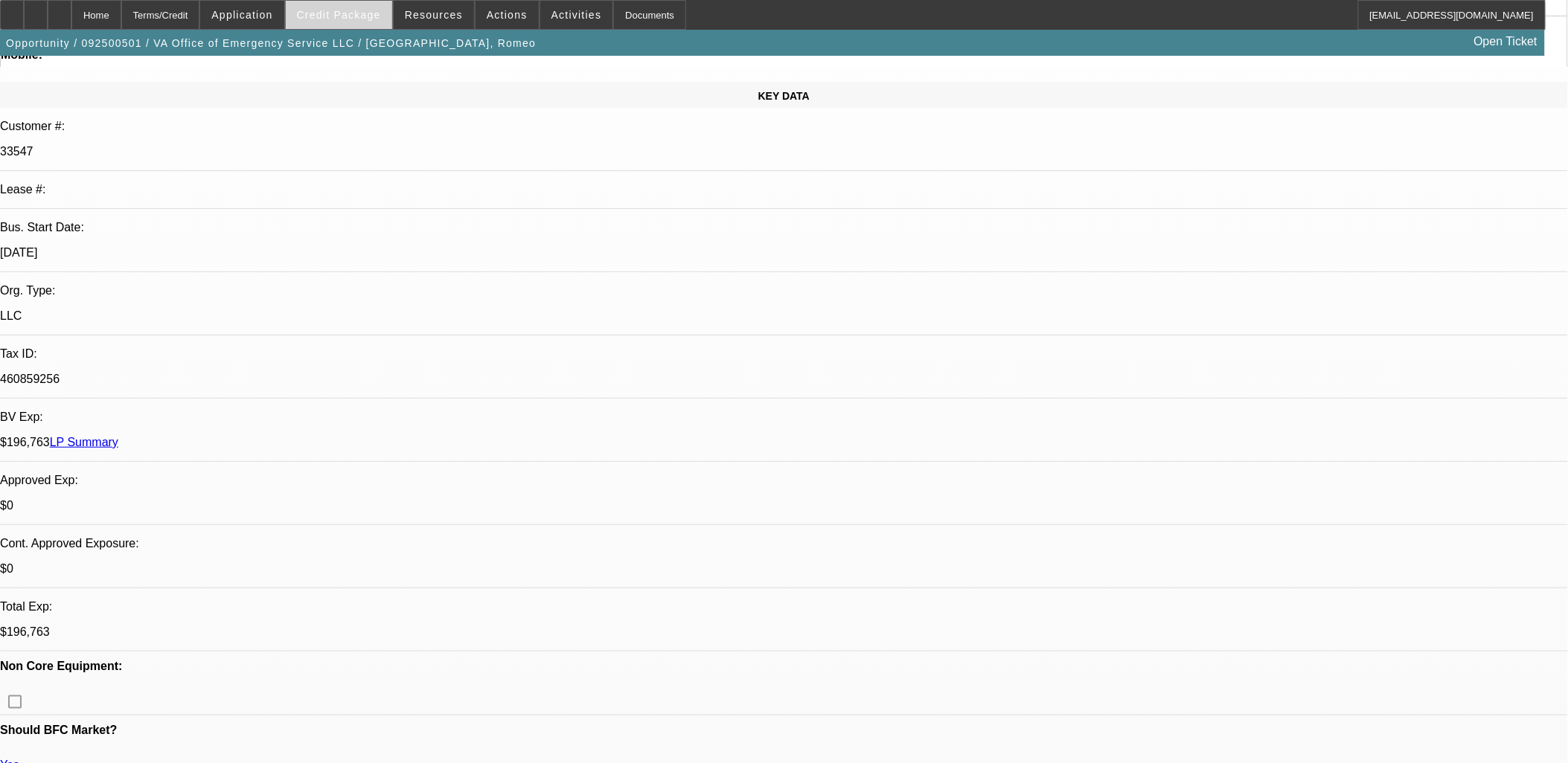
click at [348, 15] on span "Credit Package" at bounding box center [339, 15] width 84 height 12
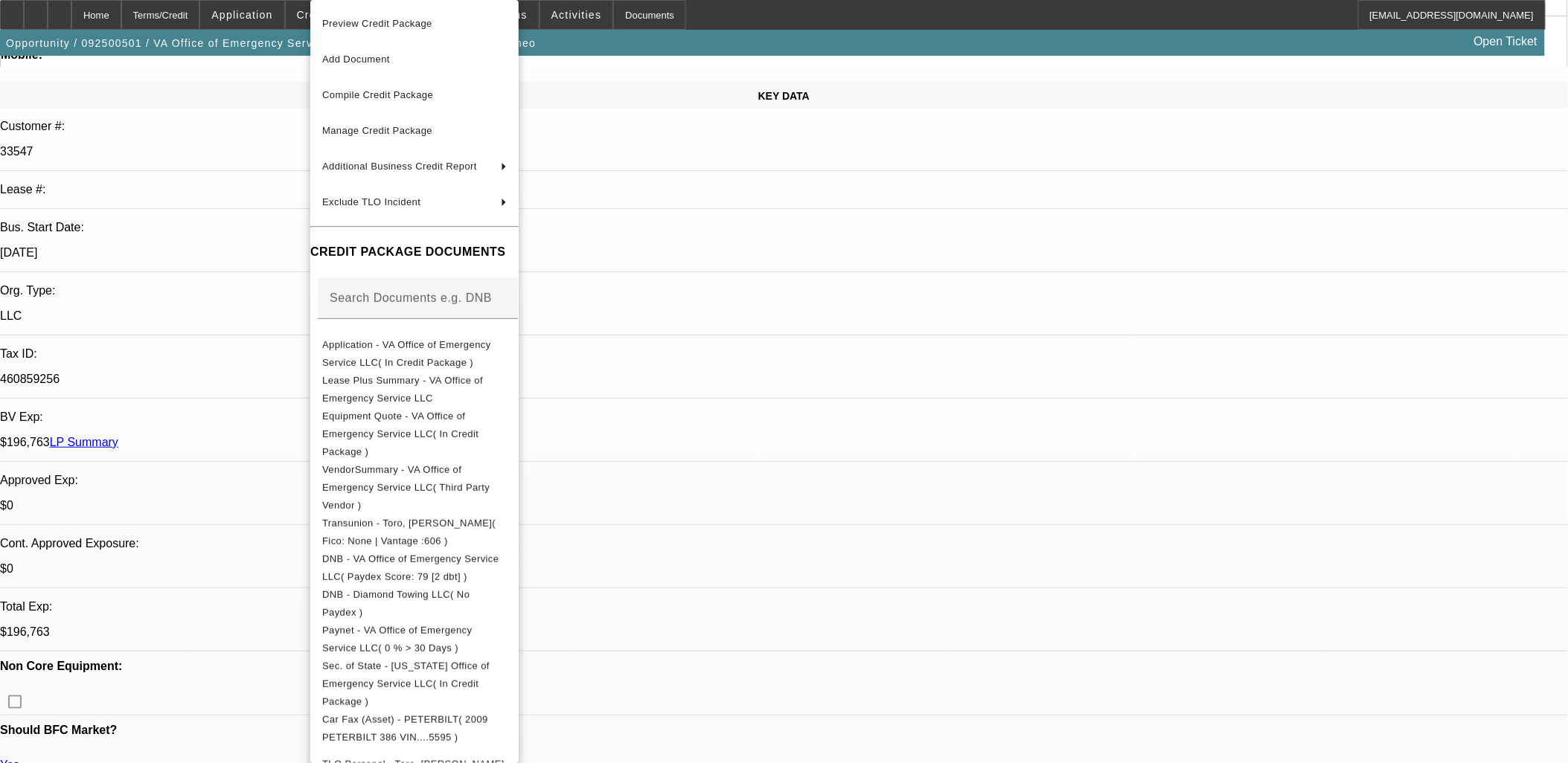
click at [268, 12] on div at bounding box center [784, 381] width 1568 height 763
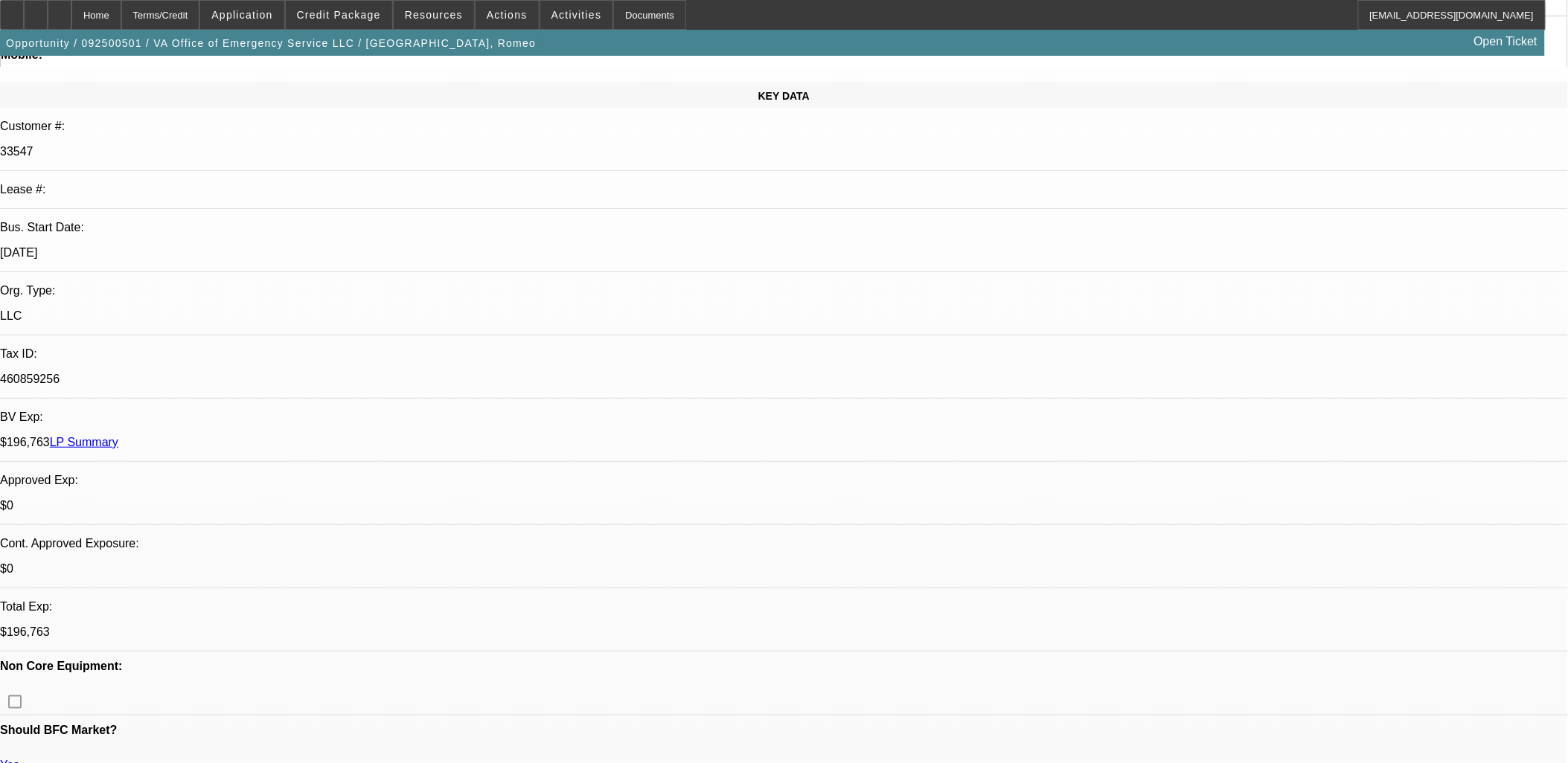
click at [268, 12] on span "Application" at bounding box center [241, 15] width 61 height 12
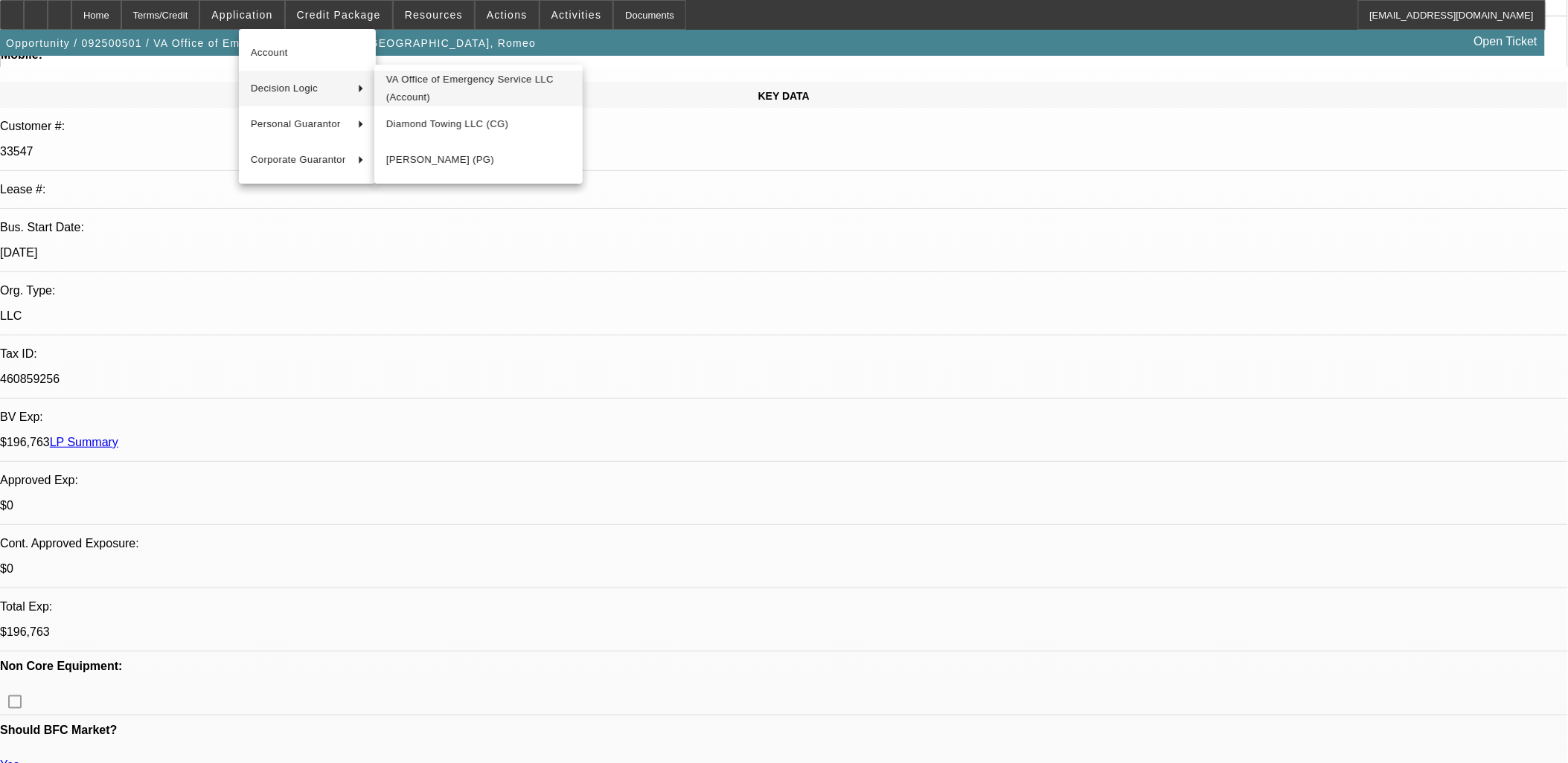
click at [450, 97] on span "VA Office of Emergency Service LLC (Account)" at bounding box center [478, 89] width 184 height 36
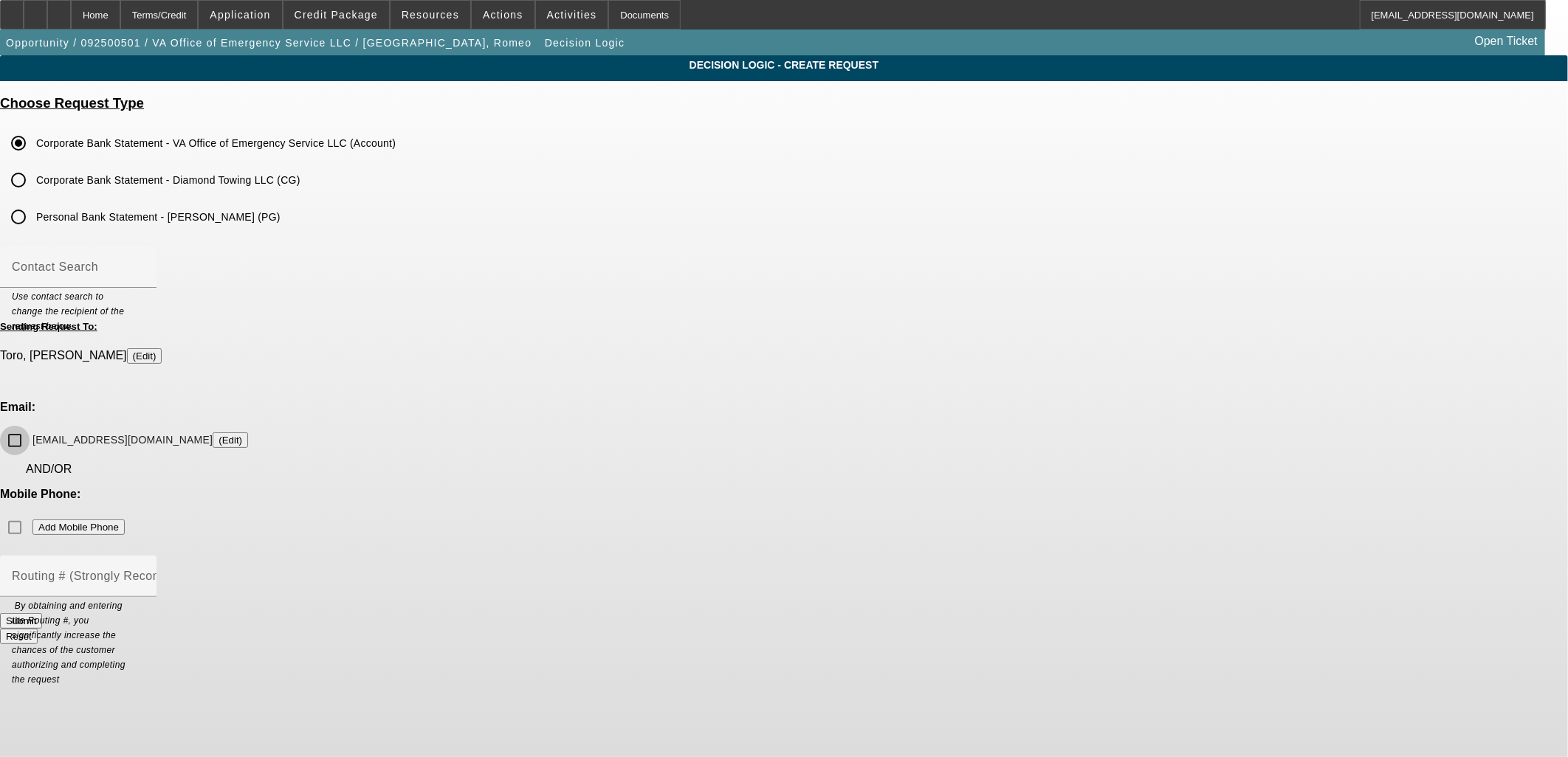
click at [30, 426] on input "diamondtowing5933@gmail.com (Edit)" at bounding box center [15, 441] width 30 height 30
checkbox input "true"
click at [818, 613] on div "Submit" at bounding box center [784, 621] width 1568 height 16
click at [42, 613] on button "Submit" at bounding box center [21, 621] width 42 height 16
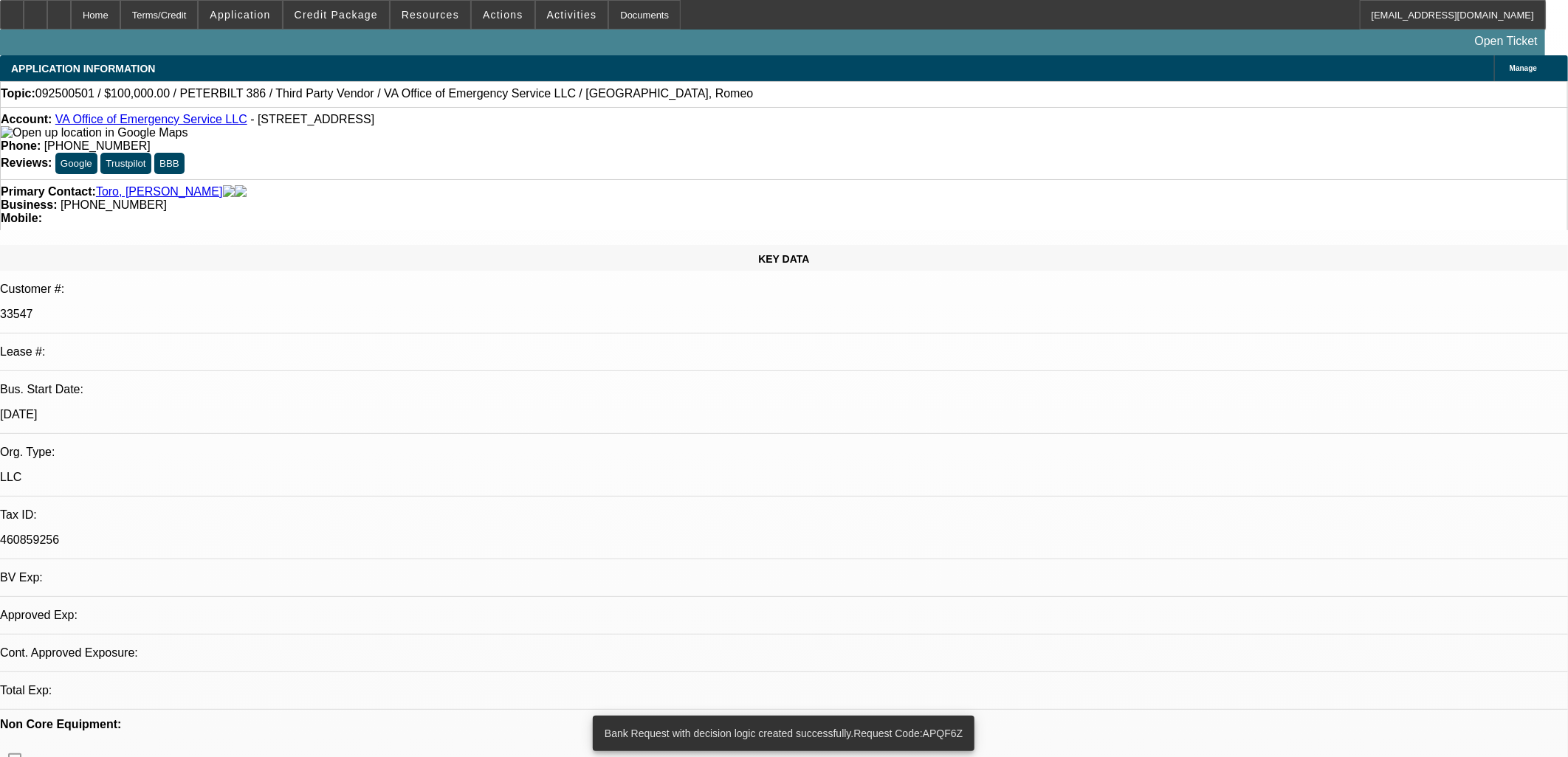
select select "0"
select select "2"
select select "0.1"
select select "4"
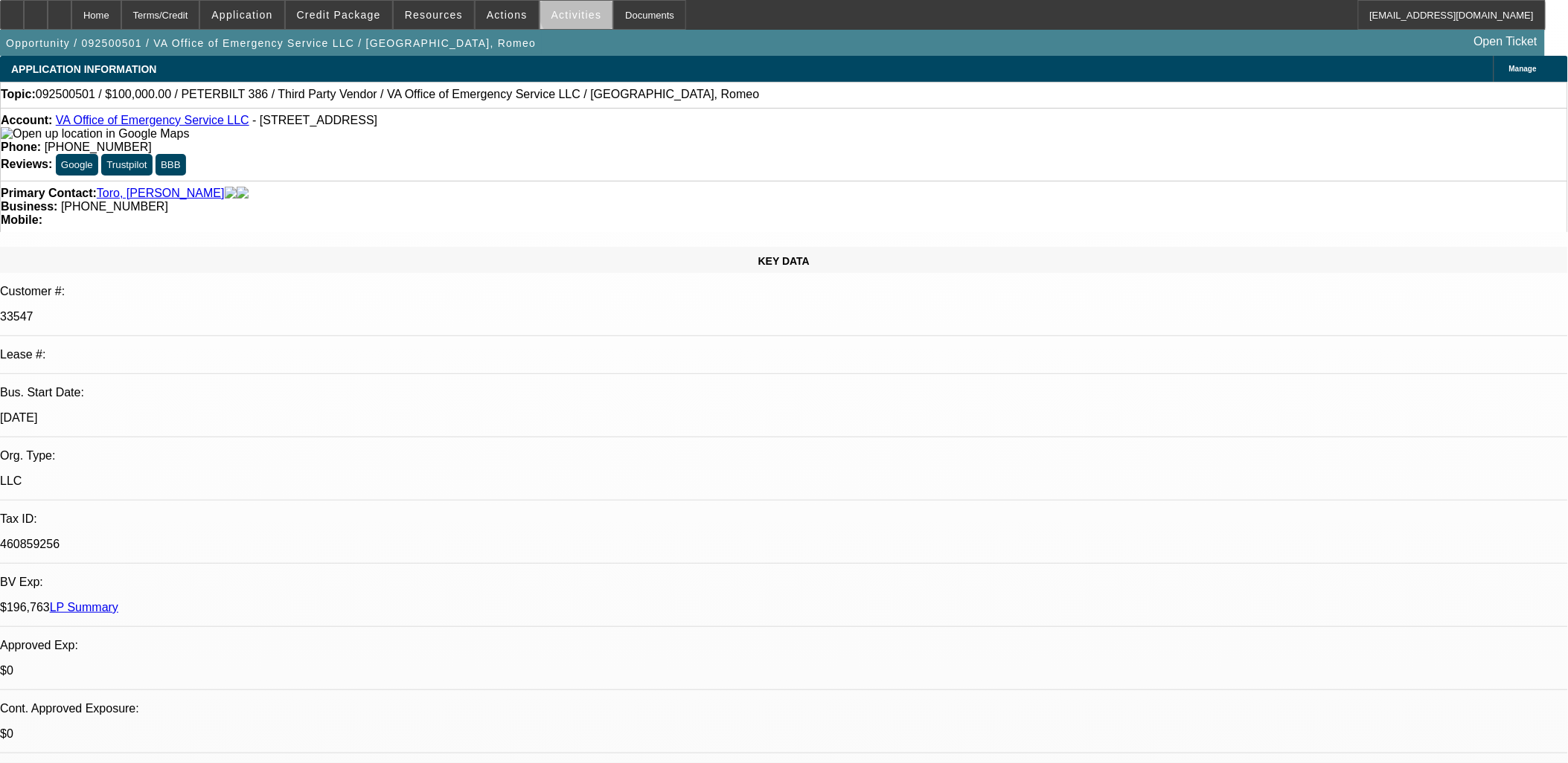
click at [566, 11] on span "Activities" at bounding box center [576, 15] width 50 height 12
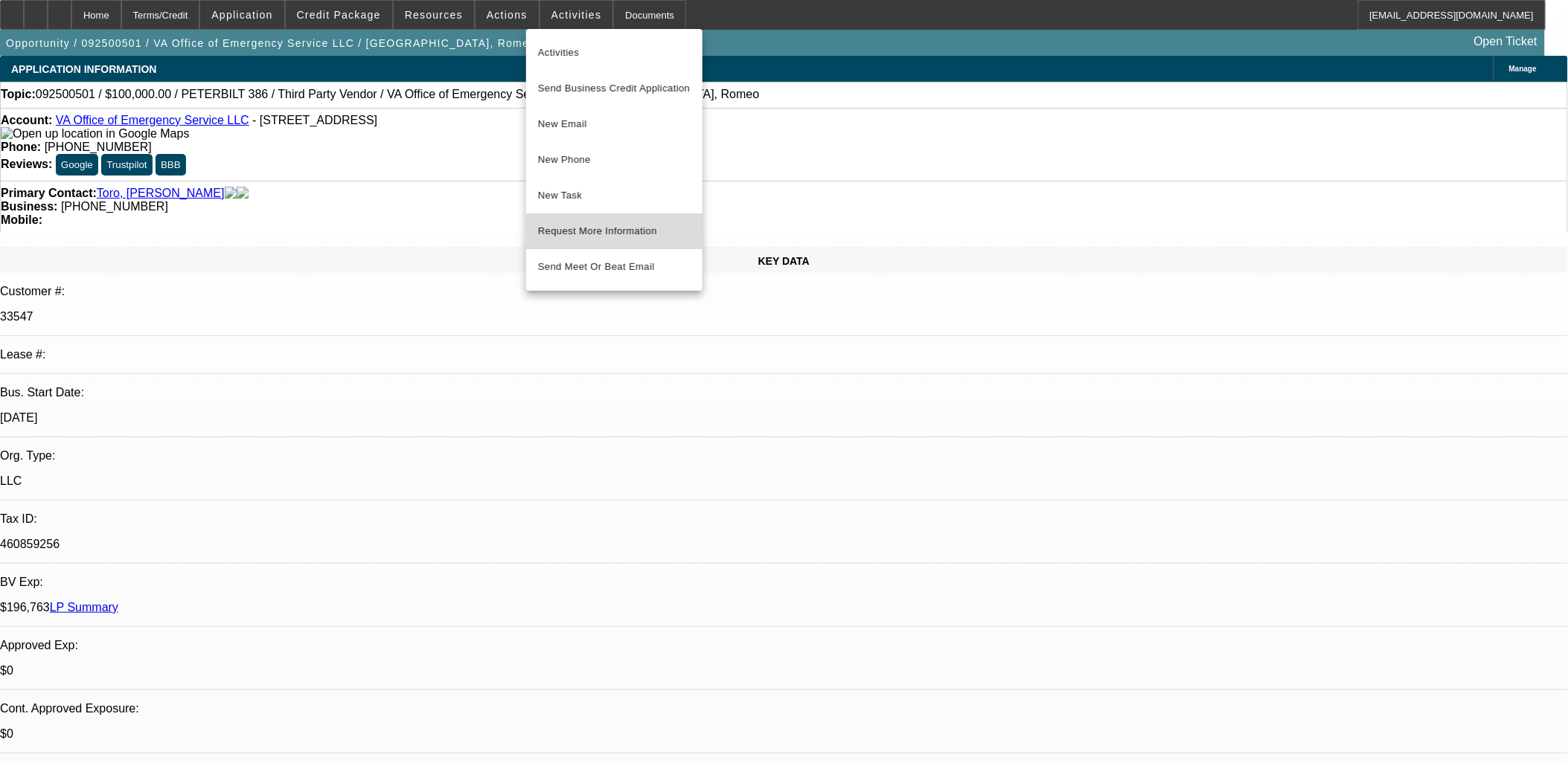
click at [615, 236] on span "Request More Information" at bounding box center [614, 232] width 153 height 18
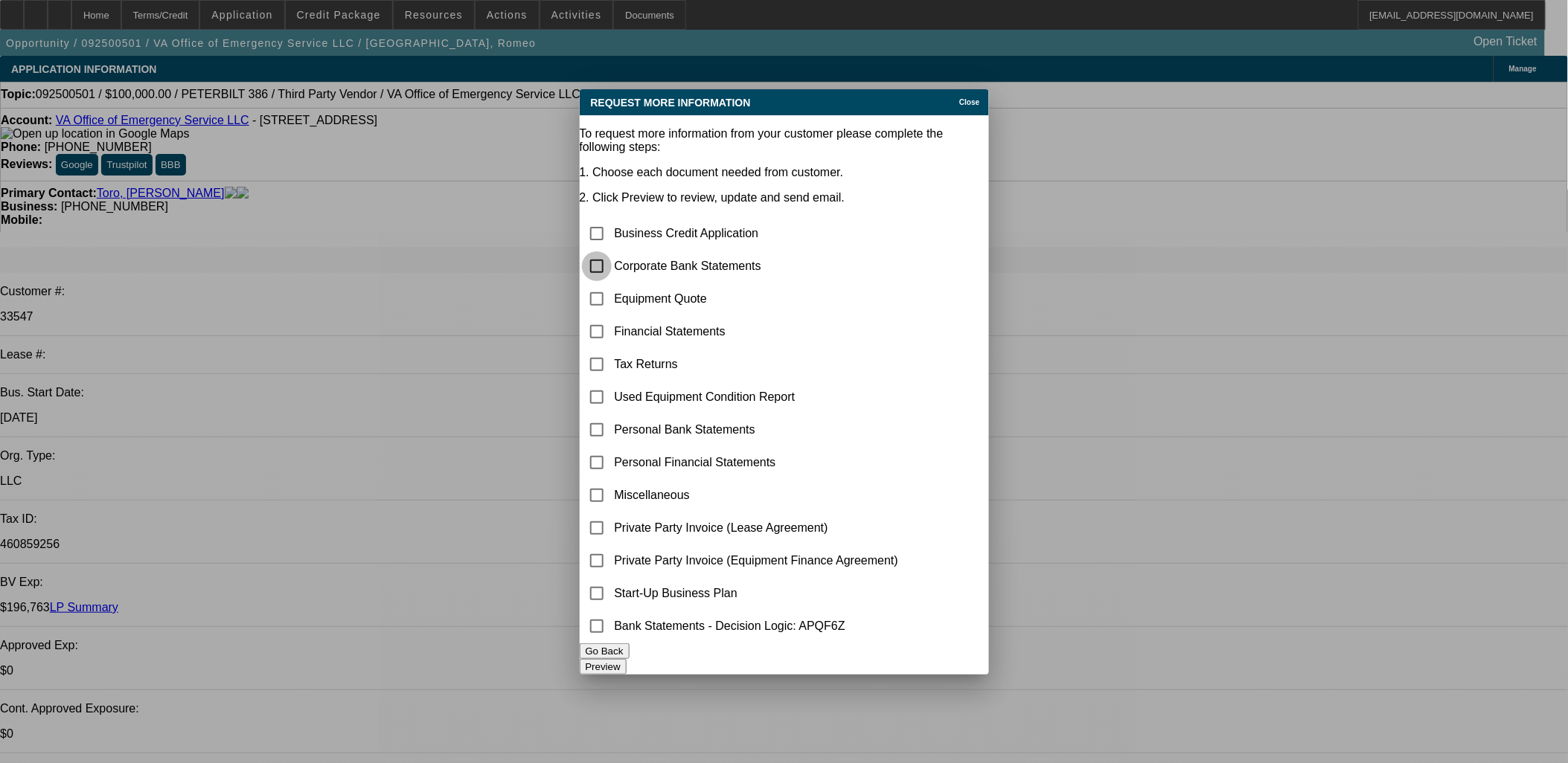
click at [612, 252] on input "checkbox" at bounding box center [597, 267] width 30 height 30
checkbox input "true"
click at [626, 659] on button "Preview" at bounding box center [603, 667] width 47 height 16
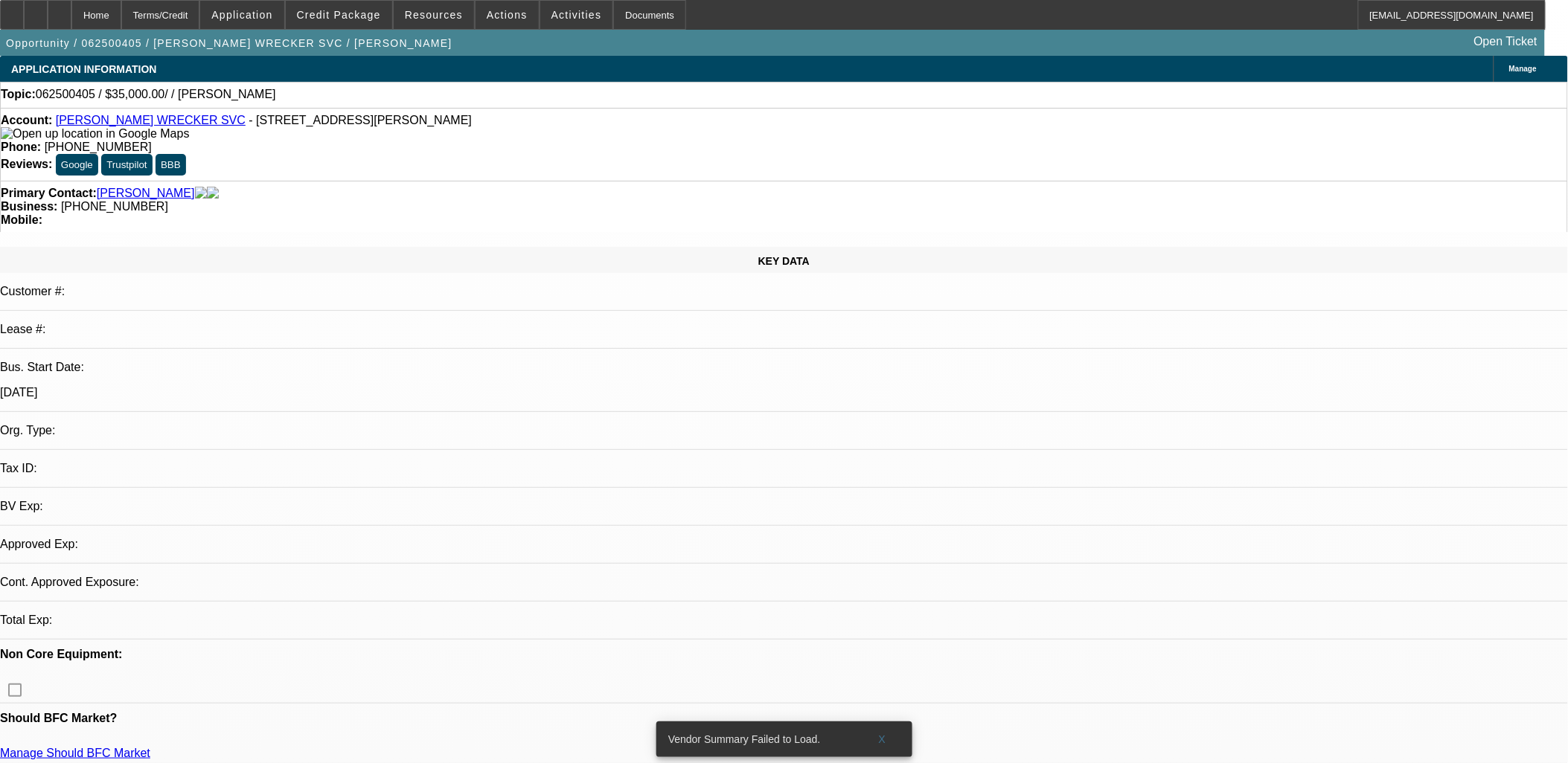
select select "0"
select select "2"
select select "0.1"
select select "1"
select select "2"
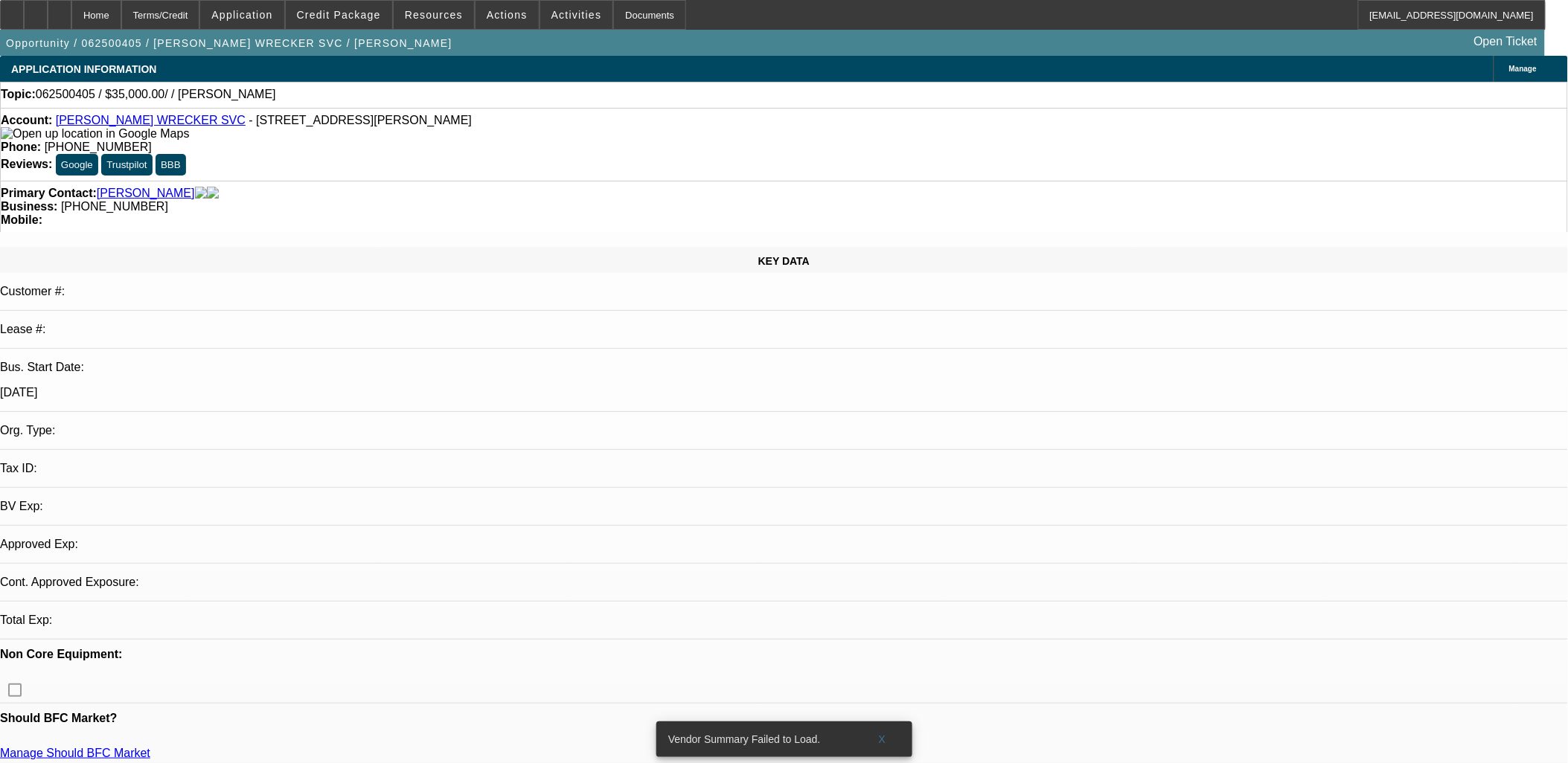
select select "4"
click at [881, 734] on span "X" at bounding box center [882, 740] width 8 height 12
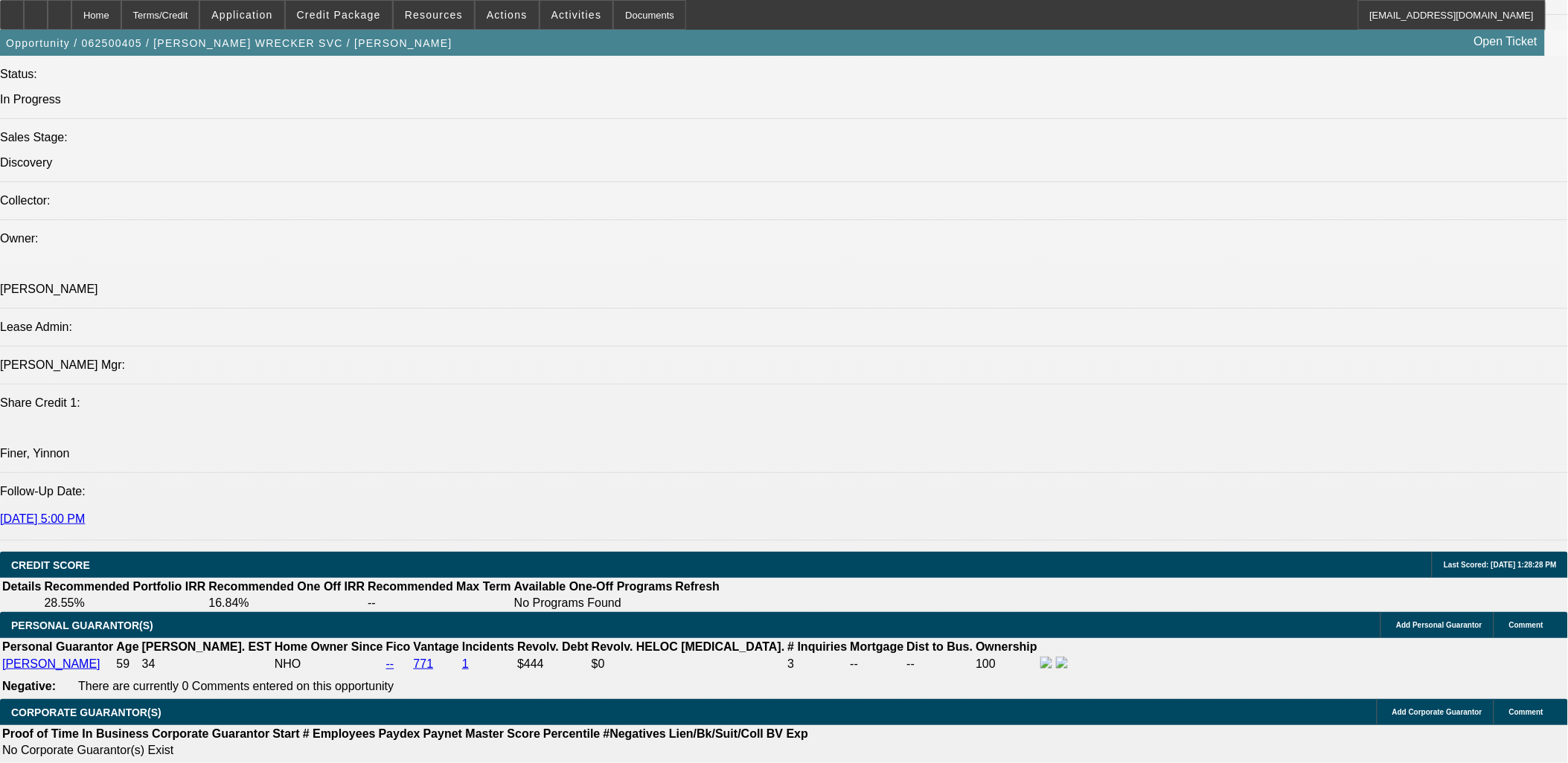
scroll to position [1818, 0]
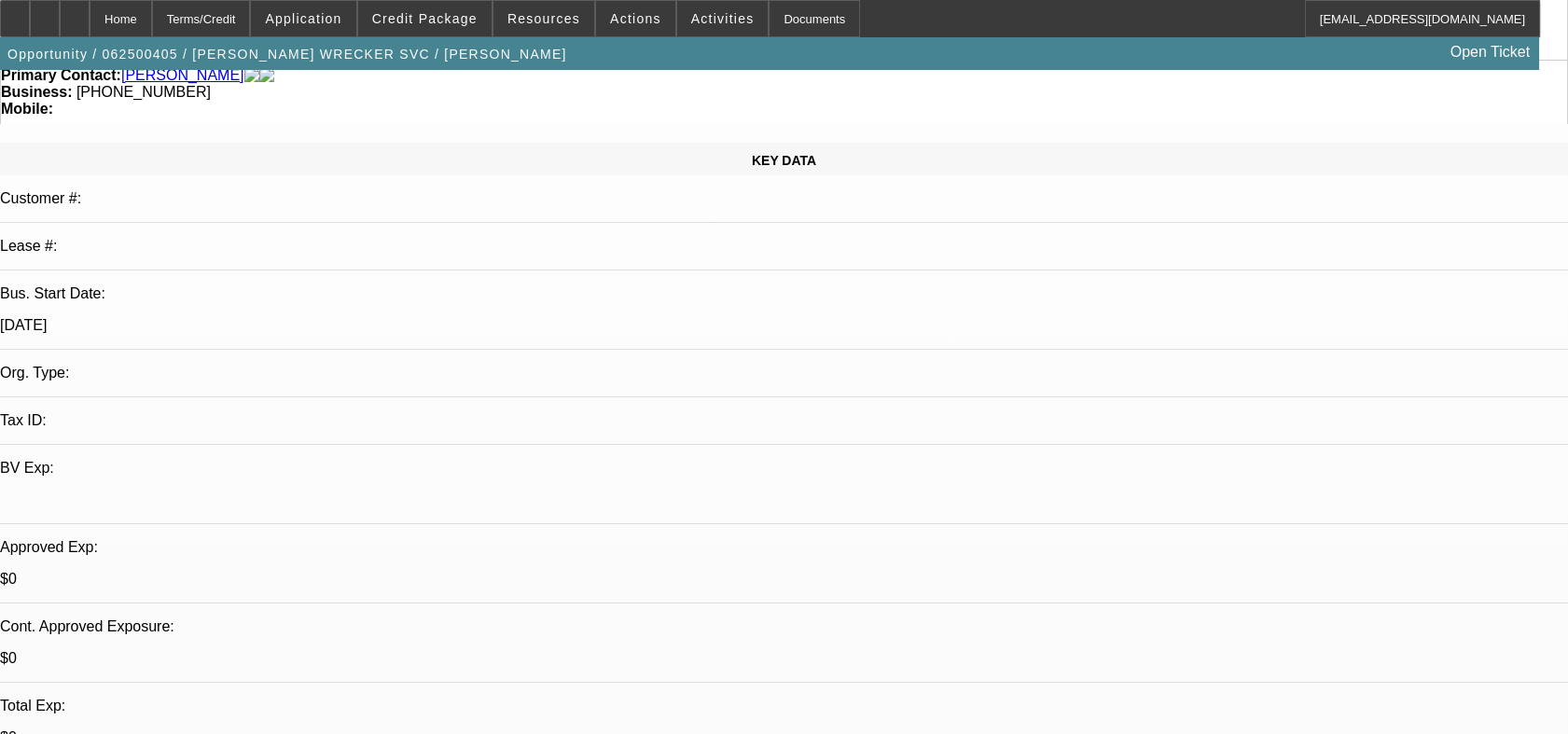
scroll to position [0, 0]
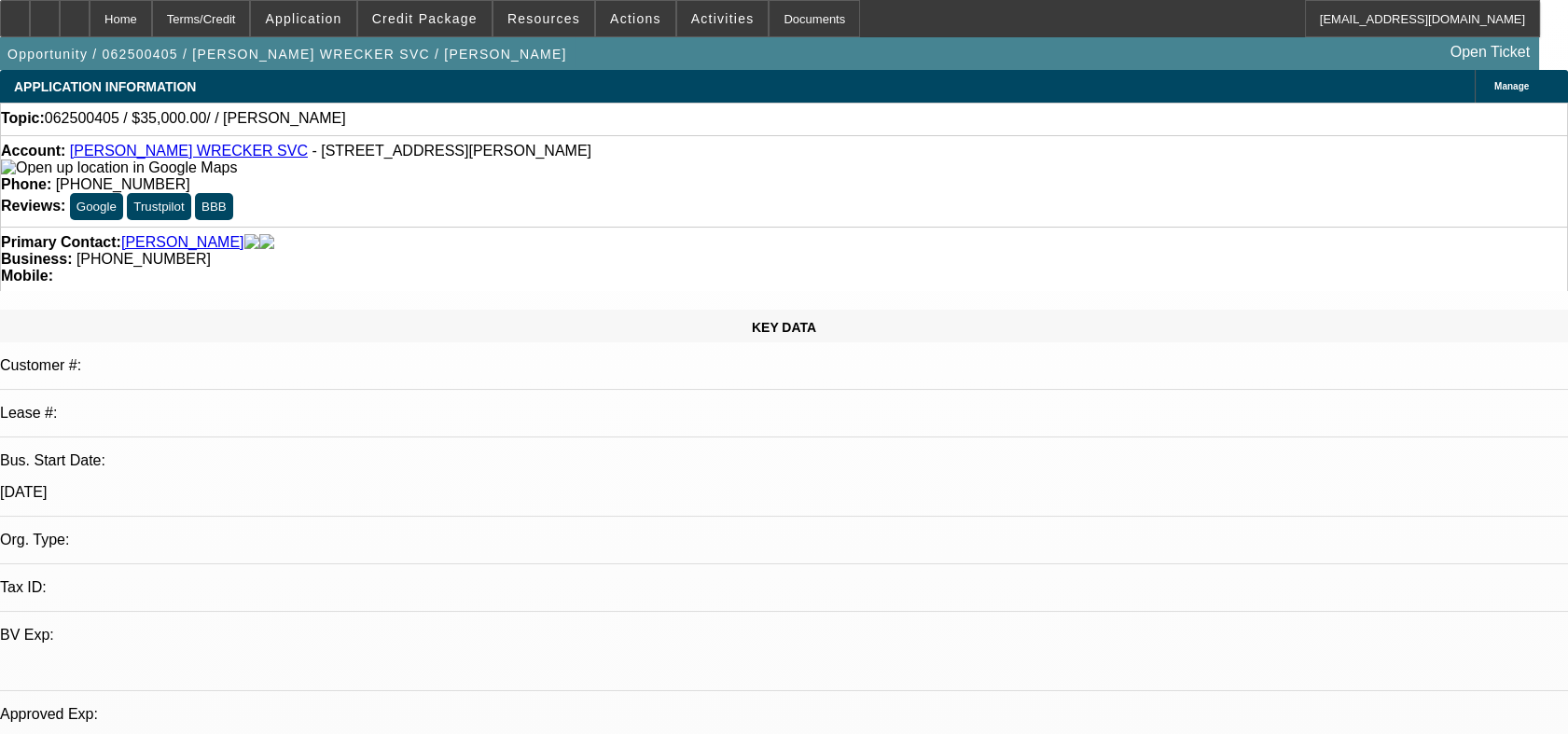
click at [1475, 94] on div "Manage" at bounding box center [1521, 86] width 93 height 33
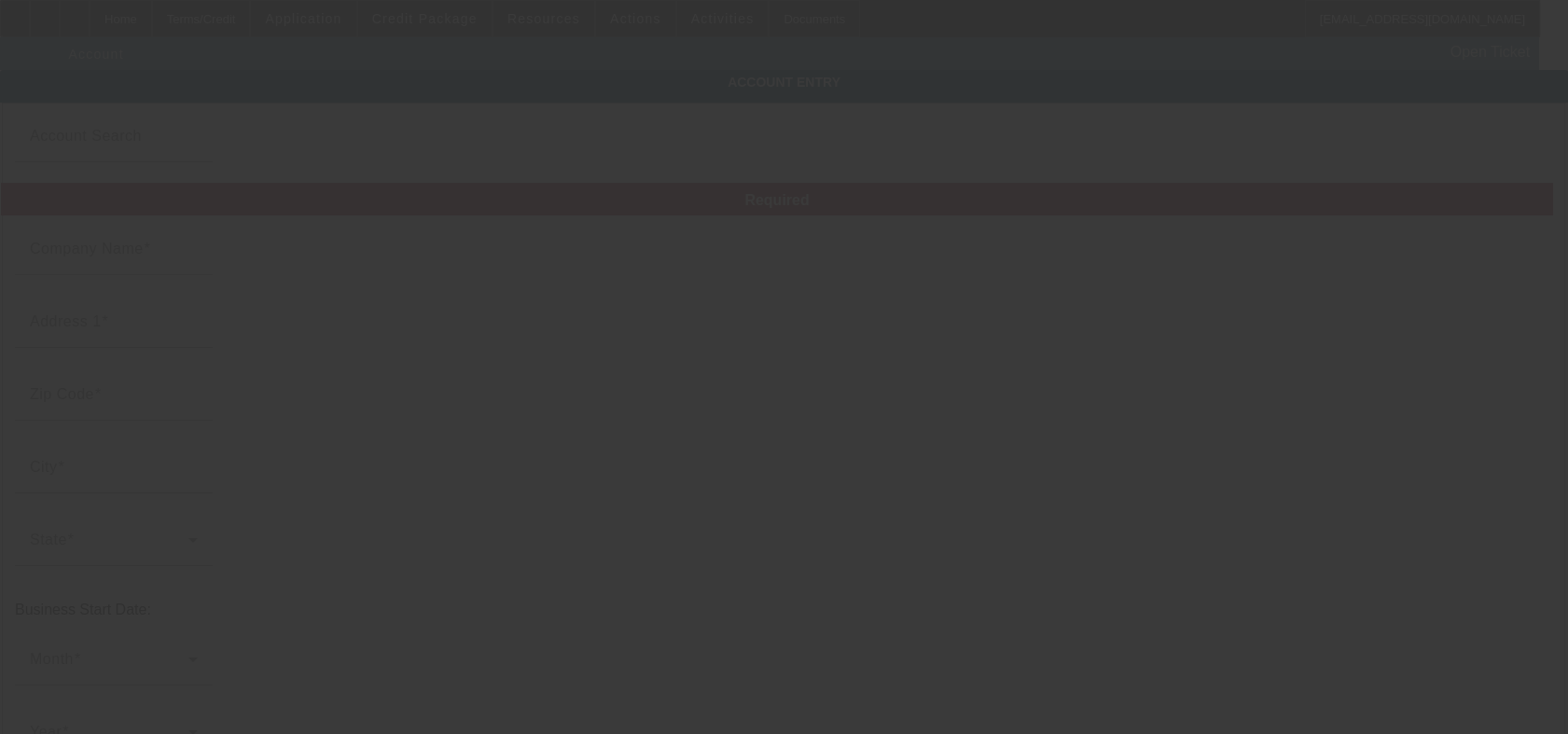
type input "[DATE]"
type input "[PERSON_NAME] WRECKER SVC"
type input "748 [PERSON_NAME][GEOGRAPHIC_DATA]"
type input "30680"
type input "Winder"
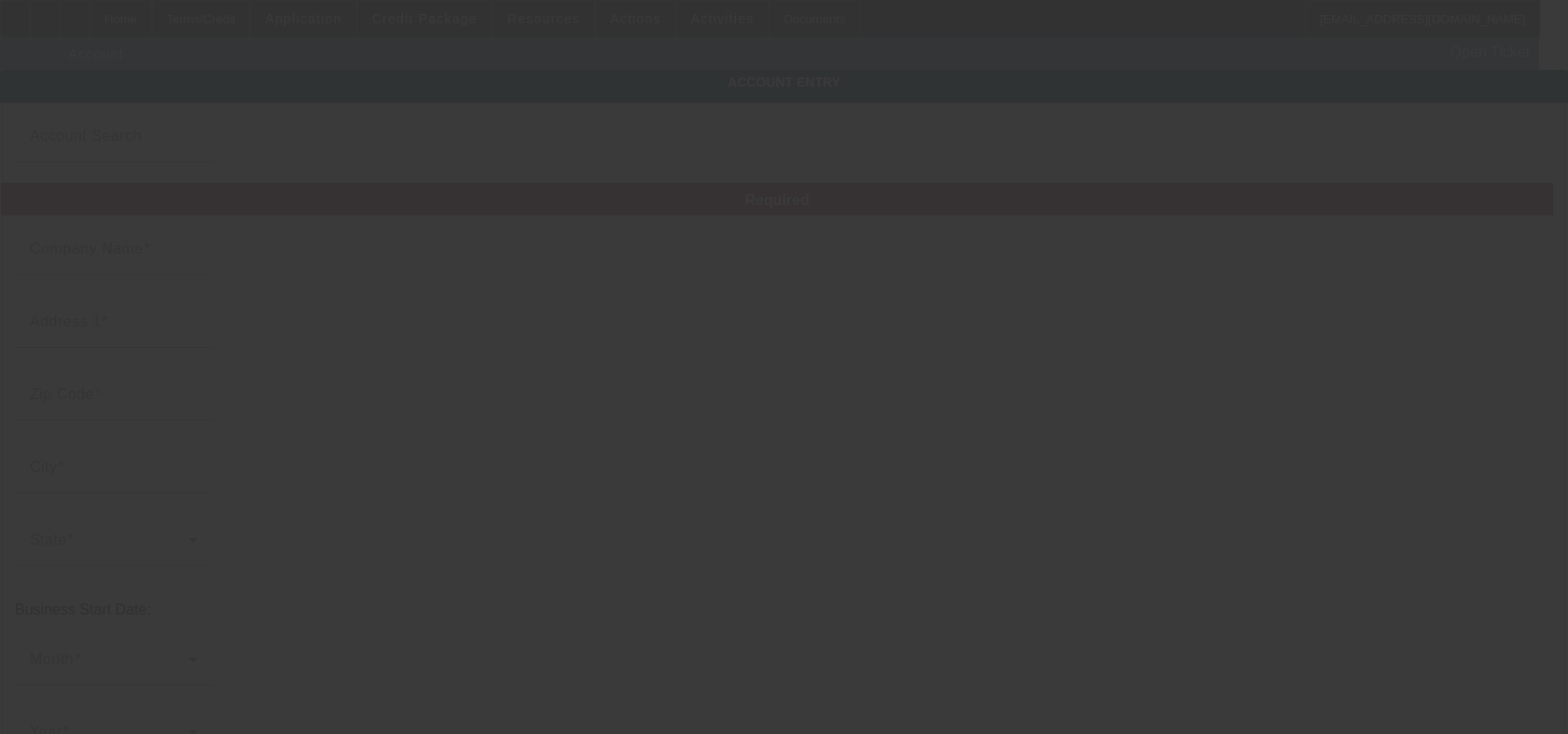
type input "[PHONE_NUMBER]"
type input "[EMAIL_ADDRESS][DOMAIN_NAME]"
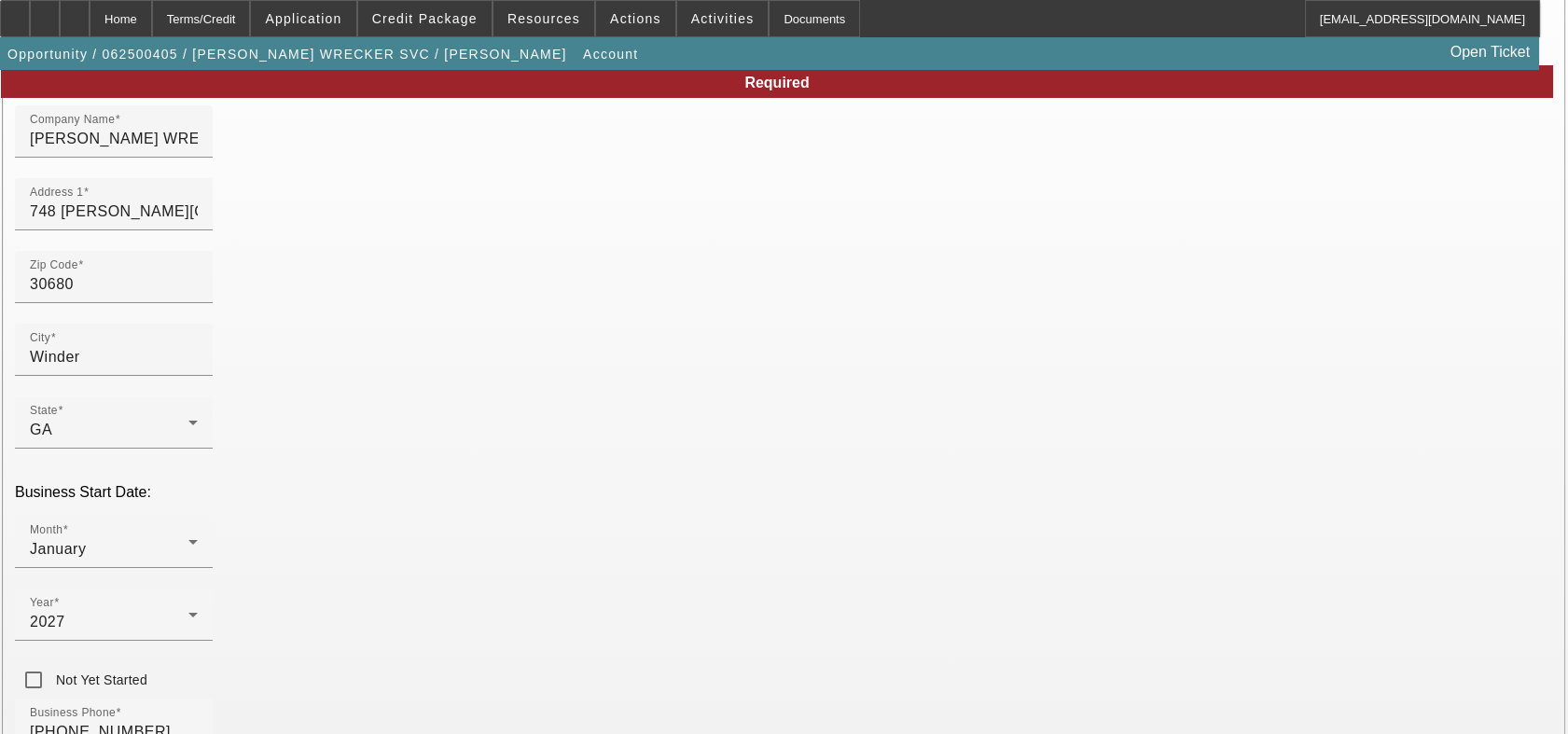
scroll to position [207, 0]
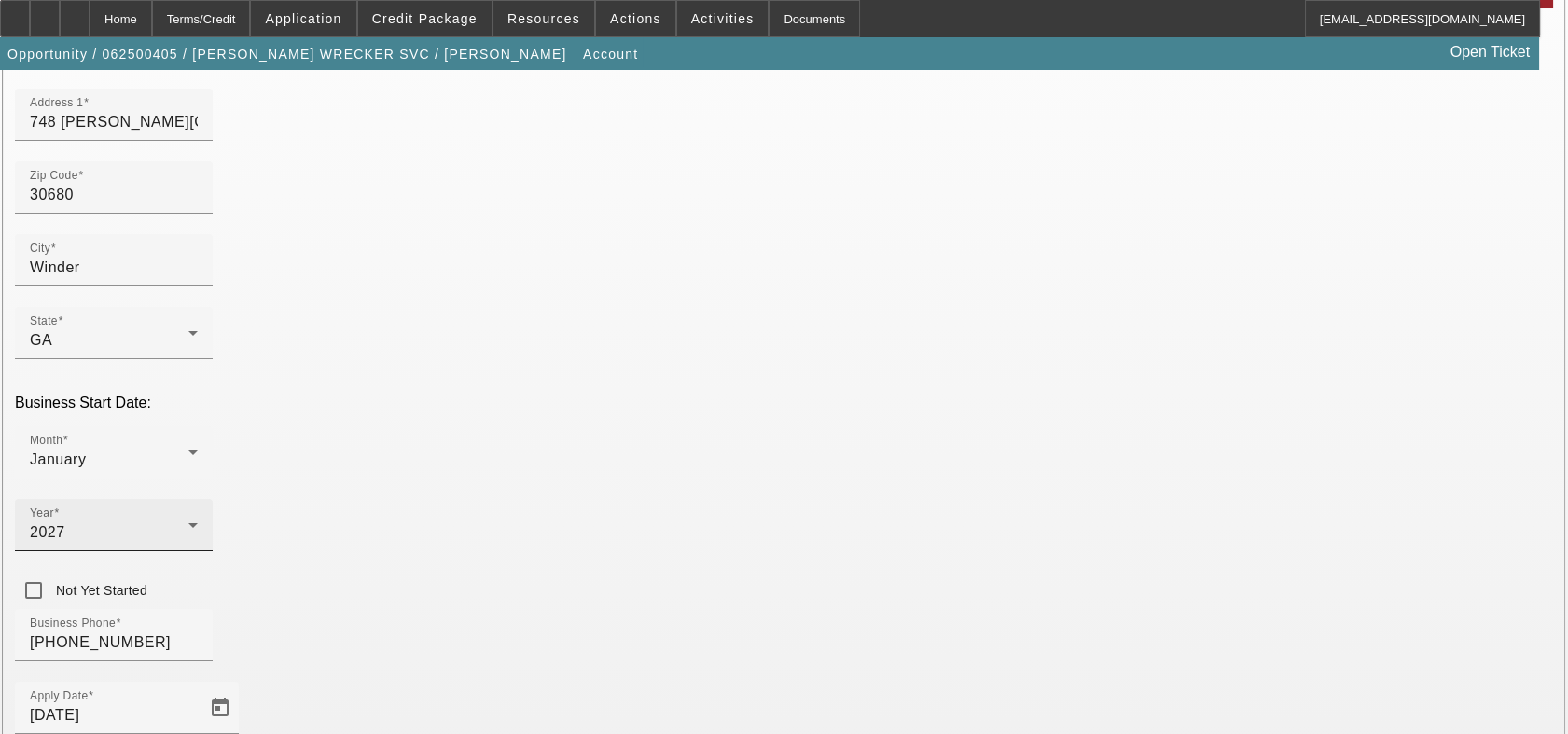
click at [188, 521] on div "2027" at bounding box center [109, 532] width 158 height 23
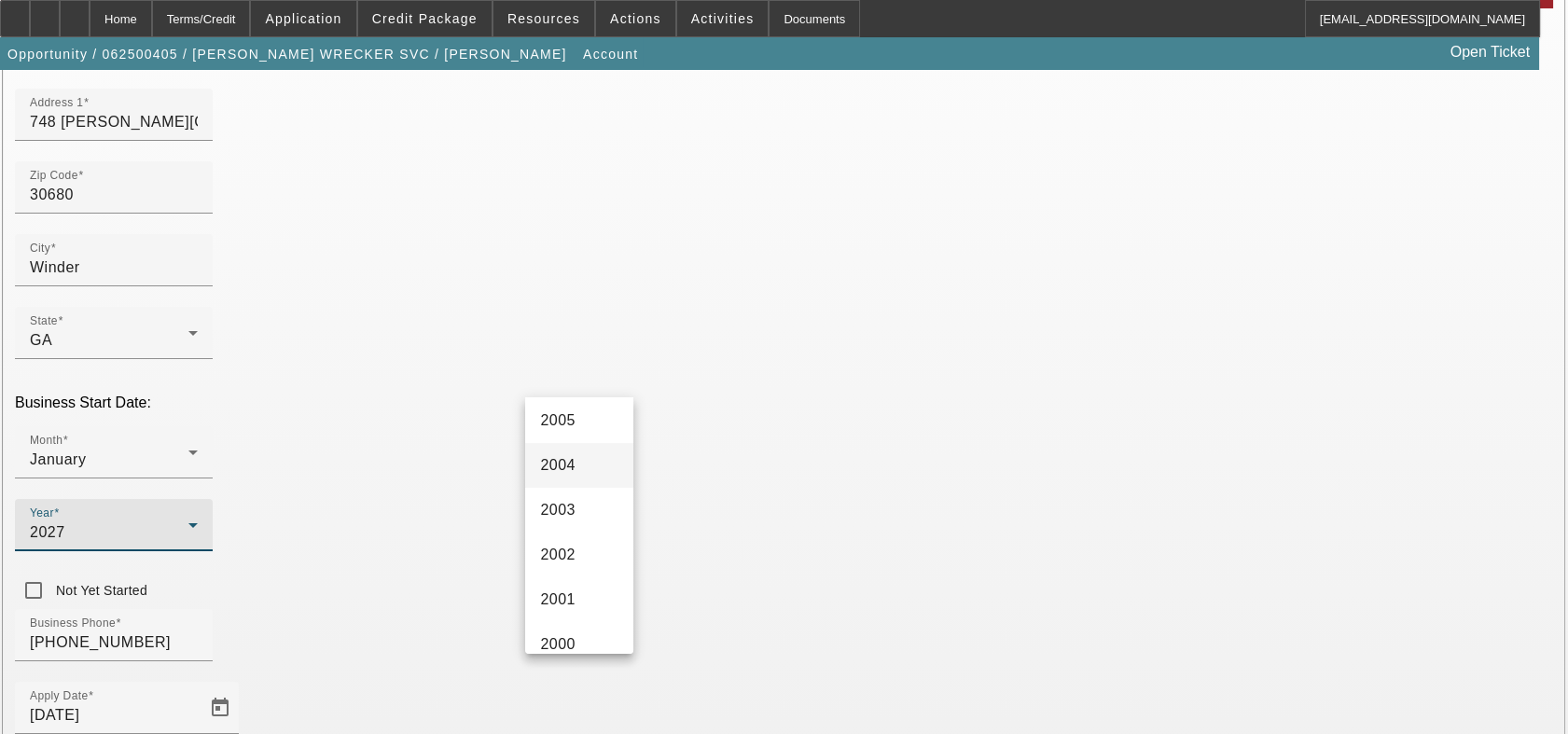
scroll to position [1139, 0]
drag, startPoint x: 583, startPoint y: 582, endPoint x: 617, endPoint y: 591, distance: 35.2
click at [582, 583] on mat-option "1999" at bounding box center [579, 586] width 108 height 45
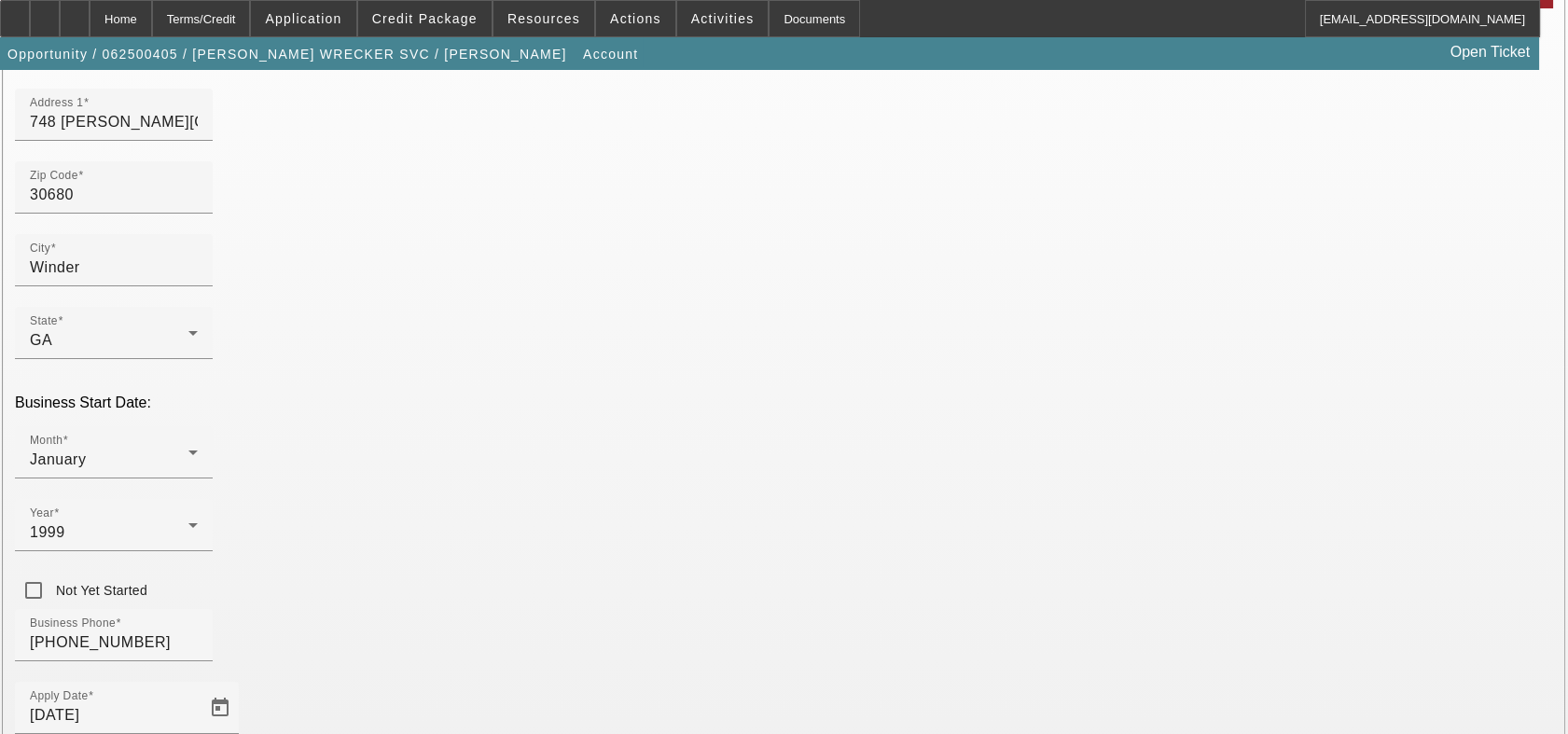
click at [704, 609] on div "Business Phone (770) 867-3011" at bounding box center [784, 644] width 1538 height 73
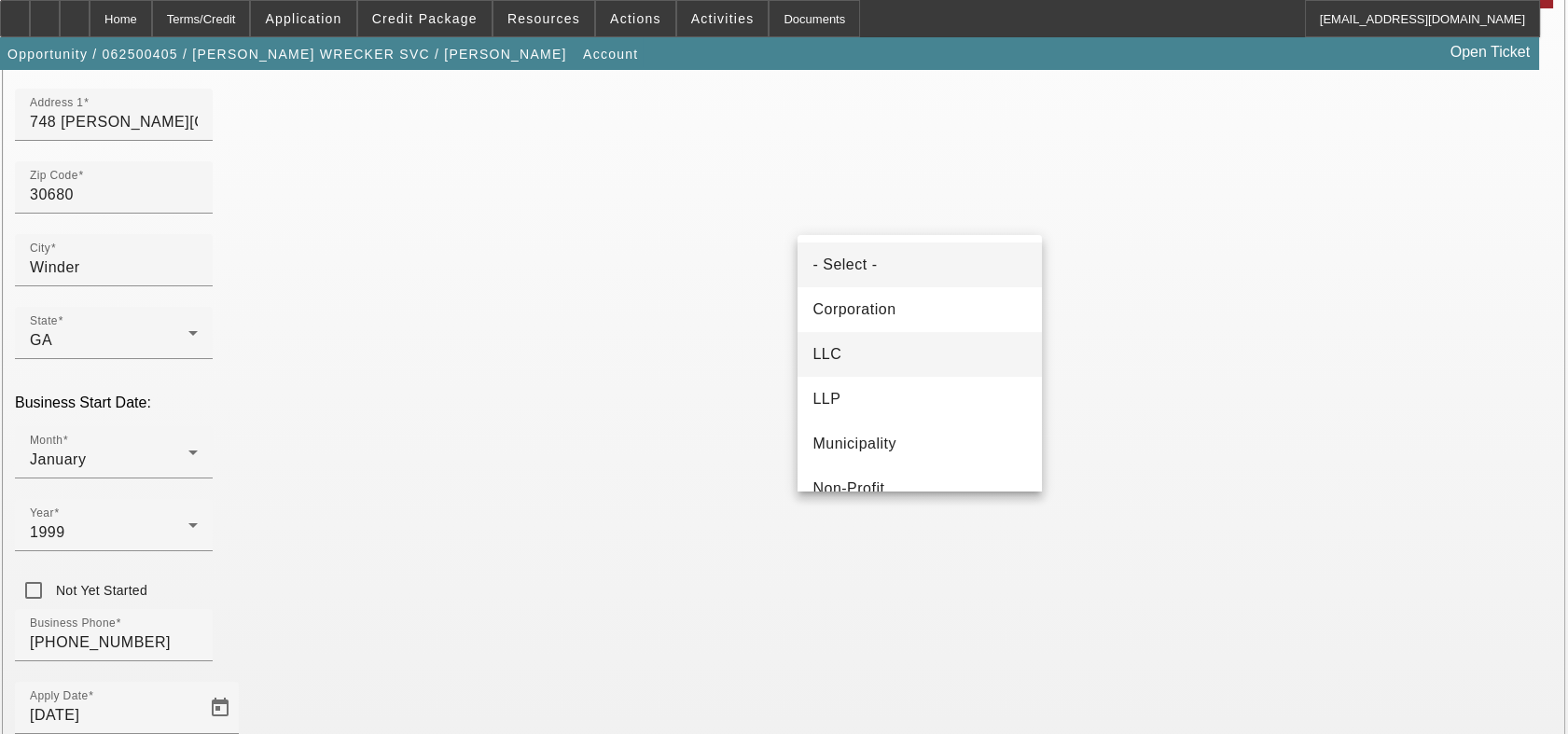
click at [828, 340] on mat-option "LLC" at bounding box center [919, 354] width 244 height 45
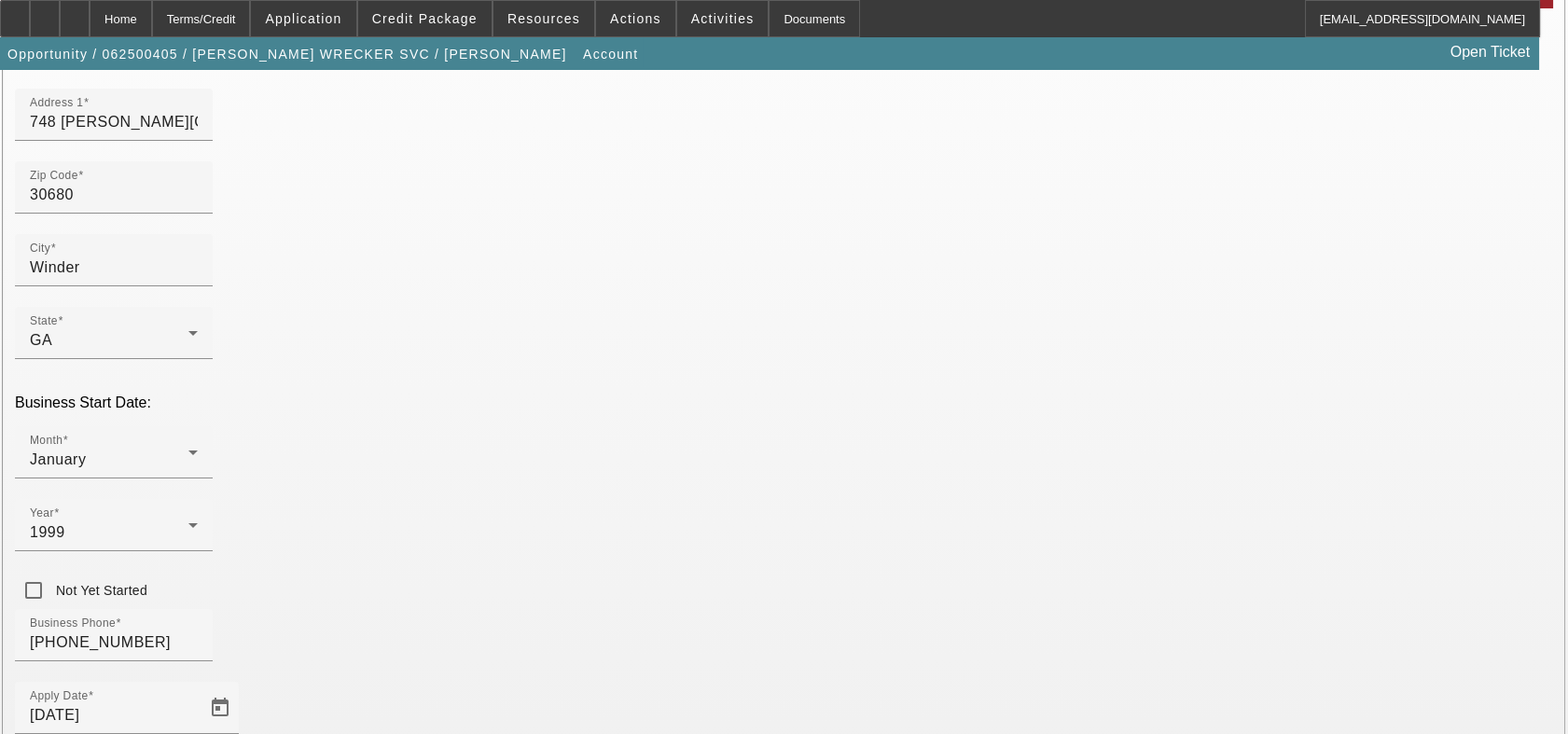
click at [739, 609] on div "Business Phone (770) 867-3011" at bounding box center [784, 644] width 1538 height 73
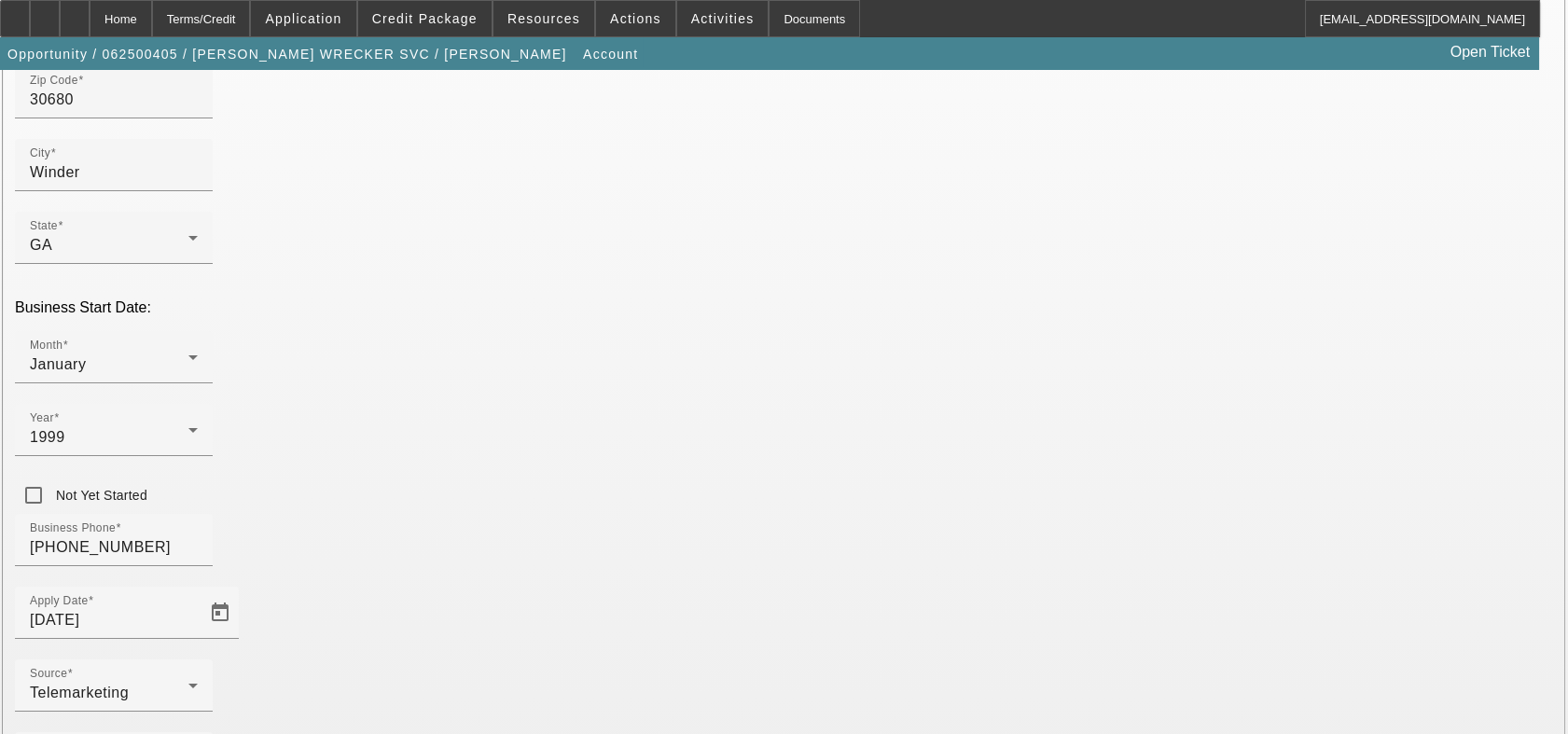
scroll to position [360, 0]
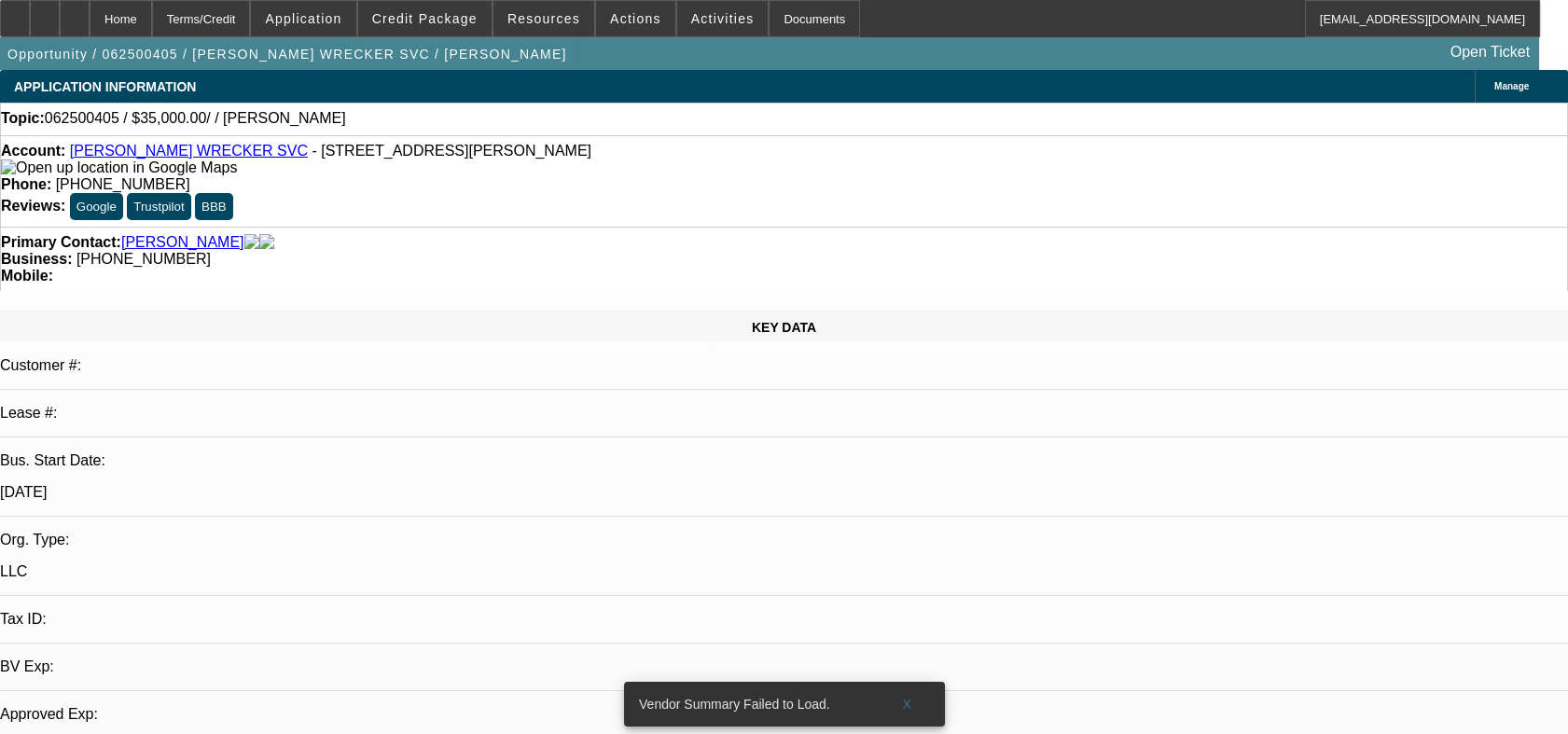
select select "0"
select select "2"
select select "0.1"
select select "4"
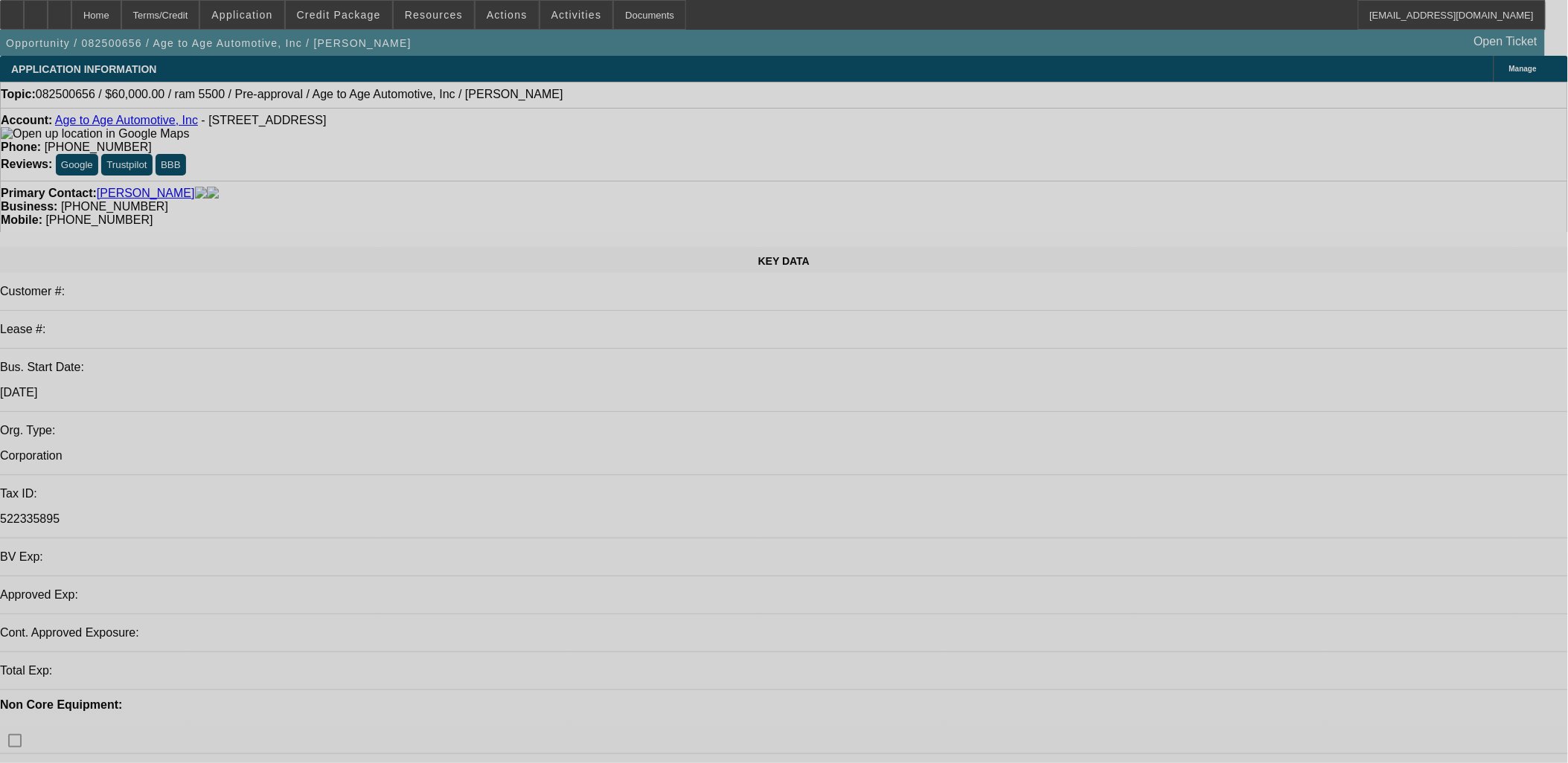
select select "0"
select select "2"
select select "0.1"
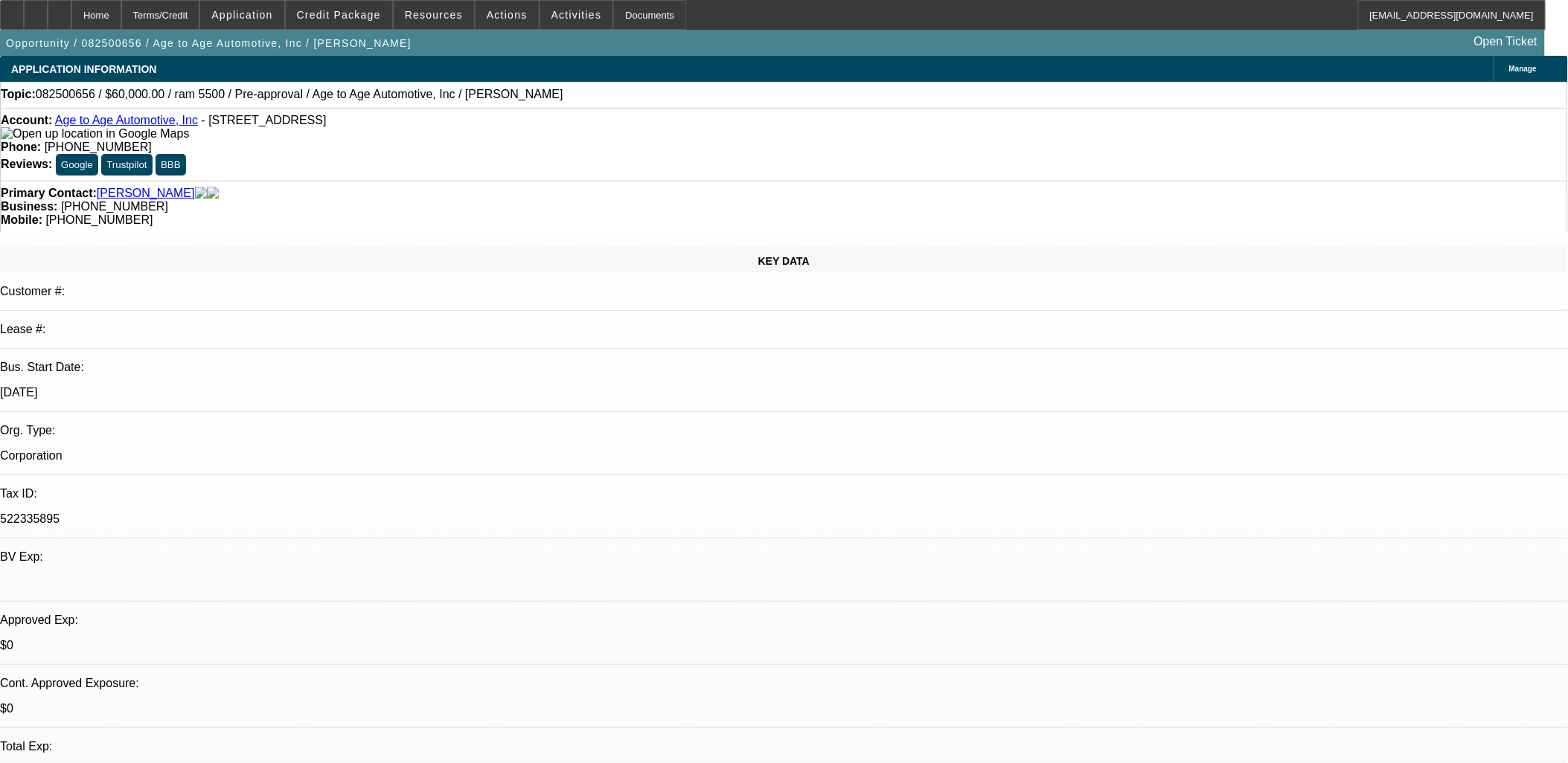
select select "1"
select select "2"
select select "4"
click at [23, 23] on div at bounding box center [12, 15] width 24 height 30
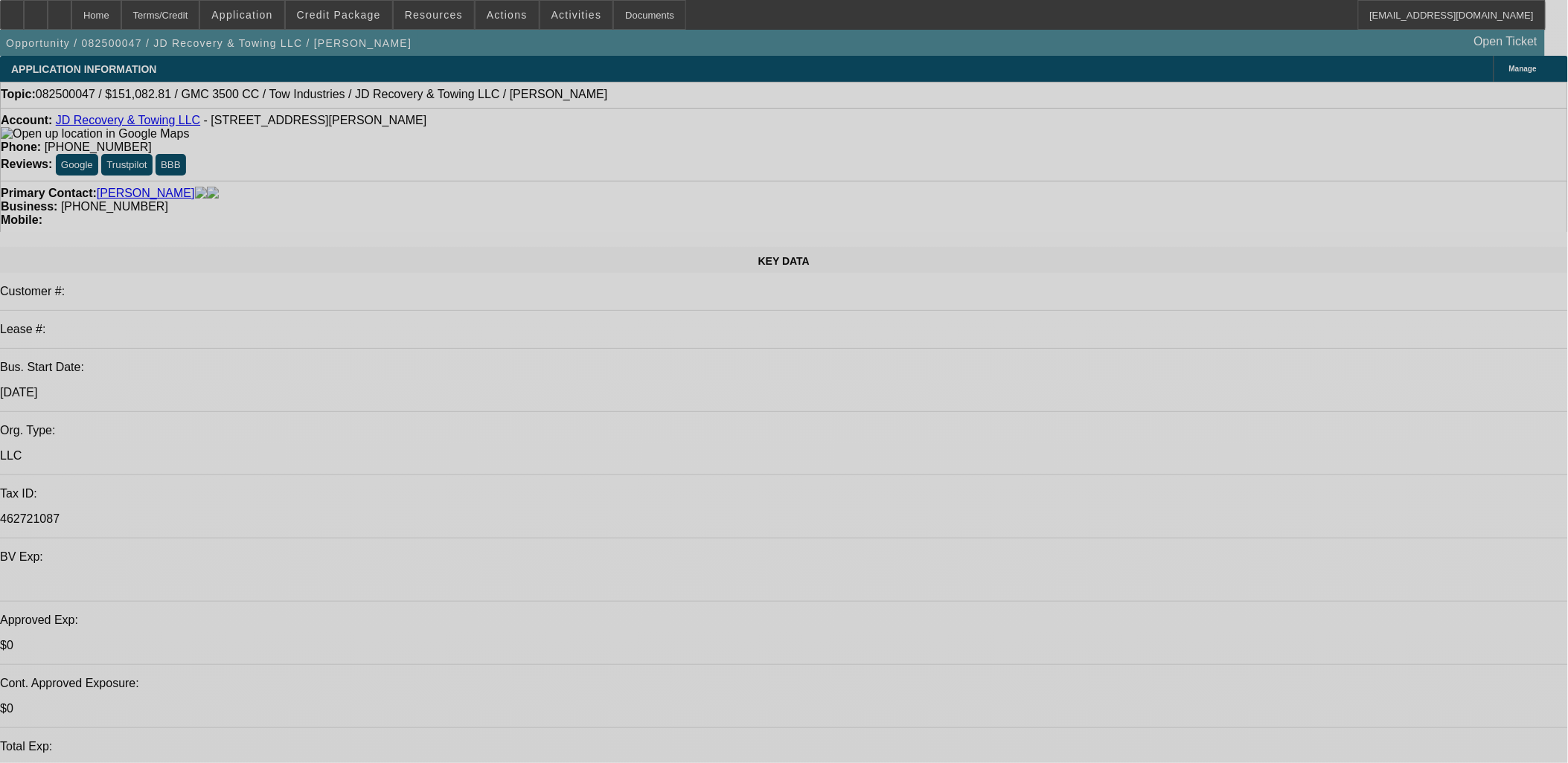
select select "0"
select select "0.1"
select select "0"
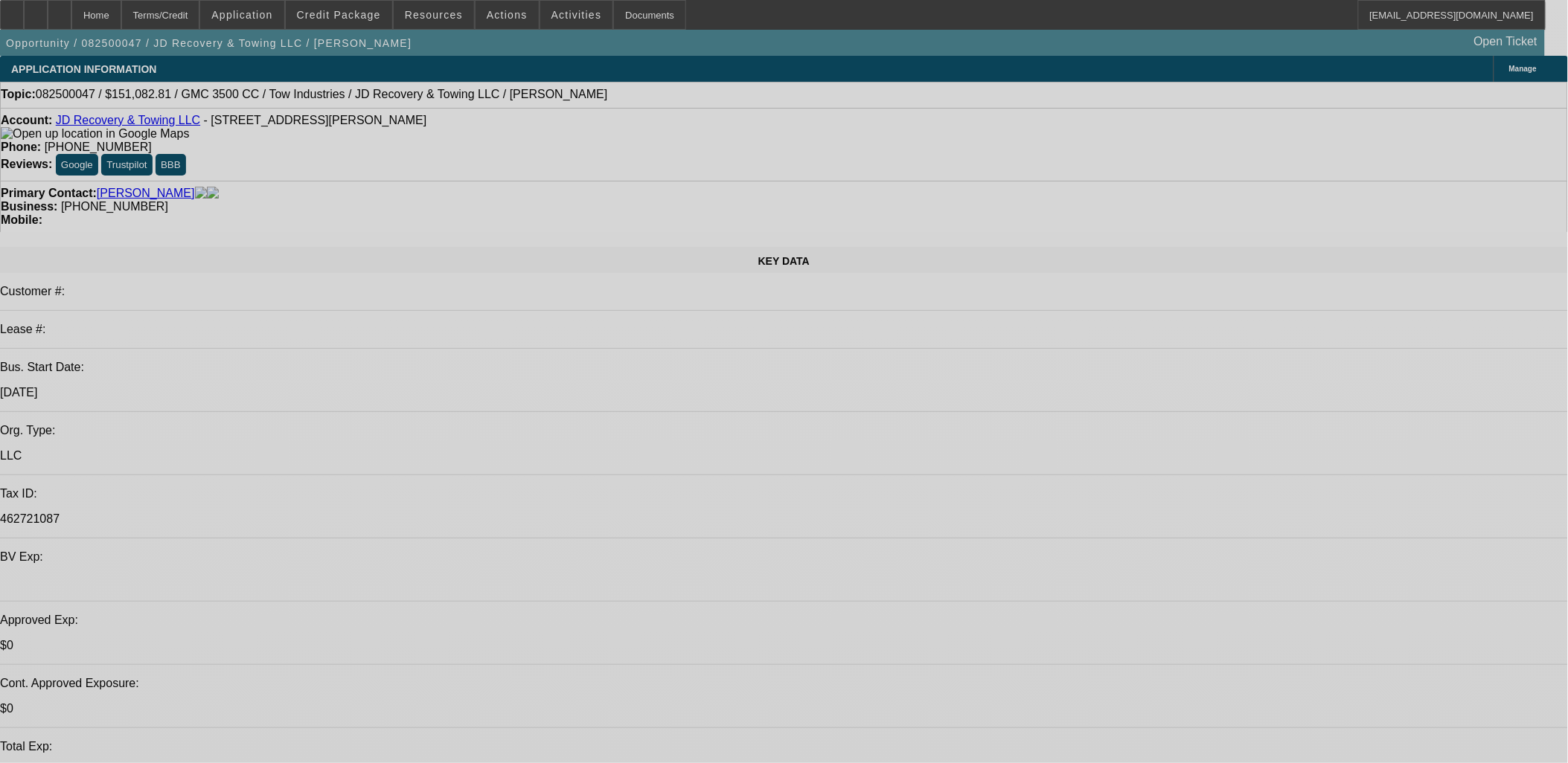
select select "0.1"
select select "0"
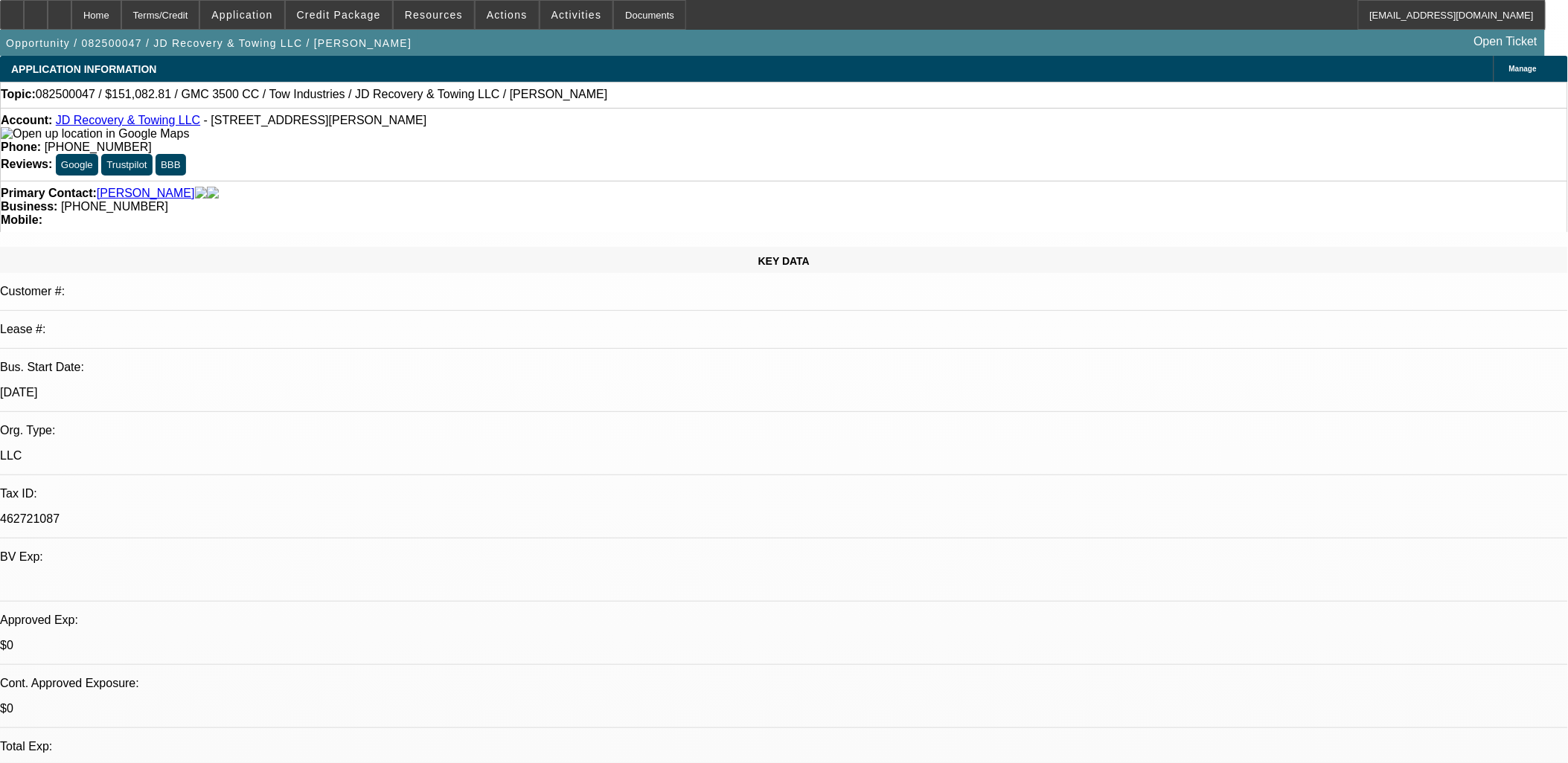
select select "0"
select select "0.1"
select select "1"
select select "4"
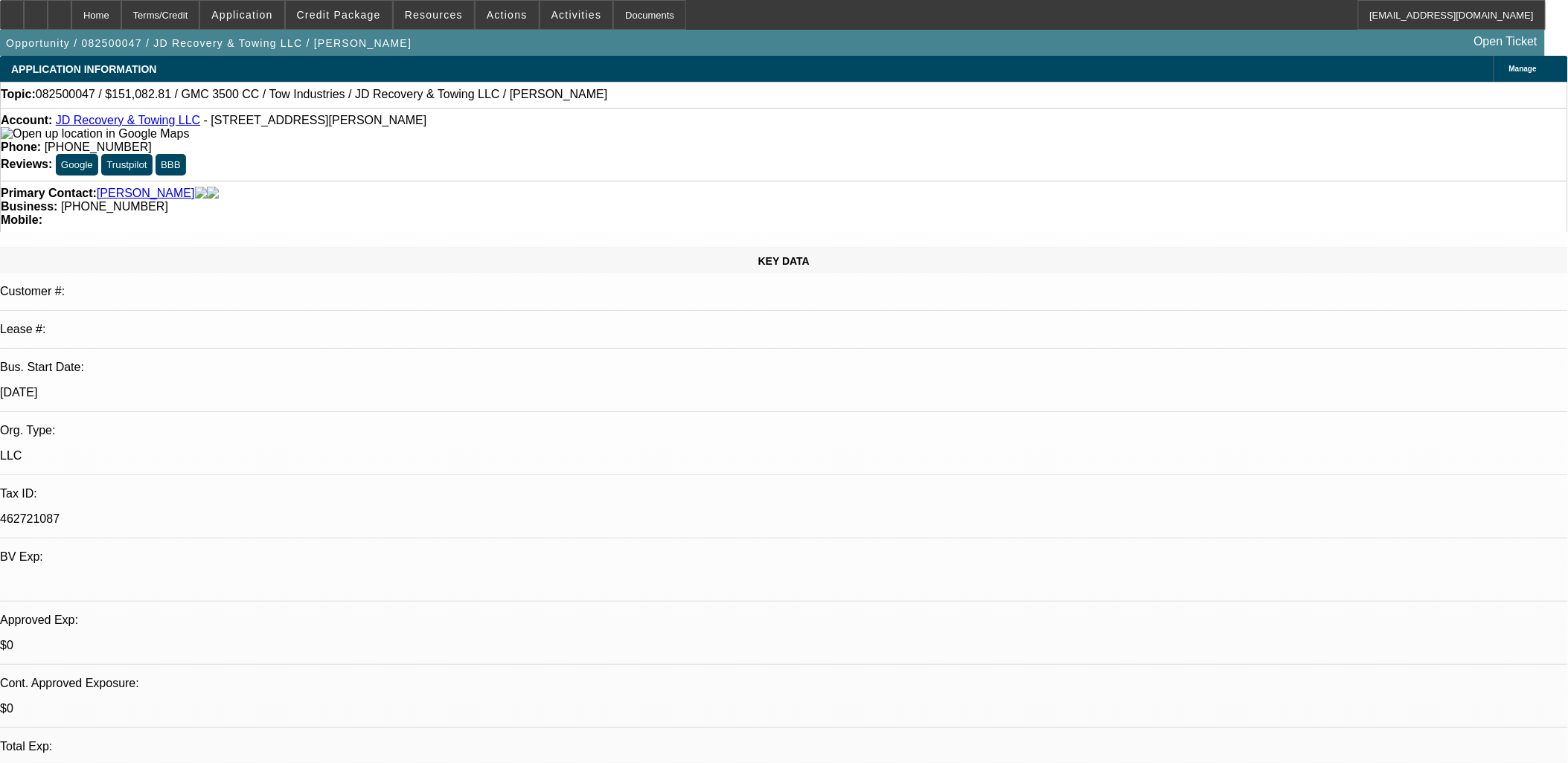
select select "1"
select select "4"
select select "1"
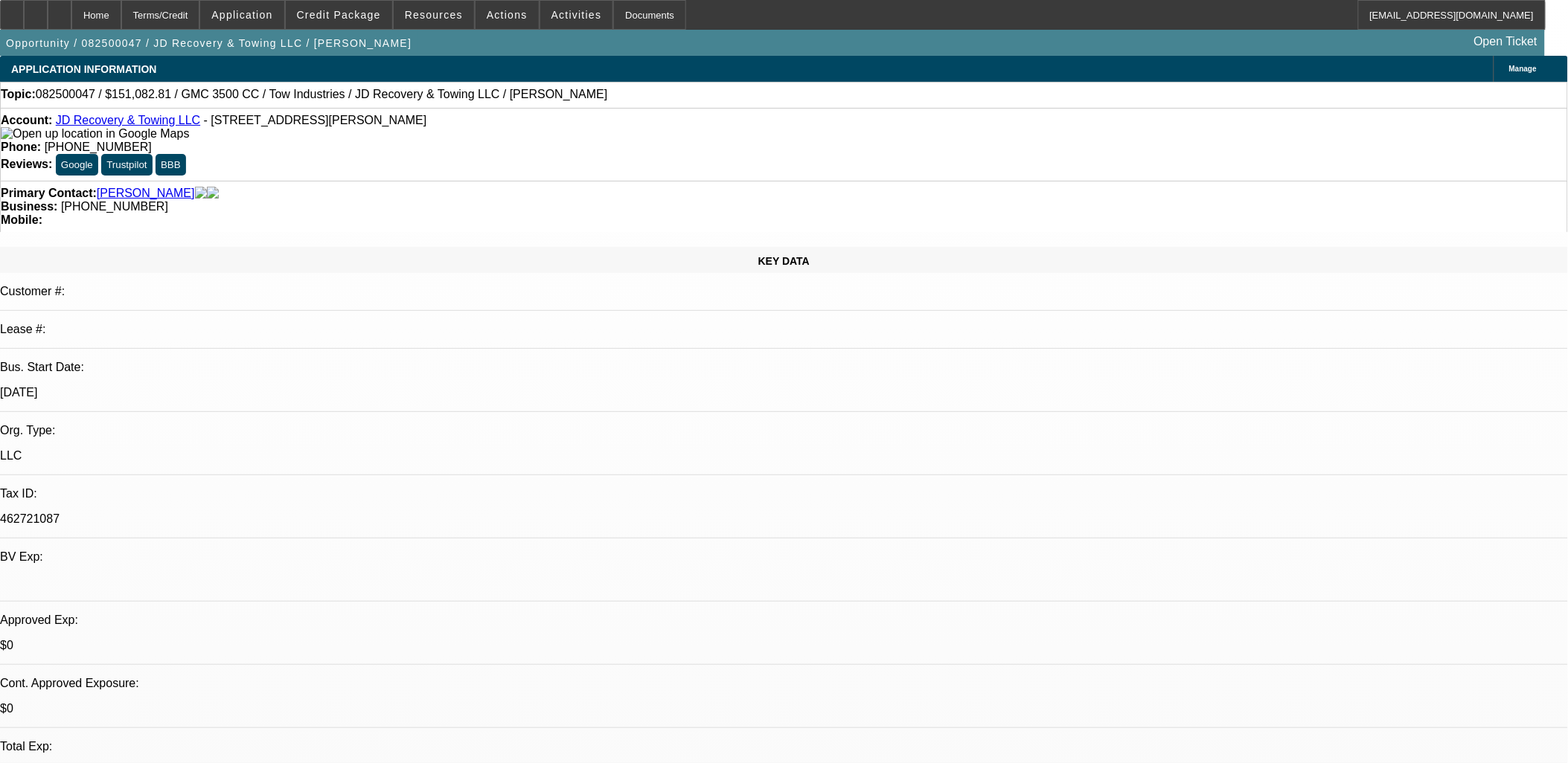
select select "4"
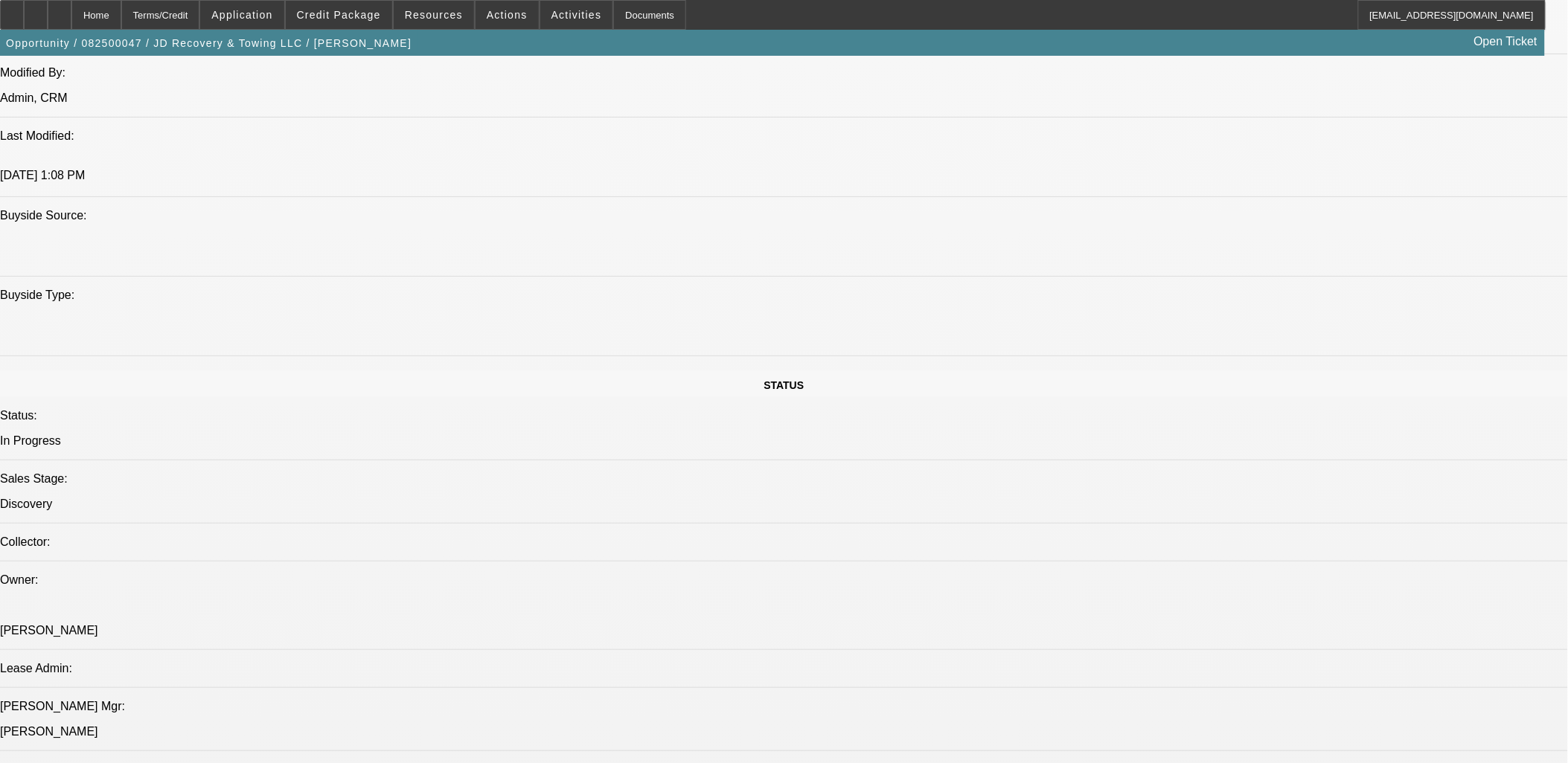
scroll to position [1240, 0]
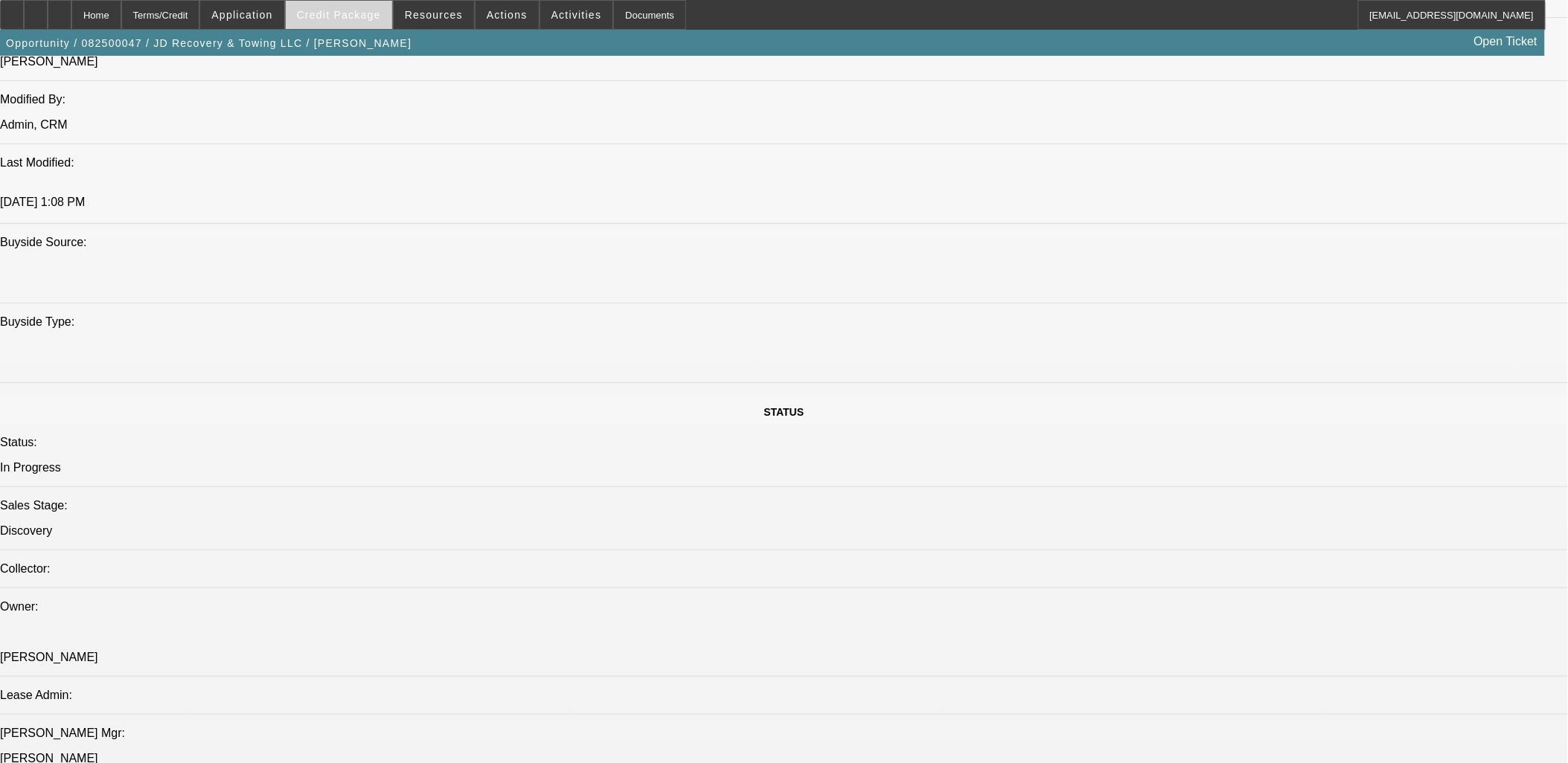
click at [353, 19] on span "Credit Package" at bounding box center [339, 15] width 84 height 12
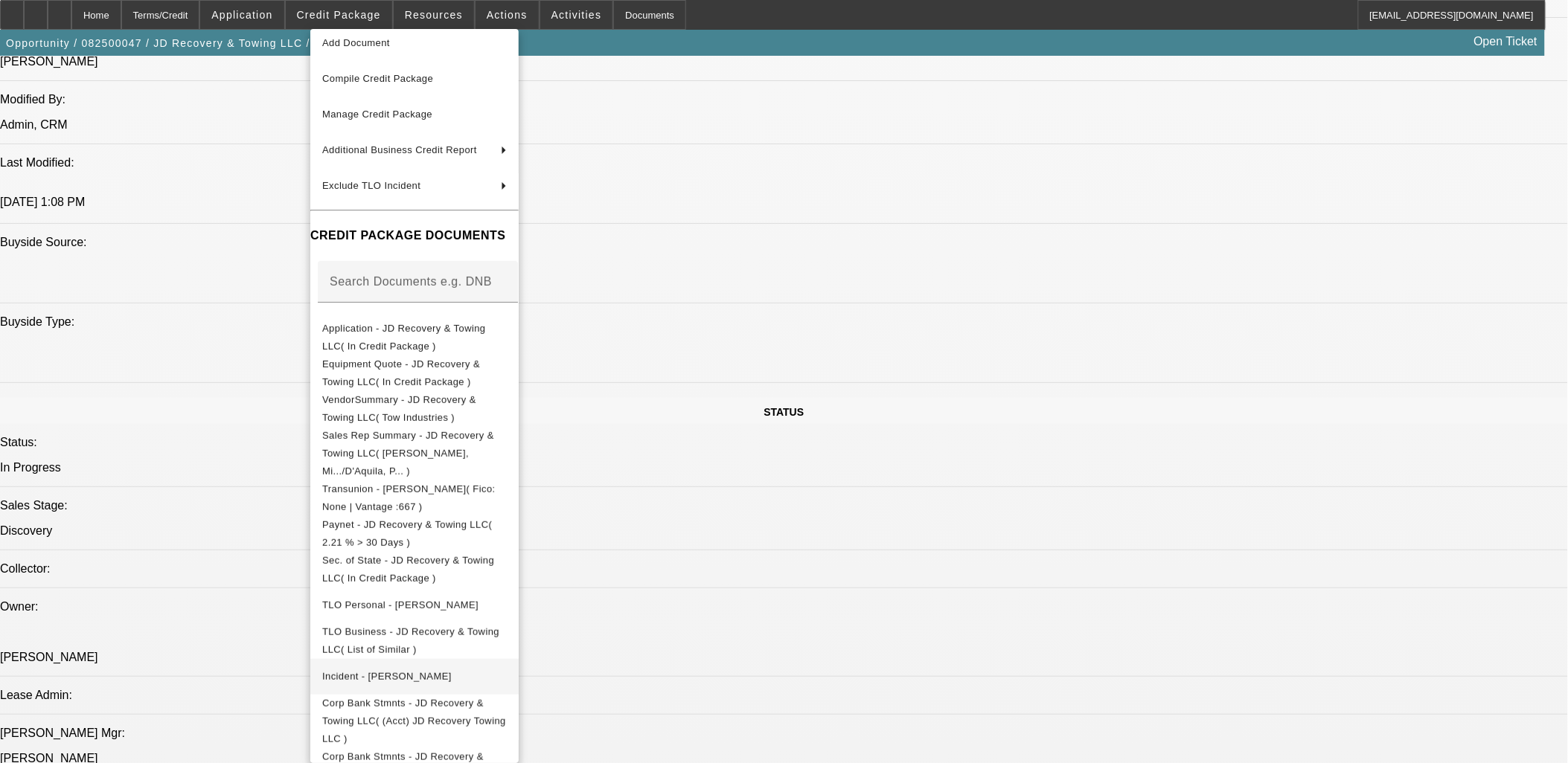
scroll to position [65, 0]
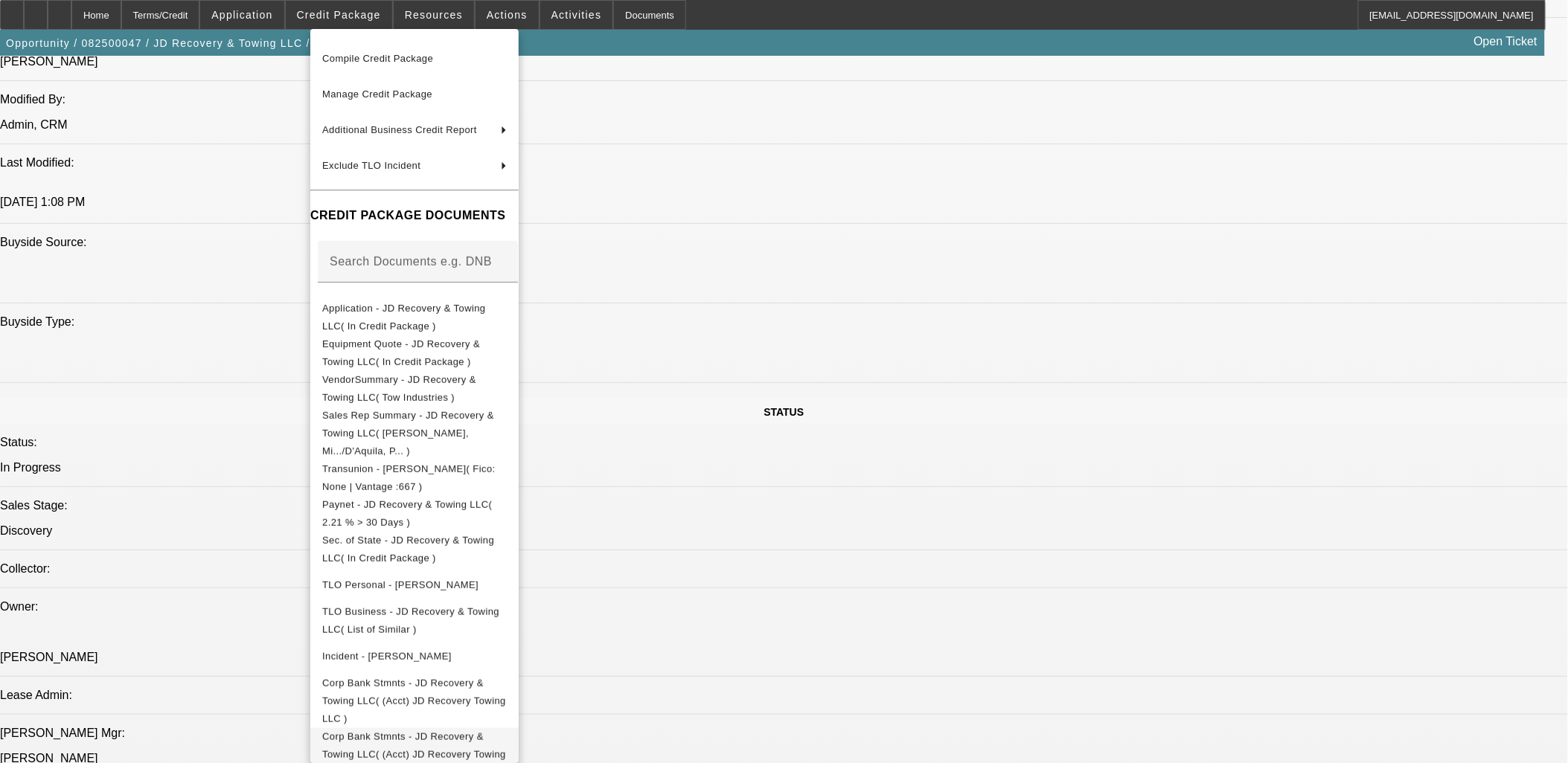
click at [481, 731] on span "Corp Bank Stmnts - JD Recovery & Towing LLC( (Acct) JD Recovery Towing LLC )" at bounding box center [414, 754] width 183 height 47
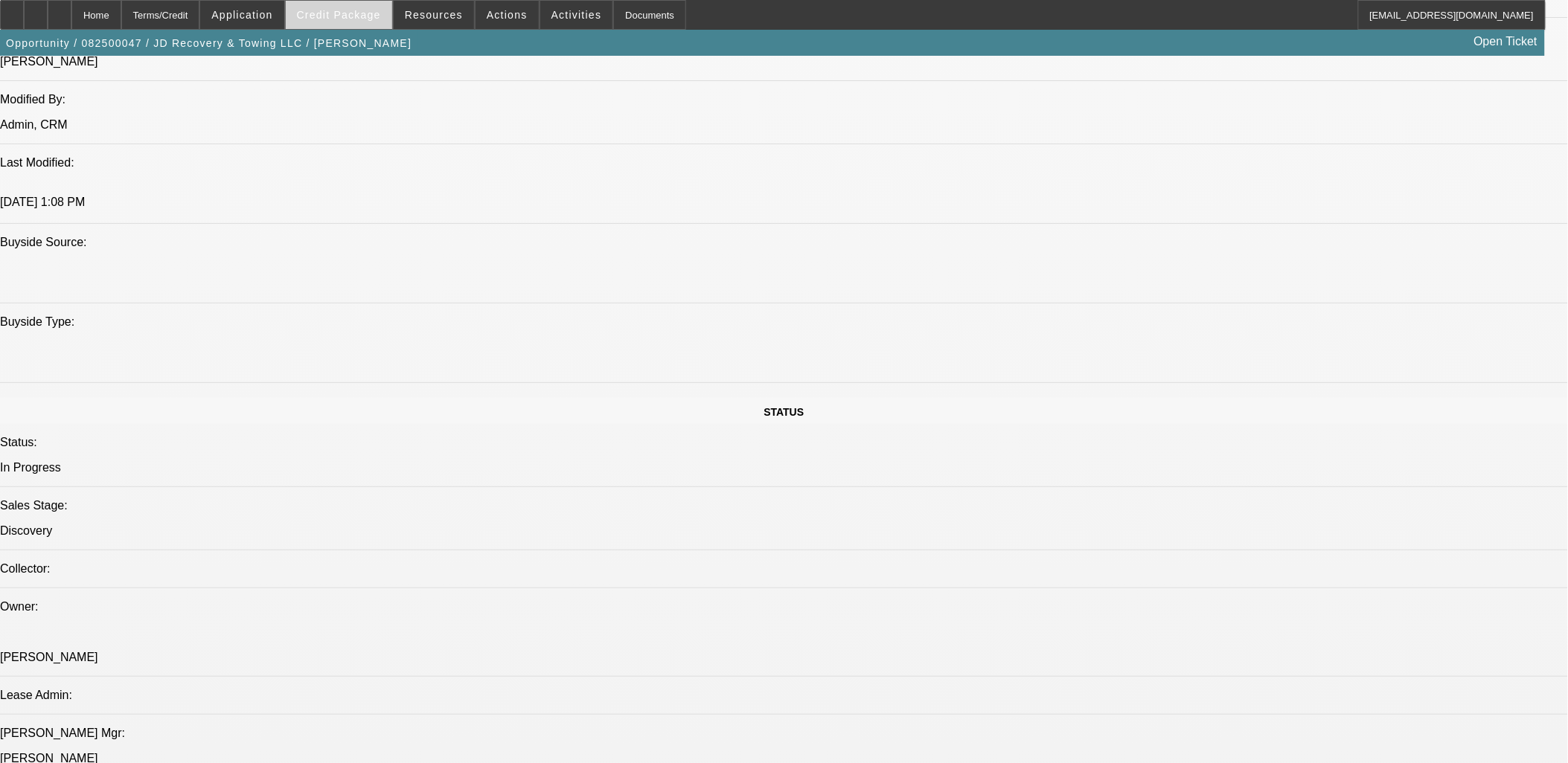
click at [356, 11] on span "Credit Package" at bounding box center [339, 15] width 84 height 12
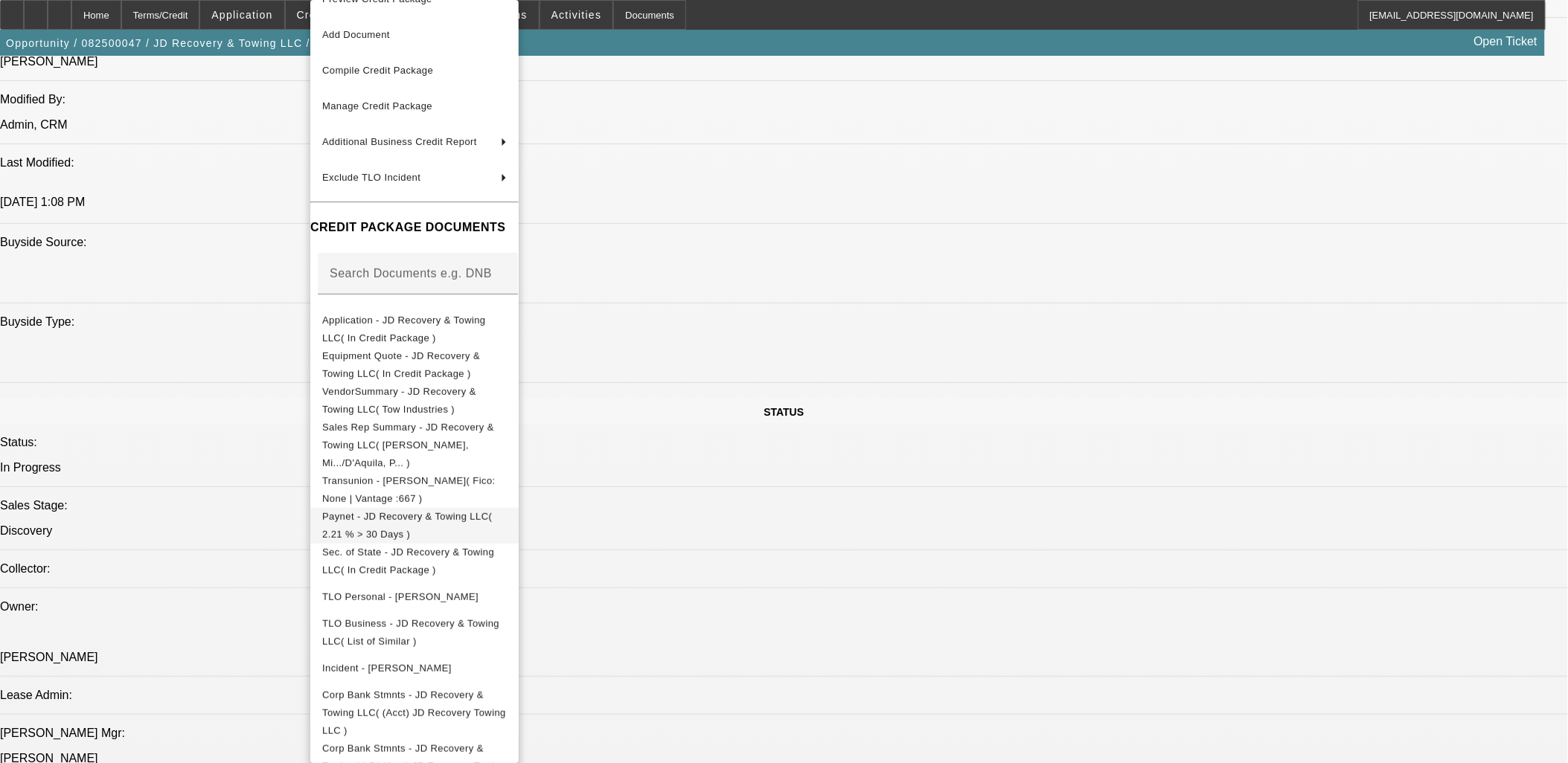
scroll to position [36, 0]
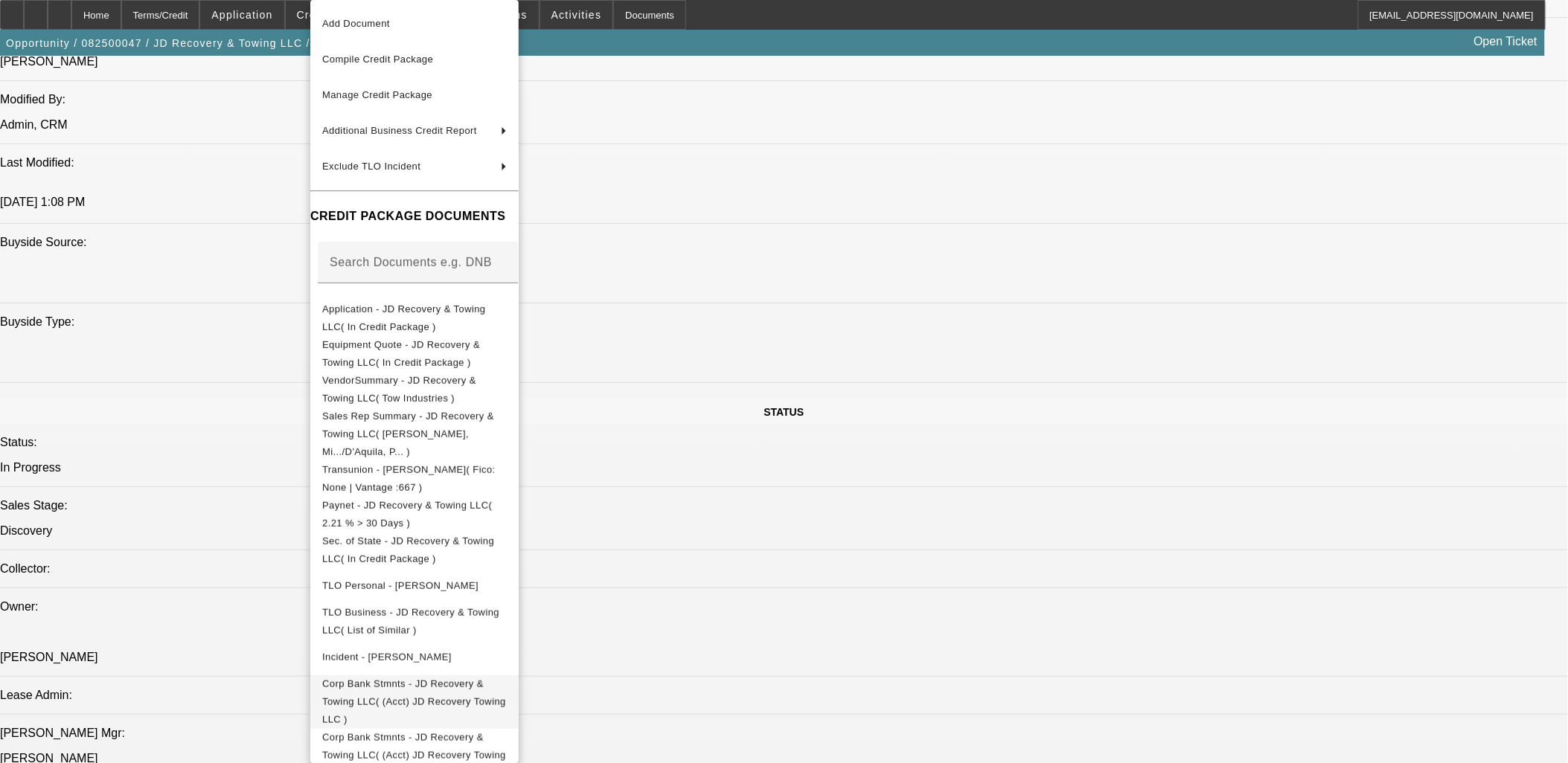
click at [506, 679] on span "Corp Bank Stmnts - JD Recovery & Towing LLC( (Acct) JD Recovery Towing LLC )" at bounding box center [414, 702] width 183 height 47
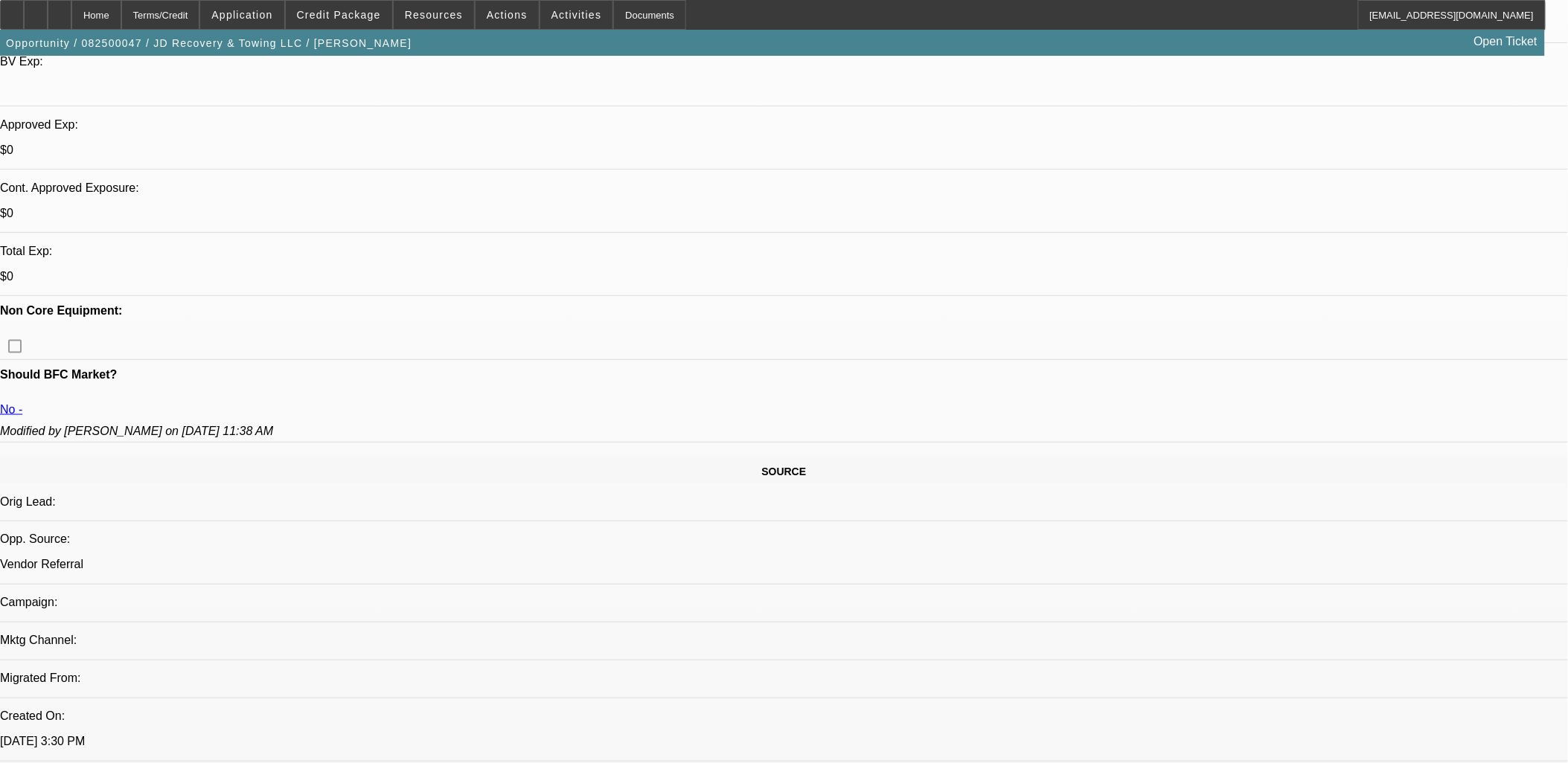
scroll to position [0, 0]
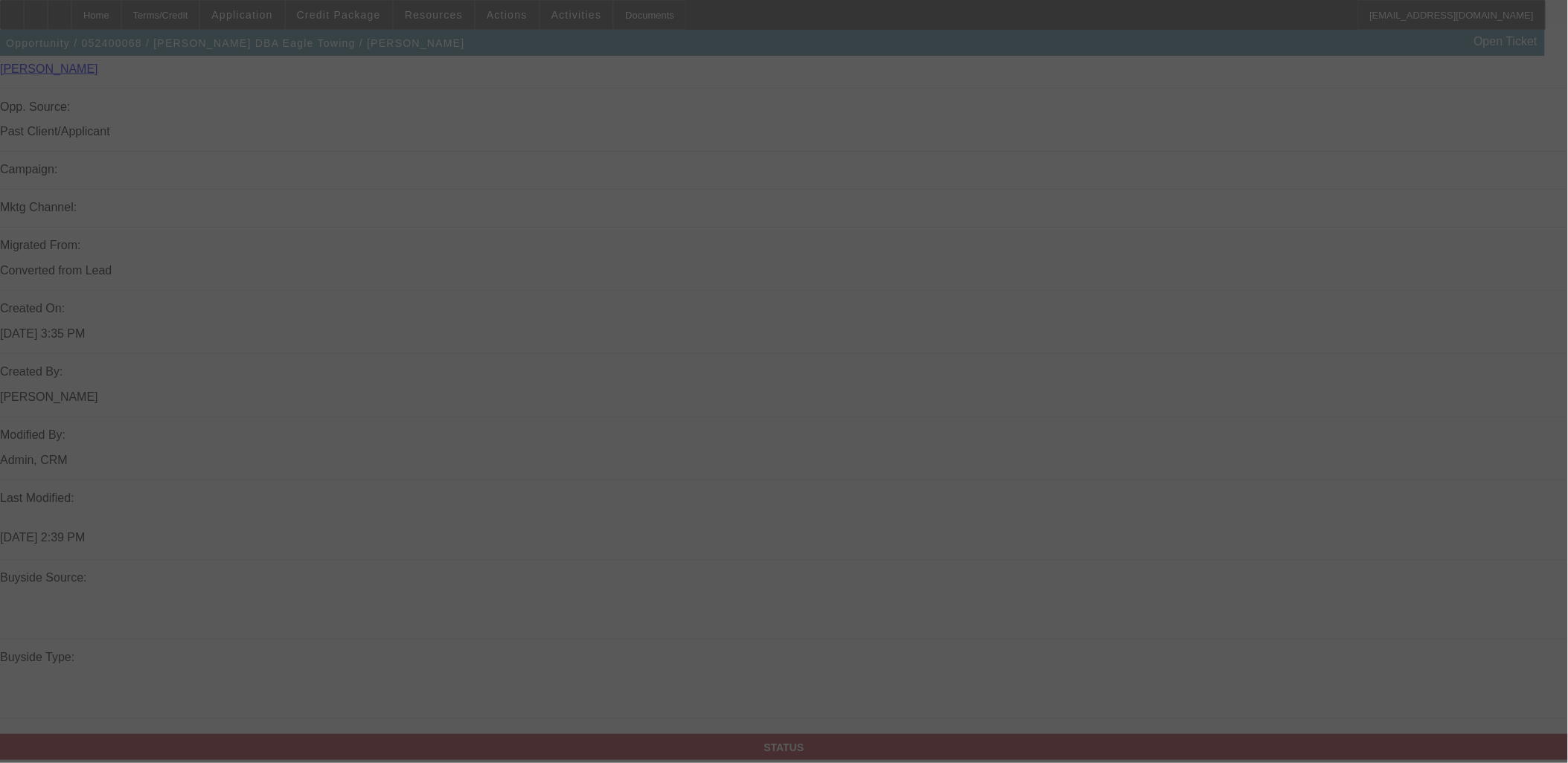
scroll to position [992, 0]
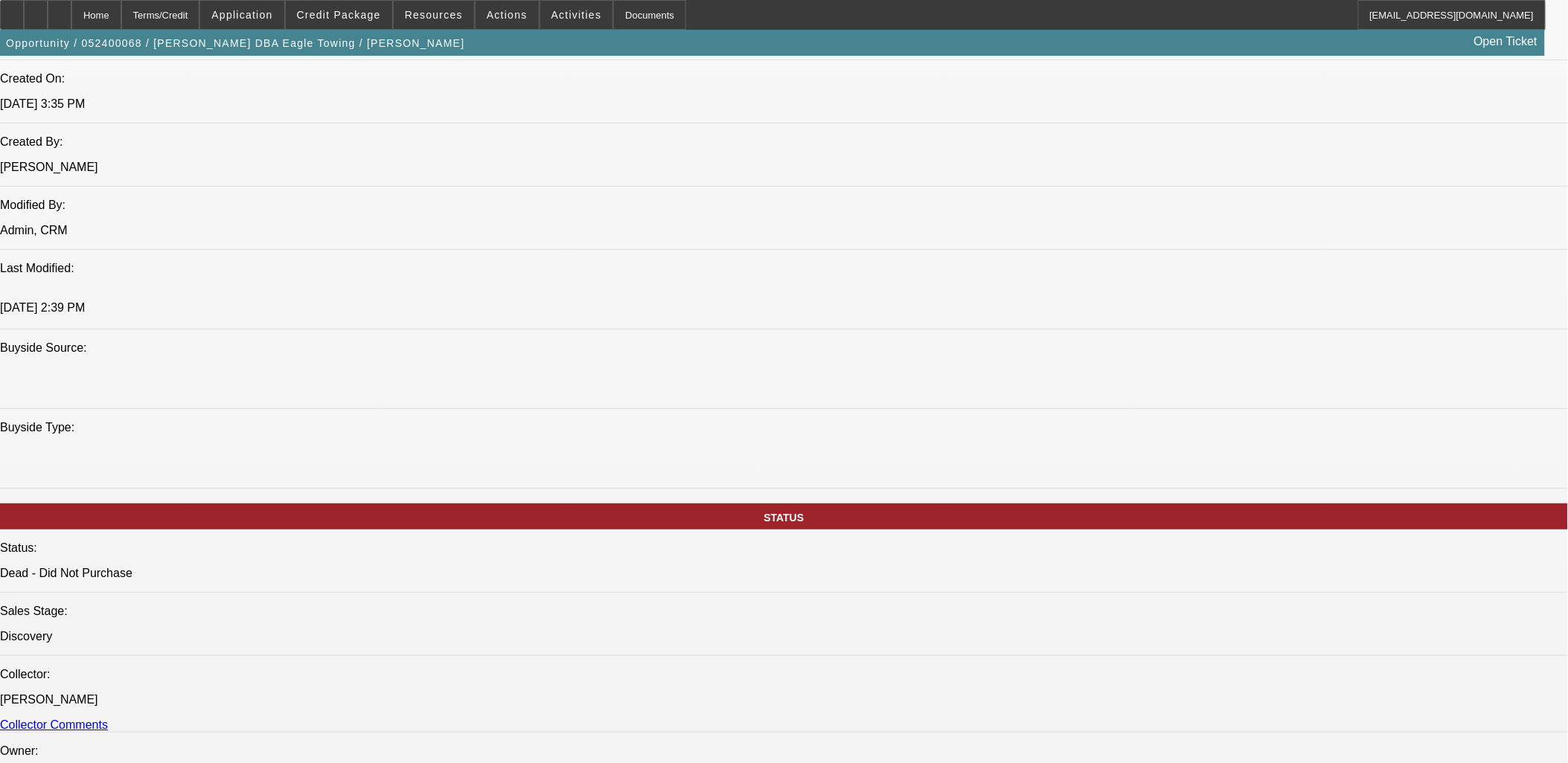
select select "0"
select select "0.1"
select select "0"
select select "0.1"
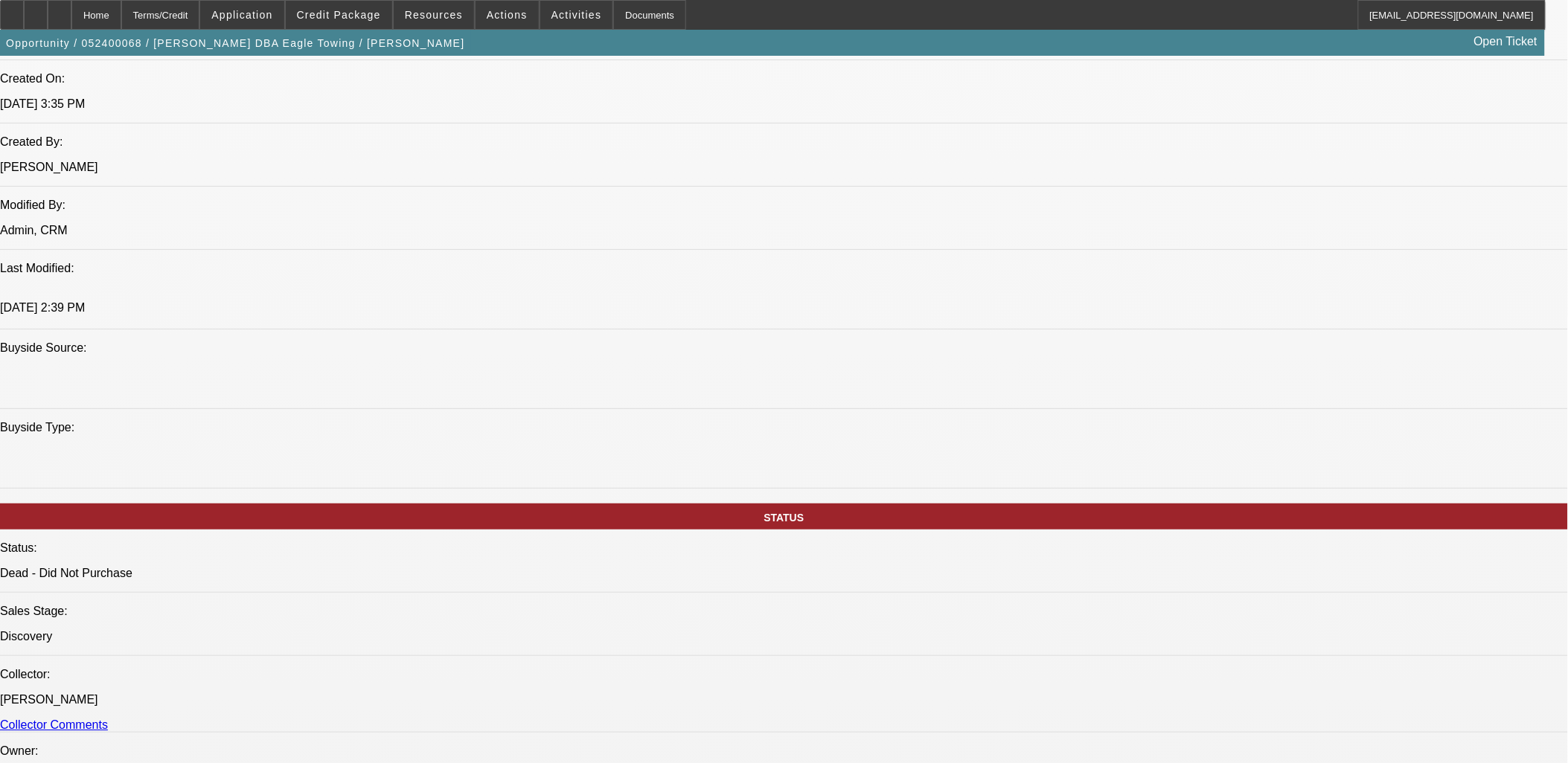
select select "0"
select select "0.1"
select select "0"
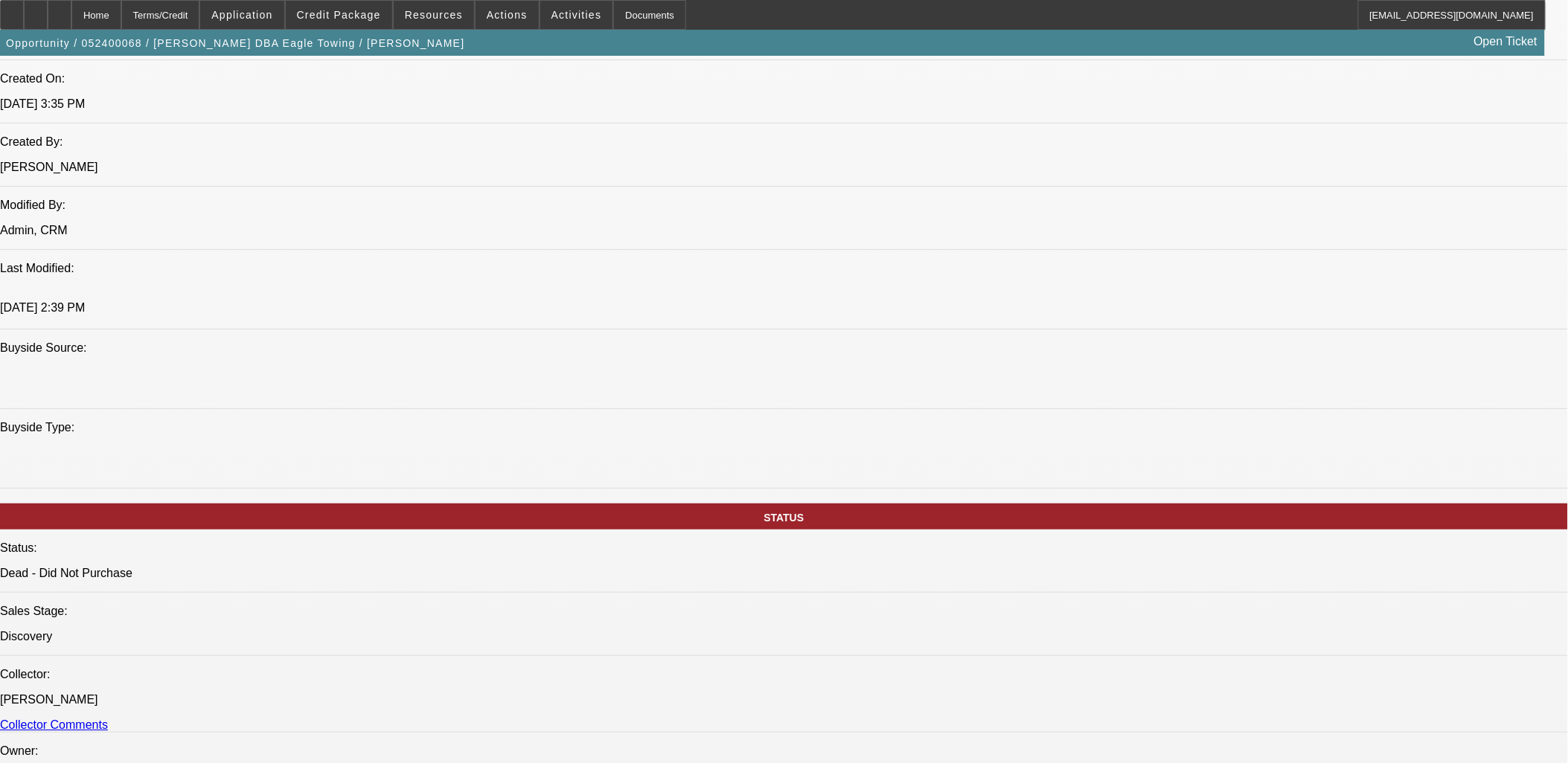
select select "0.1"
select select "1"
select select "4"
select select "1"
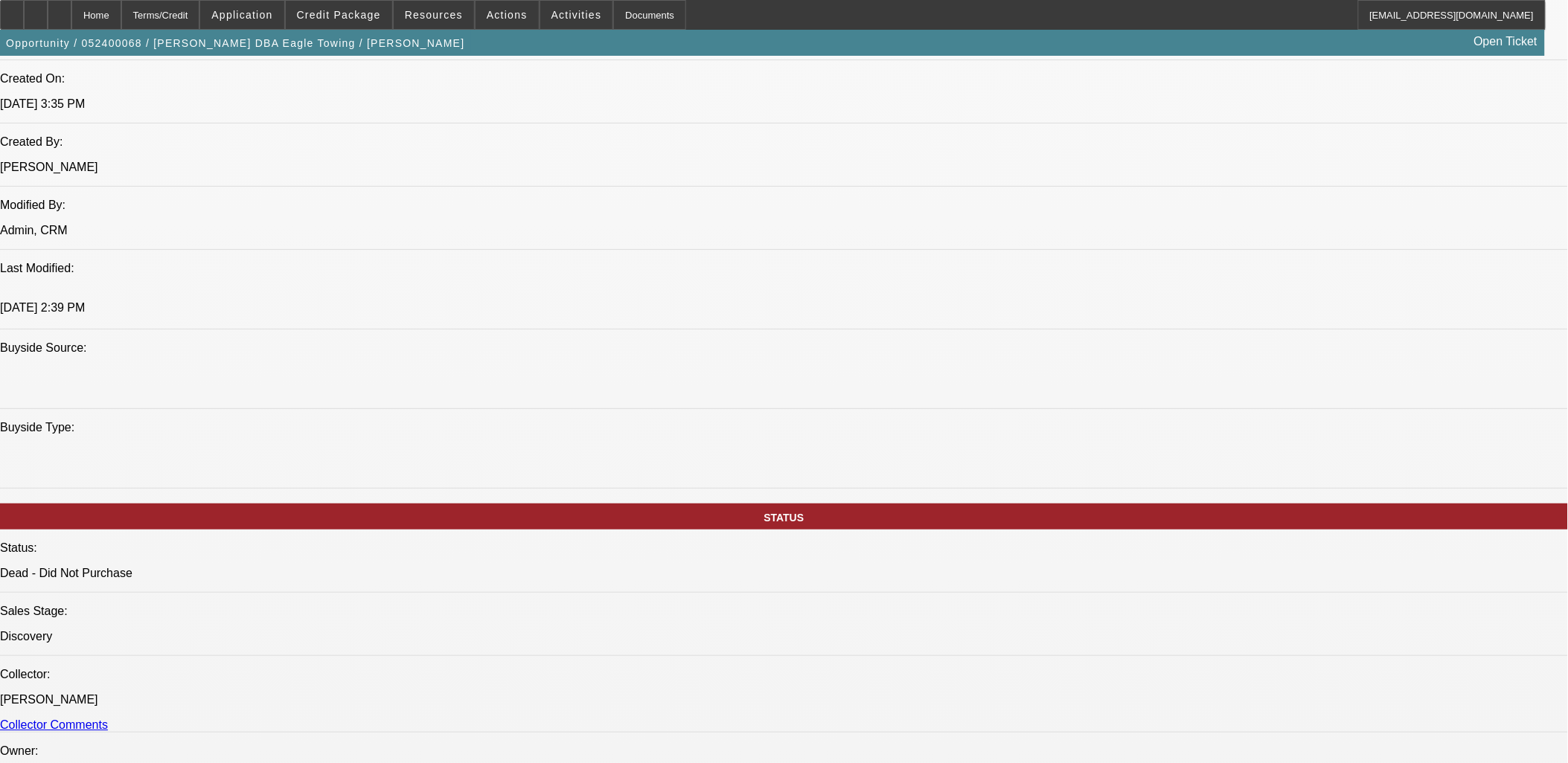
select select "1"
select select "4"
select select "1"
select select "4"
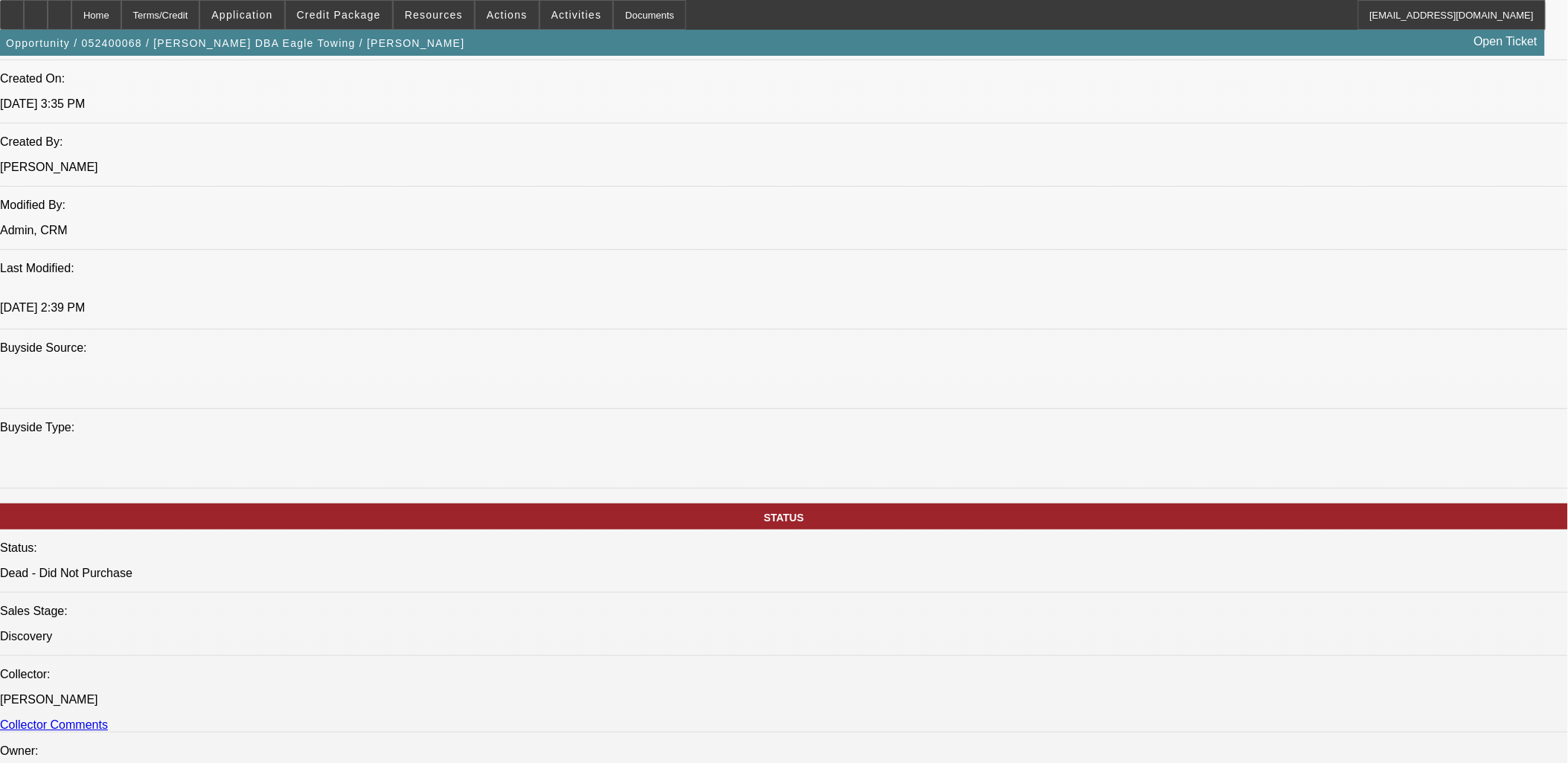
select select "1"
select select "4"
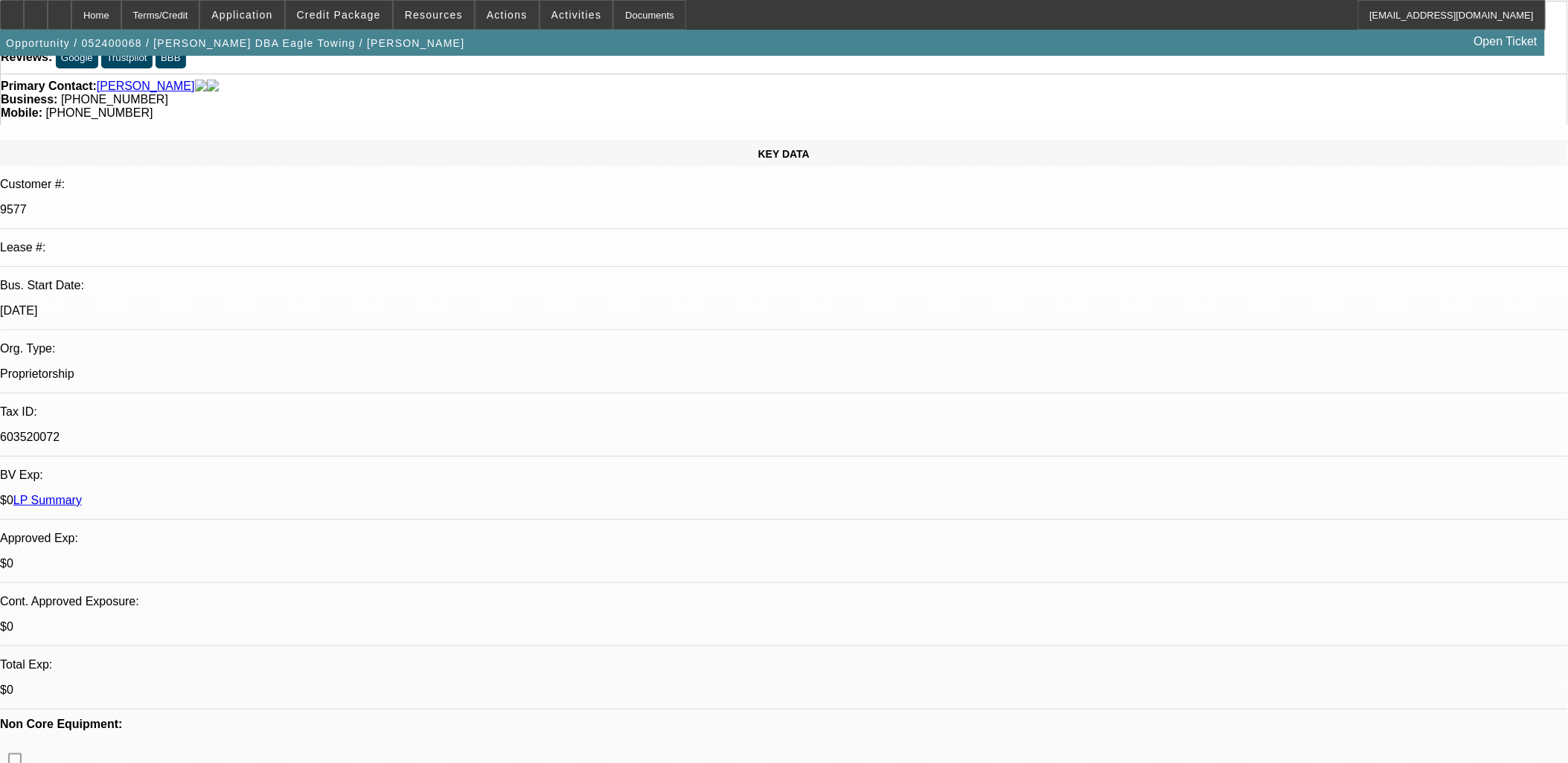
scroll to position [0, 0]
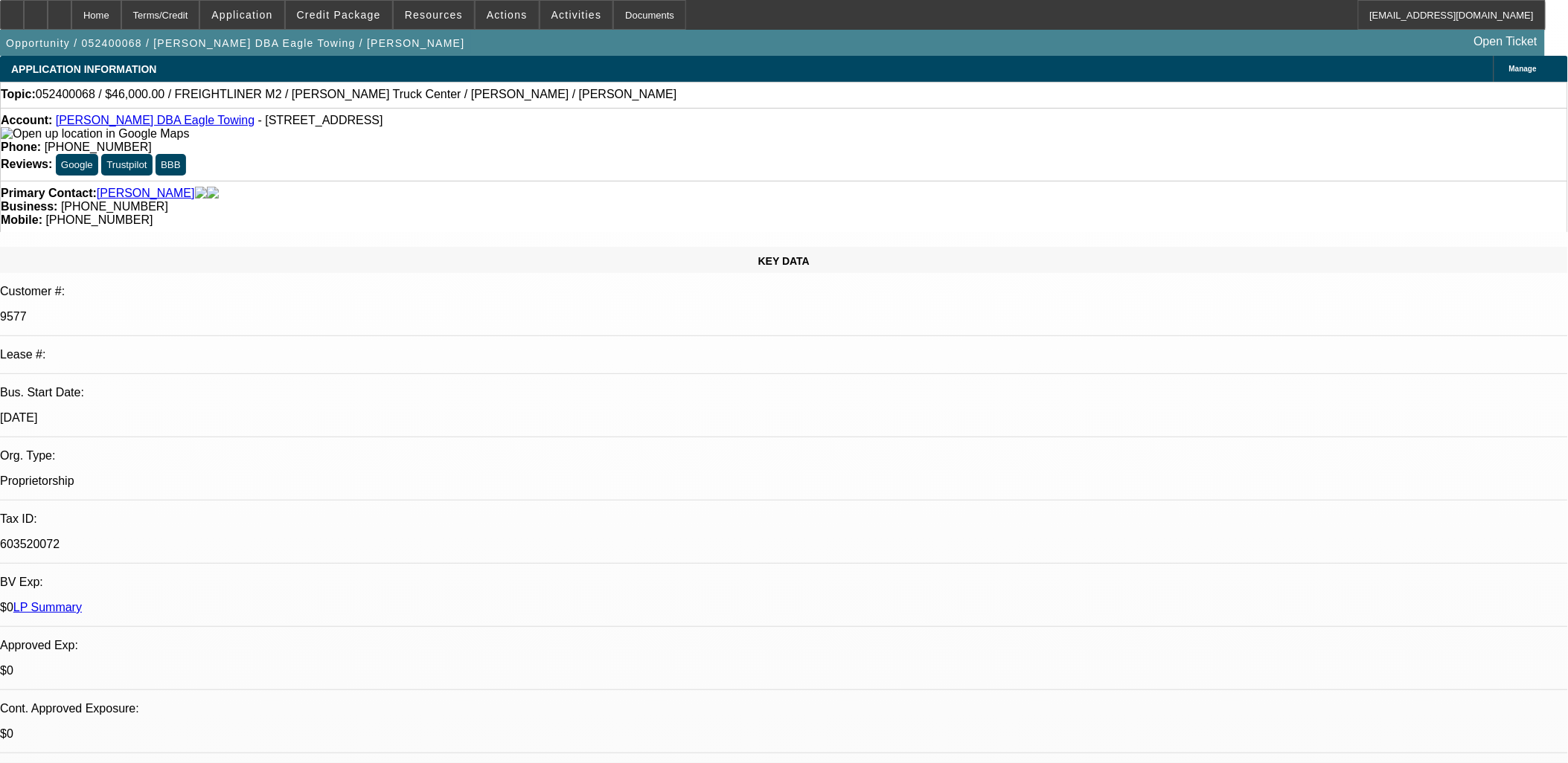
click at [560, 17] on span "Activities" at bounding box center [576, 15] width 50 height 12
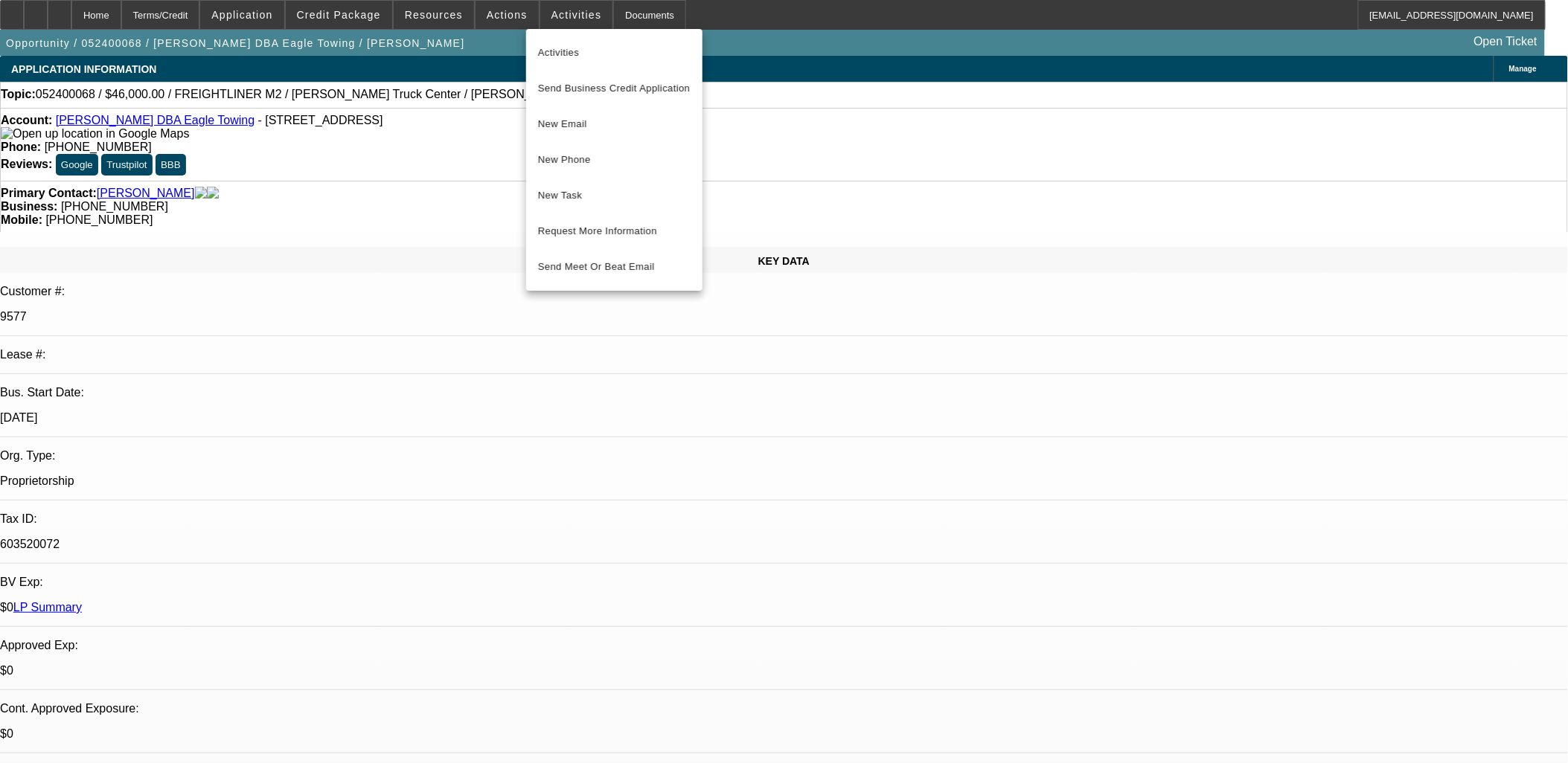
click at [502, 19] on div at bounding box center [784, 381] width 1568 height 763
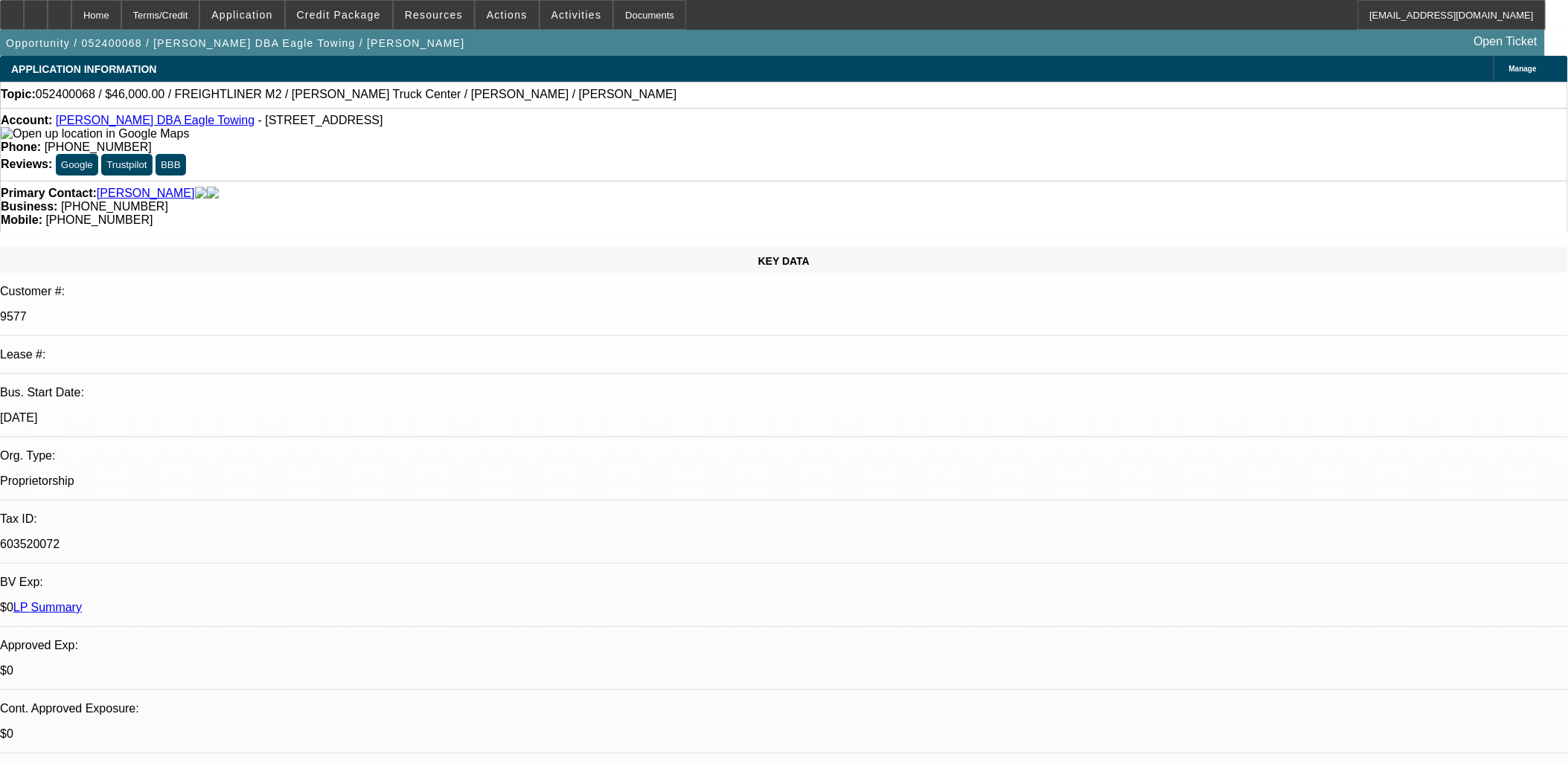
click at [502, 19] on span "Actions" at bounding box center [507, 15] width 41 height 12
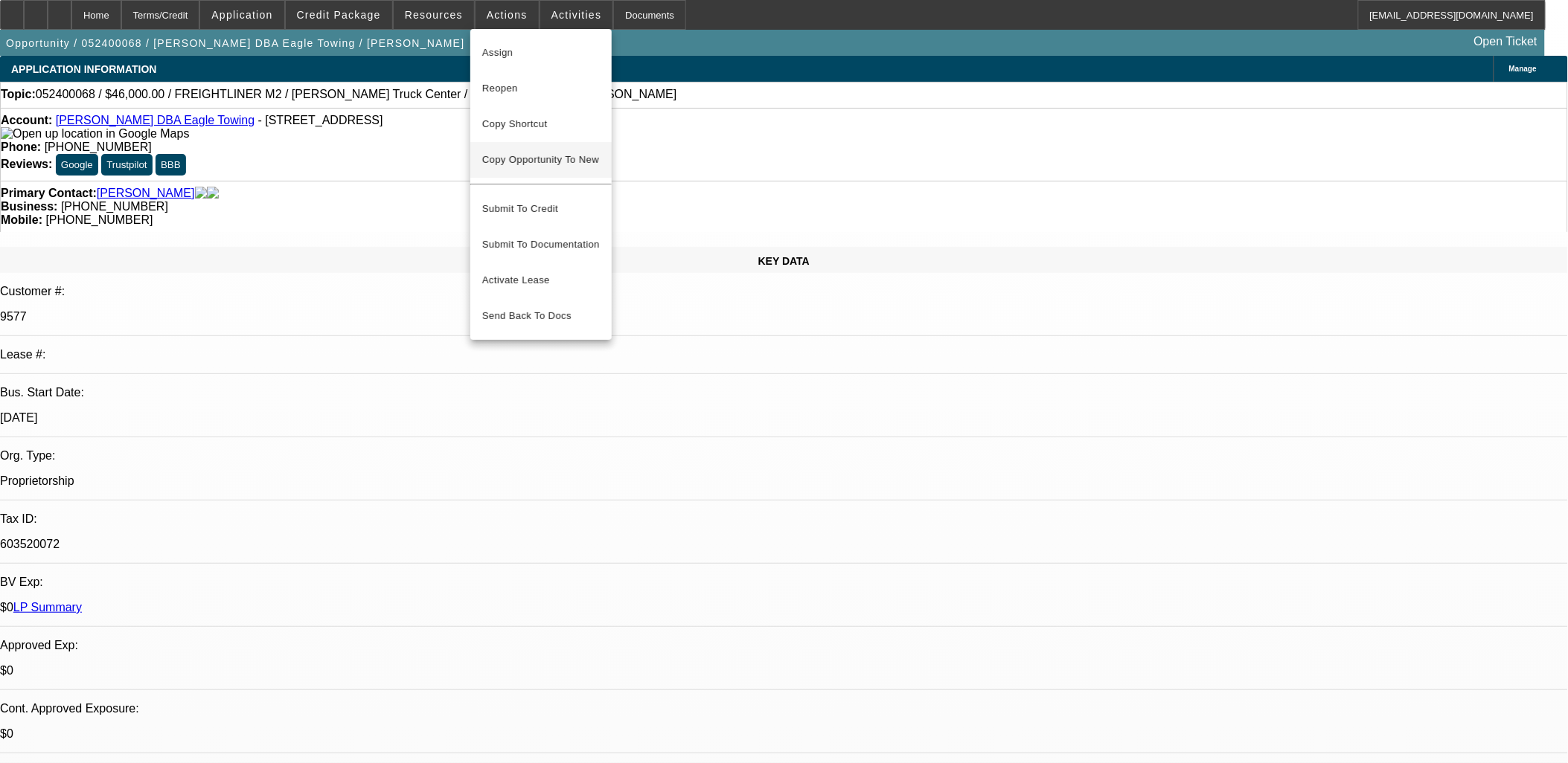
click at [550, 154] on span "Copy Opportunity To New" at bounding box center [540, 159] width 117 height 11
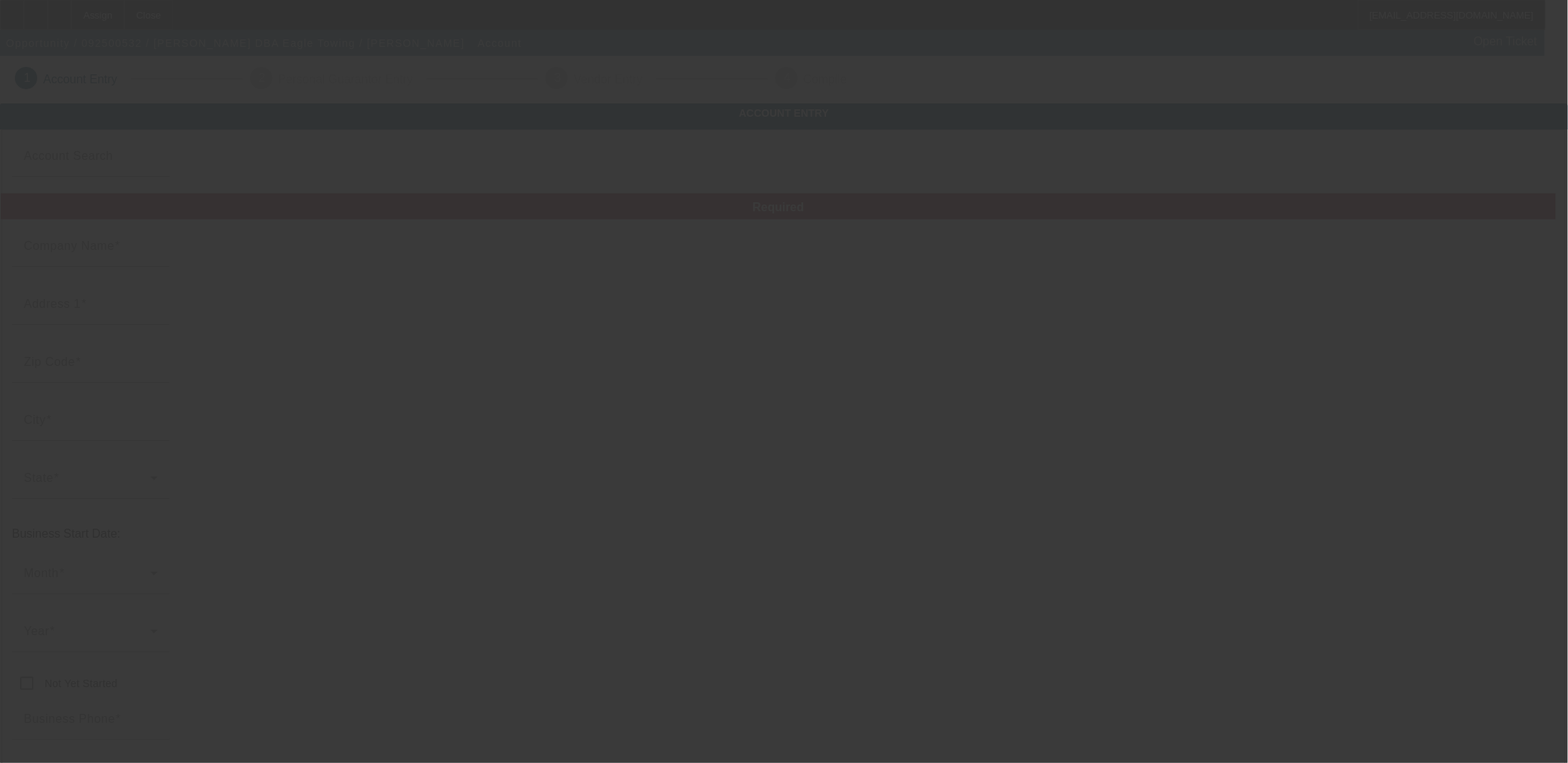
type input "[PERSON_NAME]"
type input "14911 Main St"
type input "92345"
type input "Hesperia"
type input "[PHONE_NUMBER]"
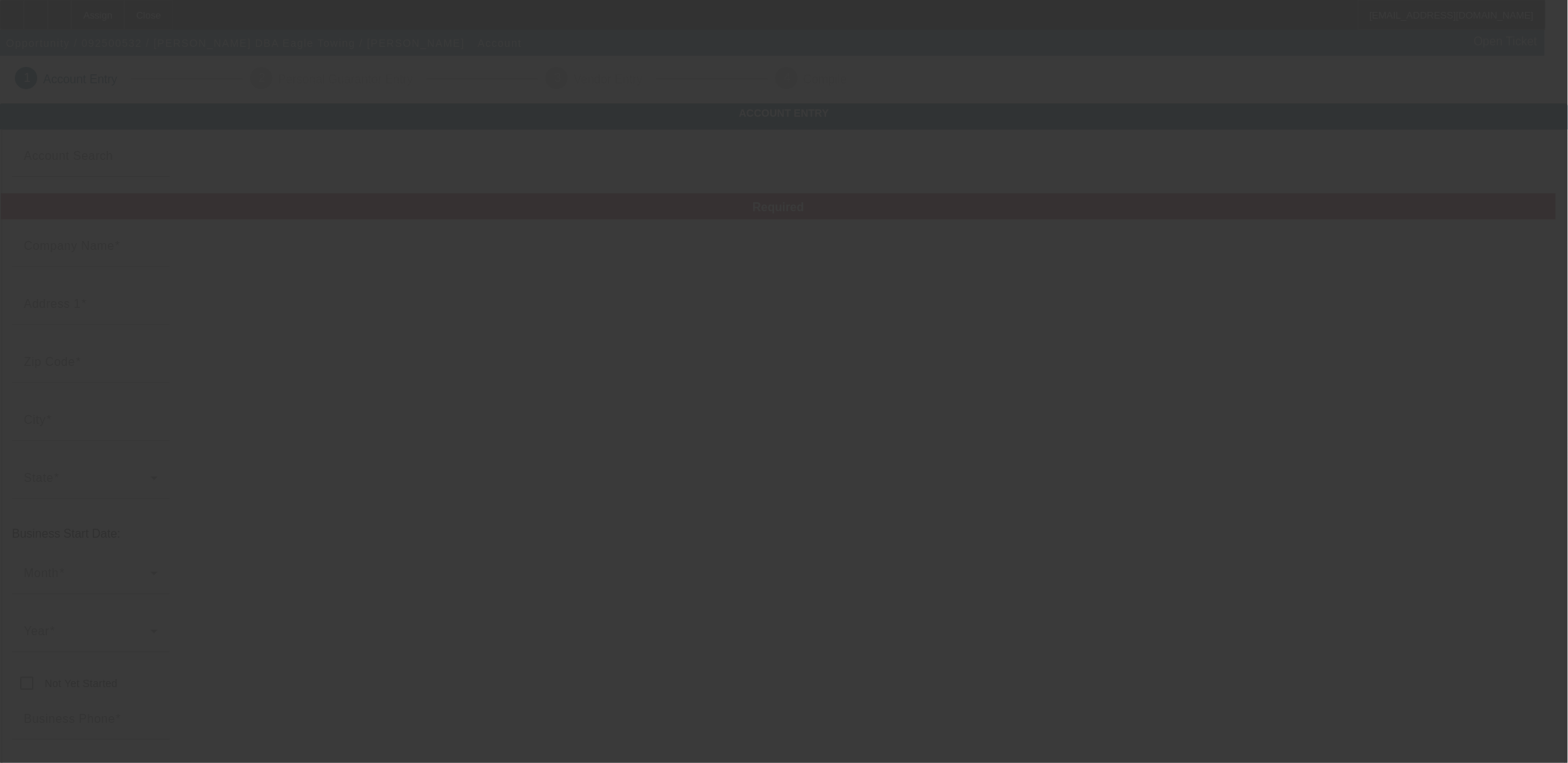
type input "Eagle Towing"
type input "marisollopez092@gmail.com"
type input "San Bernardino"
type input "603520072"
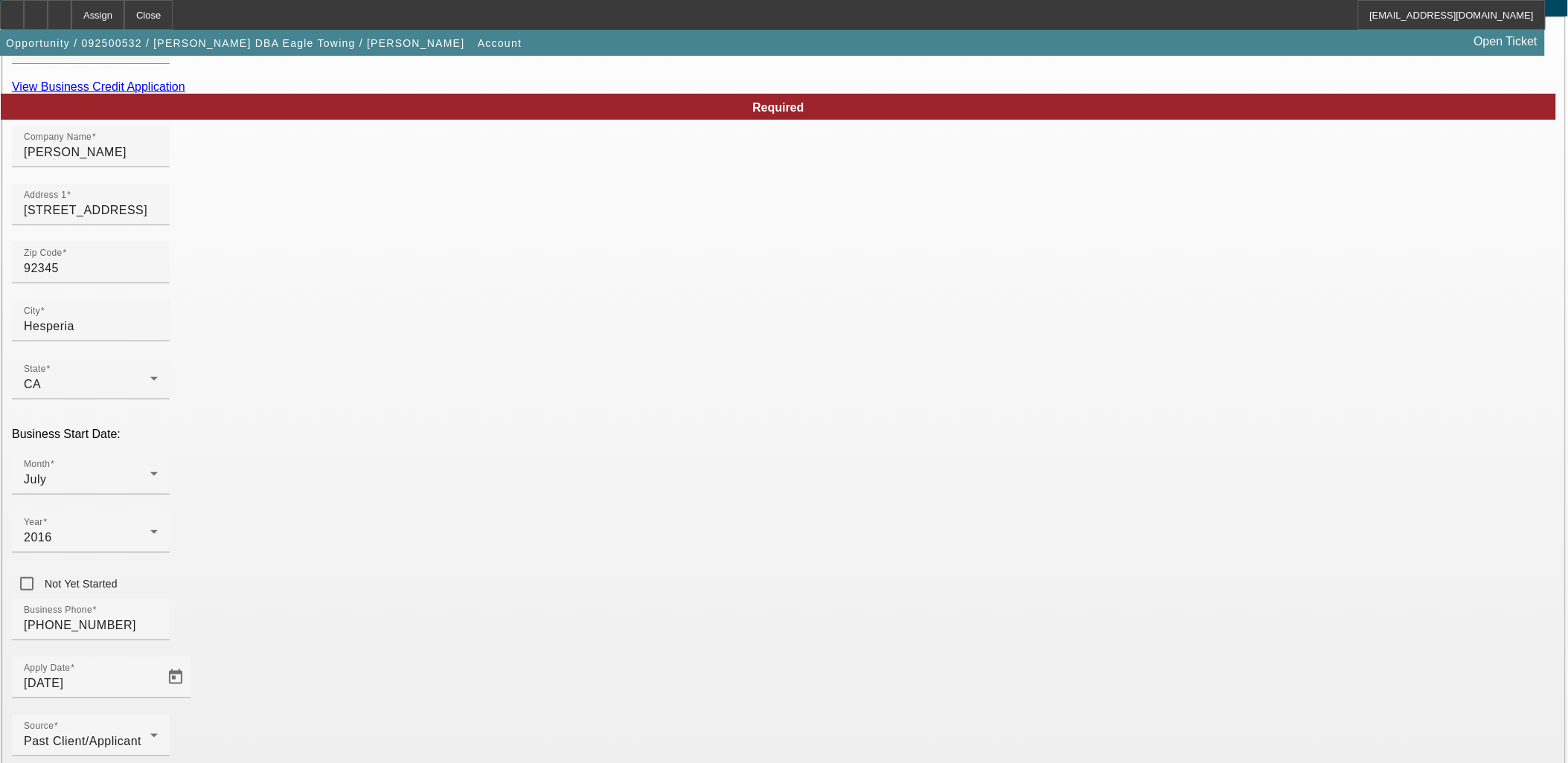
scroll to position [183, 0]
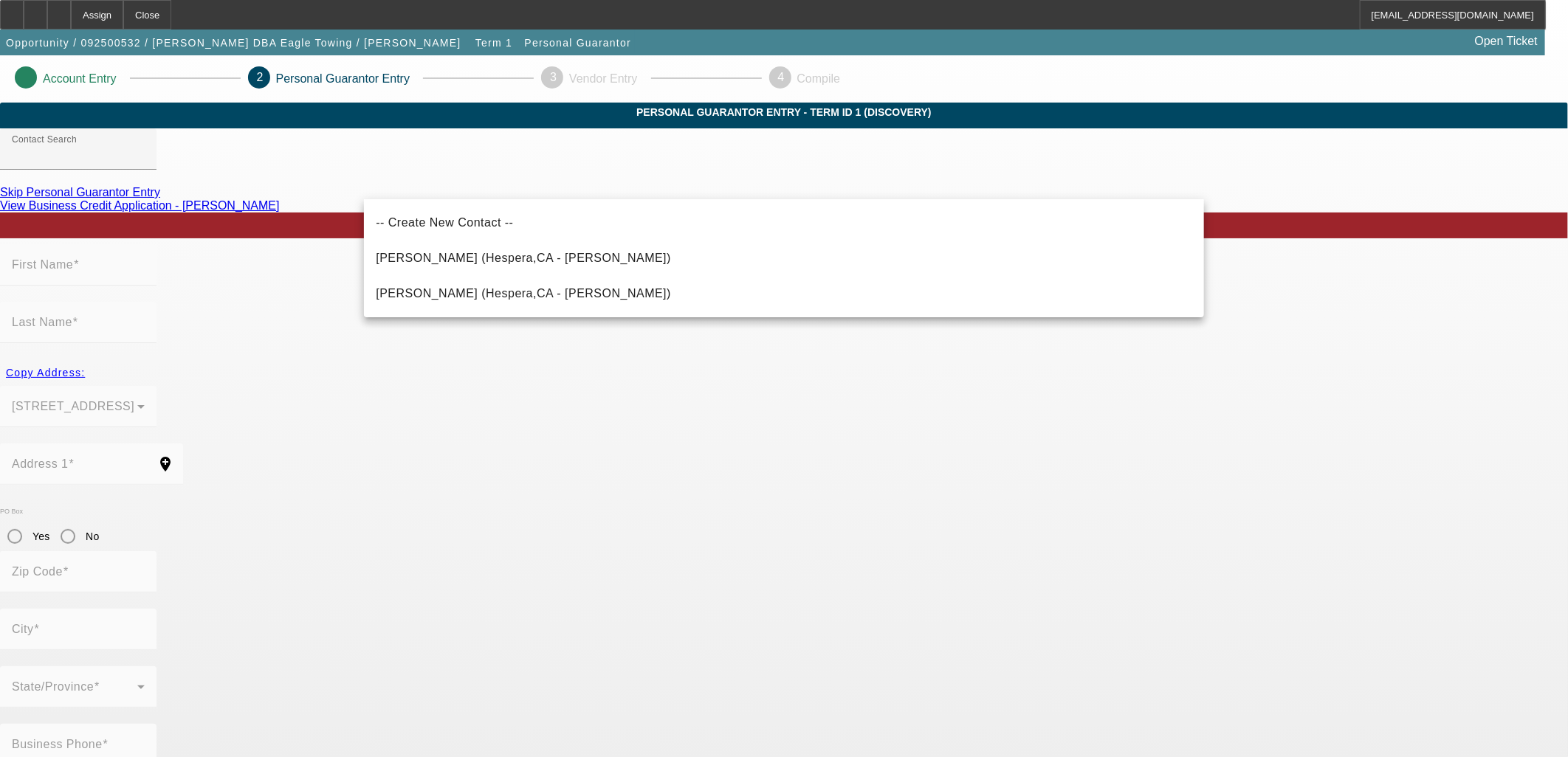
click at [548, 262] on span "Lopez, Esvin (Hespera,CA - Esvin Lopez)" at bounding box center [524, 257] width 295 height 13
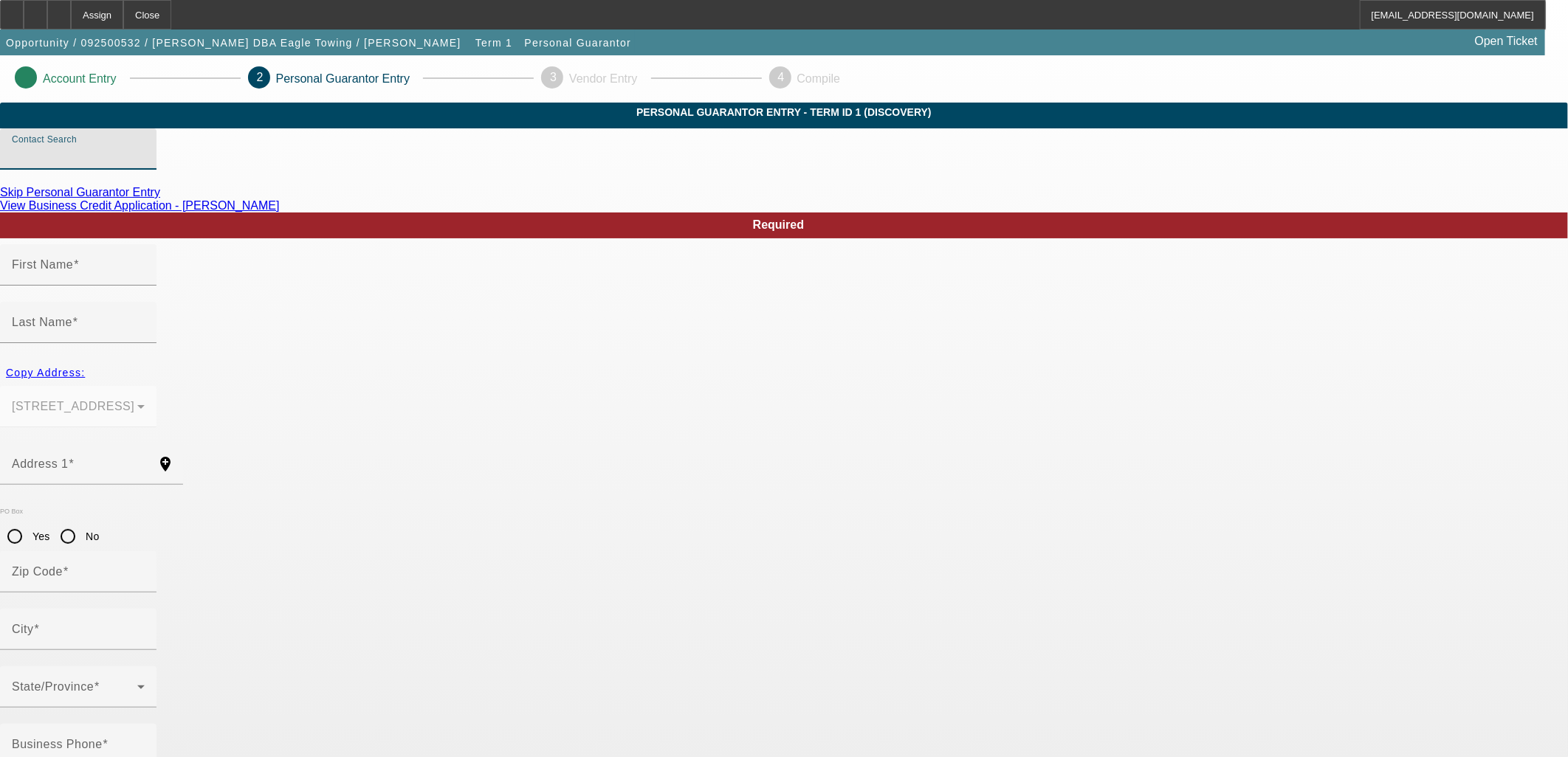
type input "Lopez, Esvin (Hespera,CA - Esvin Lopez)"
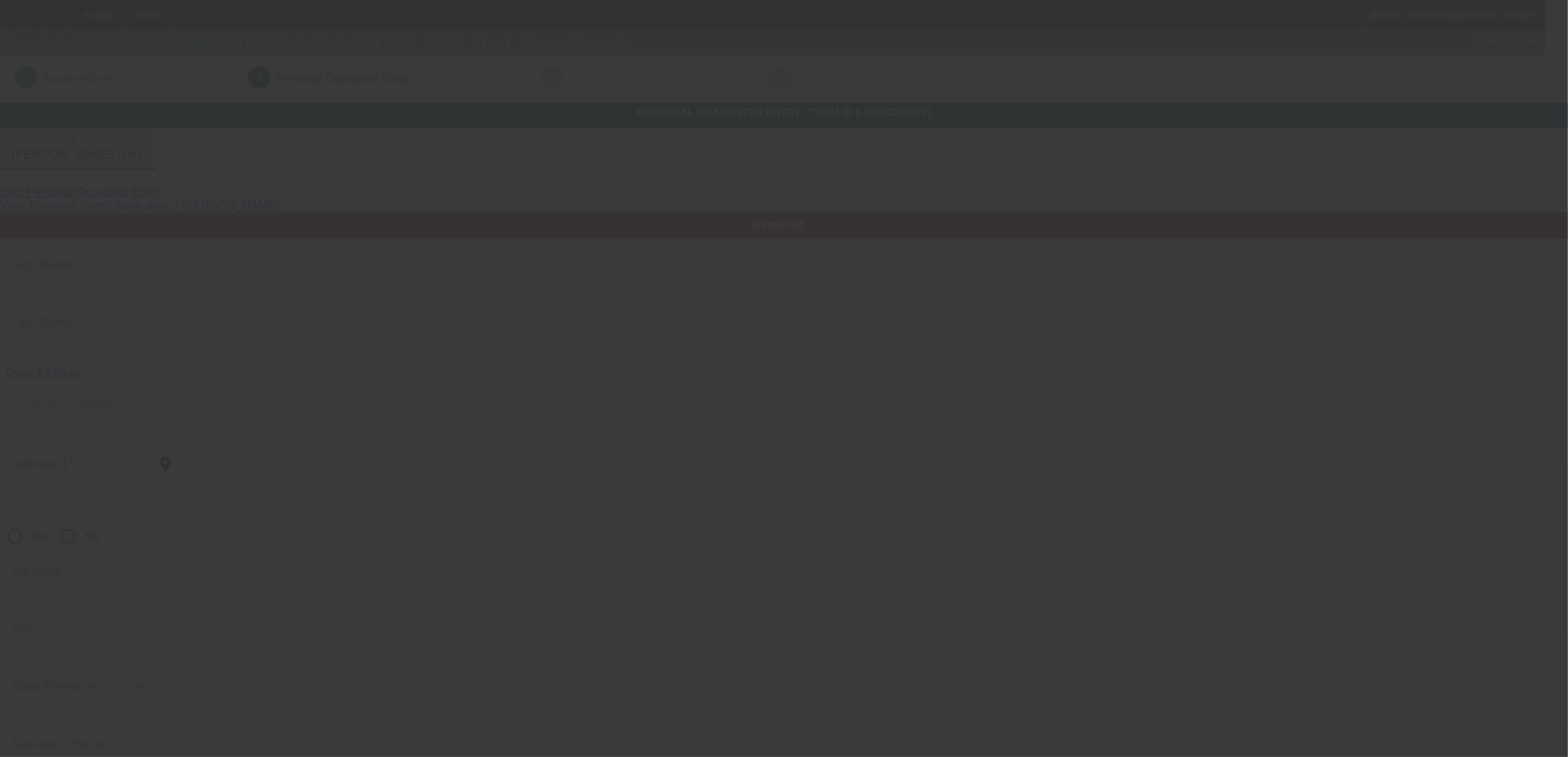
type input "Esvin"
type input "Lopez"
type input "14911 Main Street"
radio input "true"
type input "92345"
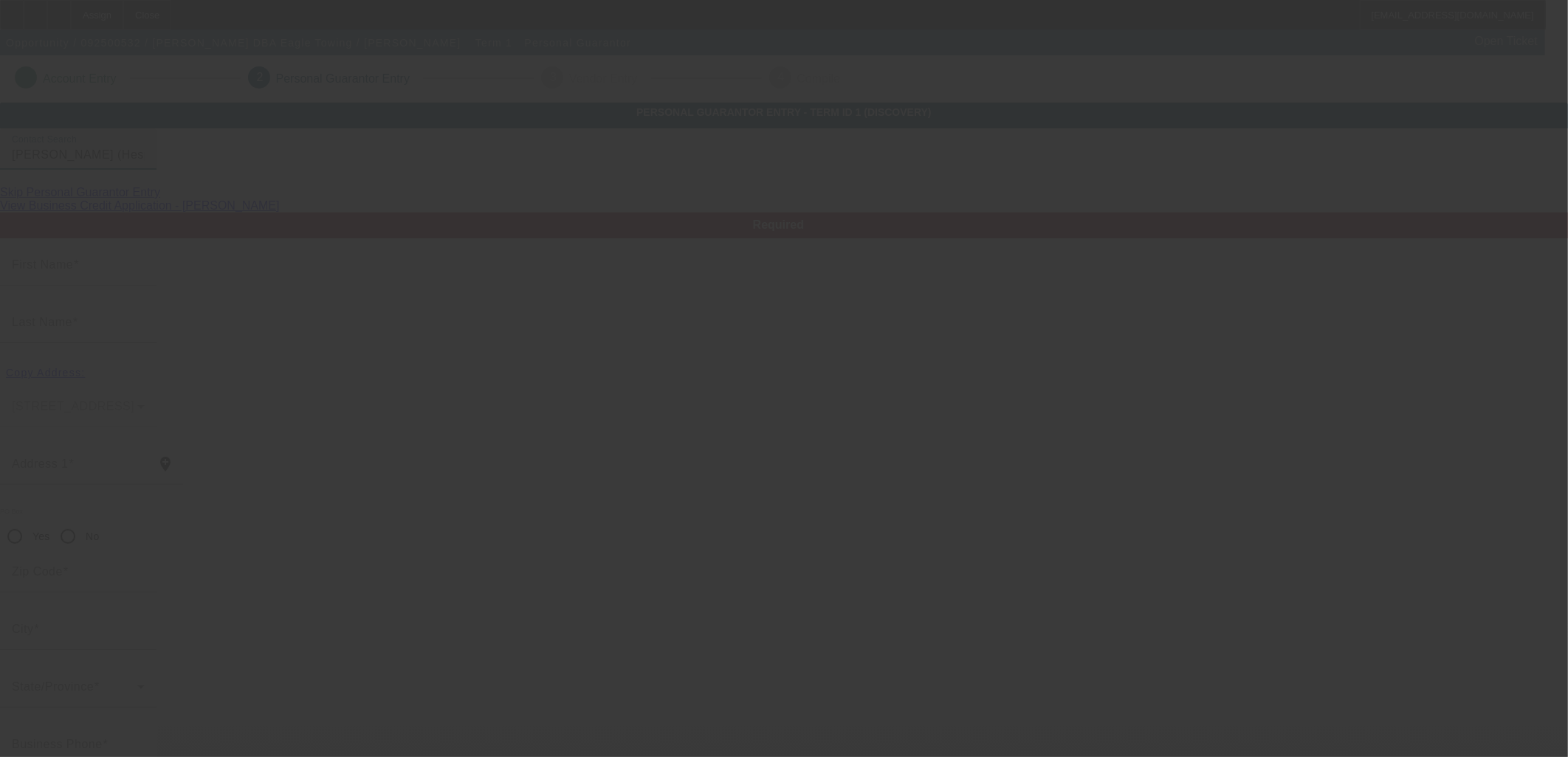
type input "Hespera"
type input "[PHONE_NUMBER]"
type input "100"
type input "603-52-0072"
type input "marisollopez092@gmail.com"
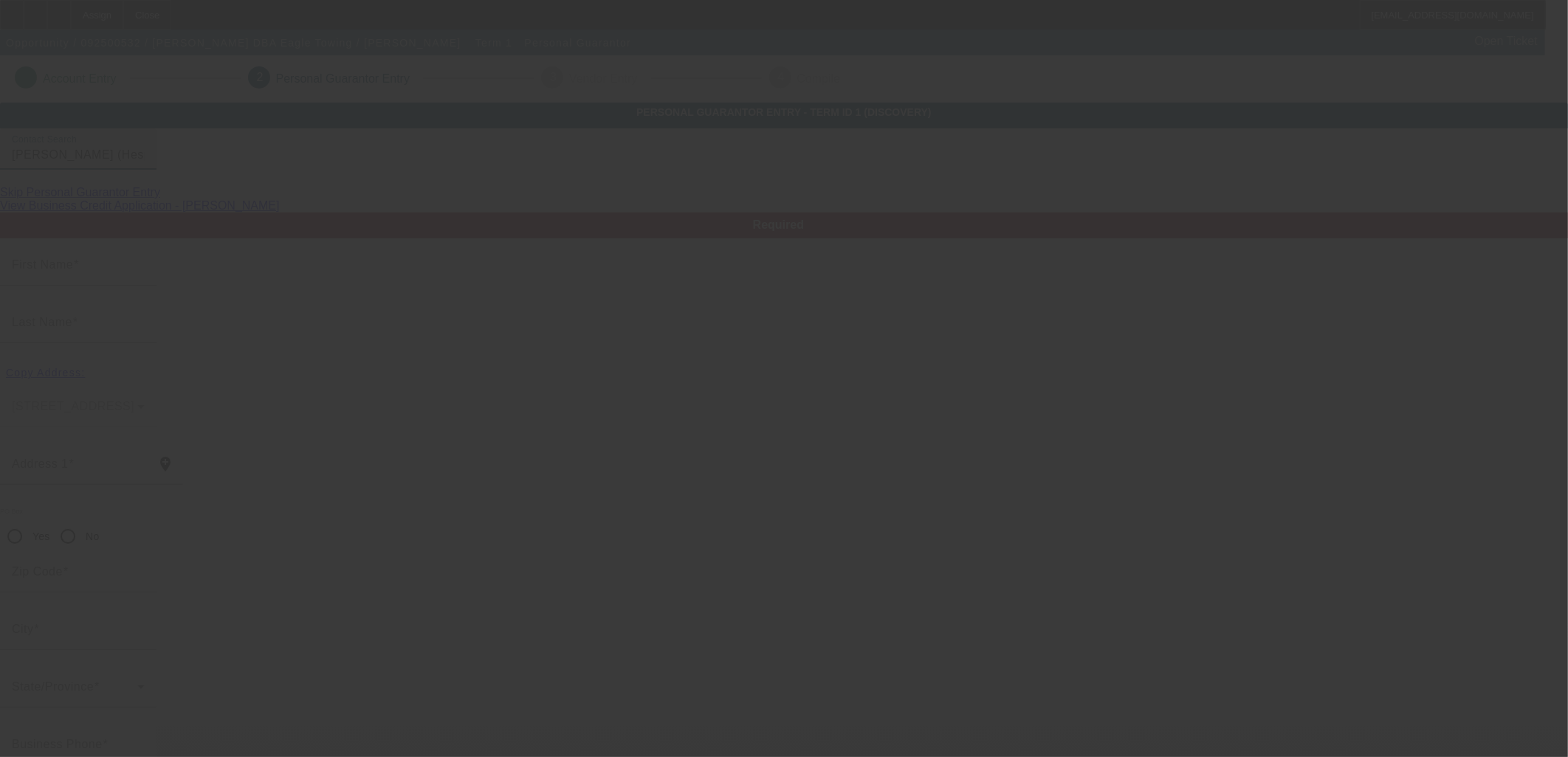
type input "(760) 427-4756"
type input "[PHONE_NUMBER]"
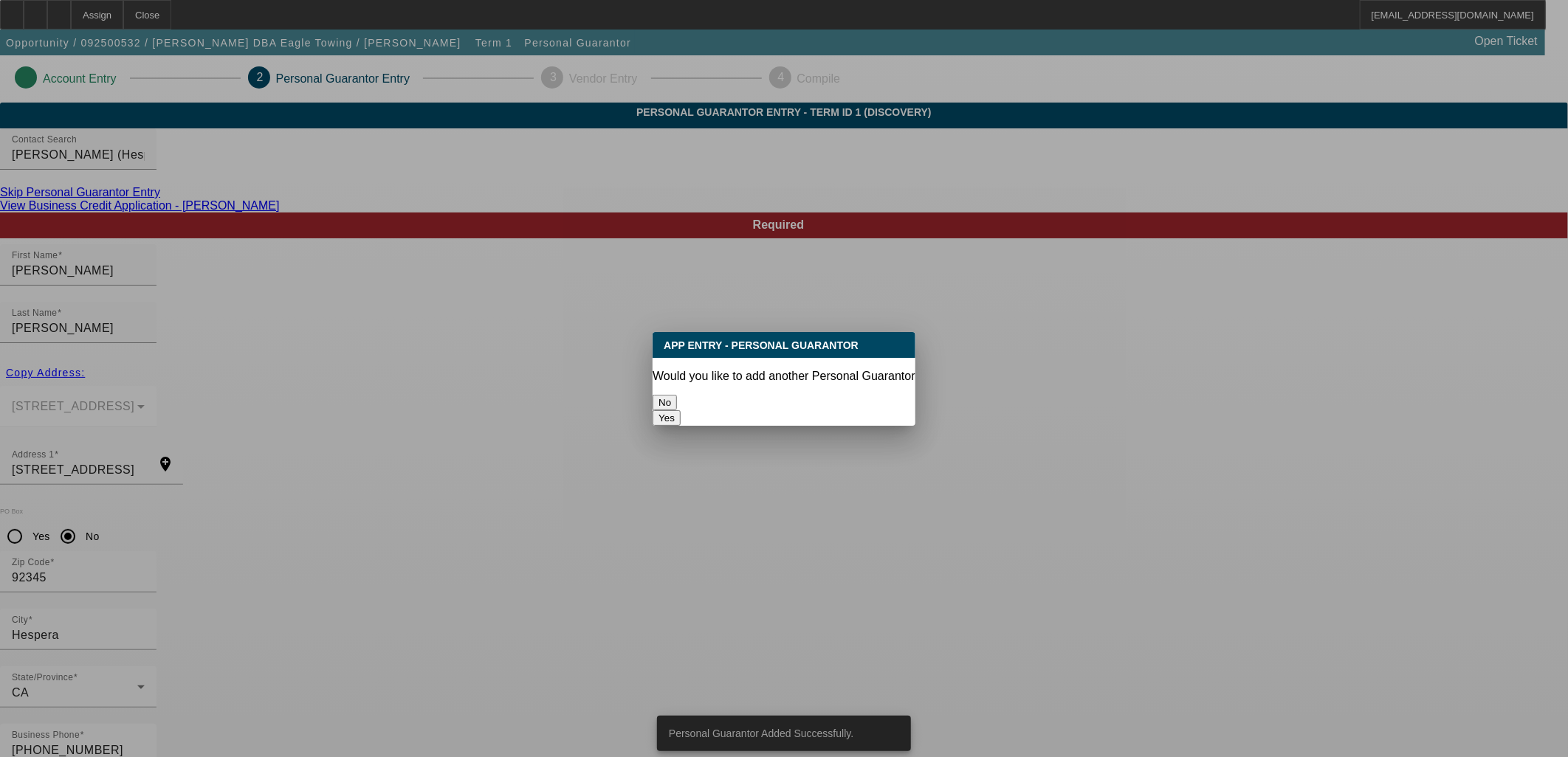
click at [677, 395] on button "No" at bounding box center [665, 403] width 25 height 16
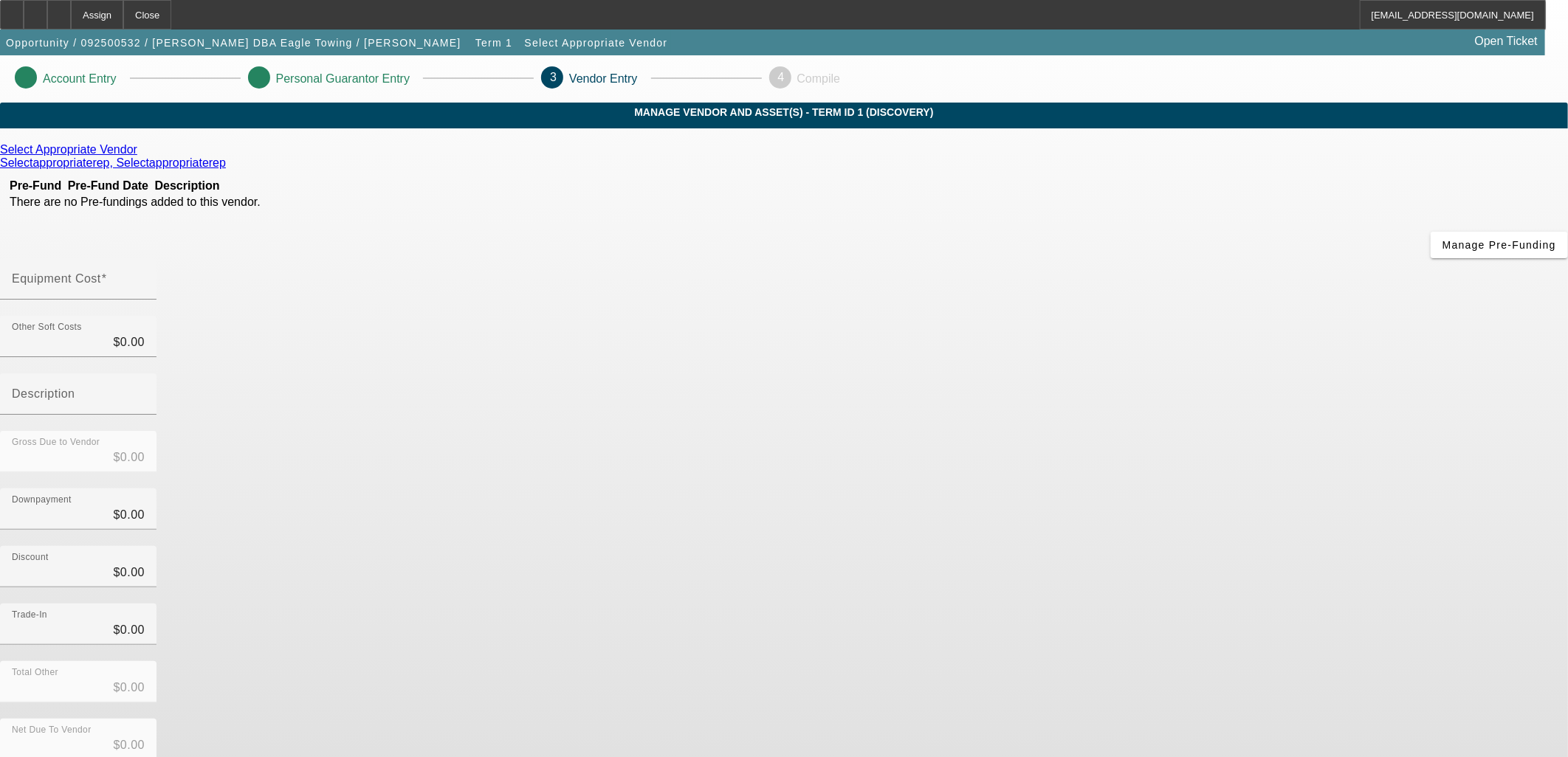
click at [141, 156] on icon at bounding box center [141, 149] width 0 height 13
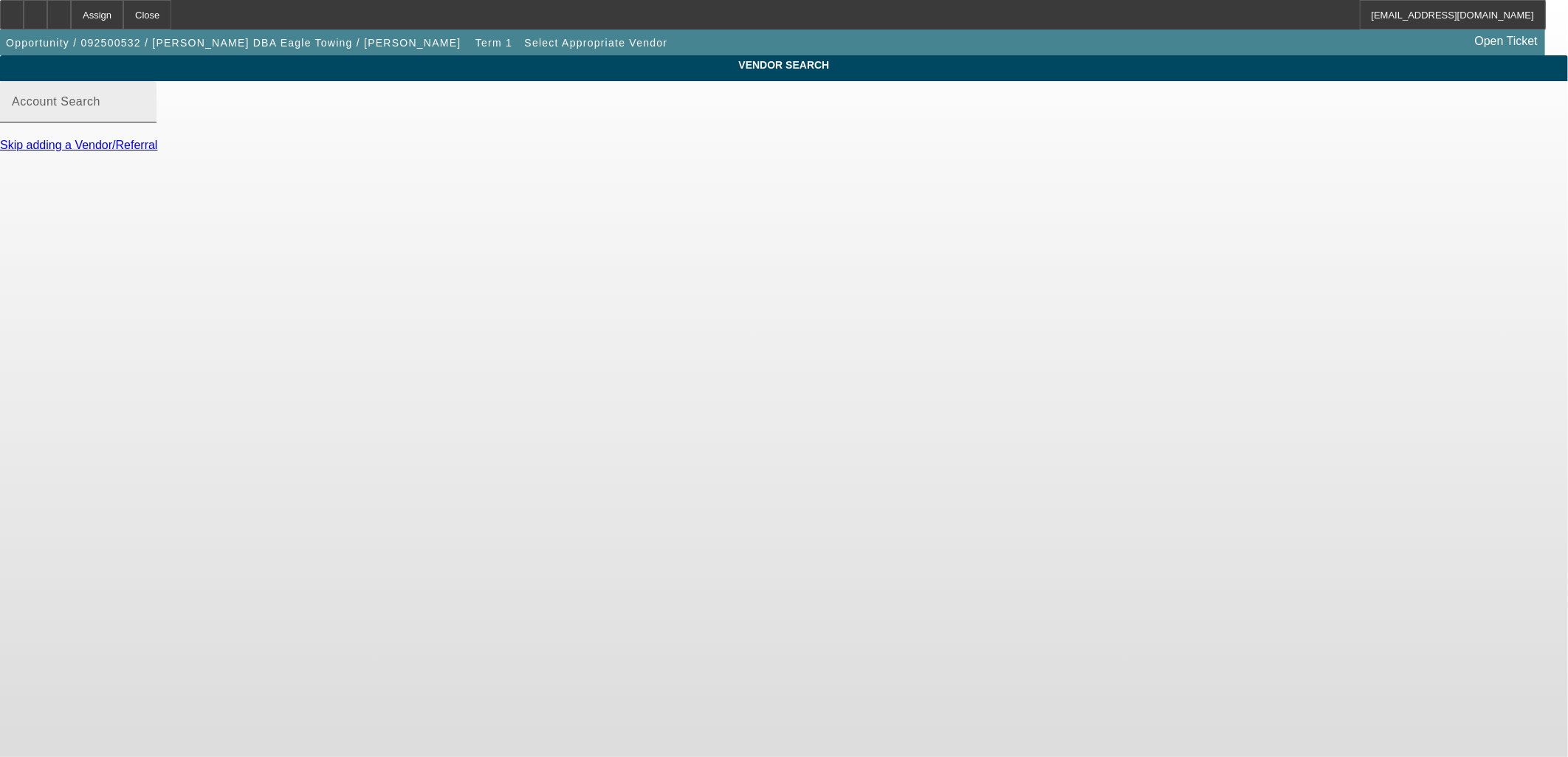
click at [145, 113] on div "Account Search" at bounding box center [78, 101] width 133 height 41
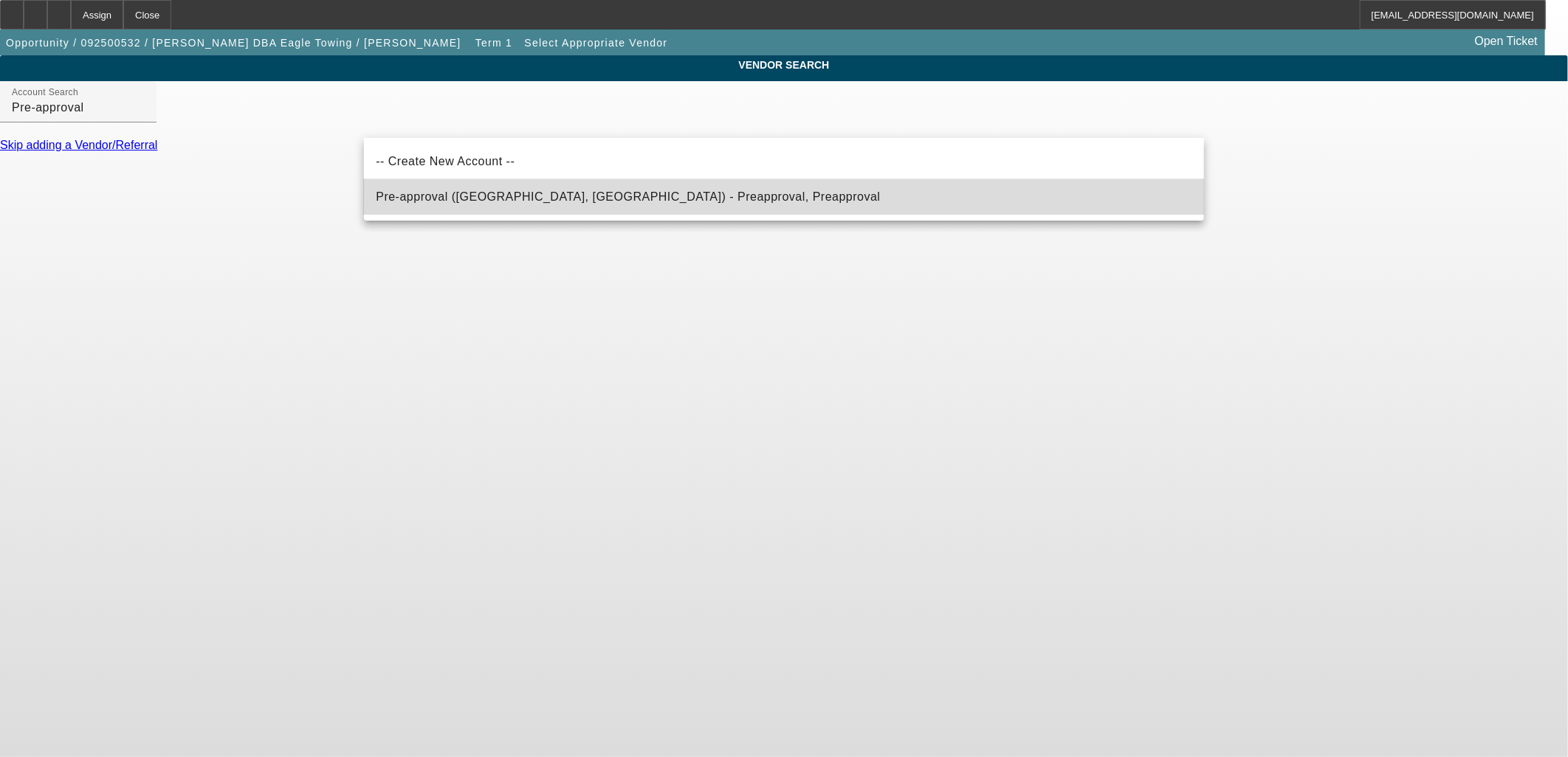
click at [524, 207] on mat-option "Pre-approval (Northbrook, IL) - Preapproval, Preapproval" at bounding box center [784, 198] width 840 height 36
type input "Pre-approval (Northbrook, IL) - Preapproval, Preapproval"
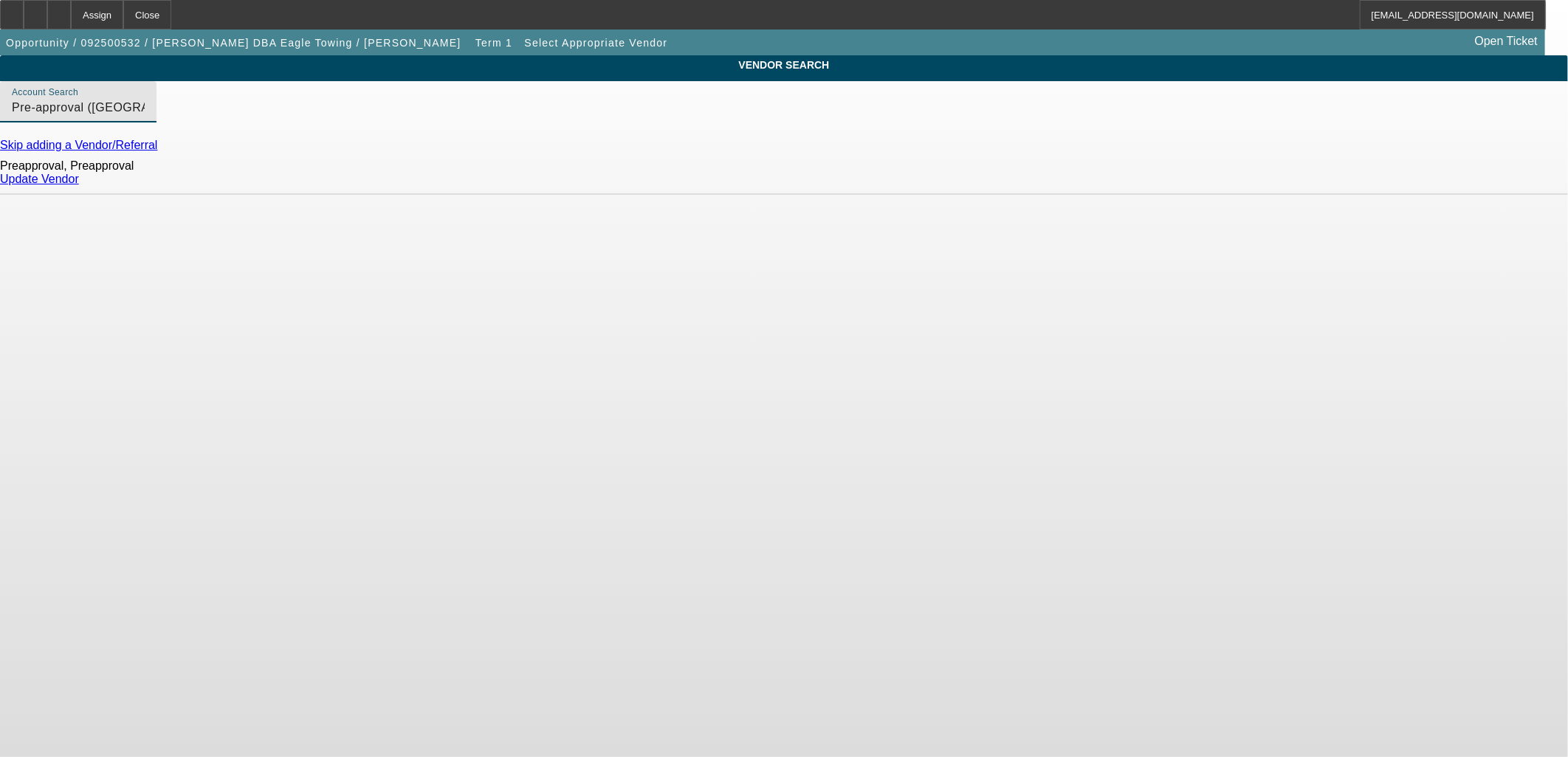
click at [1185, 195] on div "Preapproval, Preapproval Update Vendor" at bounding box center [784, 173] width 1568 height 43
click at [79, 185] on link "Update Vendor" at bounding box center [40, 179] width 79 height 13
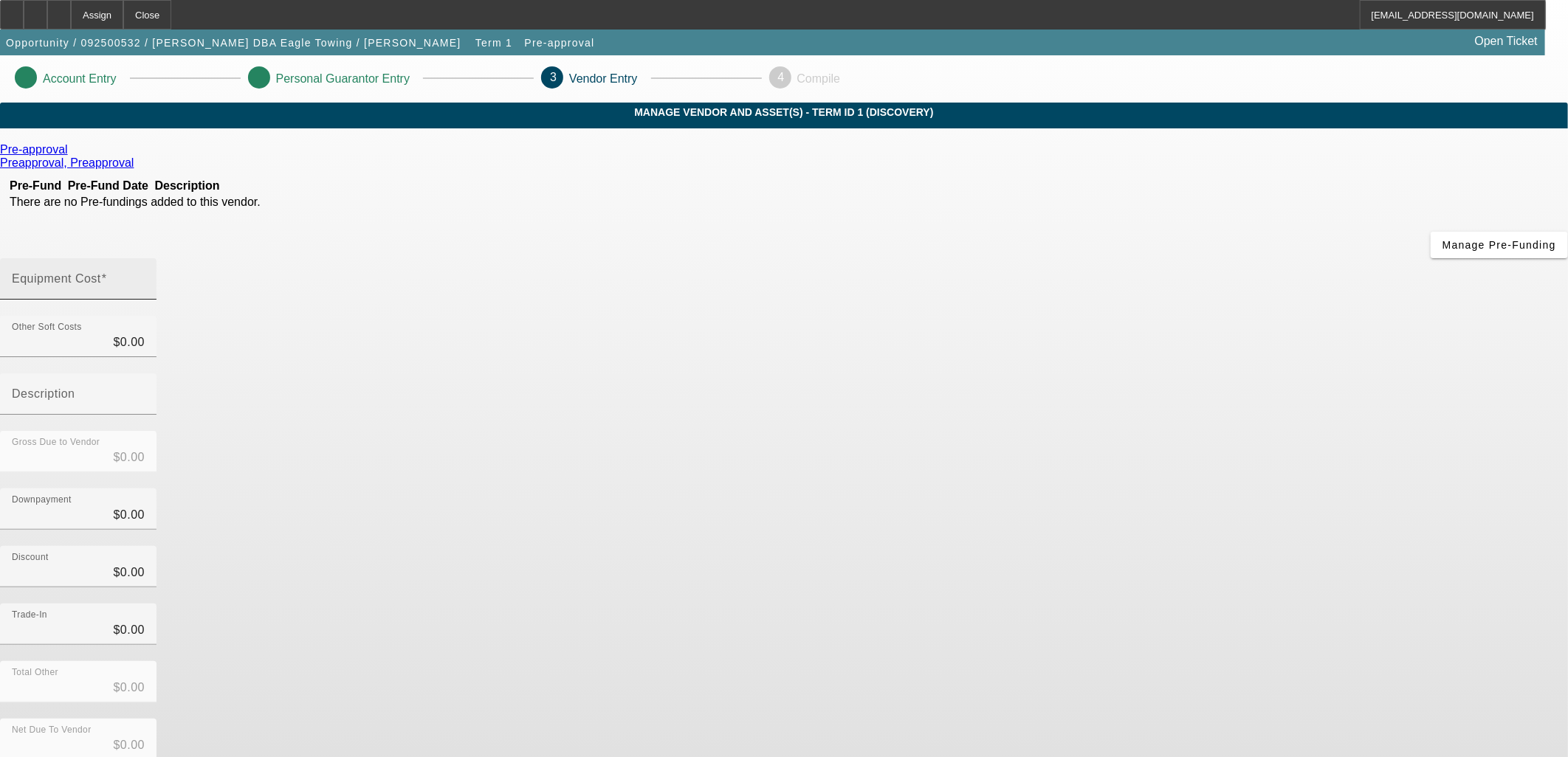
click at [145, 276] on input "Equipment Cost" at bounding box center [78, 285] width 133 height 18
type input "1"
type input "$1.00"
type input "12"
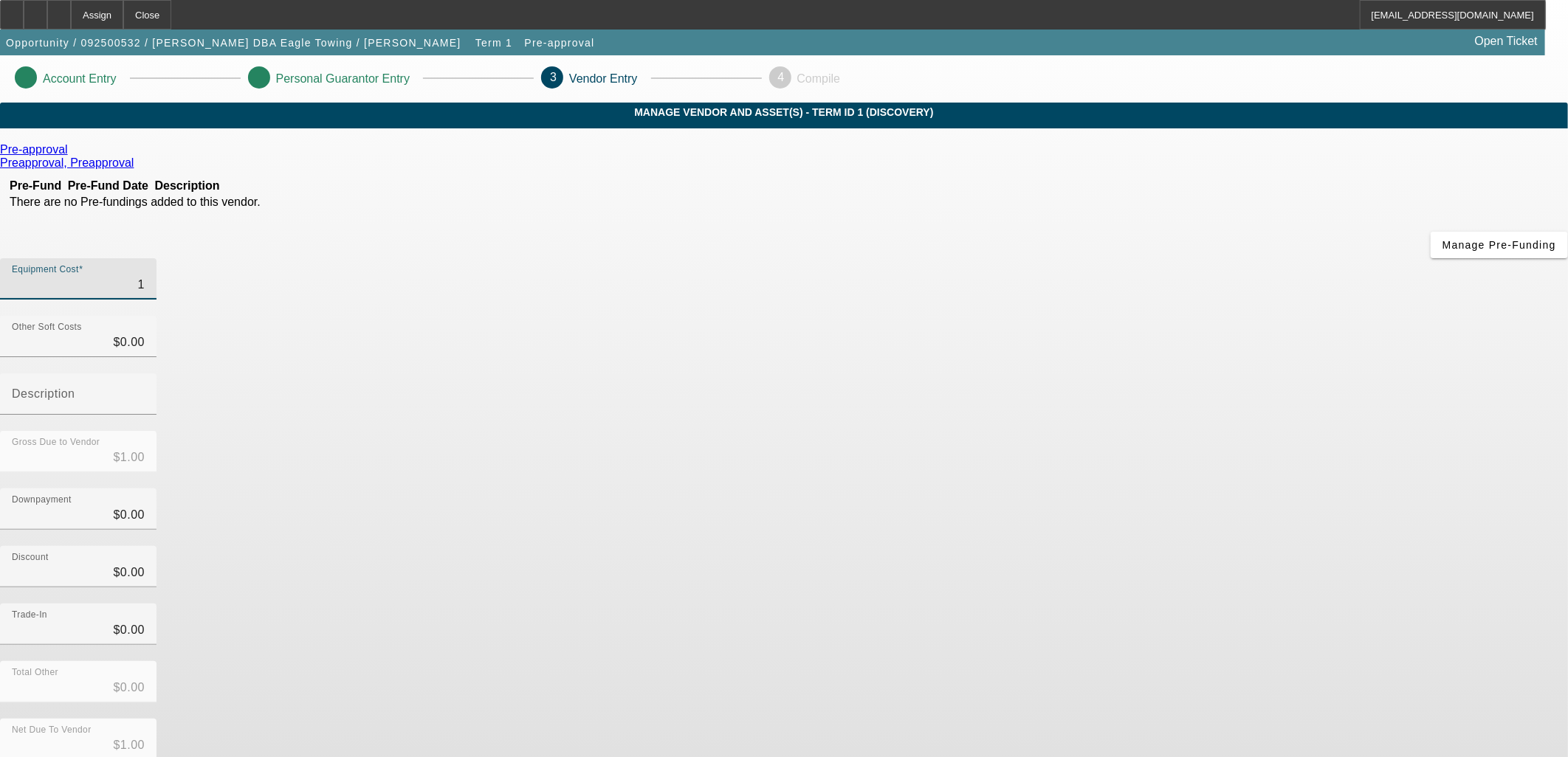
type input "$12.00"
type input "125"
type input "$125.00"
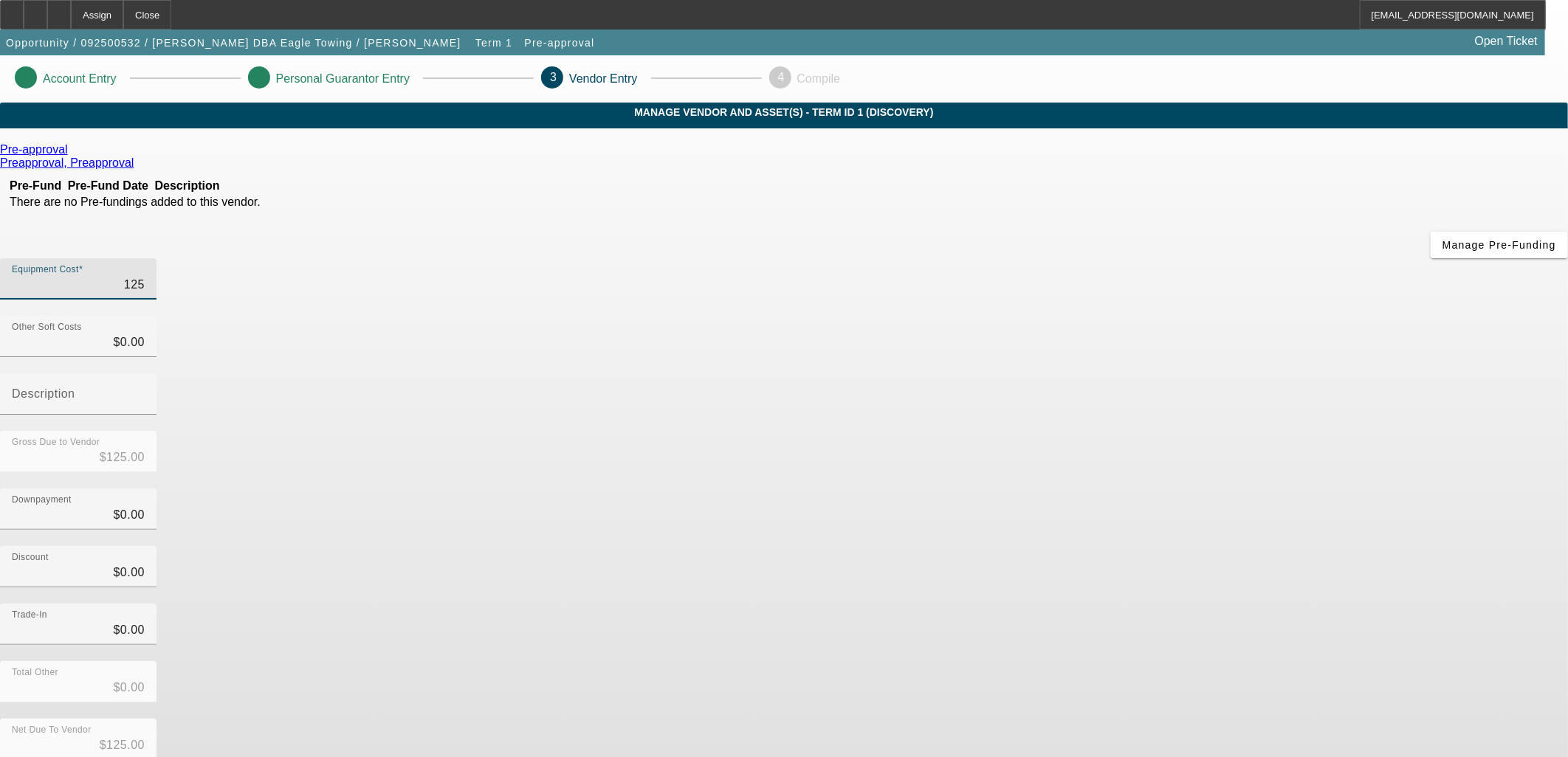
type input "1250"
type input "$1,250.00"
type input "12500"
type input "$12,500.00"
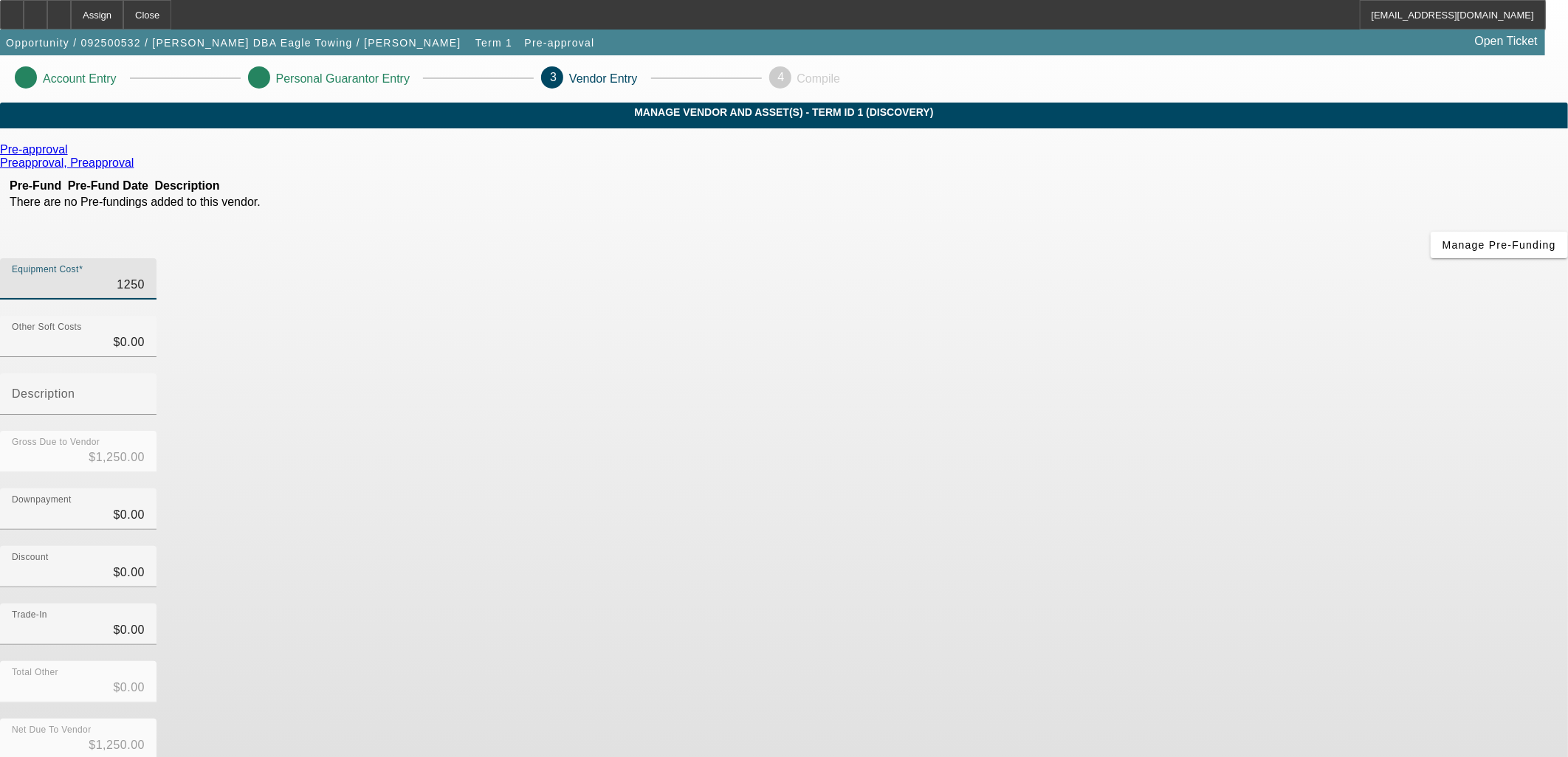
type input "$12,500.00"
type input "125000"
type input "$125,000.00"
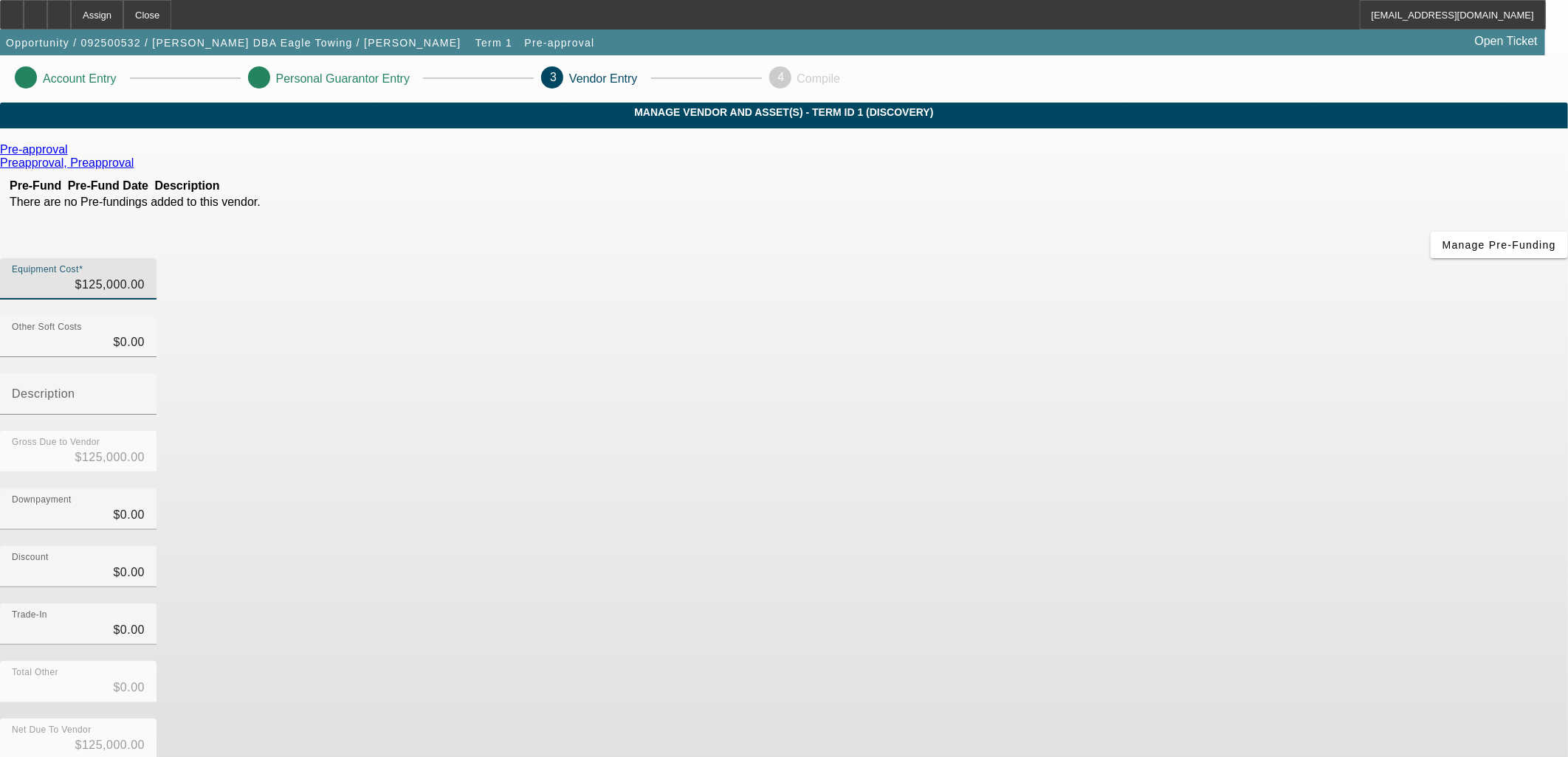
click at [1075, 546] on div "Discount $0.00" at bounding box center [784, 574] width 1568 height 57
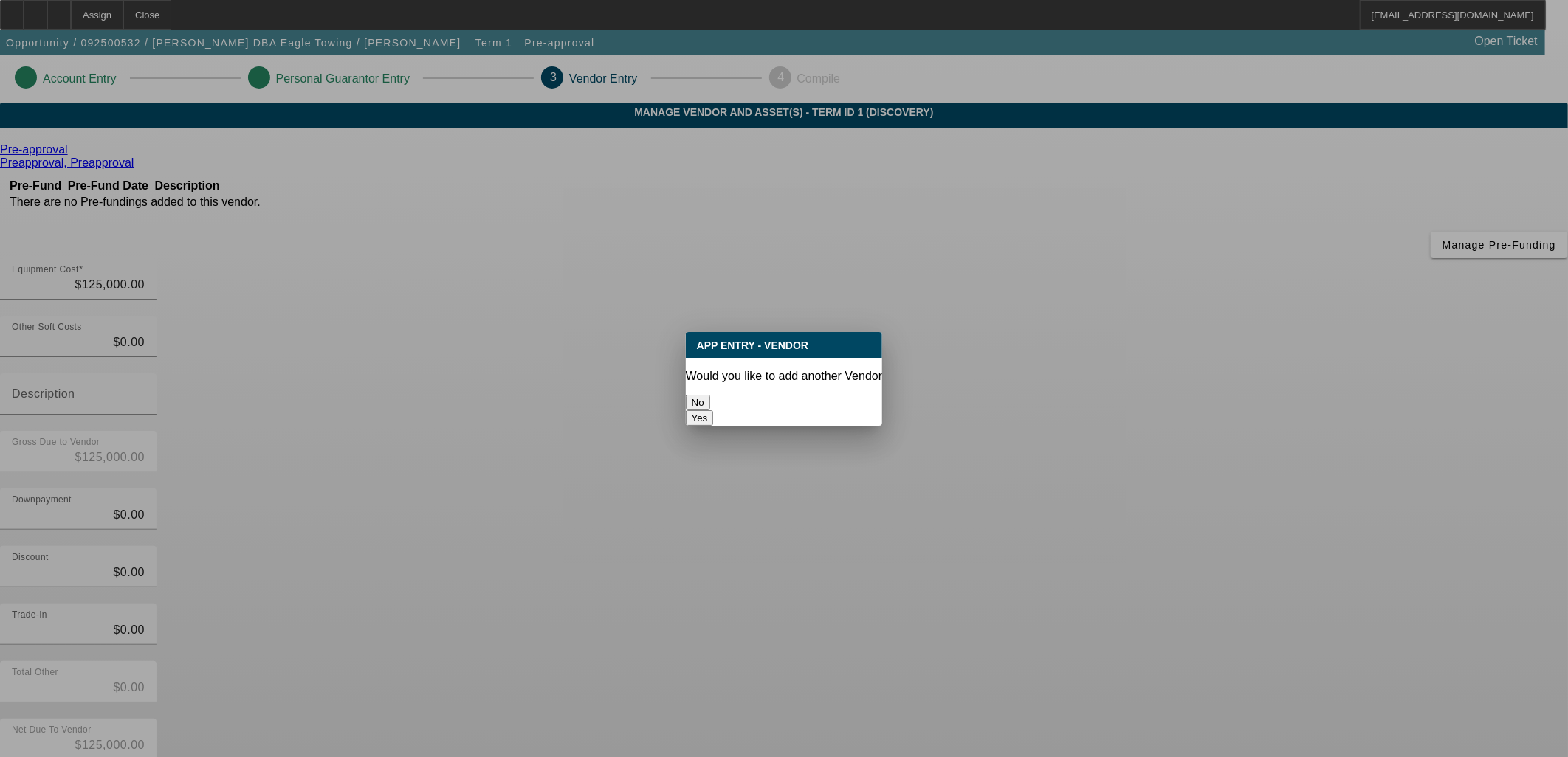
click at [710, 395] on button "No" at bounding box center [697, 403] width 25 height 16
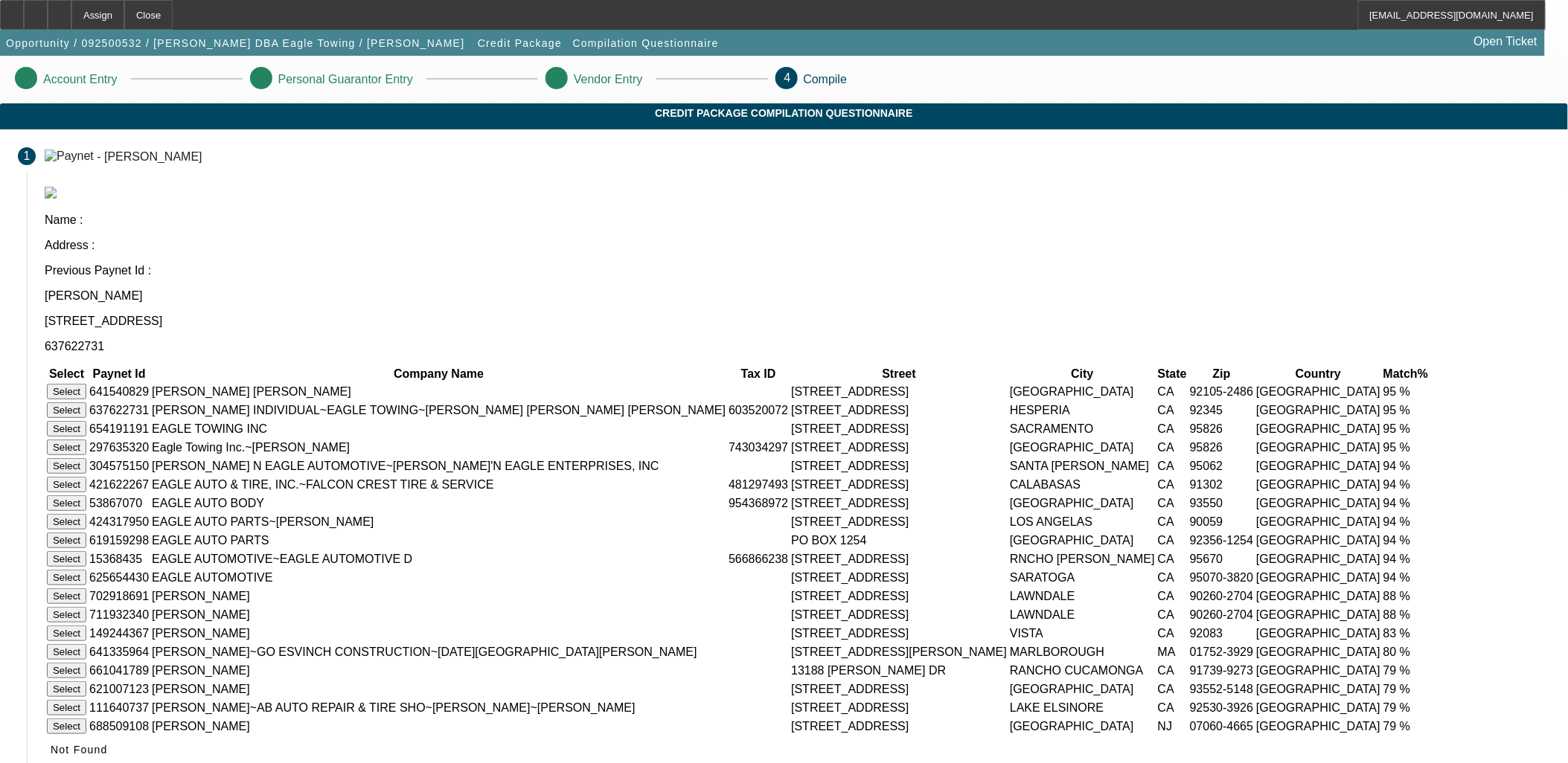
click at [86, 402] on button "Select" at bounding box center [66, 410] width 39 height 16
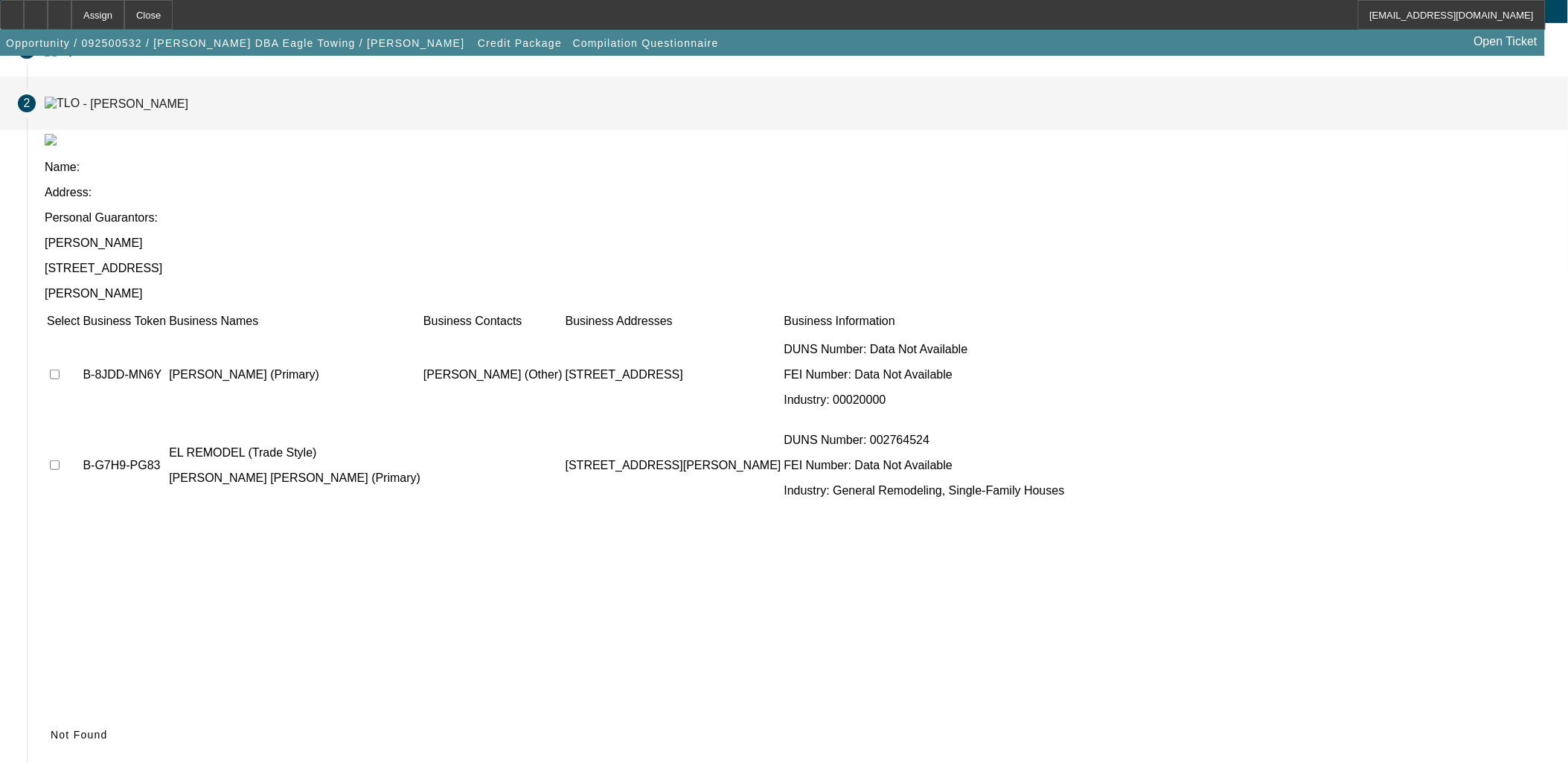
scroll to position [56, 0]
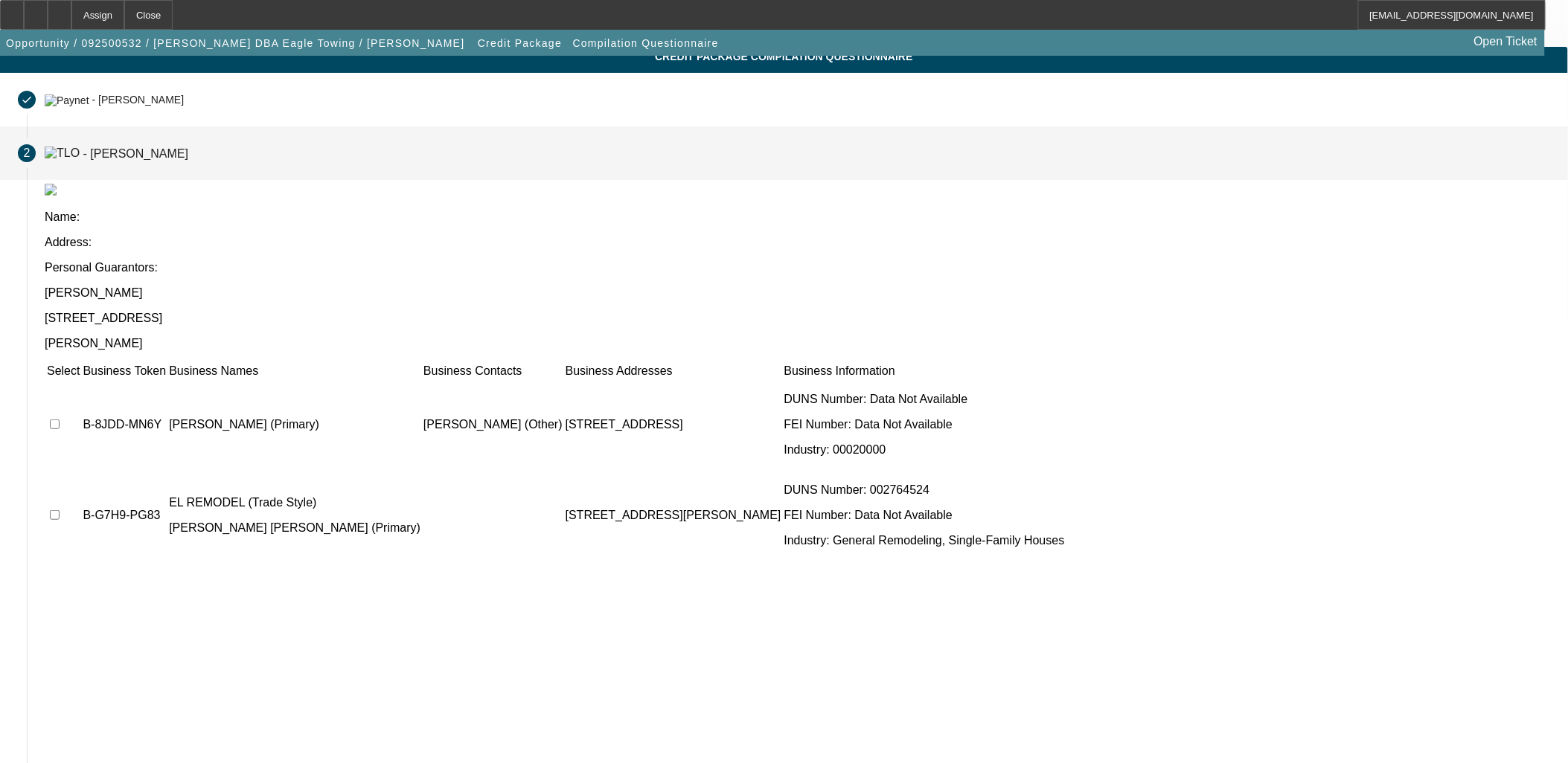
click at [59, 419] on input "checkbox" at bounding box center [54, 424] width 10 height 10
checkbox input "true"
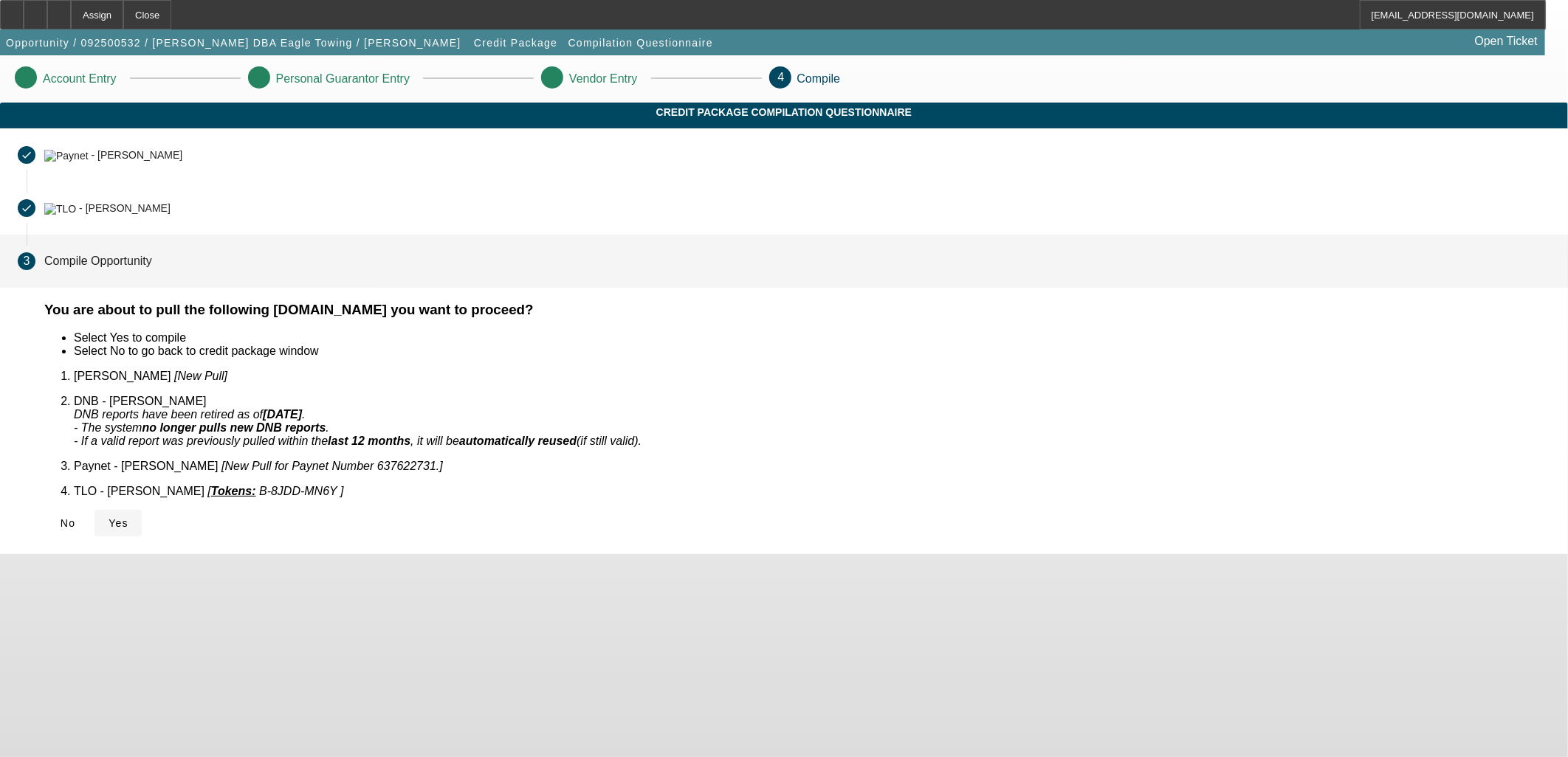
click at [128, 518] on span "Yes" at bounding box center [118, 524] width 20 height 12
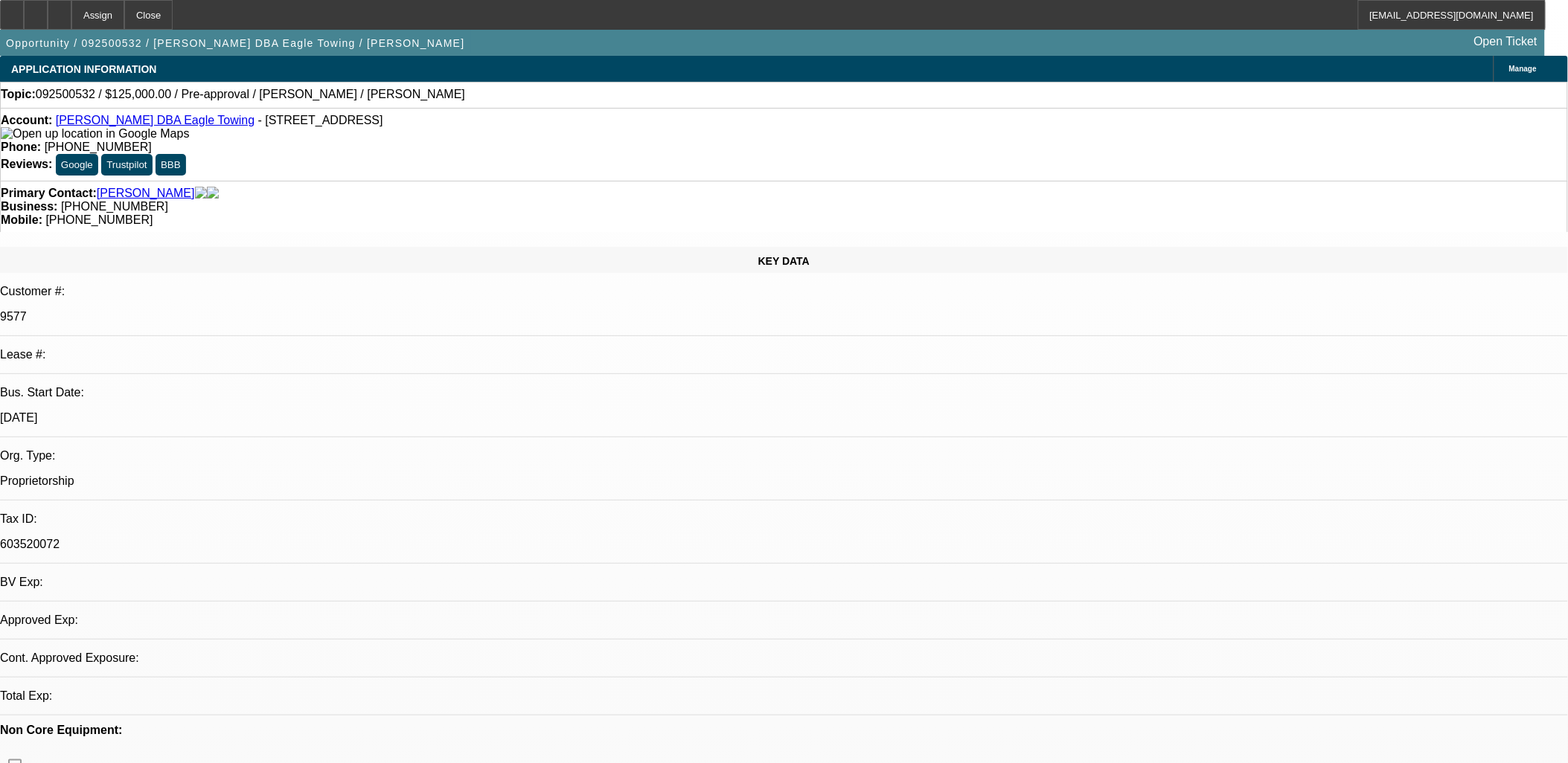
select select "0"
select select "2"
select select "0.1"
select select "4"
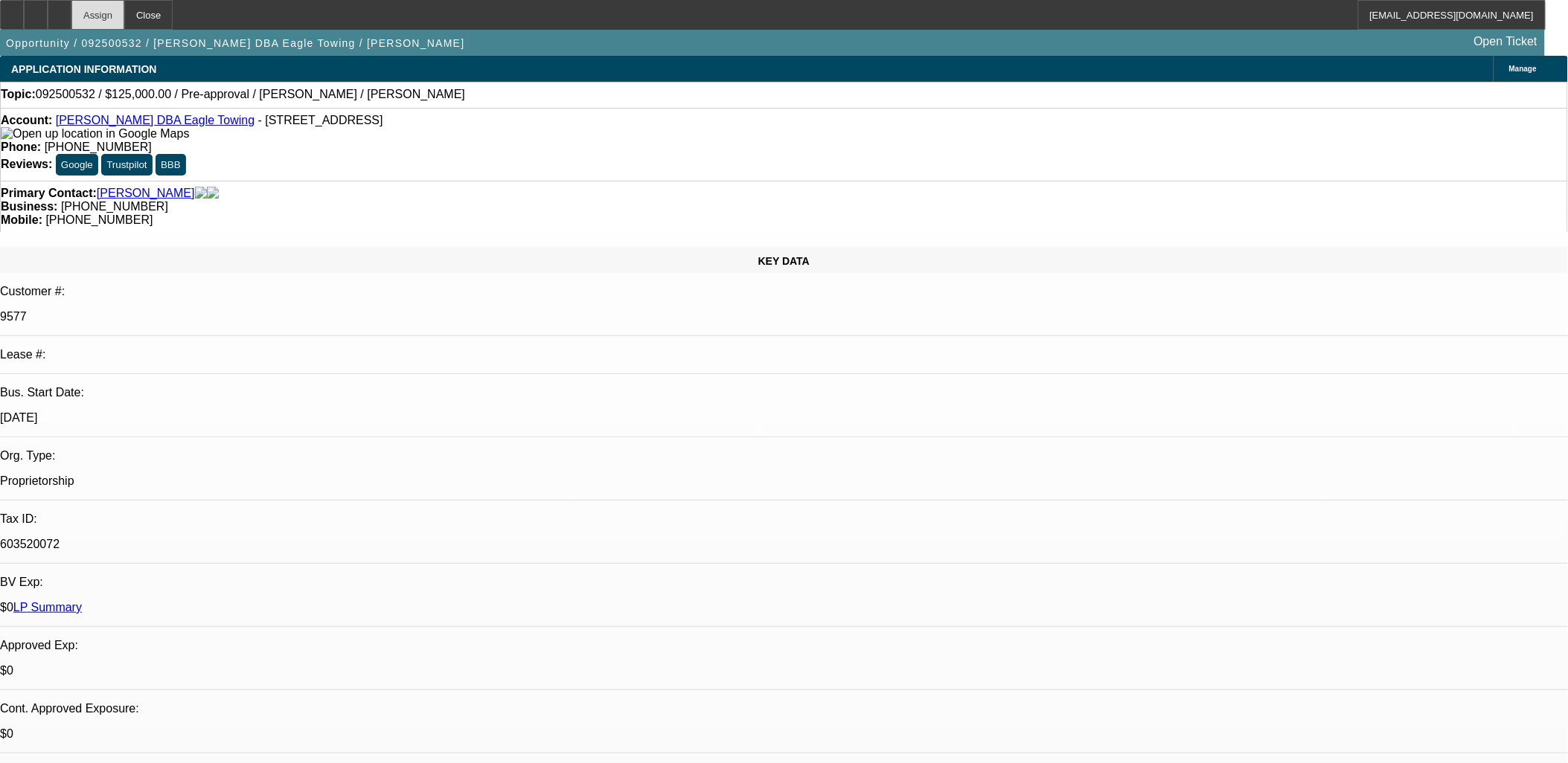
click at [124, 18] on div "Assign" at bounding box center [98, 15] width 53 height 30
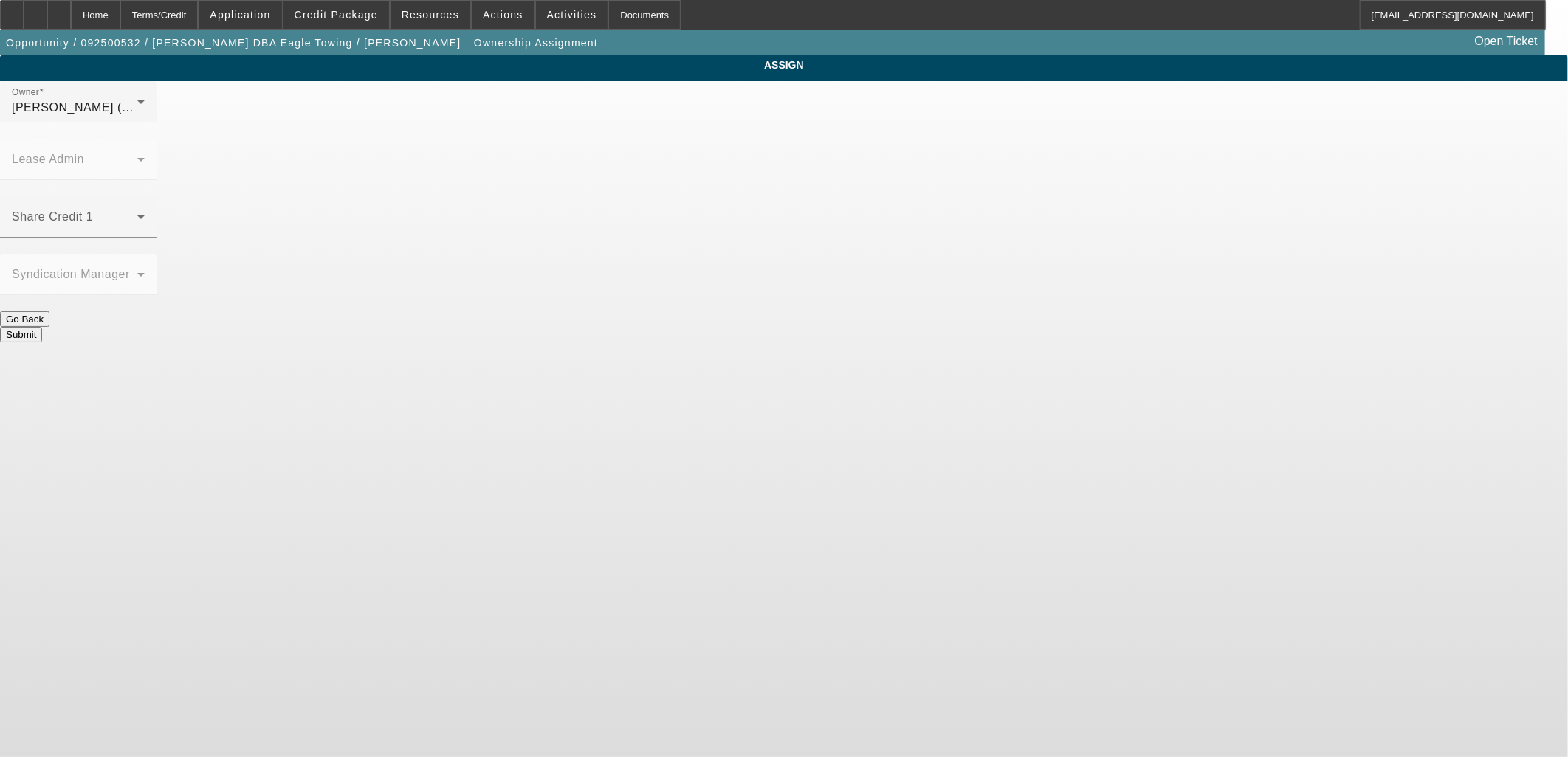
click at [42, 327] on button "Submit" at bounding box center [21, 334] width 42 height 16
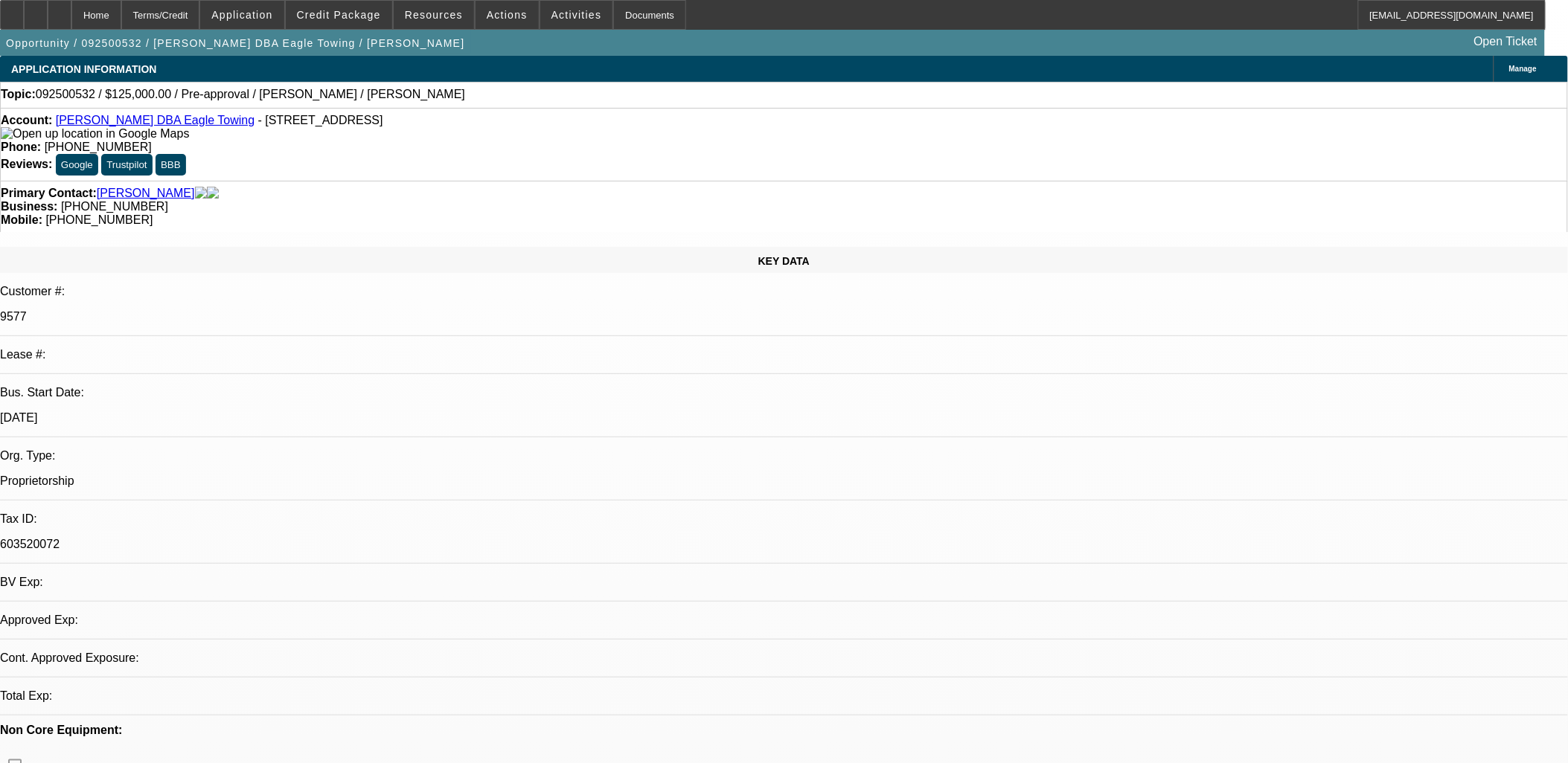
select select "0"
select select "2"
select select "0.1"
select select "4"
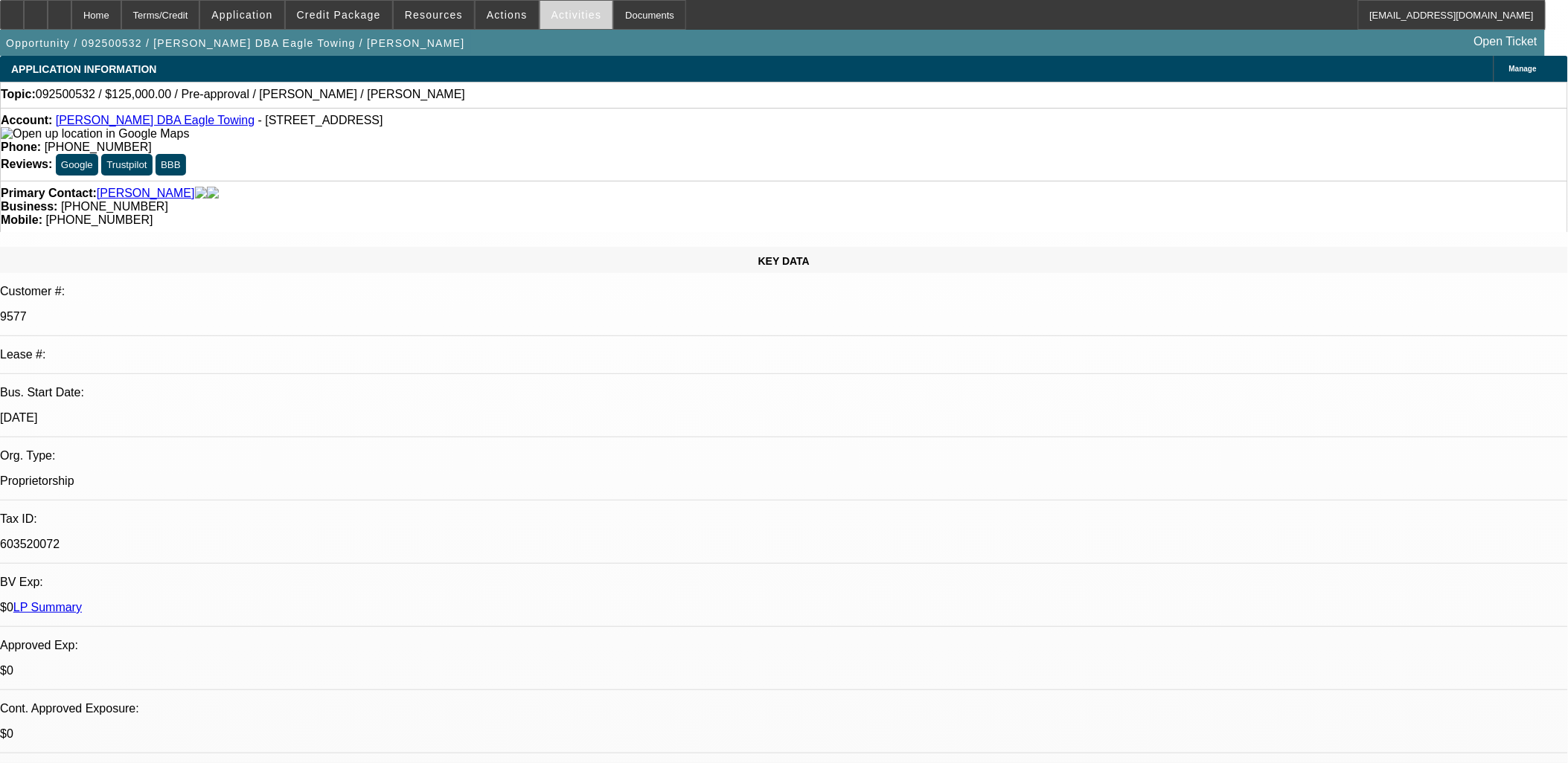
click at [559, 27] on span at bounding box center [577, 15] width 73 height 36
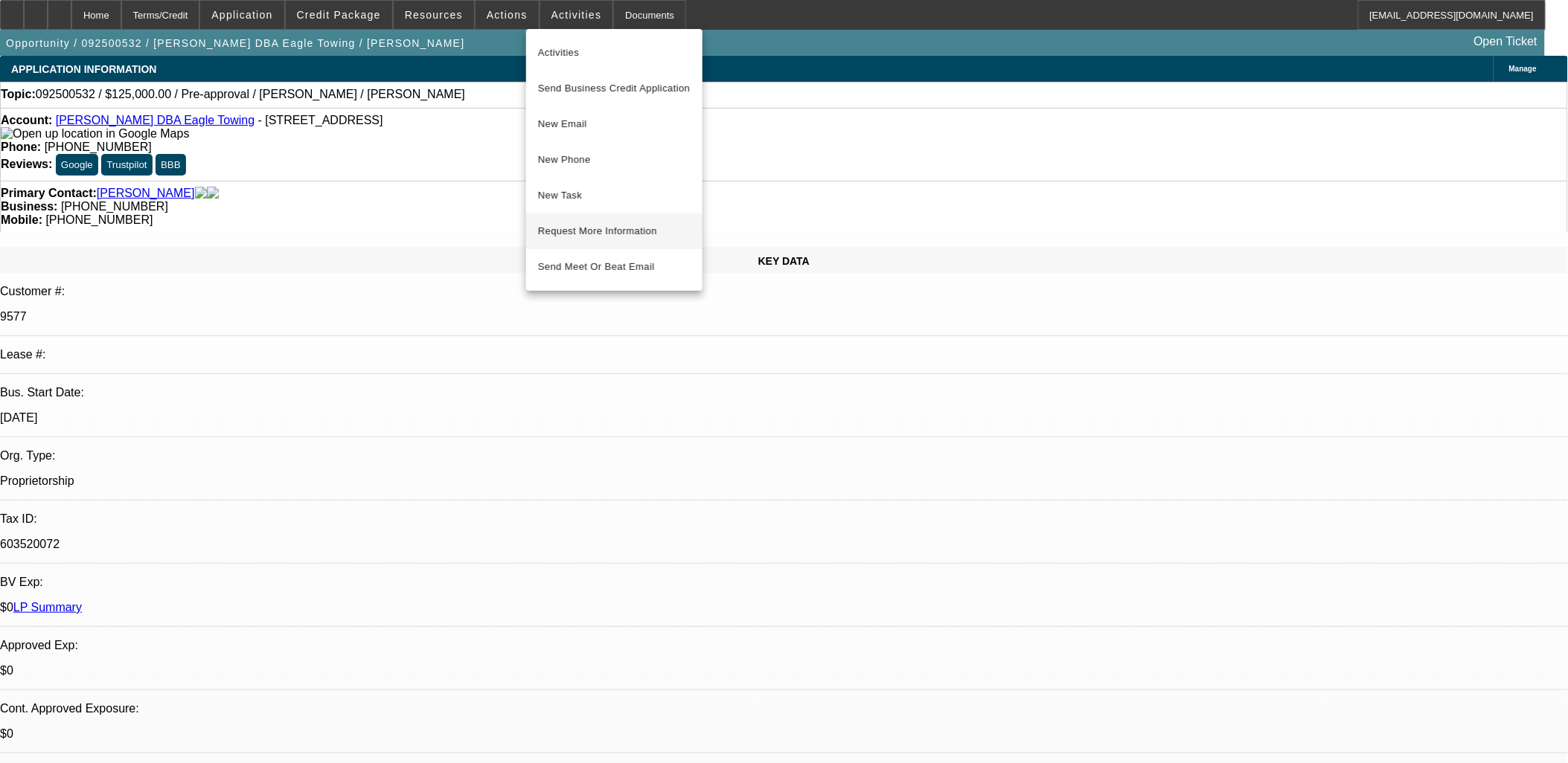
click at [601, 232] on span "Request More Information" at bounding box center [614, 232] width 153 height 18
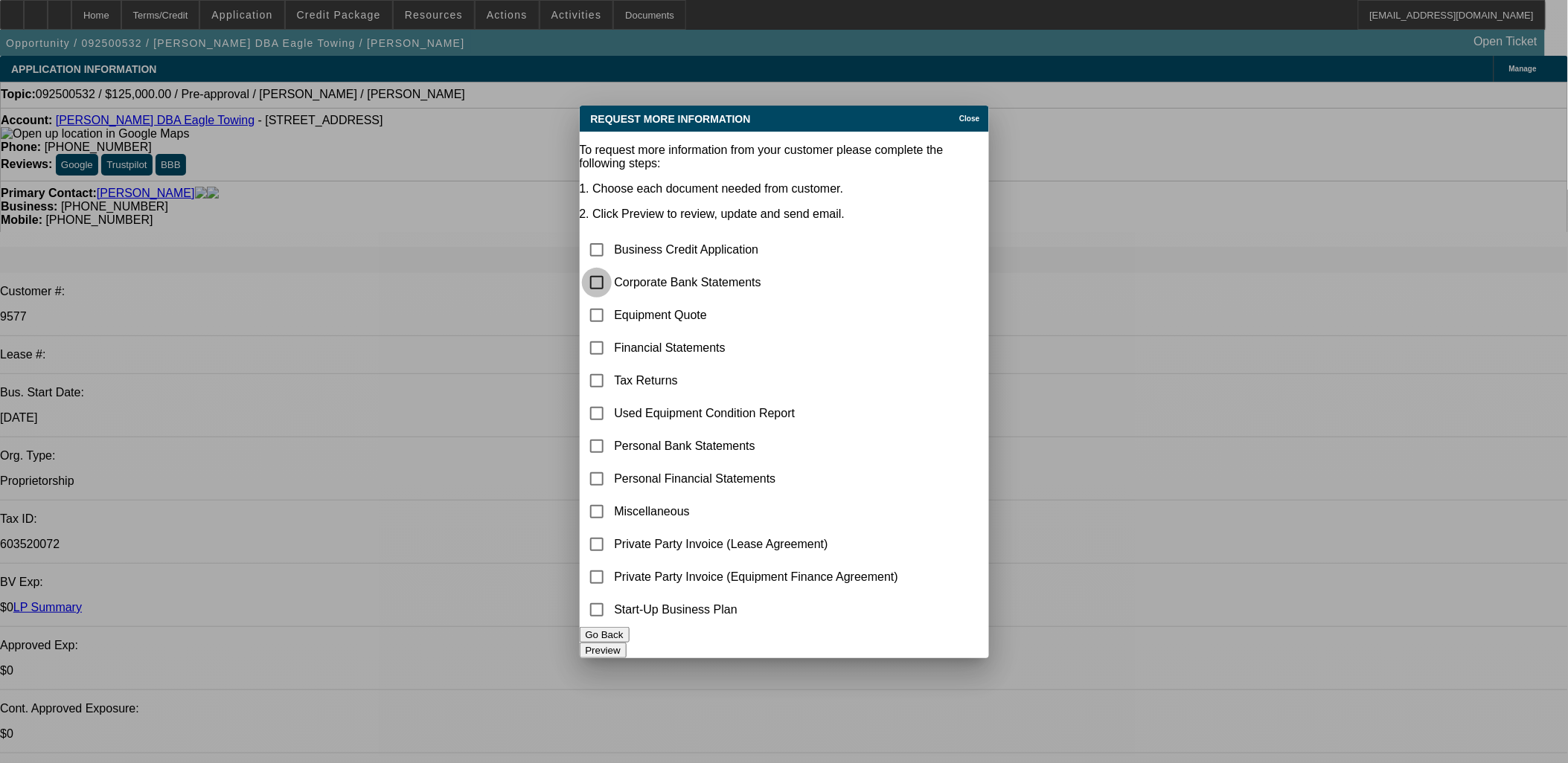
click at [612, 268] on input "checkbox" at bounding box center [597, 283] width 30 height 30
checkbox input "true"
click at [612, 301] on input "checkbox" at bounding box center [597, 316] width 30 height 30
checkbox input "true"
click at [626, 643] on button "Preview" at bounding box center [603, 650] width 47 height 16
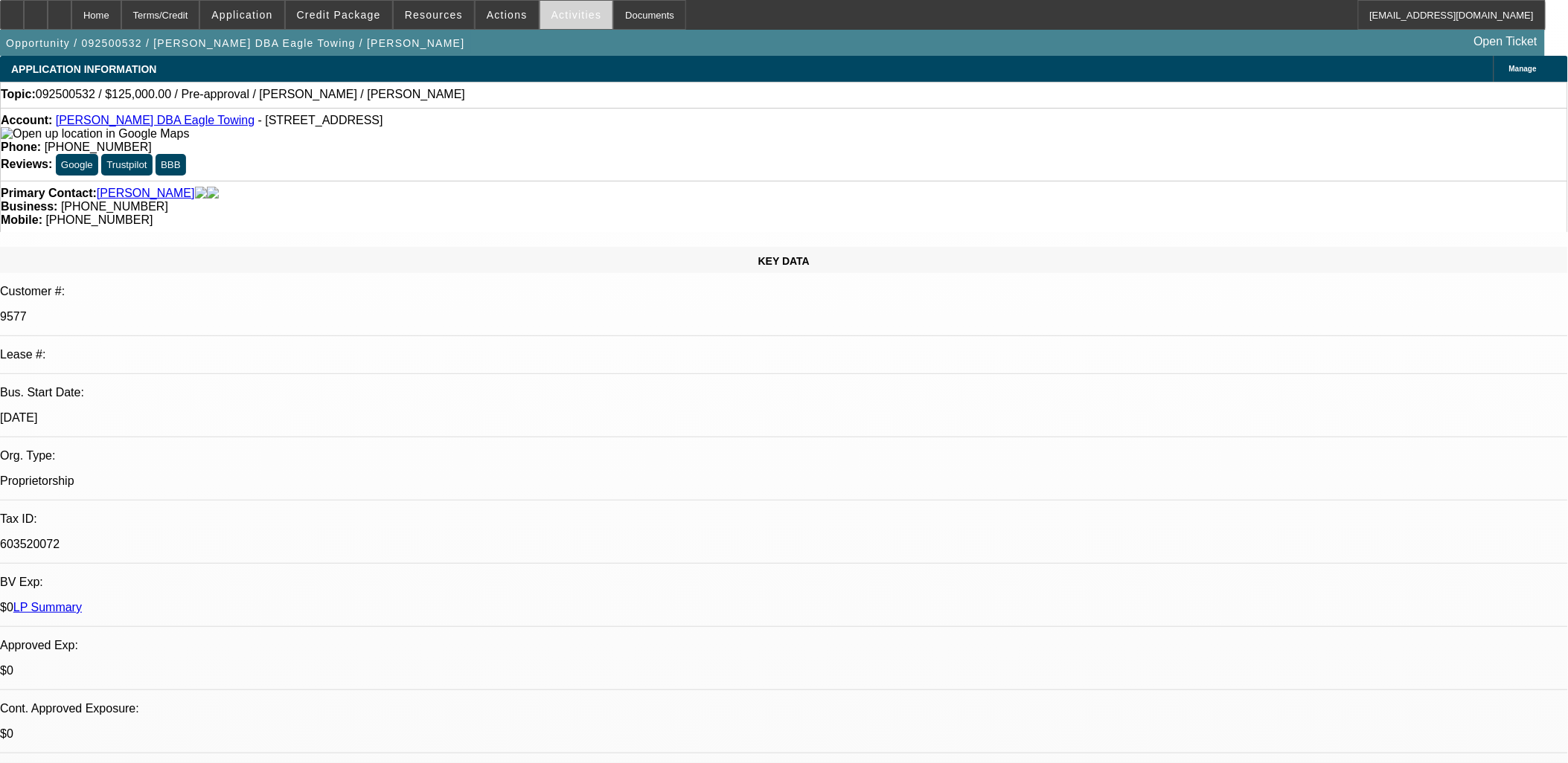
click at [570, 18] on span "Activities" at bounding box center [576, 15] width 50 height 12
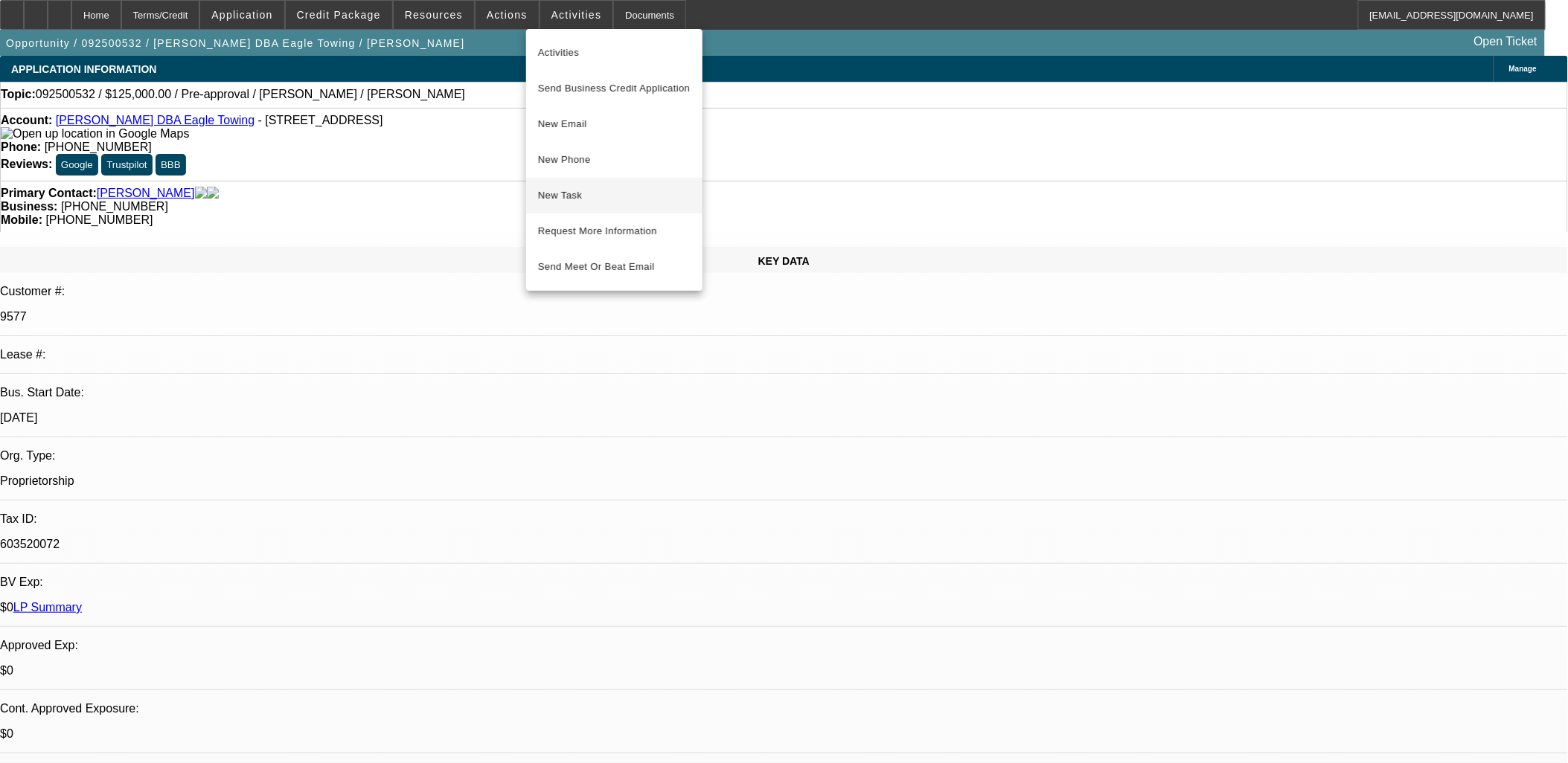
click at [581, 192] on span "New Task" at bounding box center [614, 195] width 153 height 18
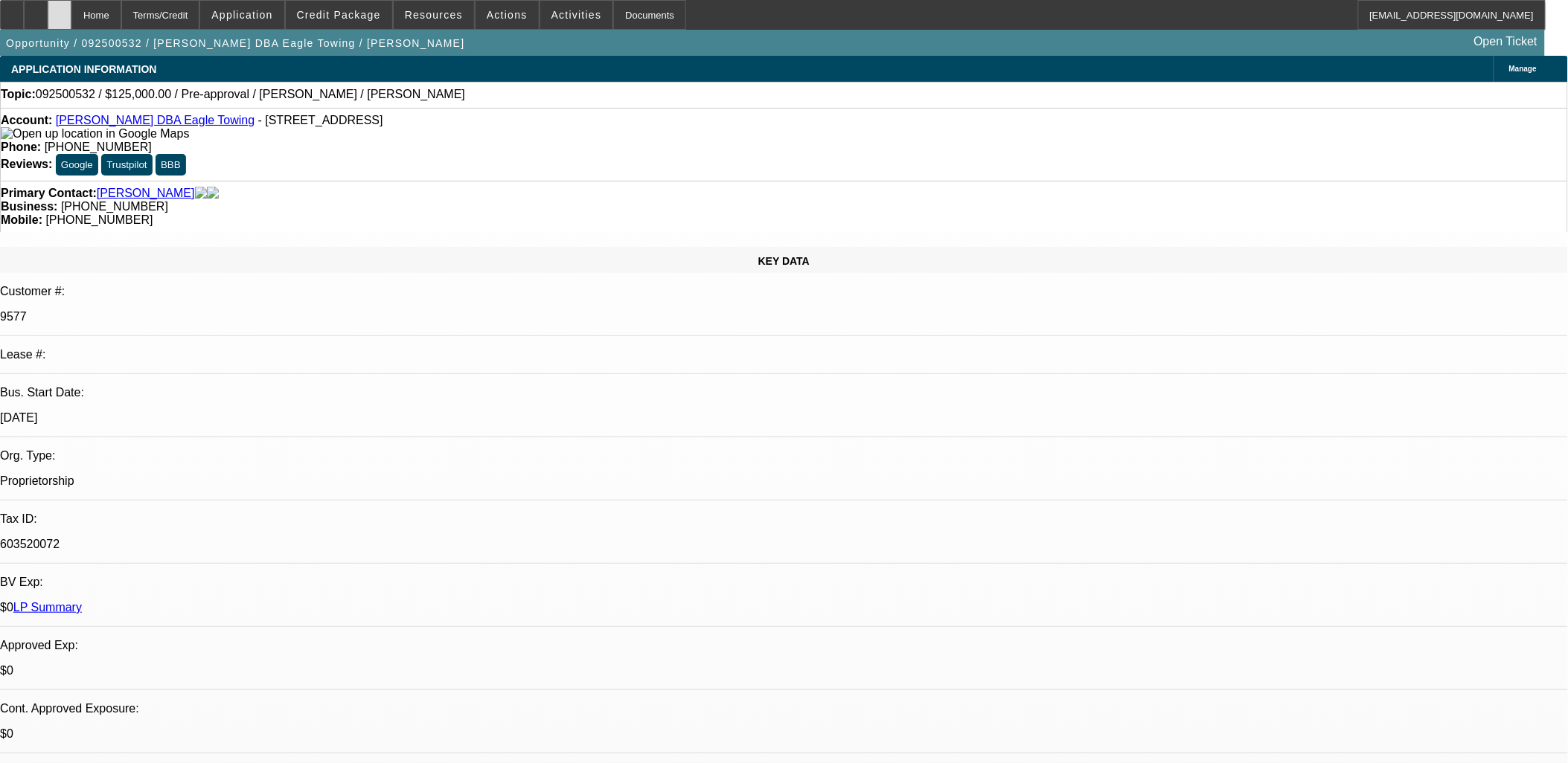
click at [71, 20] on div at bounding box center [59, 15] width 24 height 30
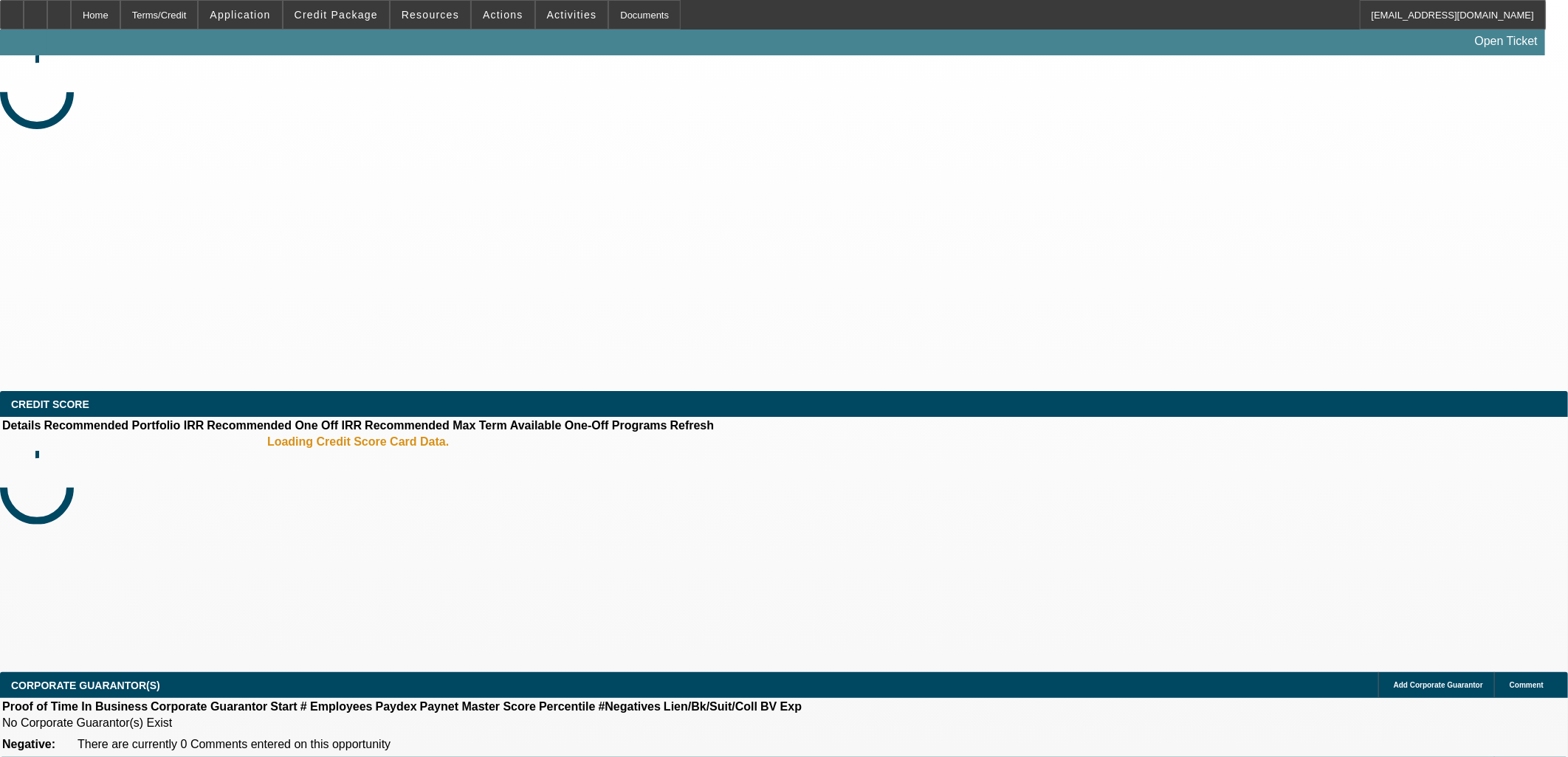
select select "0"
select select "2"
select select "0.1"
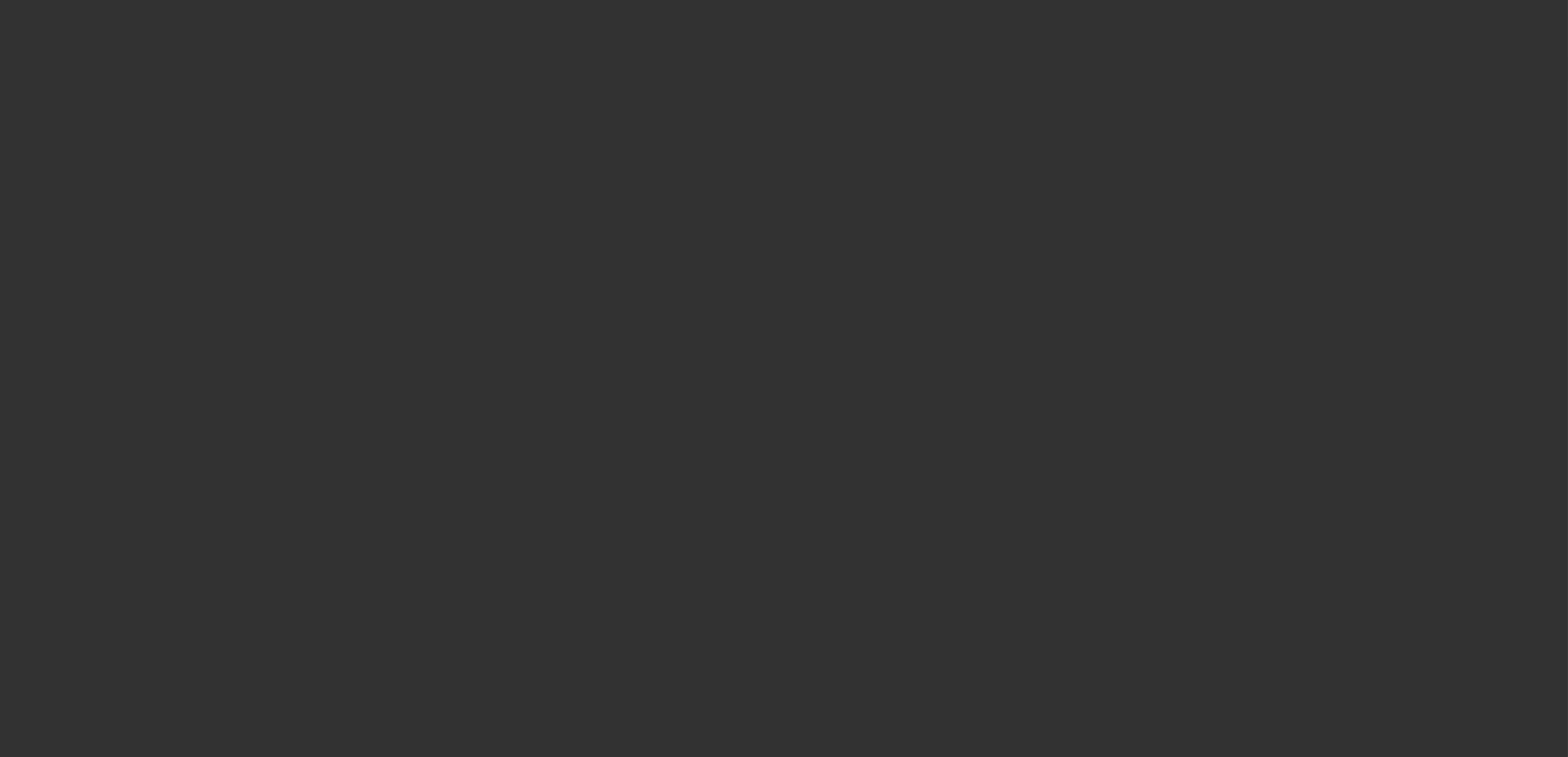
select select "1"
select select "2"
select select "4"
